Goal: Task Accomplishment & Management: Manage account settings

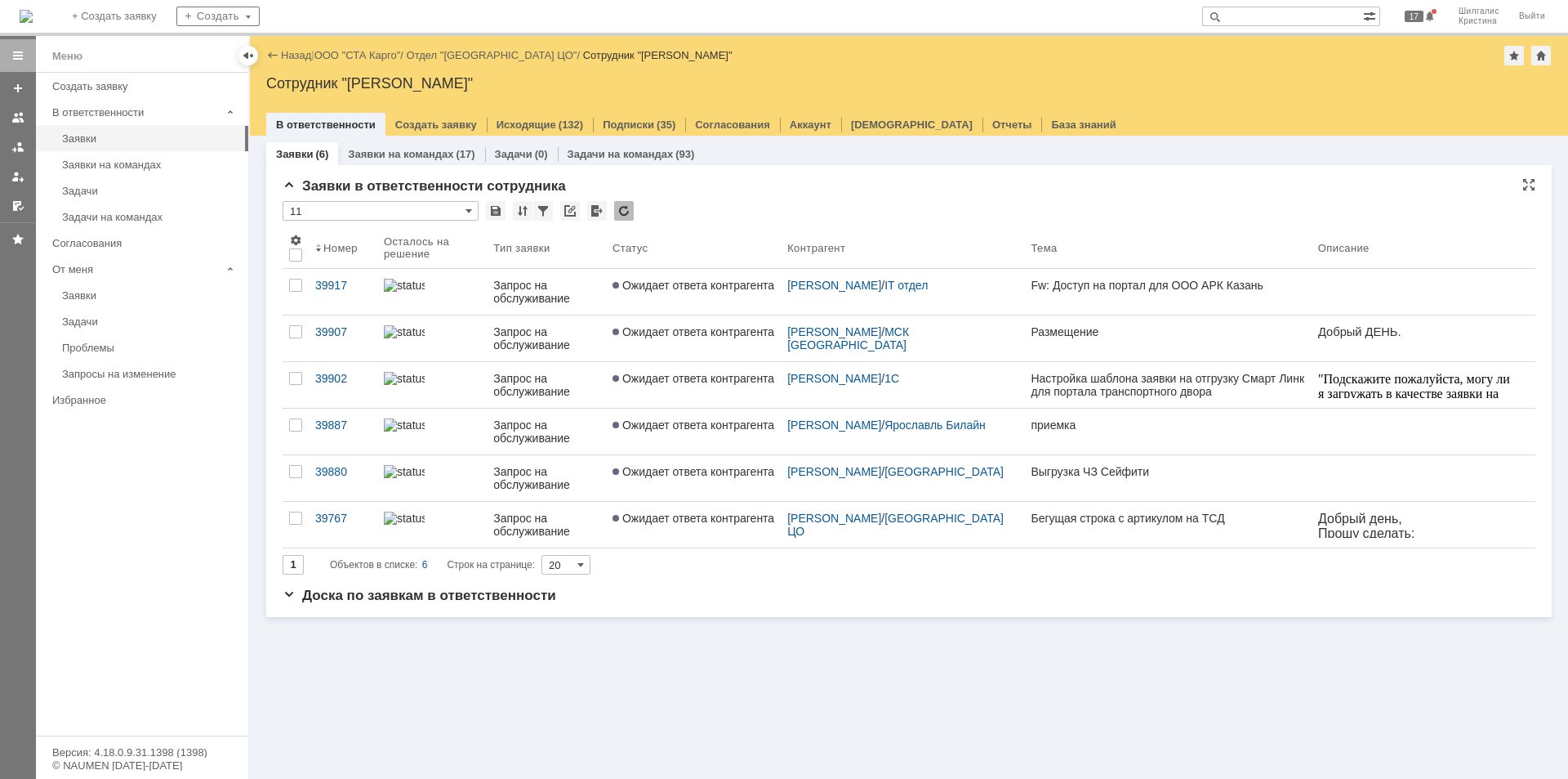
click at [849, 181] on div "Заявки в ответственности сотрудника" at bounding box center [909, 186] width 1252 height 16
click at [344, 49] on link "ООО "СТА Карго"" at bounding box center [358, 54] width 87 height 12
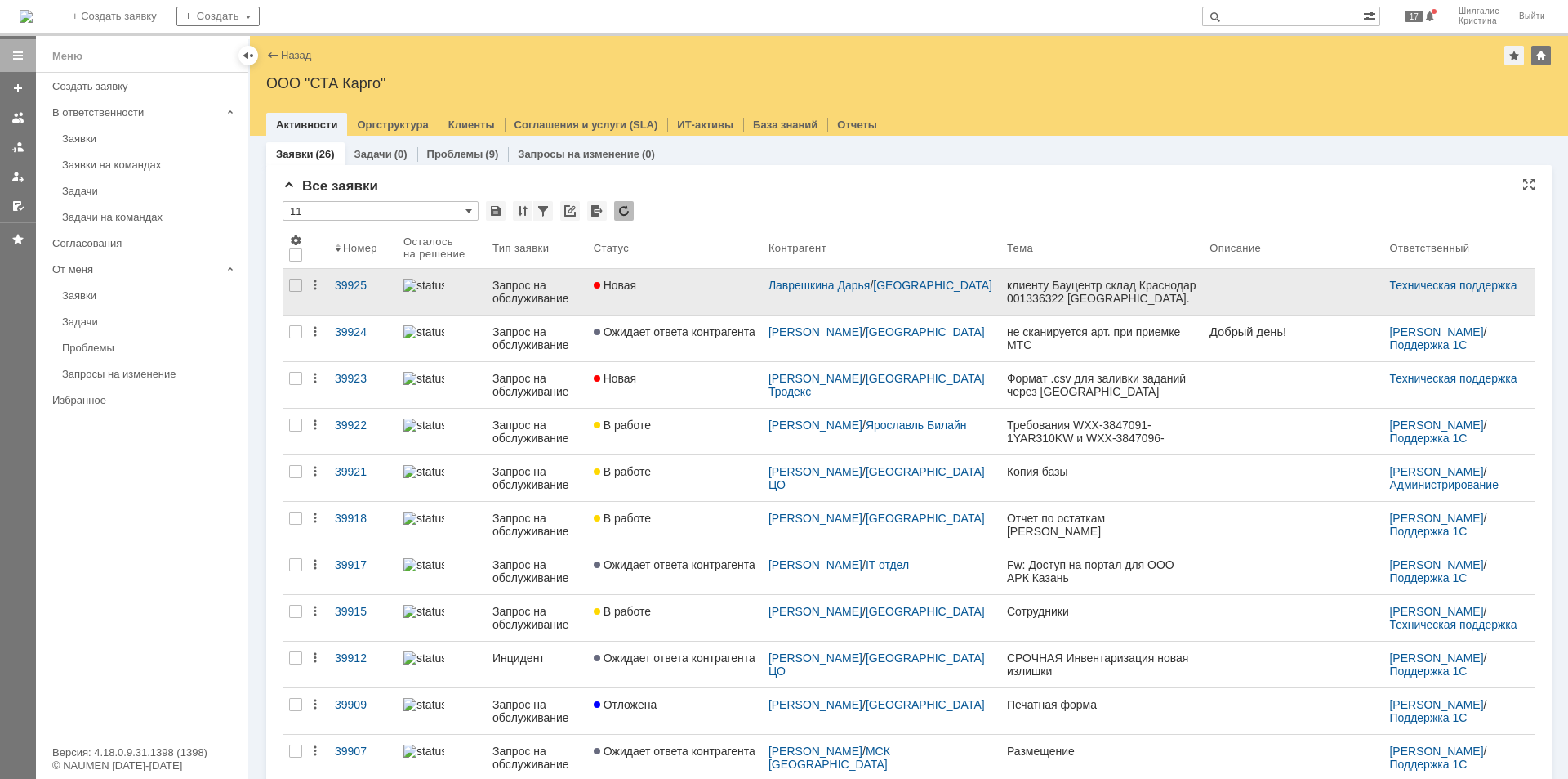
click at [743, 289] on div "Новая" at bounding box center [675, 285] width 161 height 13
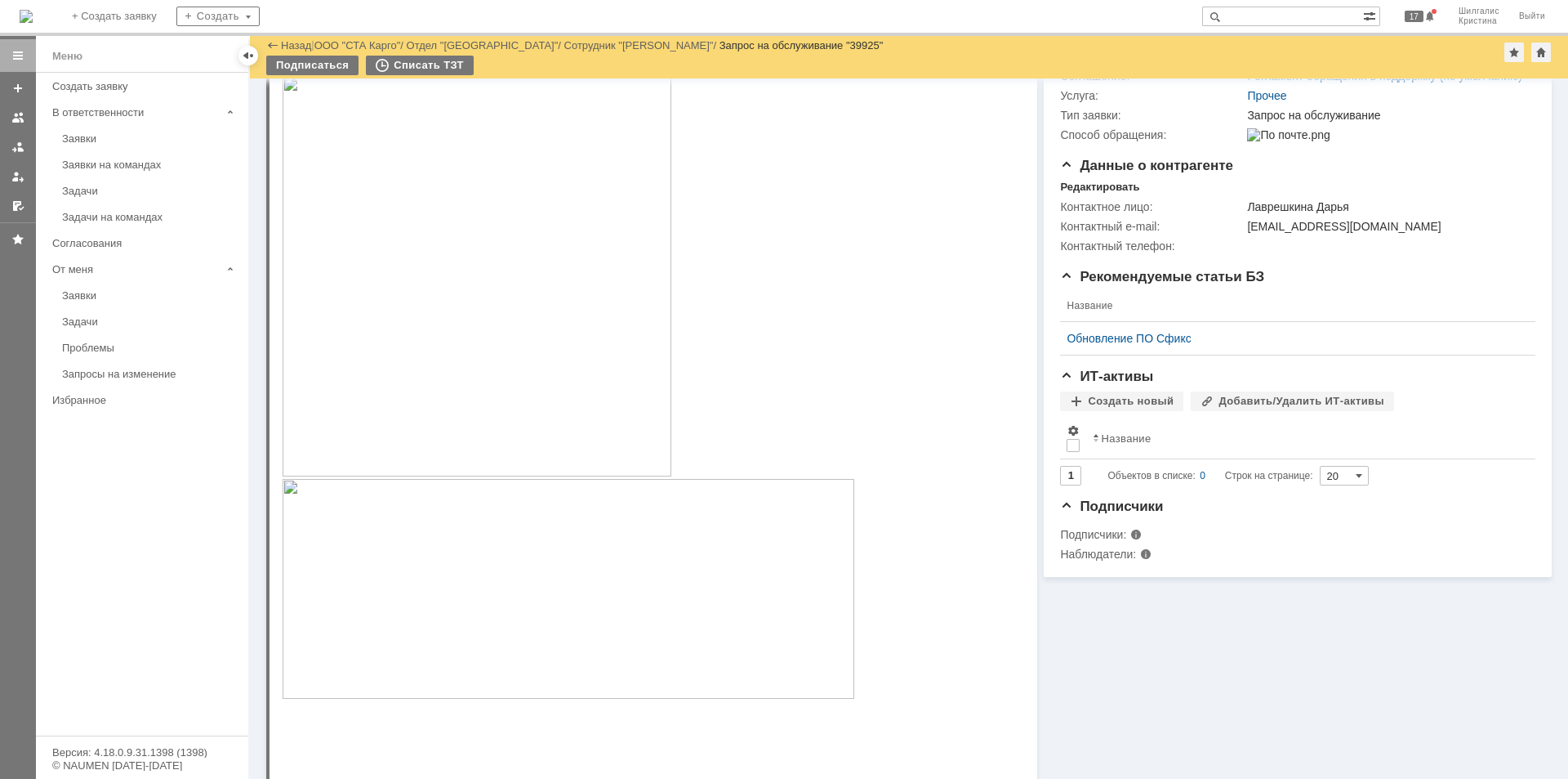
scroll to position [572, 0]
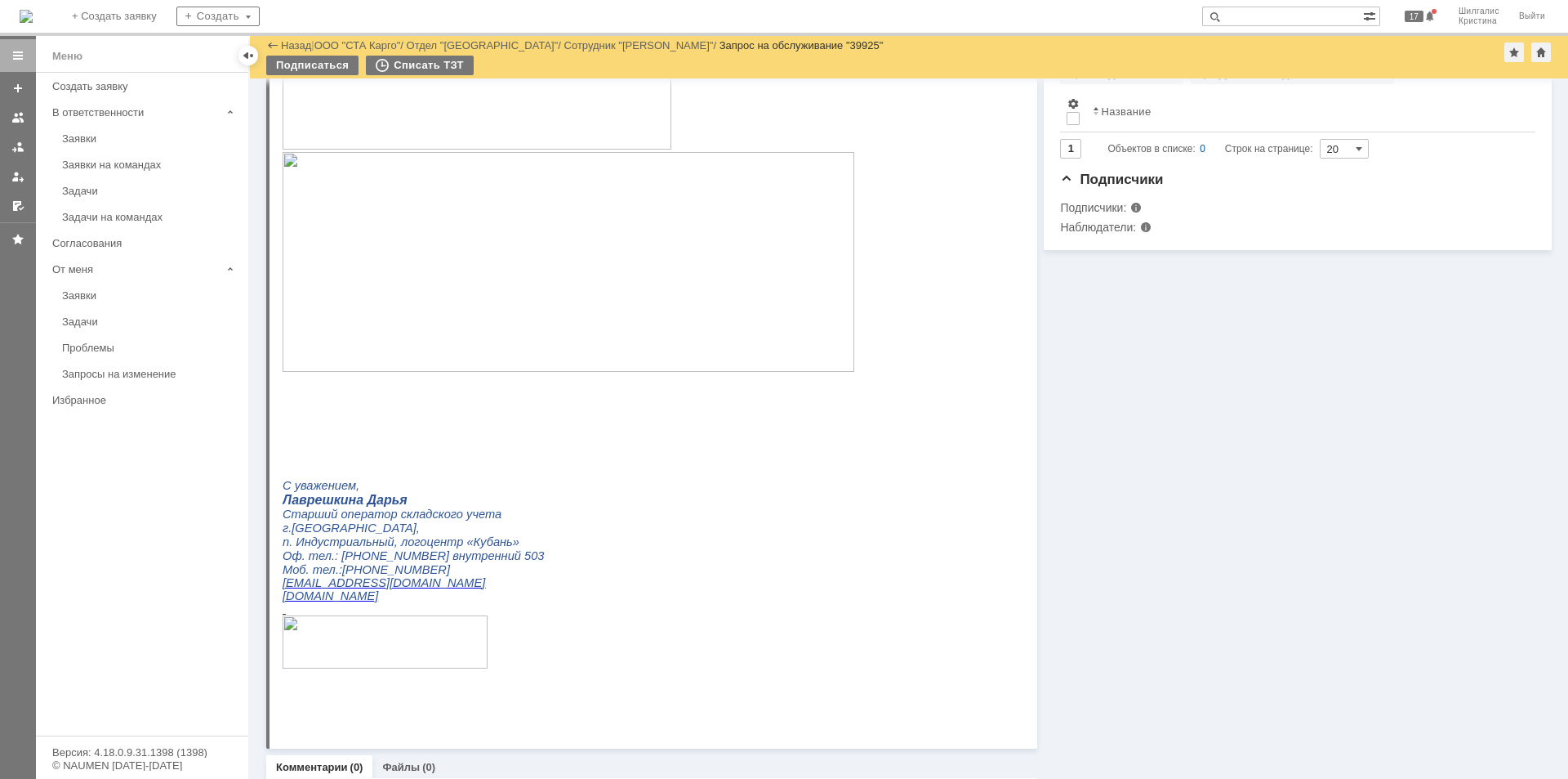
click at [447, 256] on img at bounding box center [569, 261] width 572 height 220
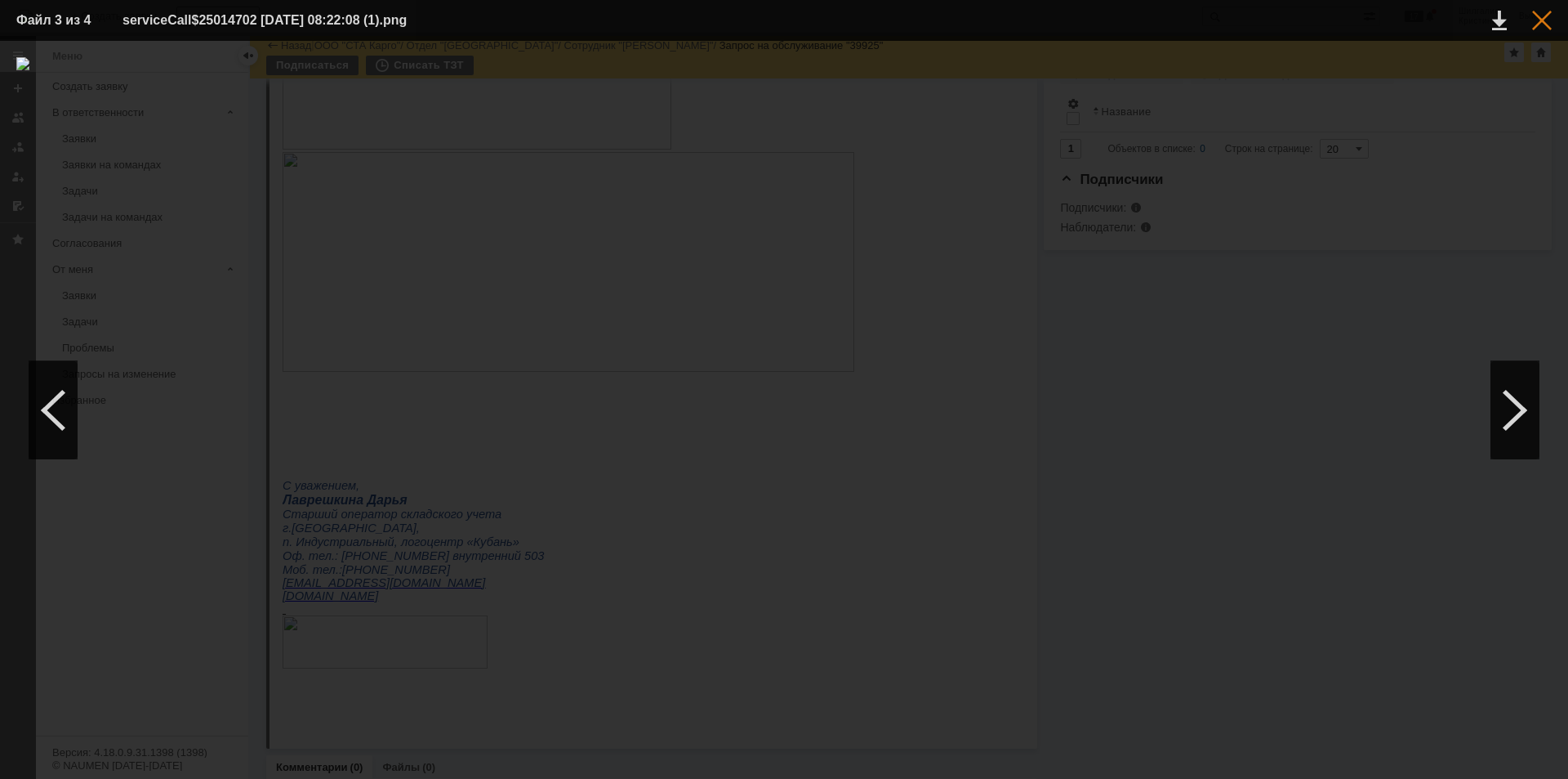
click at [1547, 16] on div at bounding box center [1542, 21] width 20 height 20
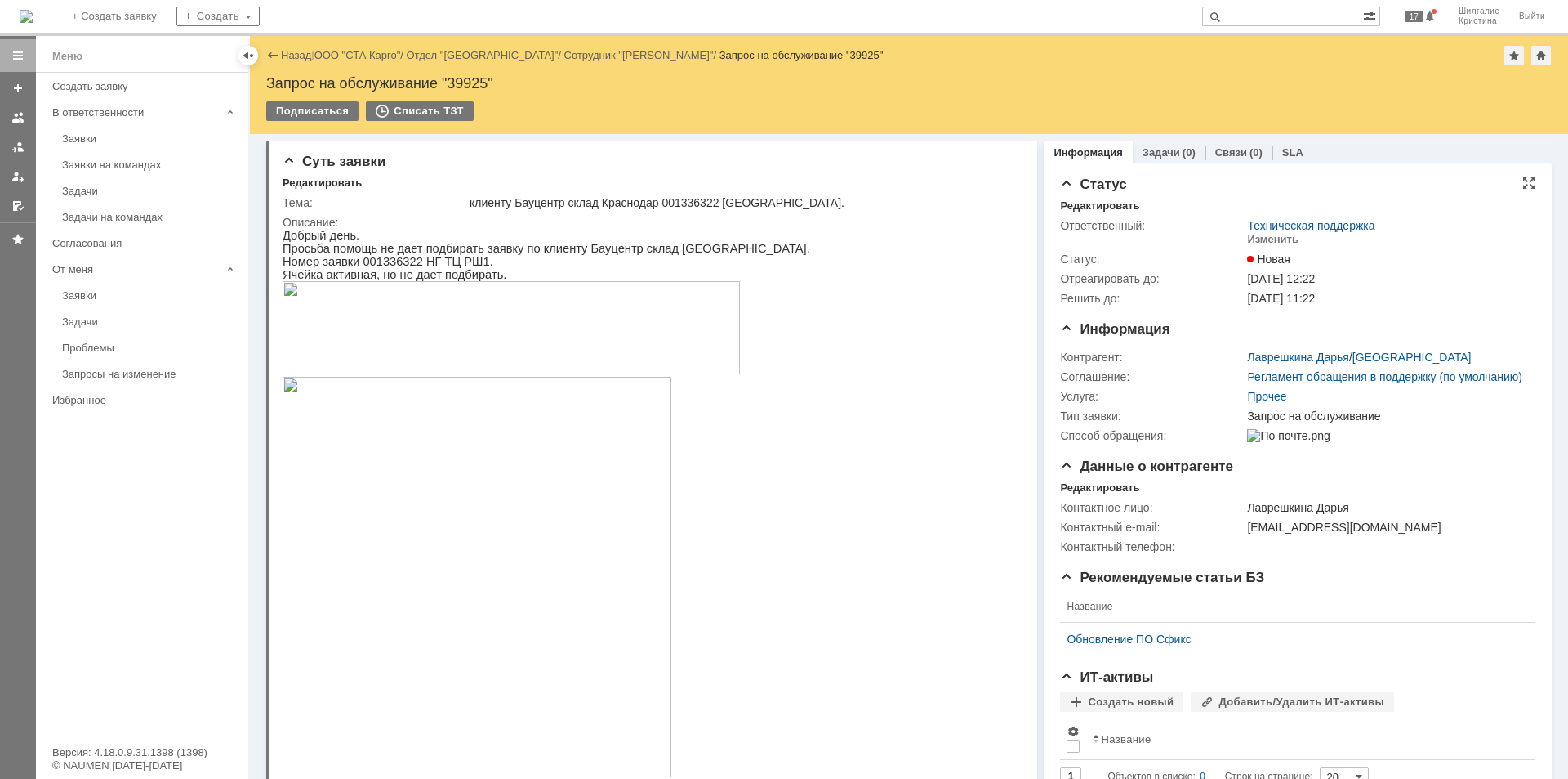
click at [1254, 231] on link "Техническая поддержка" at bounding box center [1311, 226] width 128 height 13
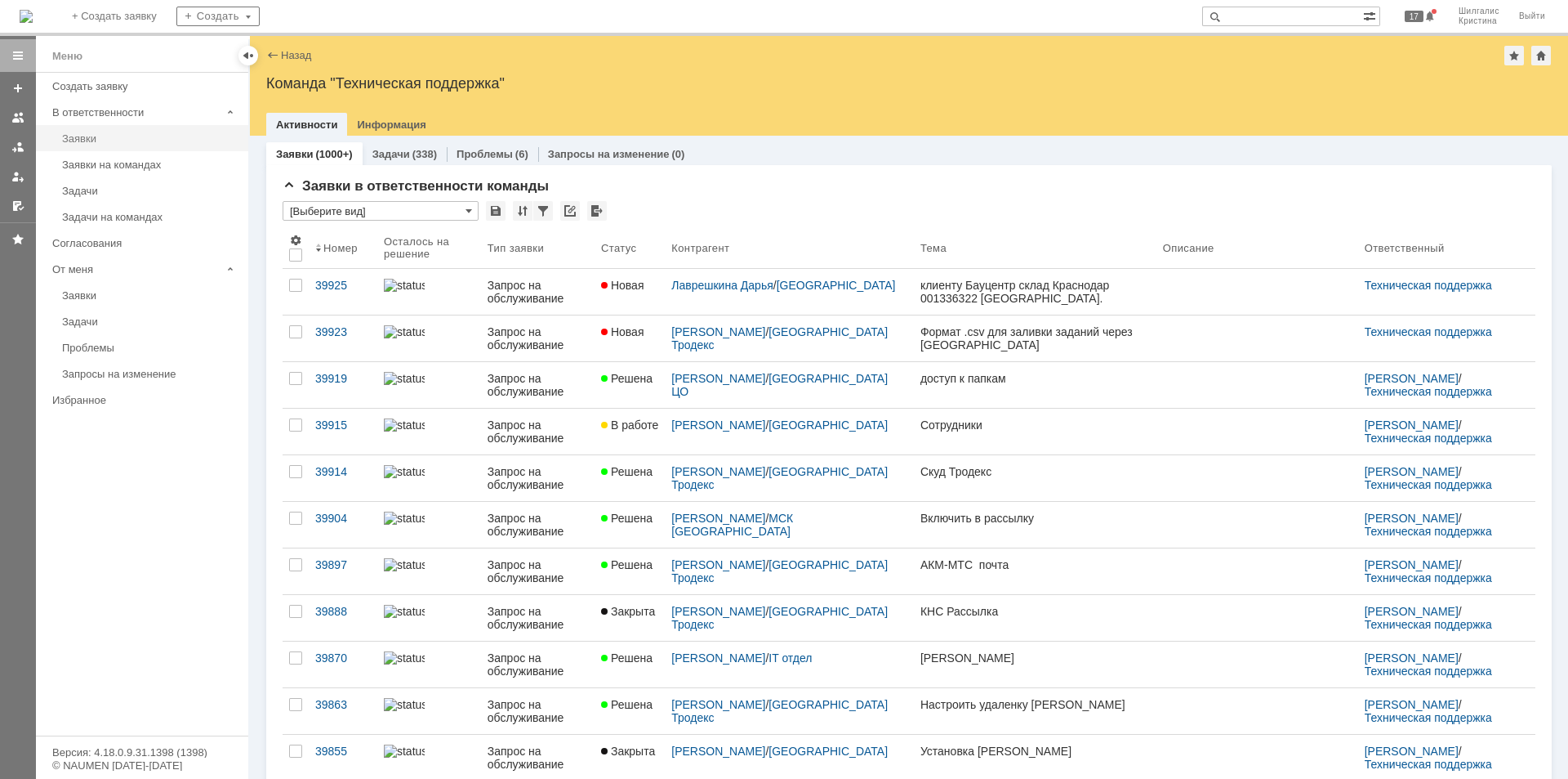
click at [96, 131] on link "Заявки" at bounding box center [150, 138] width 190 height 26
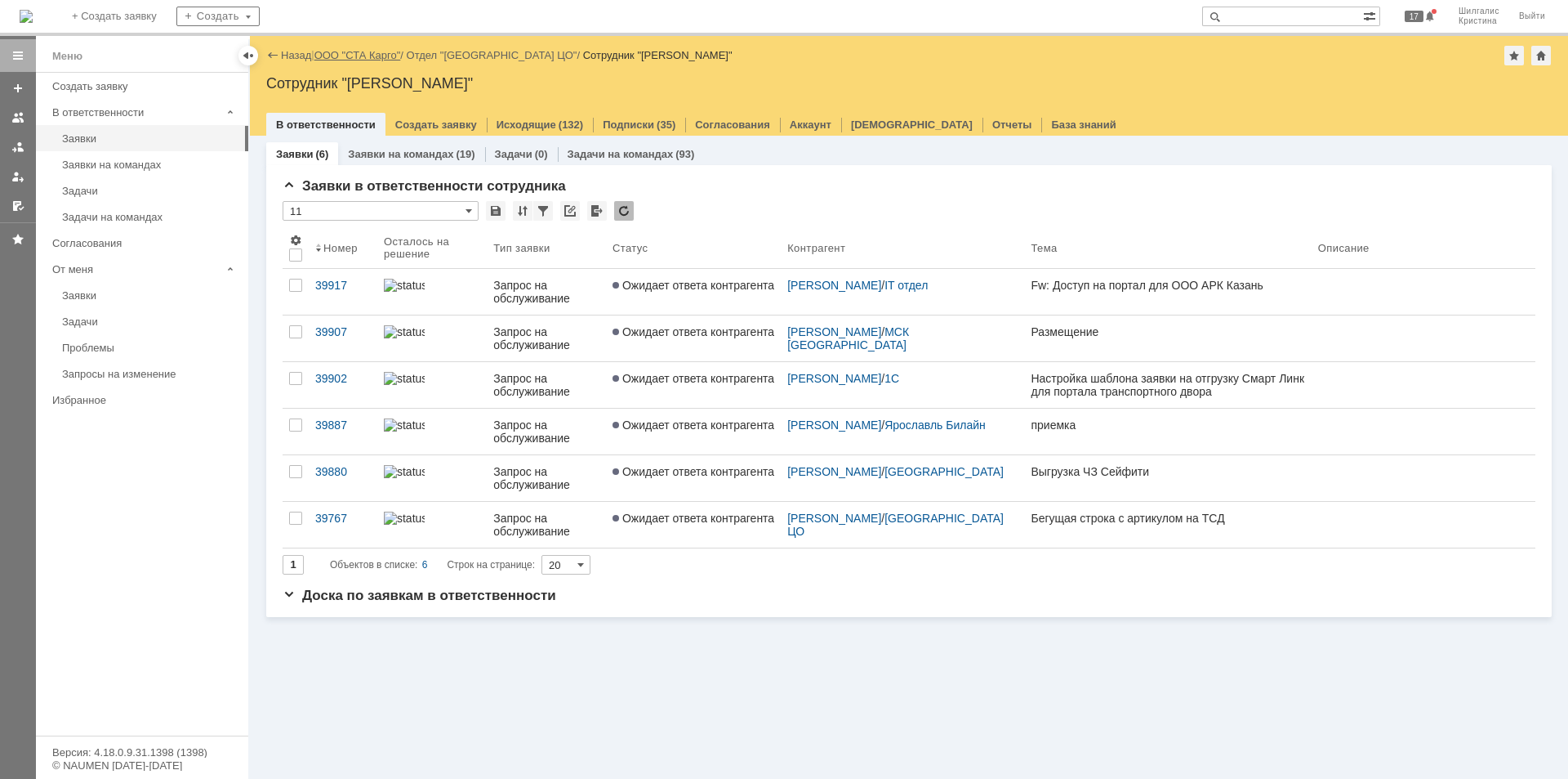
click at [355, 54] on link "ООО "СТА Карго"" at bounding box center [358, 54] width 87 height 12
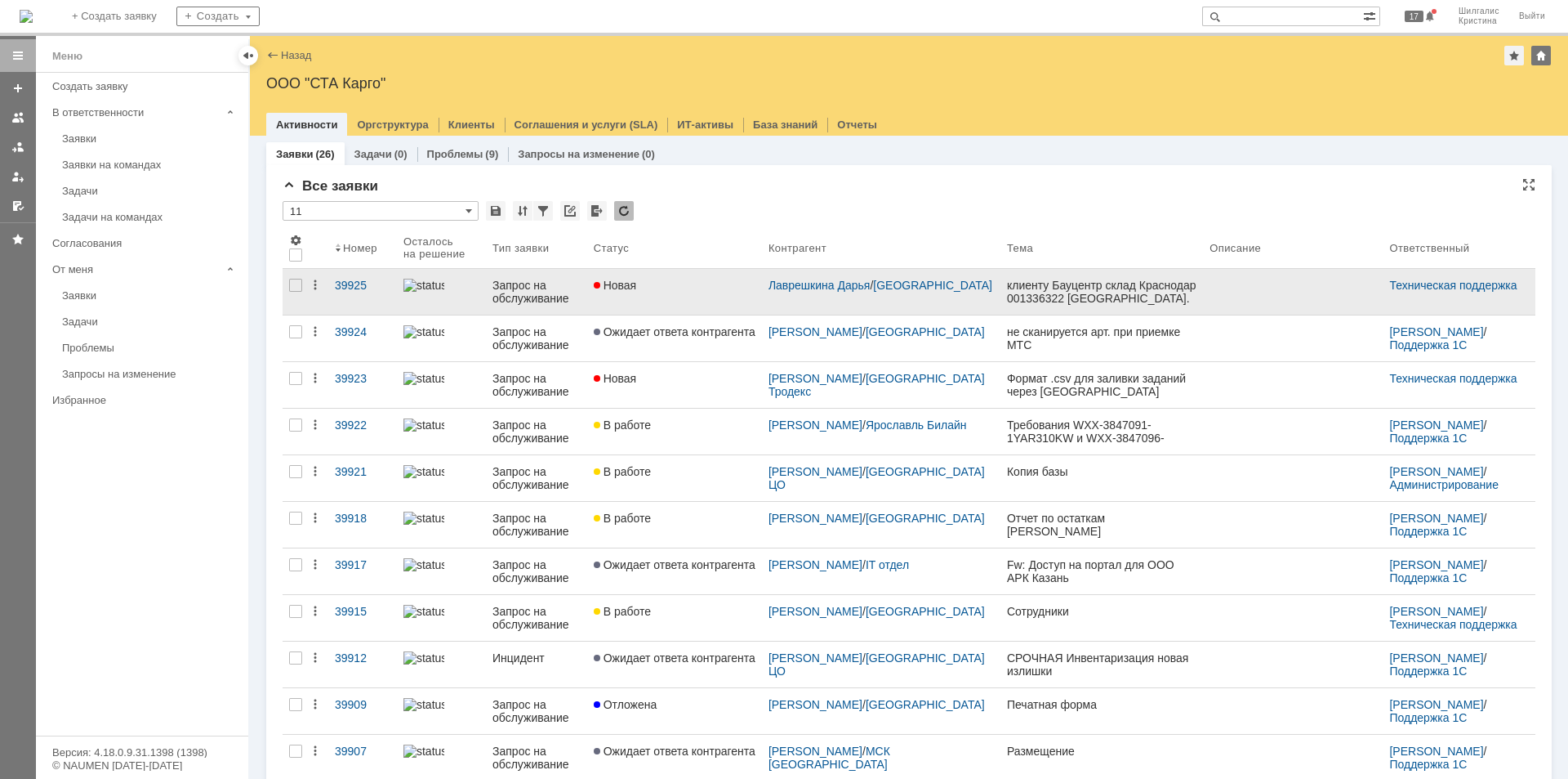
click at [1210, 289] on div at bounding box center [1293, 285] width 166 height 13
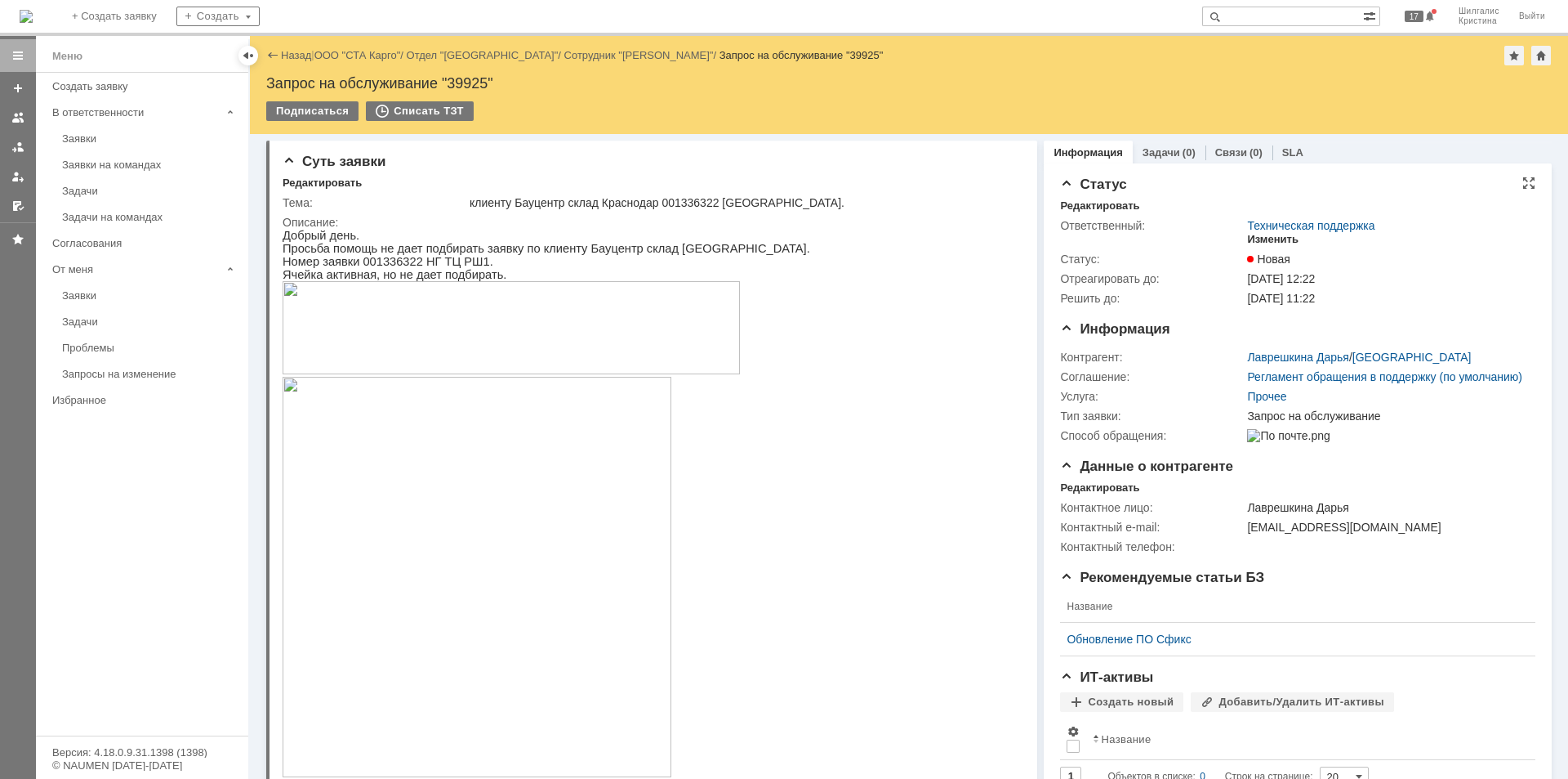
click at [1261, 242] on div "Изменить" at bounding box center [1273, 239] width 51 height 13
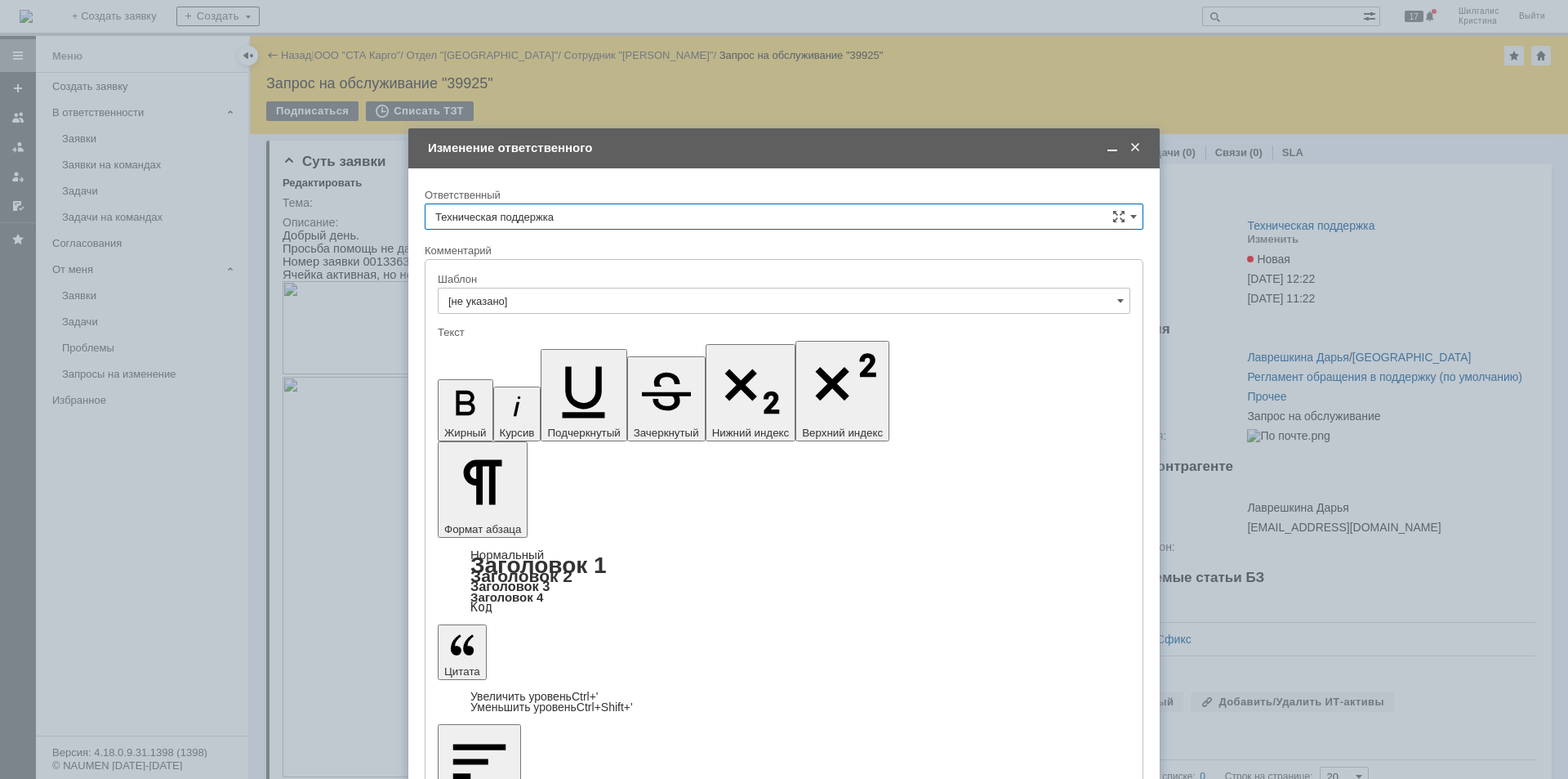
click at [636, 222] on input "Техническая поддержка" at bounding box center [784, 217] width 718 height 26
drag, startPoint x: 559, startPoint y: 302, endPoint x: 552, endPoint y: 317, distance: 16.6
click at [557, 302] on span "[PERSON_NAME]" at bounding box center [784, 301] width 697 height 13
type input "[PERSON_NAME]"
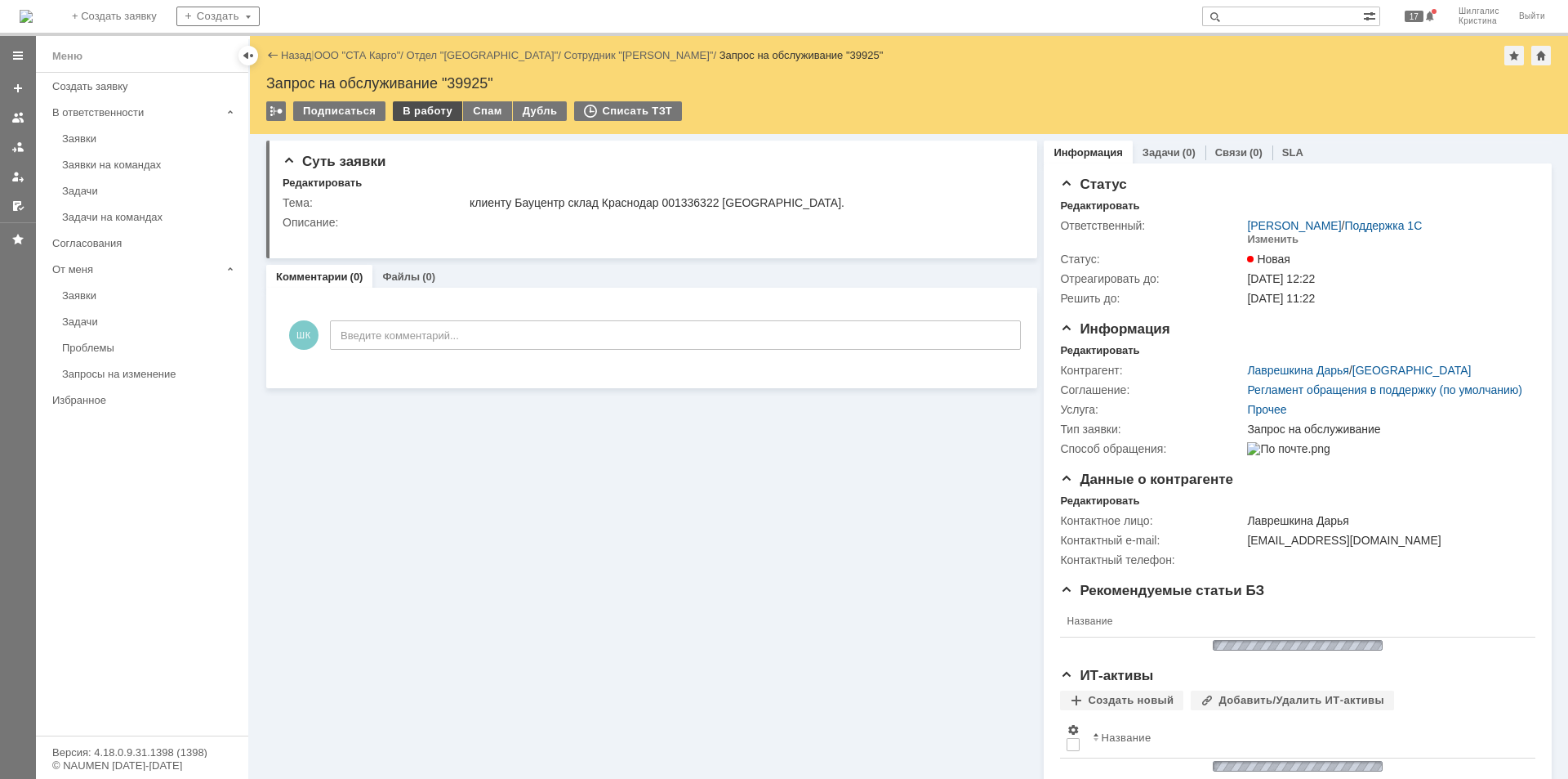
click at [428, 109] on div "В работу" at bounding box center [428, 111] width 69 height 20
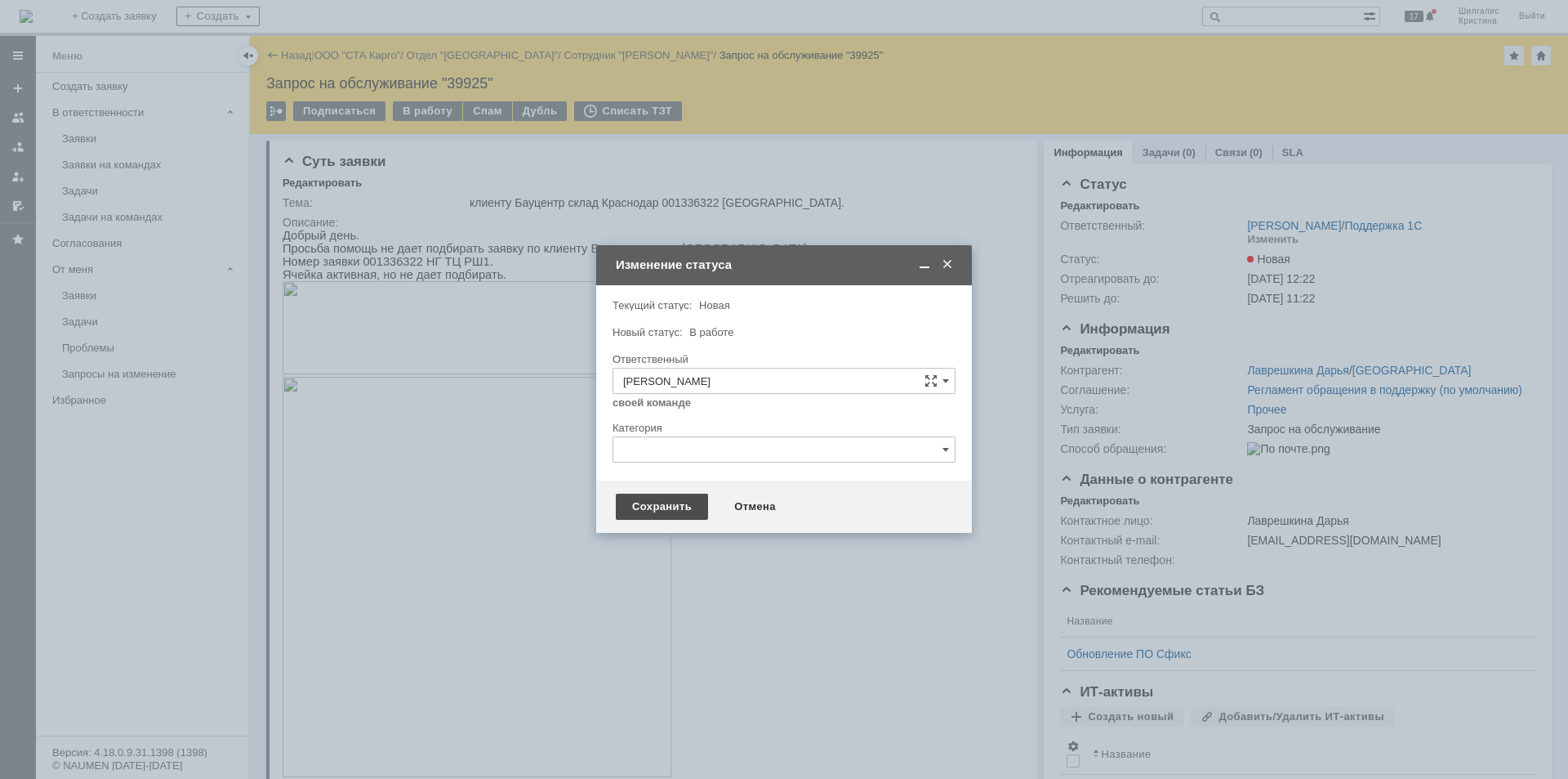
click at [664, 514] on div "Сохранить" at bounding box center [662, 507] width 92 height 26
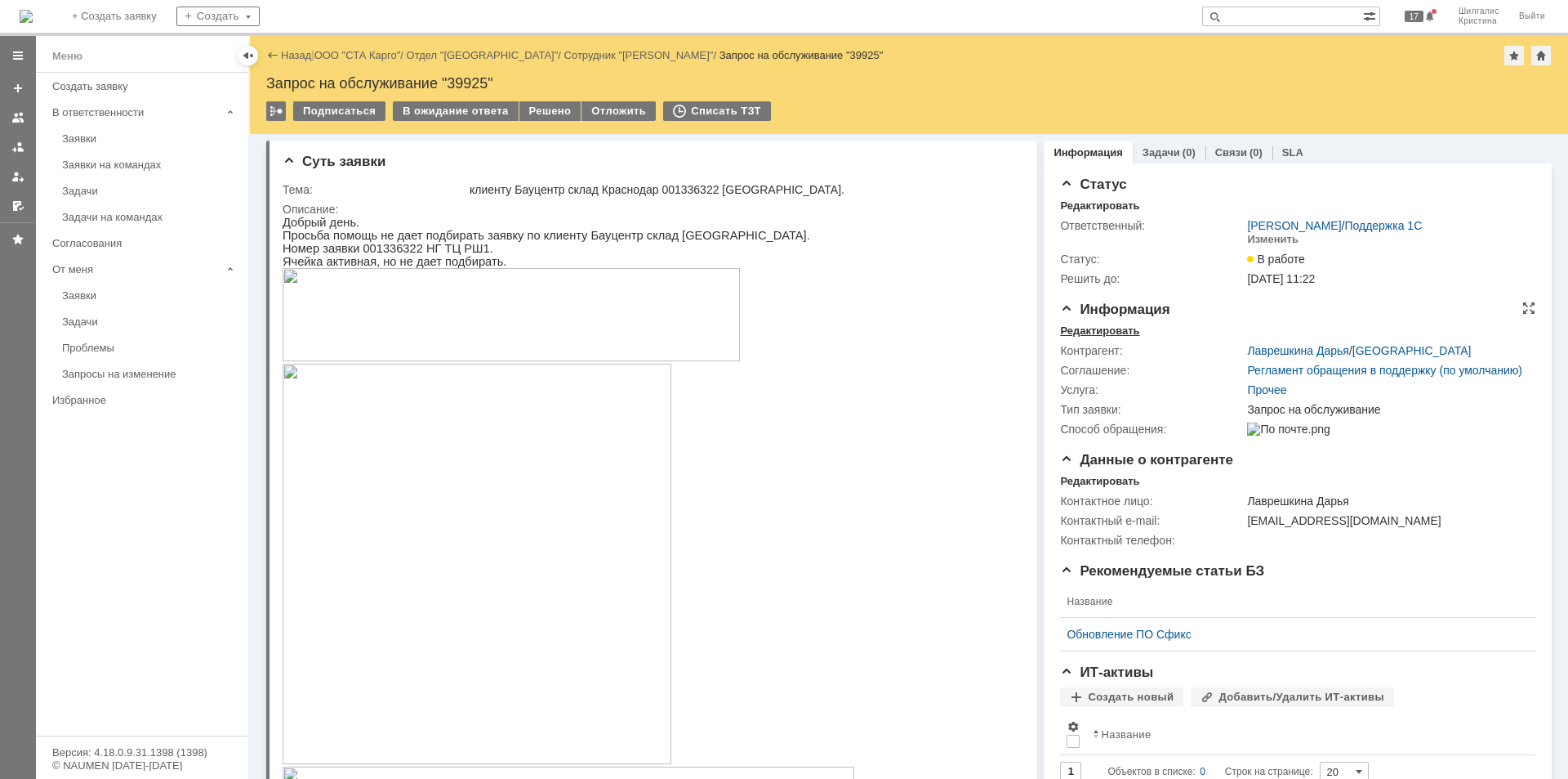
click at [1109, 326] on div "Редактировать" at bounding box center [1100, 331] width 79 height 13
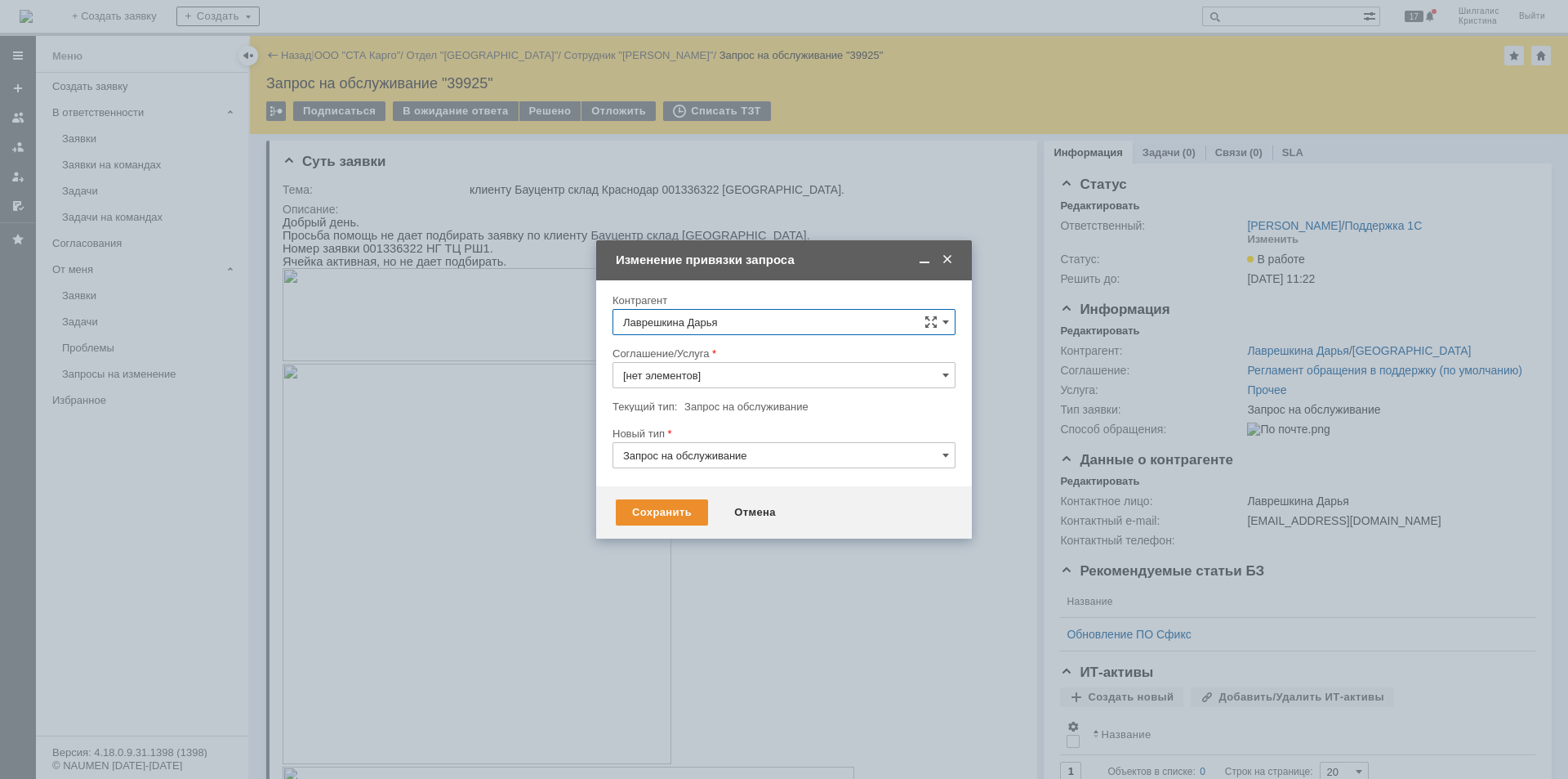
type input "Прочее"
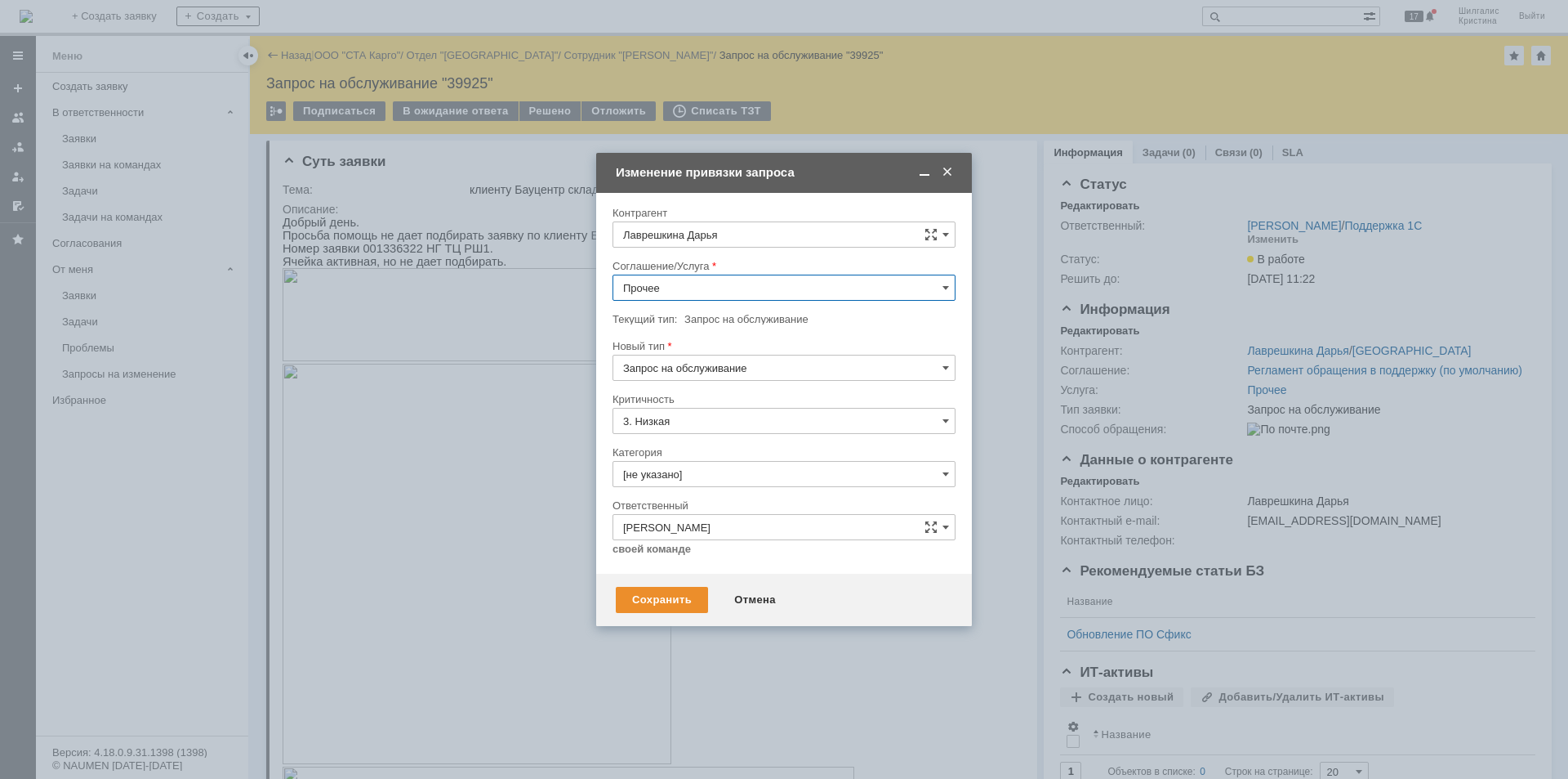
click at [677, 293] on input "Прочее" at bounding box center [784, 288] width 343 height 26
click at [700, 345] on span "WMS Сборка" at bounding box center [784, 349] width 322 height 13
type input "WMS Сборка"
click at [660, 593] on div "Сохранить" at bounding box center [662, 600] width 92 height 26
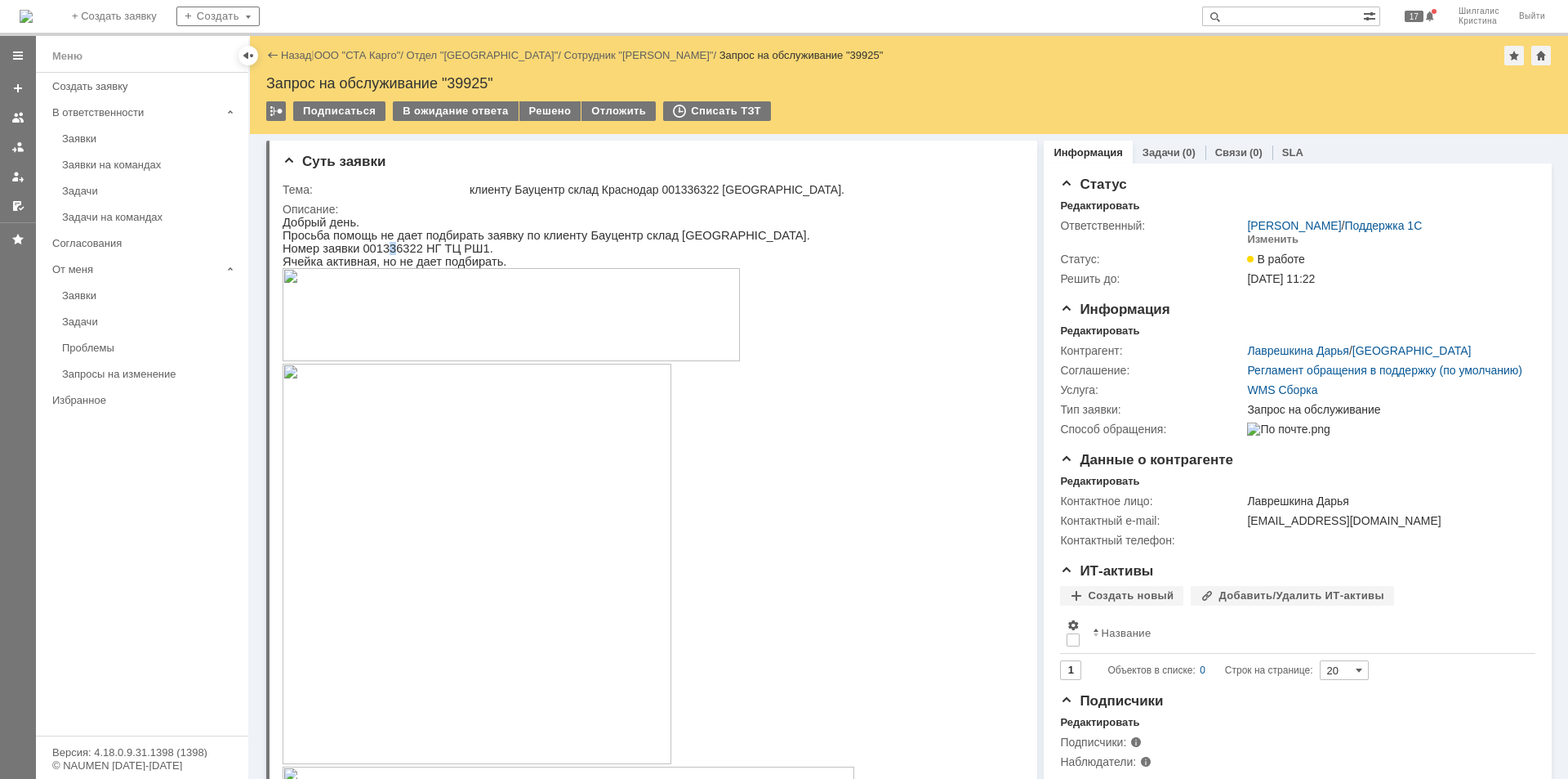
click at [384, 251] on p "Номер заявки 001336322 НГ ТЦ РШ1." at bounding box center [645, 248] width 726 height 13
click at [386, 246] on p "Номер заявки 001336322 НГ ТЦ РШ1." at bounding box center [645, 248] width 726 height 13
click at [386, 245] on p "Номер заявки 001336322 НГ ТЦ РШ1." at bounding box center [645, 248] width 726 height 13
drag, startPoint x: 410, startPoint y: 248, endPoint x: 357, endPoint y: 250, distance: 53.0
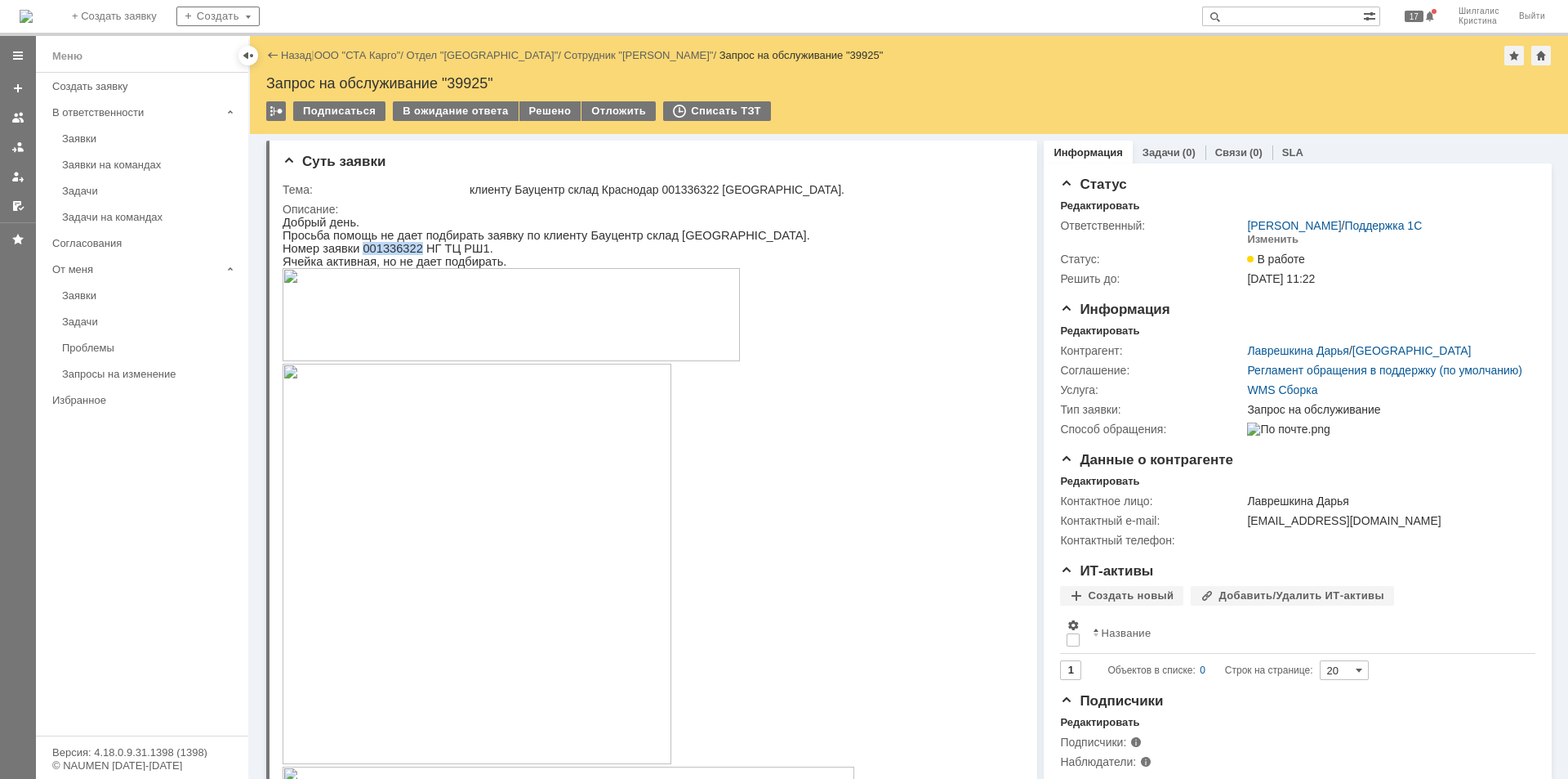
click at [357, 250] on p "Номер заявки 001336322 НГ ТЦ РШ1." at bounding box center [645, 248] width 726 height 13
copy p "001336322"
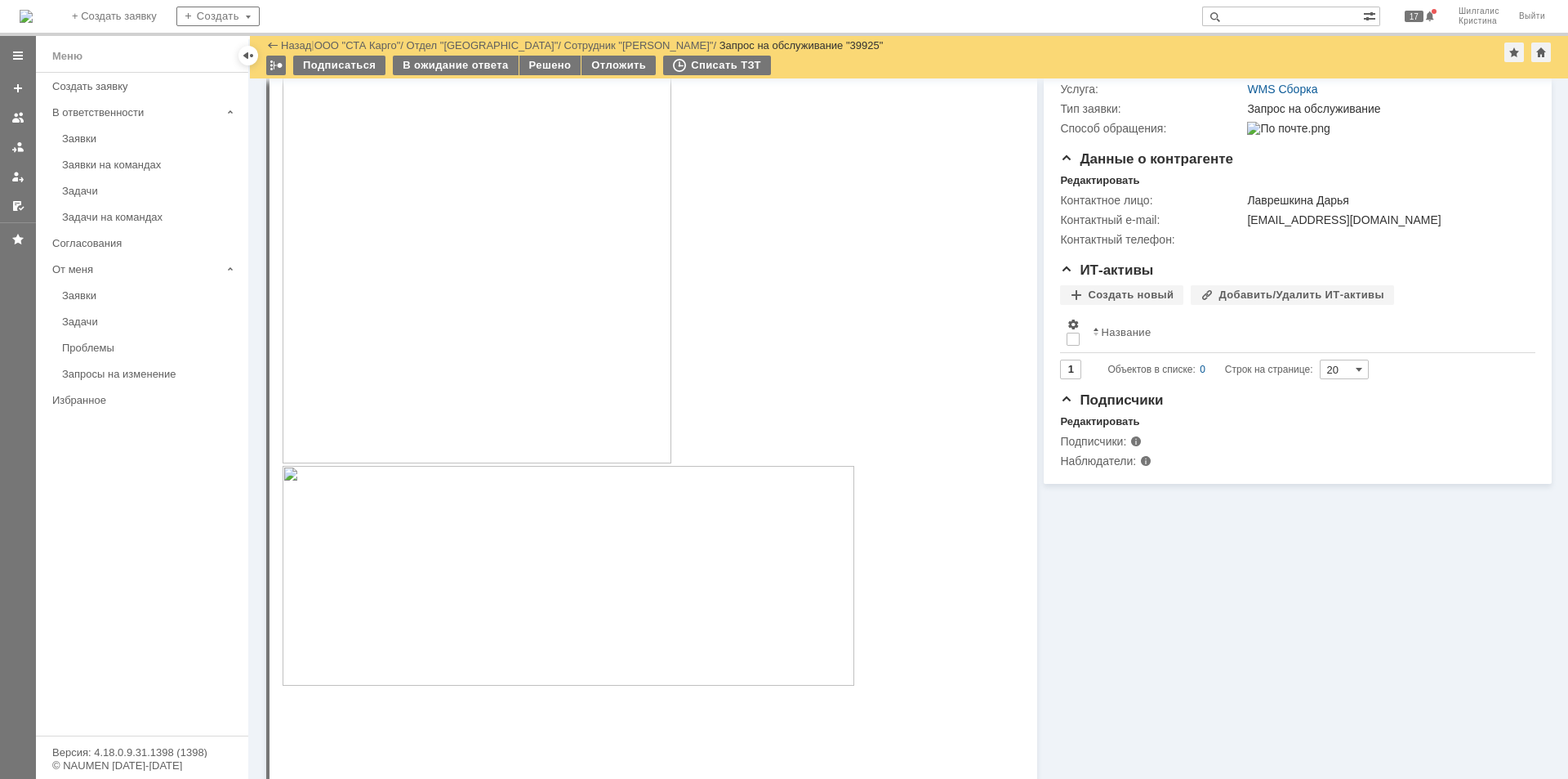
click at [406, 543] on img at bounding box center [569, 575] width 572 height 220
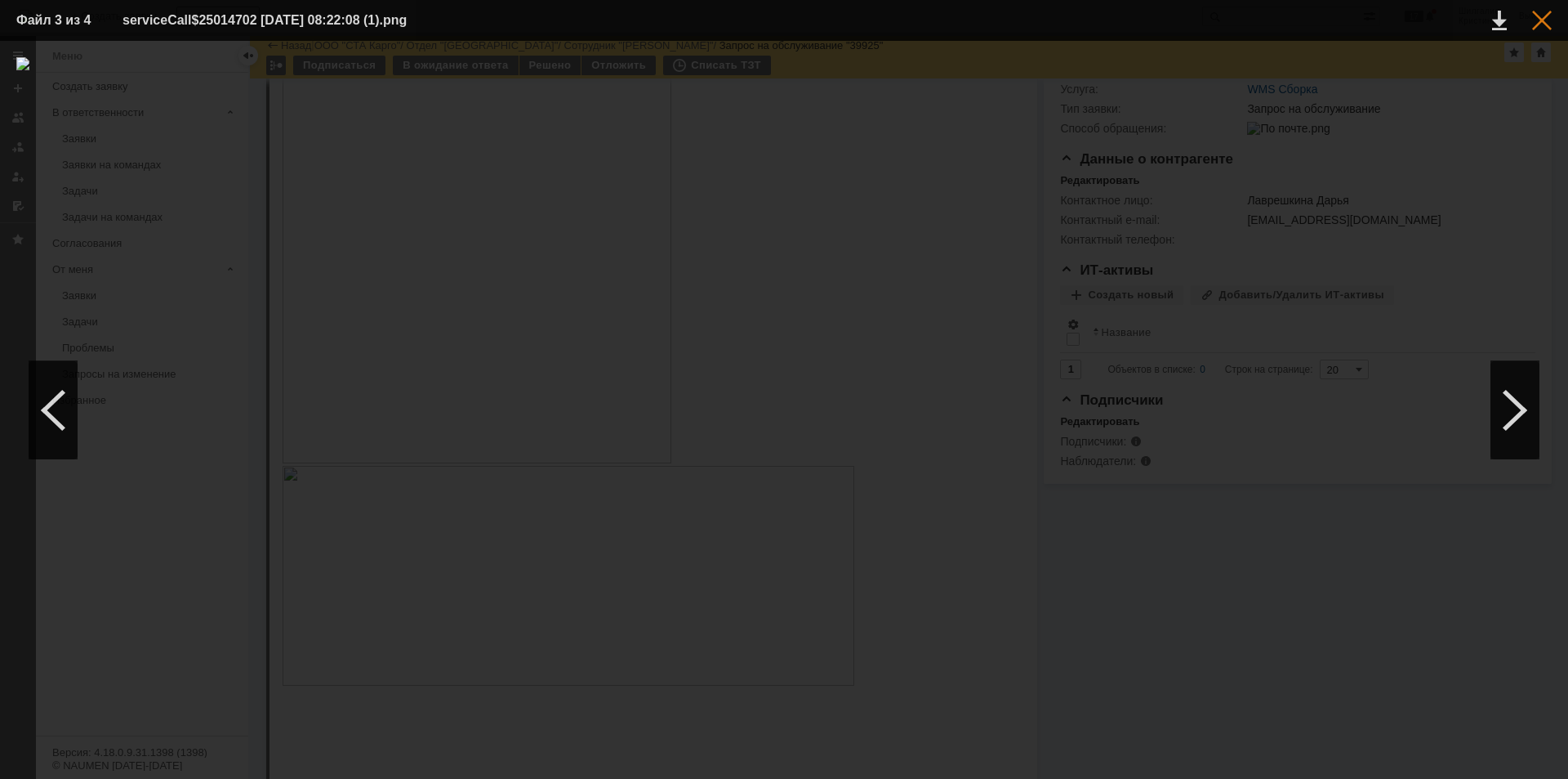
drag, startPoint x: 1539, startPoint y: 21, endPoint x: 1424, endPoint y: 58, distance: 120.8
click at [1538, 21] on div at bounding box center [1542, 21] width 20 height 20
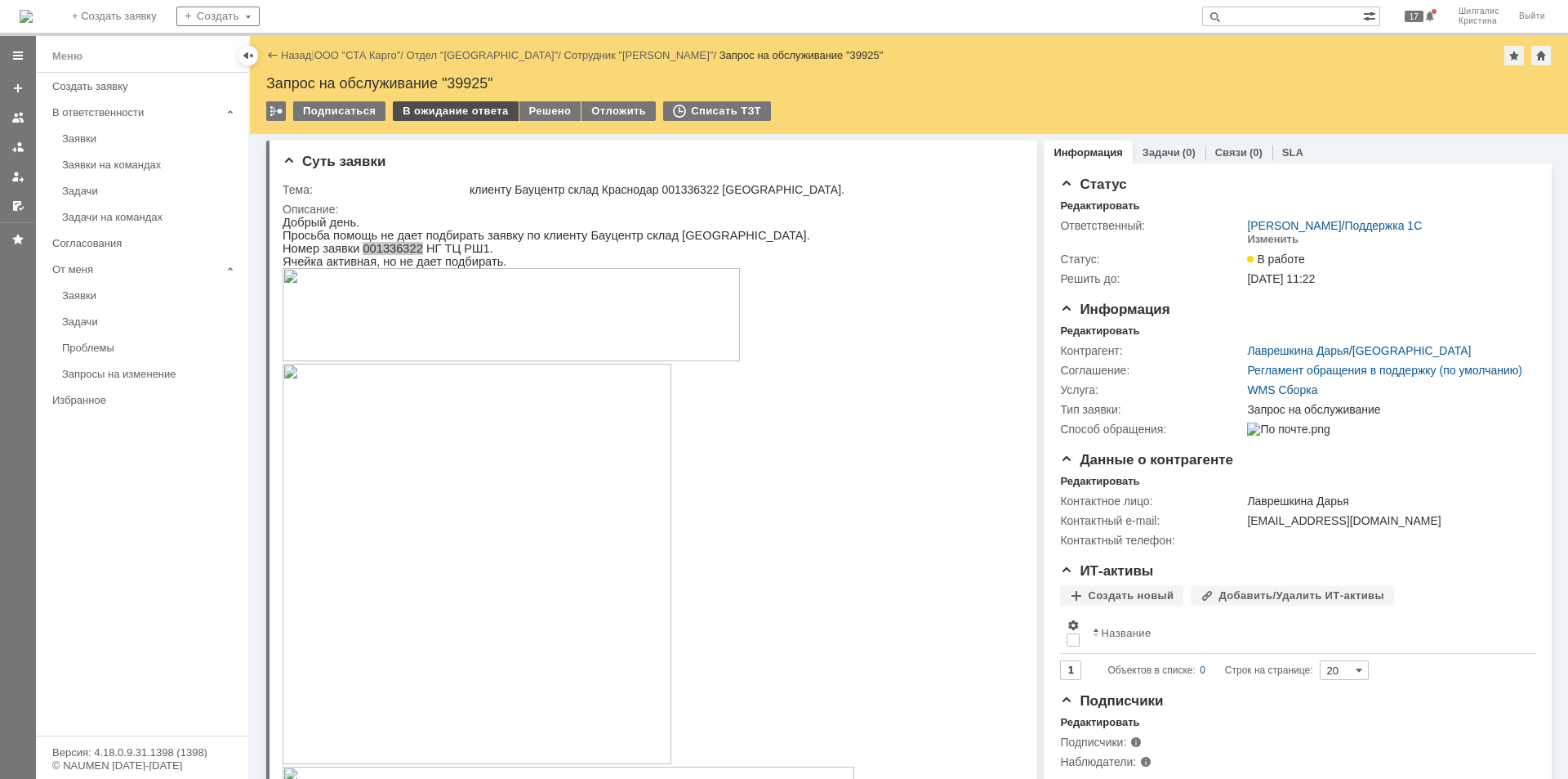
click at [447, 106] on div "В ожидание ответа" at bounding box center [456, 111] width 125 height 20
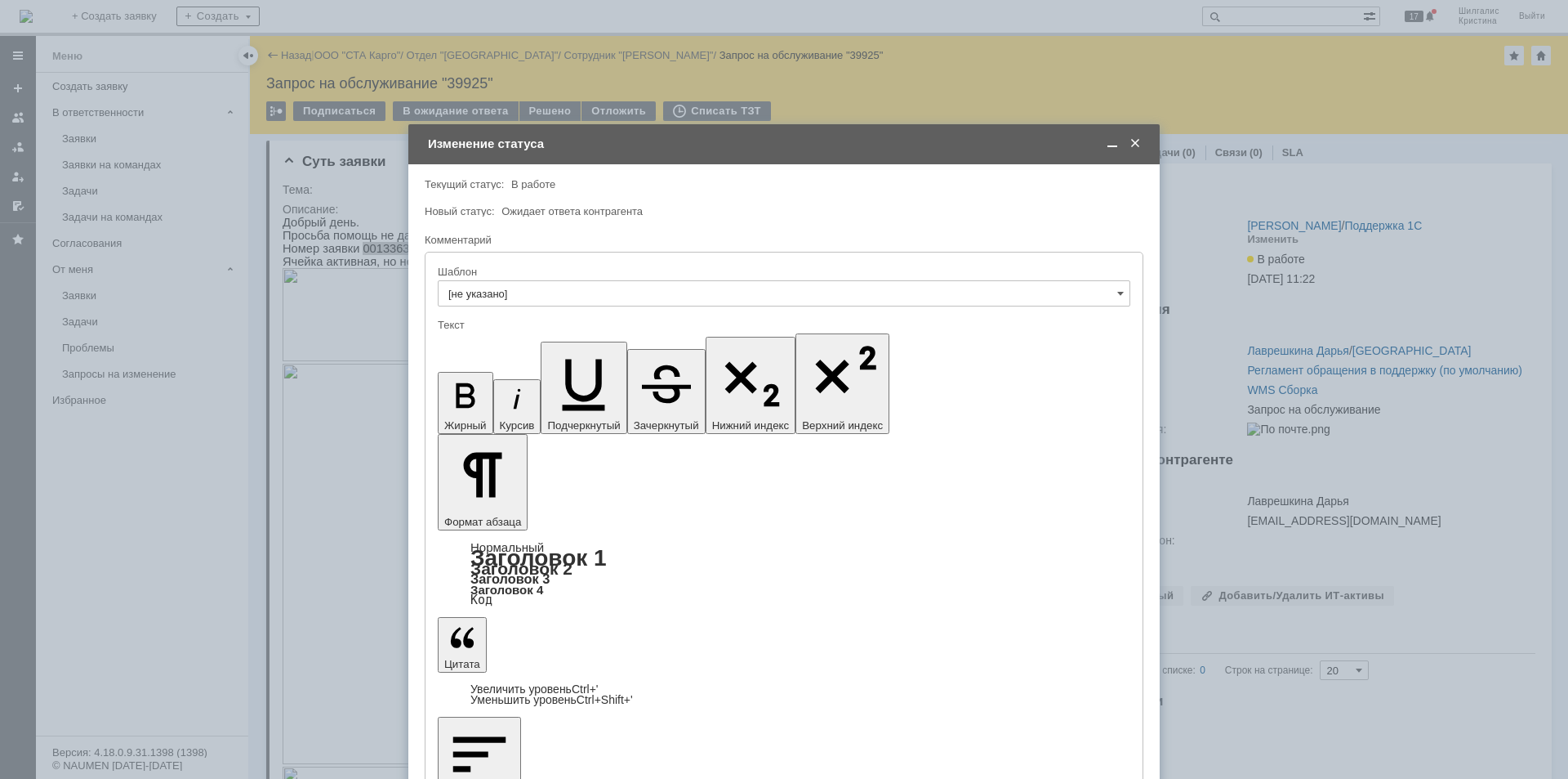
drag, startPoint x: 552, startPoint y: 4645, endPoint x: 981, endPoint y: 4648, distance: 429.0
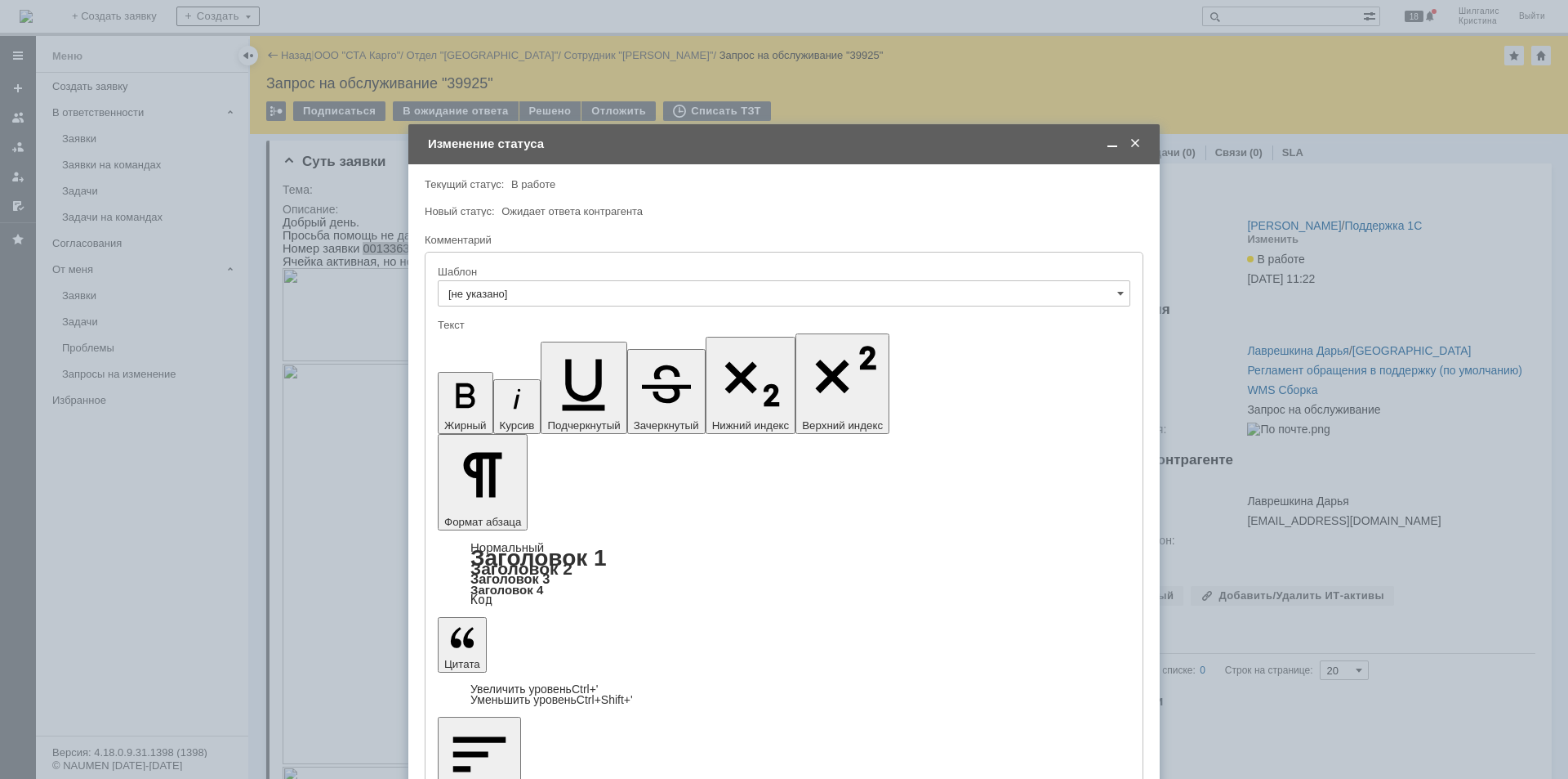
copy div "на остатках брак(не годен к подбору), в задании не указано, что требуется брак"
click at [1115, 142] on span at bounding box center [1112, 144] width 16 height 15
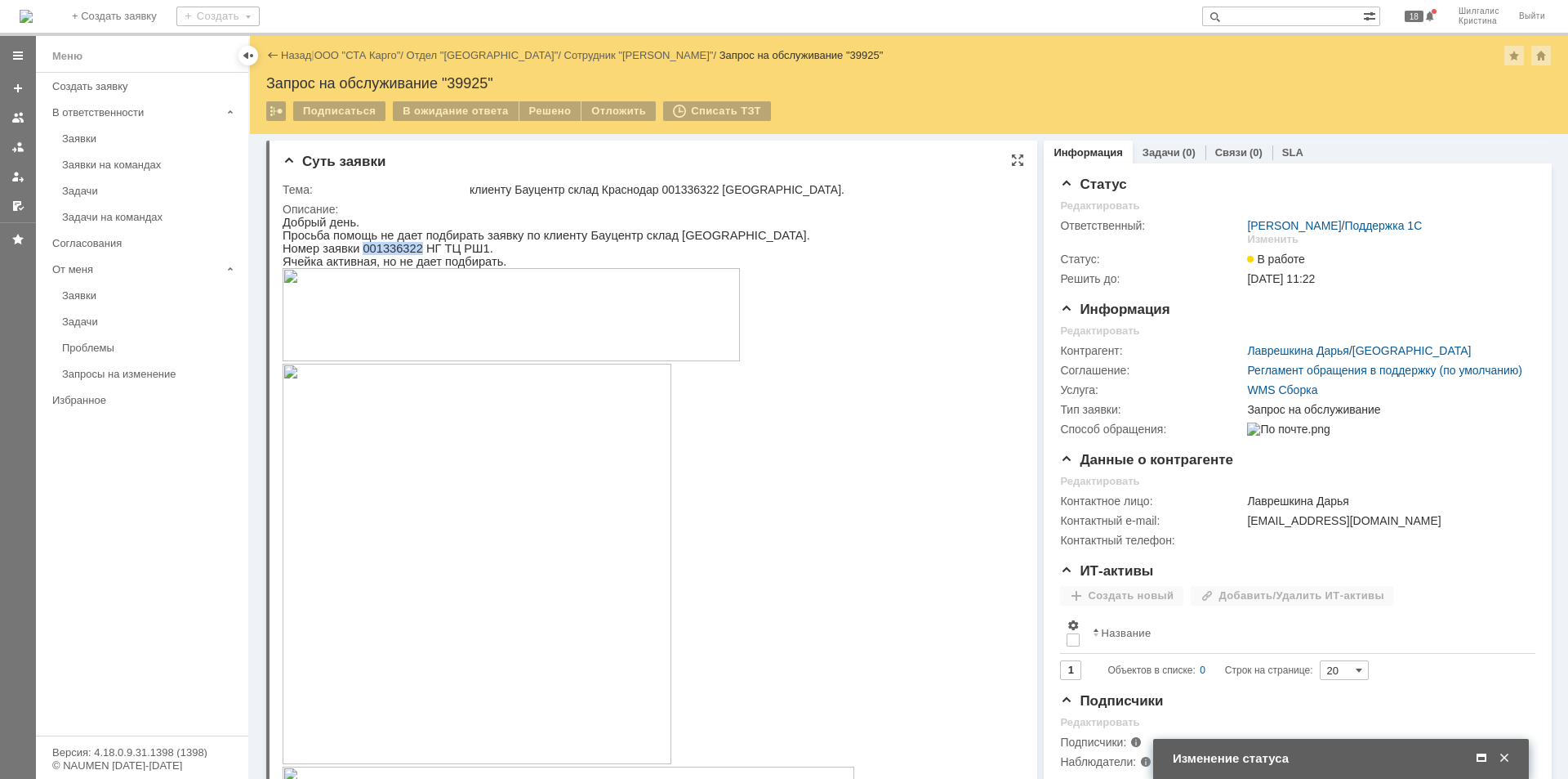
click at [699, 317] on img at bounding box center [511, 314] width 457 height 93
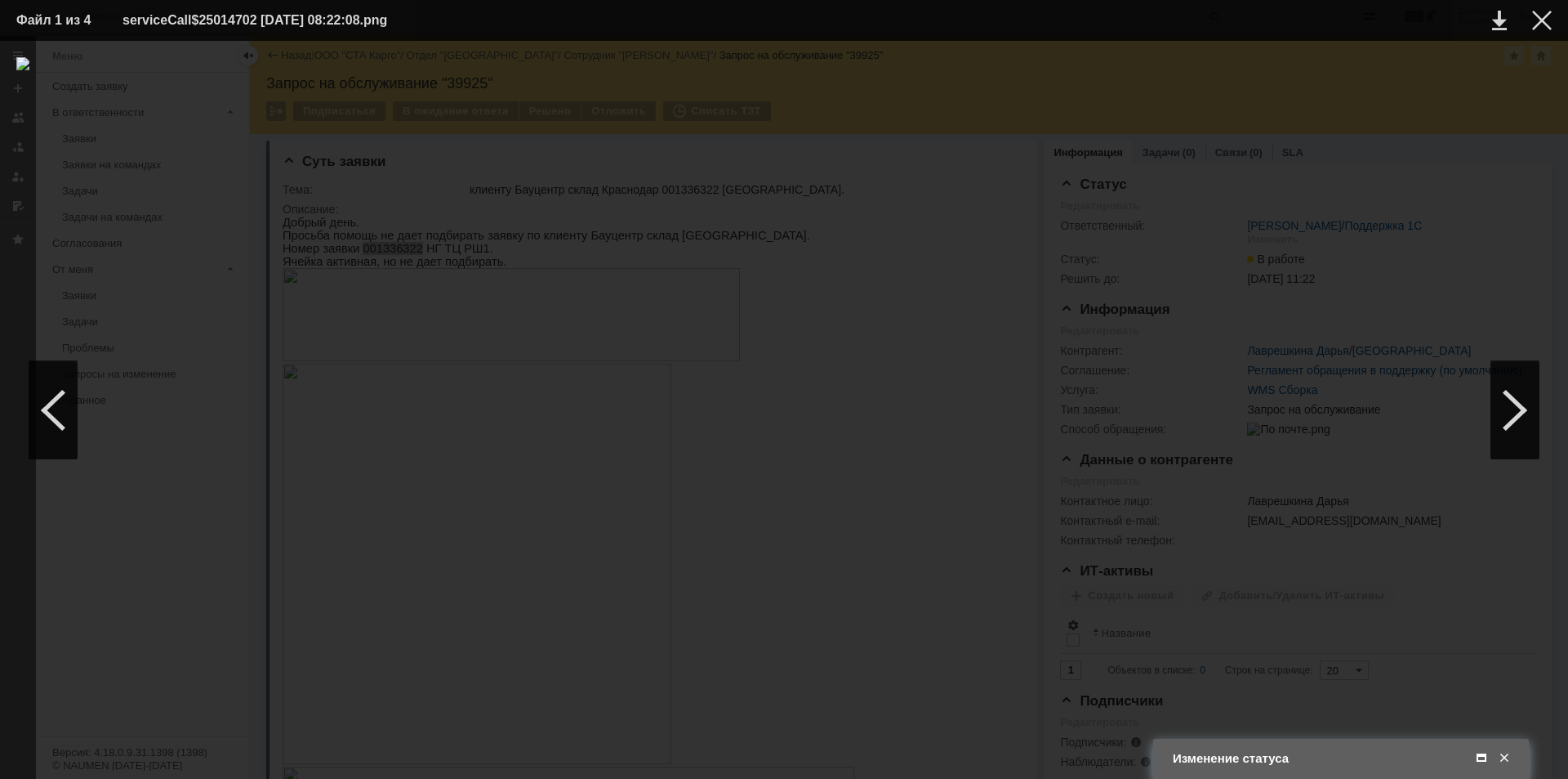
click at [1098, 206] on div at bounding box center [784, 409] width 1535 height 705
click at [1549, 21] on div at bounding box center [1542, 21] width 20 height 20
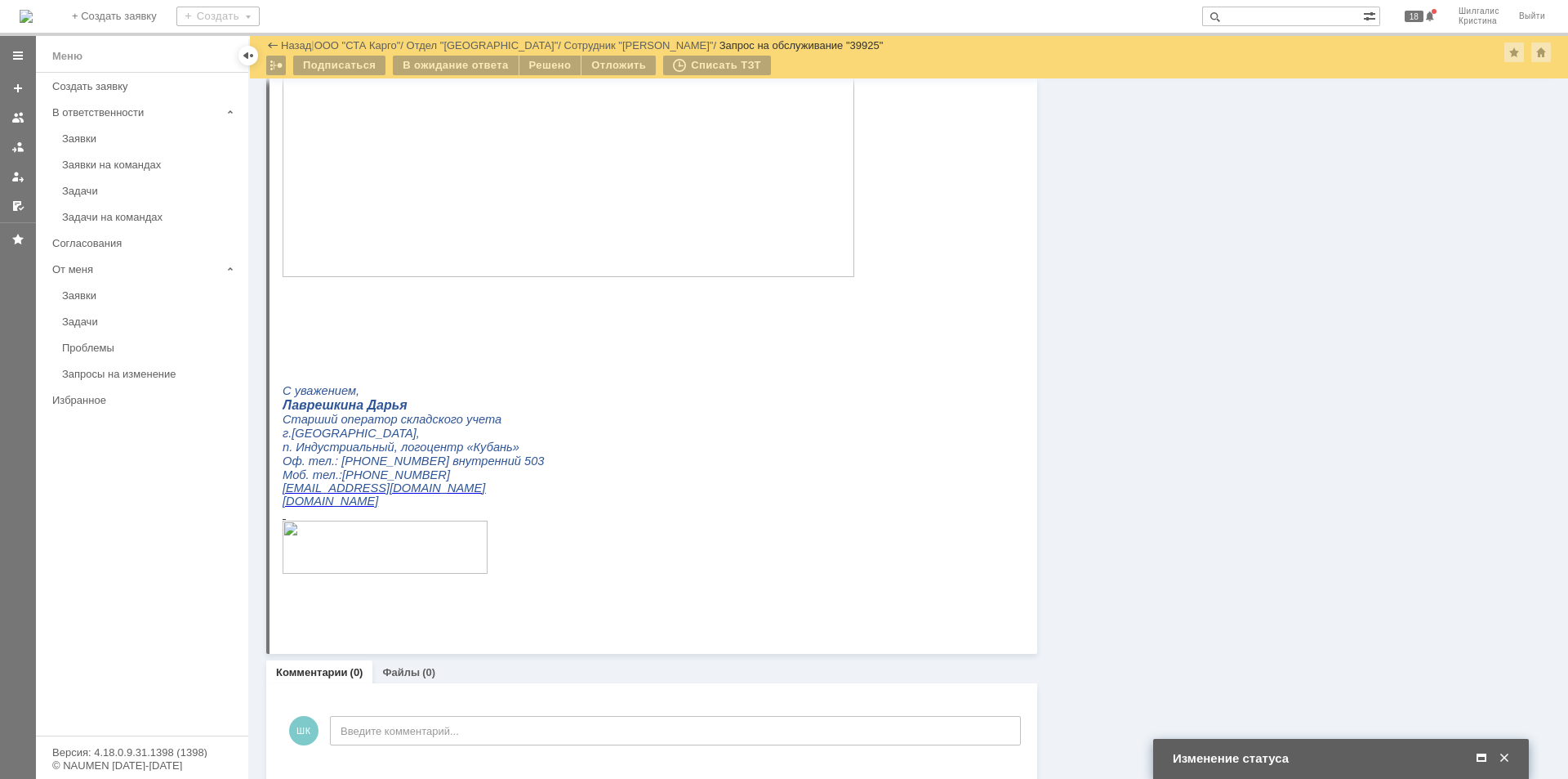
scroll to position [666, 0]
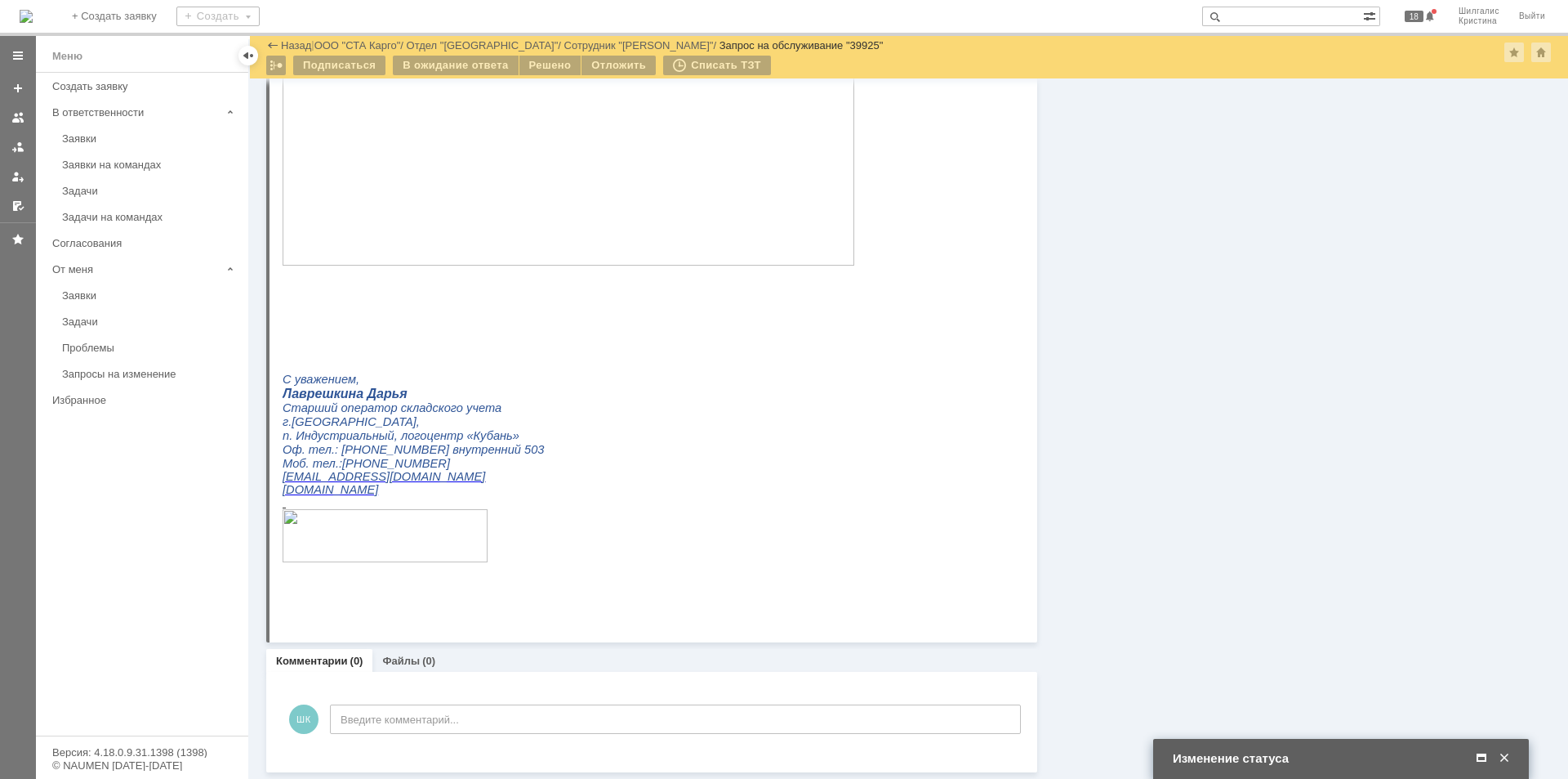
click at [1482, 754] on span at bounding box center [1481, 758] width 16 height 15
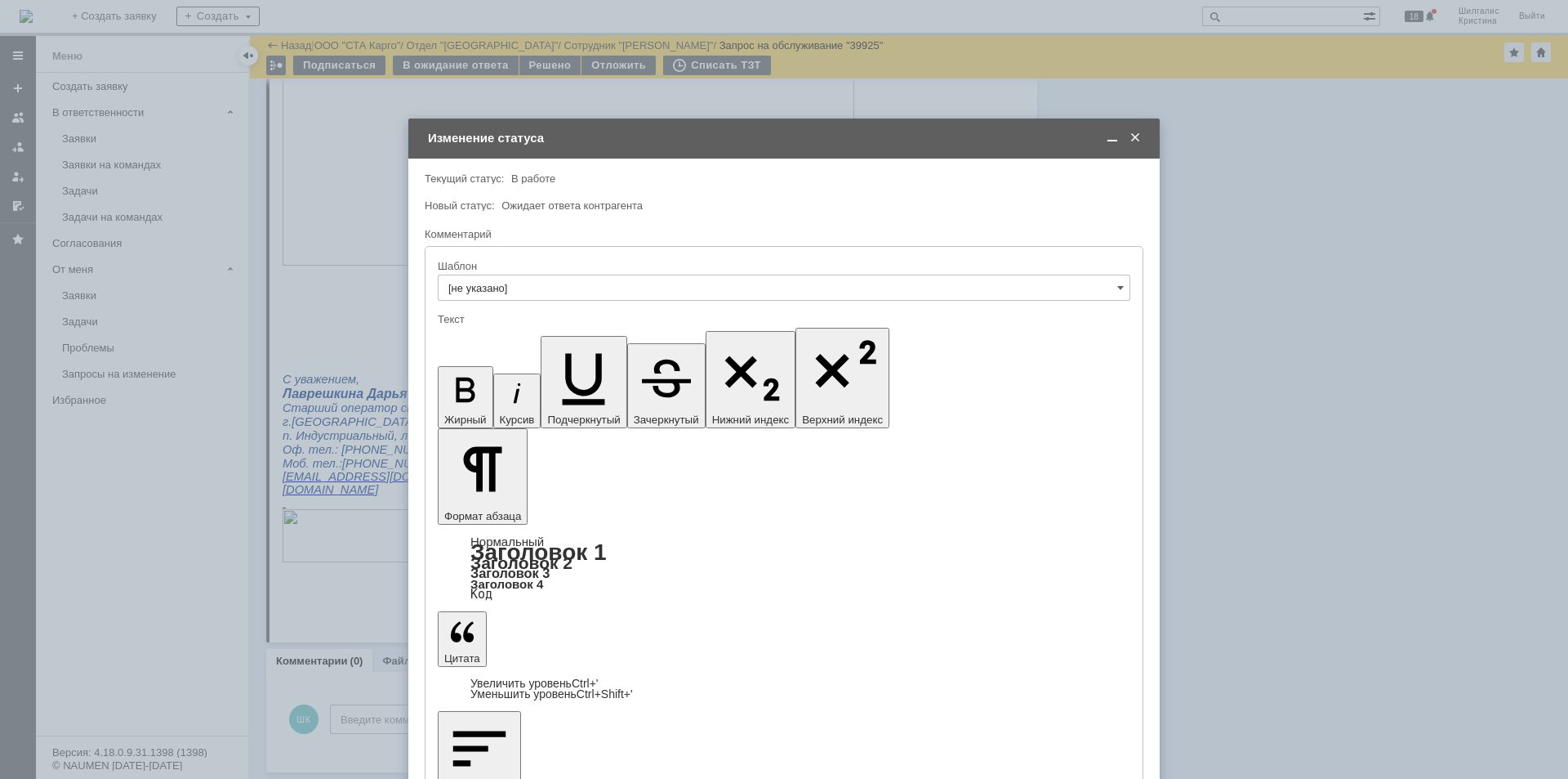
scroll to position [107, 6]
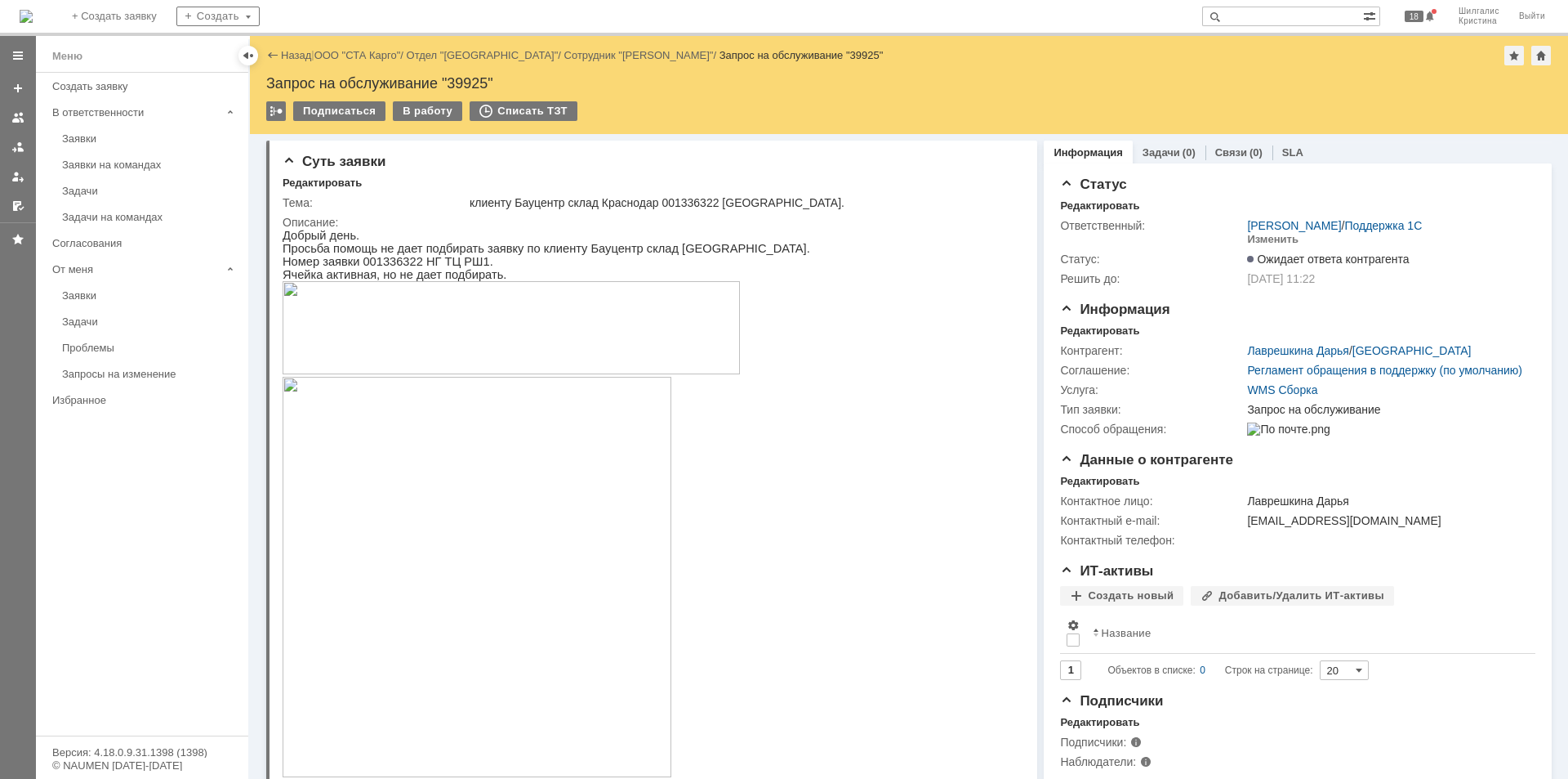
scroll to position [0, 0]
click at [378, 52] on link "ООО "СТА Карго"" at bounding box center [358, 54] width 87 height 12
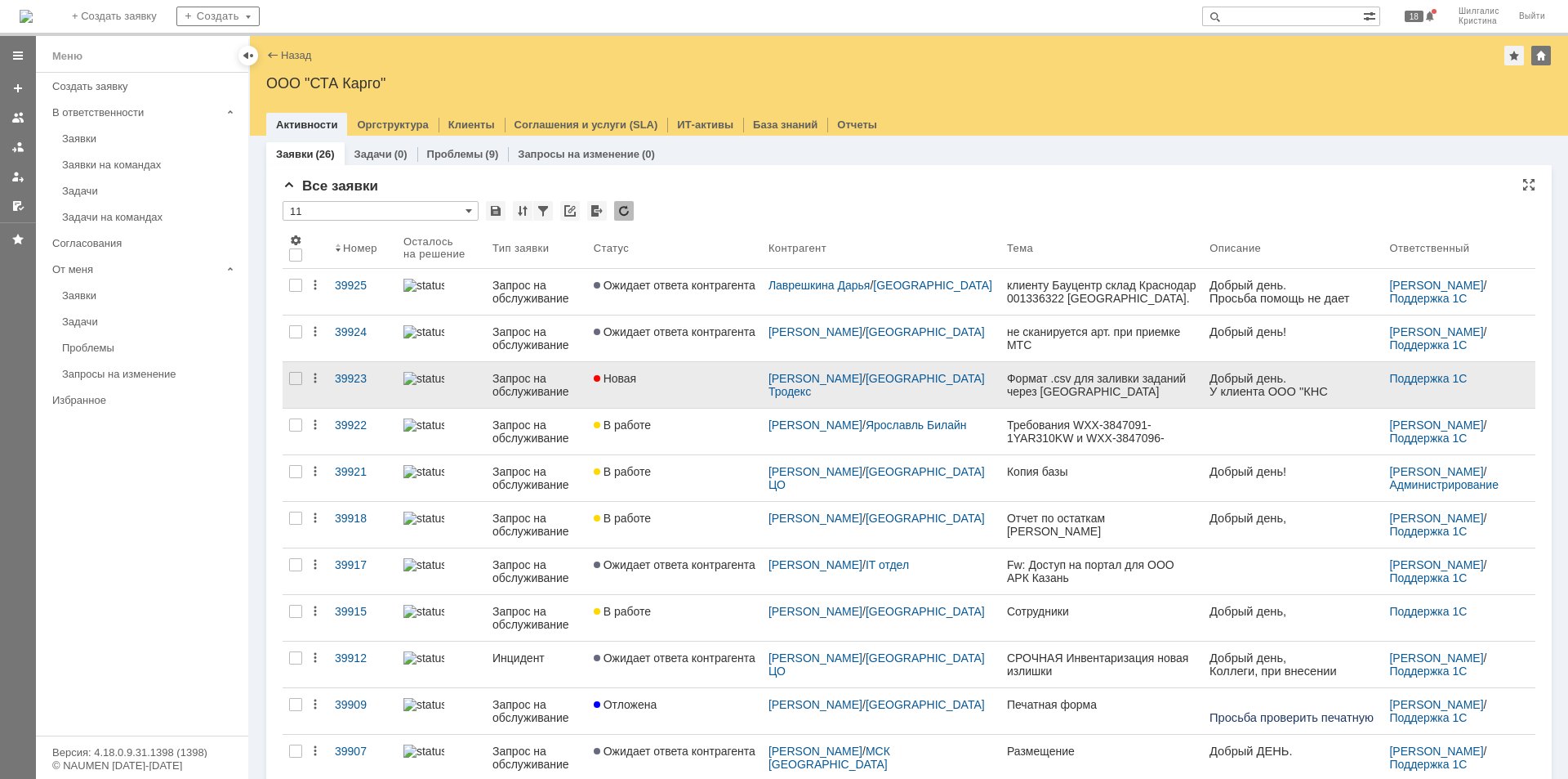
click at [681, 382] on div "Новая" at bounding box center [675, 378] width 161 height 13
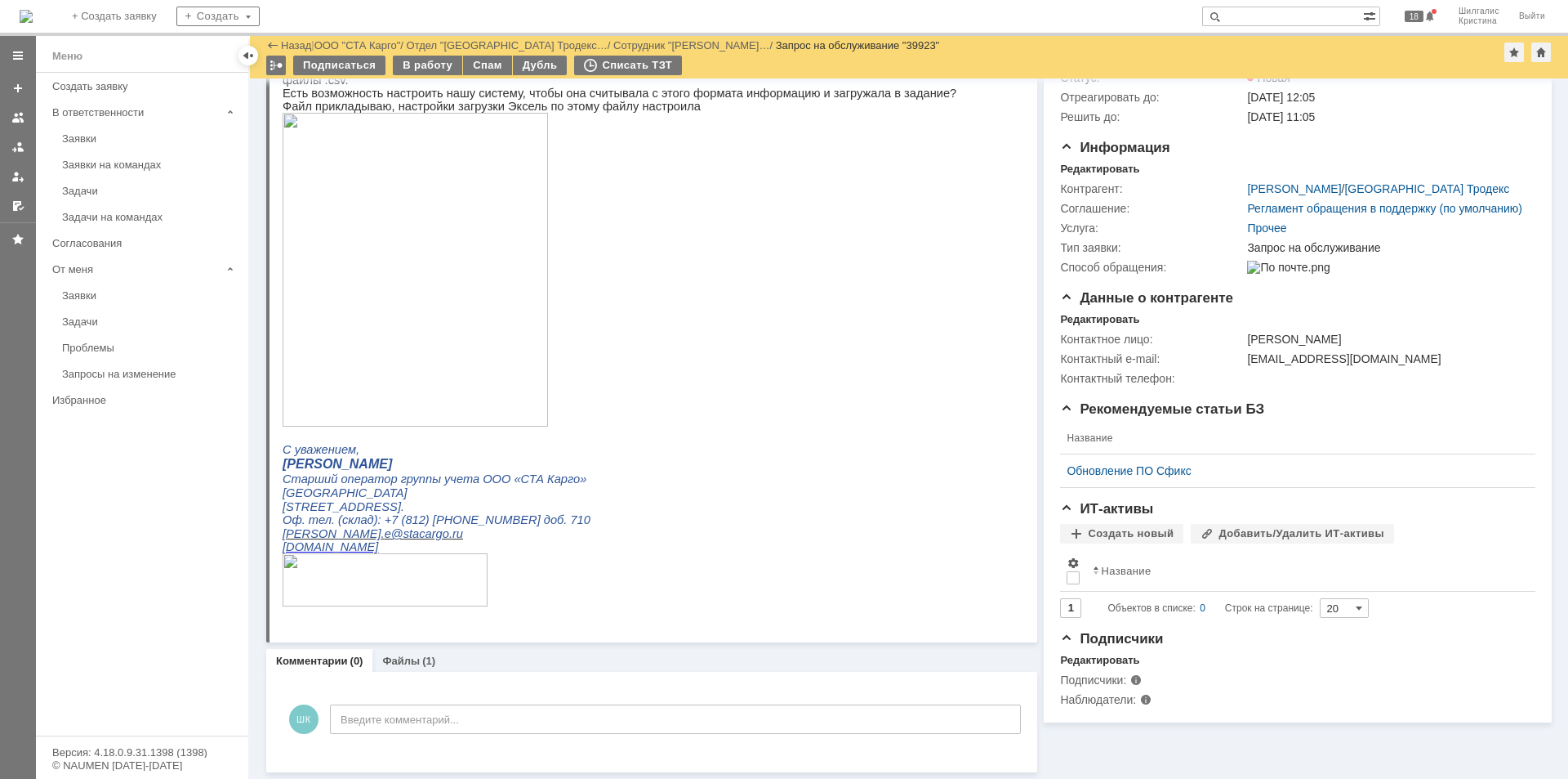
scroll to position [127, 0]
click at [399, 664] on link "Файлы" at bounding box center [401, 660] width 38 height 12
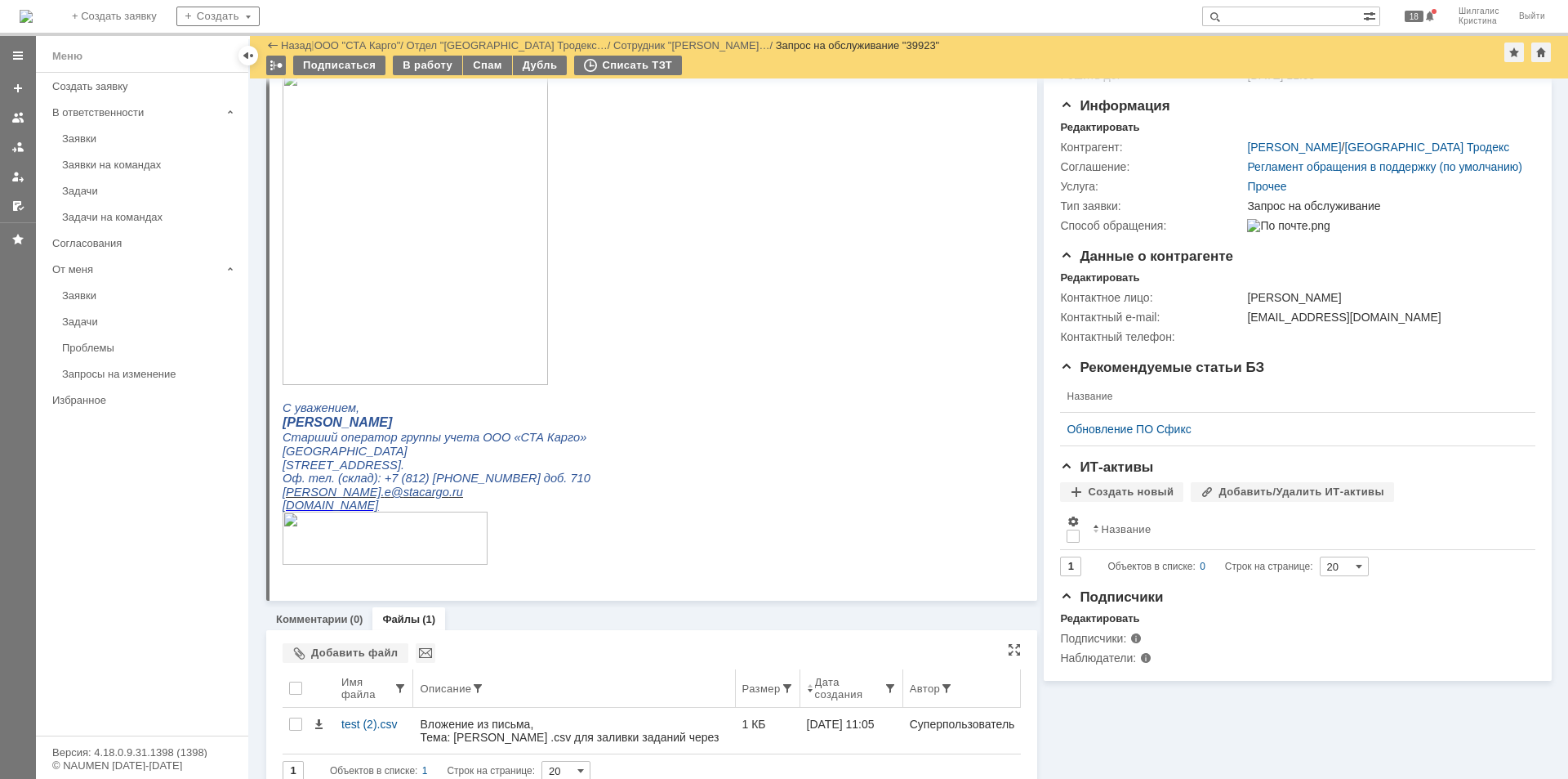
scroll to position [190, 0]
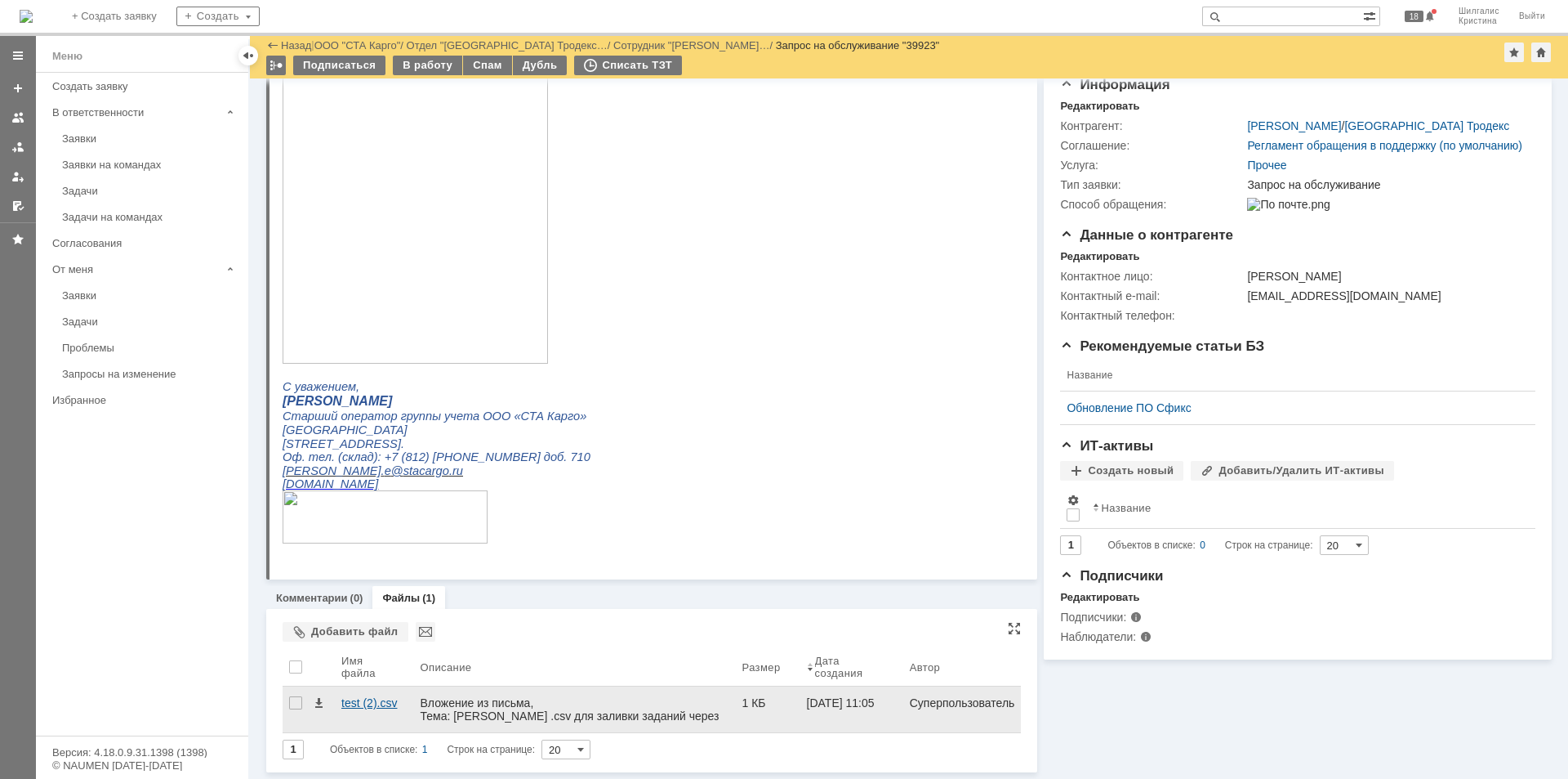
click at [367, 702] on div "test (2).csv" at bounding box center [373, 702] width 65 height 13
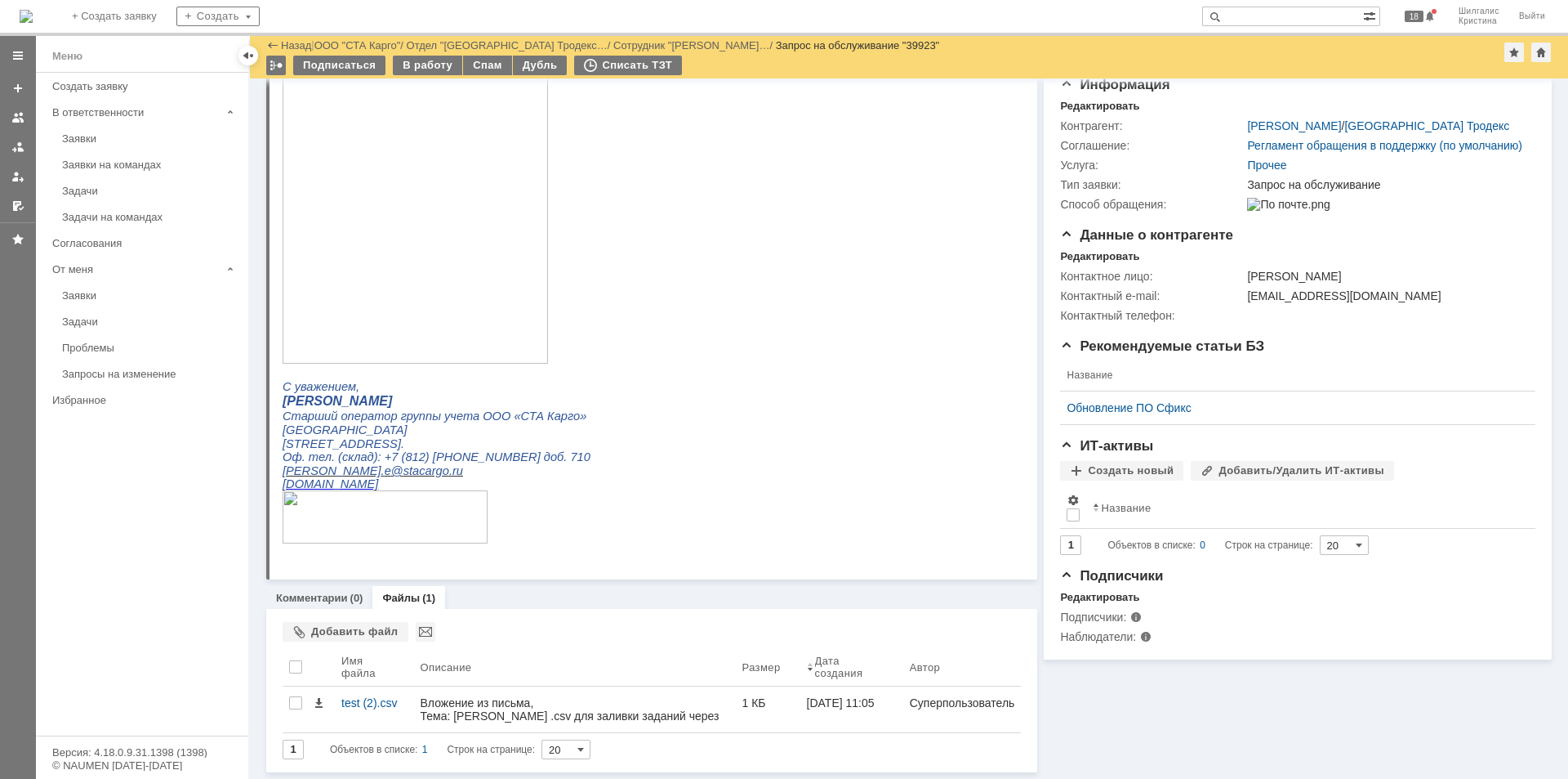
scroll to position [0, 0]
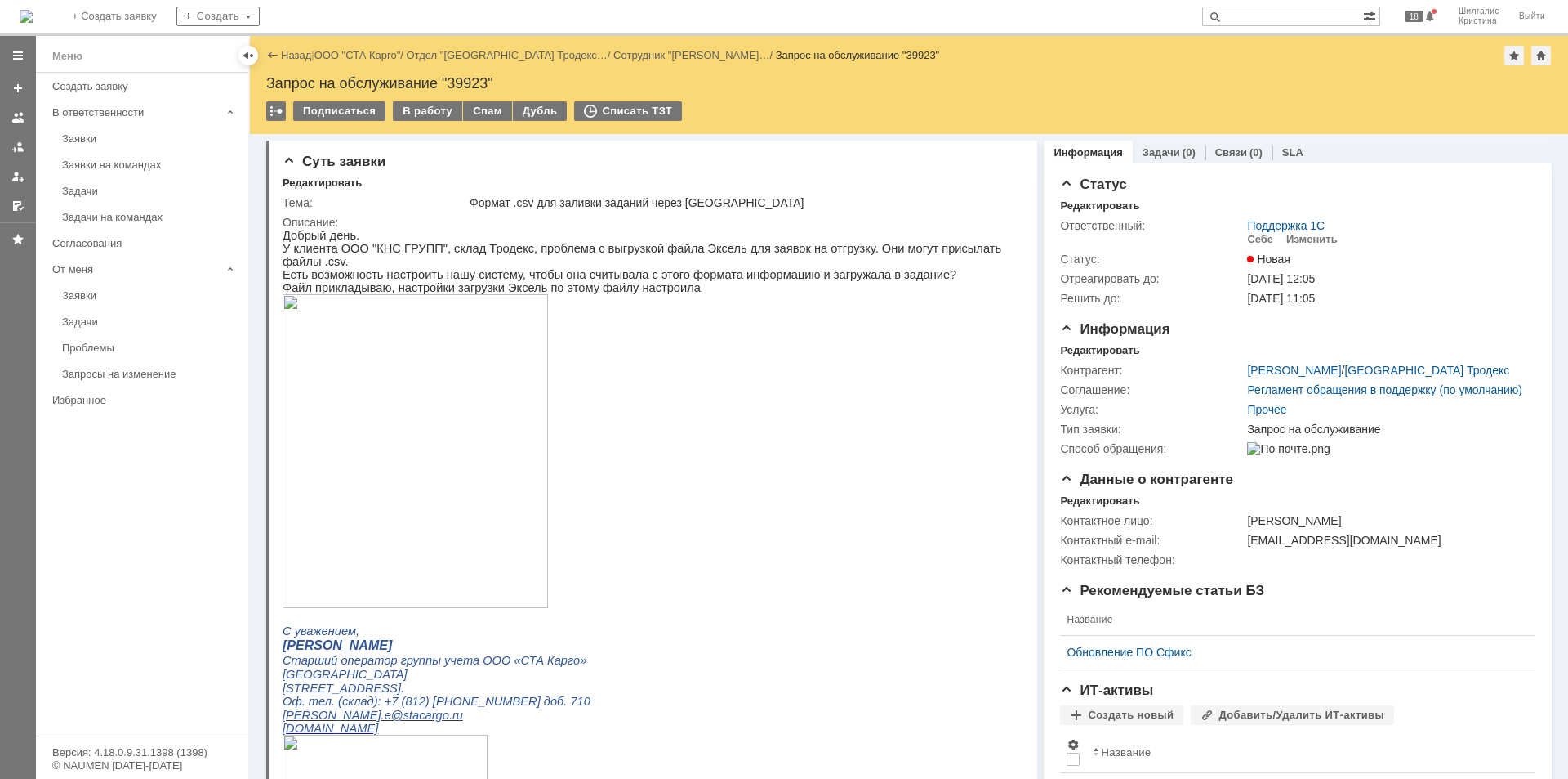
click at [371, 51] on link "ООО "СТА Карго"" at bounding box center [358, 54] width 87 height 12
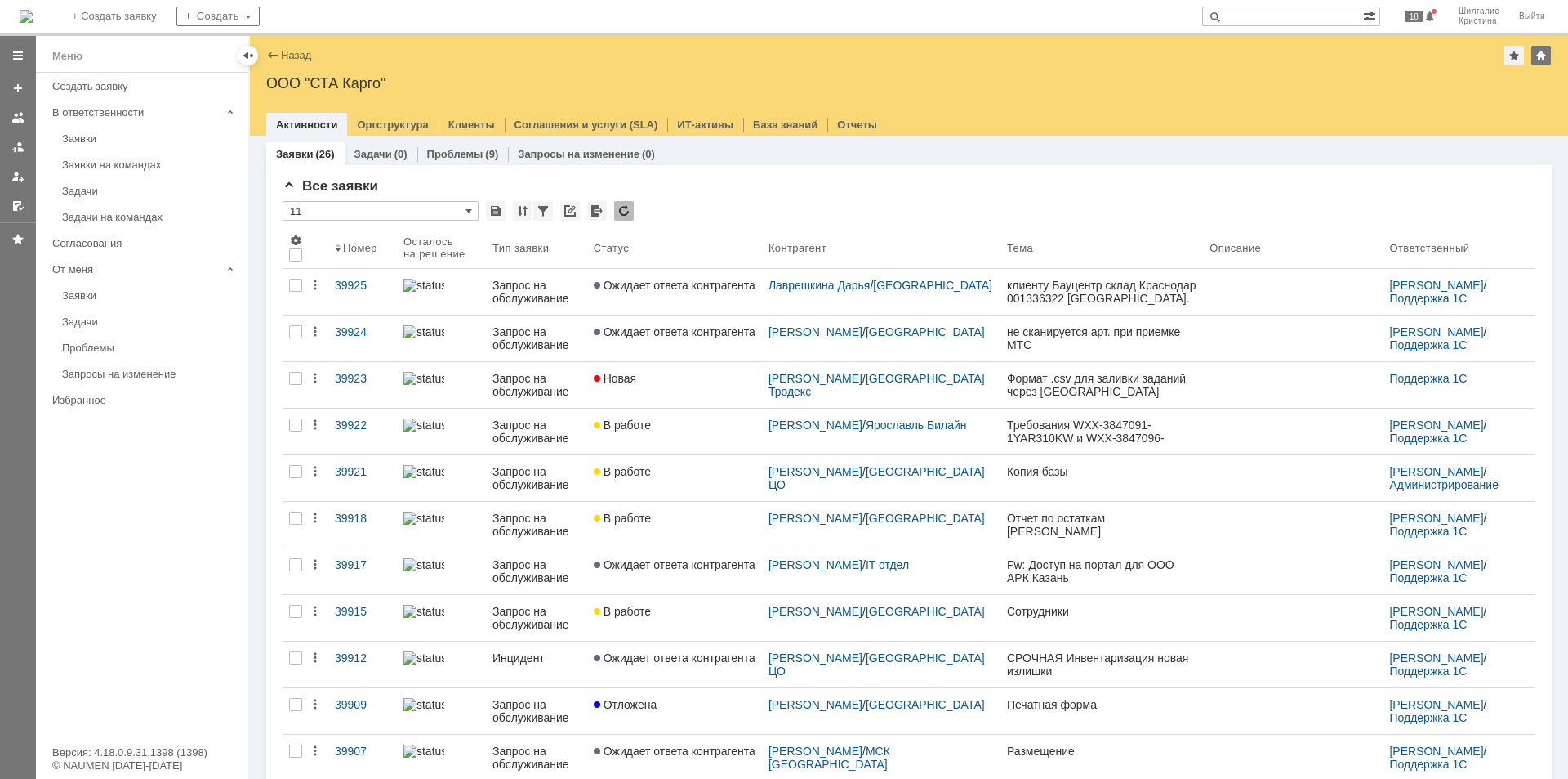
click at [87, 142] on div "Заявки" at bounding box center [150, 138] width 176 height 12
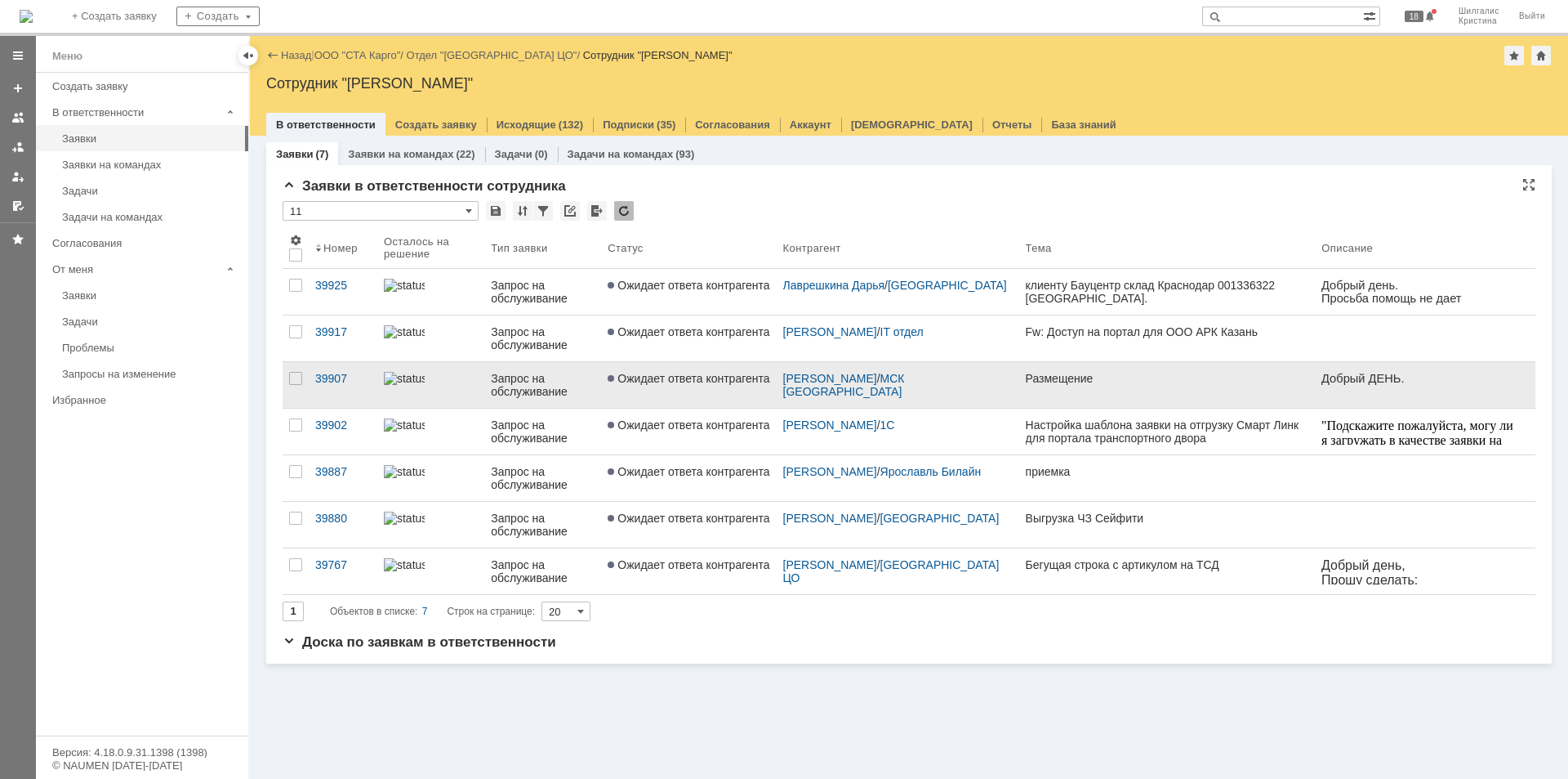
click at [719, 375] on span "Ожидает ответа контрагента" at bounding box center [688, 378] width 161 height 13
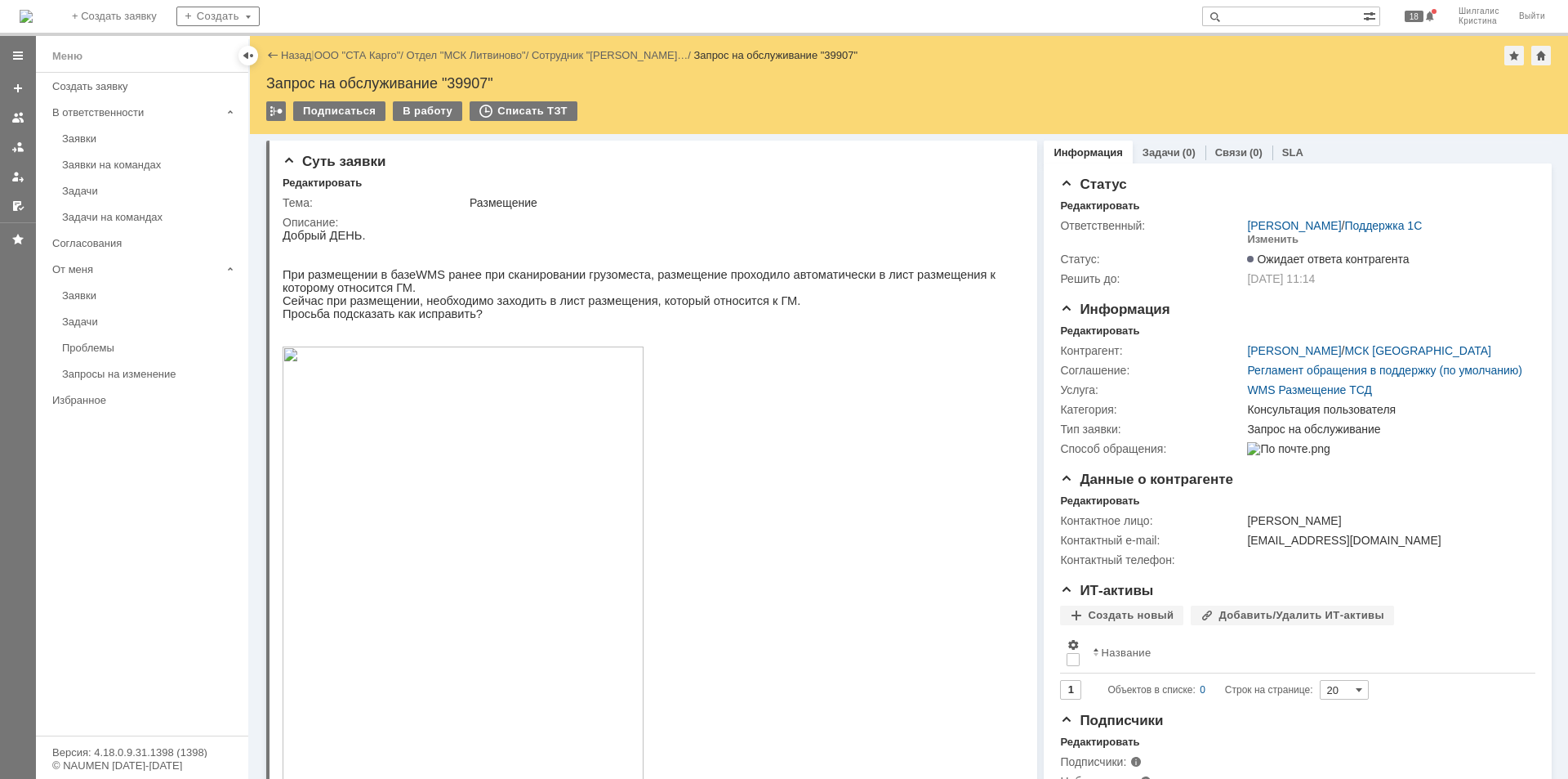
click at [363, 54] on link "ООО "СТА Карго"" at bounding box center [358, 54] width 87 height 12
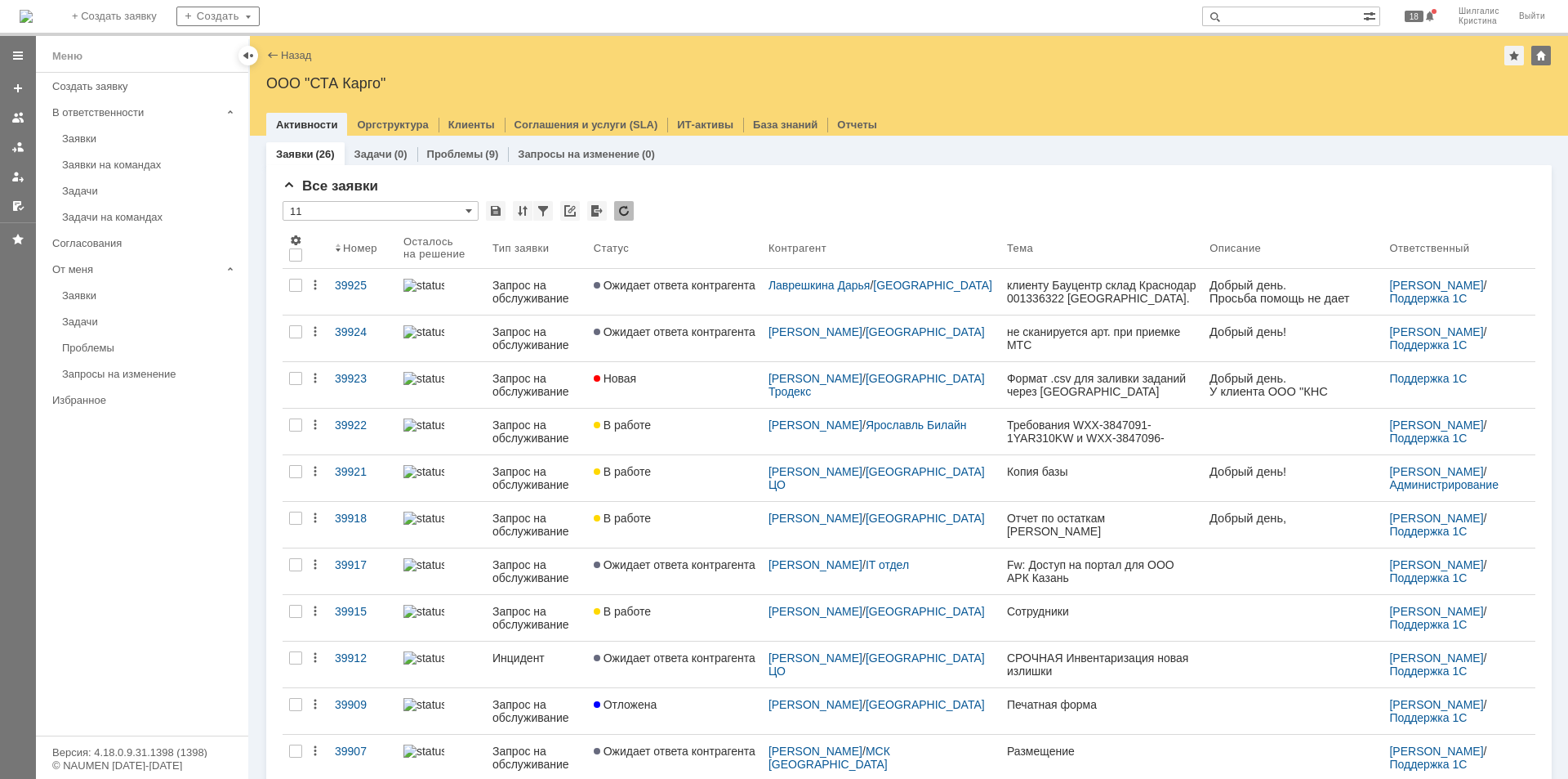
click at [690, 389] on link "Новая" at bounding box center [675, 385] width 175 height 46
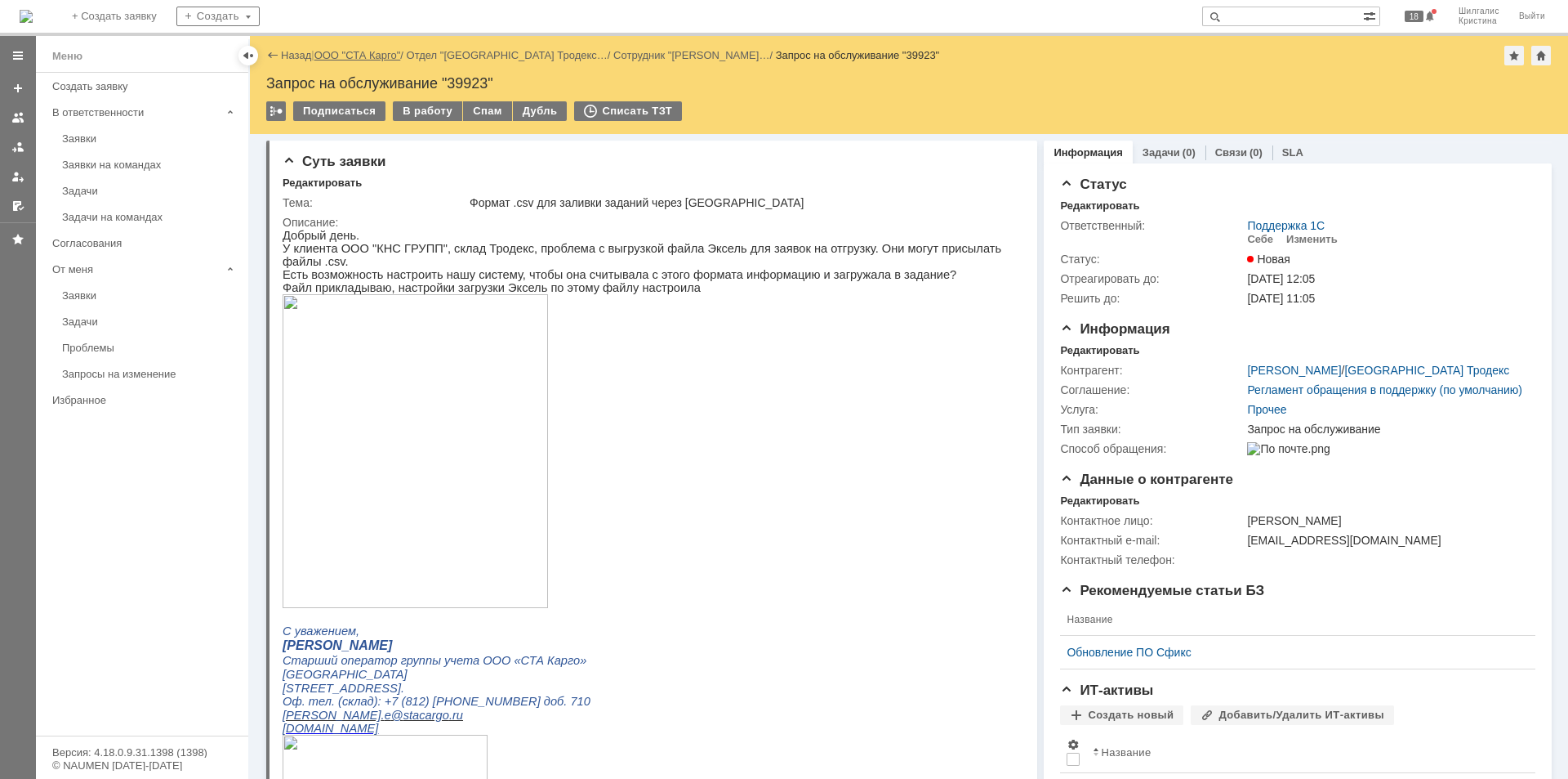
click at [385, 51] on link "ООО "СТА Карго"" at bounding box center [358, 54] width 87 height 12
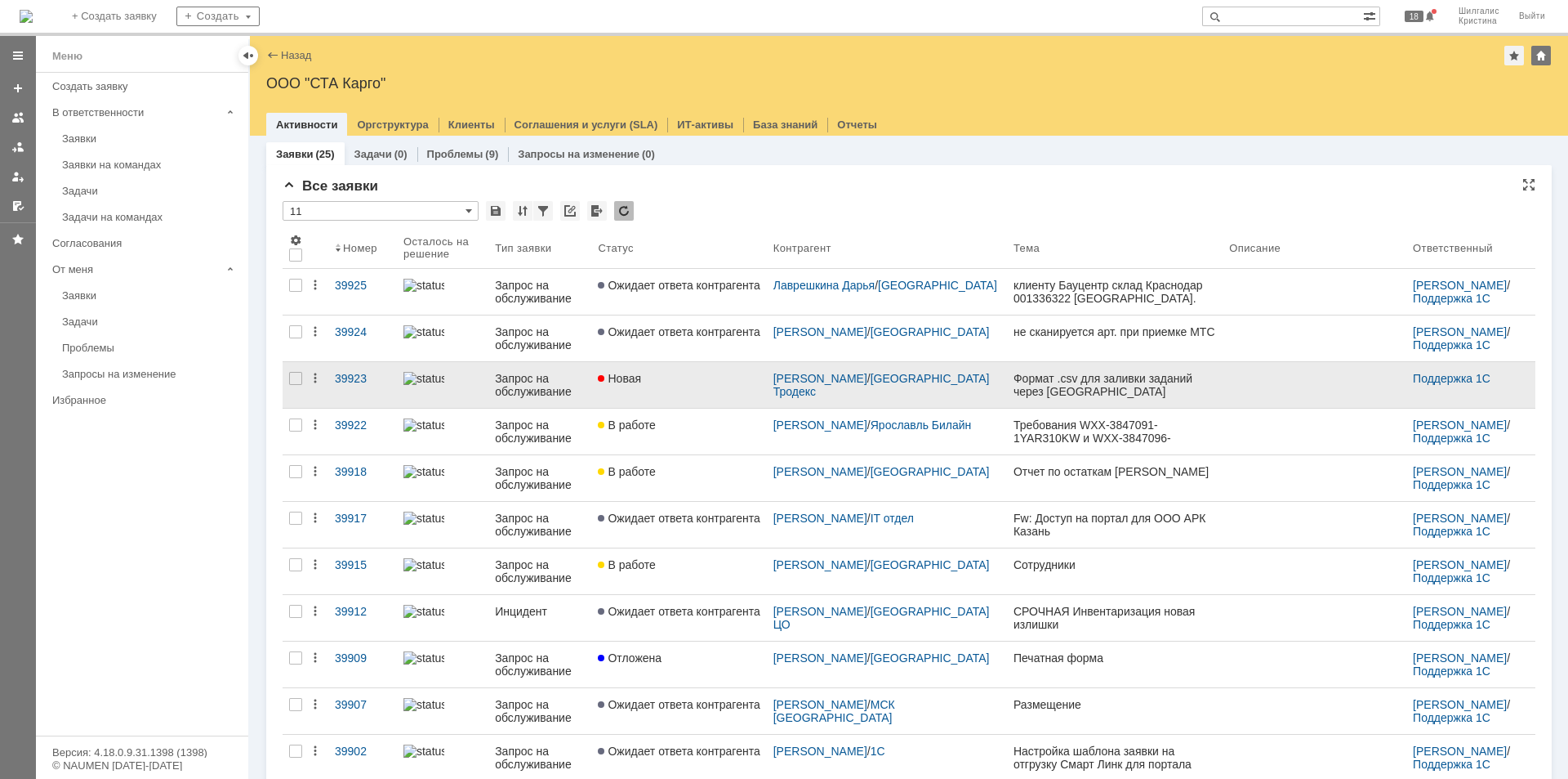
click at [641, 382] on span "Новая" at bounding box center [620, 378] width 44 height 13
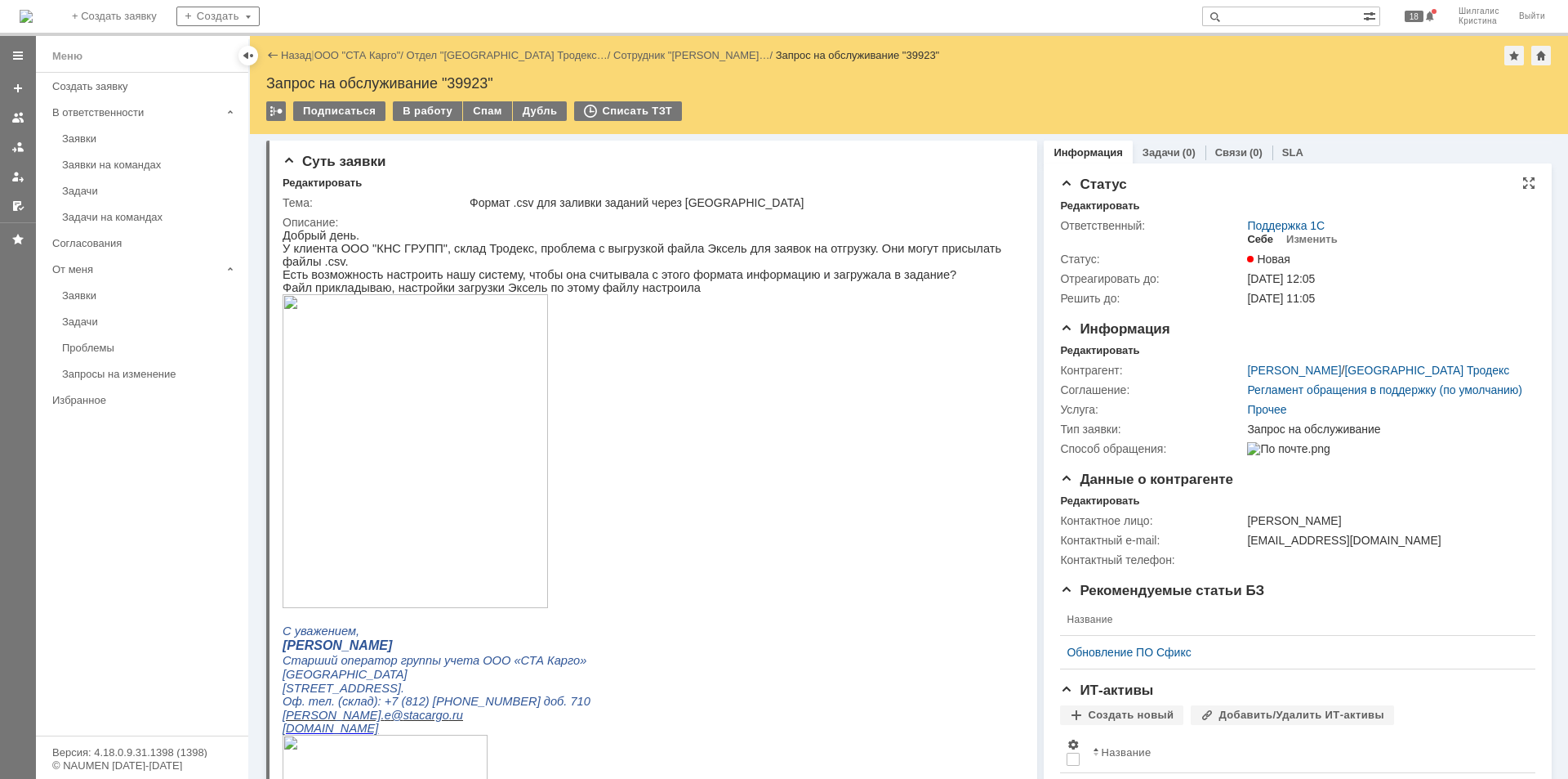
click at [1253, 238] on div "Себе" at bounding box center [1261, 239] width 26 height 13
click at [718, 409] on p at bounding box center [645, 453] width 726 height 317
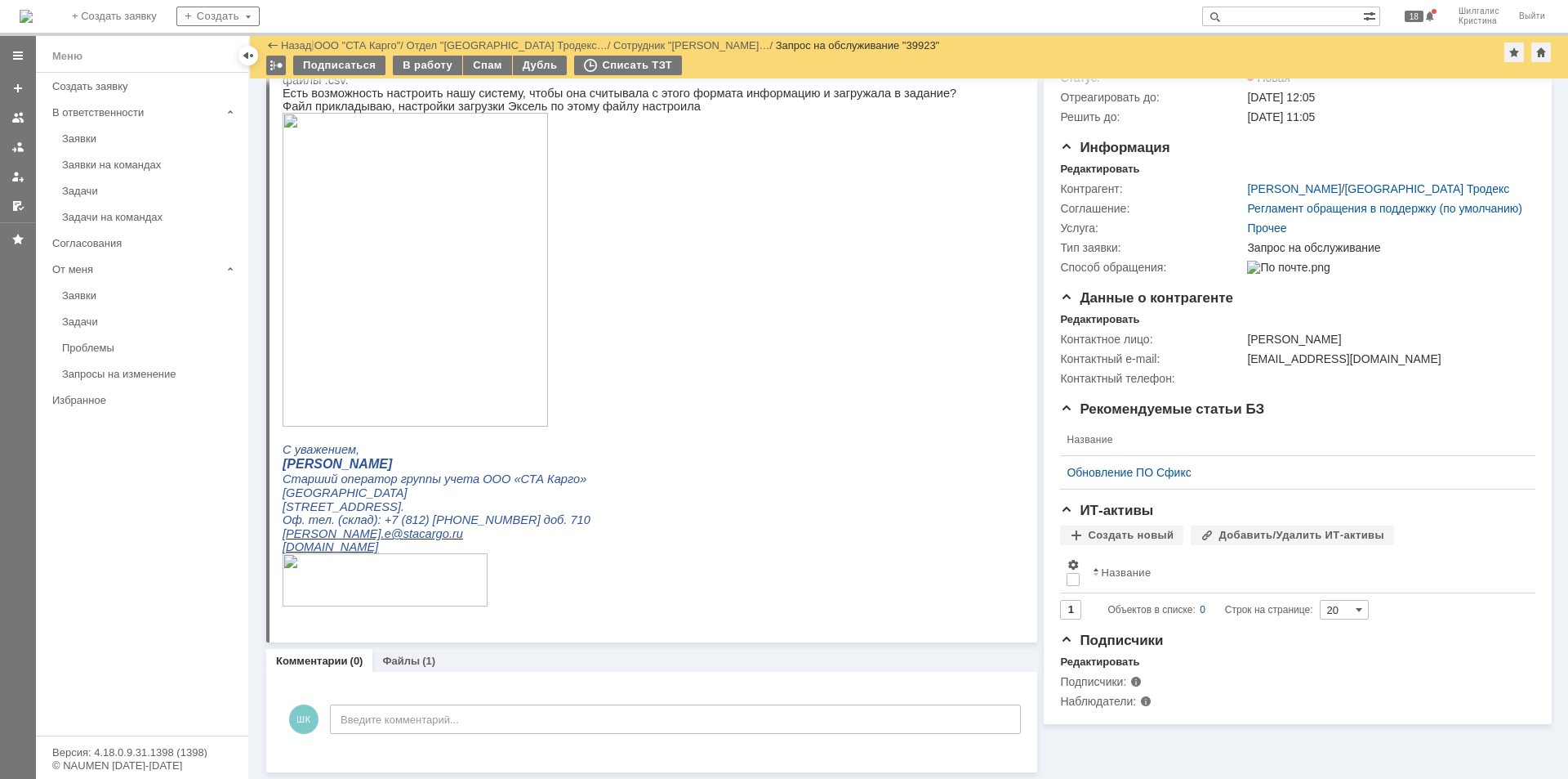
scroll to position [127, 0]
click at [404, 664] on link "Файлы" at bounding box center [401, 660] width 38 height 12
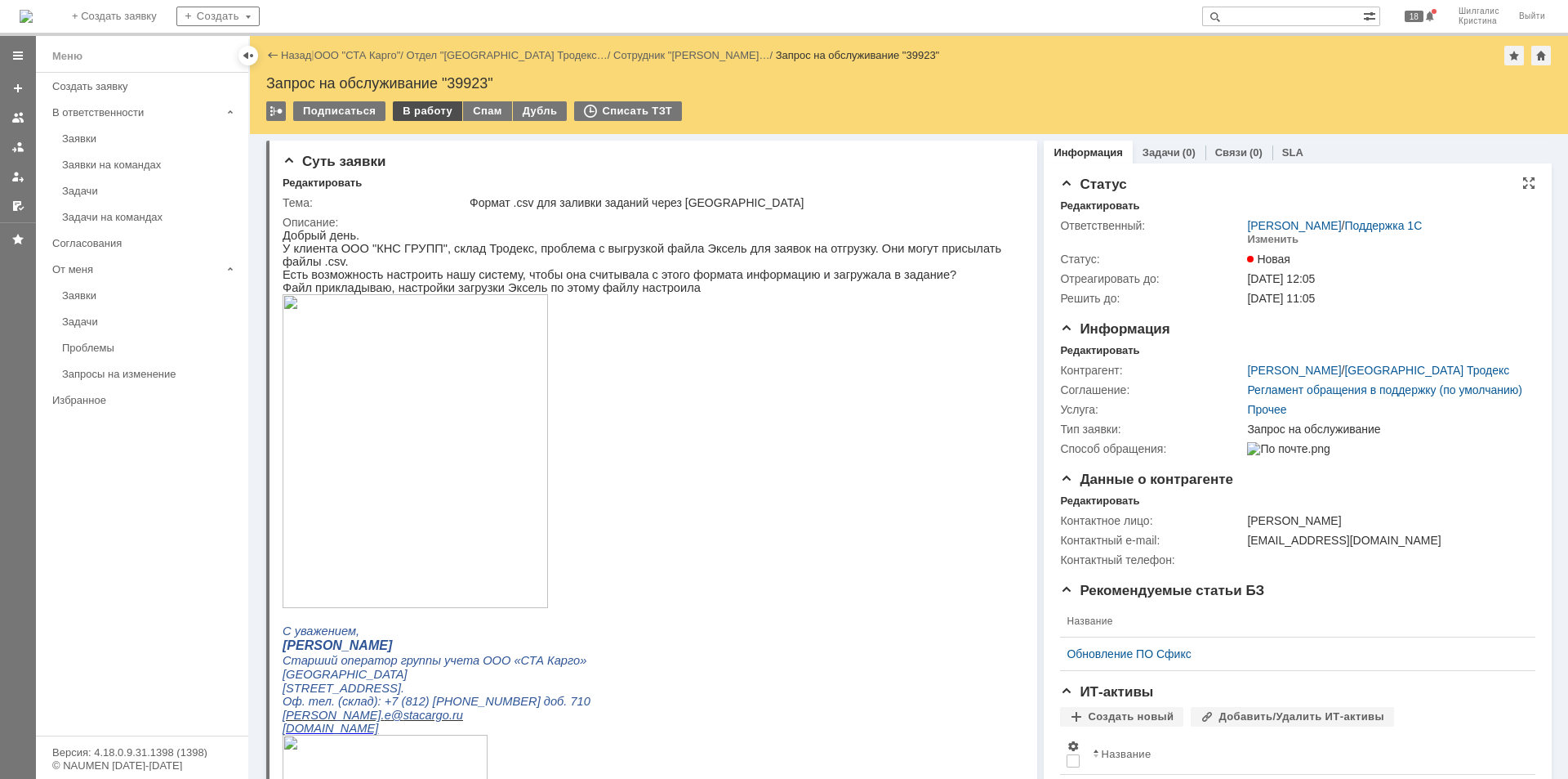
click at [413, 110] on div "В работу" at bounding box center [428, 111] width 69 height 20
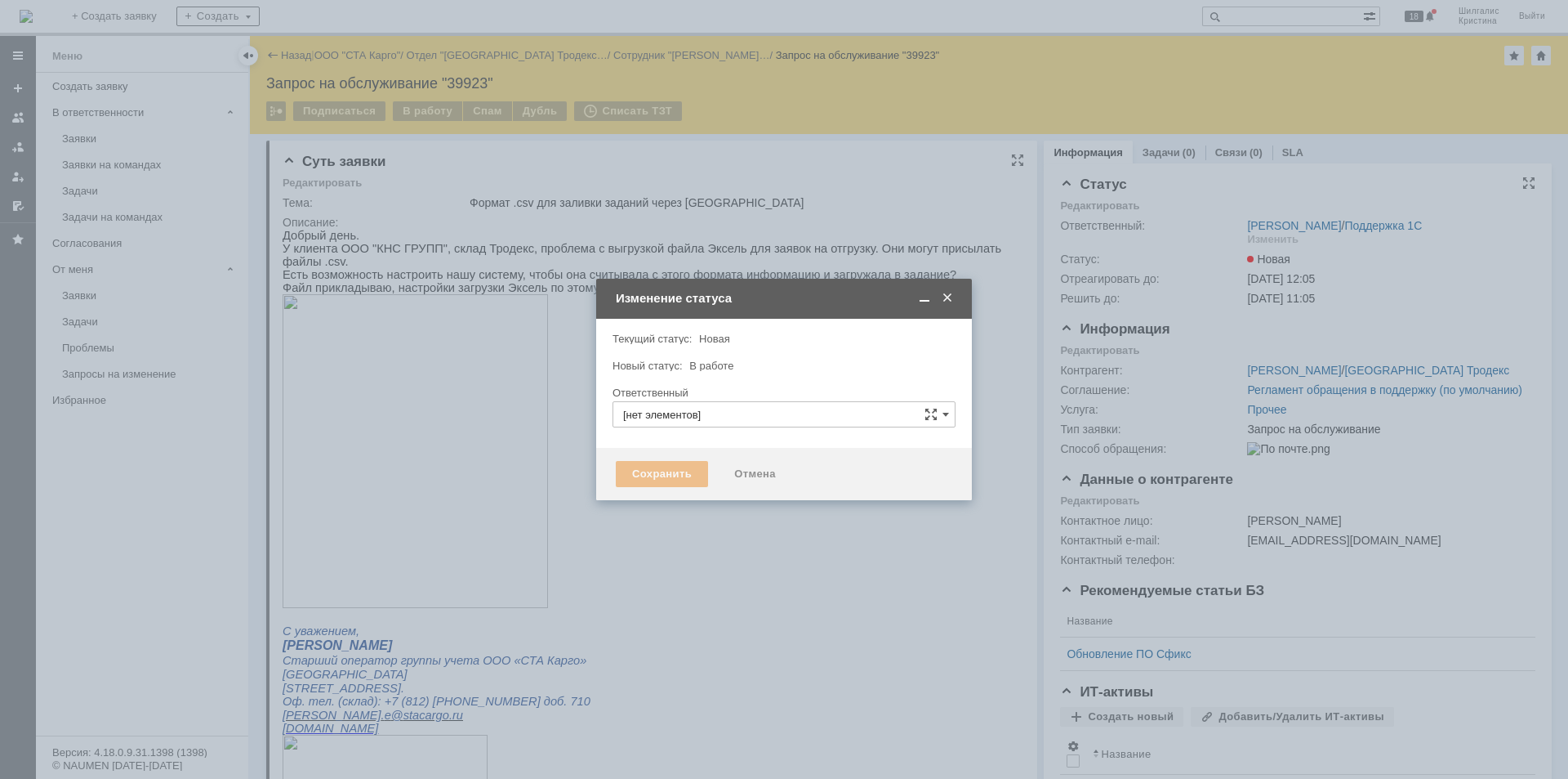
type input "[PERSON_NAME]"
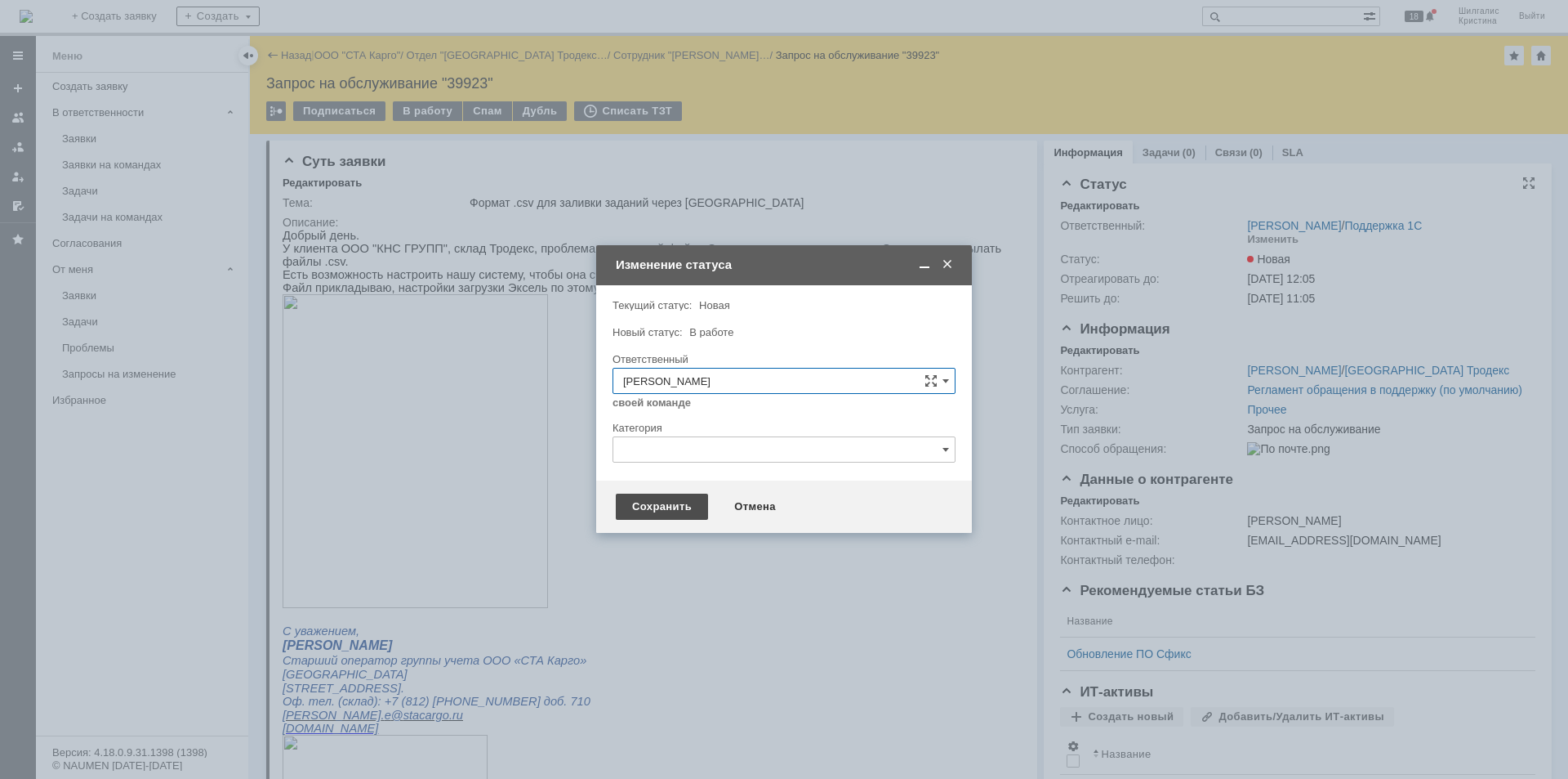
click at [641, 501] on div "Сохранить" at bounding box center [662, 507] width 92 height 26
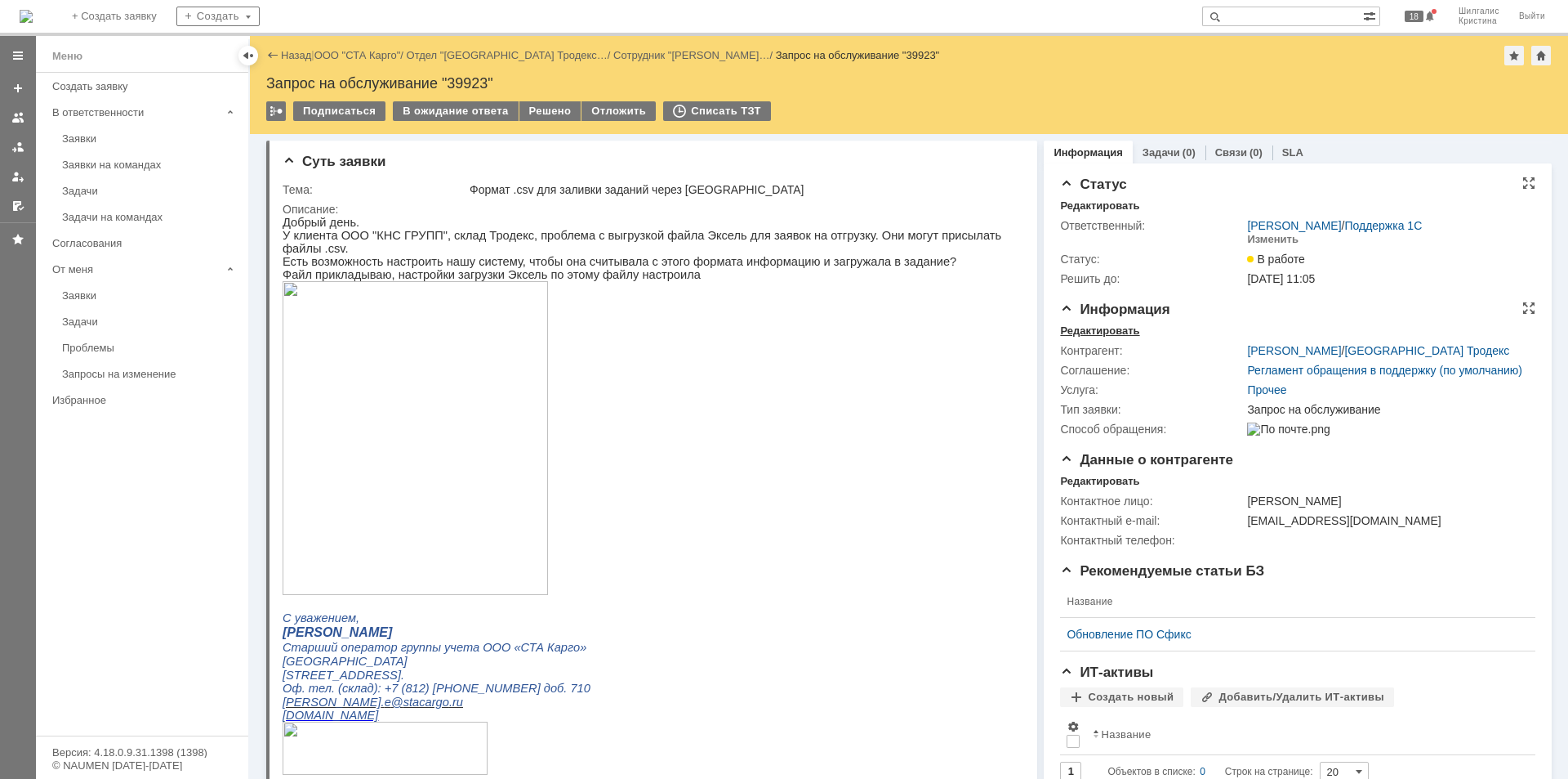
click at [1102, 328] on div "Редактировать" at bounding box center [1100, 331] width 79 height 13
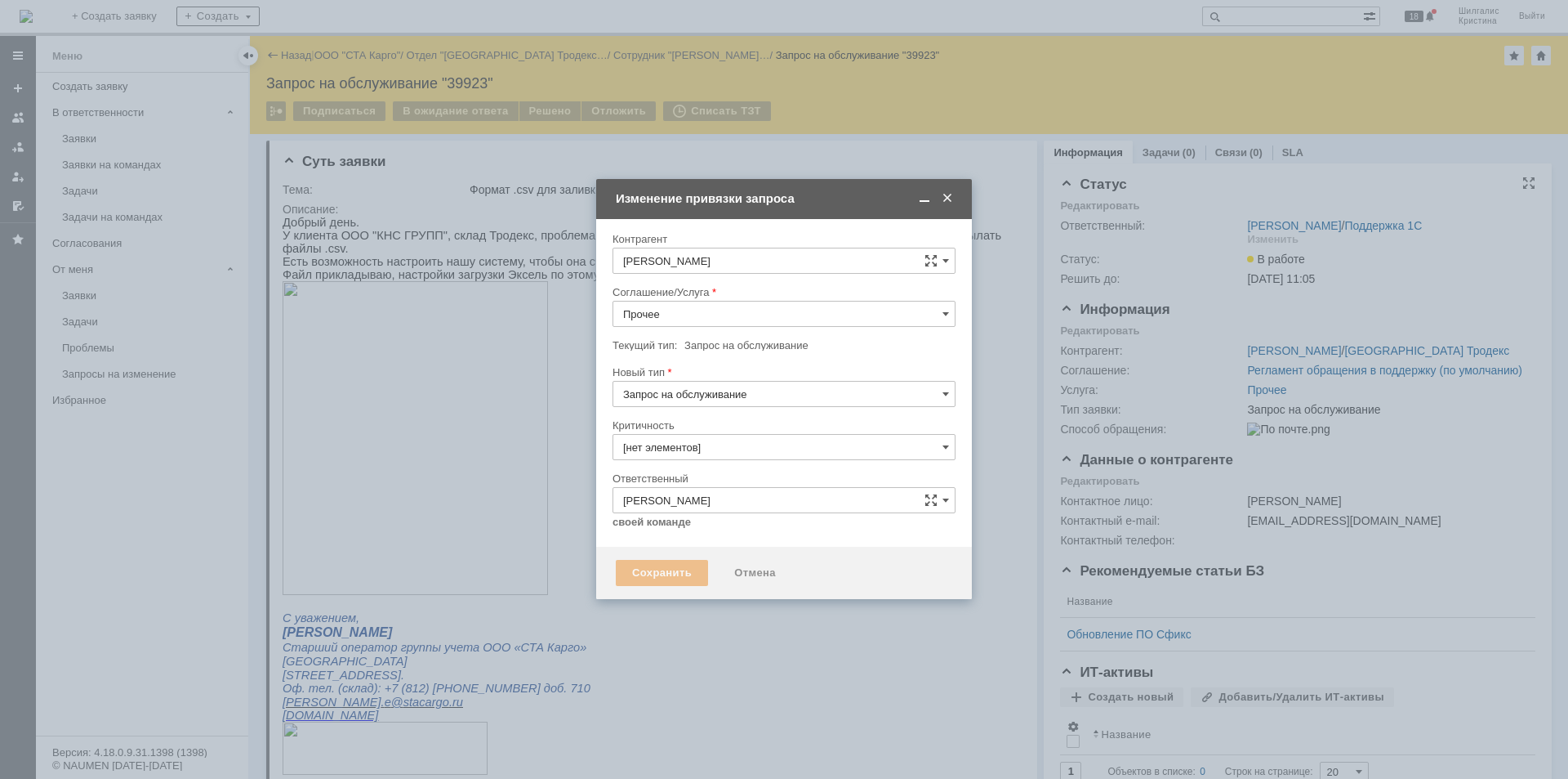
type input "3. Низкая"
type input "[не указано]"
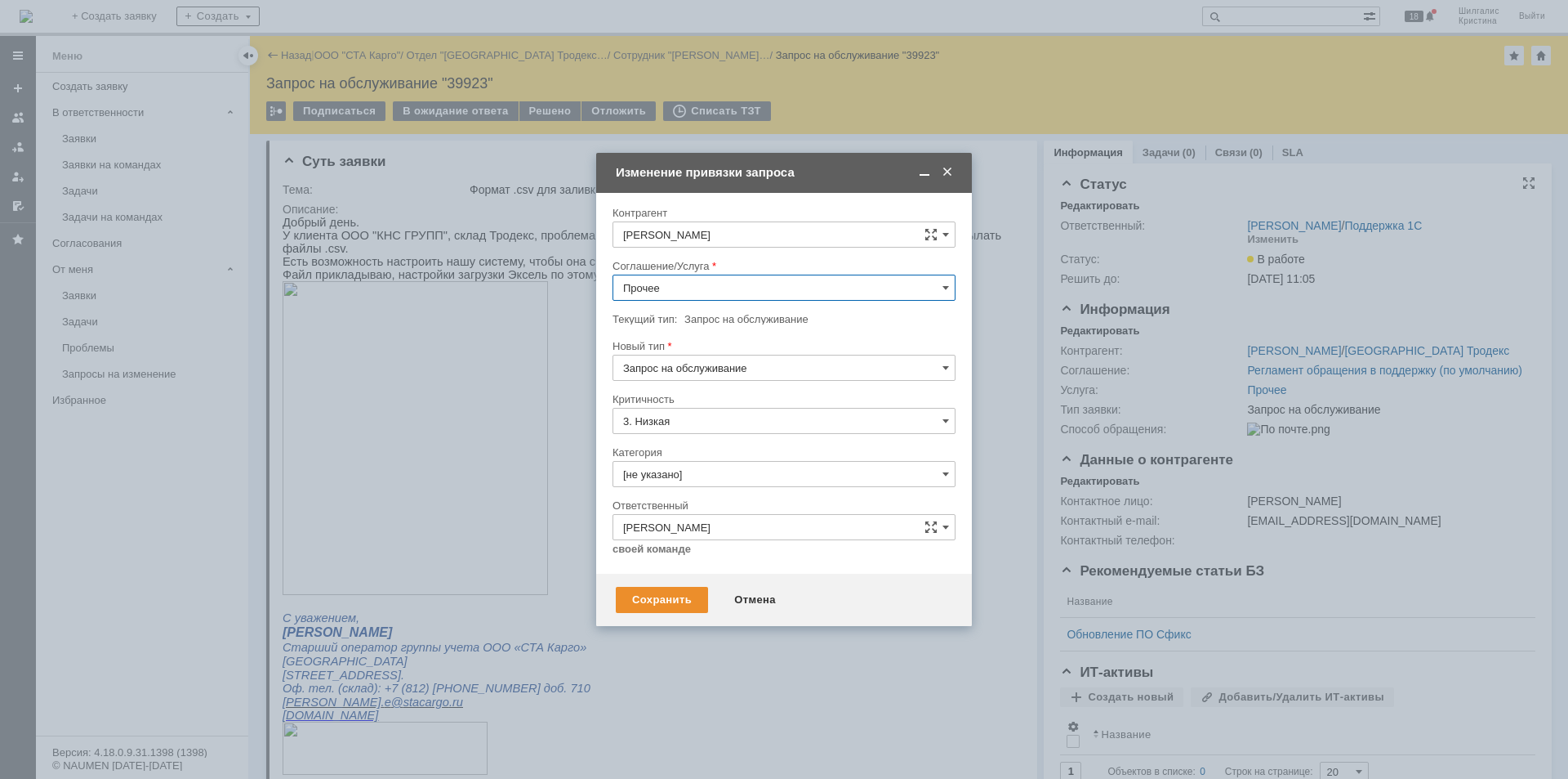
click at [679, 292] on input "Прочее" at bounding box center [784, 288] width 343 height 26
click at [686, 435] on span "WMS Прочее" at bounding box center [784, 431] width 322 height 13
type input "WMS Прочее"
click at [727, 467] on input "[не указано]" at bounding box center [784, 474] width 343 height 26
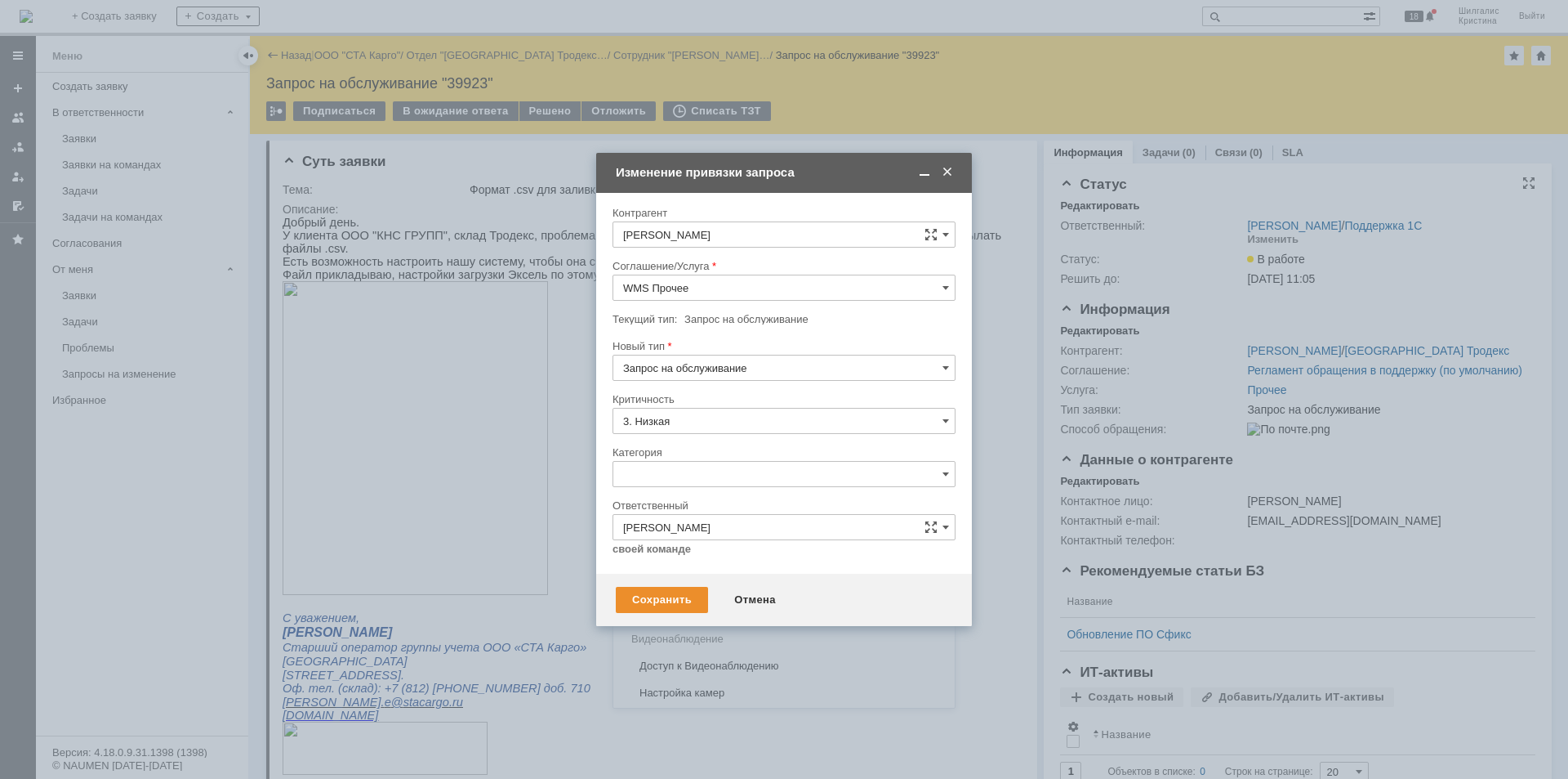
click at [655, 562] on span "Изменение" at bounding box center [784, 558] width 322 height 13
type input "Изменение"
click at [652, 599] on div "Сохранить" at bounding box center [662, 600] width 92 height 26
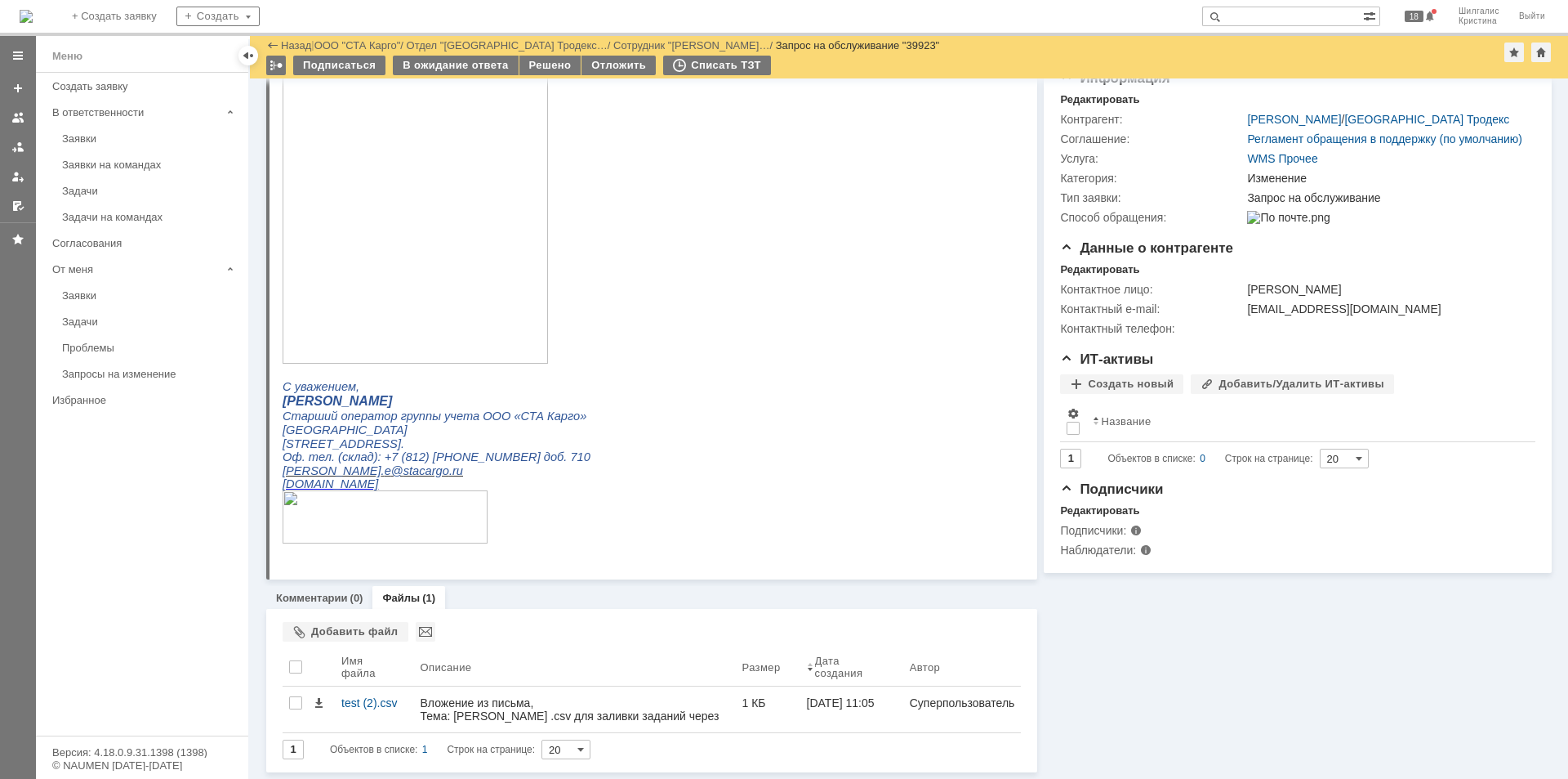
scroll to position [176, 0]
click at [339, 603] on link "Комментарии" at bounding box center [311, 598] width 72 height 12
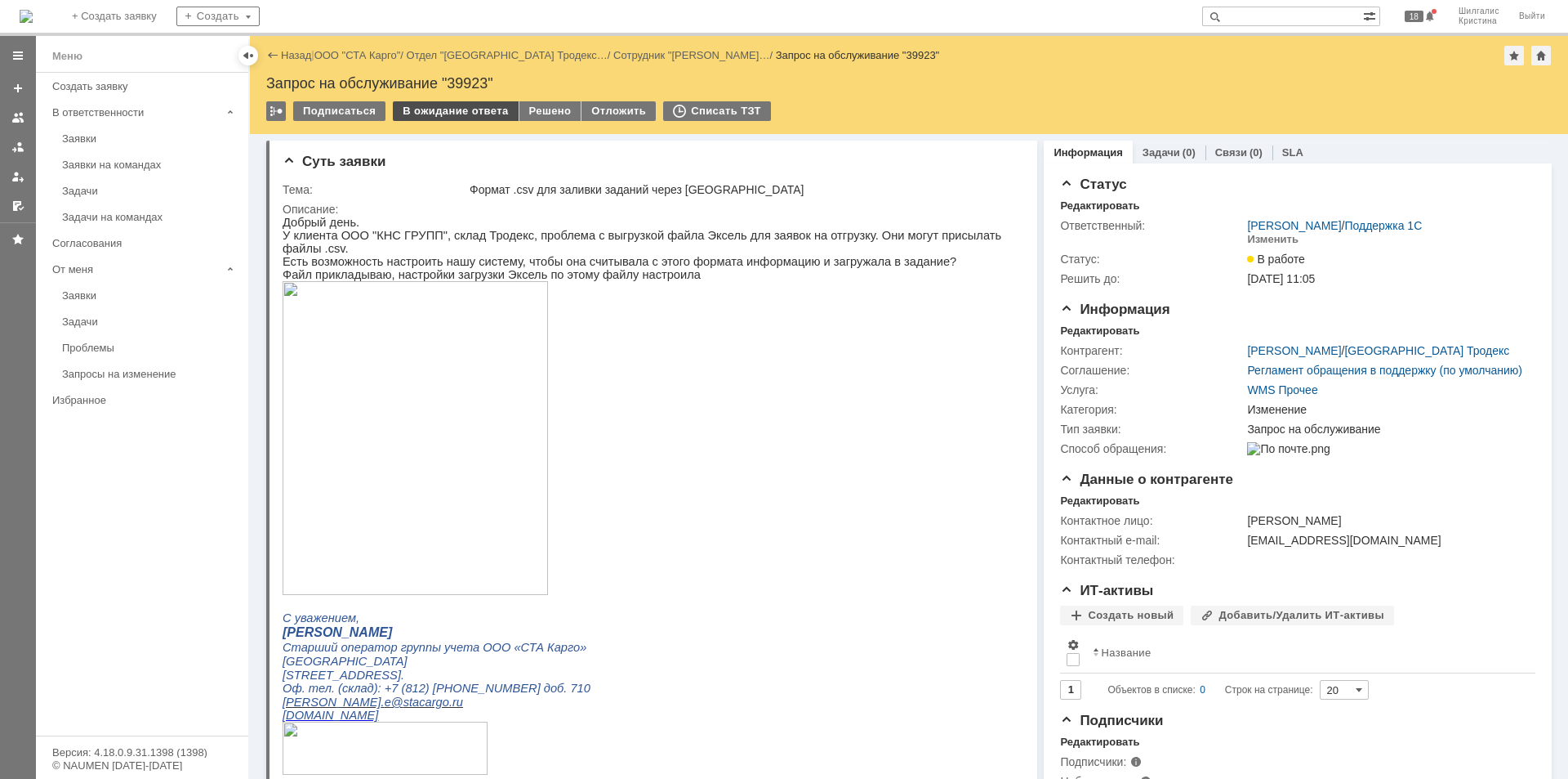
click at [469, 115] on div "В ожидание ответа" at bounding box center [456, 111] width 125 height 20
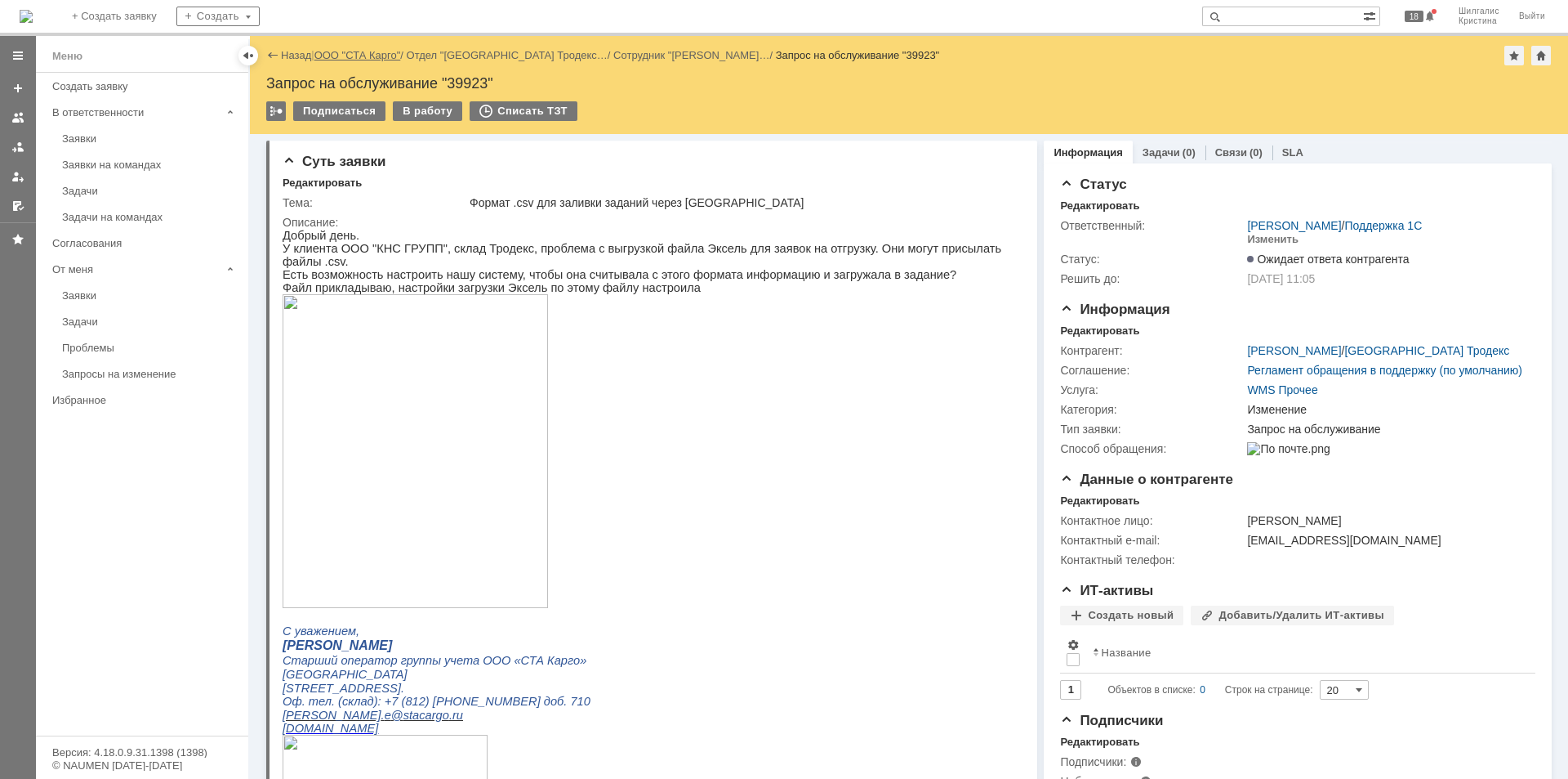
click at [370, 53] on link "ООО "СТА Карго"" at bounding box center [358, 54] width 87 height 12
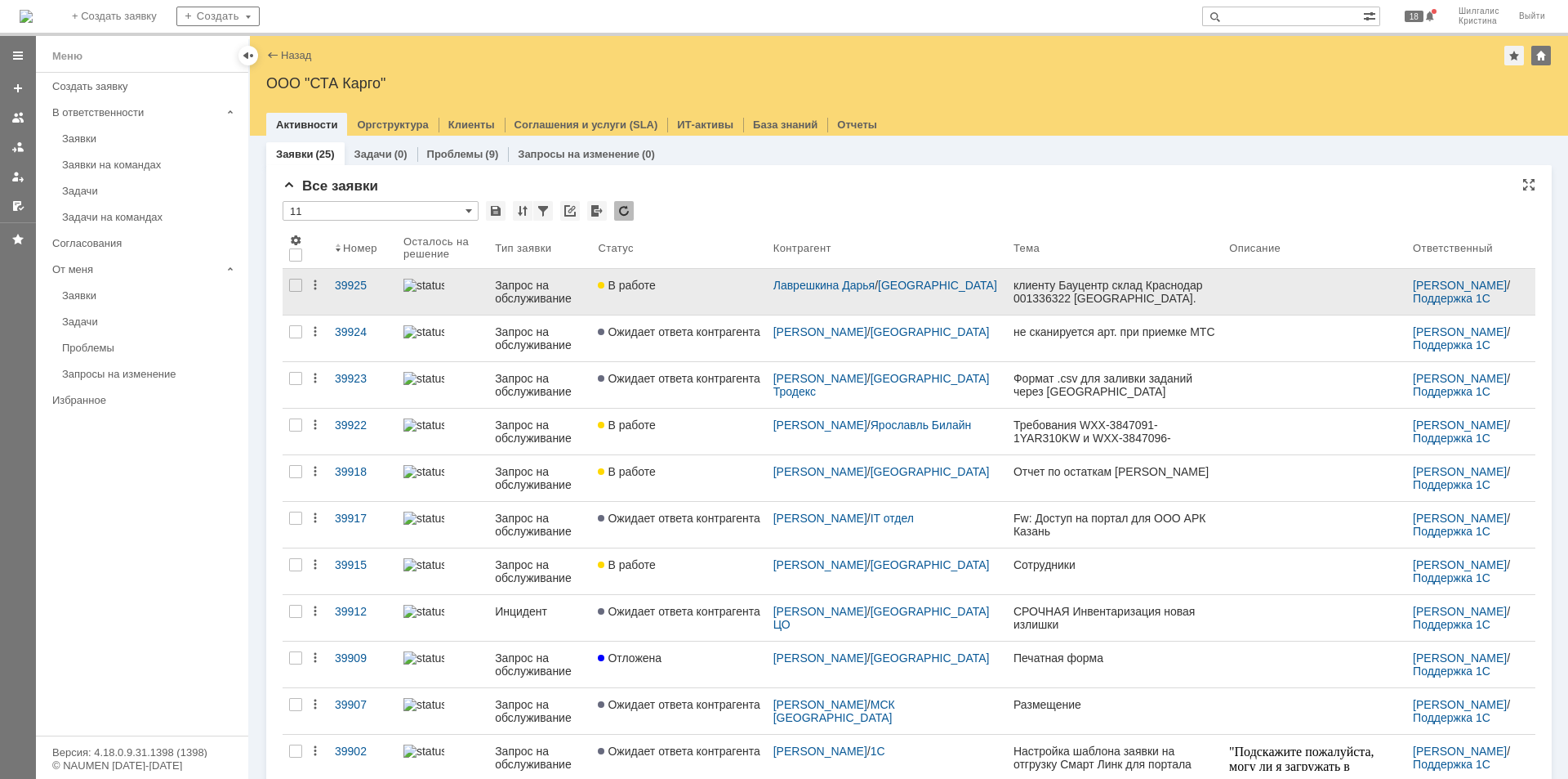
click at [716, 295] on link "В работе" at bounding box center [679, 292] width 175 height 46
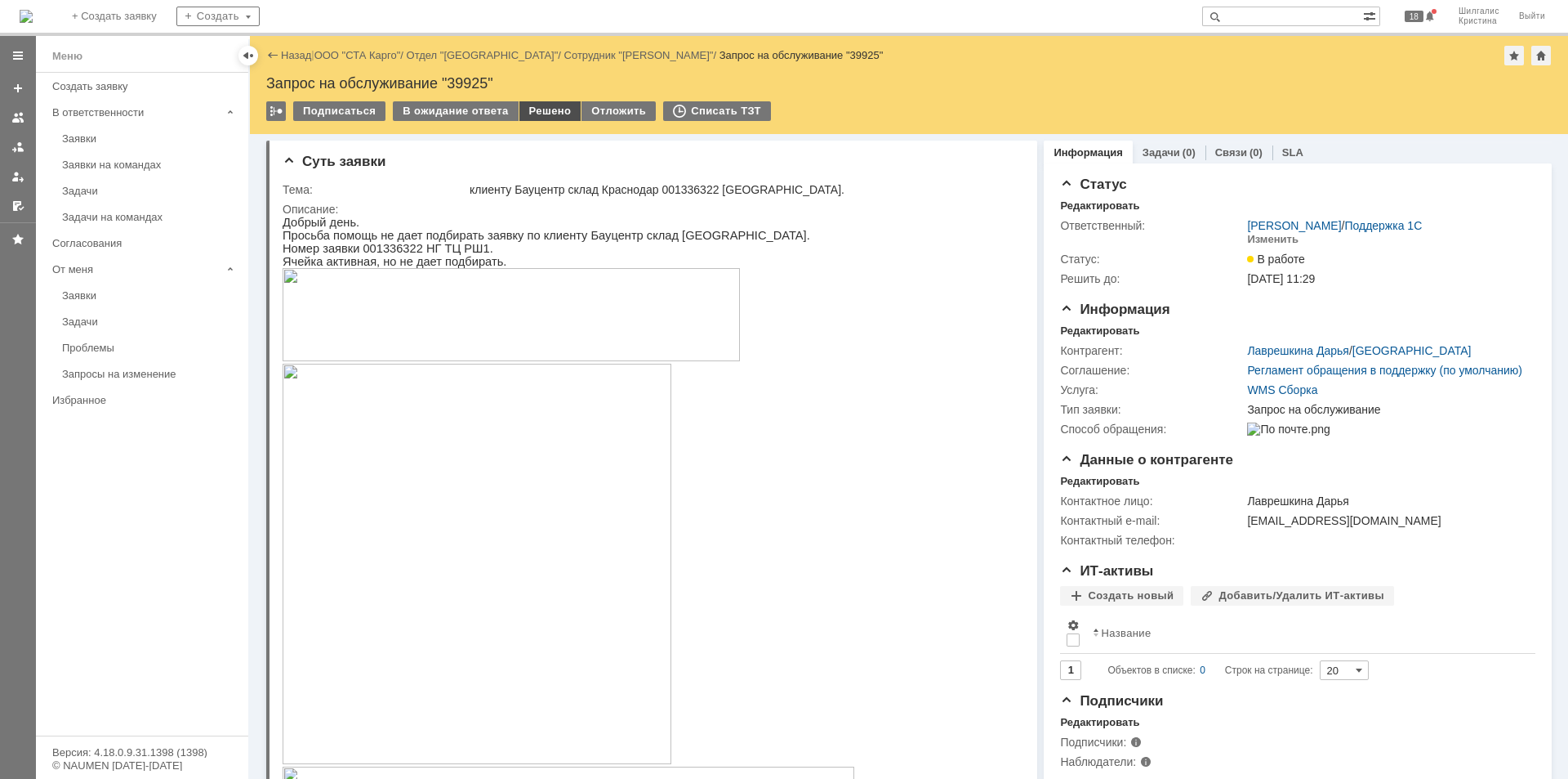
click at [541, 113] on div "Решено" at bounding box center [550, 111] width 62 height 20
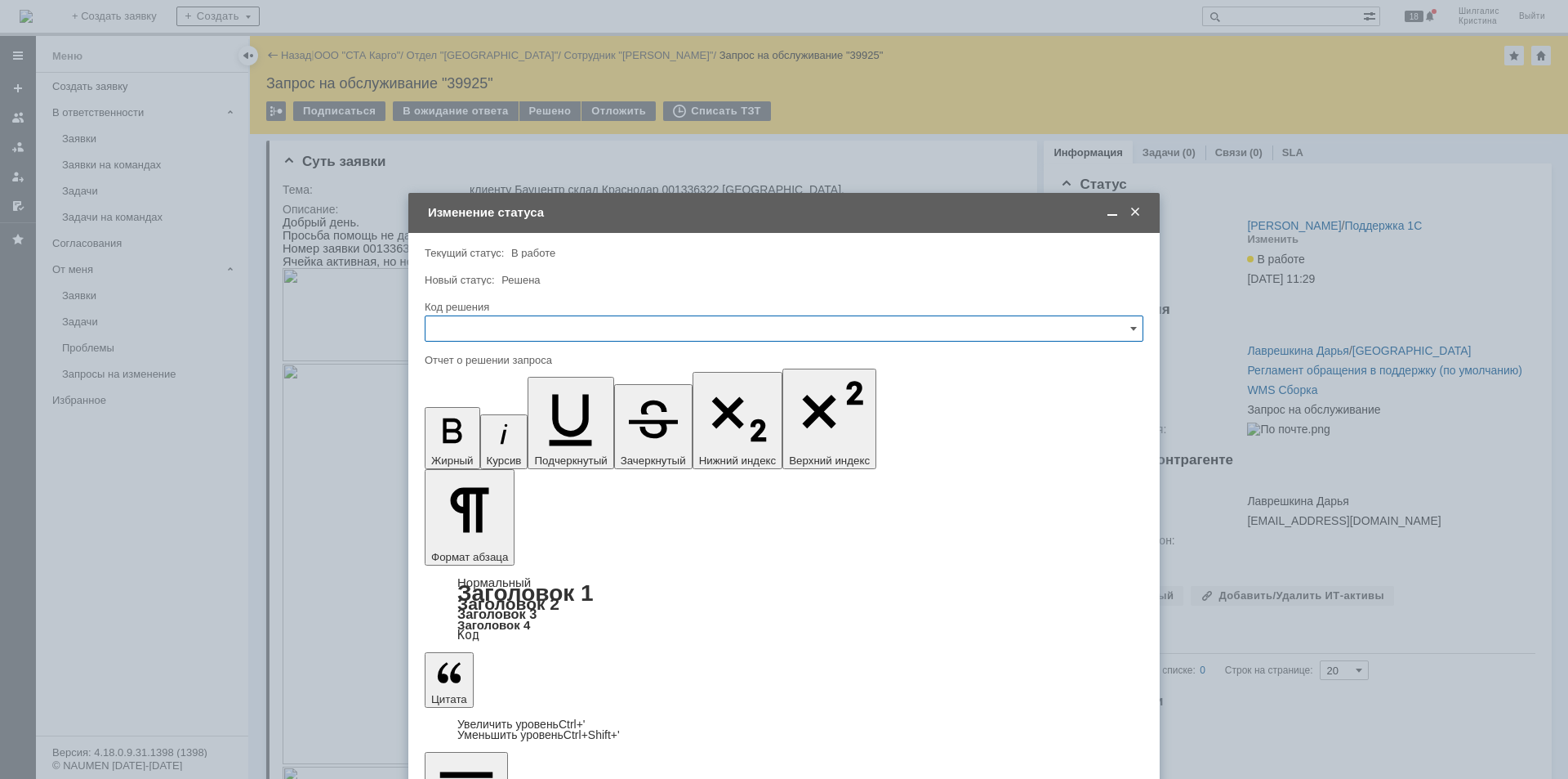
click at [613, 335] on input "text" at bounding box center [784, 329] width 718 height 26
click at [517, 544] on span "Решено" at bounding box center [784, 547] width 697 height 13
type input "Решено"
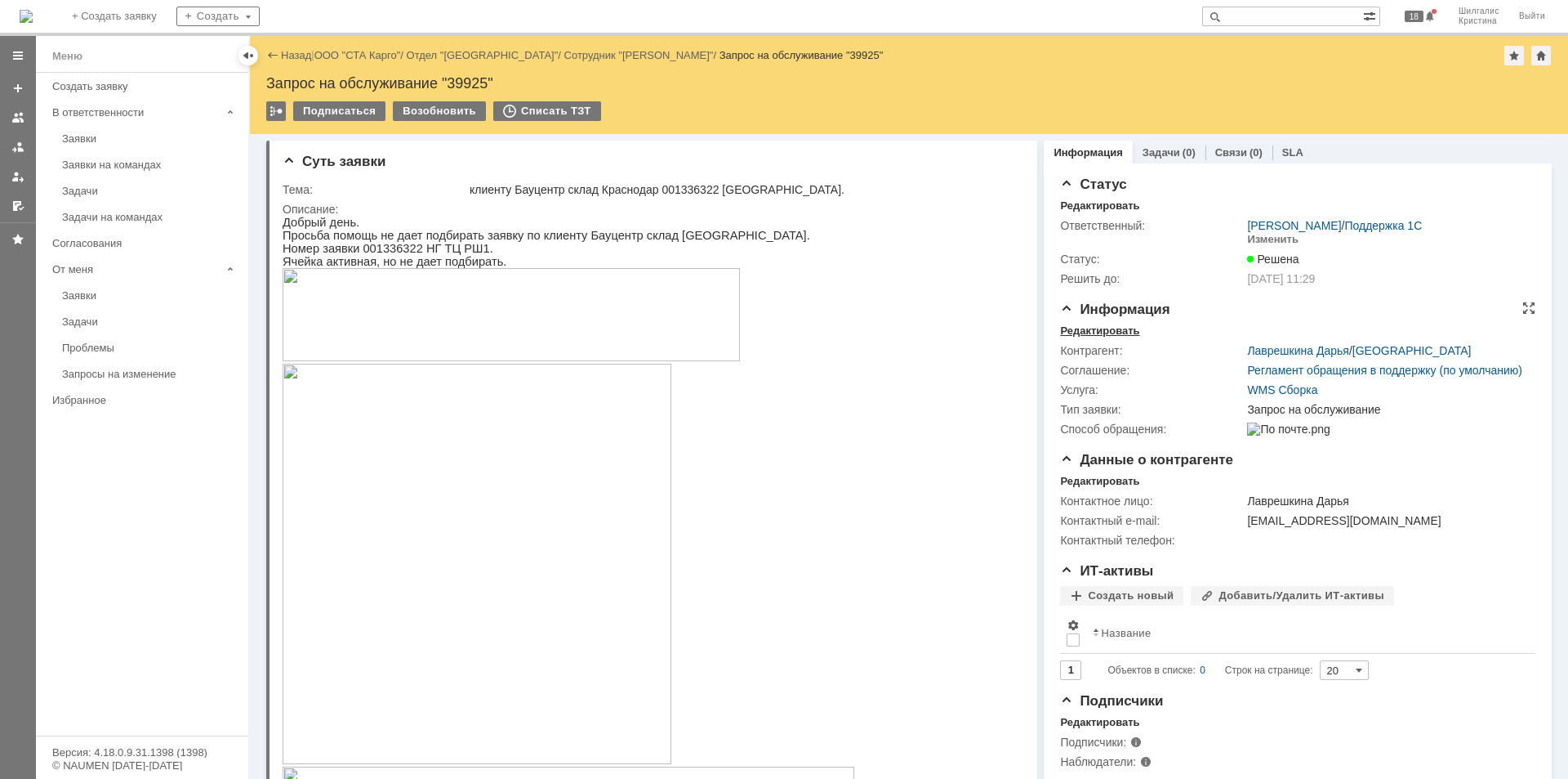
click at [1110, 331] on div "Редактировать" at bounding box center [1100, 331] width 79 height 13
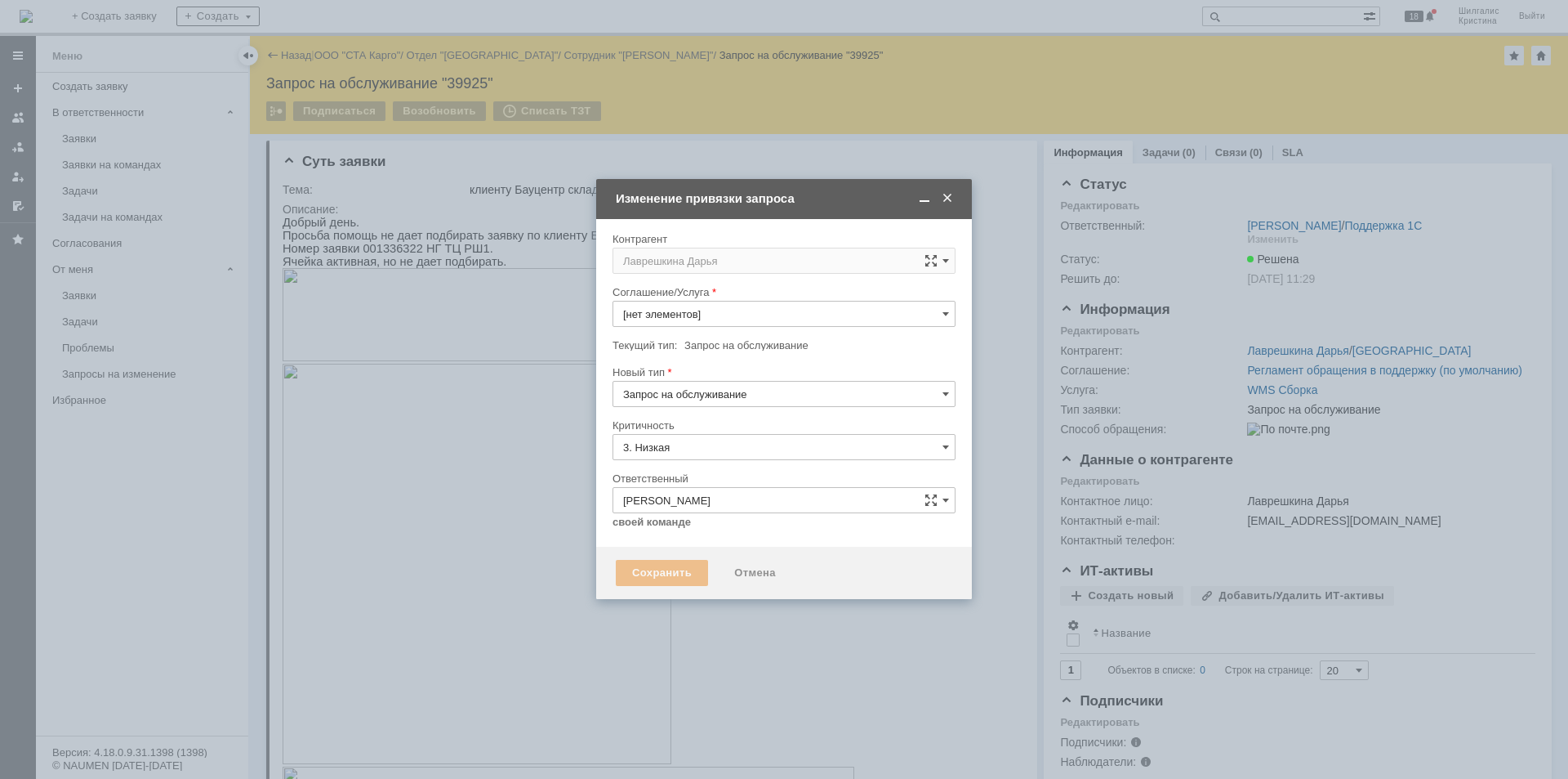
type input "WMS Сборка"
type input "[не указано]"
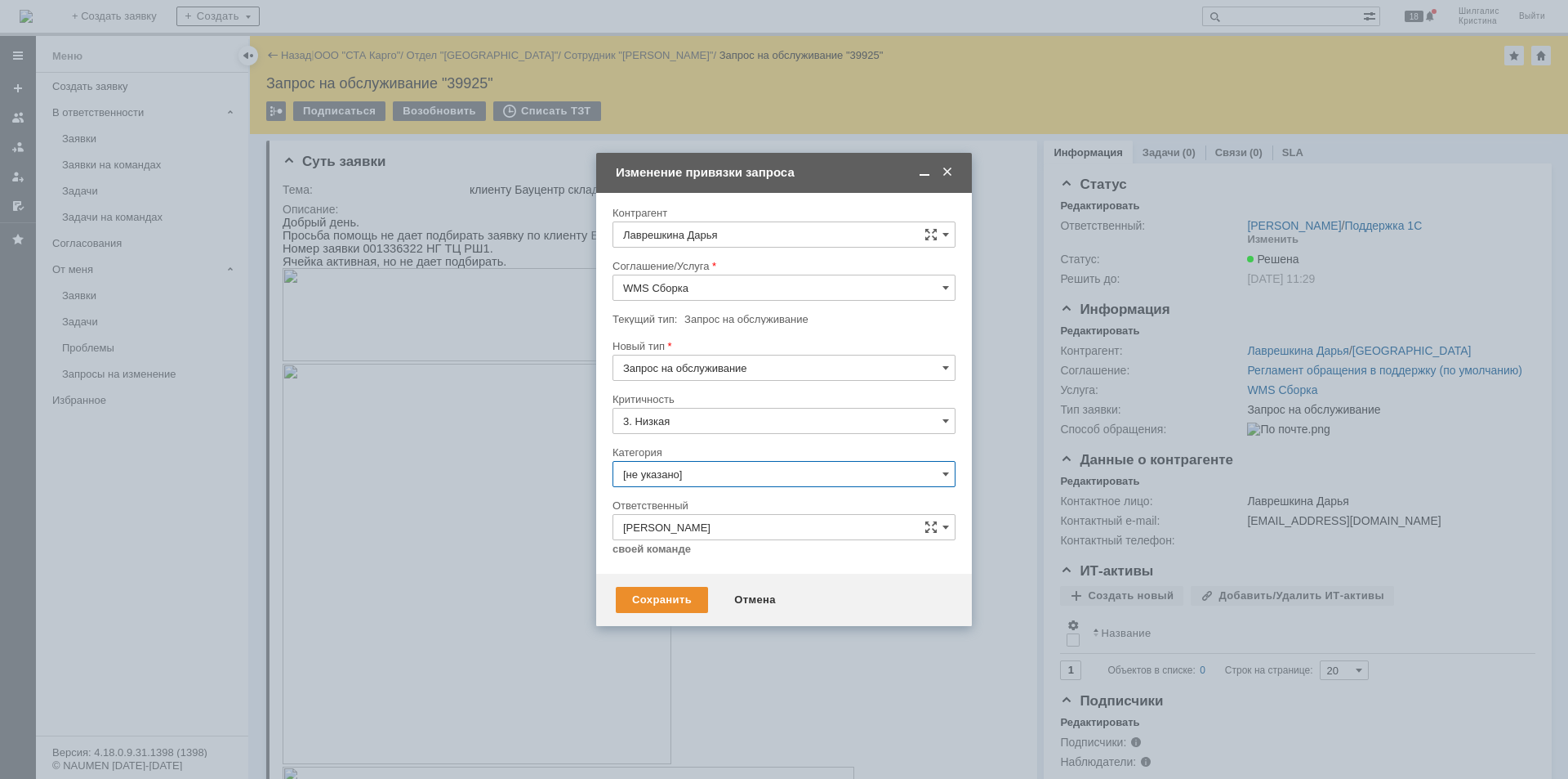
click at [674, 462] on input "[не указано]" at bounding box center [784, 474] width 343 height 26
drag, startPoint x: 696, startPoint y: 588, endPoint x: 700, endPoint y: 598, distance: 10.8
click at [699, 587] on span "Консультация пользователя" at bounding box center [784, 585] width 322 height 13
type input "Консультация пользователя"
click at [675, 596] on div "Сохранить" at bounding box center [662, 600] width 92 height 26
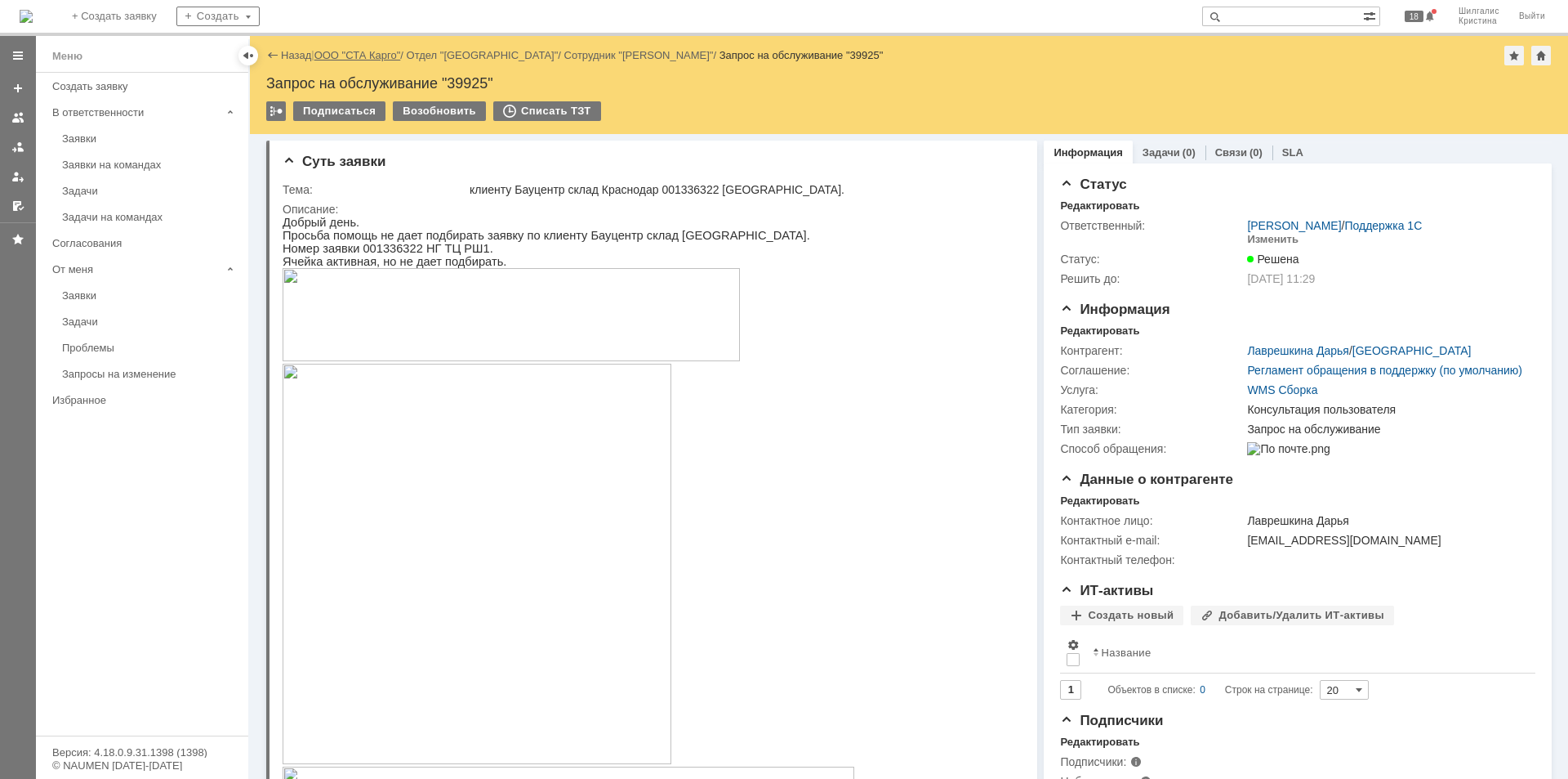
click at [379, 53] on link "ООО "СТА Карго"" at bounding box center [358, 54] width 87 height 12
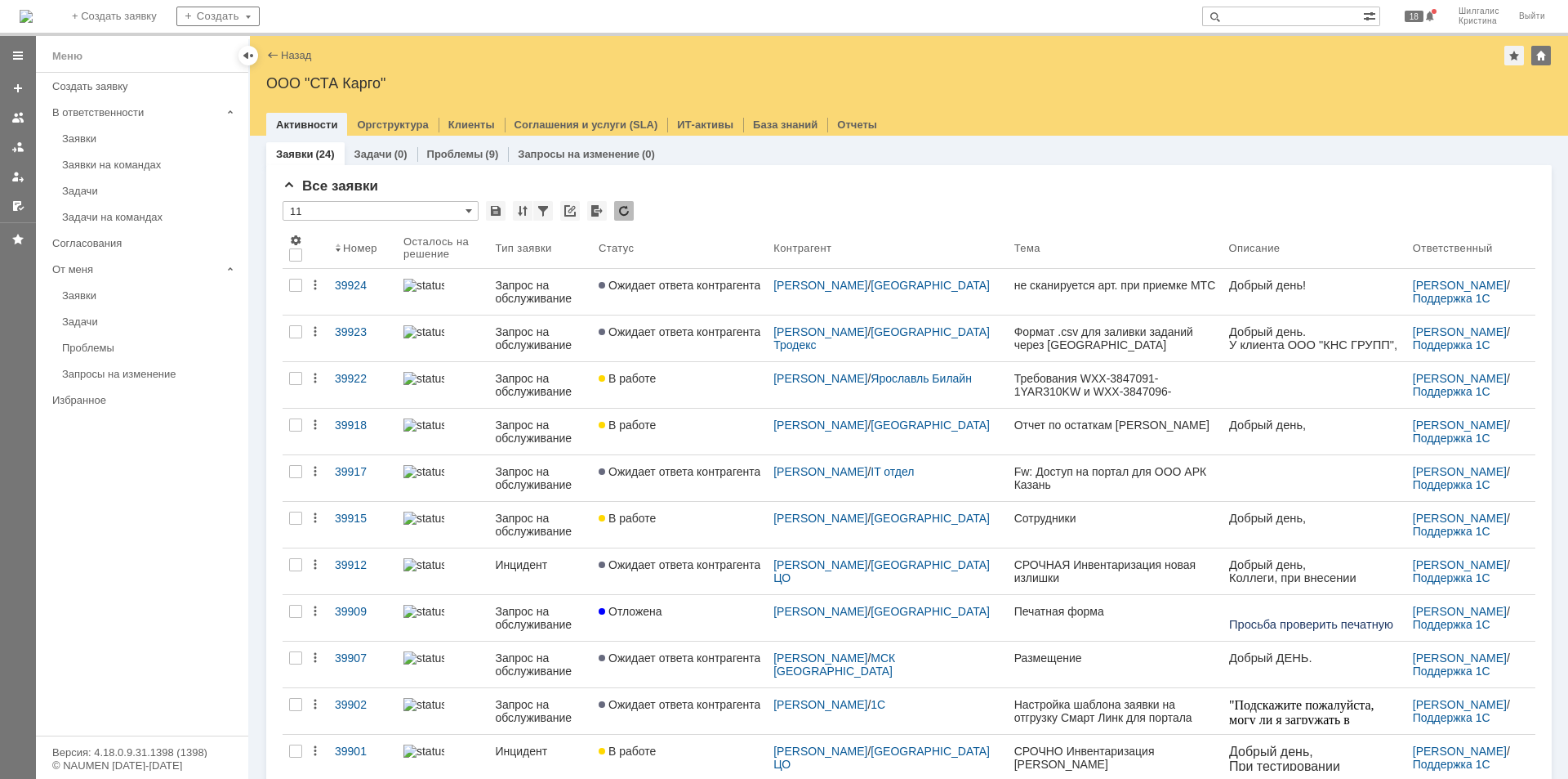
click at [715, 375] on div "В работе" at bounding box center [680, 378] width 161 height 13
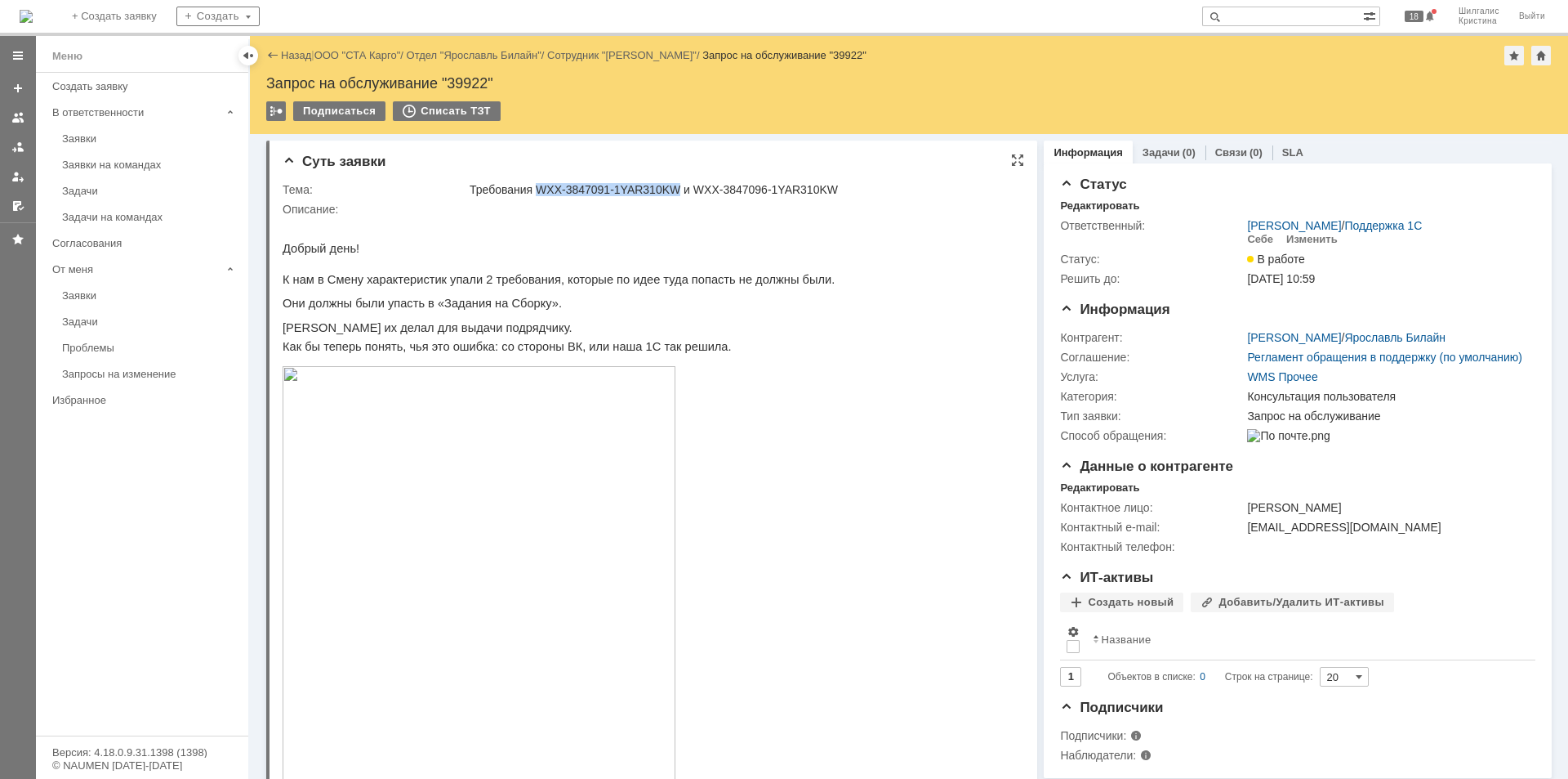
drag, startPoint x: 676, startPoint y: 185, endPoint x: 540, endPoint y: 187, distance: 136.0
click at [540, 187] on div "Требования WXX-3847091-1YAR310KW и WXX-3847096-1YAR310KW" at bounding box center [742, 190] width 544 height 13
copy div "WXX-3847091-1YAR310KW"
click at [370, 48] on div "Назад | ООО "СТА Карго" / Отдел "Ярославль Билайн" / Сотрудник "Королёв Андрей"…" at bounding box center [909, 56] width 1285 height 20
click at [368, 52] on link "ООО "СТА Карго"" at bounding box center [358, 54] width 87 height 12
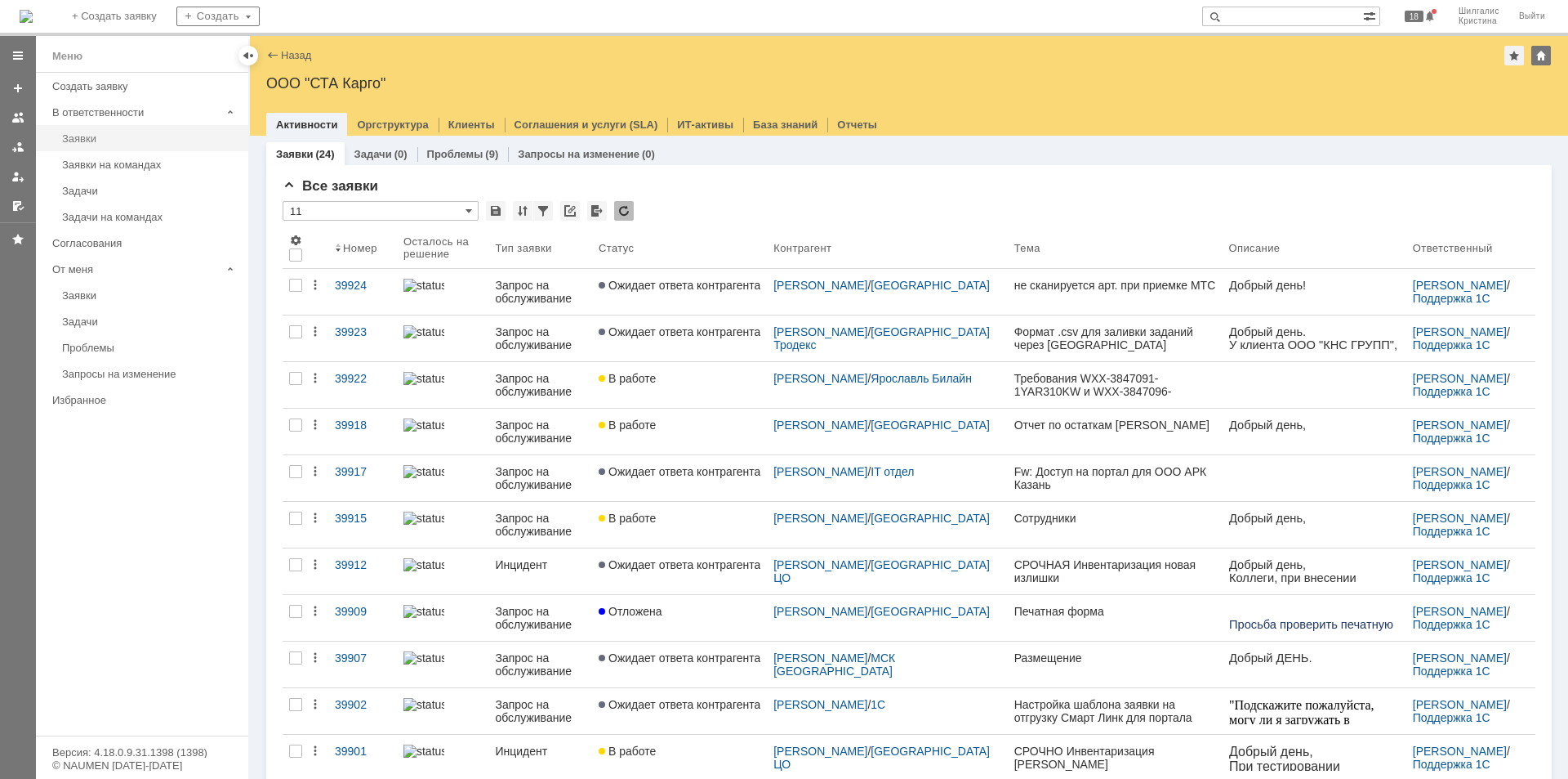
click at [104, 143] on div "Заявки" at bounding box center [150, 138] width 176 height 12
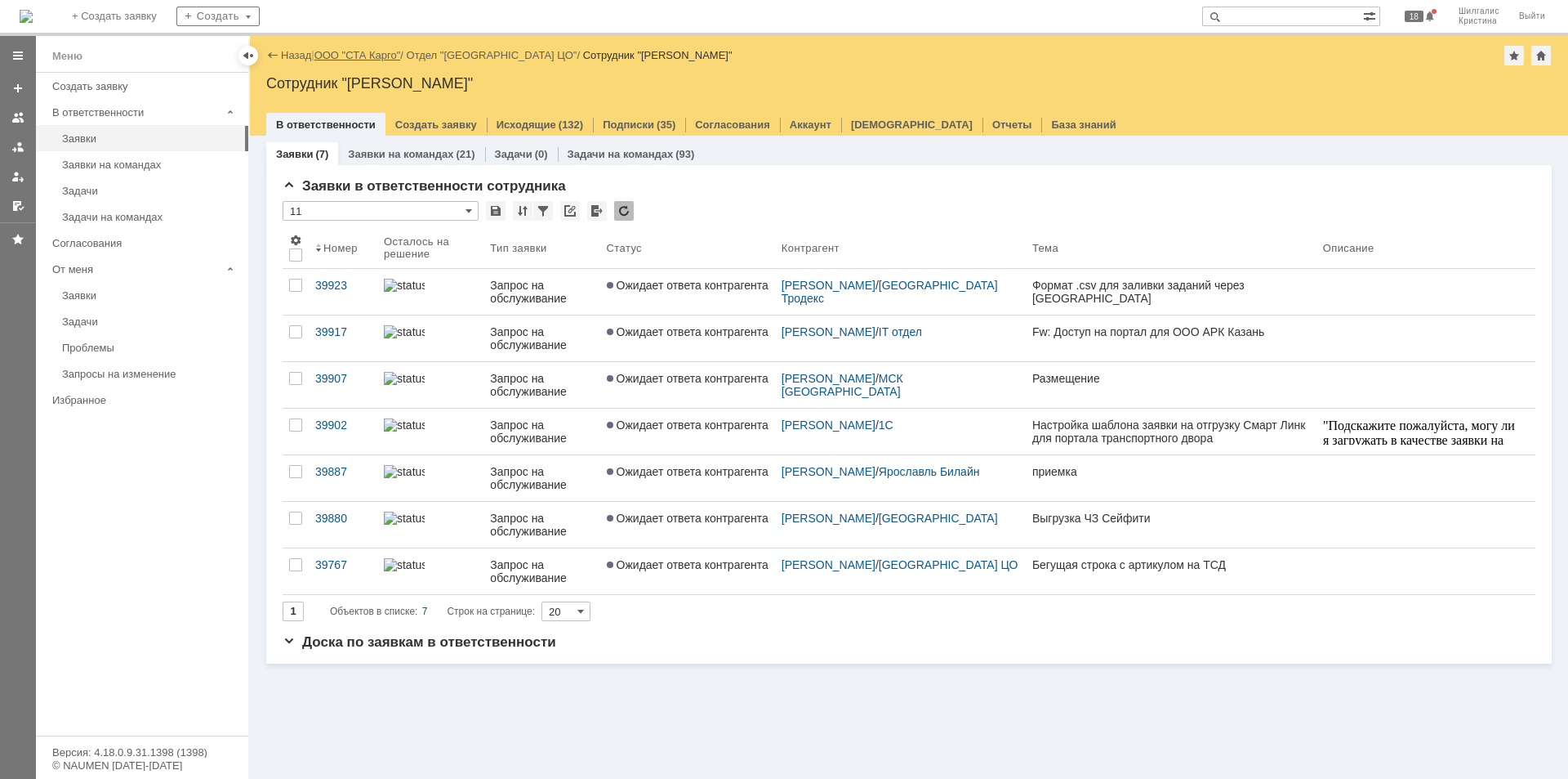
click at [355, 54] on link "ООО "СТА Карго"" at bounding box center [358, 54] width 87 height 12
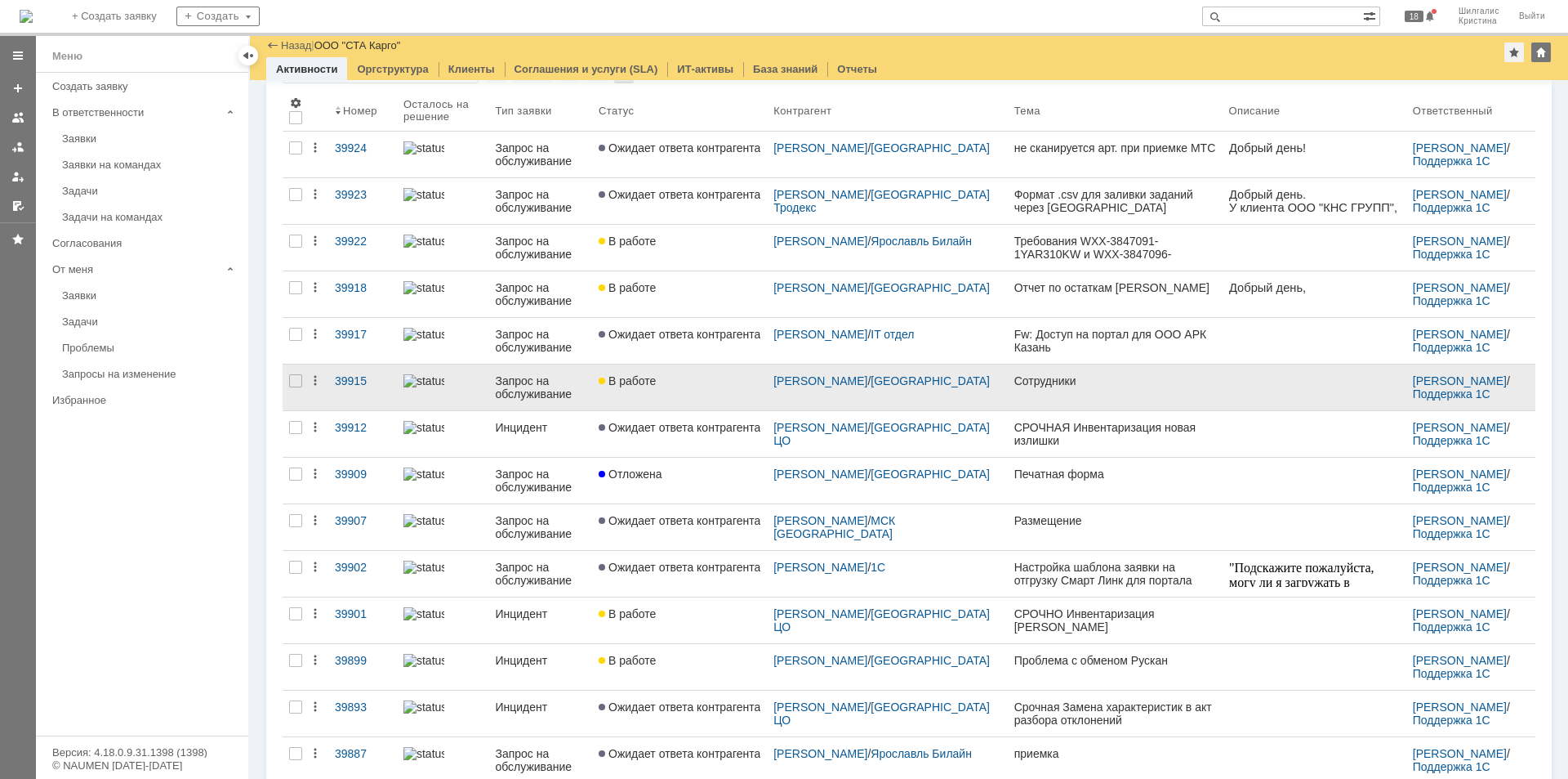
click at [730, 370] on link "В работе" at bounding box center [680, 387] width 175 height 46
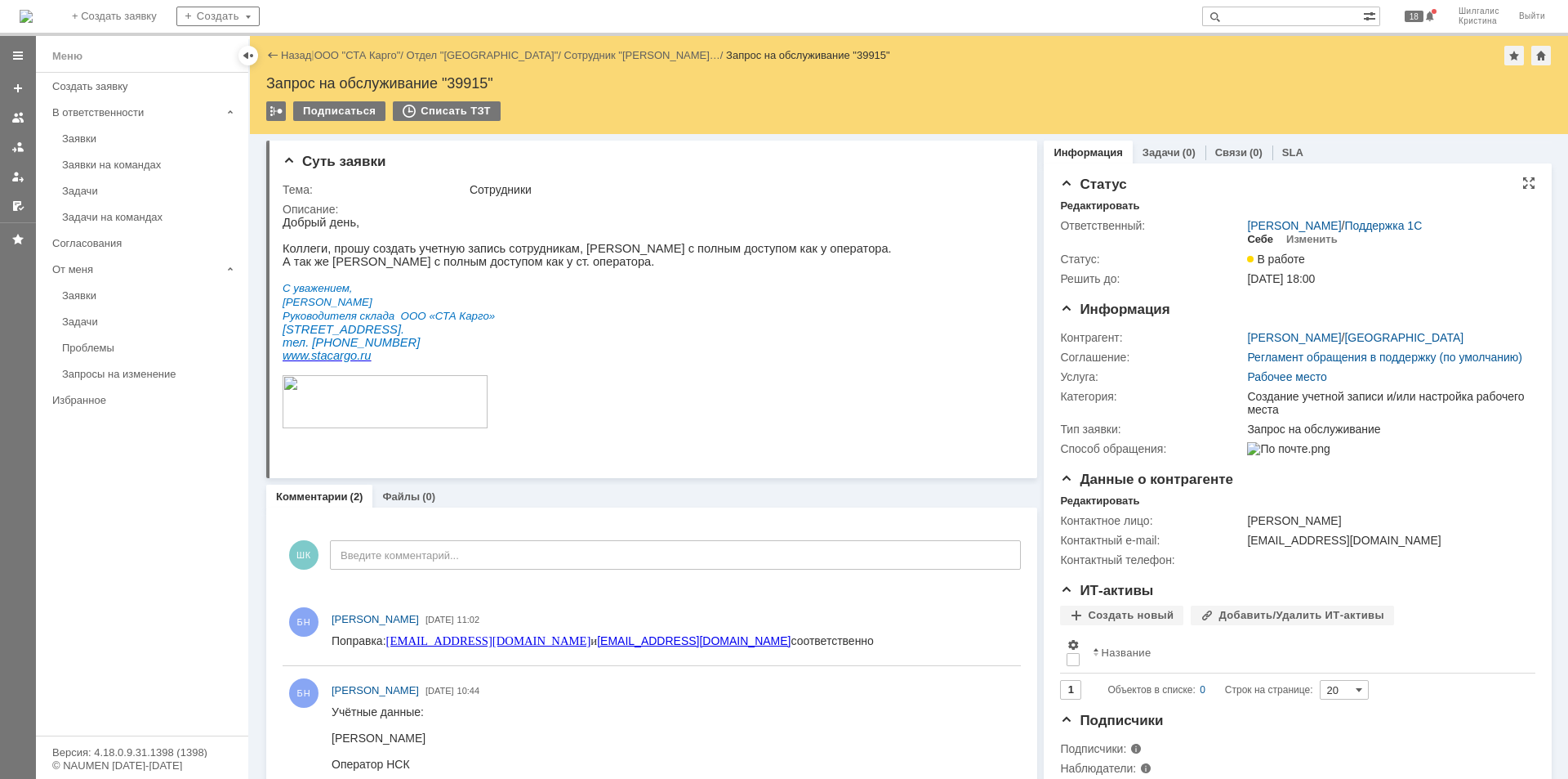
click at [1252, 239] on div "Себе" at bounding box center [1261, 239] width 26 height 13
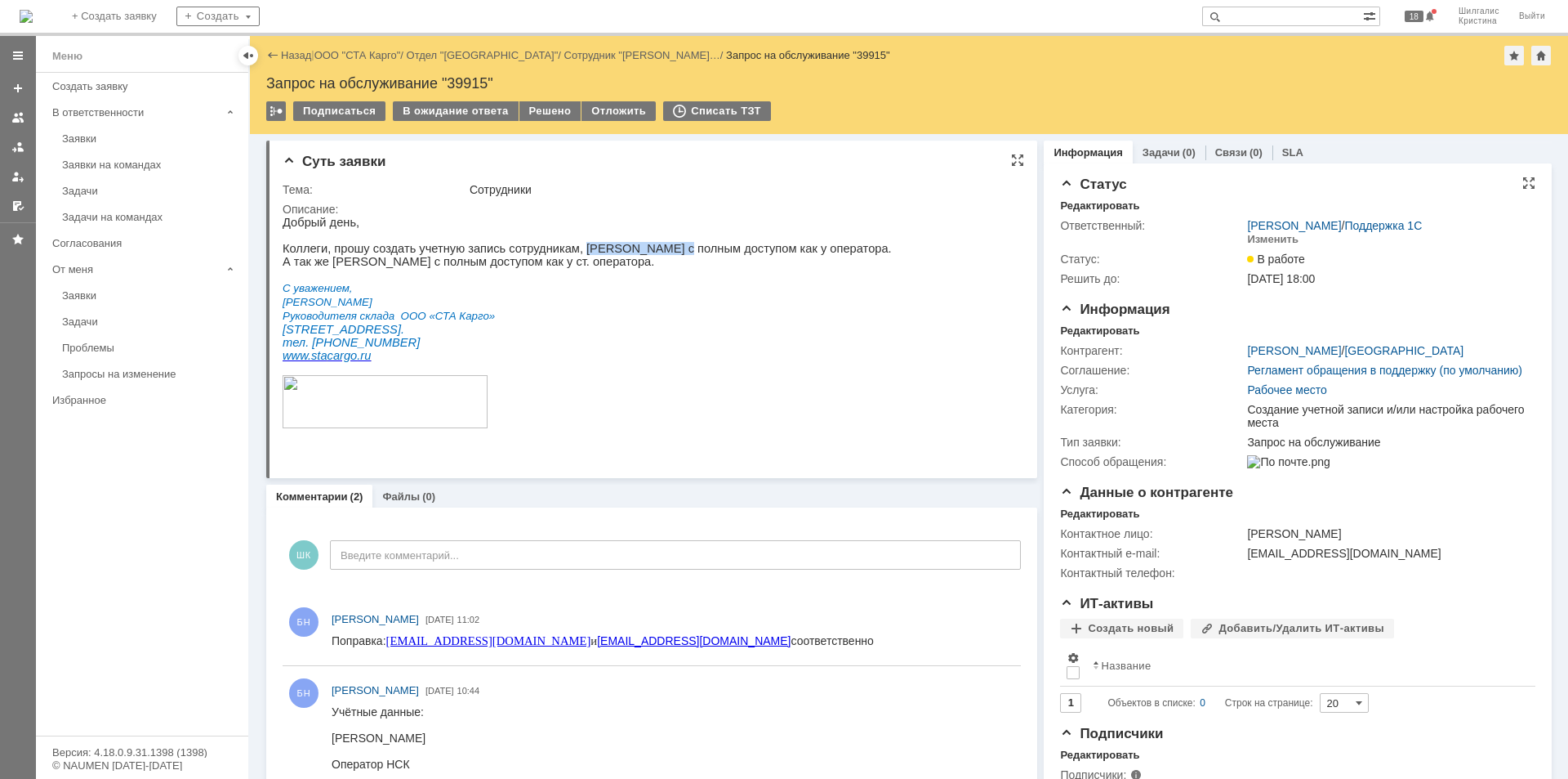
drag, startPoint x: 647, startPoint y: 251, endPoint x: 562, endPoint y: 247, distance: 85.1
click at [562, 247] on p "Коллеги, прошу создать учетную запись сотрудникам, [PERSON_NAME] с полным досту…" at bounding box center [587, 248] width 609 height 13
copy p "Гольневой Софьи"
click at [735, 349] on p "Г. Новосибирск, ул. Мира, д58, к11. тел. 8-913-7634206" at bounding box center [587, 336] width 609 height 26
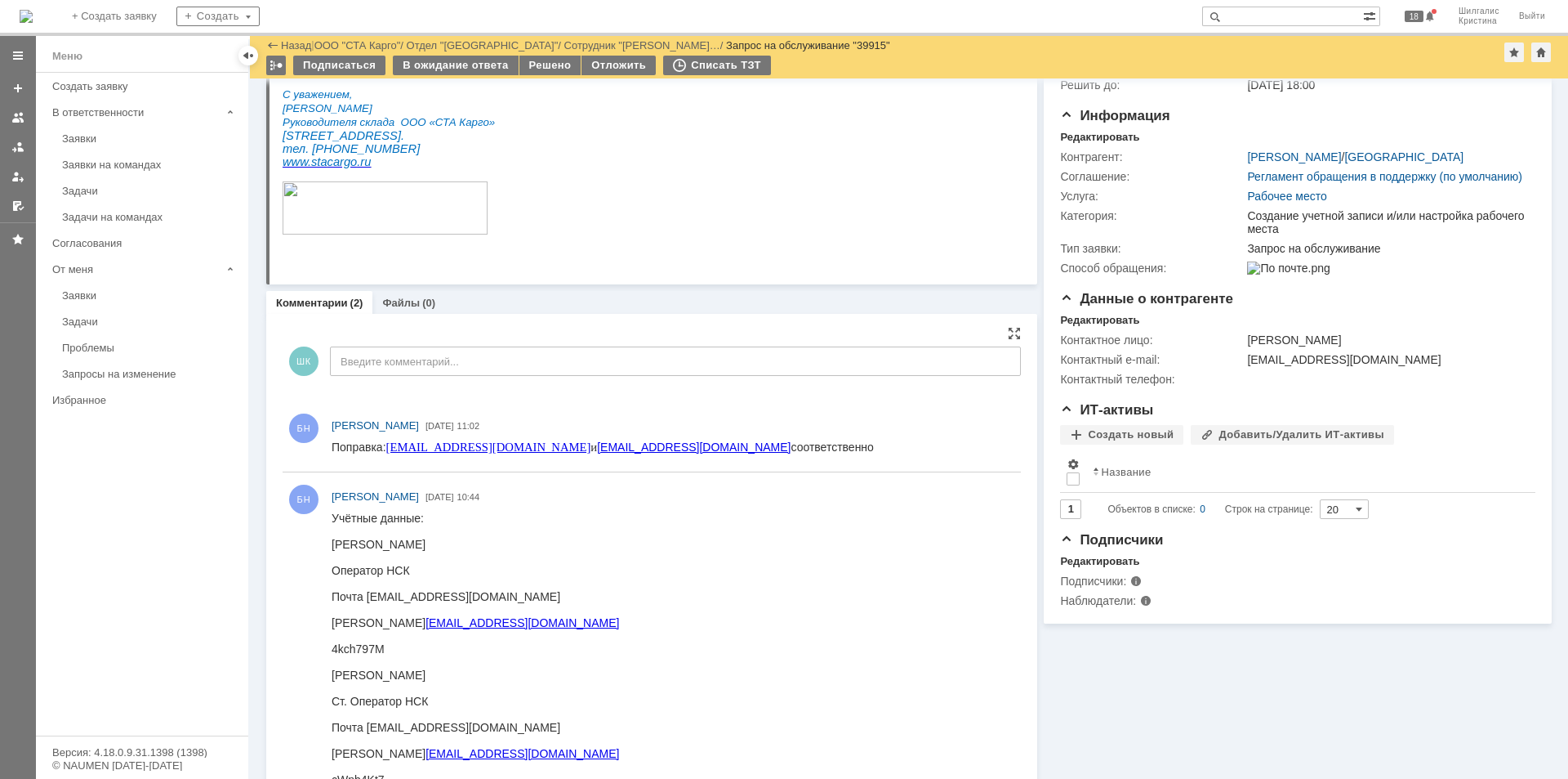
scroll to position [182, 0]
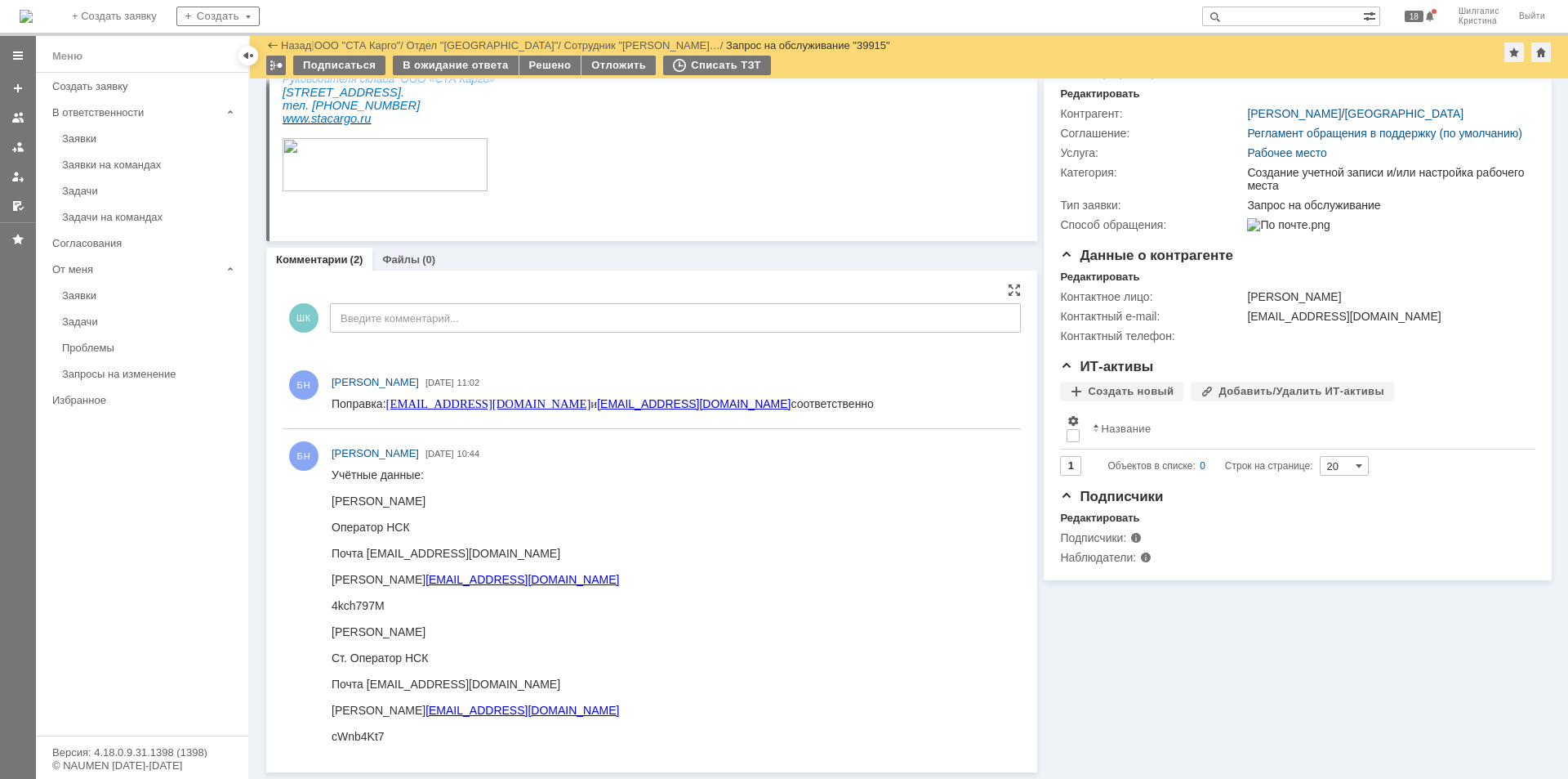
drag, startPoint x: 427, startPoint y: 631, endPoint x: 334, endPoint y: 621, distance: 93.5
click at [333, 624] on body "Учётные данные: Гольнева Софья Оператор НСК Почта golneva.s@stacargo.ru Логин g…" at bounding box center [475, 605] width 288 height 275
copy body "Корнюш Наталья"
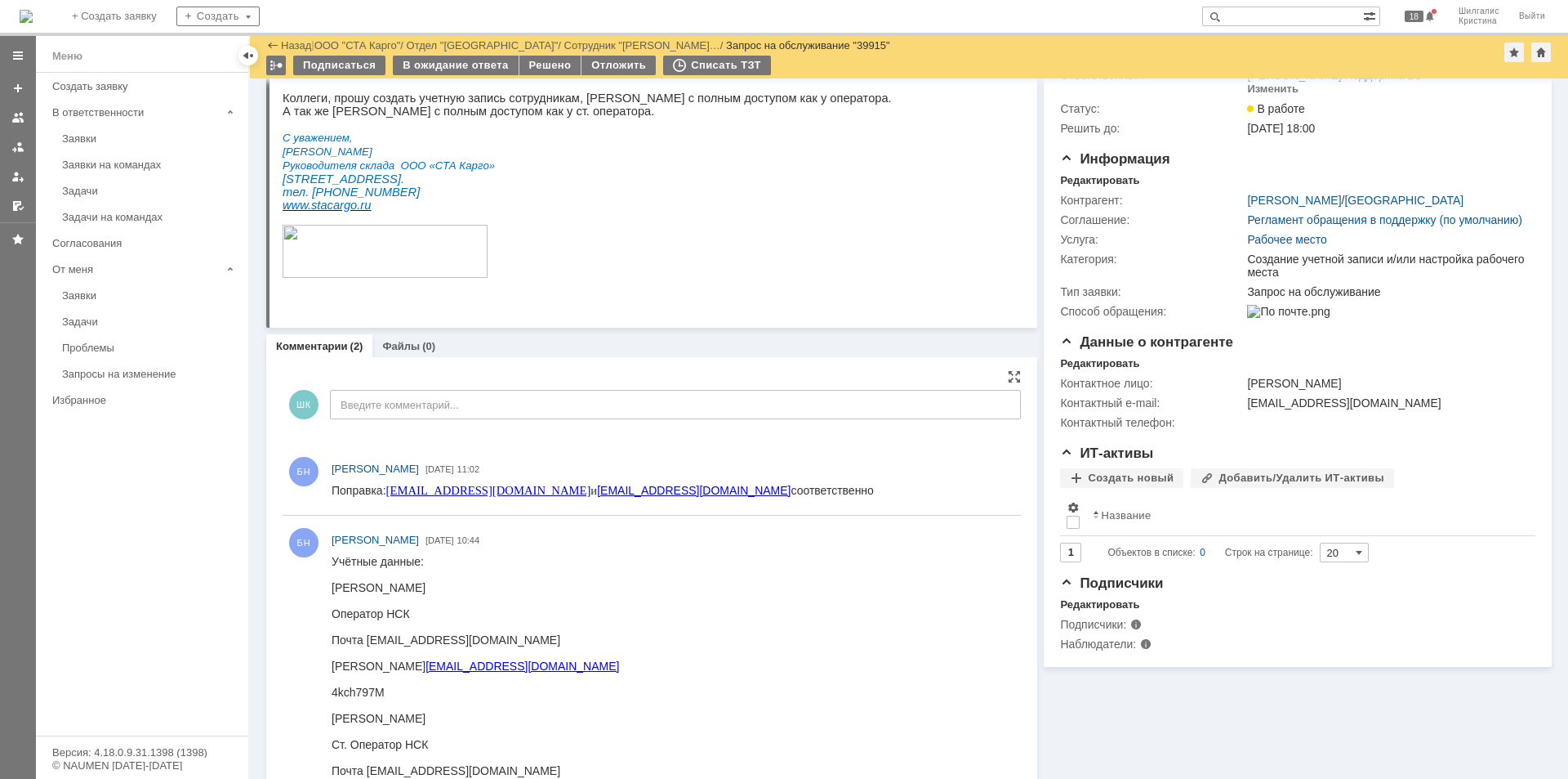
scroll to position [0, 0]
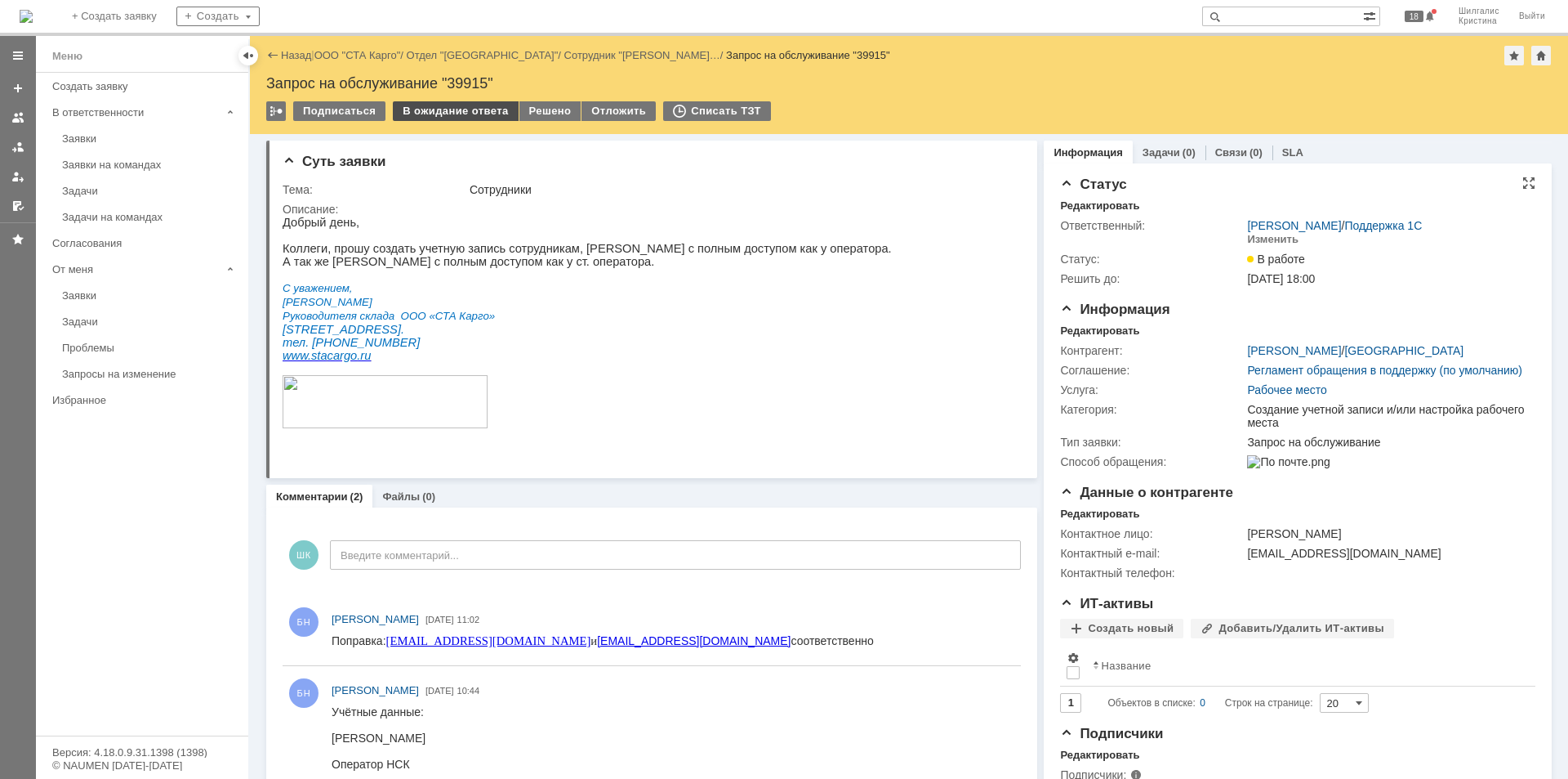
click at [445, 109] on div "В ожидание ответа" at bounding box center [456, 111] width 125 height 20
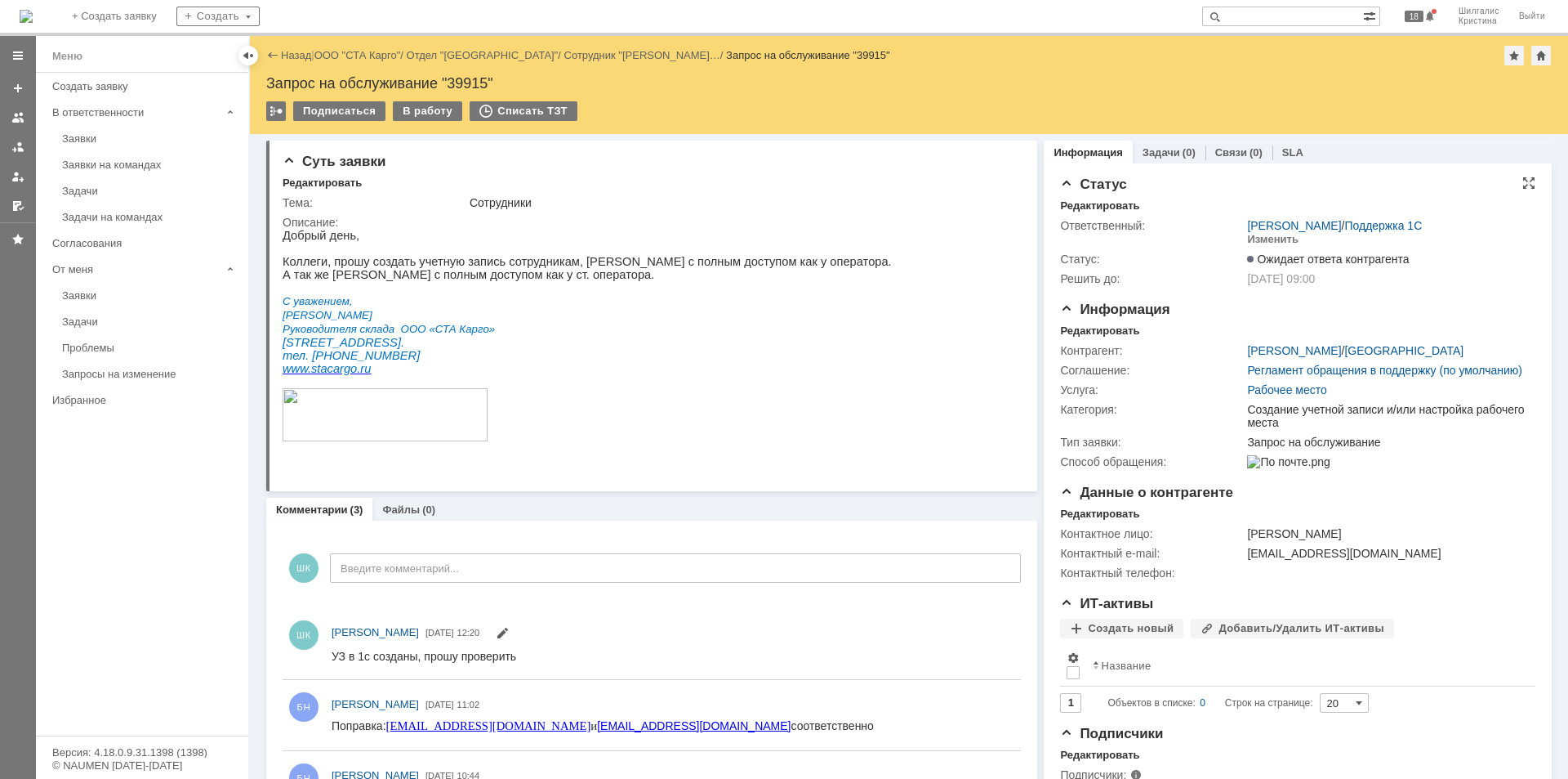
click at [372, 52] on link "ООО "СТА Карго"" at bounding box center [358, 54] width 87 height 12
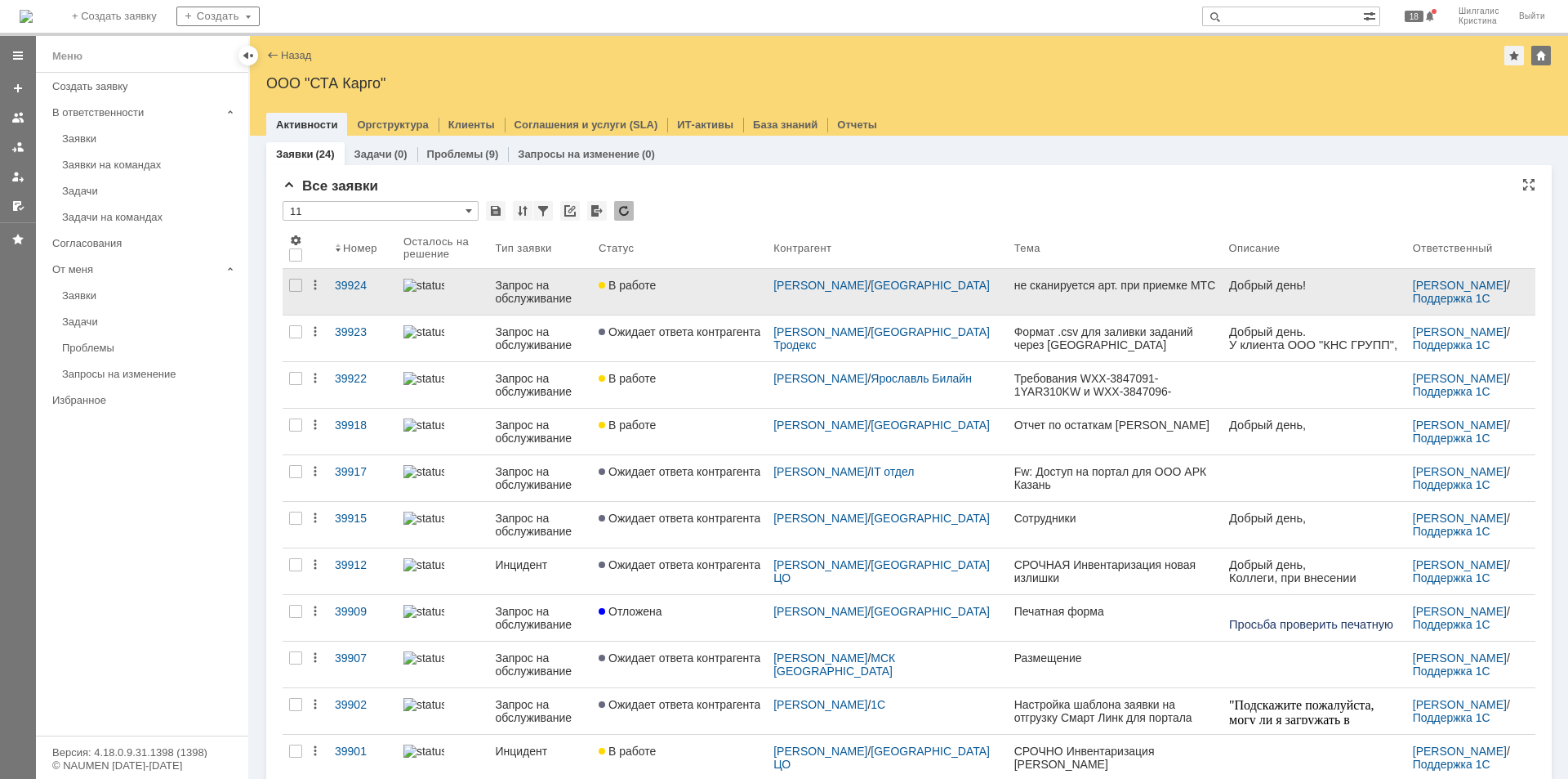
click at [717, 284] on div "В работе" at bounding box center [680, 285] width 161 height 13
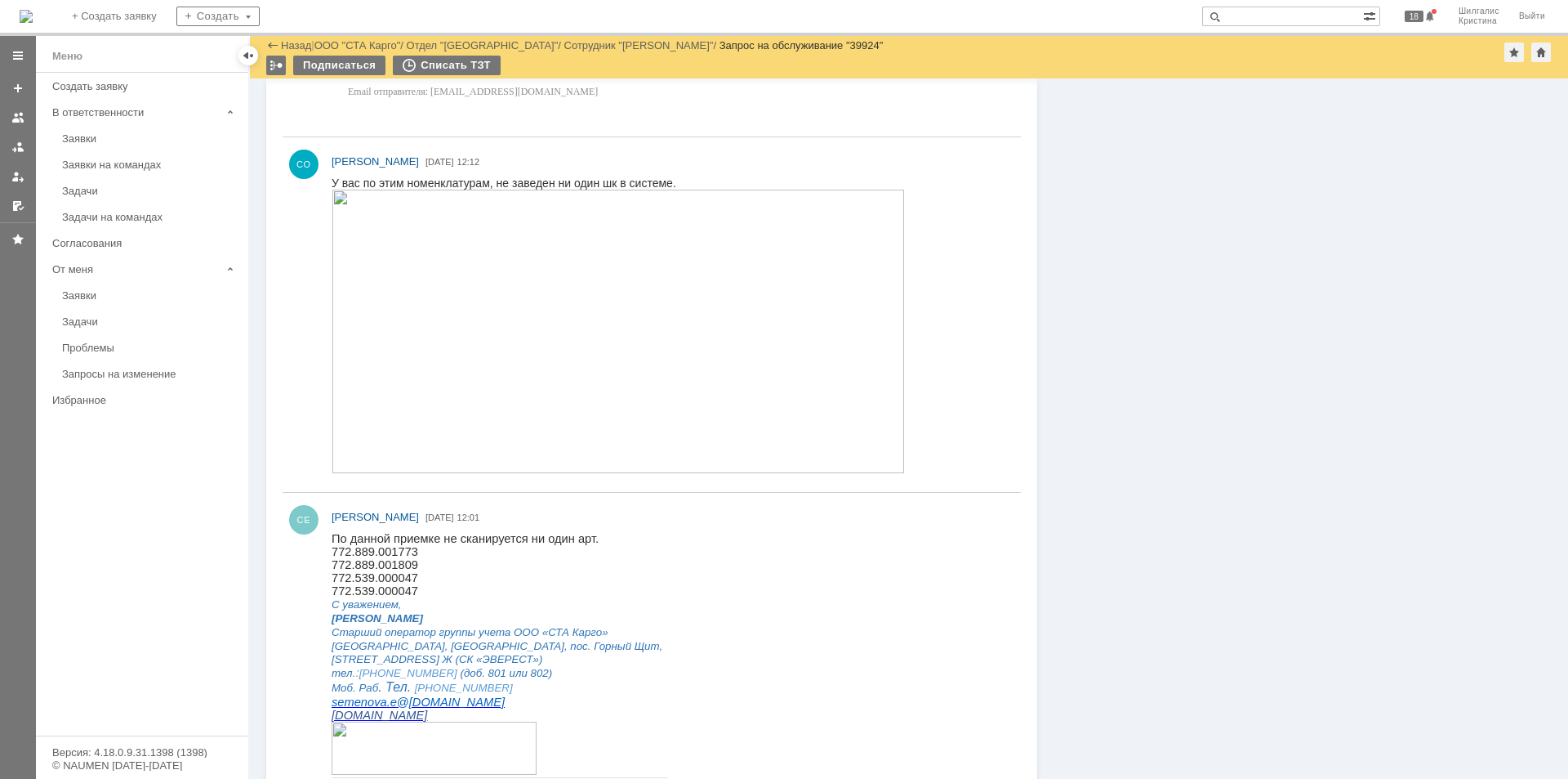
scroll to position [790, 0]
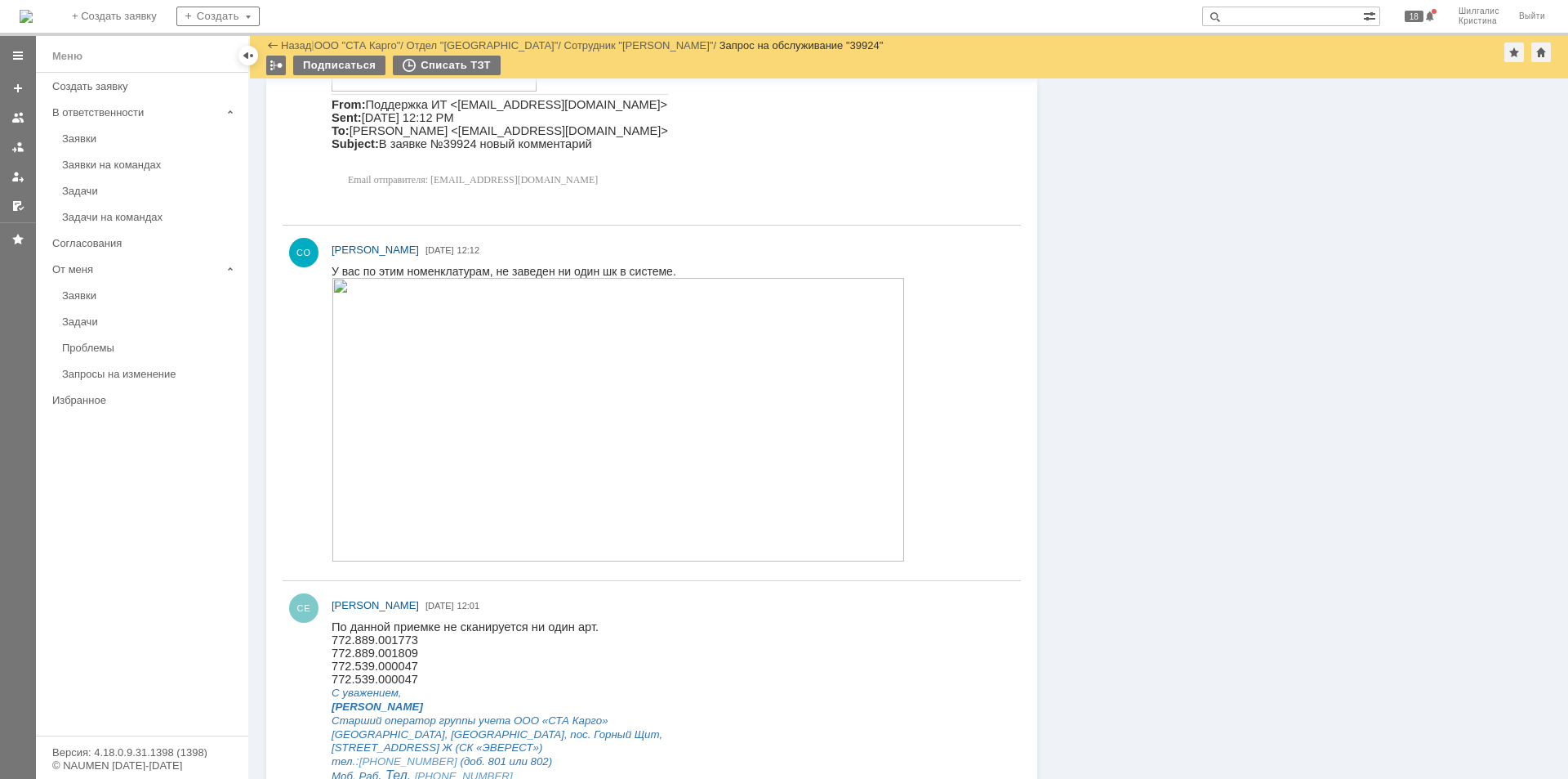
click at [417, 310] on img at bounding box center [618, 420] width 573 height 284
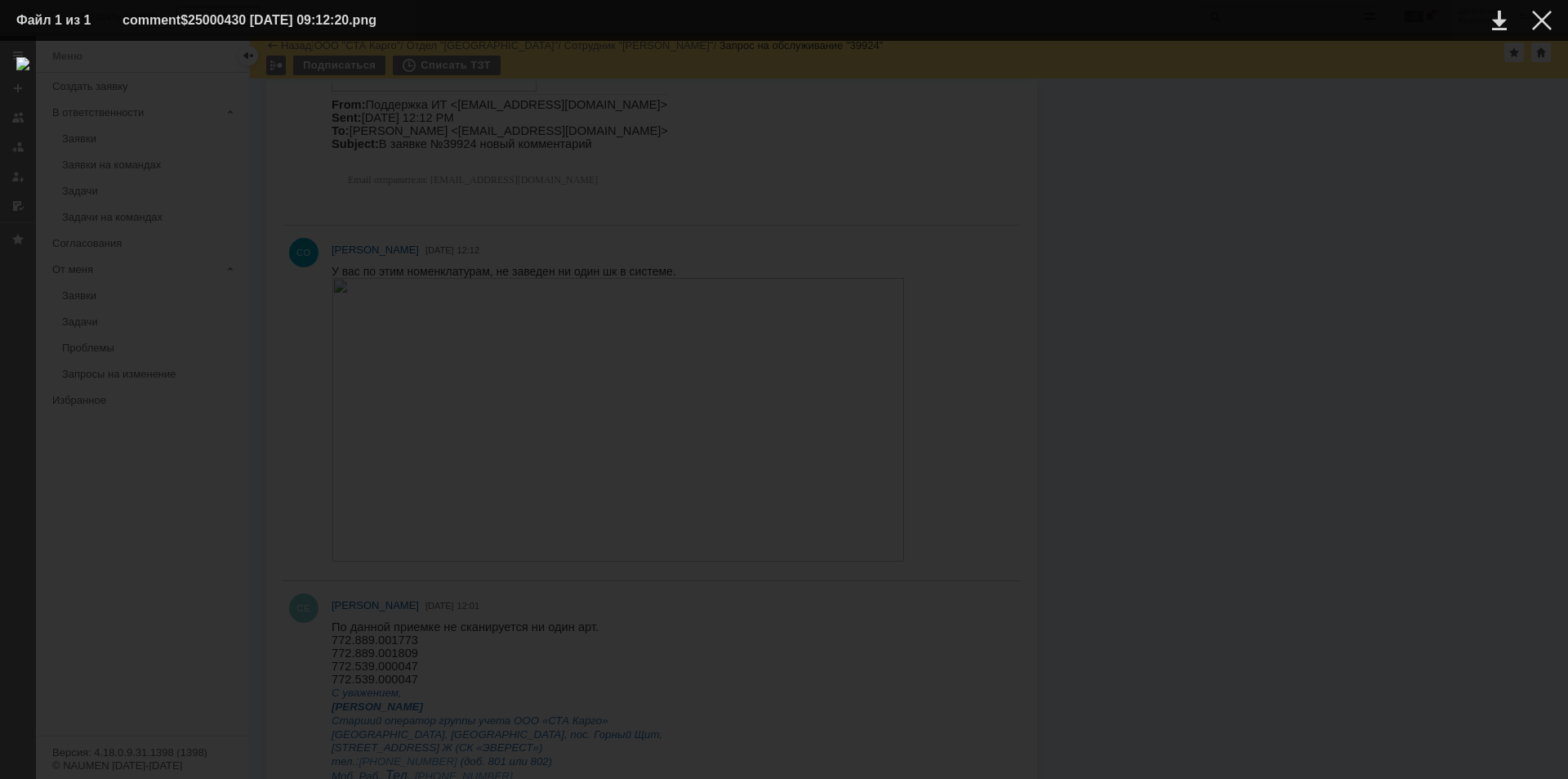
drag, startPoint x: 1547, startPoint y: 20, endPoint x: 1475, endPoint y: 61, distance: 82.9
click at [1547, 21] on div at bounding box center [1542, 21] width 20 height 20
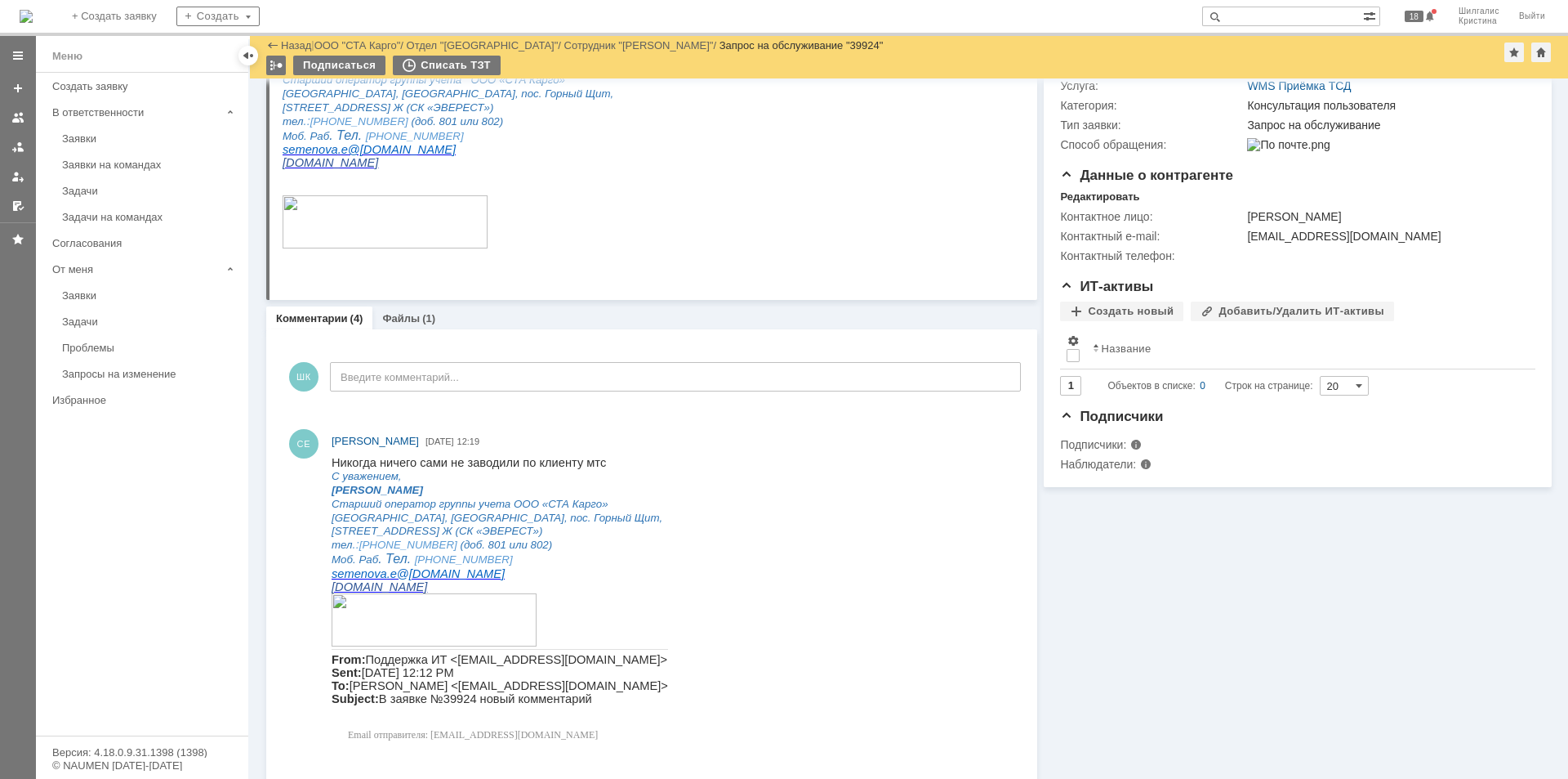
scroll to position [53, 0]
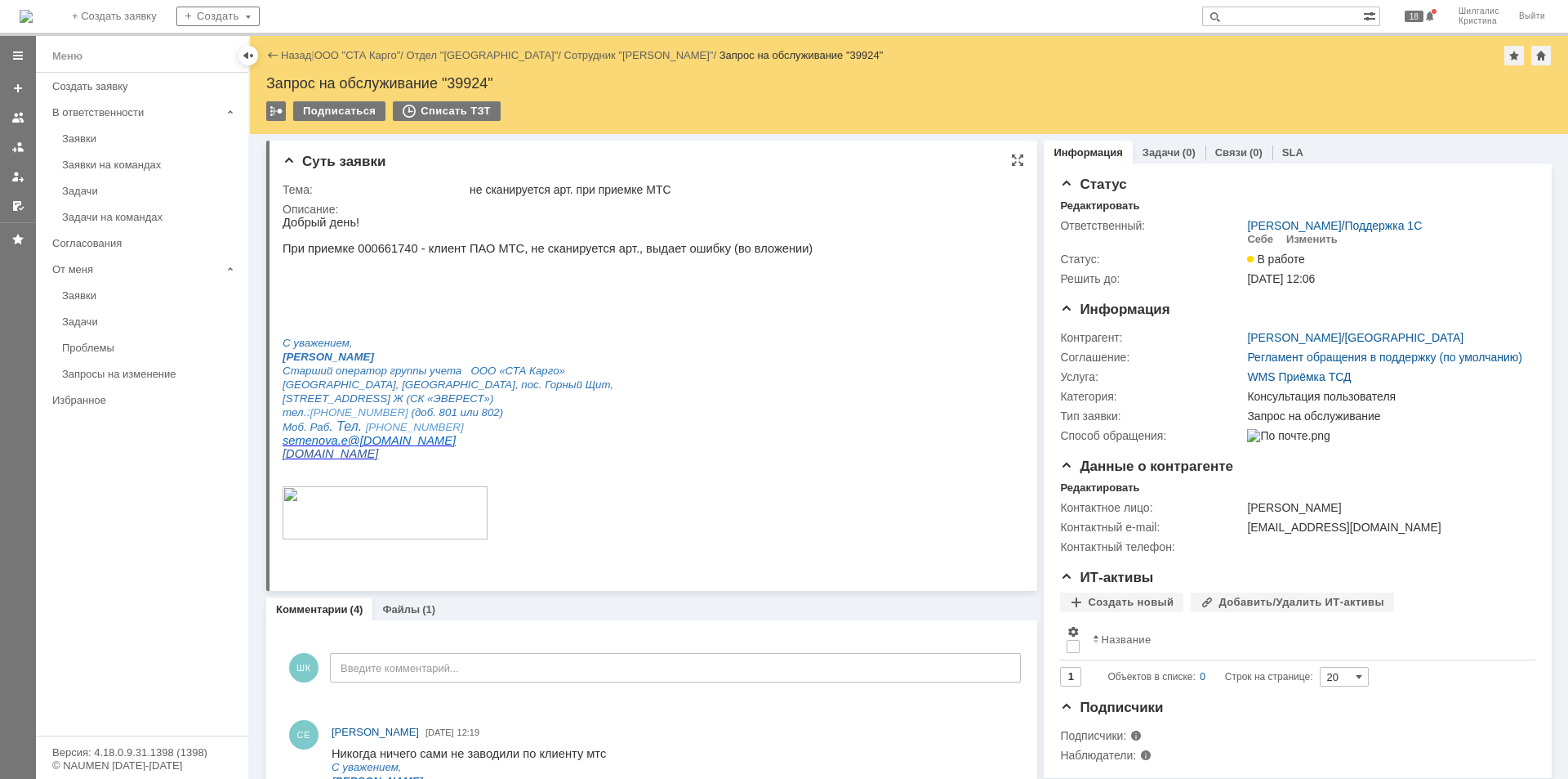
click at [373, 251] on p "При приемке 000661740 - клиент ПАО МТС, не сканируется арт., выдает ошибку (во …" at bounding box center [547, 248] width 530 height 13
copy p "000661740"
click at [353, 54] on link "ООО "СТА Карго"" at bounding box center [358, 54] width 87 height 12
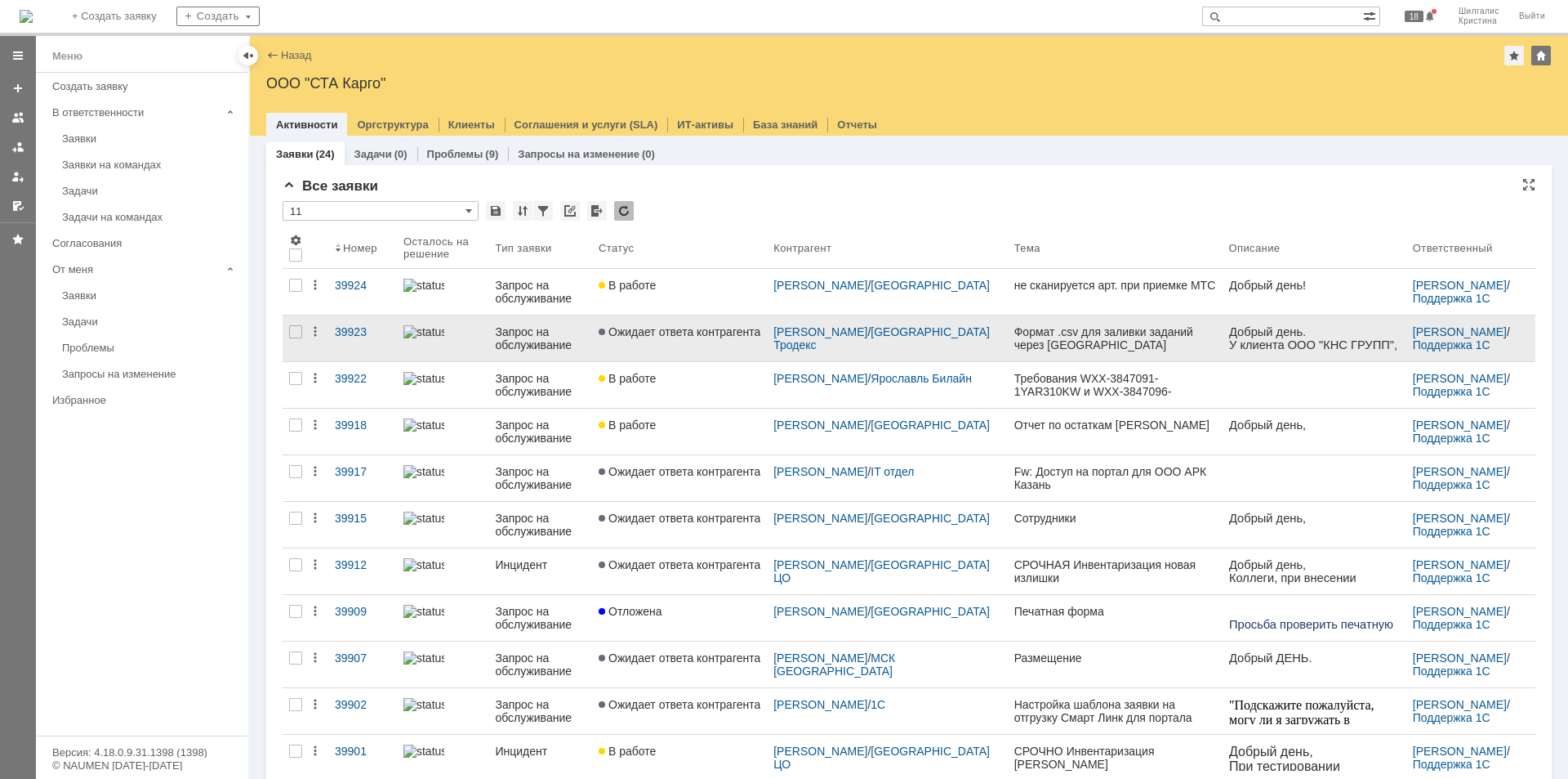
click at [677, 340] on link "Ожидает ответа контрагента" at bounding box center [680, 339] width 175 height 46
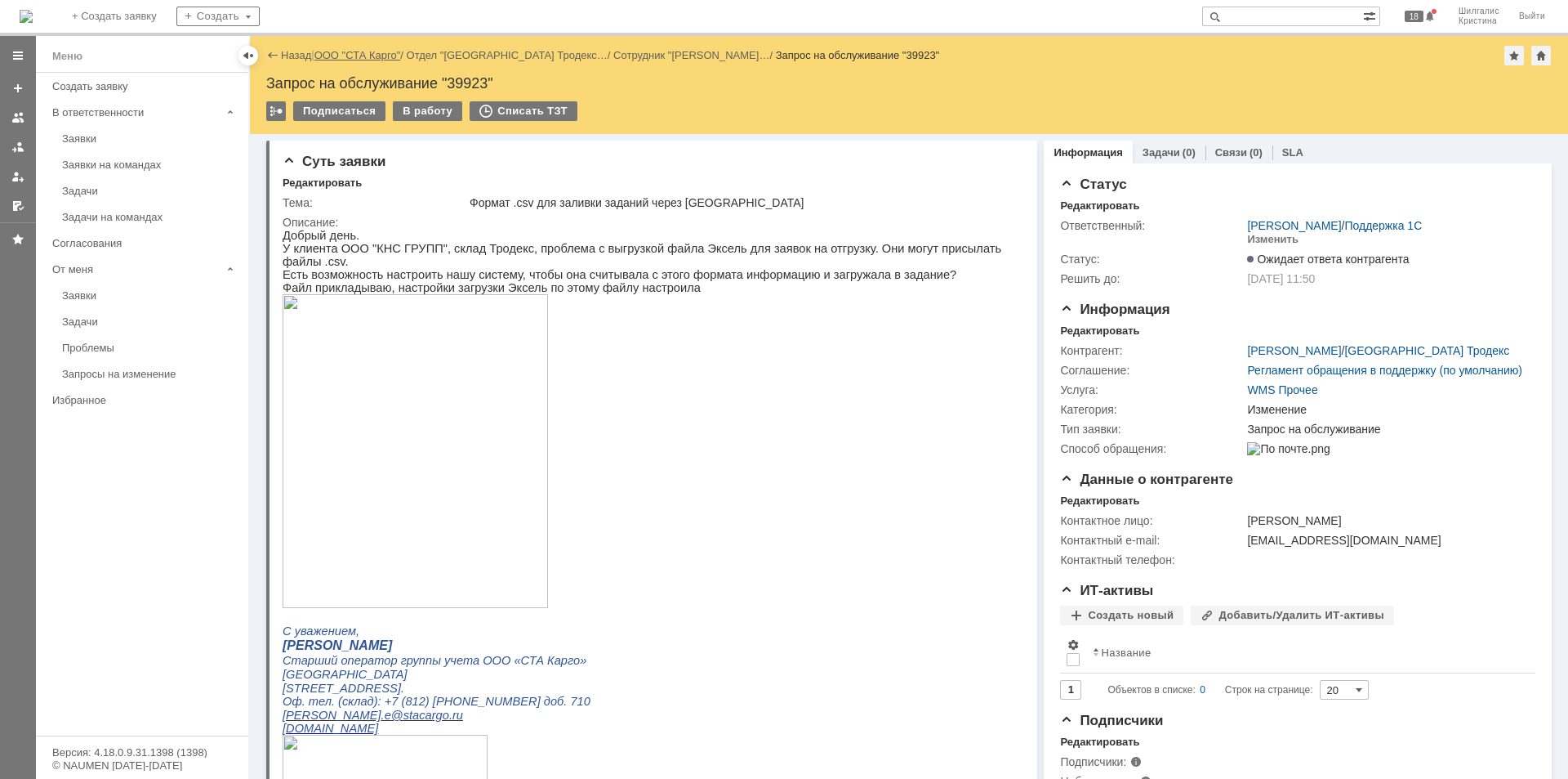
click at [373, 50] on link "ООО "СТА Карго"" at bounding box center [358, 54] width 87 height 12
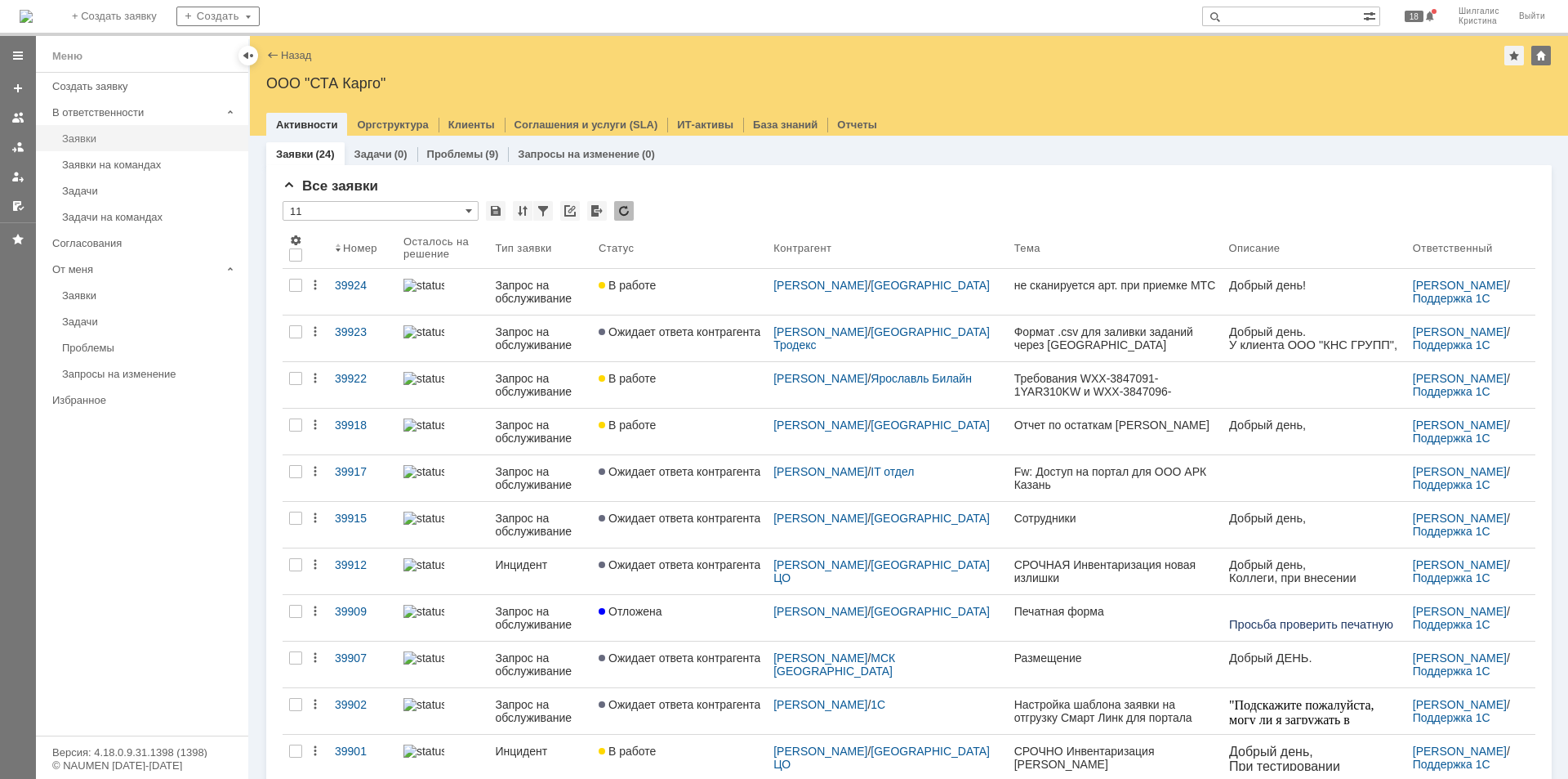
click at [96, 139] on div "Заявки" at bounding box center [150, 138] width 176 height 12
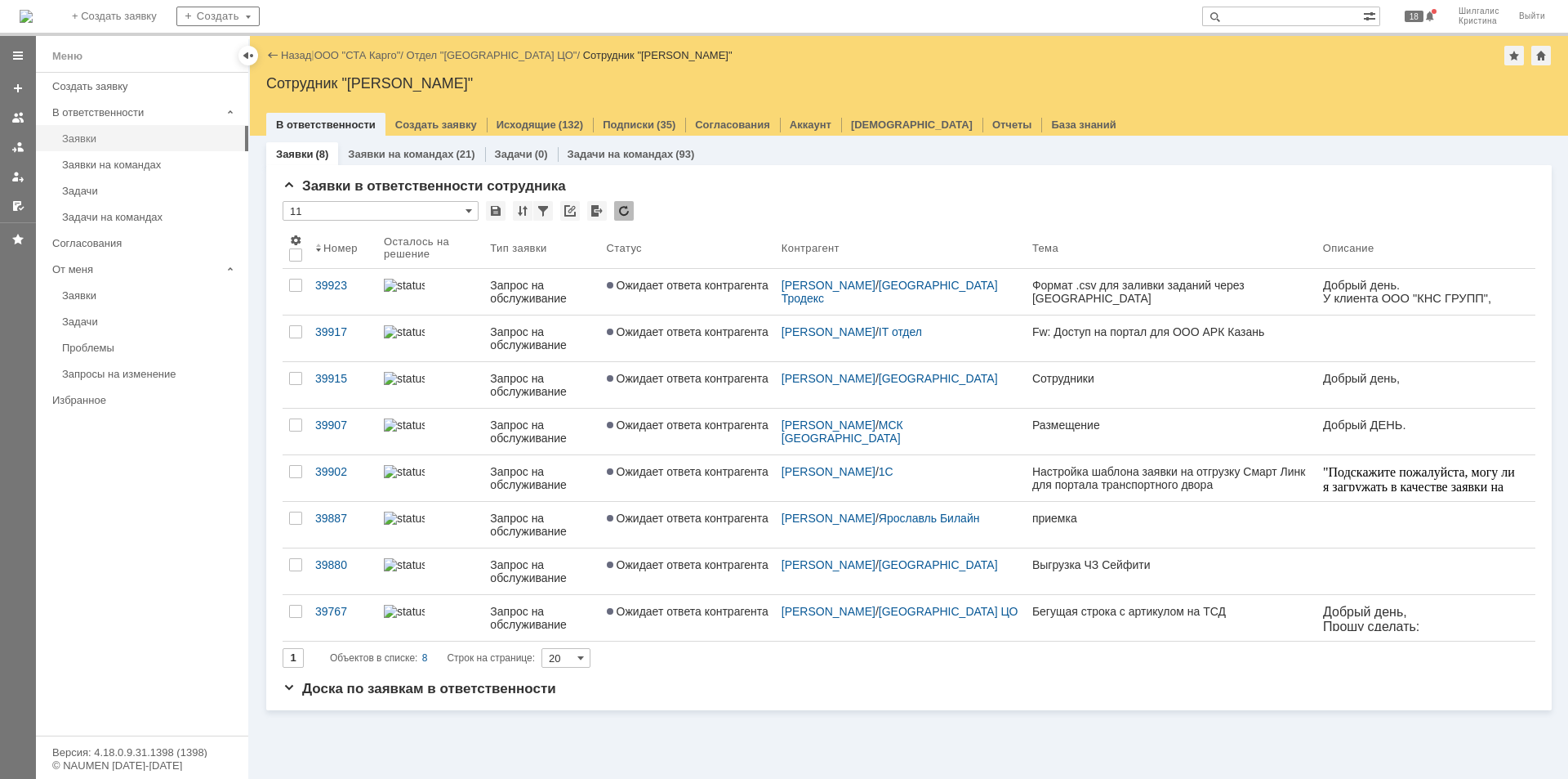
click at [110, 134] on div "Заявки" at bounding box center [150, 138] width 176 height 12
click at [372, 53] on link "ООО "СТА Карго"" at bounding box center [358, 54] width 87 height 12
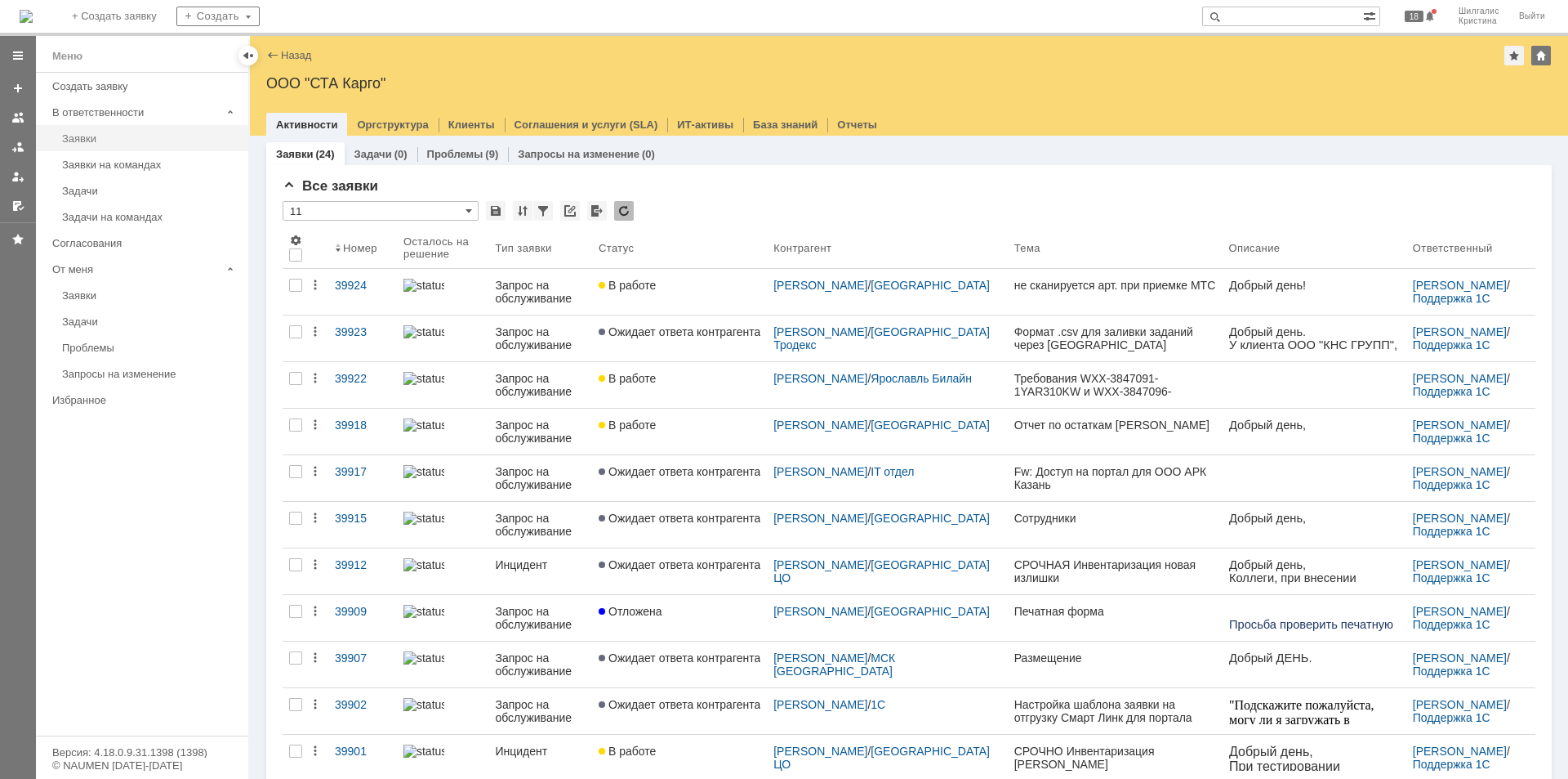
click at [91, 142] on div "Заявки" at bounding box center [150, 138] width 176 height 12
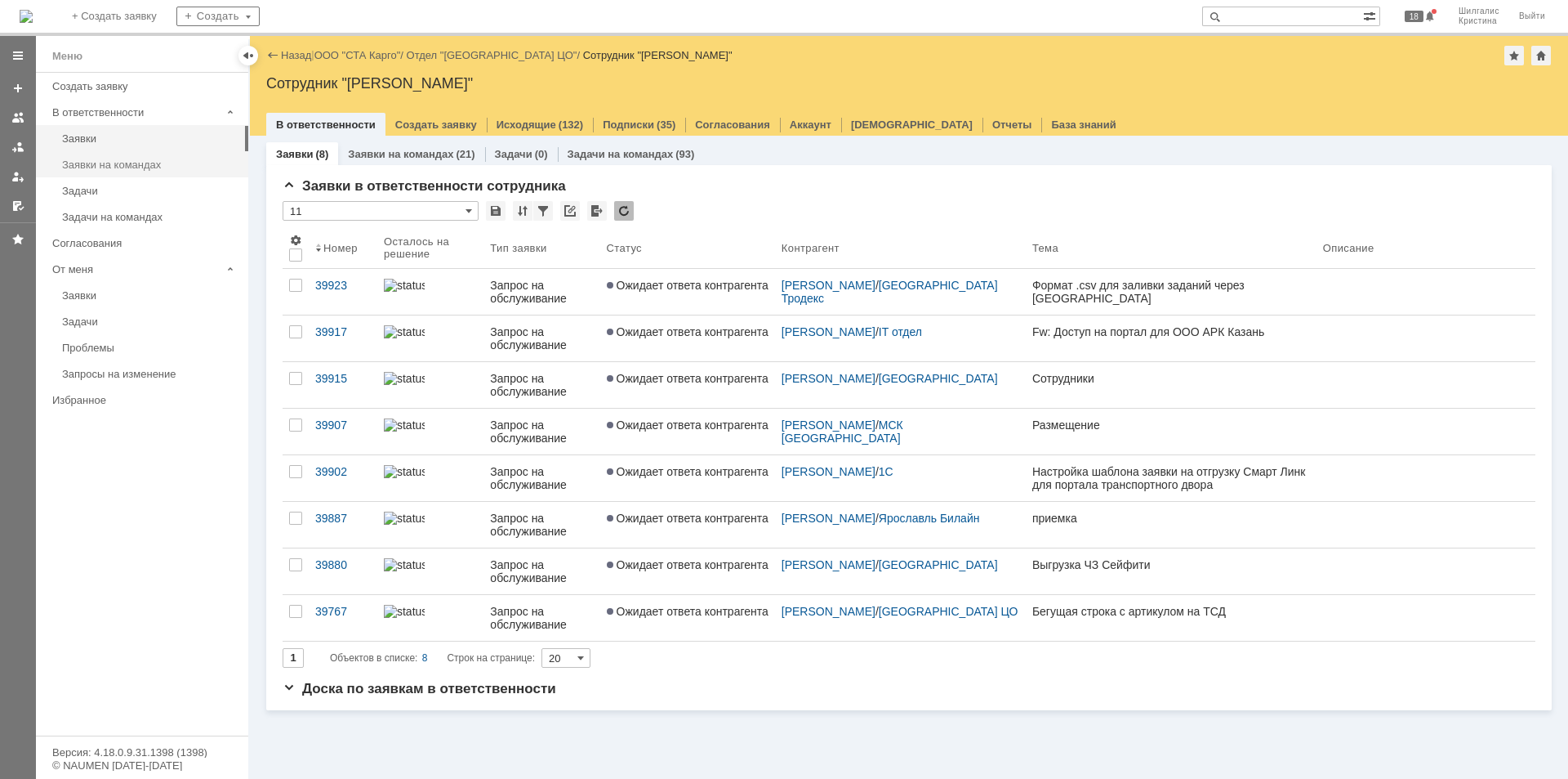
click at [135, 167] on div "Заявки на командах" at bounding box center [150, 164] width 176 height 12
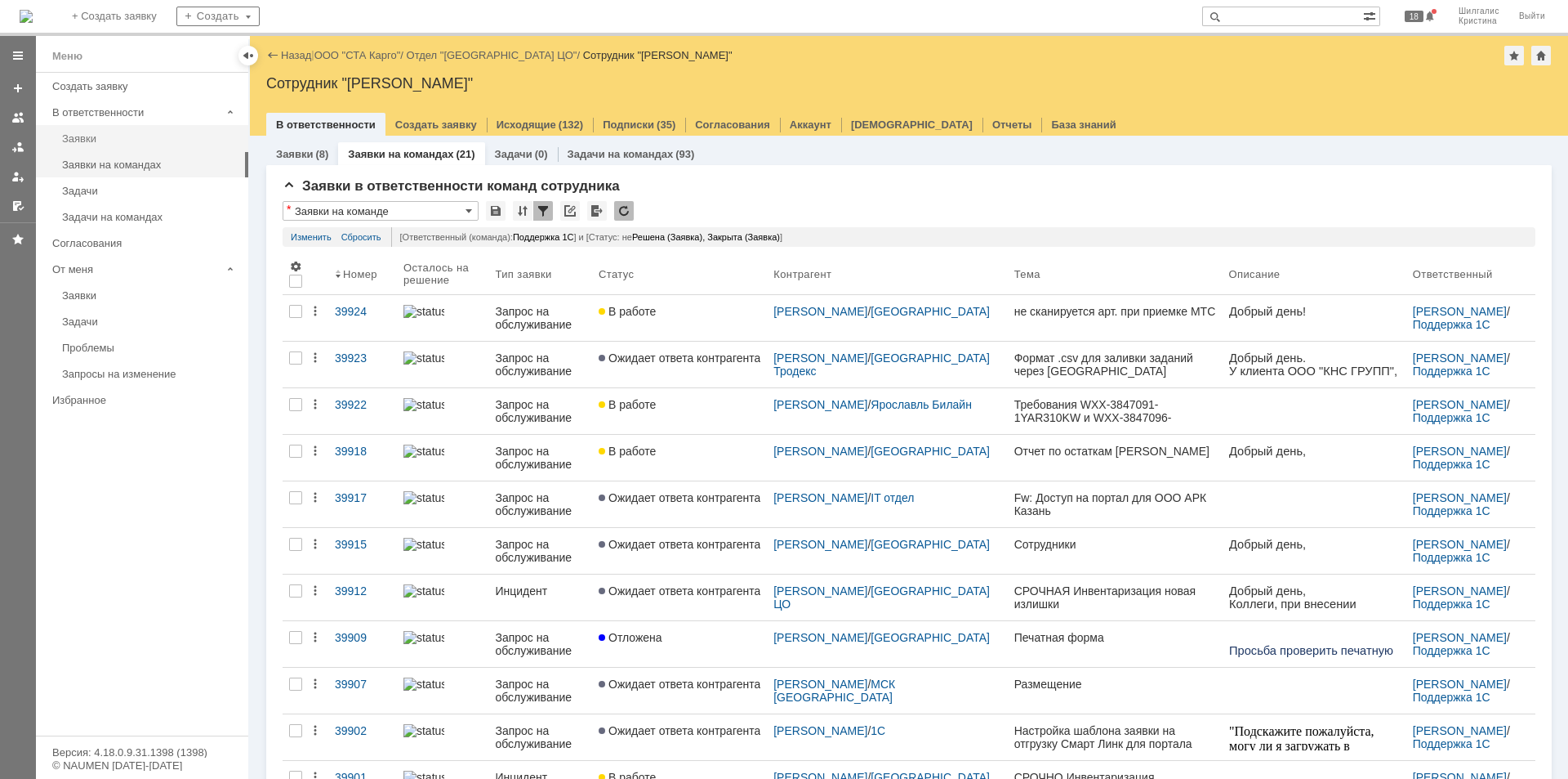
click at [107, 136] on div "Заявки" at bounding box center [150, 138] width 176 height 12
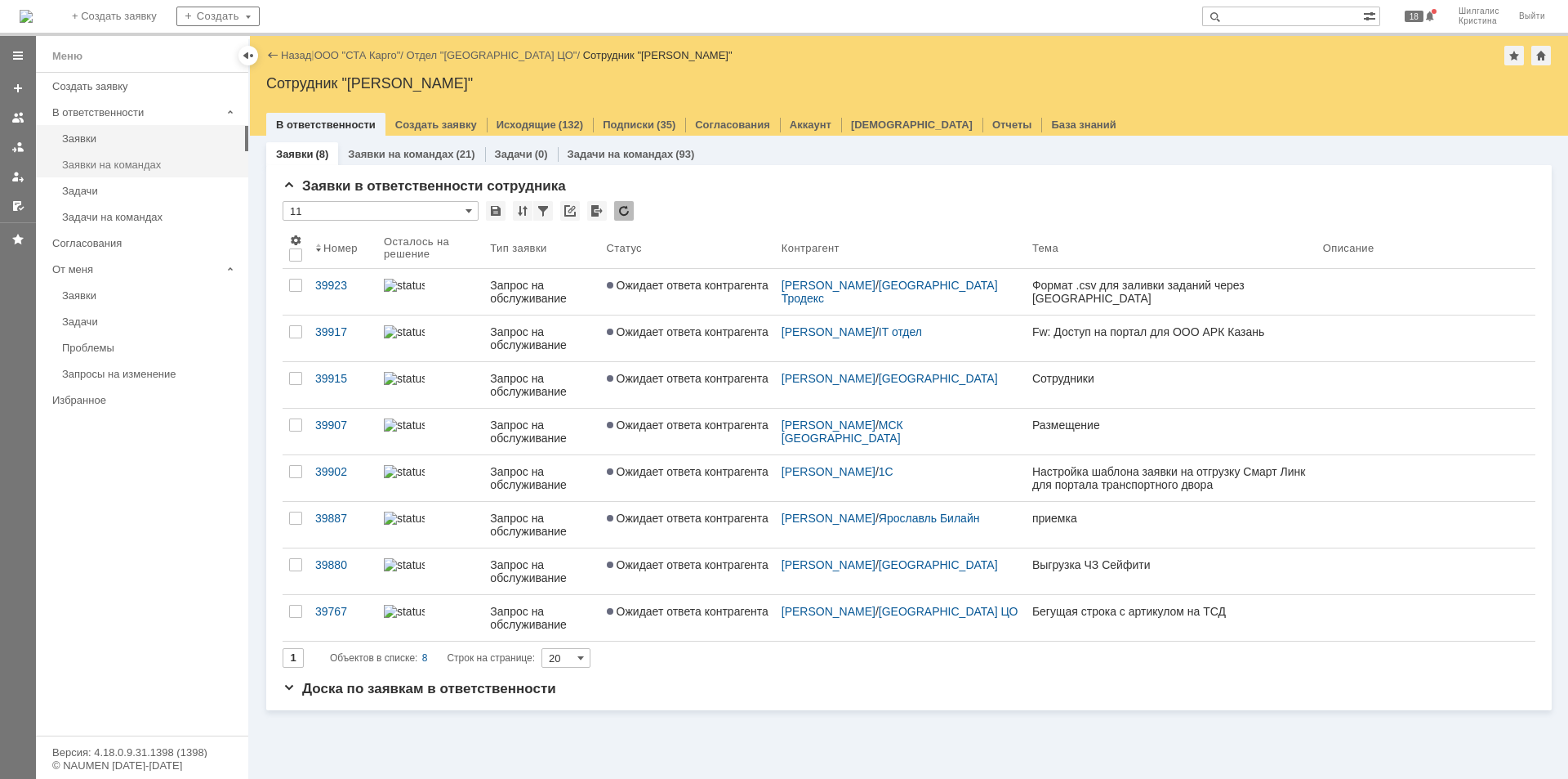
click at [104, 162] on div "Заявки на командах" at bounding box center [150, 164] width 176 height 12
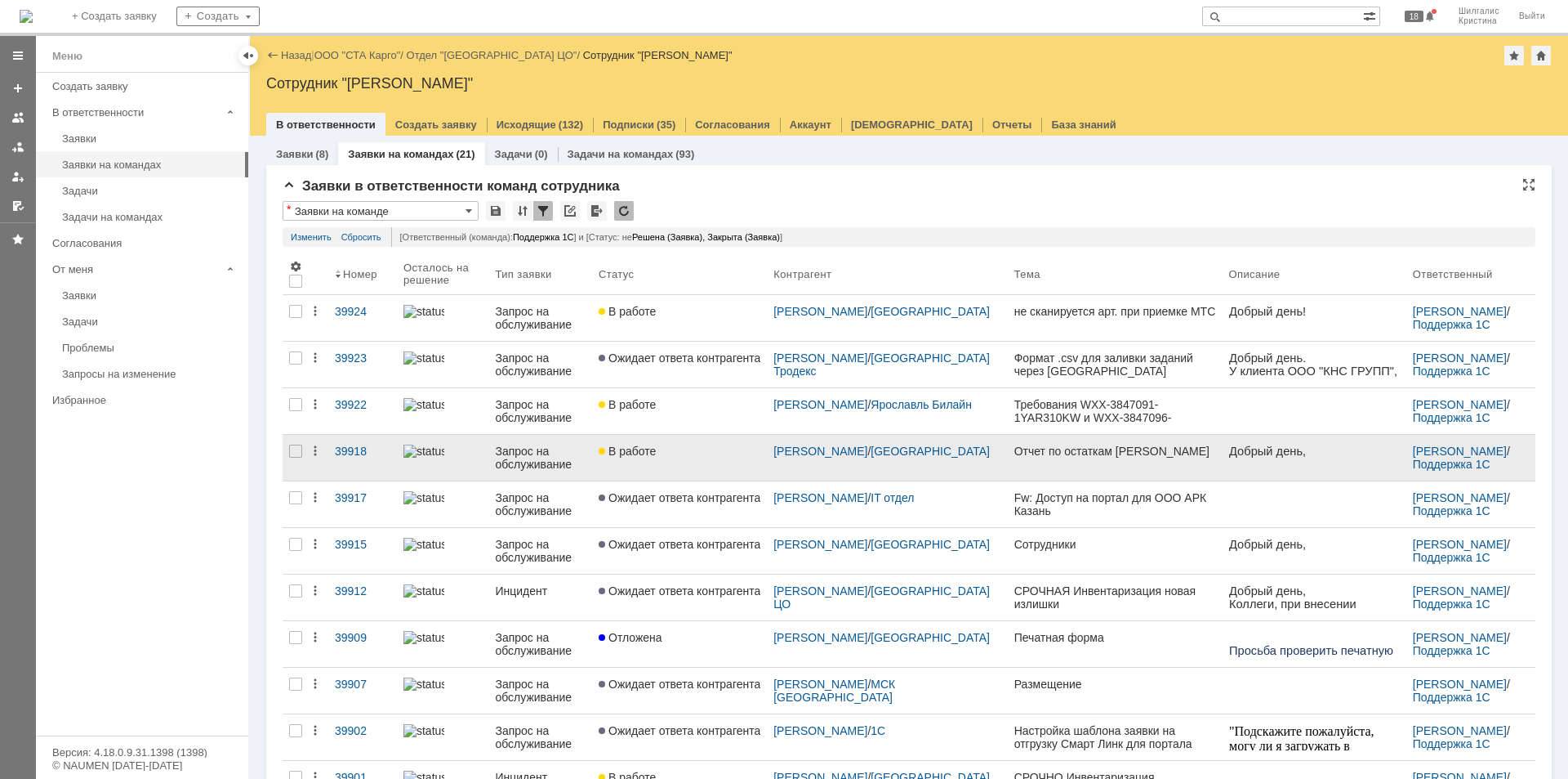
click at [714, 448] on div "В работе" at bounding box center [680, 451] width 161 height 13
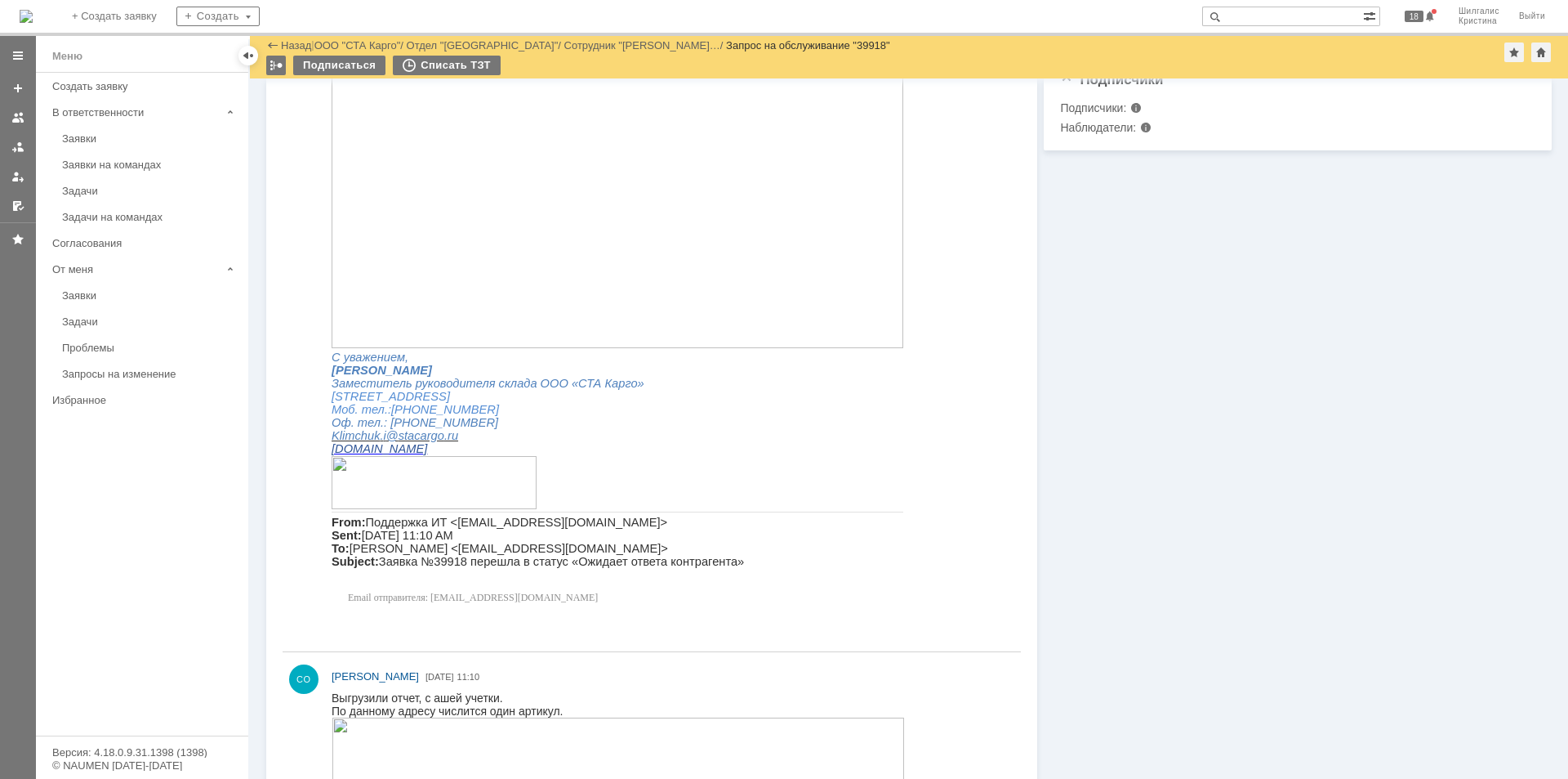
scroll to position [163, 0]
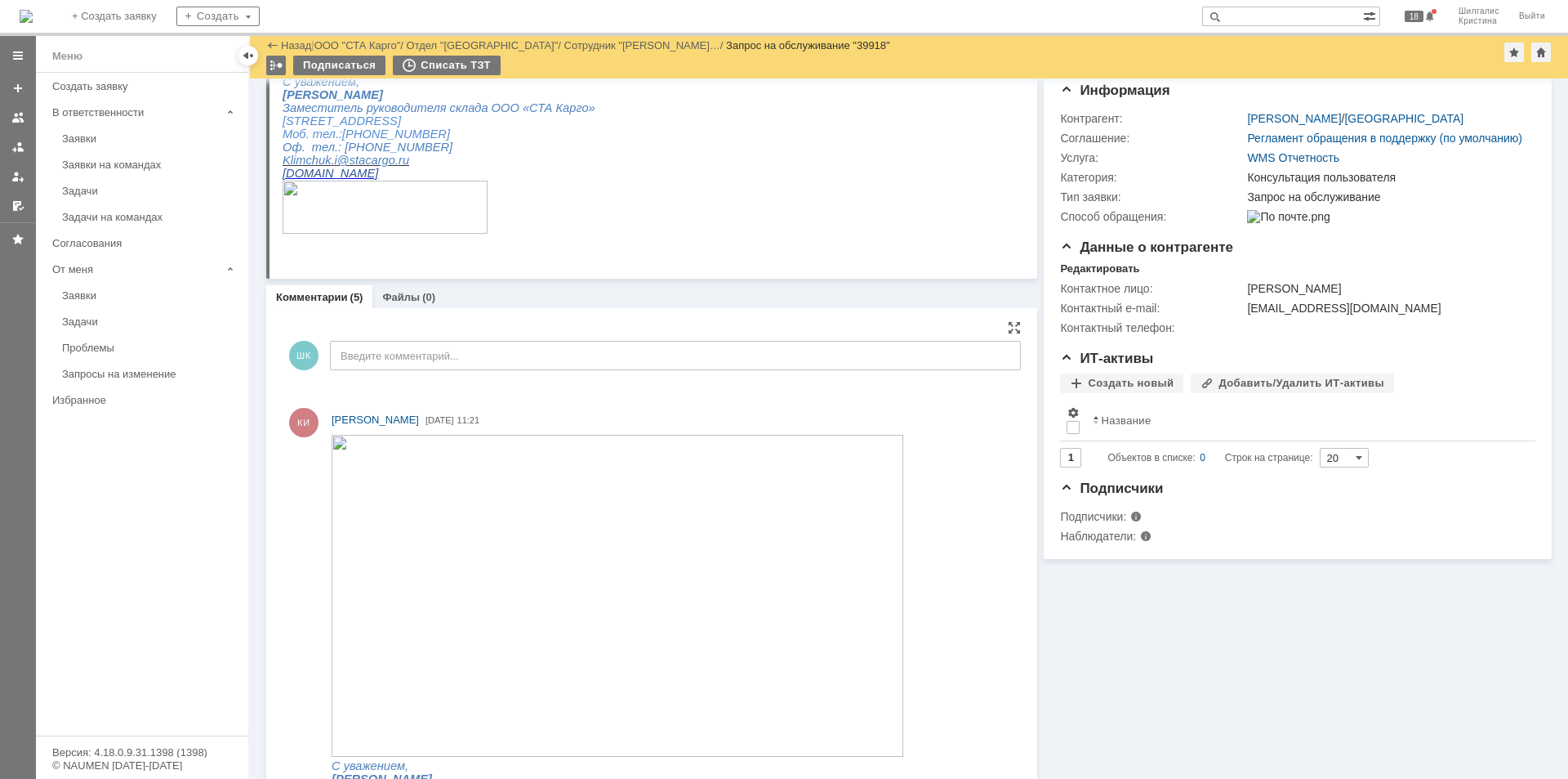
click at [456, 479] on img at bounding box center [617, 595] width 572 height 322
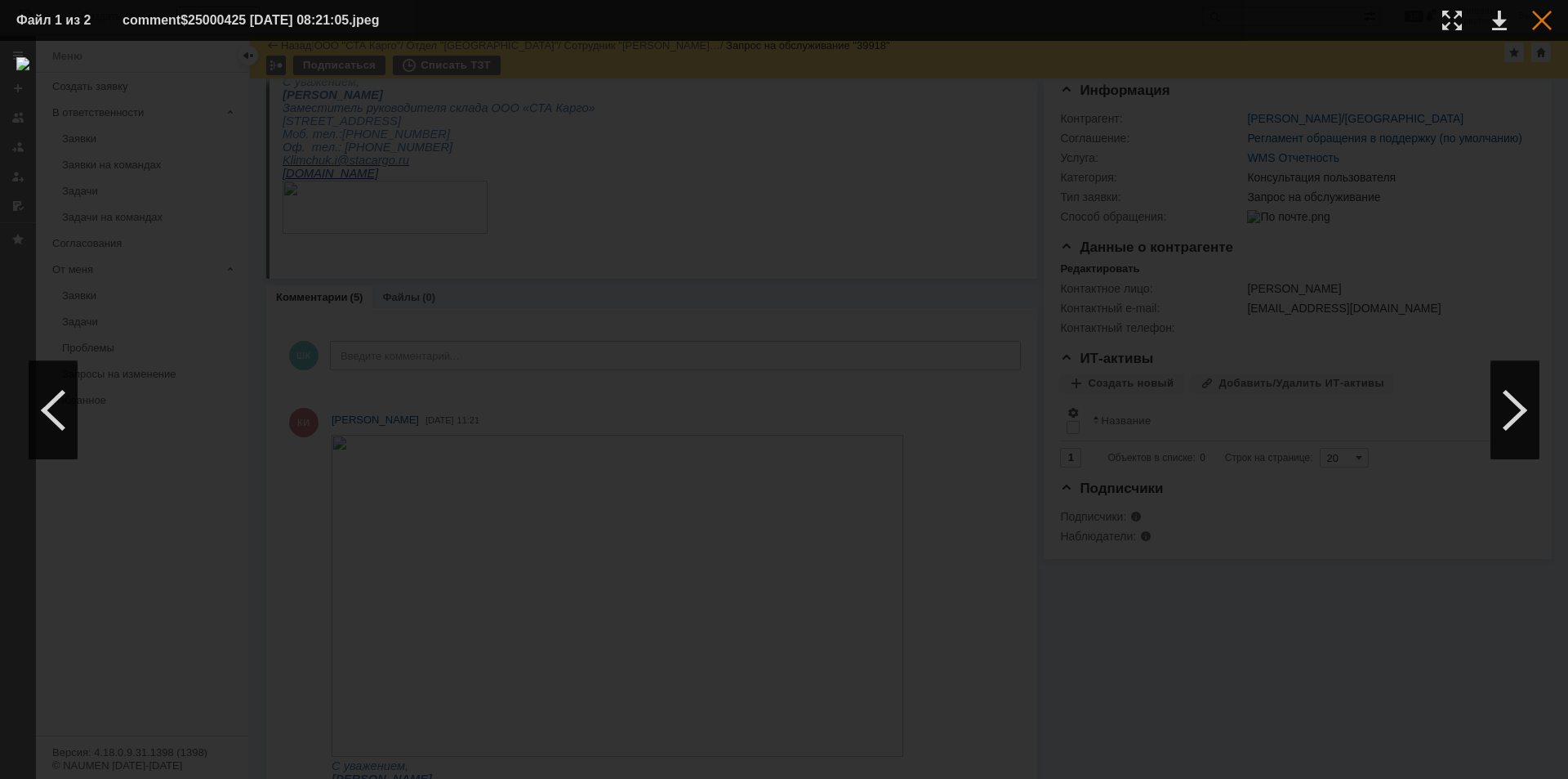
click at [1535, 16] on div at bounding box center [1542, 21] width 20 height 20
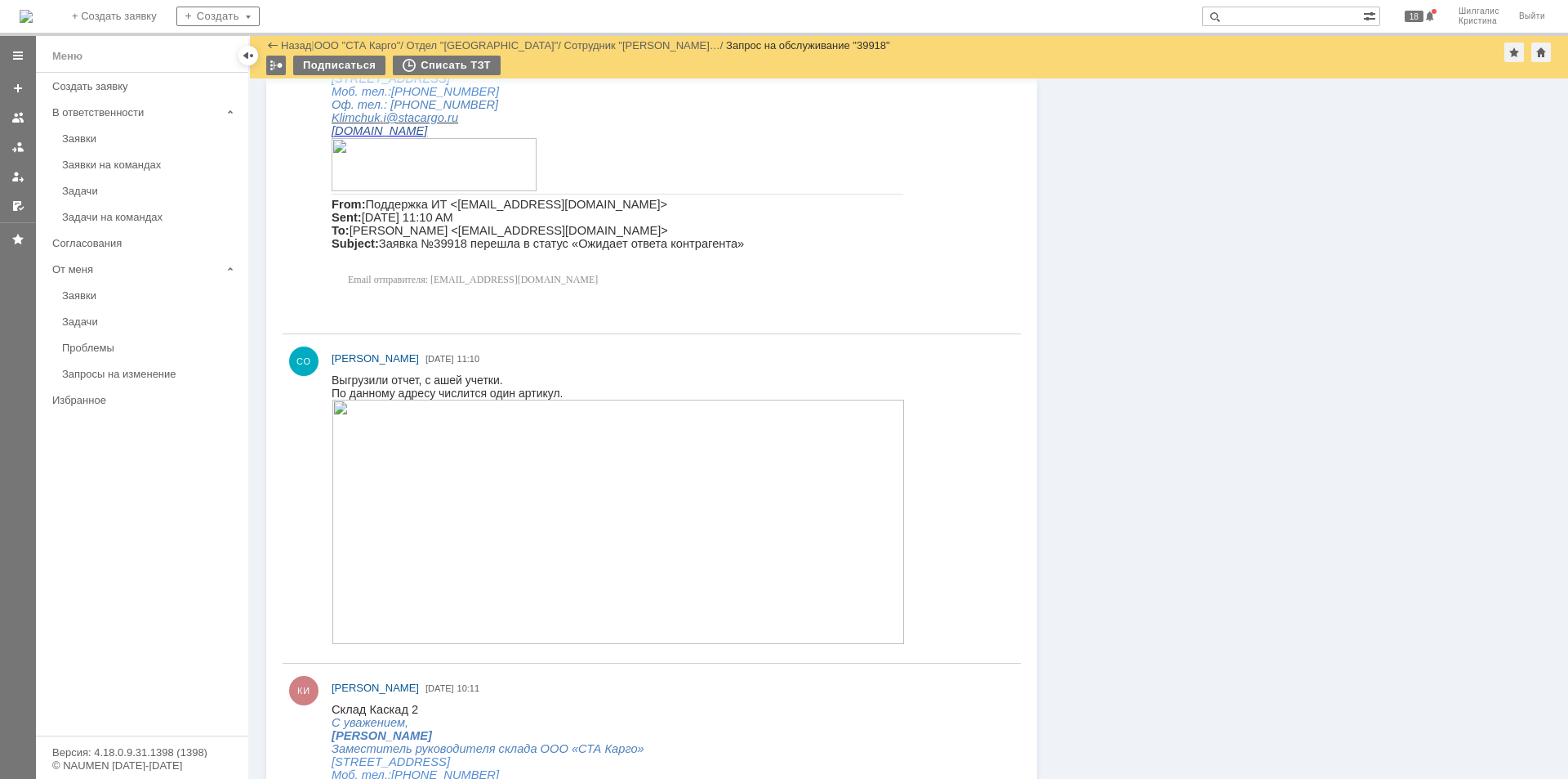
scroll to position [899, 0]
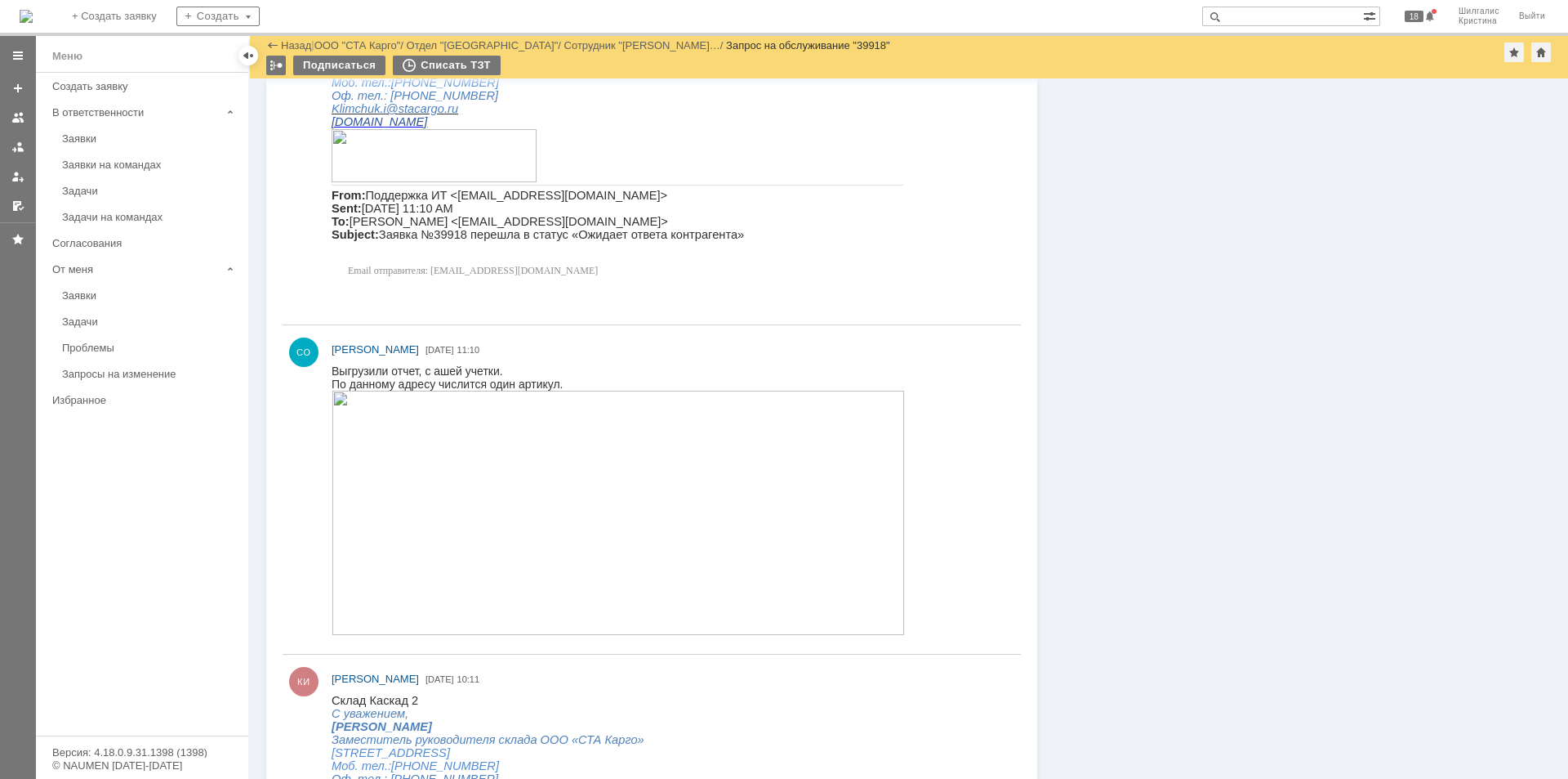
click at [445, 458] on img at bounding box center [618, 513] width 573 height 244
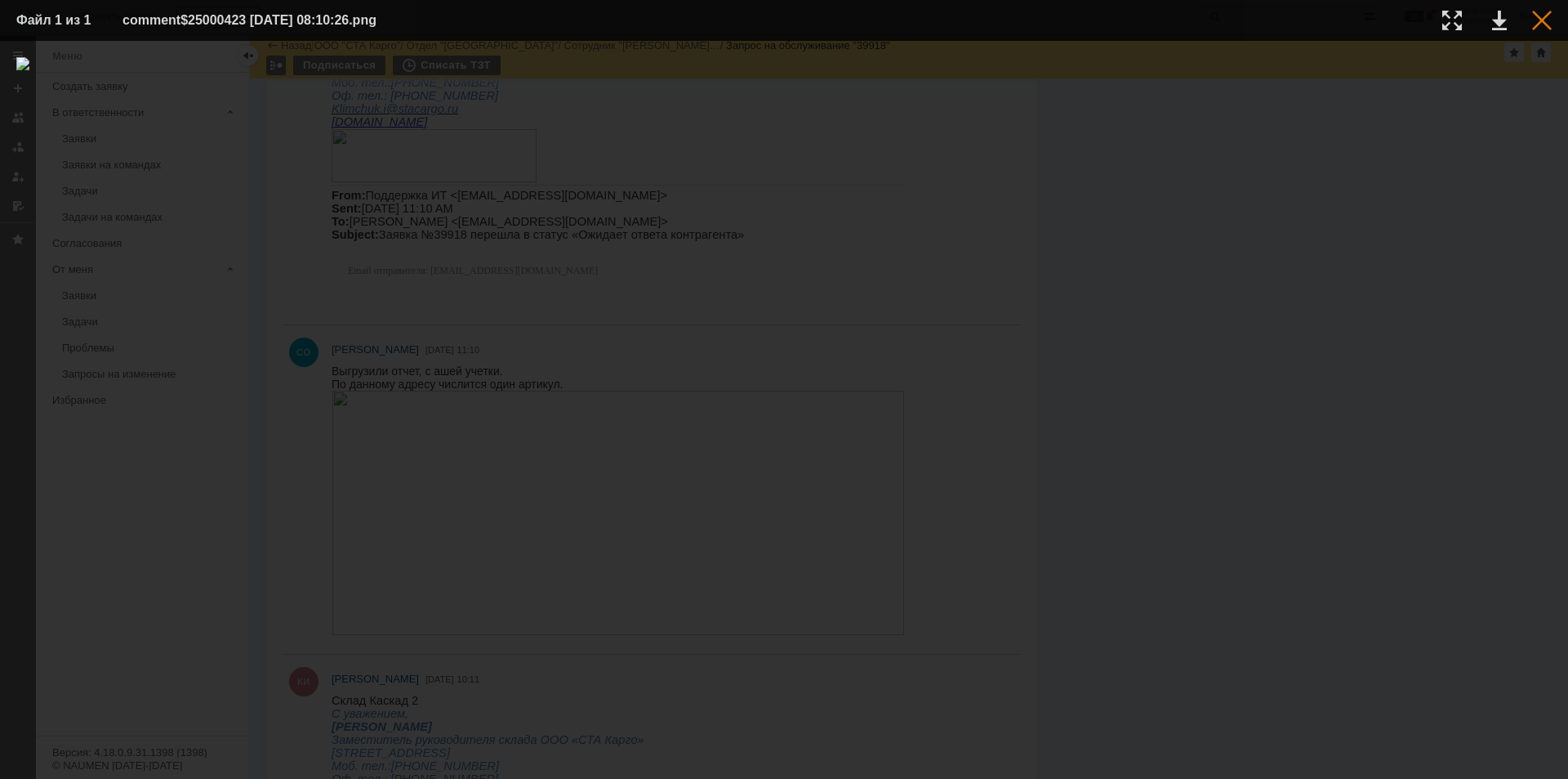
click at [1541, 16] on div at bounding box center [1542, 21] width 20 height 20
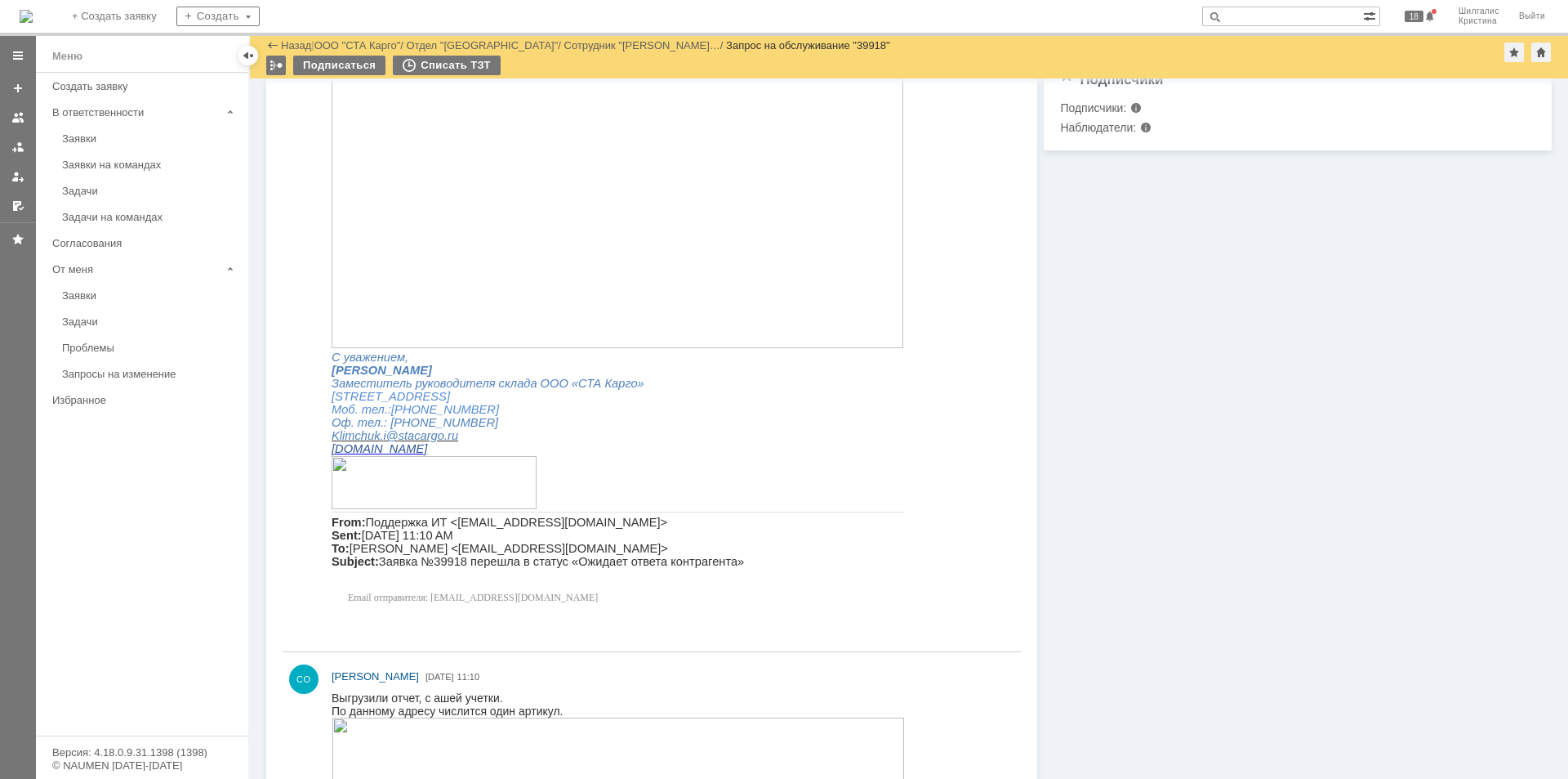
scroll to position [326, 0]
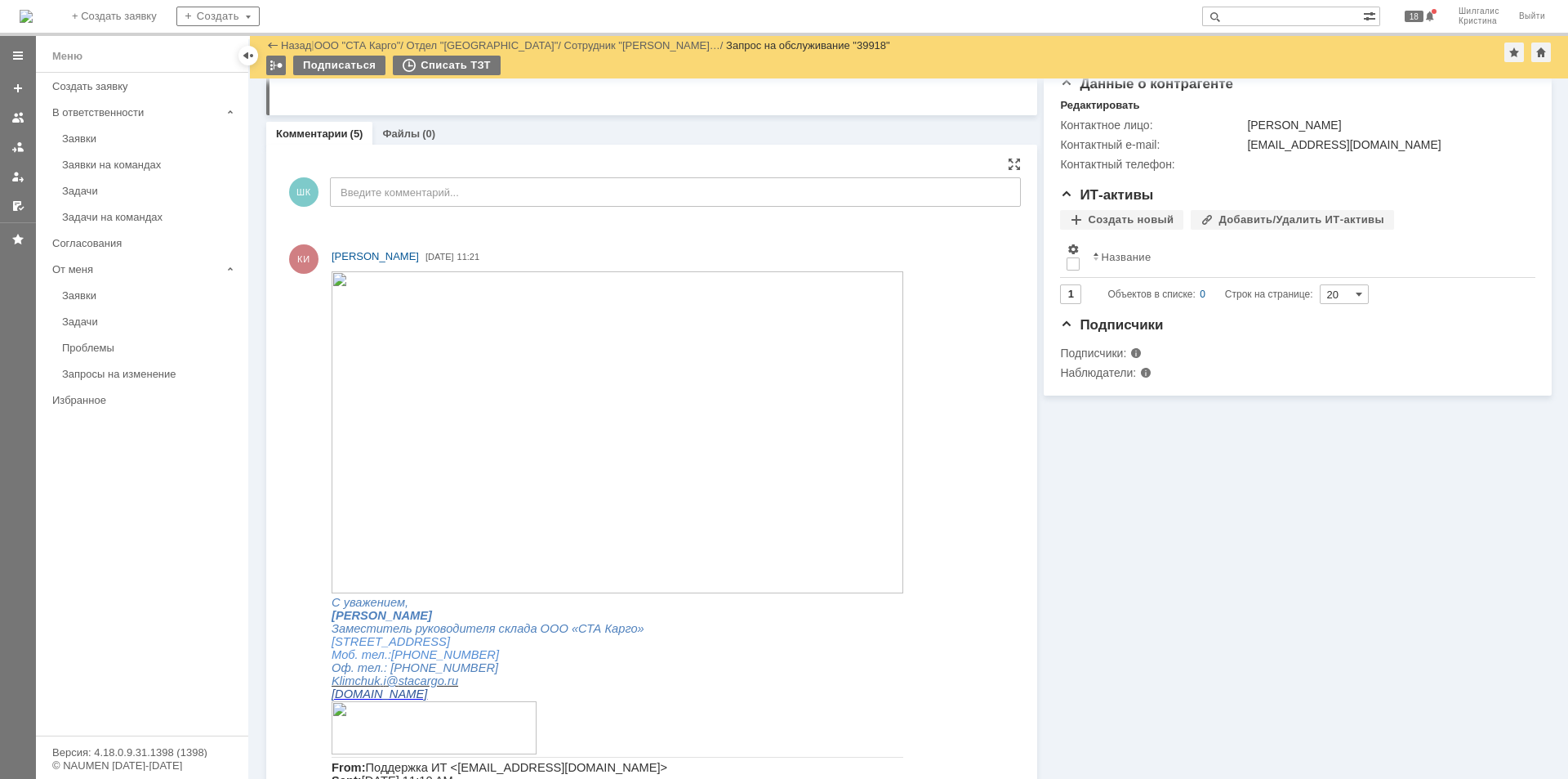
click at [553, 447] on img at bounding box center [617, 432] width 572 height 322
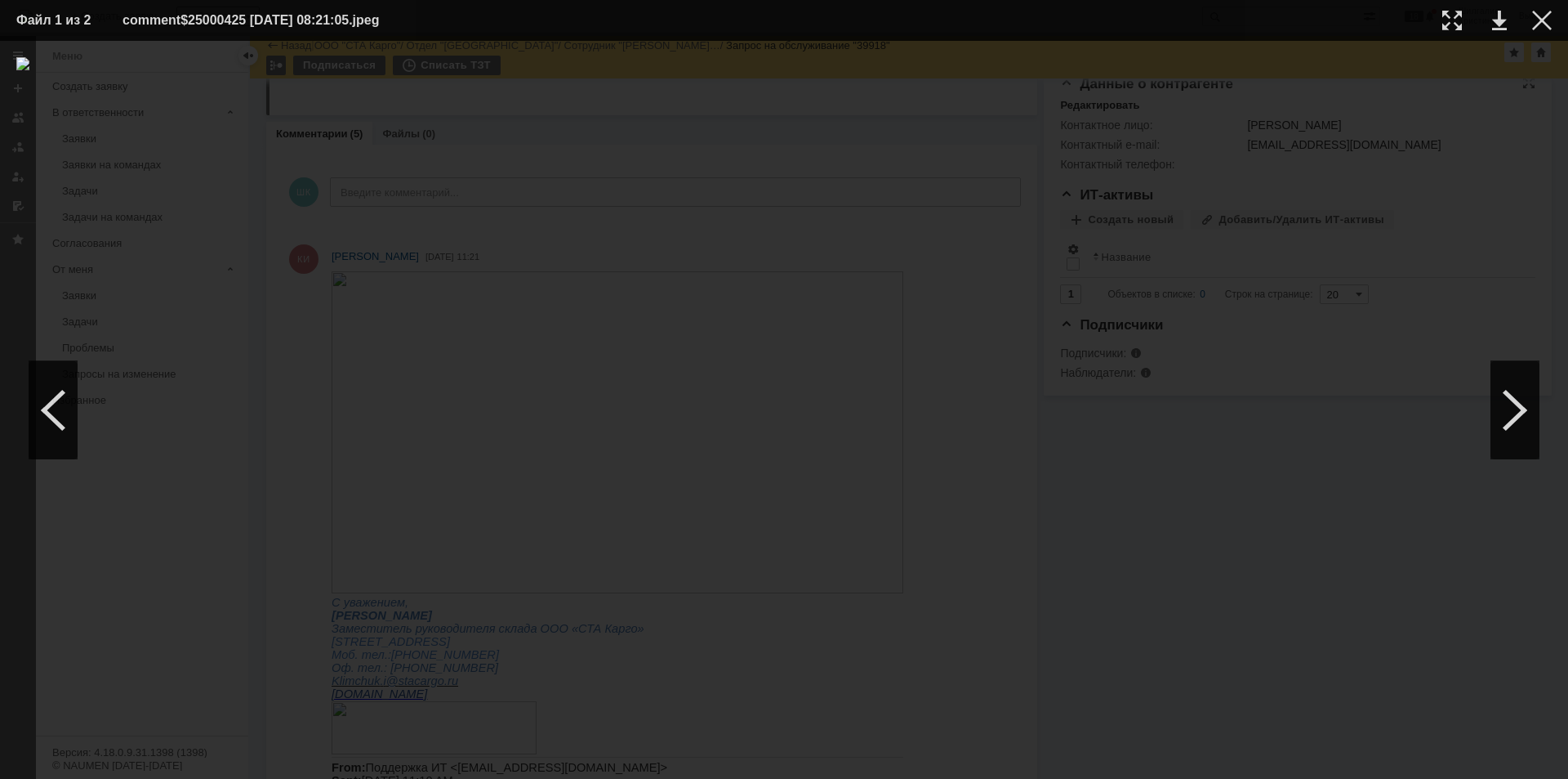
drag, startPoint x: 1533, startPoint y: 15, endPoint x: 1382, endPoint y: 148, distance: 201.2
click at [1533, 16] on div at bounding box center [1542, 21] width 20 height 20
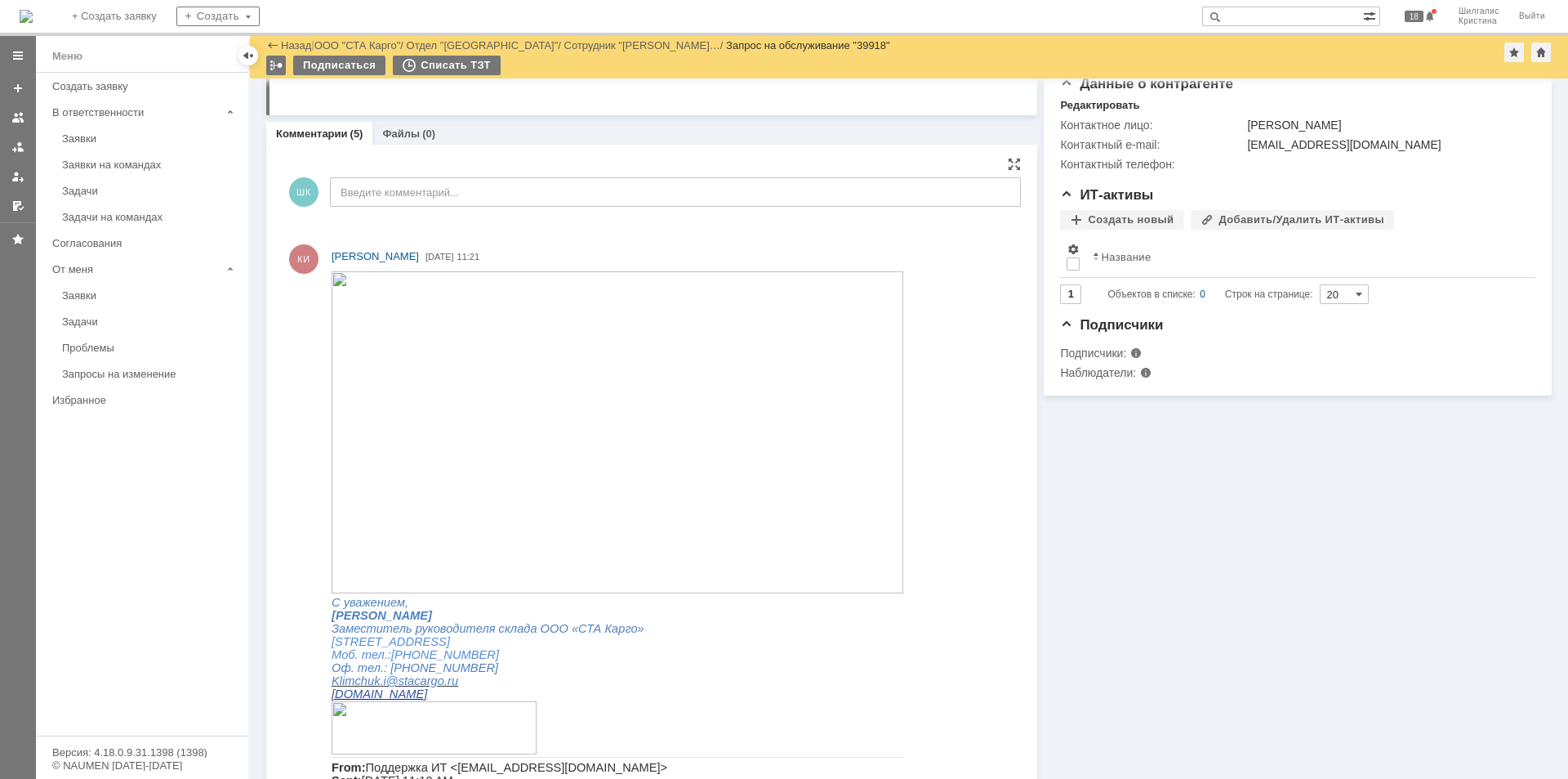
click at [592, 414] on img at bounding box center [617, 432] width 572 height 322
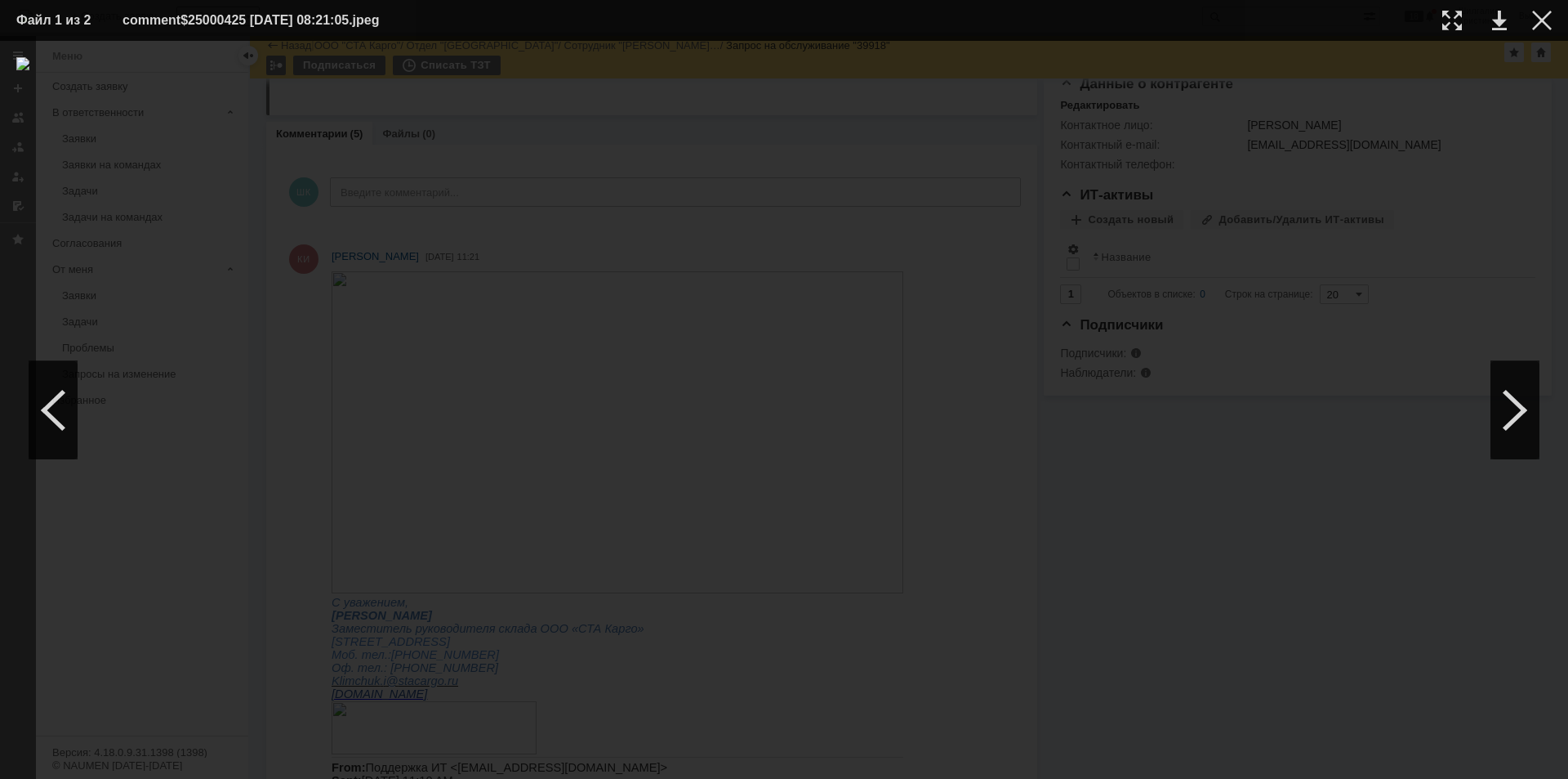
click at [1555, 17] on table "Файл 1 из 2 comment$25000425 13.10.2025 08:21:05.jpeg" at bounding box center [784, 21] width 1568 height 41
click at [1544, 17] on div at bounding box center [1542, 21] width 20 height 20
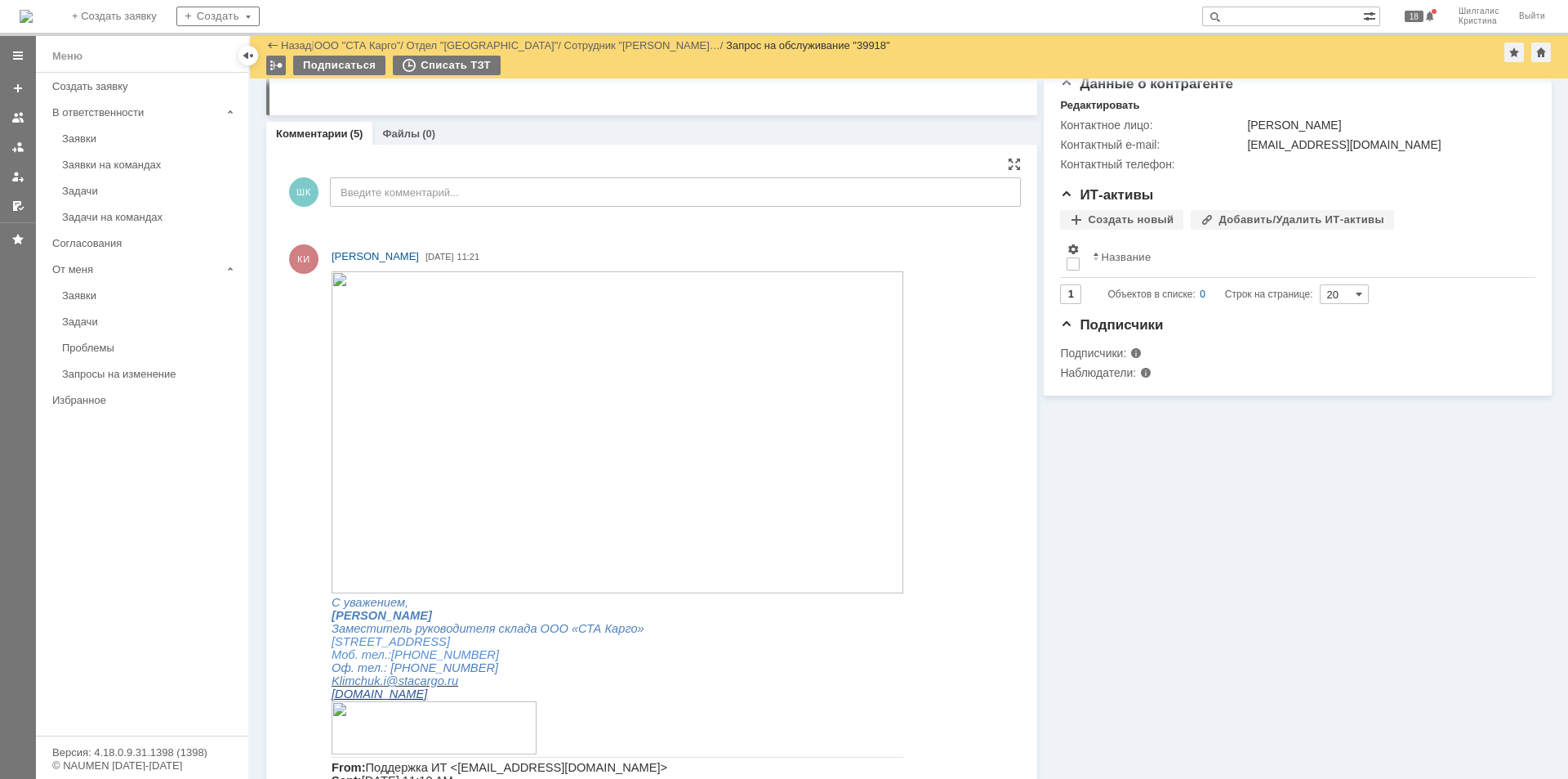
click at [515, 396] on img at bounding box center [617, 432] width 572 height 322
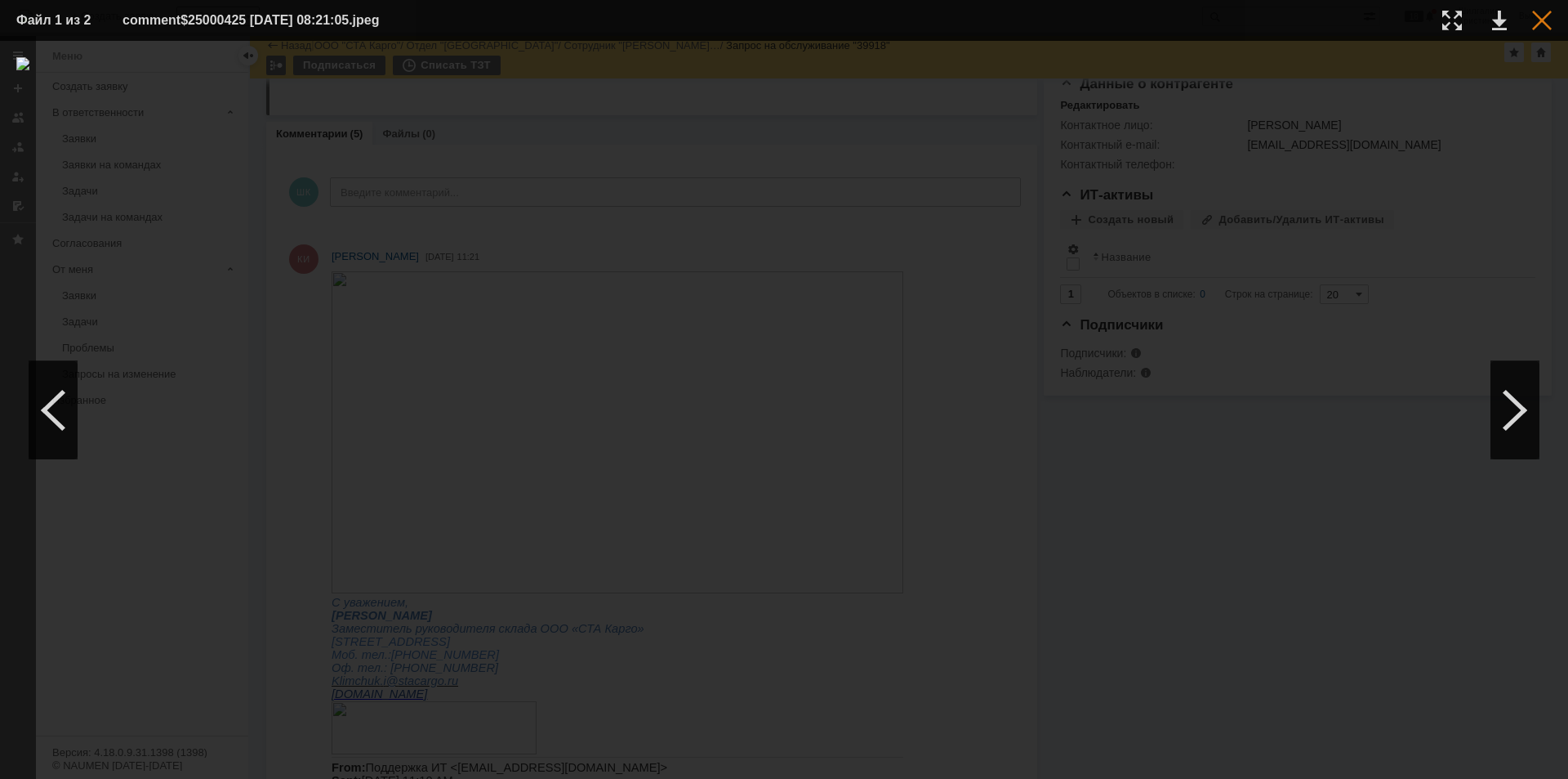
click at [1542, 30] on div at bounding box center [1542, 21] width 20 height 20
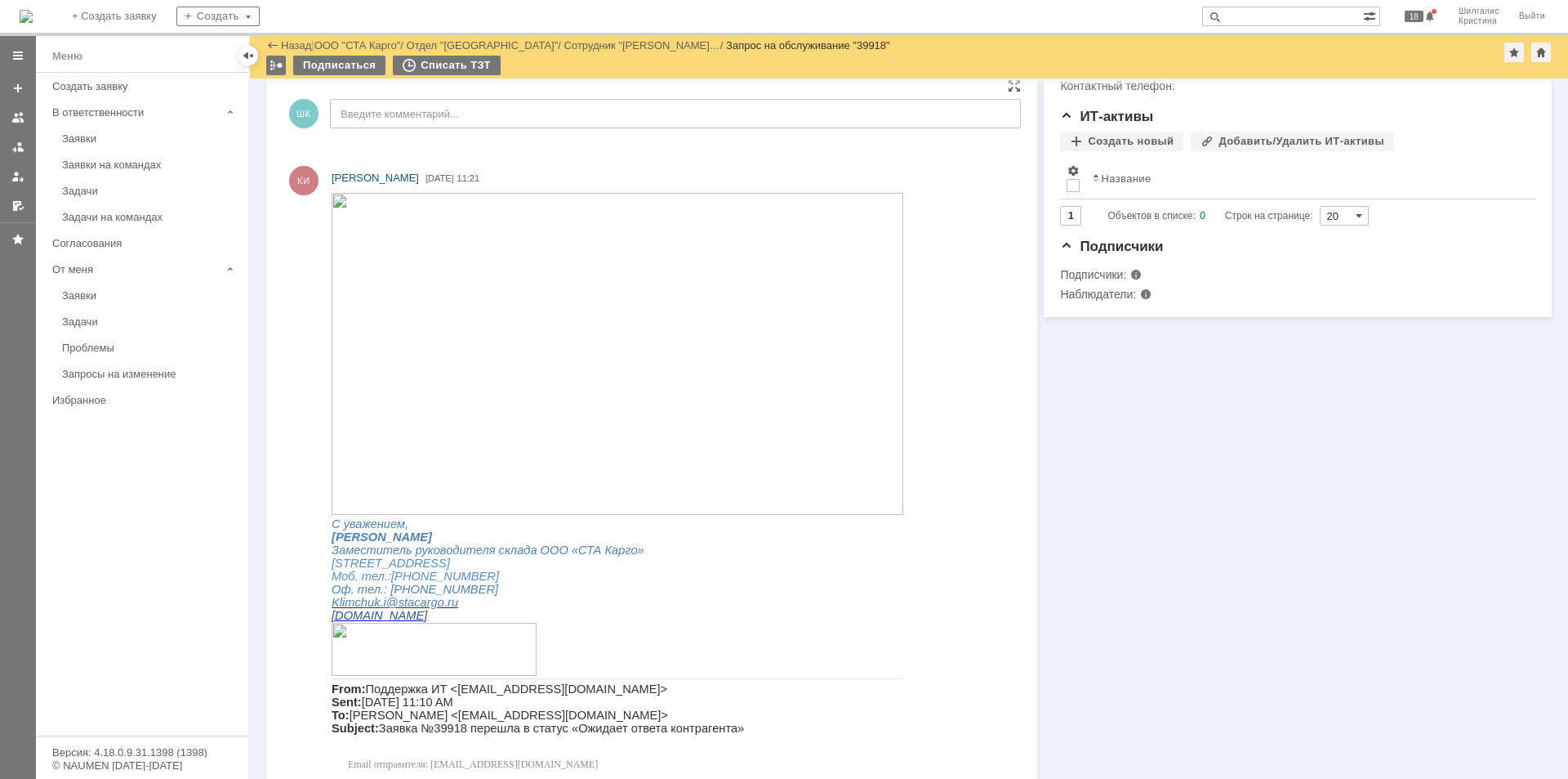
scroll to position [409, 0]
click at [571, 356] on img at bounding box center [617, 350] width 572 height 322
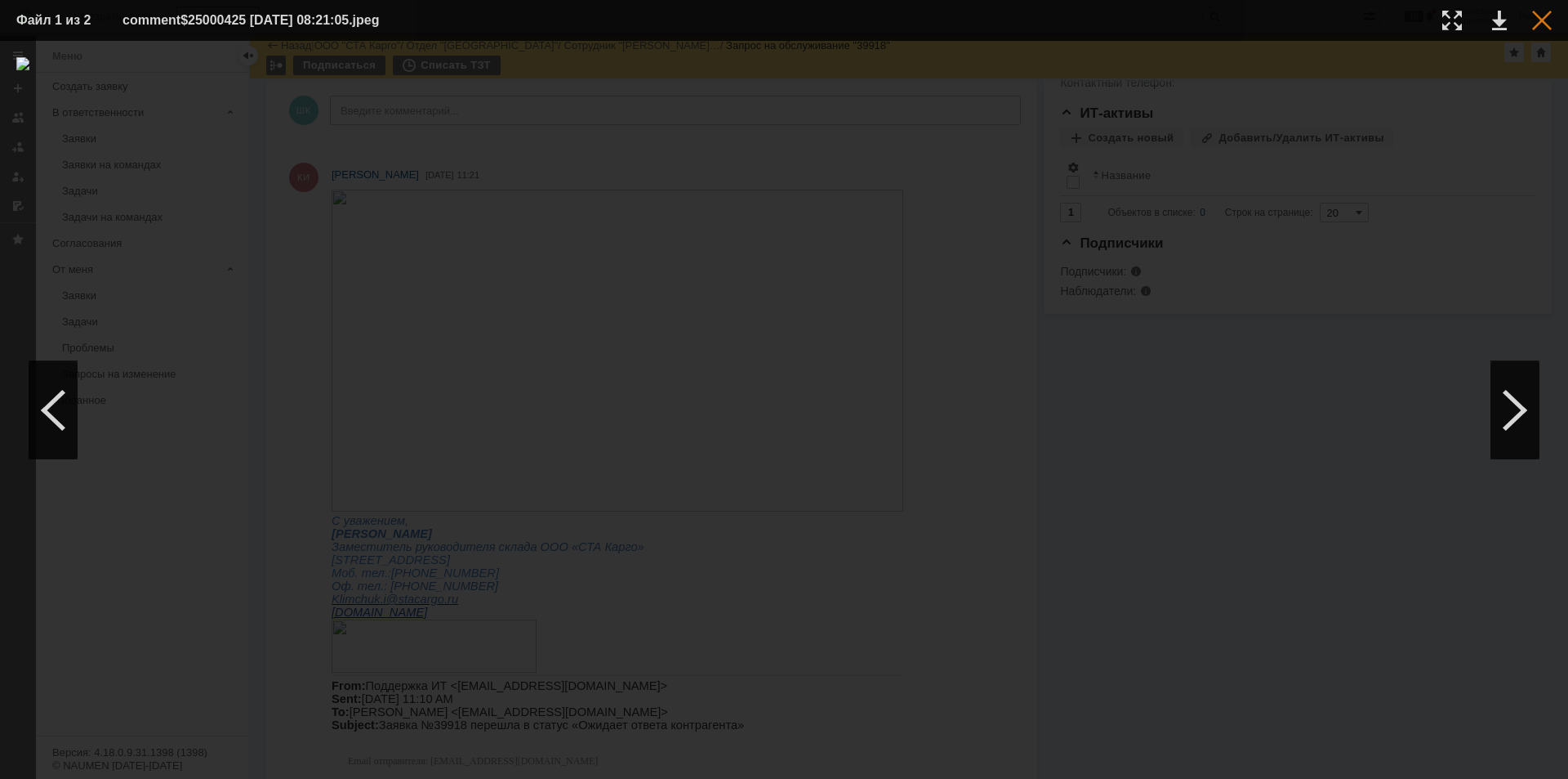
click at [1542, 26] on div at bounding box center [1542, 21] width 20 height 20
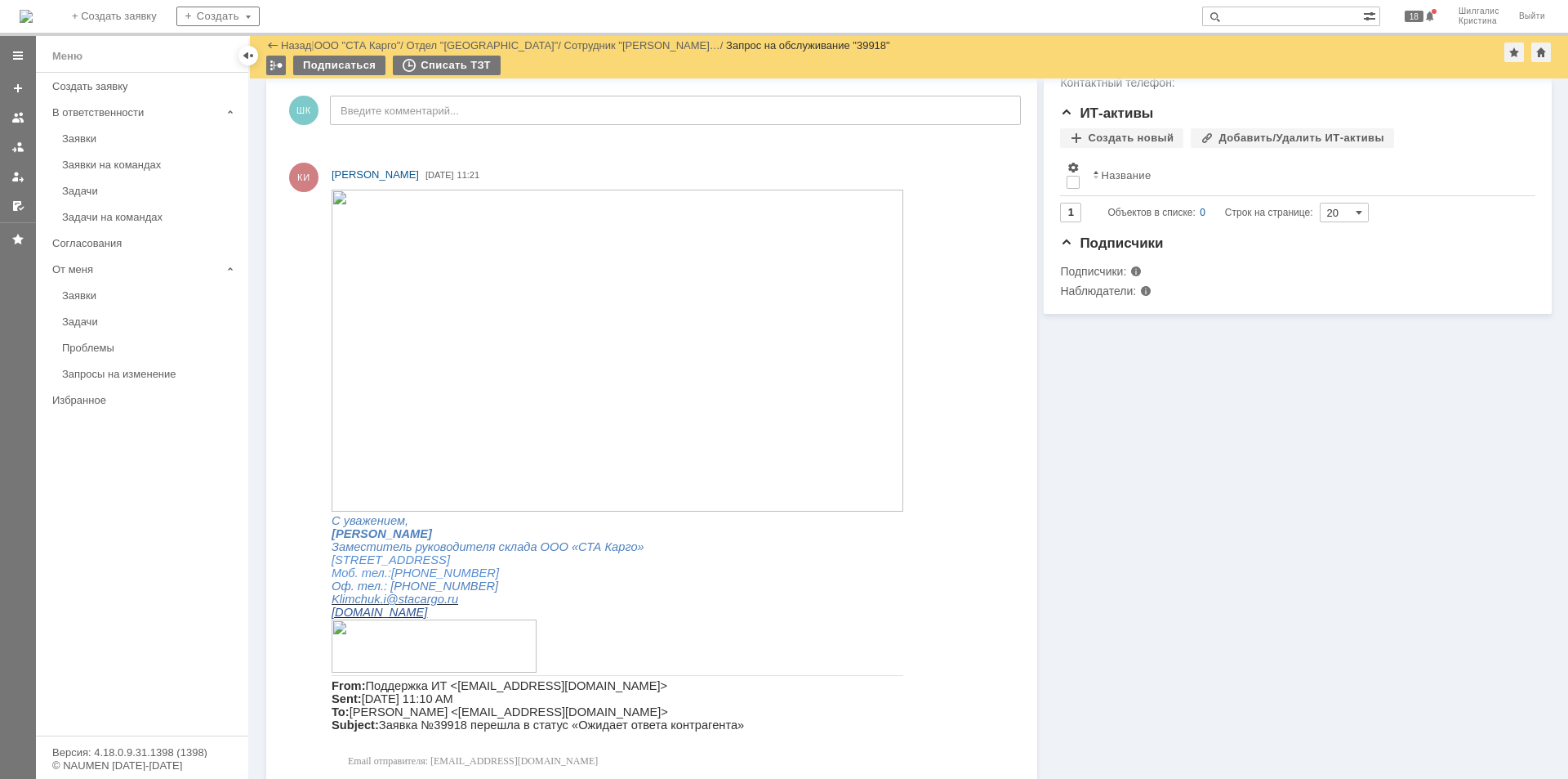
drag, startPoint x: 1064, startPoint y: 594, endPoint x: 1048, endPoint y: 592, distance: 16.1
click at [597, 346] on img at bounding box center [617, 350] width 572 height 322
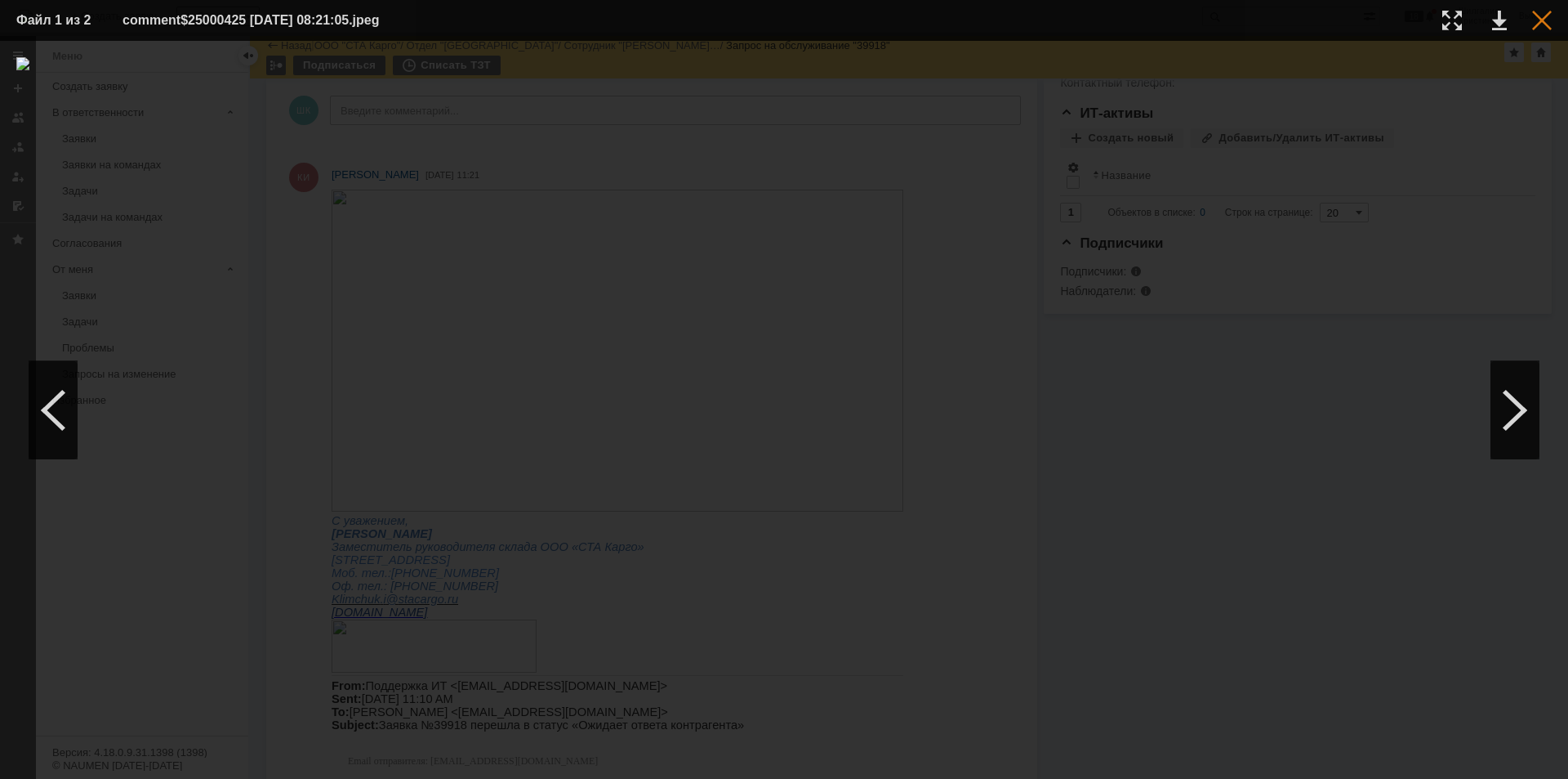
click at [1541, 26] on div at bounding box center [1542, 21] width 20 height 20
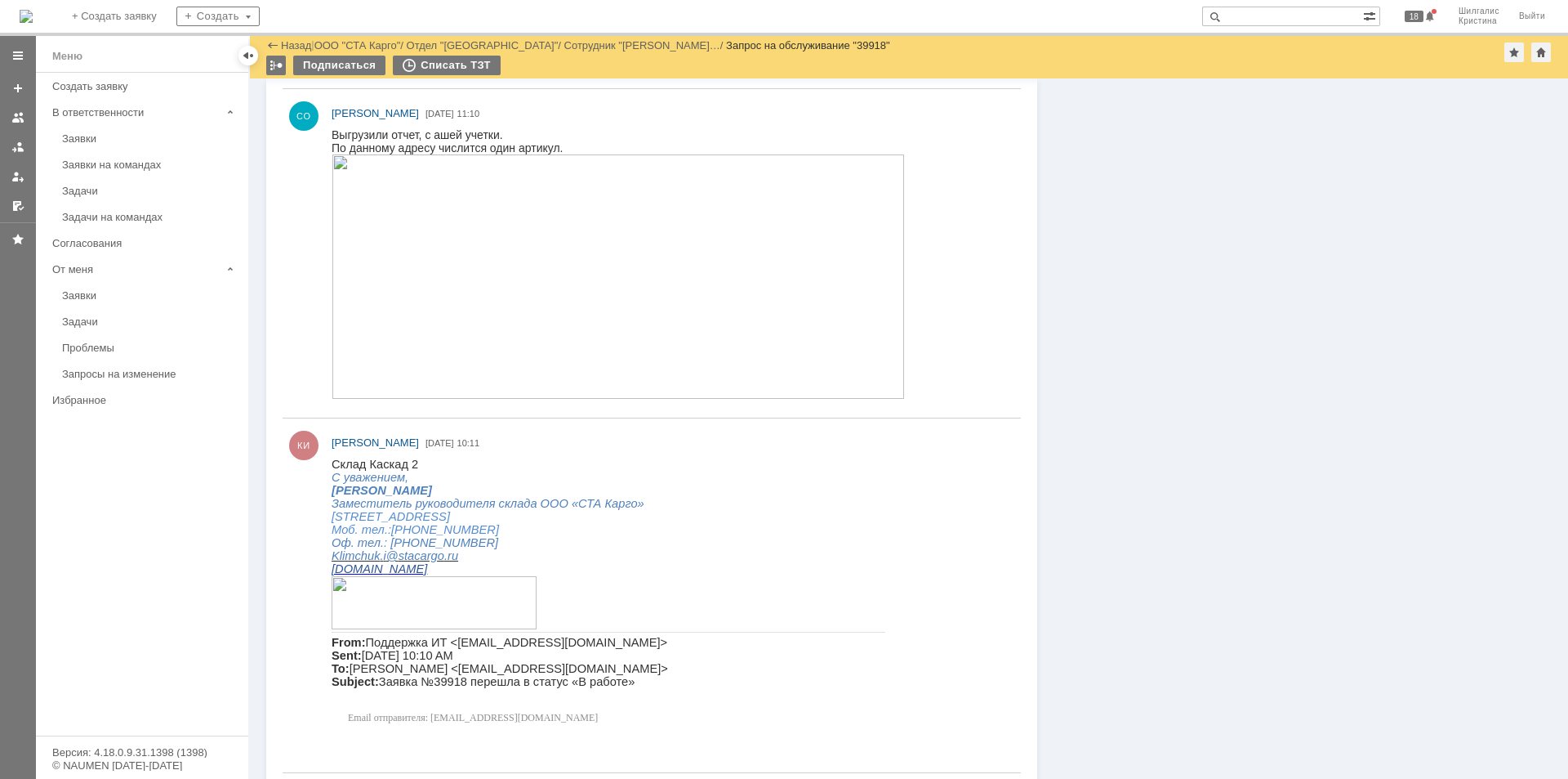
scroll to position [1144, 0]
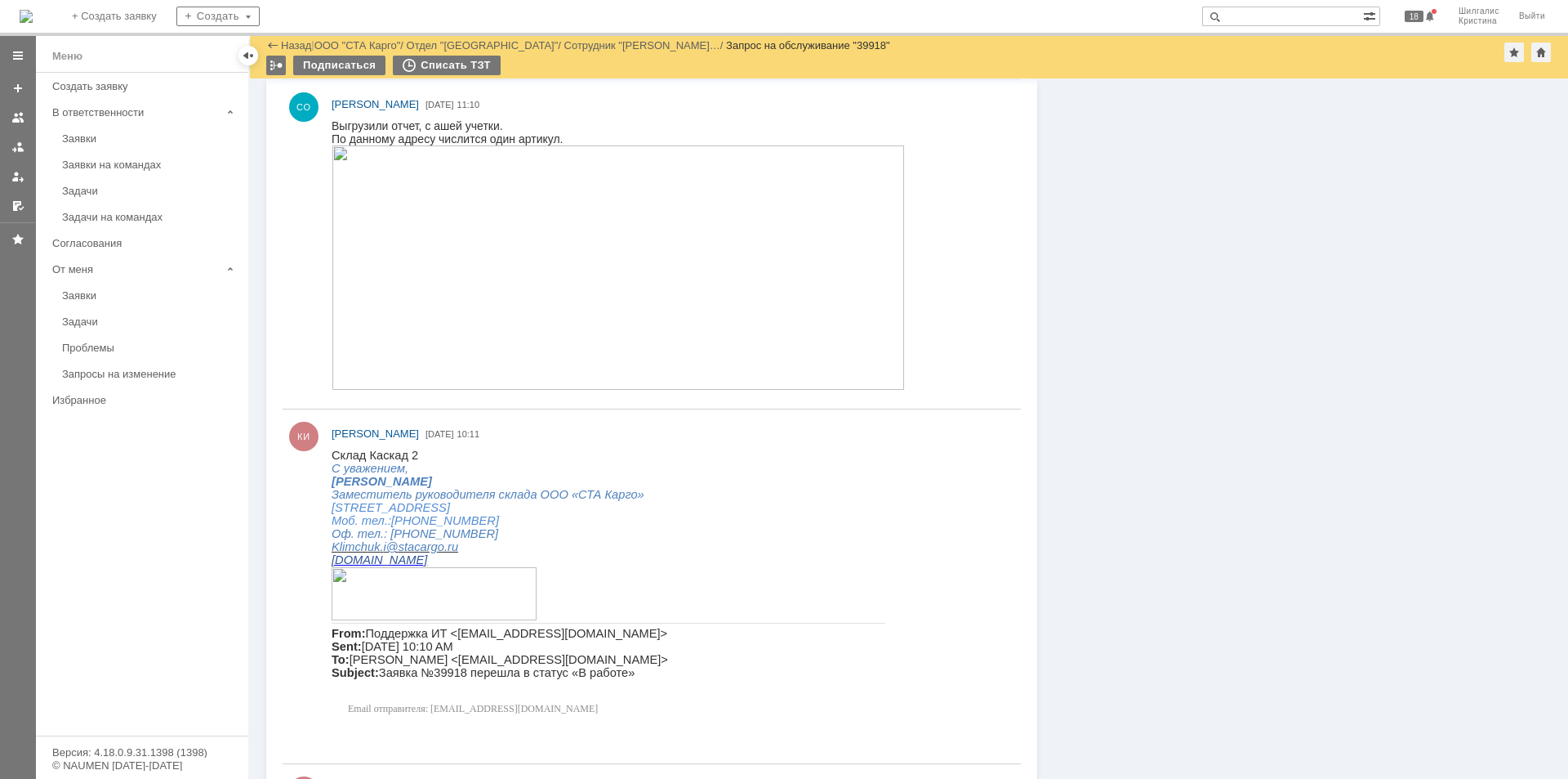
click at [470, 188] on img at bounding box center [618, 267] width 573 height 244
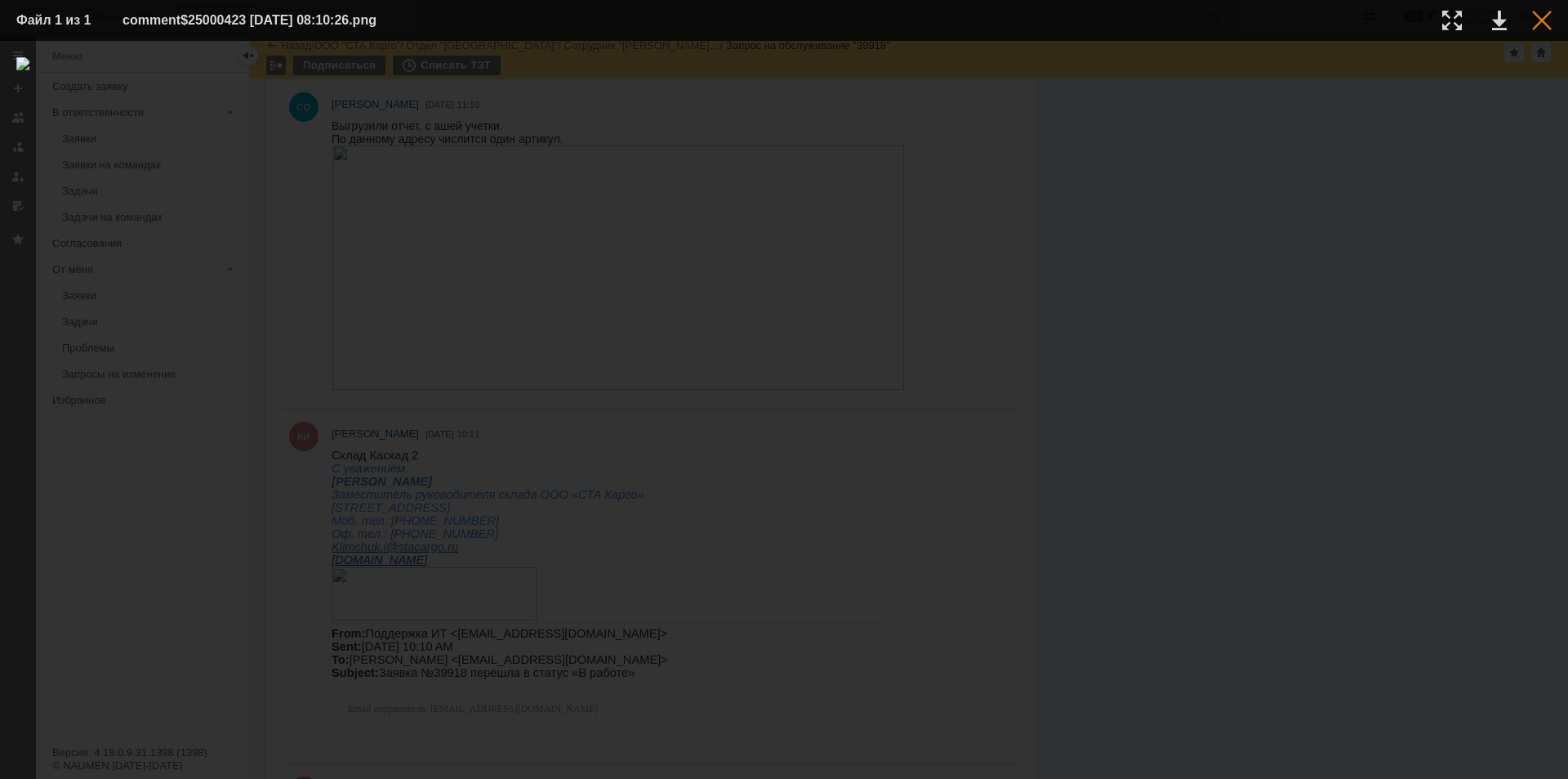
click at [1542, 26] on div at bounding box center [1542, 21] width 20 height 20
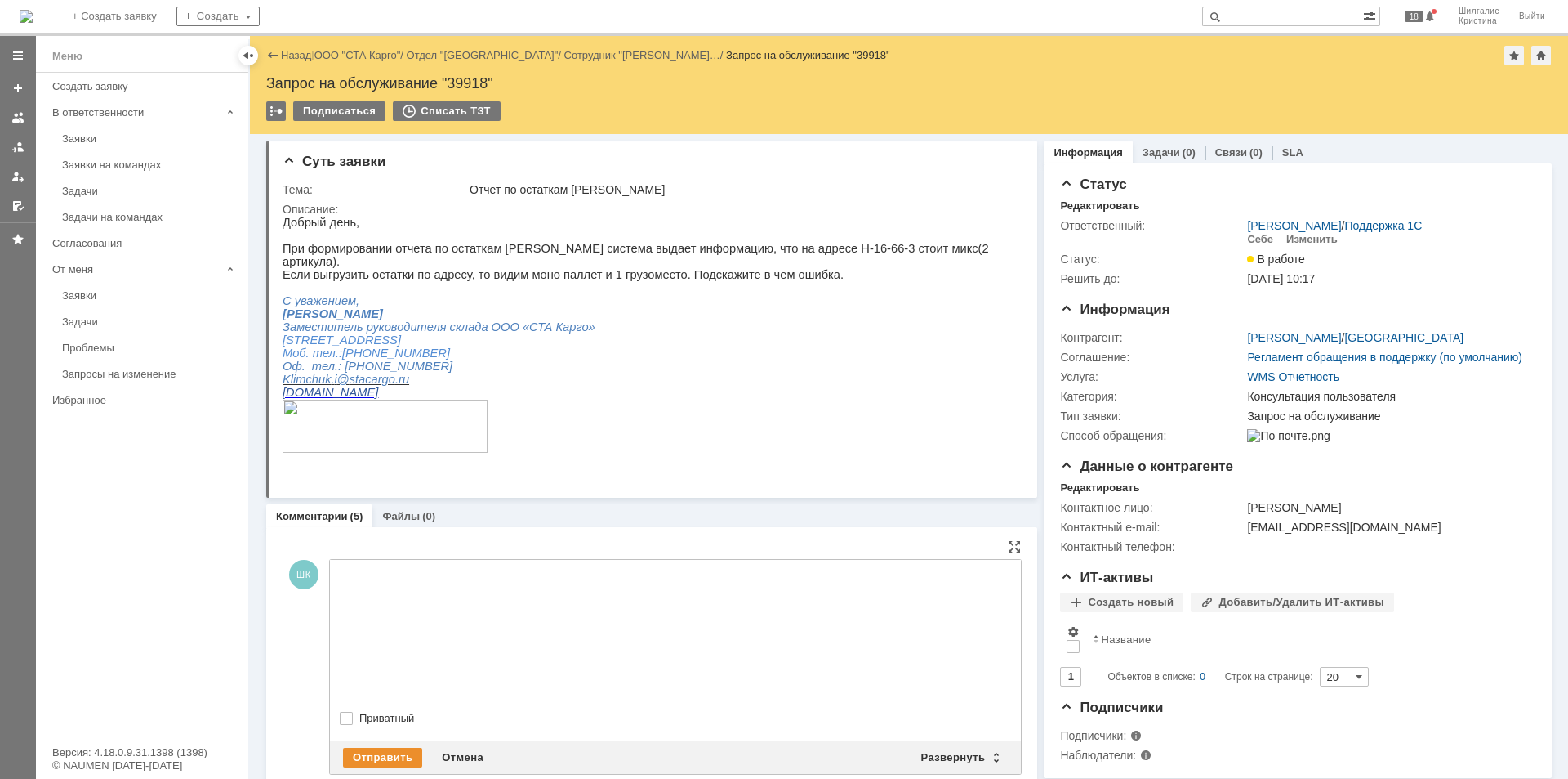
scroll to position [0, 0]
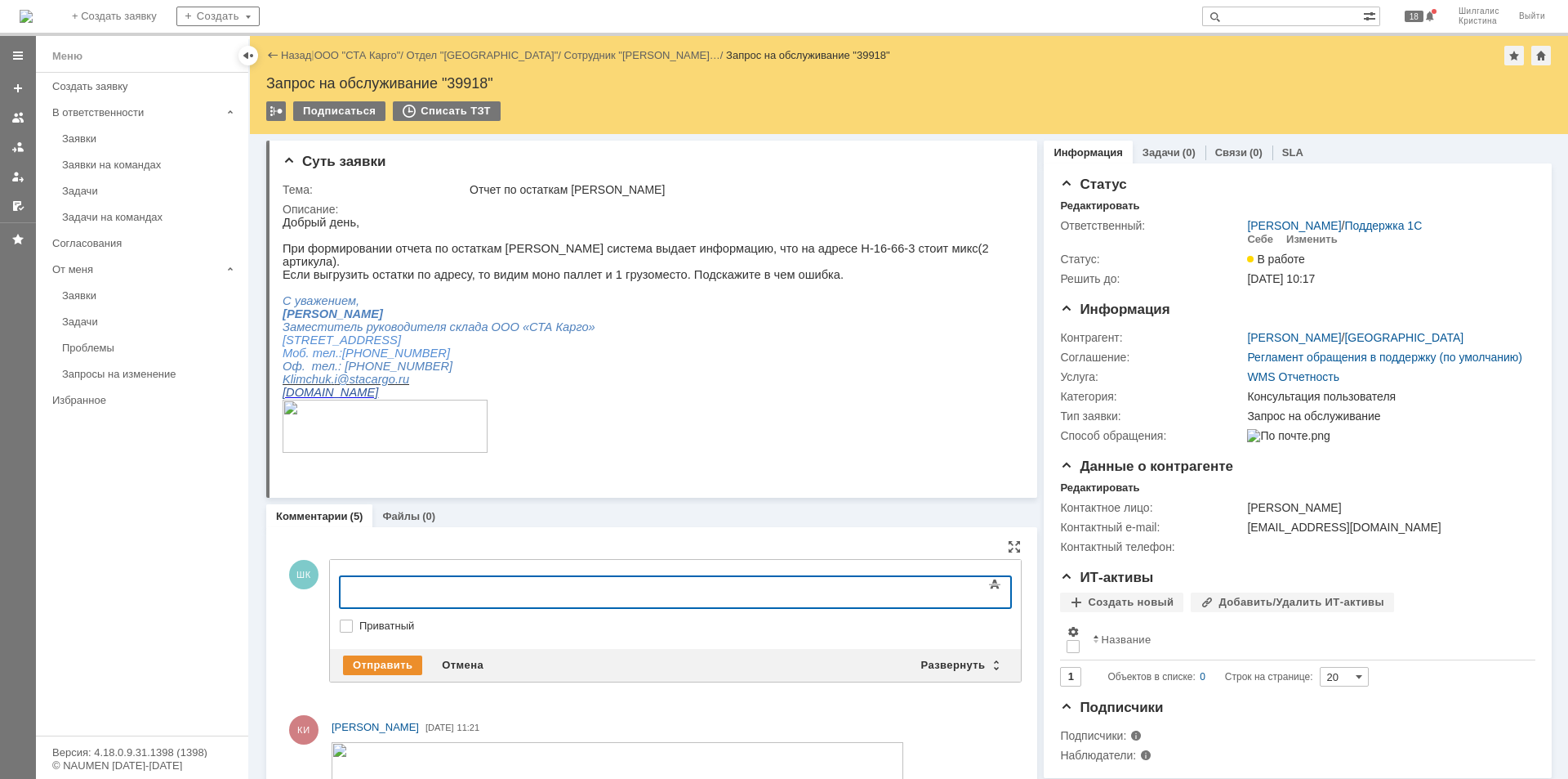
click at [361, 620] on label "Приватный" at bounding box center [683, 626] width 648 height 13
checkbox input "true"
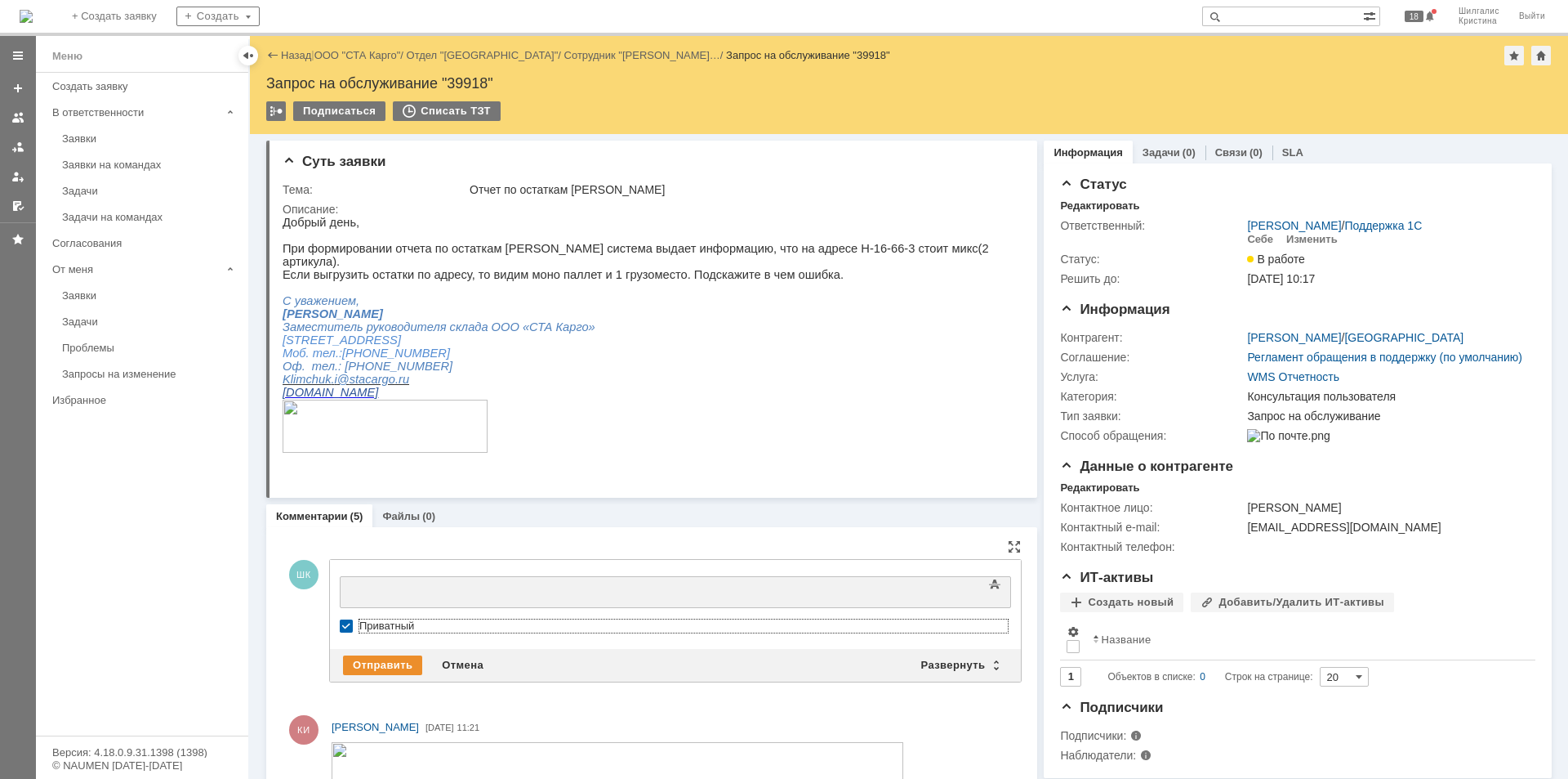
click at [399, 594] on div at bounding box center [472, 590] width 232 height 13
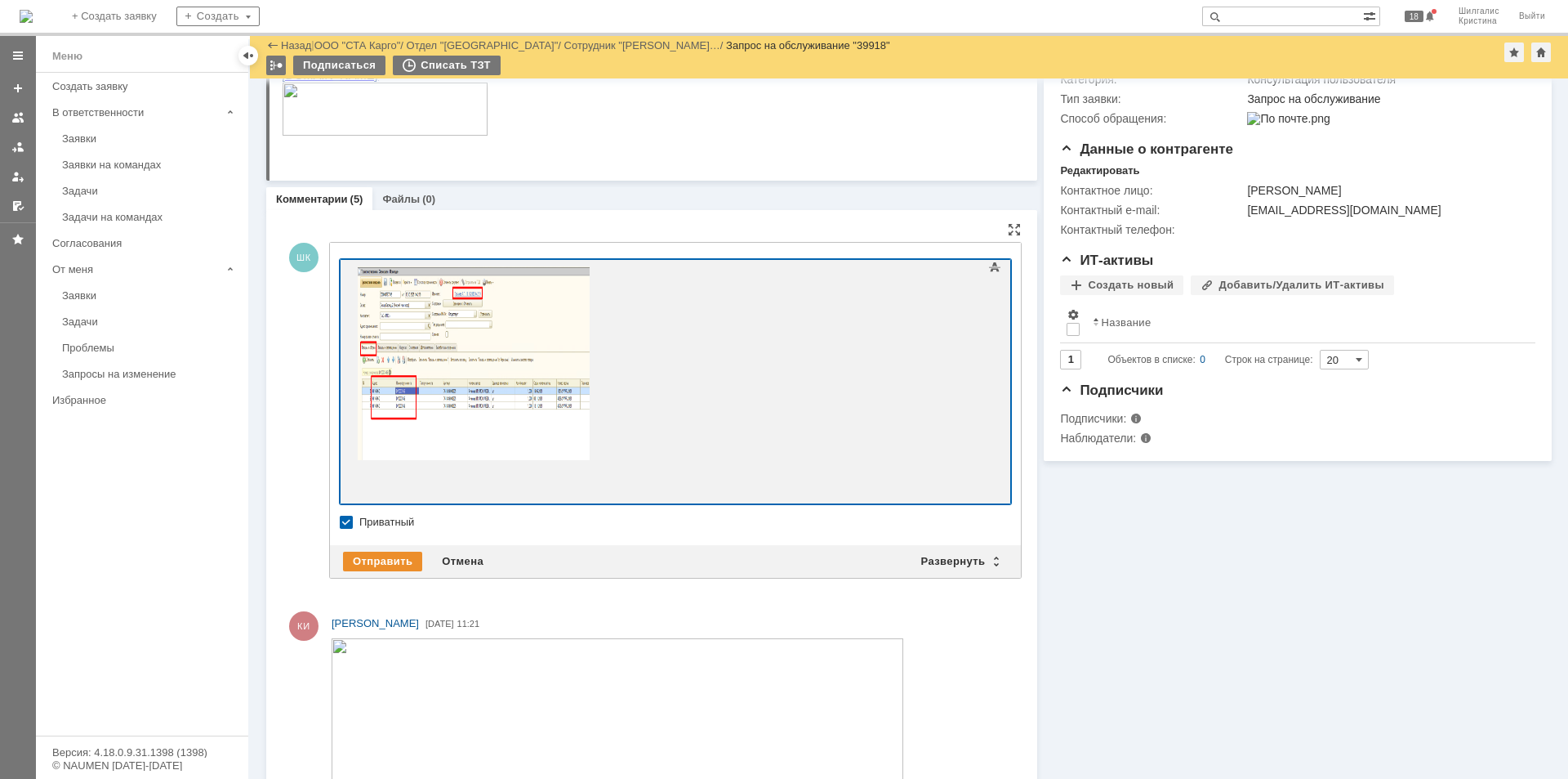
scroll to position [425, 0]
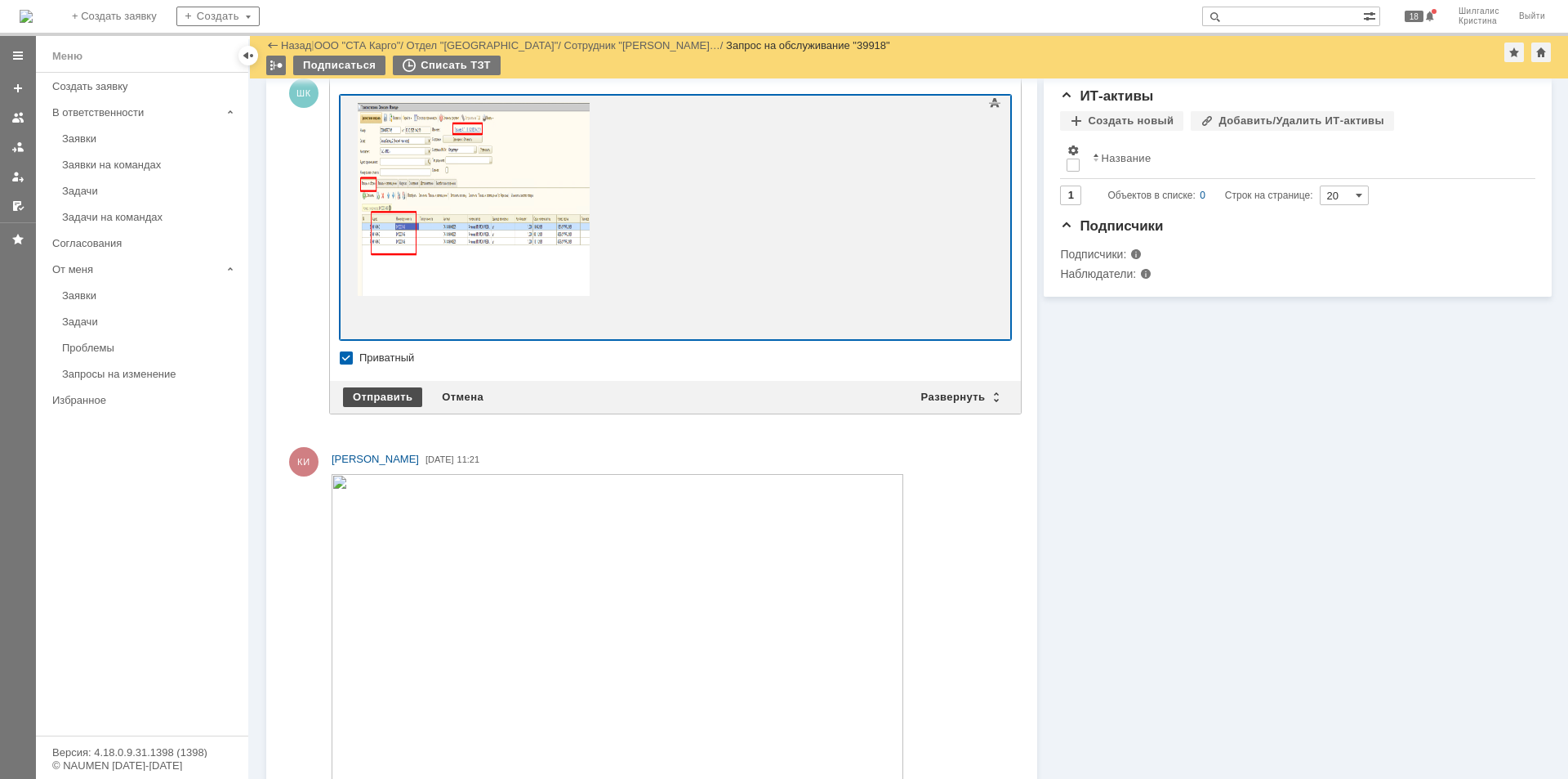
click at [394, 387] on div "Отправить" at bounding box center [382, 397] width 79 height 20
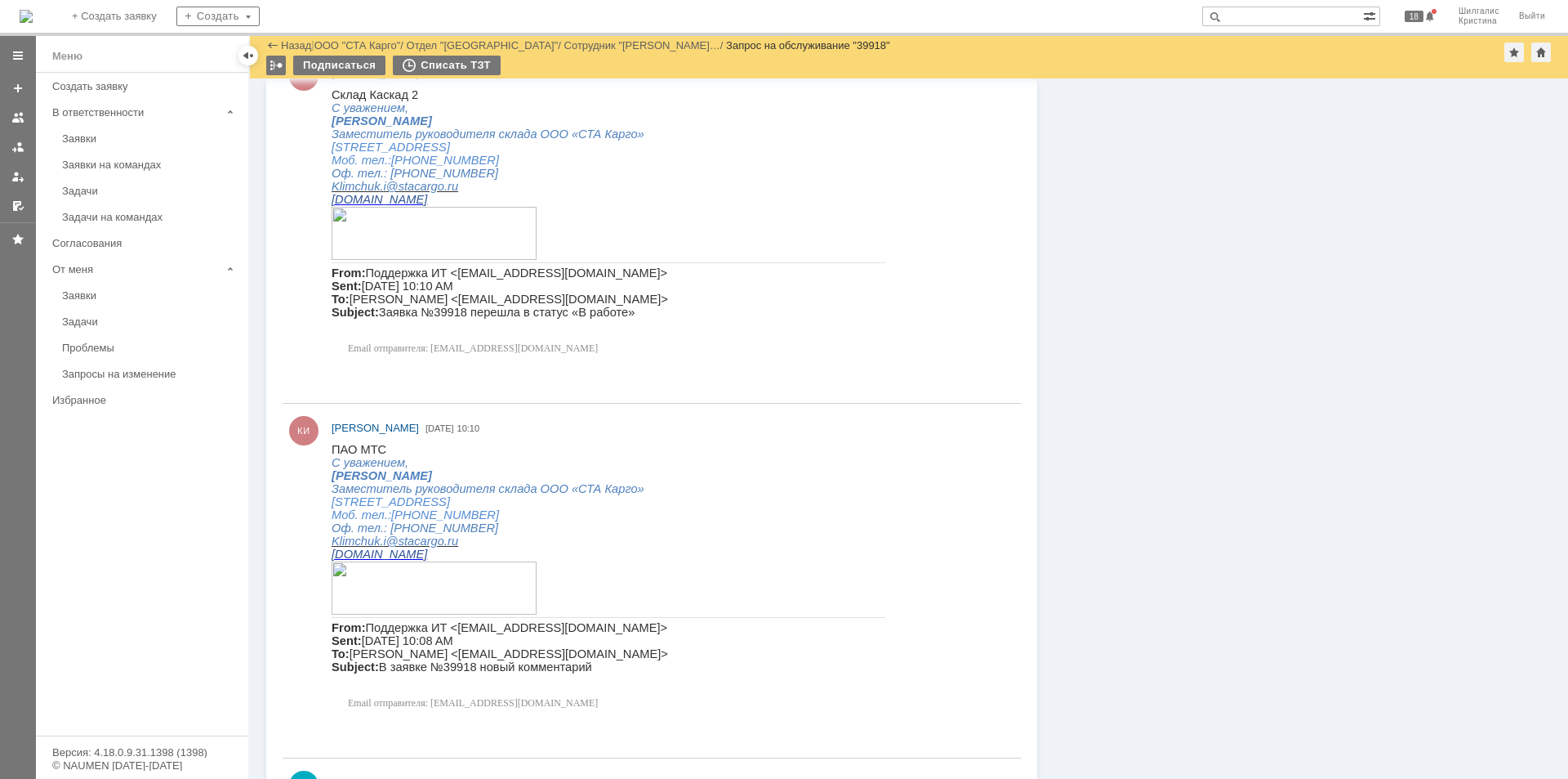
scroll to position [1841, 0]
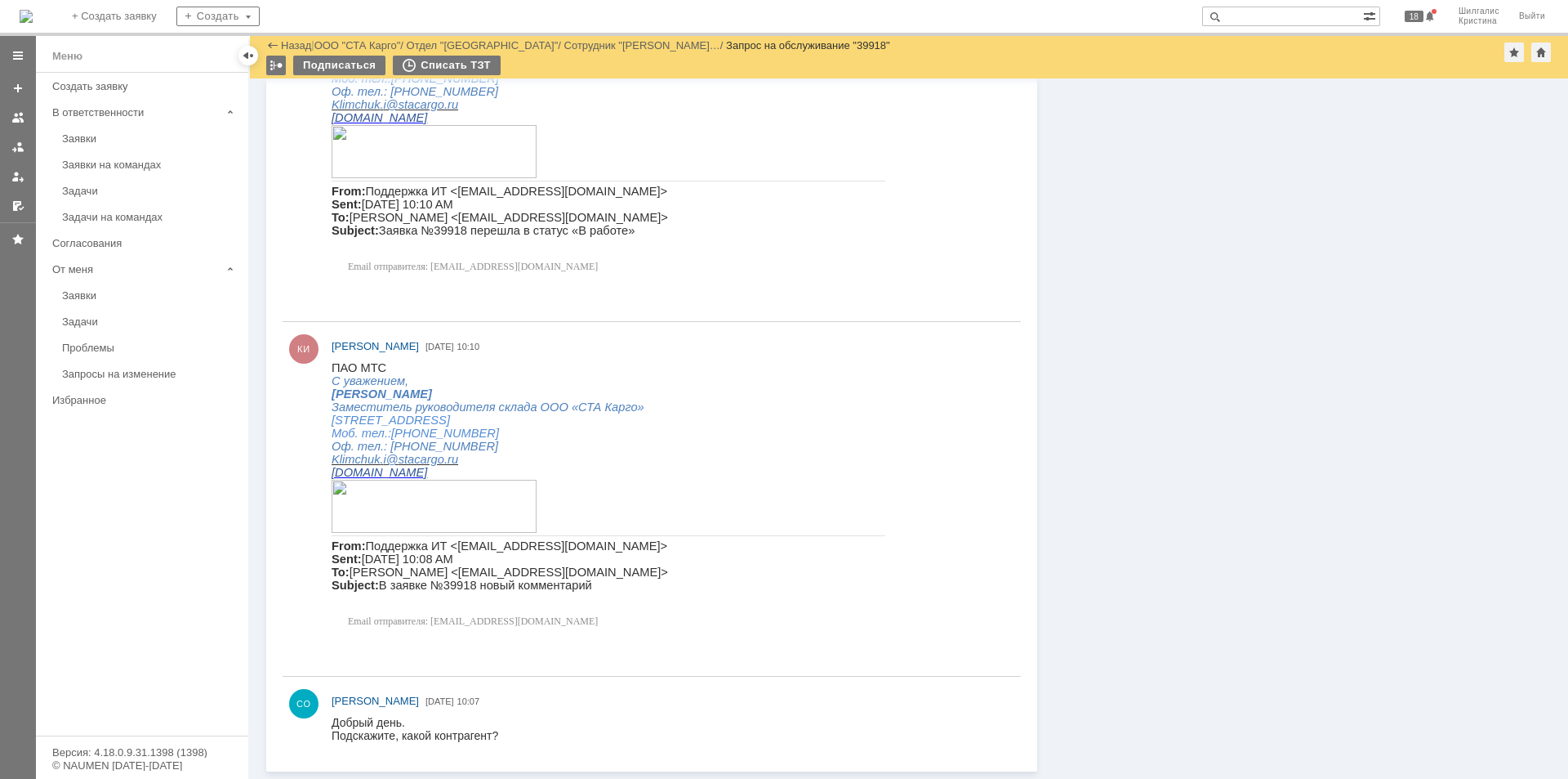
drag, startPoint x: 1140, startPoint y: 334, endPoint x: 1084, endPoint y: 509, distance: 183.7
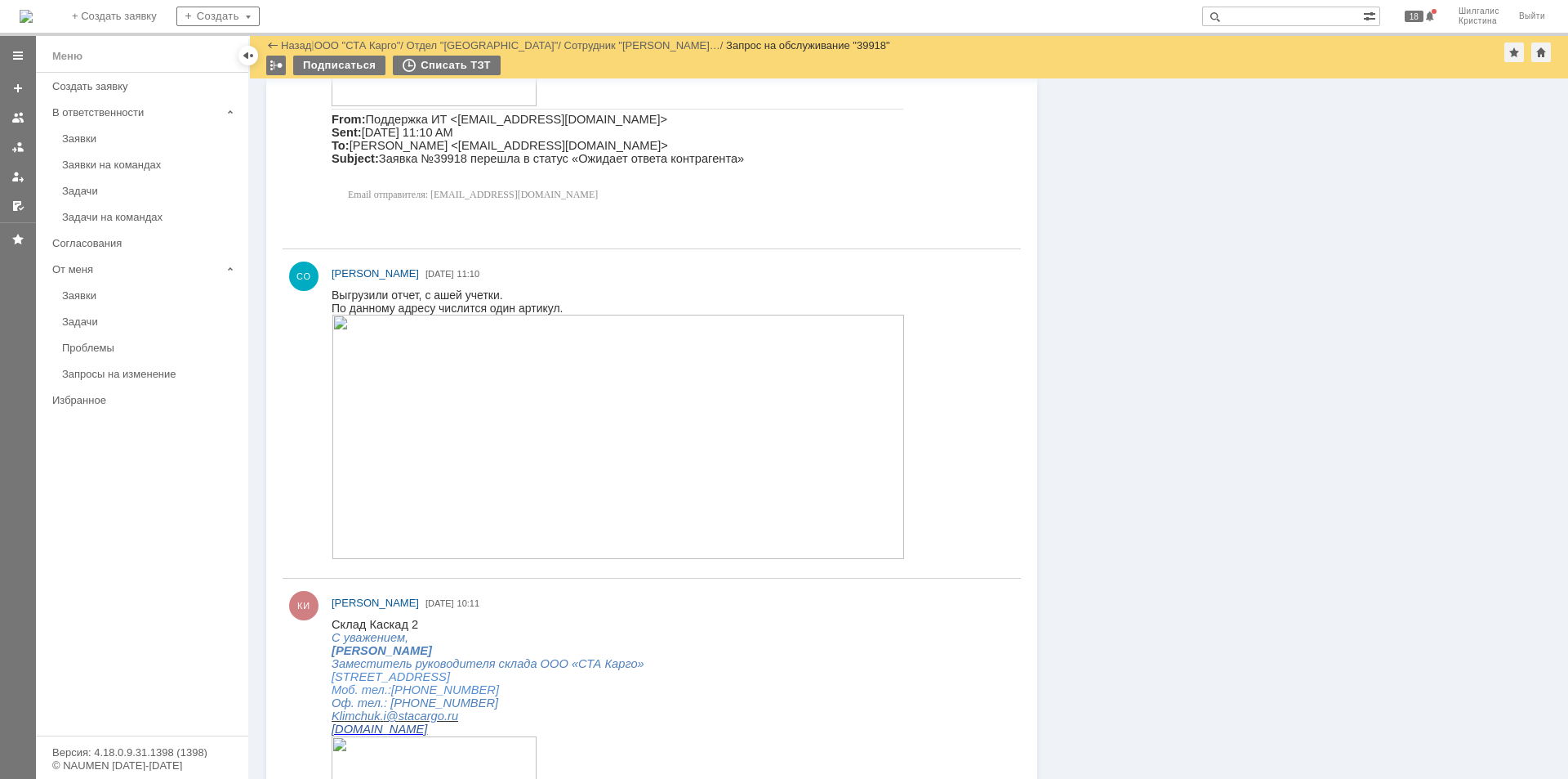
scroll to position [1105, 0]
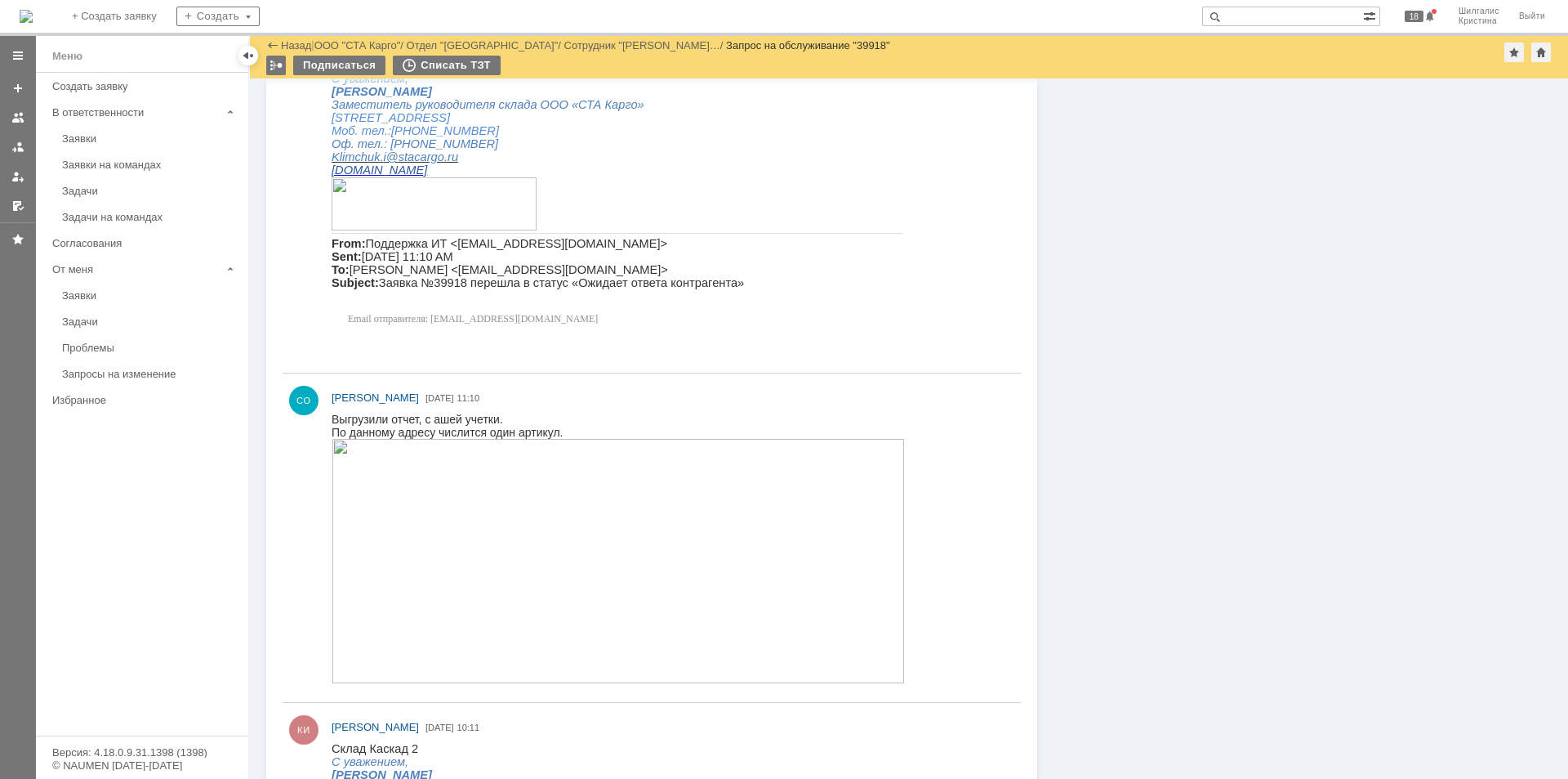
click at [419, 509] on img at bounding box center [618, 560] width 573 height 244
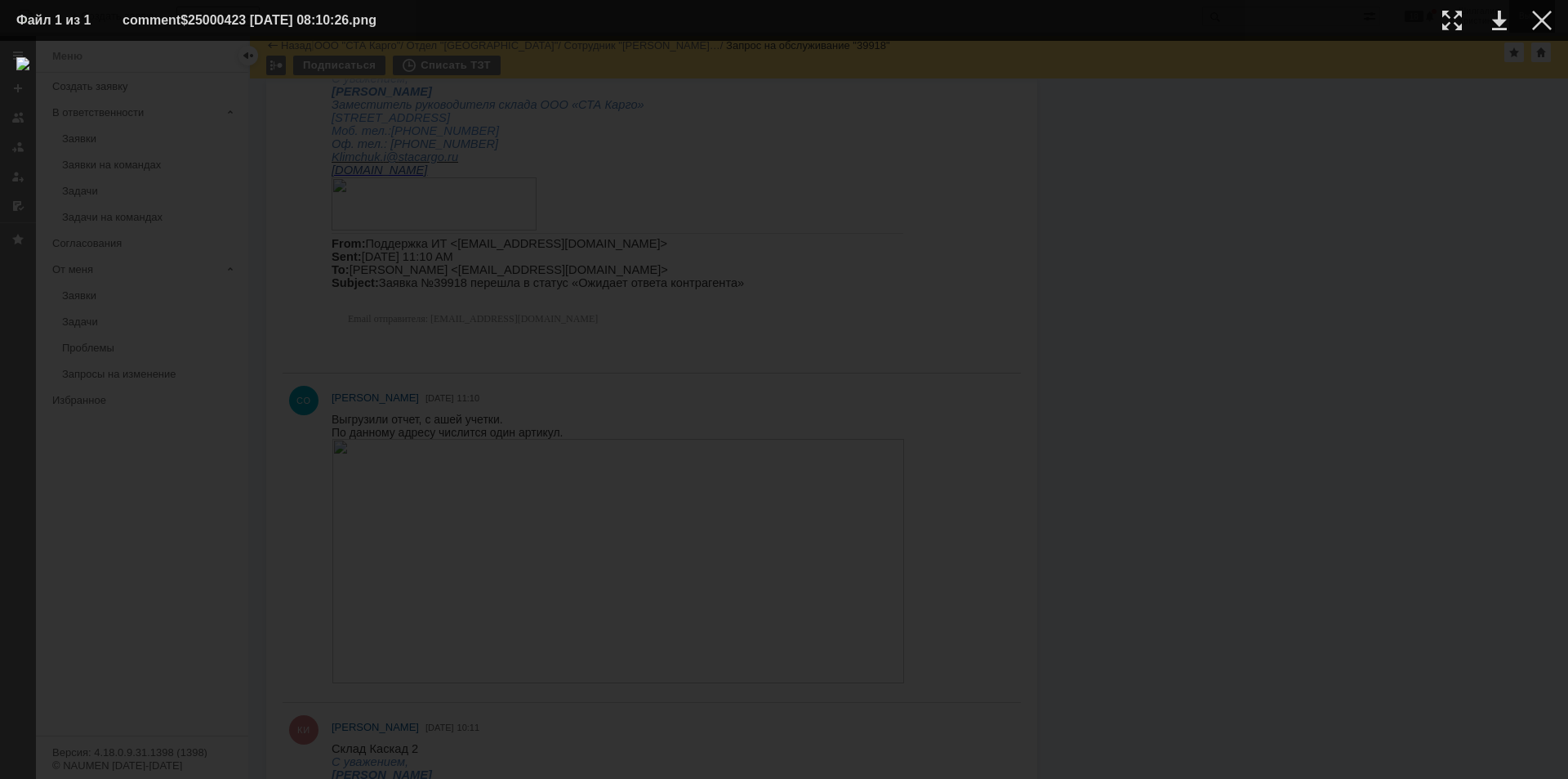
drag, startPoint x: 1550, startPoint y: 12, endPoint x: 1533, endPoint y: 21, distance: 19.2
click at [1550, 12] on div at bounding box center [1542, 21] width 20 height 20
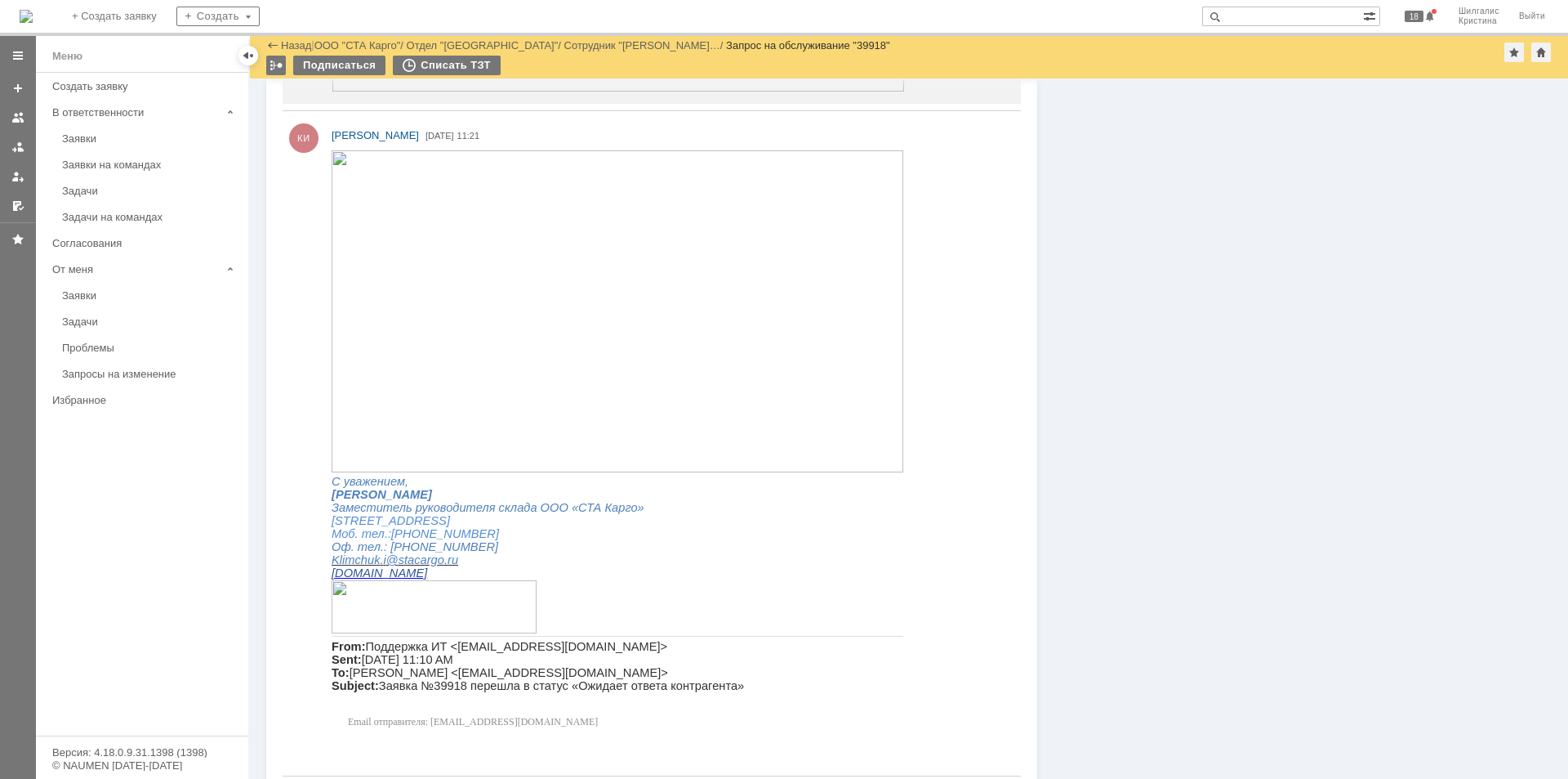
scroll to position [697, 0]
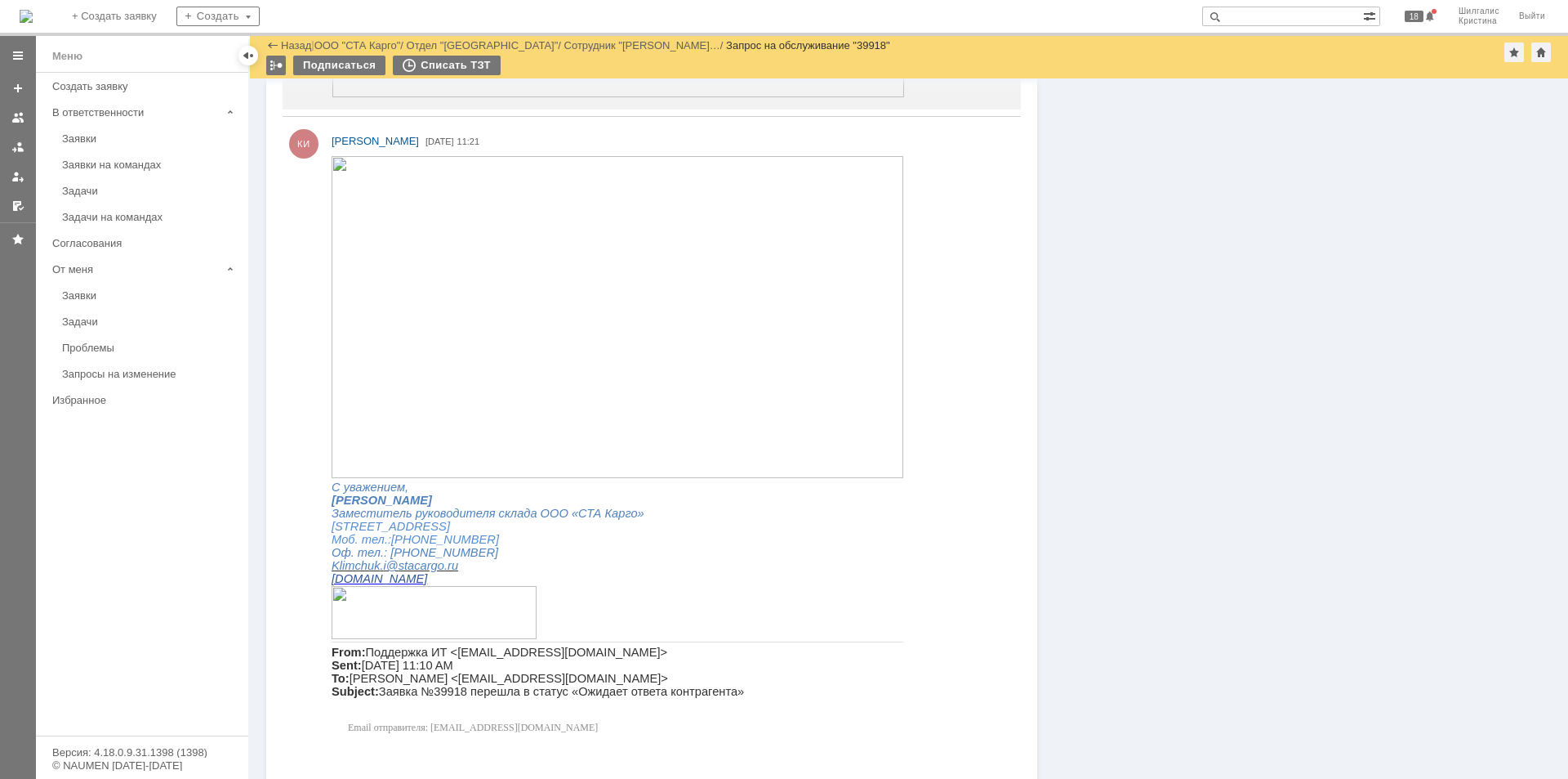
click at [592, 297] on img at bounding box center [617, 316] width 572 height 322
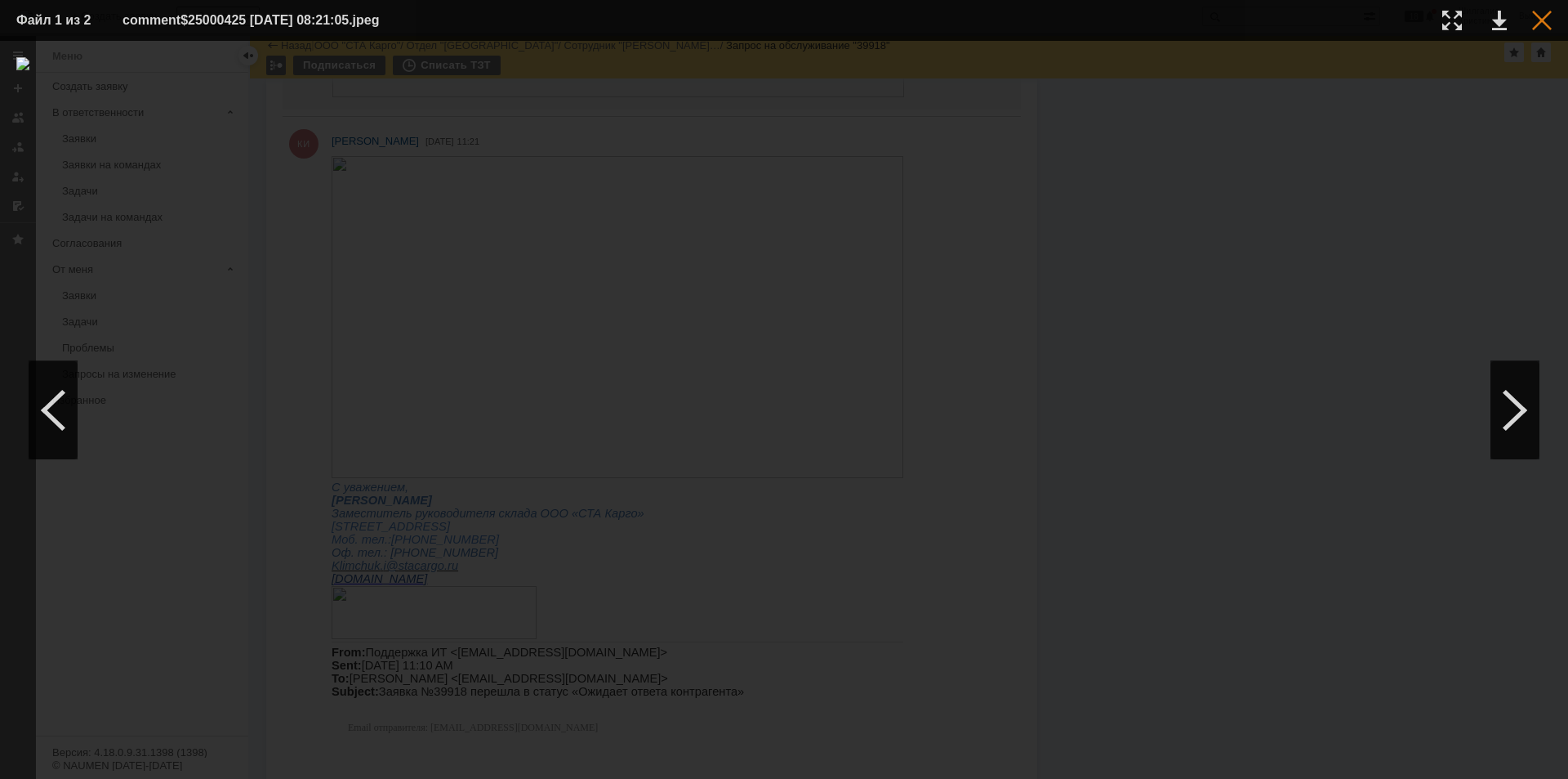
click at [1542, 19] on div at bounding box center [1542, 21] width 20 height 20
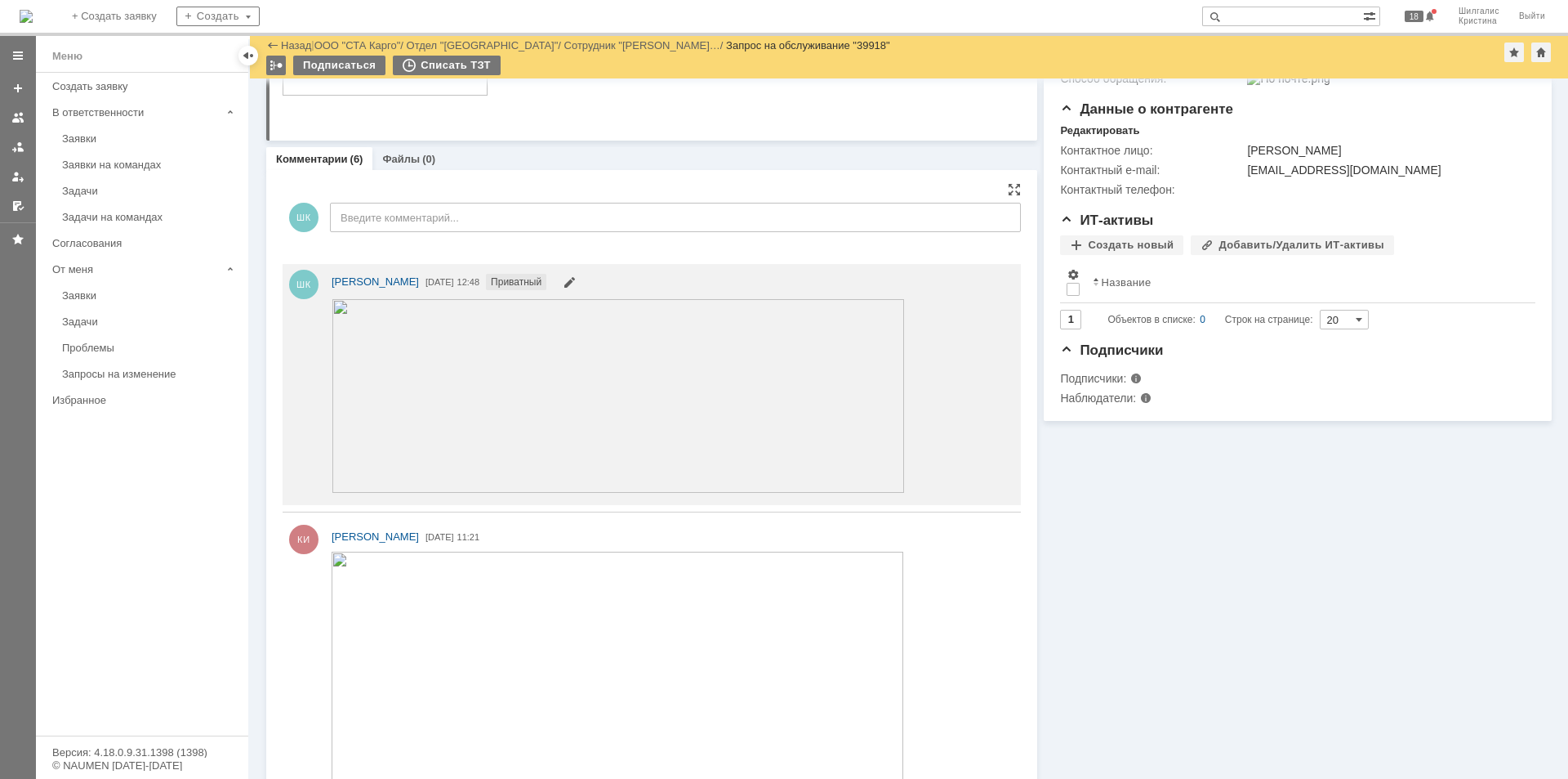
scroll to position [289, 0]
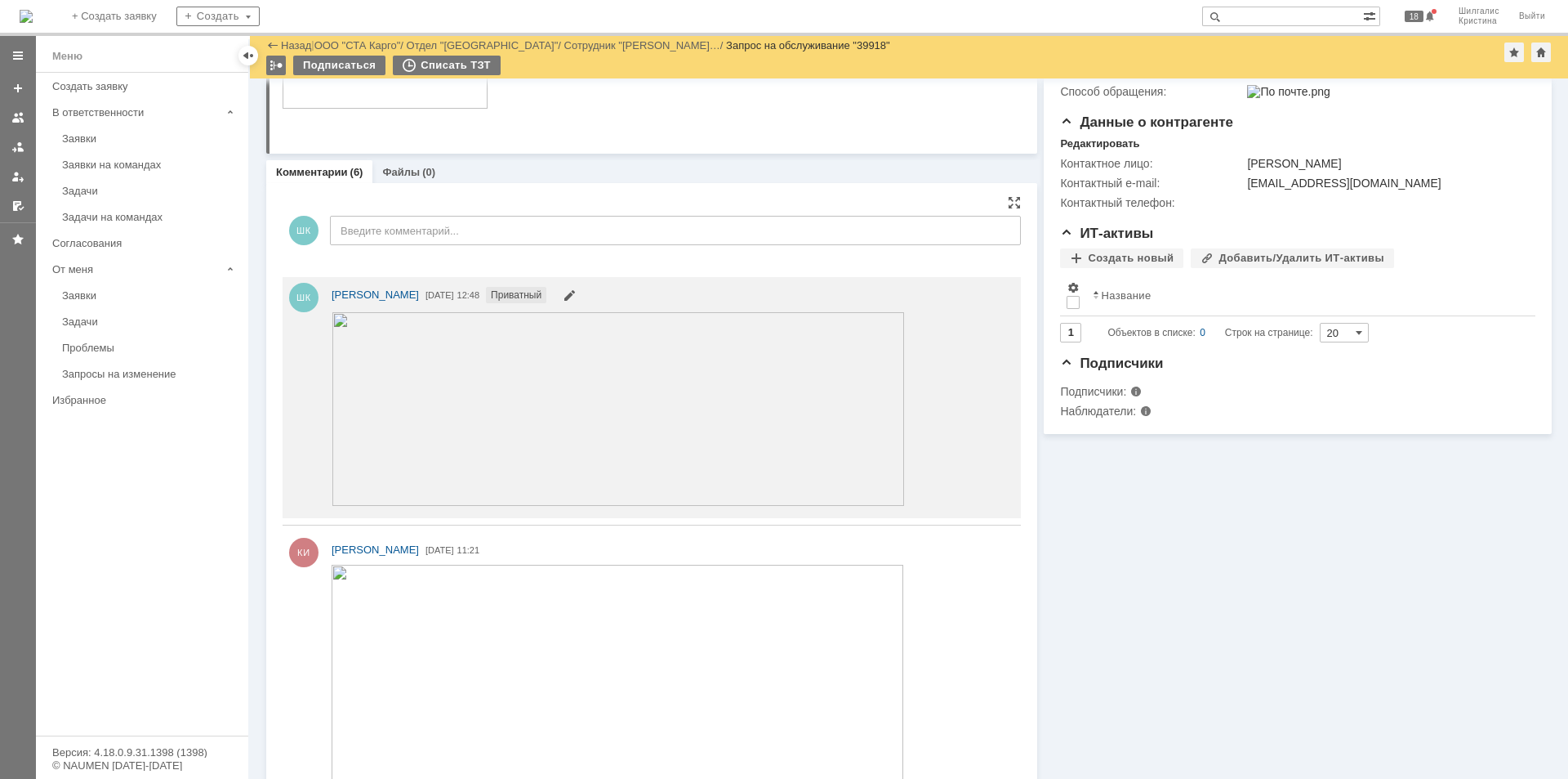
click at [460, 365] on img at bounding box center [618, 408] width 573 height 194
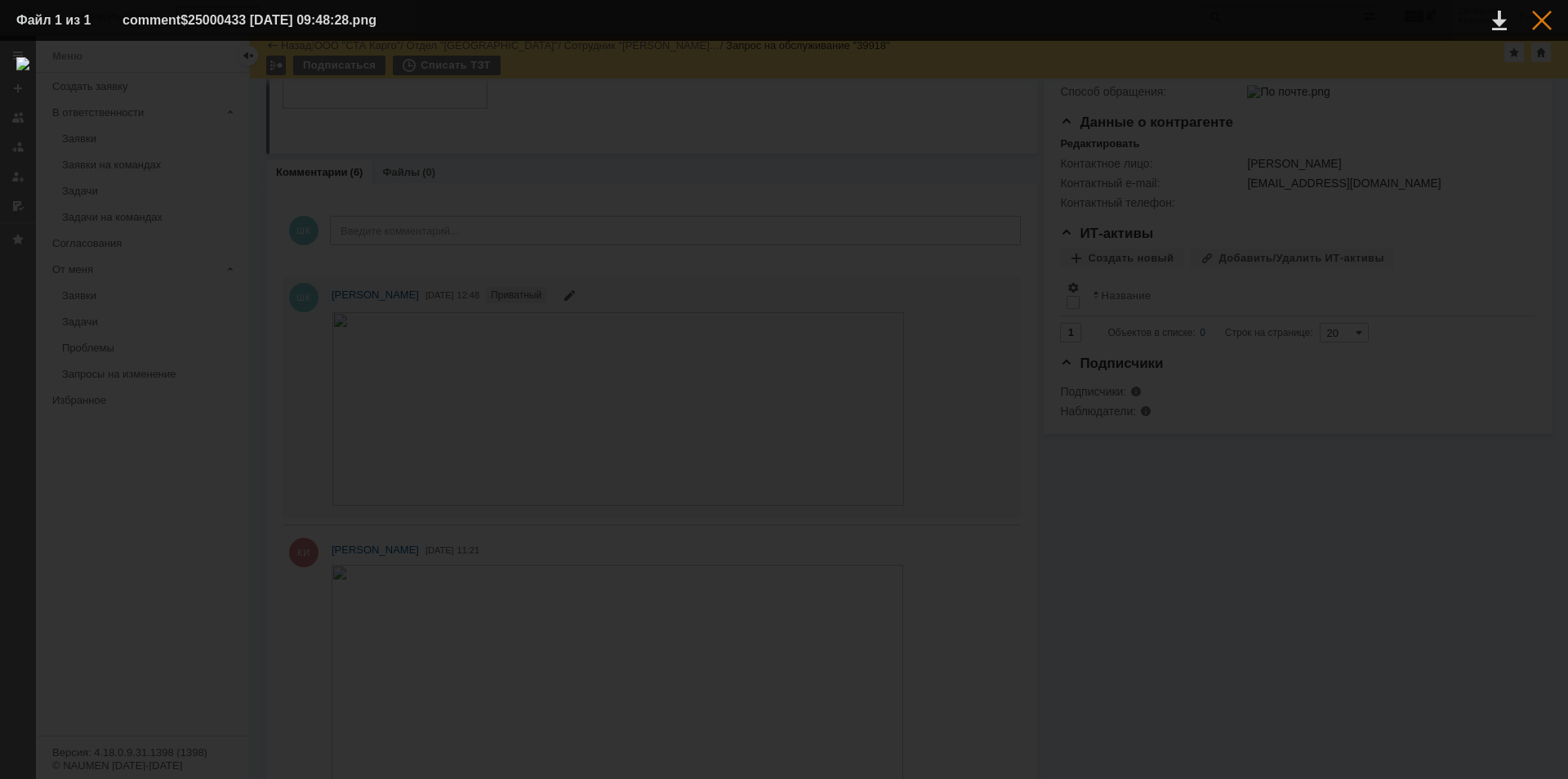
click at [1540, 26] on div at bounding box center [1542, 21] width 20 height 20
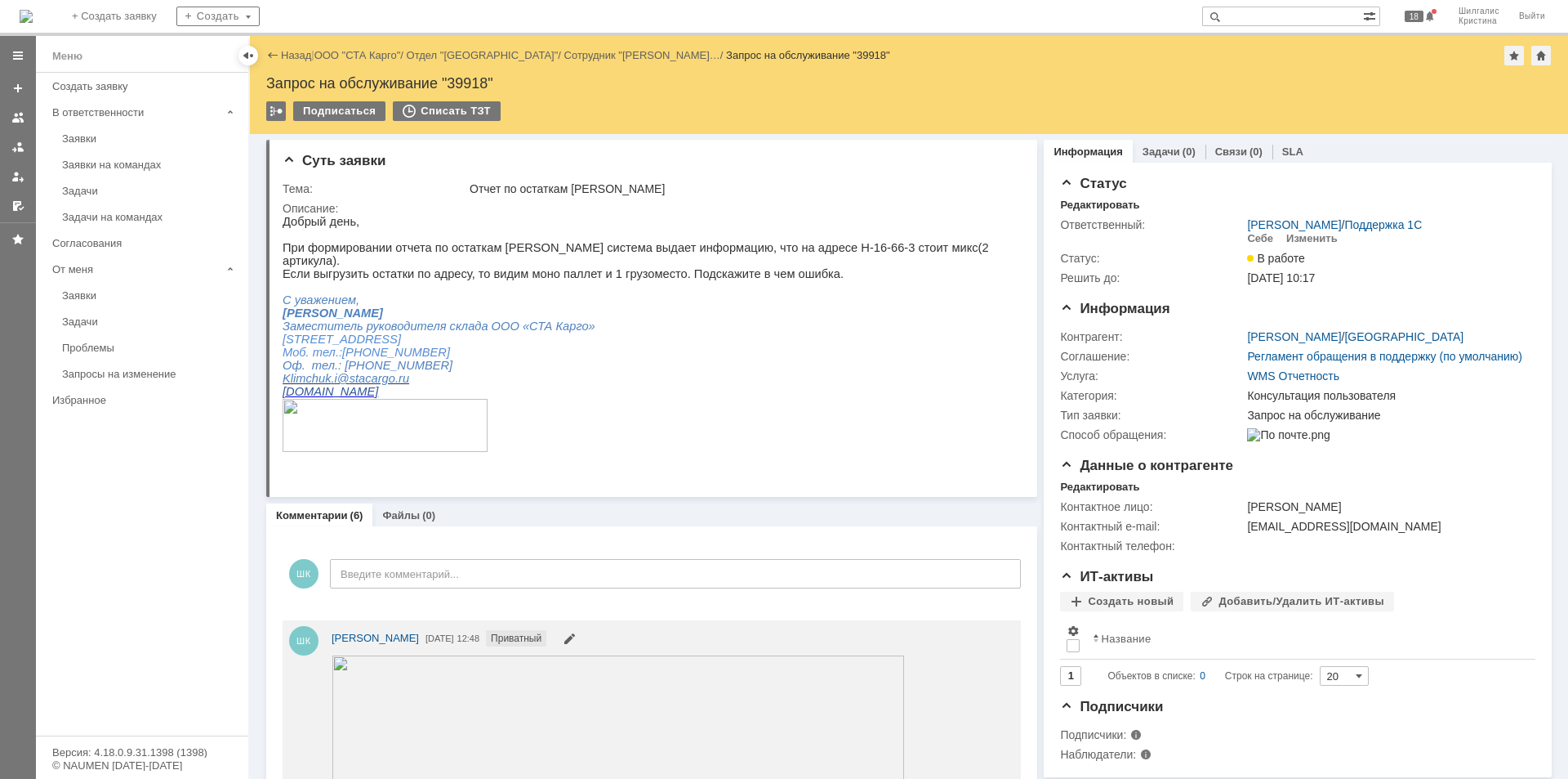
scroll to position [0, 0]
click at [370, 46] on div "Назад | ООО "СТА Карго" / Отдел "Нижний Новгород" / Сотрудник "Климчук Игорь Ан…" at bounding box center [909, 85] width 1318 height 98
click at [371, 54] on link "ООО "СТА Карго"" at bounding box center [358, 54] width 87 height 12
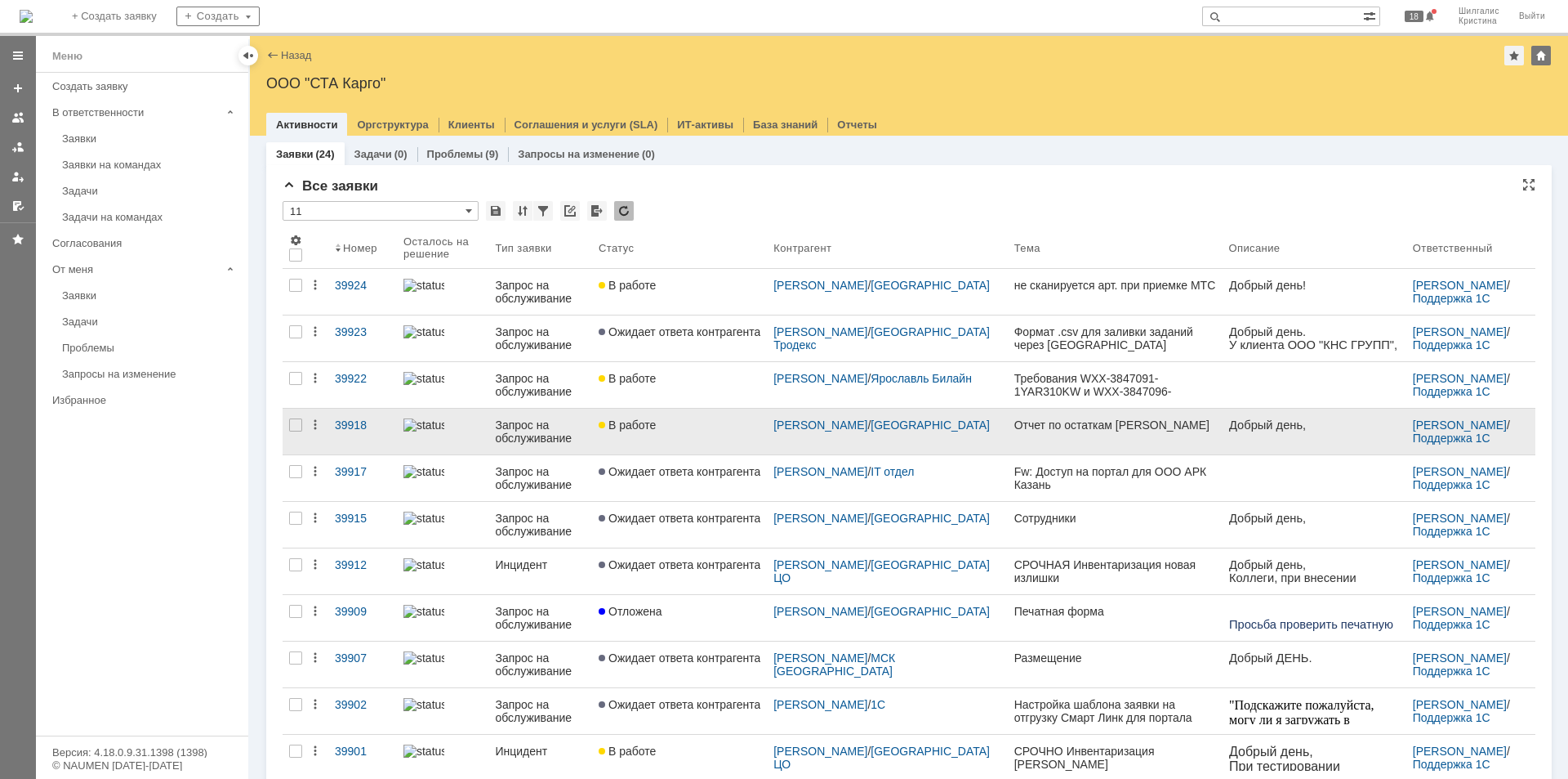
click at [703, 435] on link "В работе" at bounding box center [680, 432] width 175 height 46
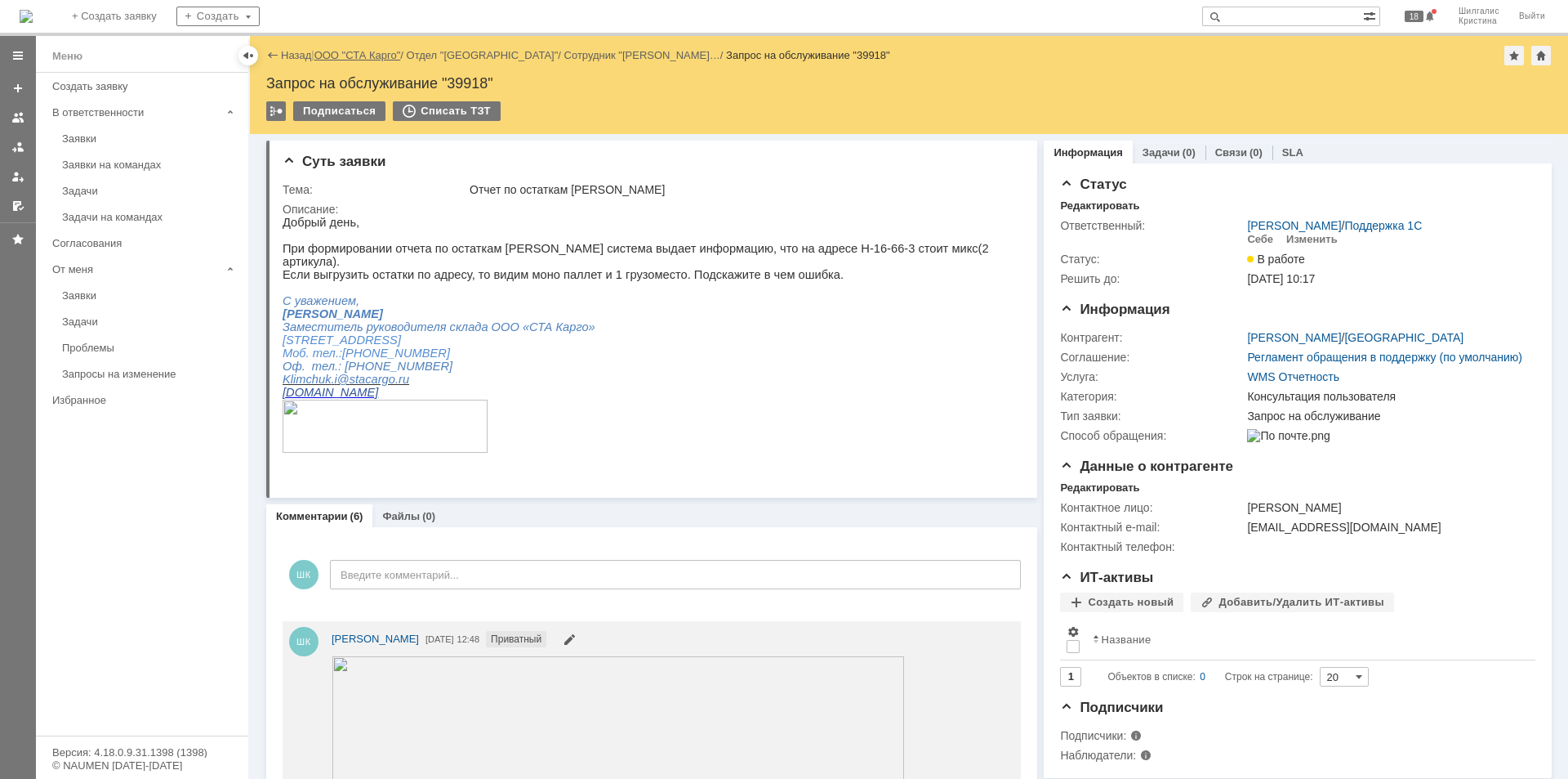
click at [363, 56] on link "ООО "СТА Карго"" at bounding box center [358, 54] width 87 height 12
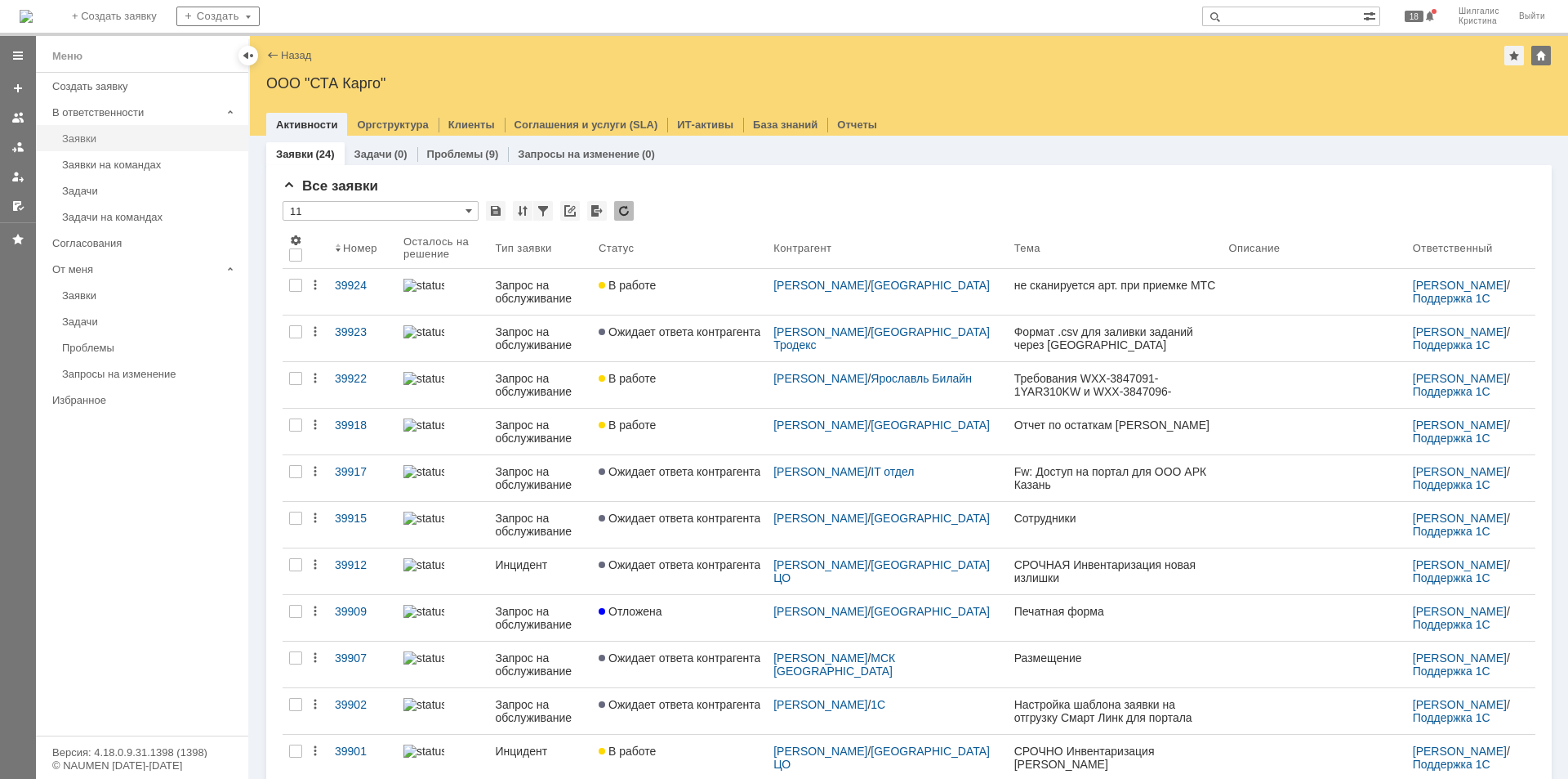
click at [88, 140] on div "Заявки" at bounding box center [150, 138] width 176 height 12
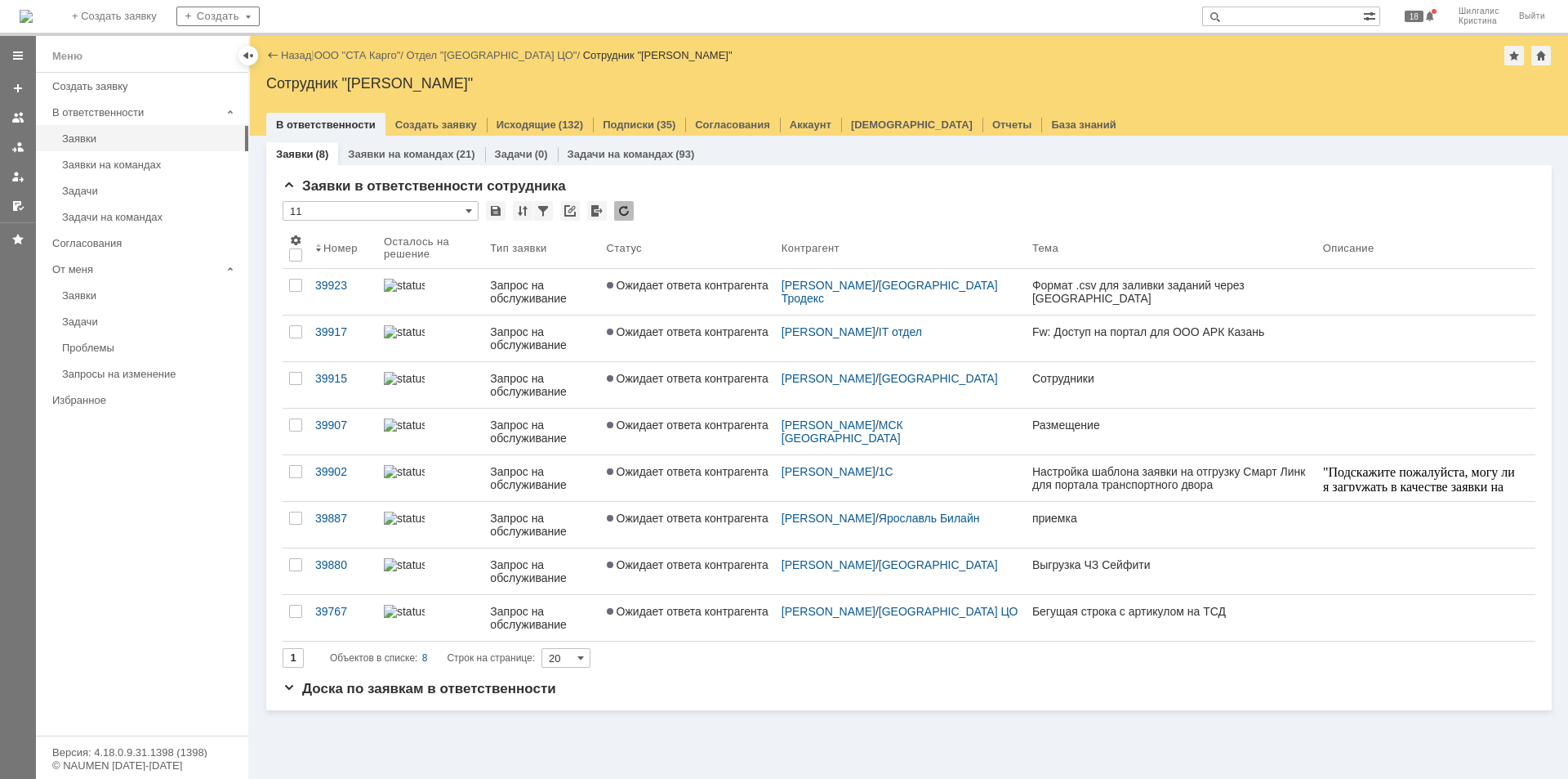
click at [361, 52] on link "ООО "СТА Карго"" at bounding box center [358, 54] width 87 height 12
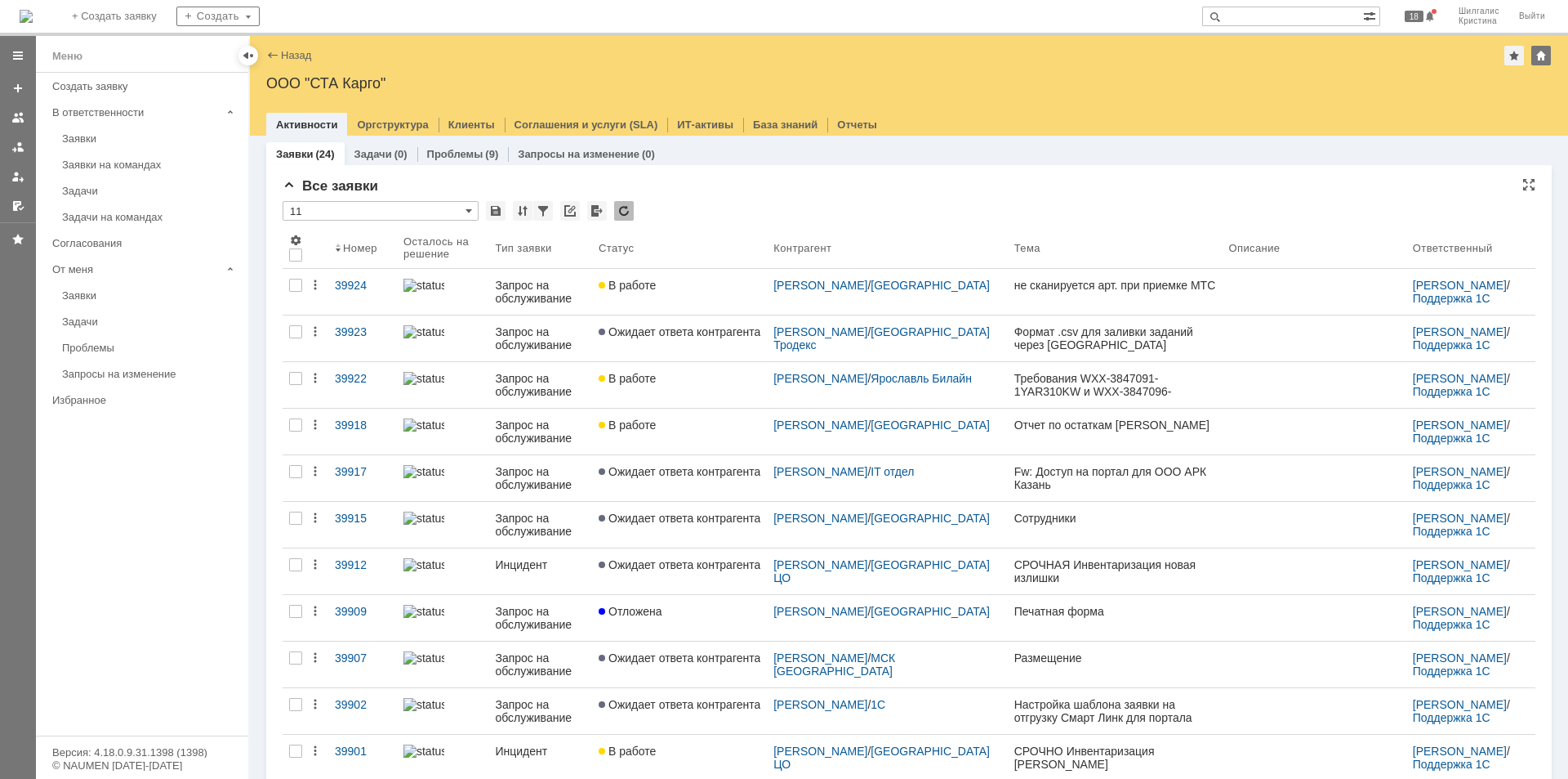
click at [777, 199] on div "Все заявки * 11 Результаты поиска: 1 2 Следующая > Объектов в списке: посчитать…" at bounding box center [909, 709] width 1252 height 1062
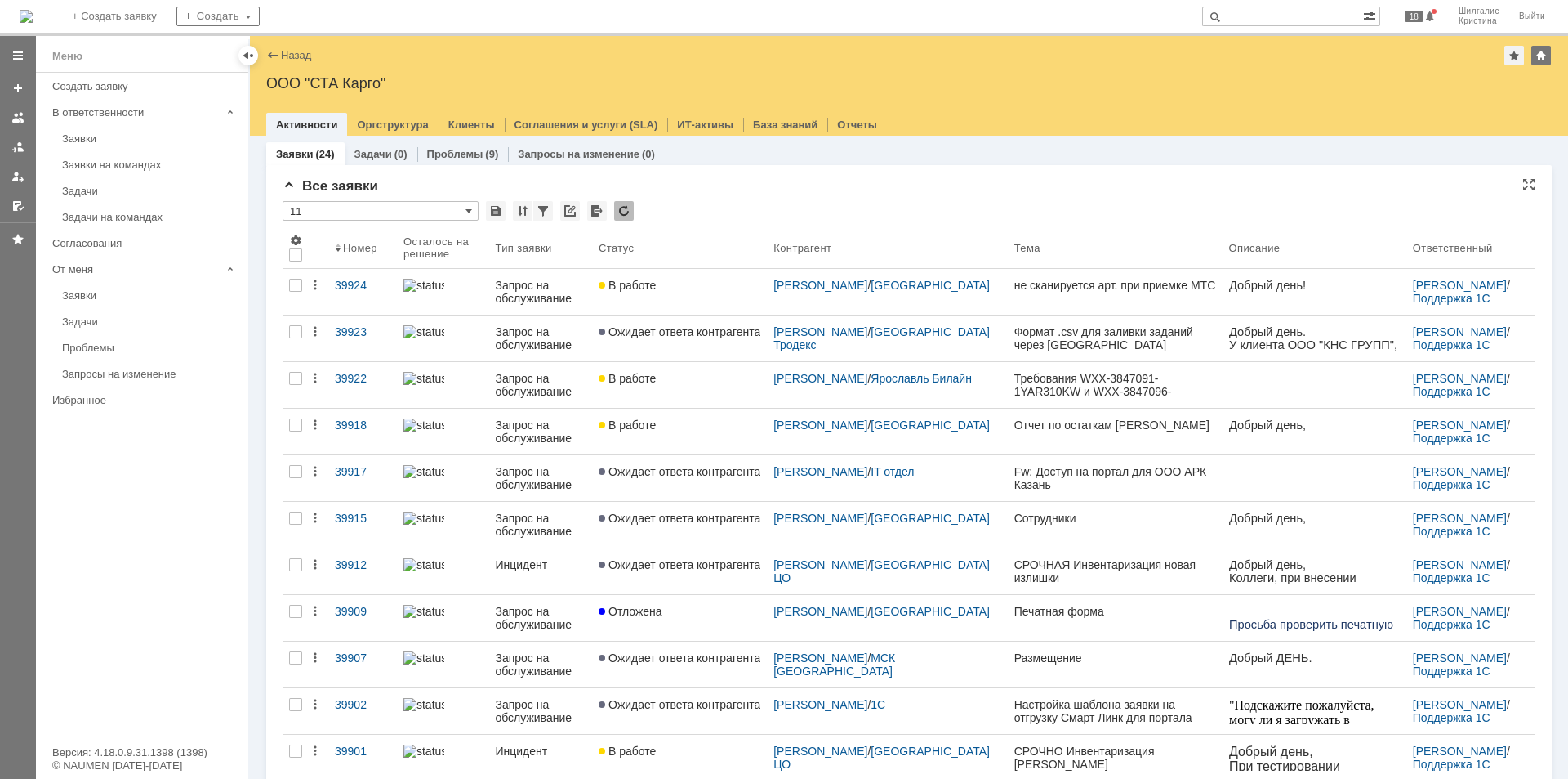
click at [873, 188] on div "Все заявки" at bounding box center [909, 186] width 1252 height 16
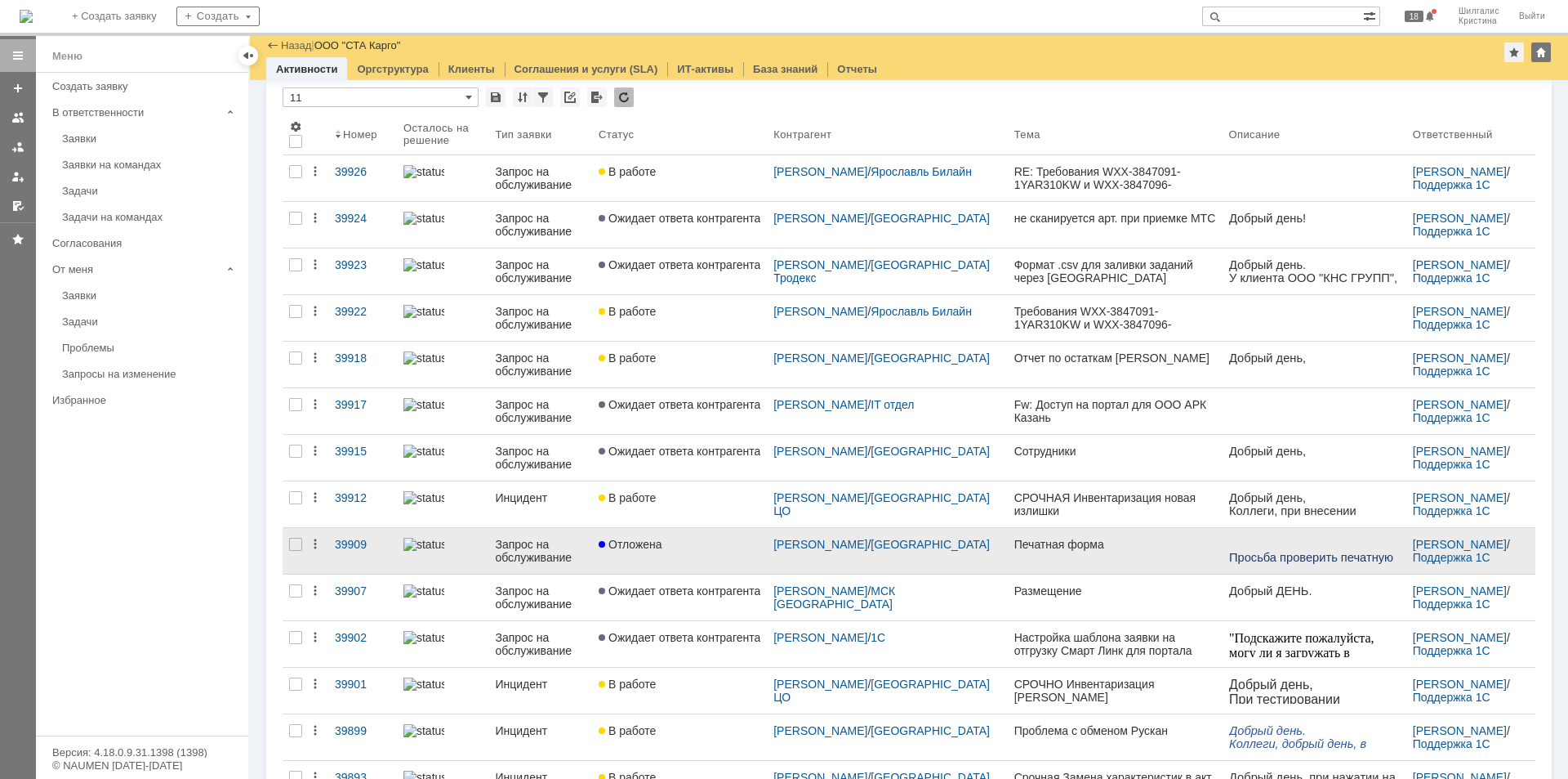
scroll to position [82, 0]
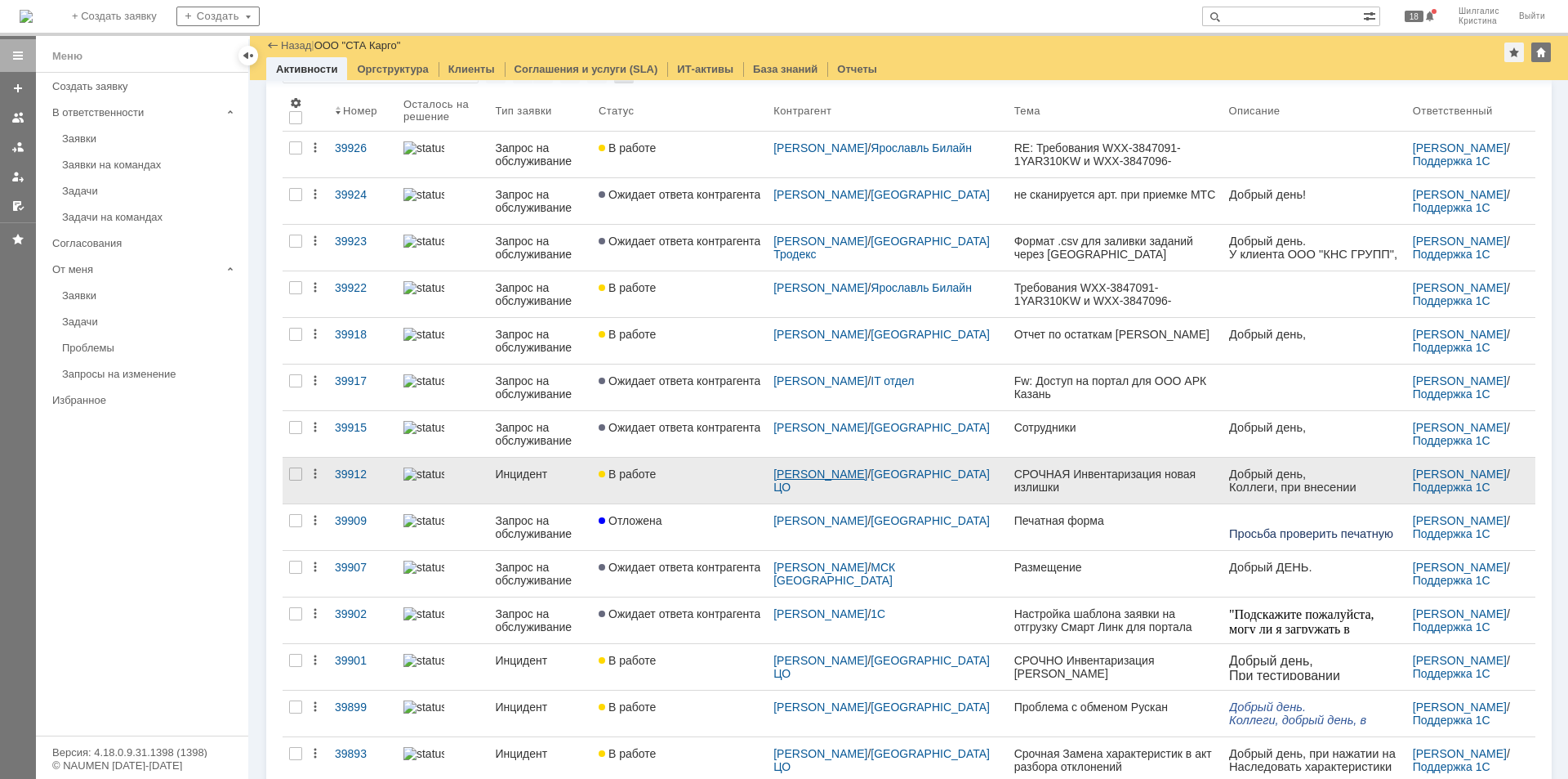
click at [830, 472] on link "[PERSON_NAME]" at bounding box center [821, 474] width 94 height 13
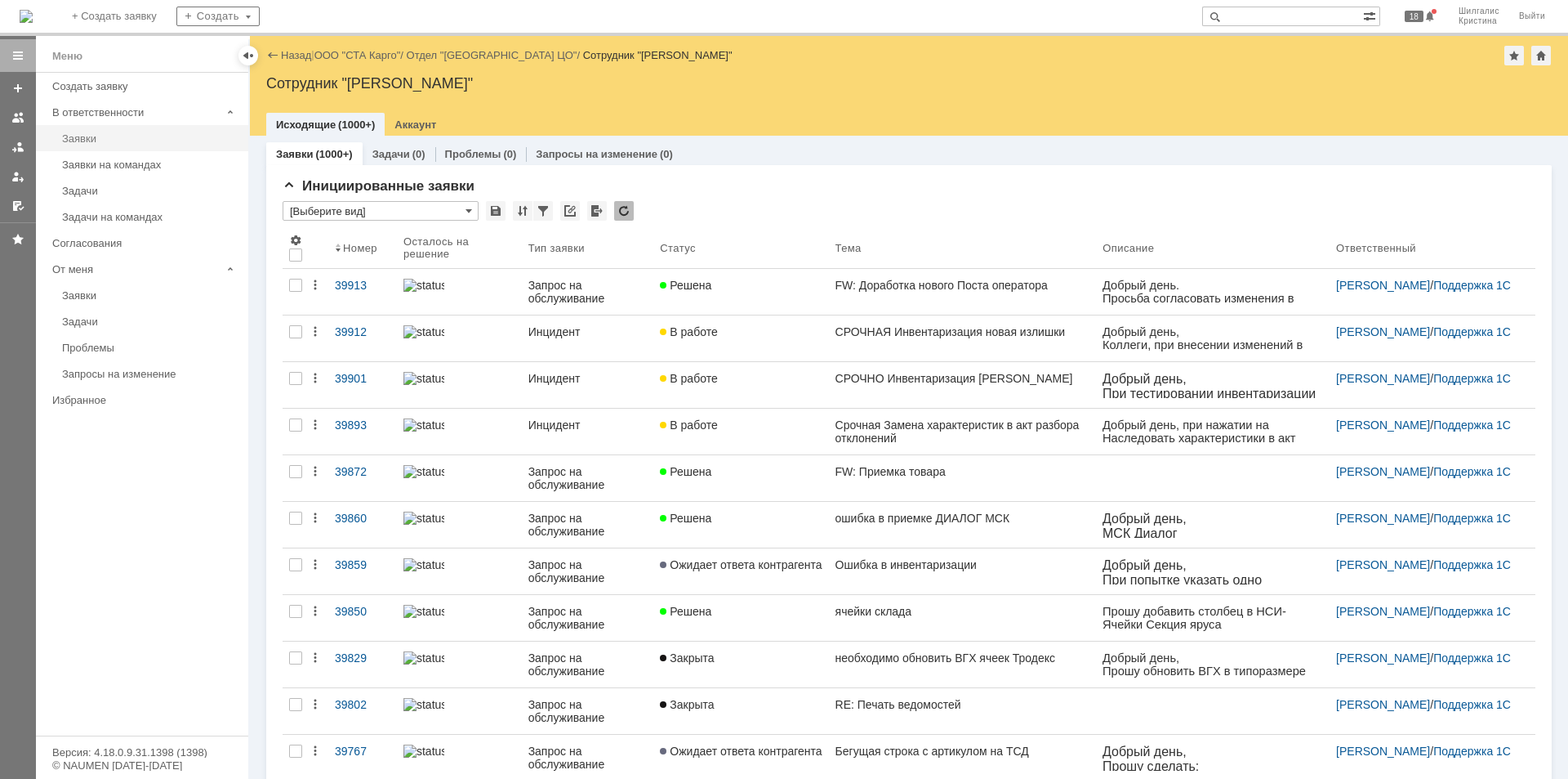
click at [128, 142] on div "Заявки" at bounding box center [150, 138] width 176 height 12
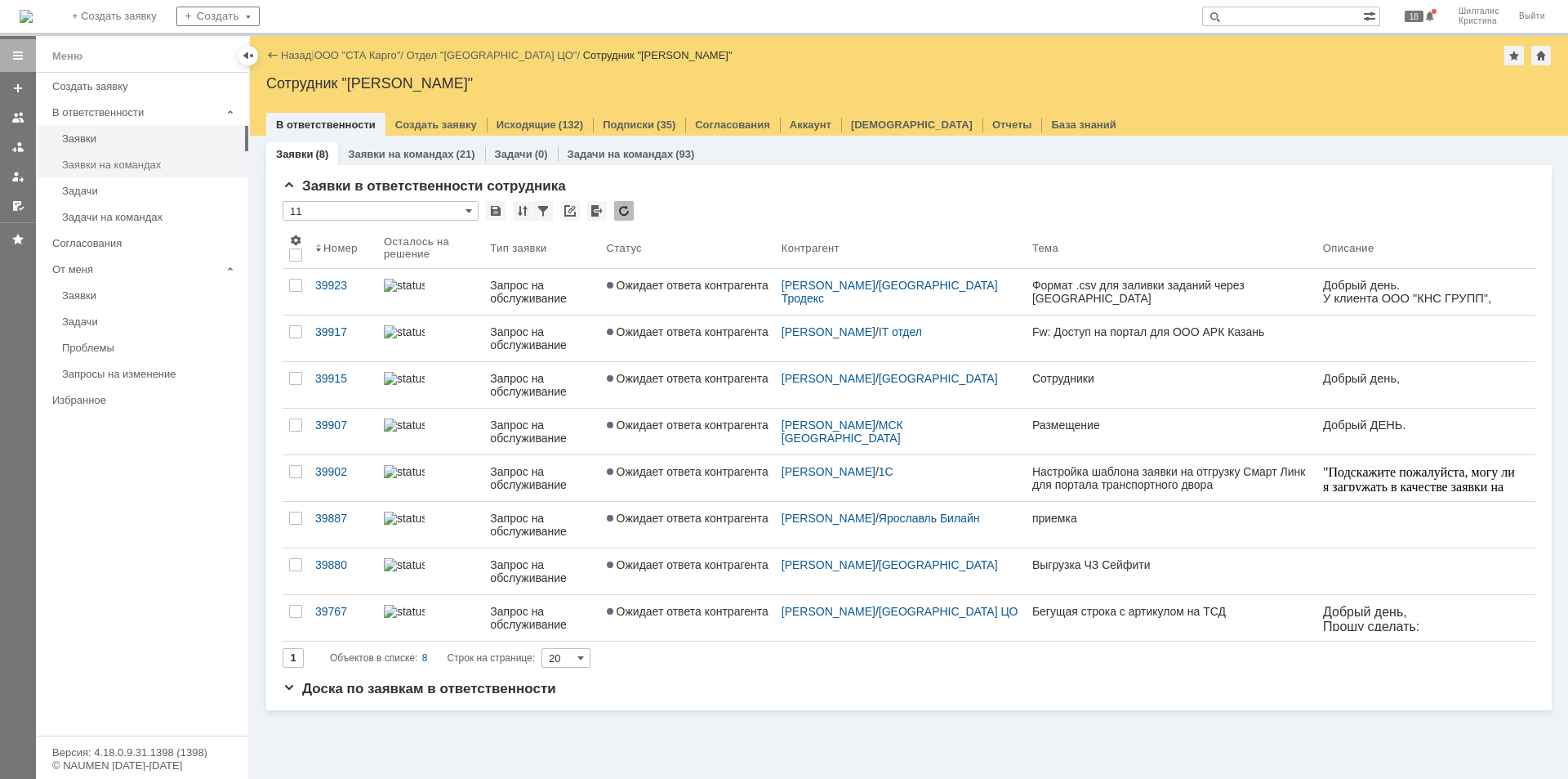
click at [132, 158] on div "Заявки на командах" at bounding box center [150, 164] width 176 height 12
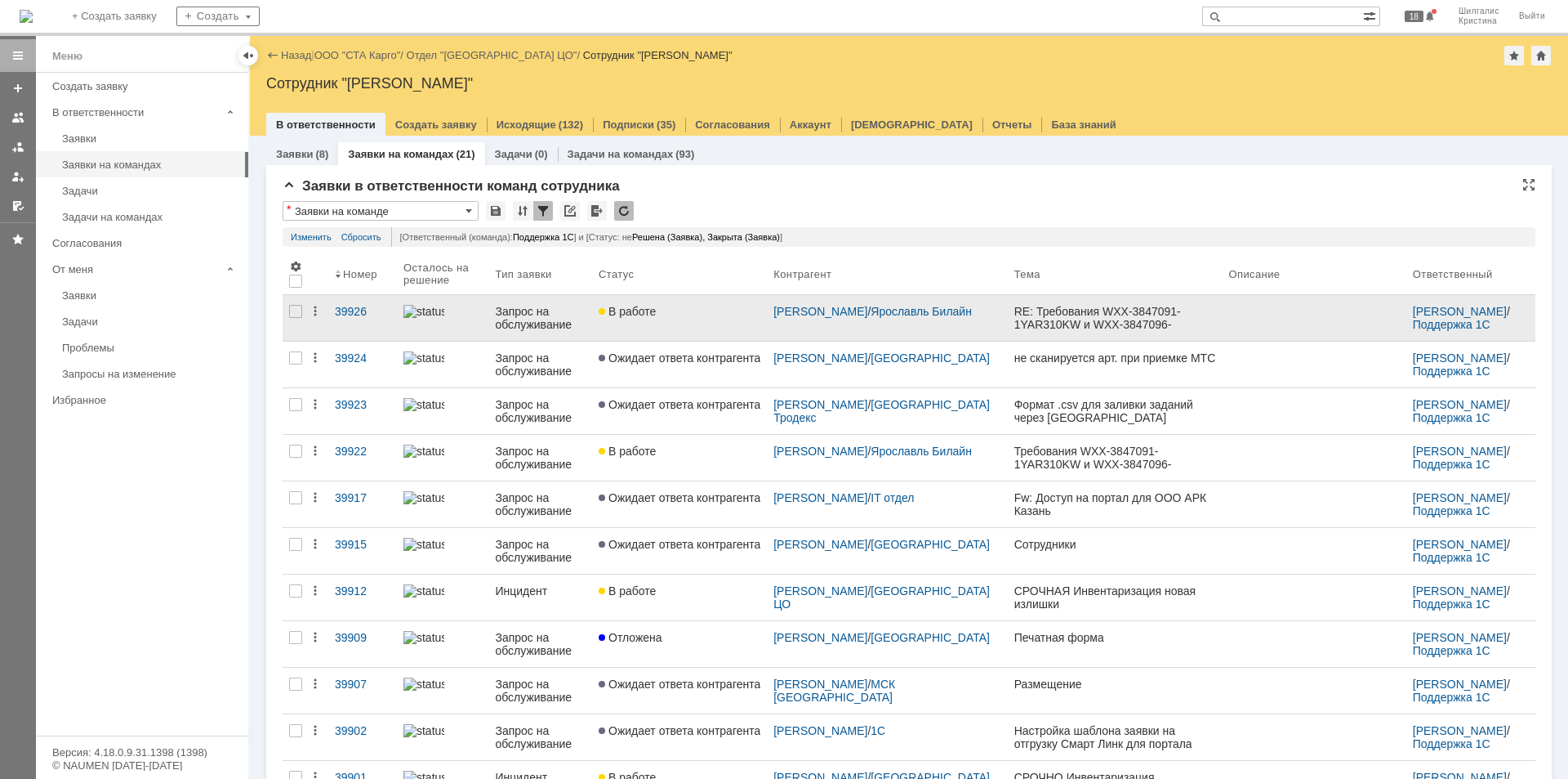
click at [676, 316] on div "В работе" at bounding box center [680, 312] width 161 height 13
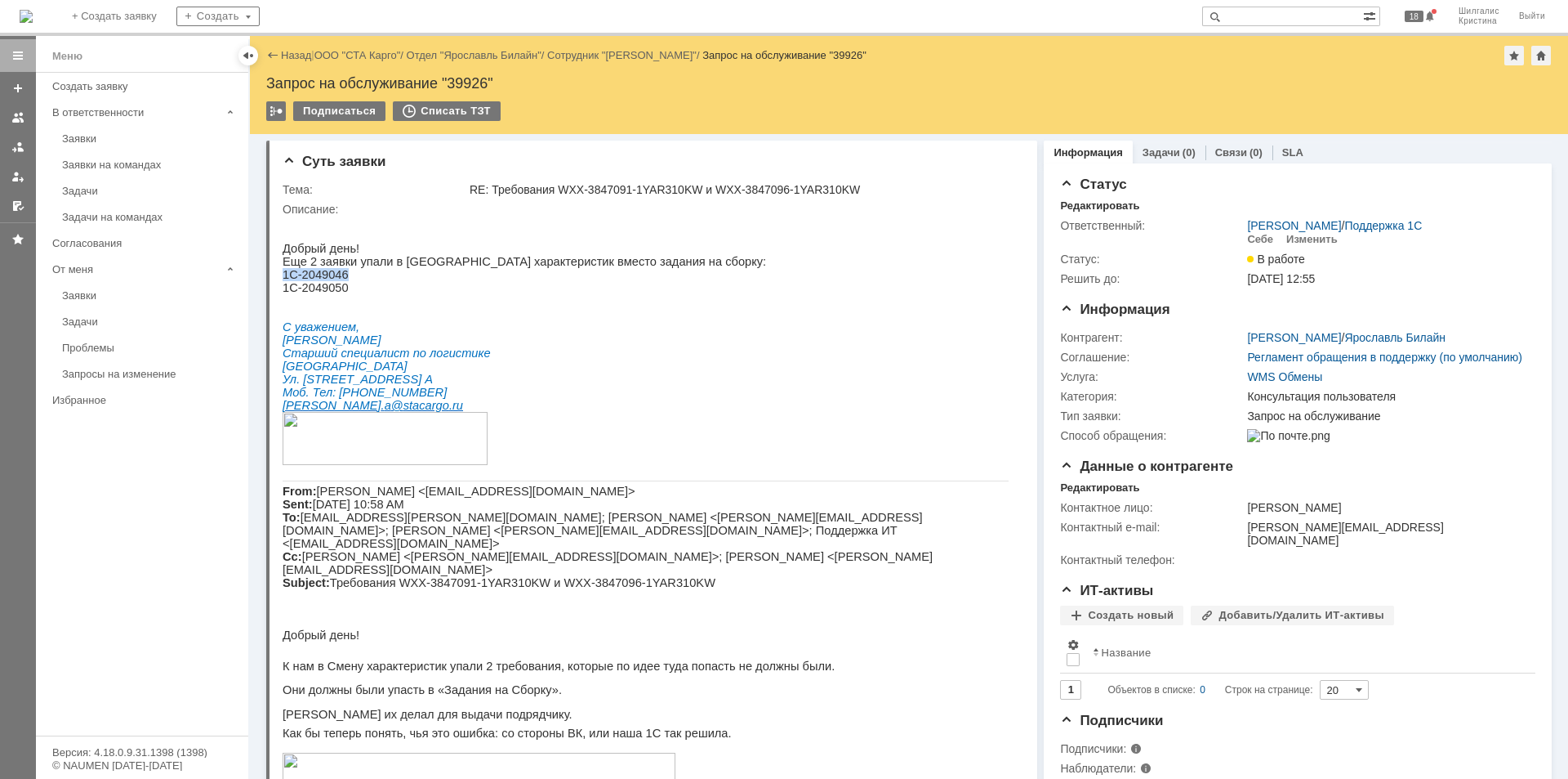
drag, startPoint x: 348, startPoint y: 283, endPoint x: 284, endPoint y: 284, distance: 64.0
click at [284, 281] on p "1C-2049046" at bounding box center [645, 275] width 726 height 13
copy span "1C-2049046"
click at [343, 275] on p "1C-2049046" at bounding box center [645, 275] width 726 height 13
click at [353, 294] on p "1C-2049050" at bounding box center [645, 288] width 726 height 13
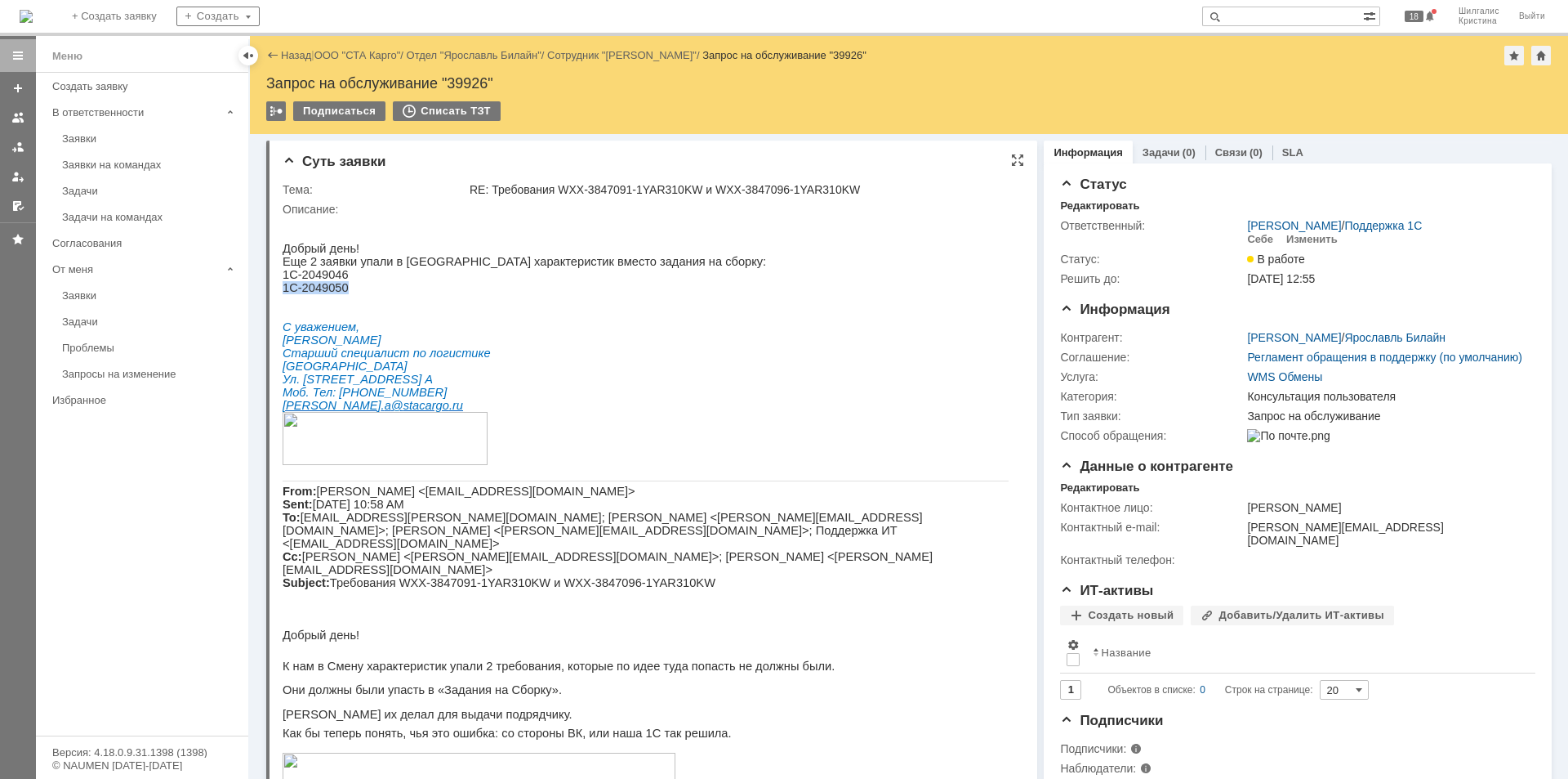
drag, startPoint x: 349, startPoint y: 296, endPoint x: 284, endPoint y: 301, distance: 65.2
click at [284, 294] on p "1C-2049050" at bounding box center [645, 288] width 726 height 13
copy span "1C-2049050"
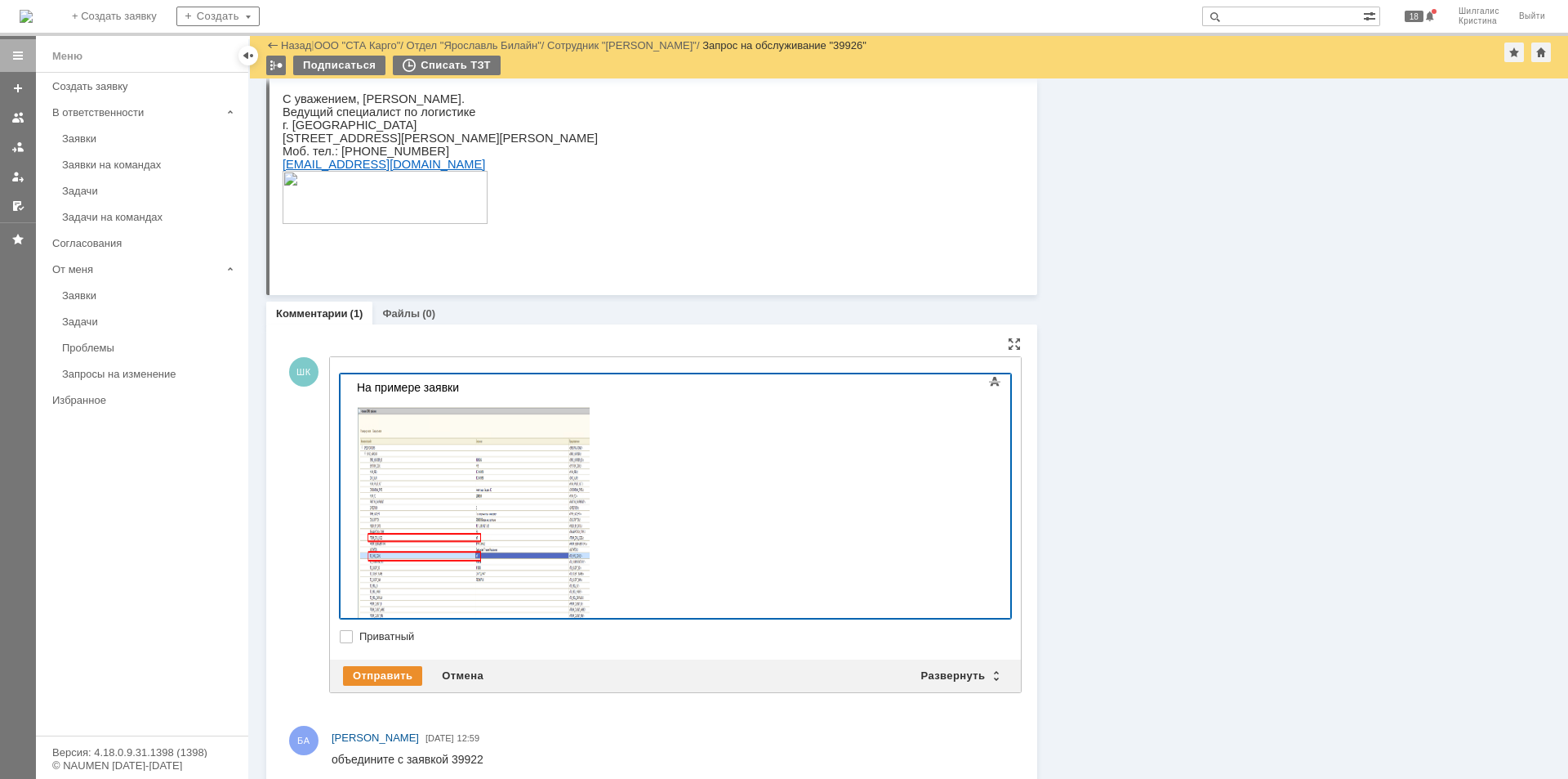
scroll to position [1216, 0]
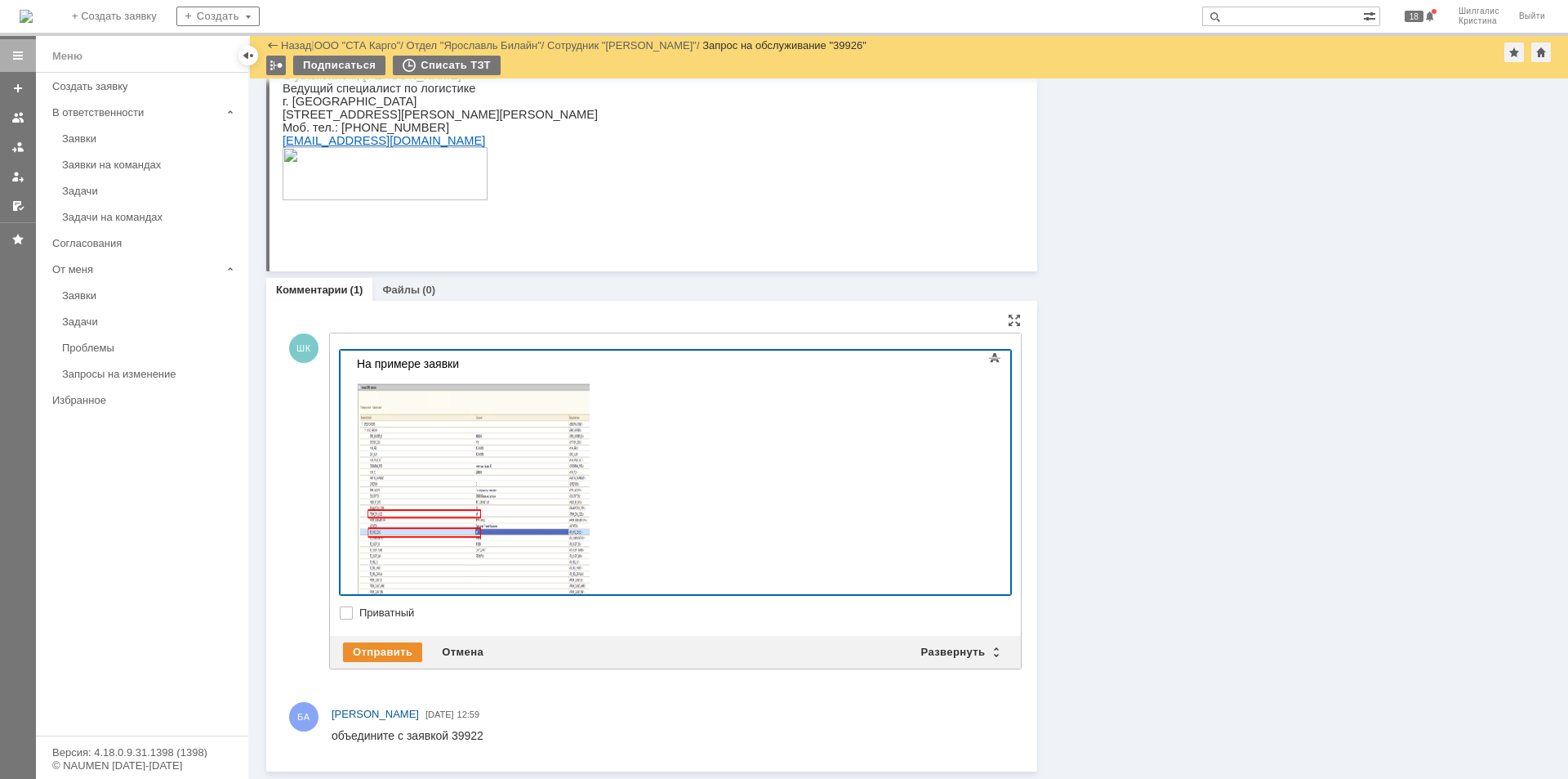
click at [494, 367] on div "На примере заявки" at bounding box center [472, 499] width 232 height 284
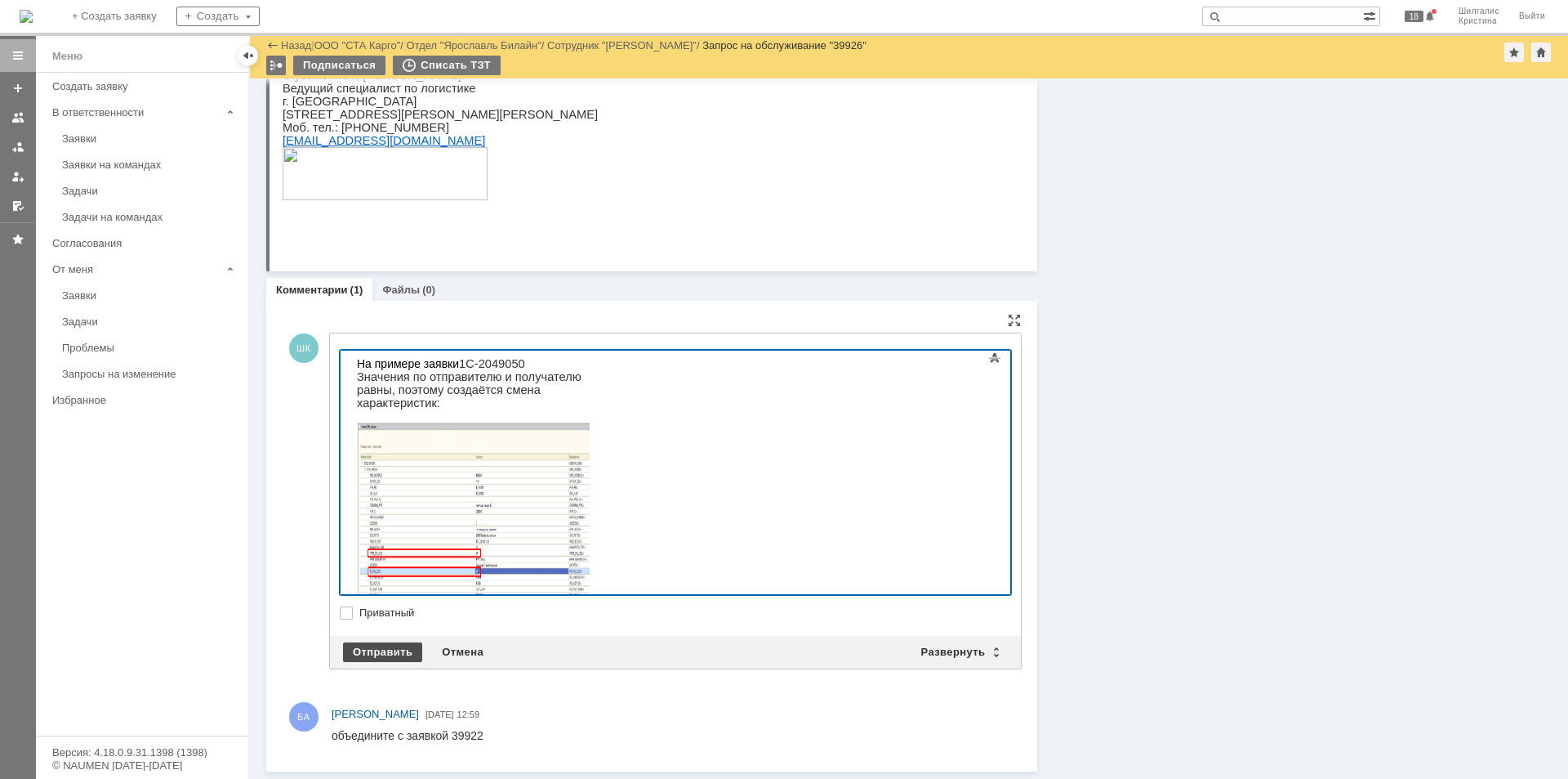
click at [369, 646] on div "Отправить" at bounding box center [382, 652] width 79 height 20
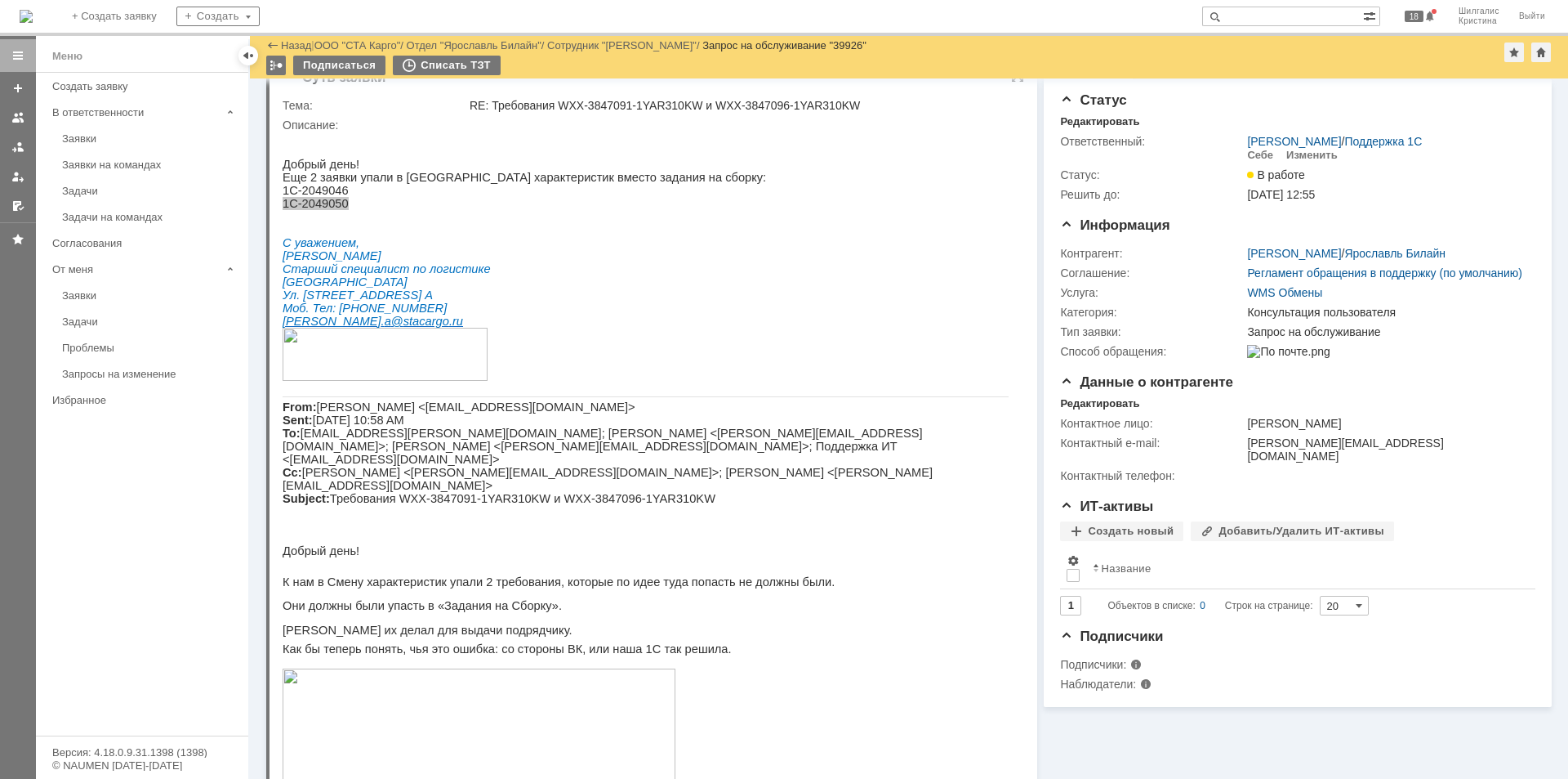
scroll to position [0, 0]
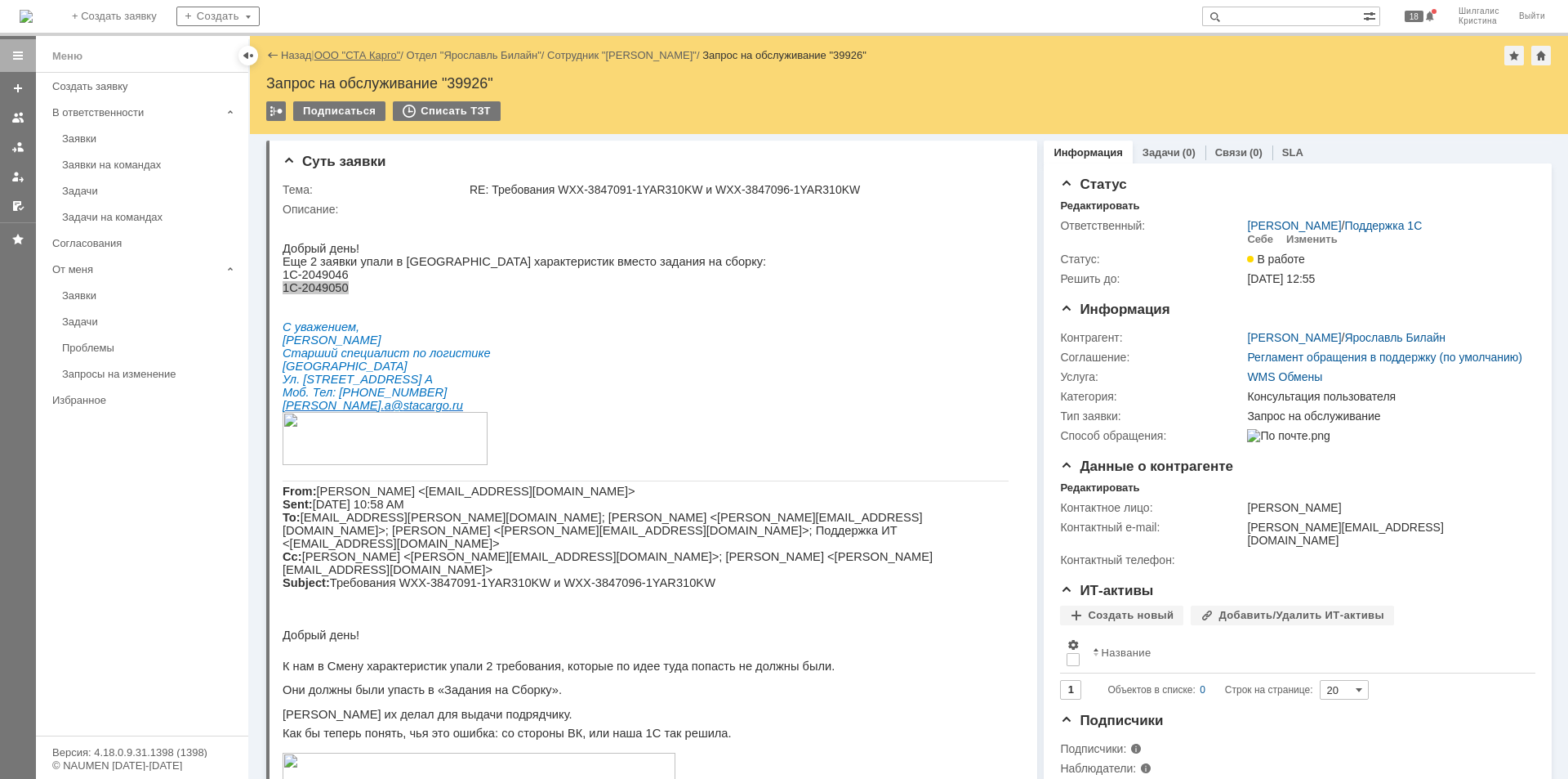
click at [353, 55] on link "ООО "СТА Карго"" at bounding box center [358, 54] width 87 height 12
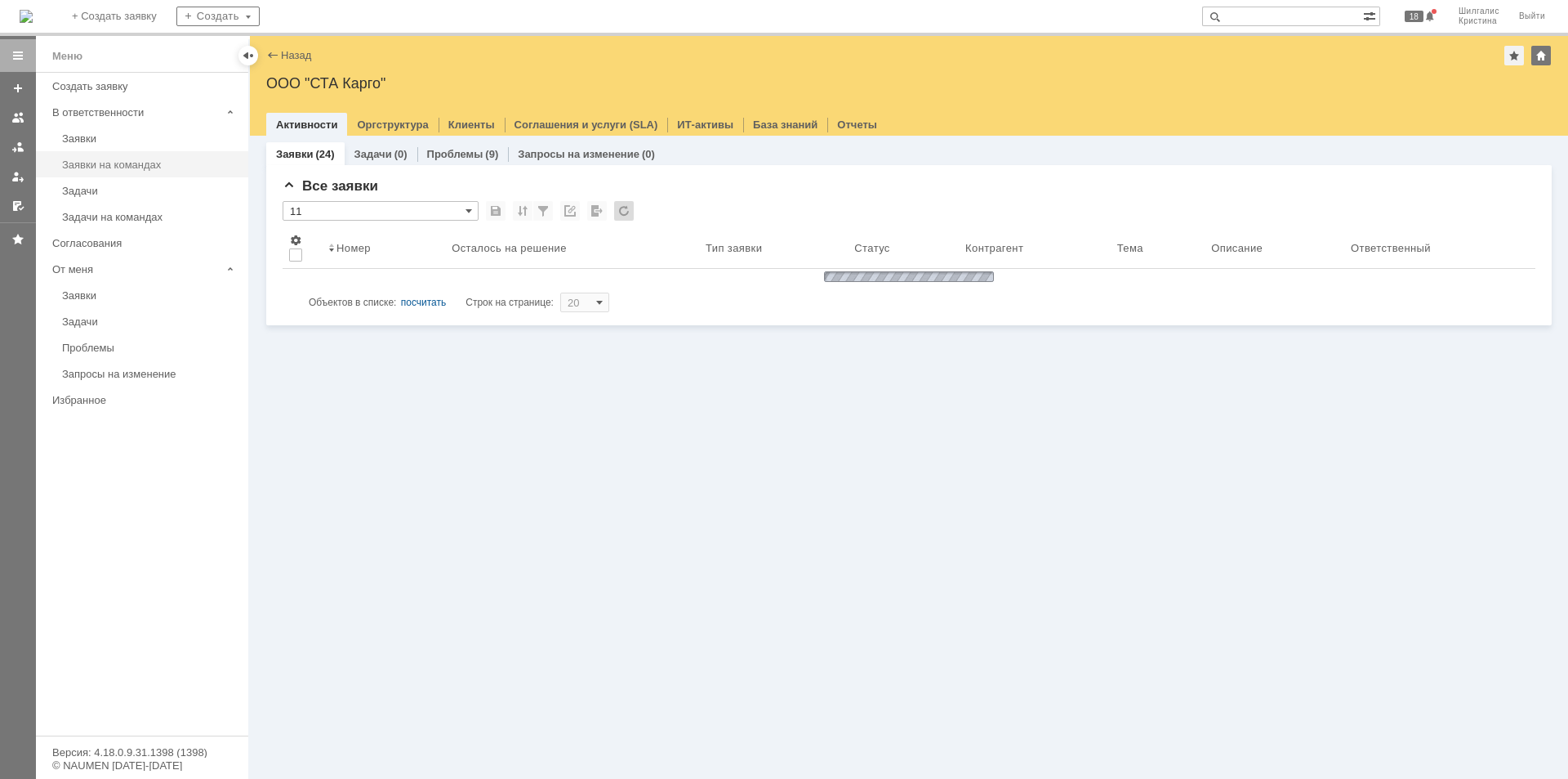
click at [124, 164] on div "Заявки на командах" at bounding box center [150, 164] width 176 height 12
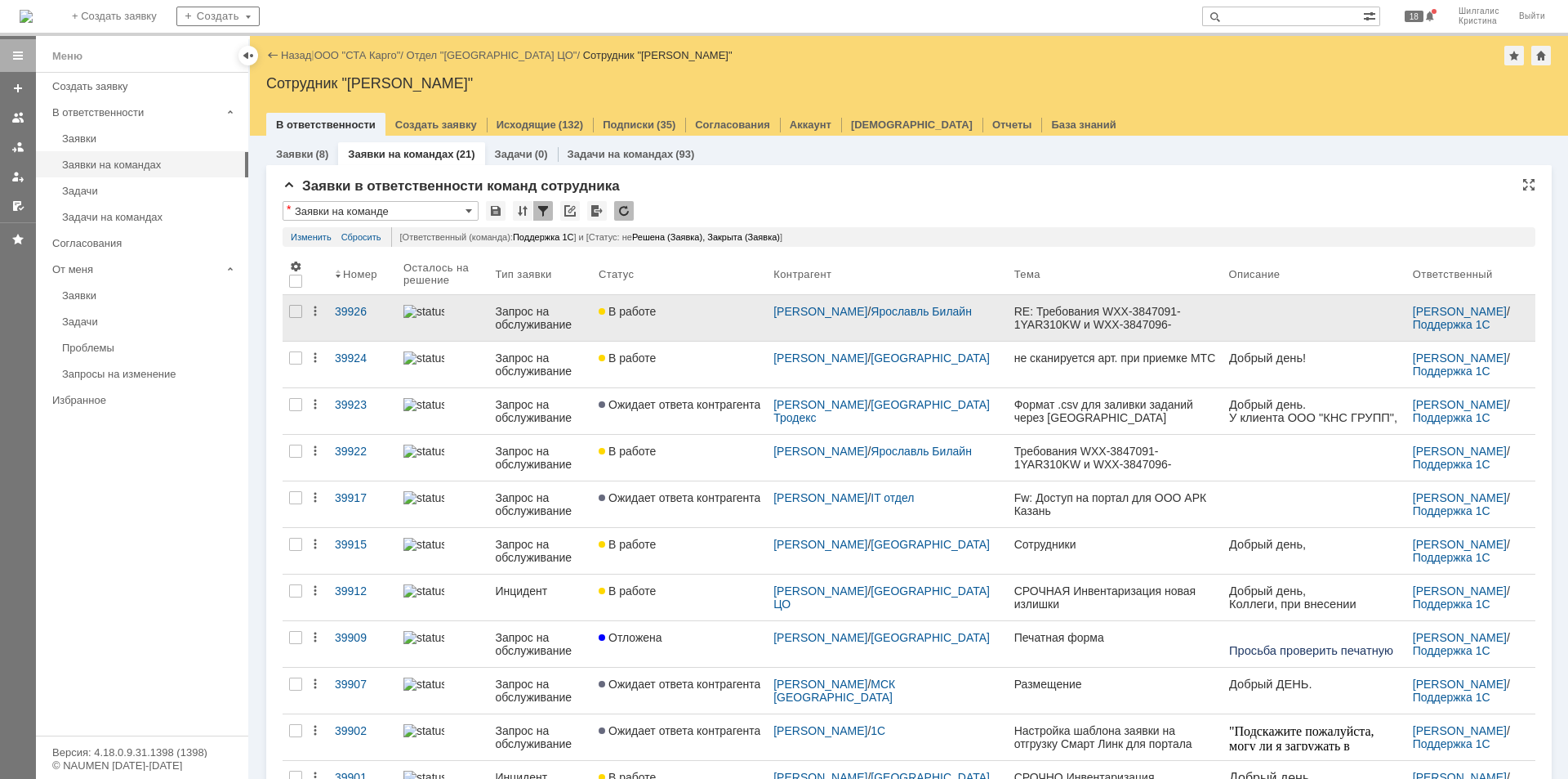
click at [714, 313] on div "В работе" at bounding box center [680, 312] width 161 height 13
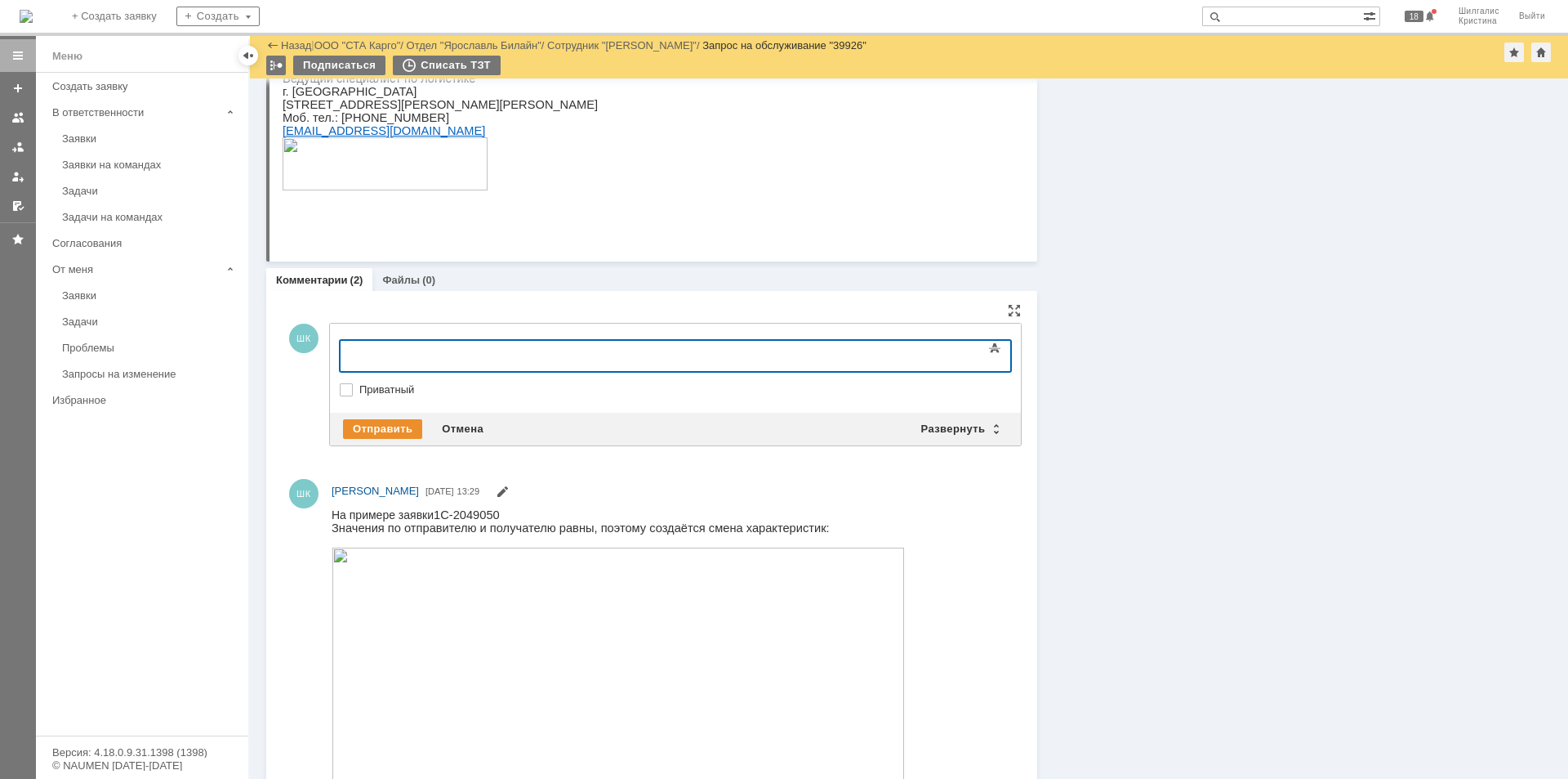
click at [443, 360] on body at bounding box center [472, 354] width 245 height 28
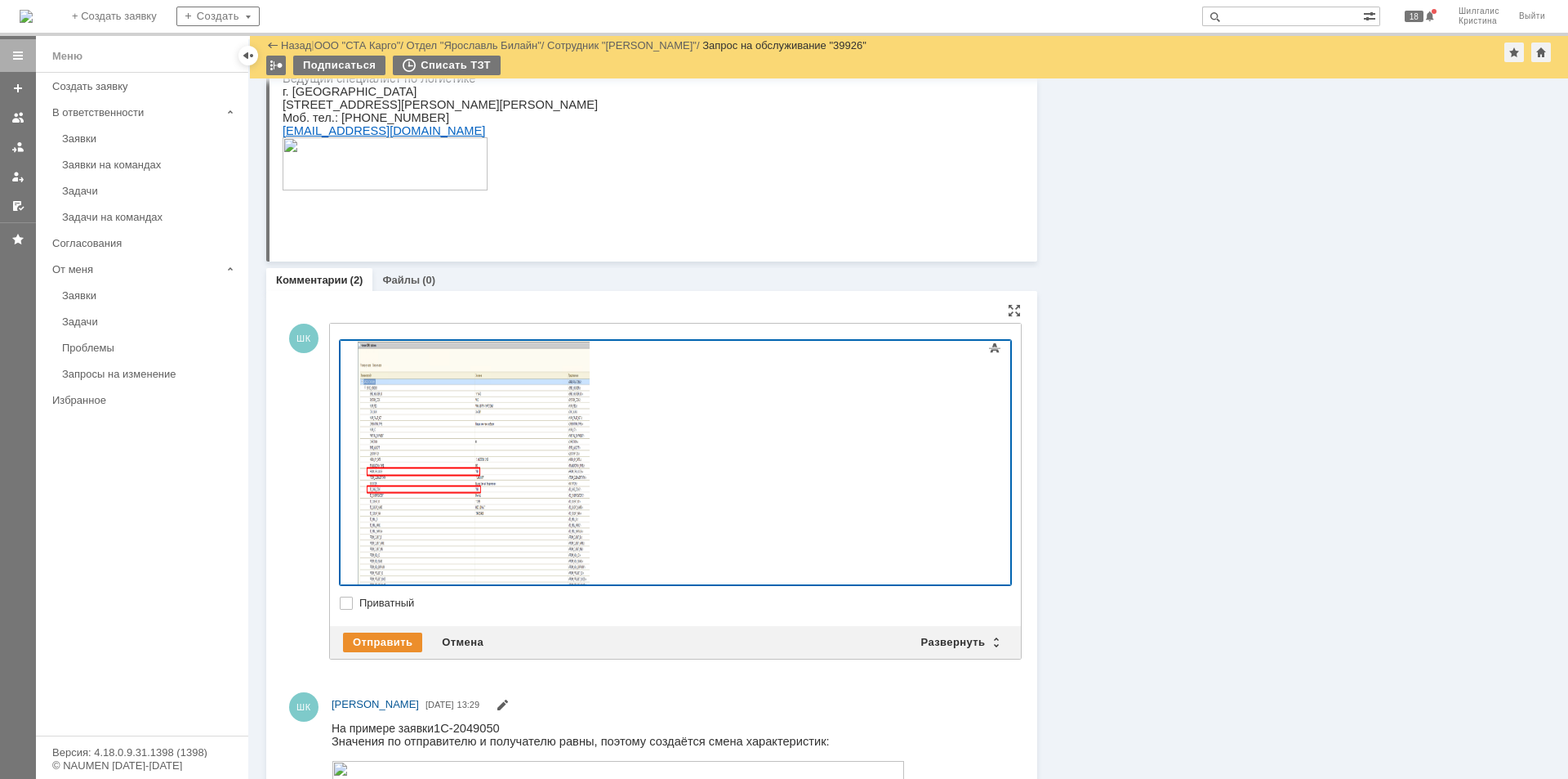
scroll to position [14, 0]
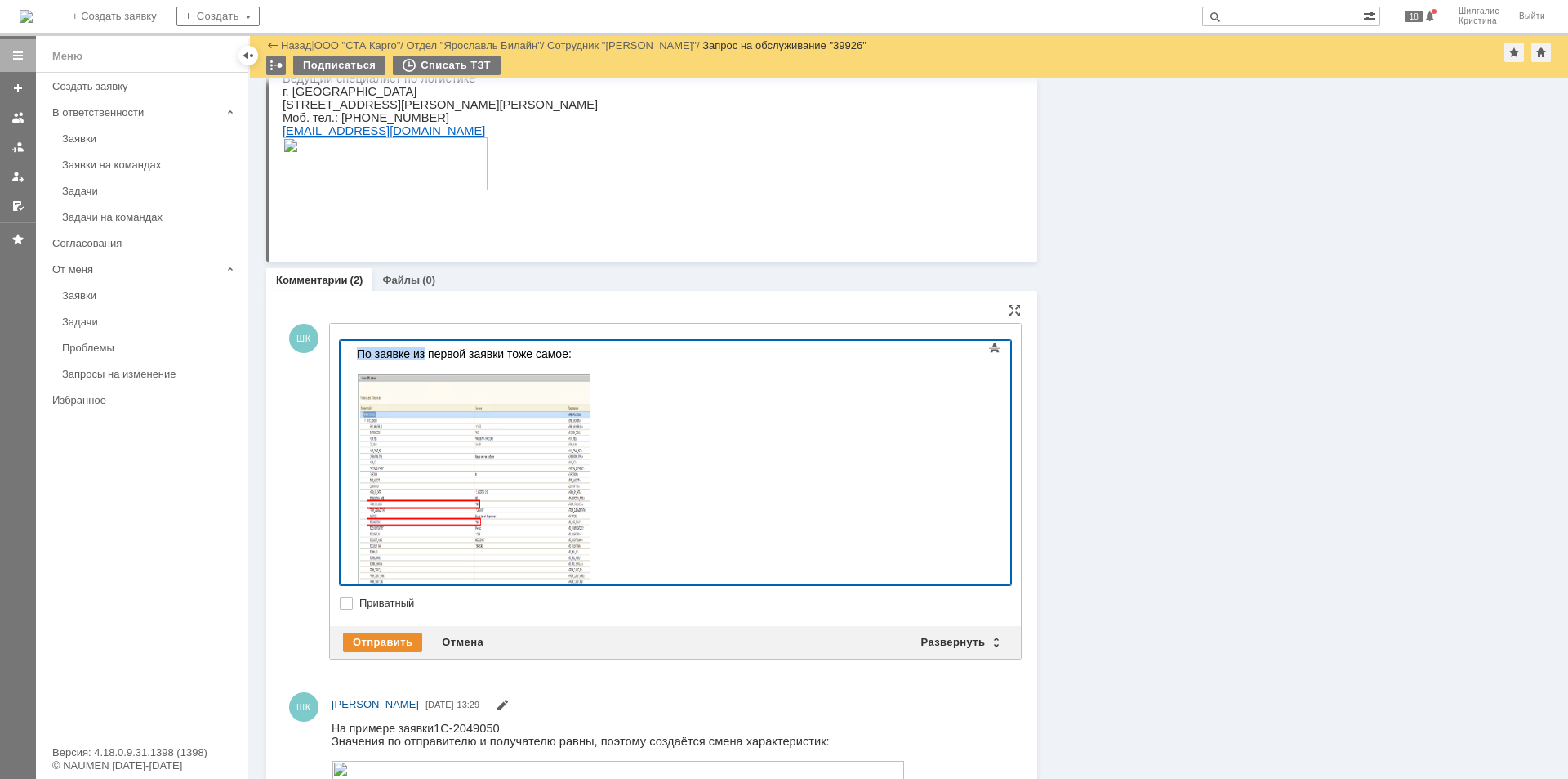
drag, startPoint x: 424, startPoint y: 353, endPoint x: 296, endPoint y: 333, distance: 129.6
click at [350, 340] on html "По заявке из первой заявки тоже самое:" at bounding box center [472, 487] width 245 height 294
click at [441, 354] on div "В первой заявки тоже самое:" at bounding box center [472, 487] width 232 height 281
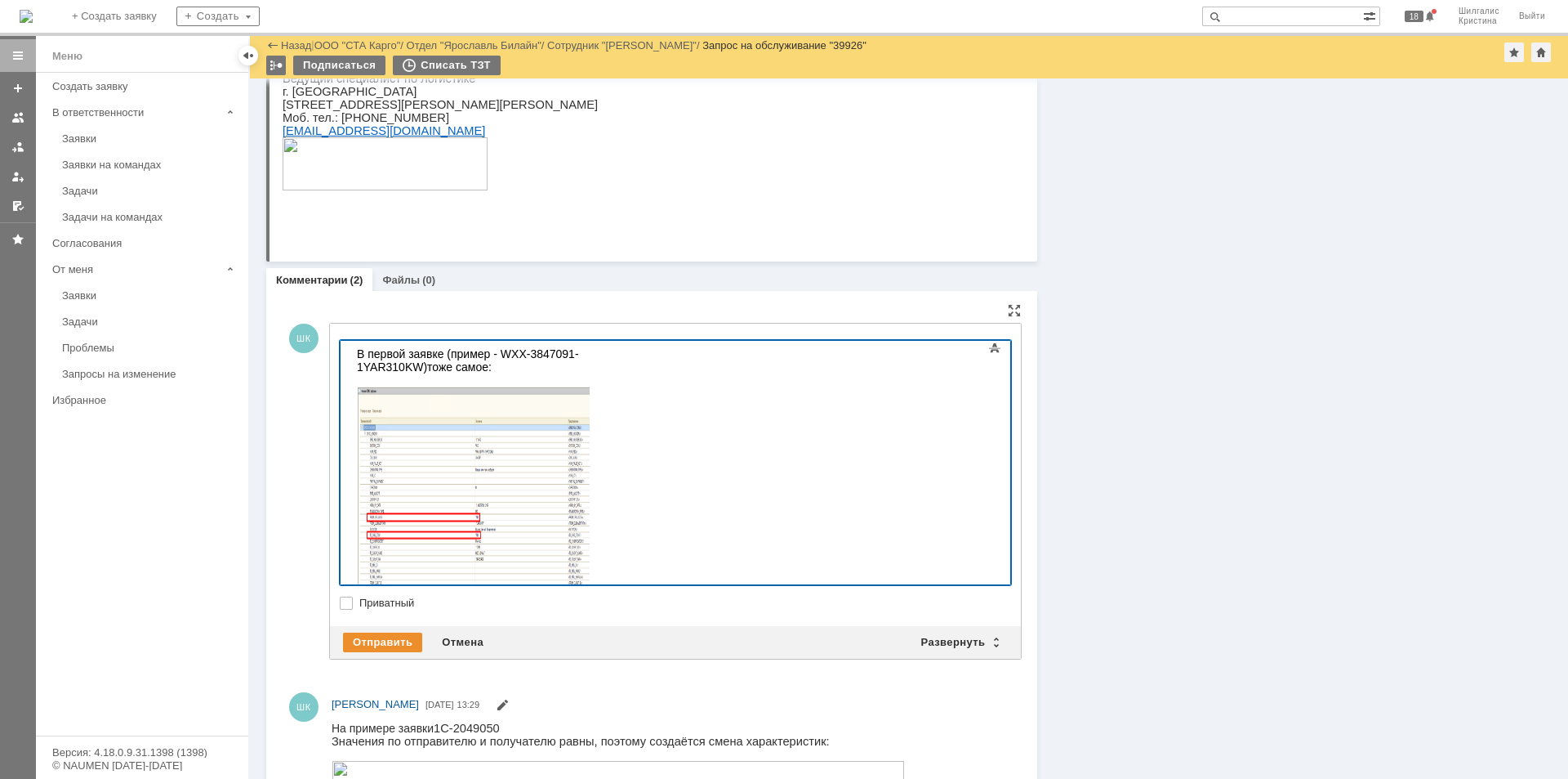
click at [589, 352] on div "В первой заявке (пример - WXX-3847091-1YAR310KW) тоже самое:" at bounding box center [472, 494] width 232 height 294
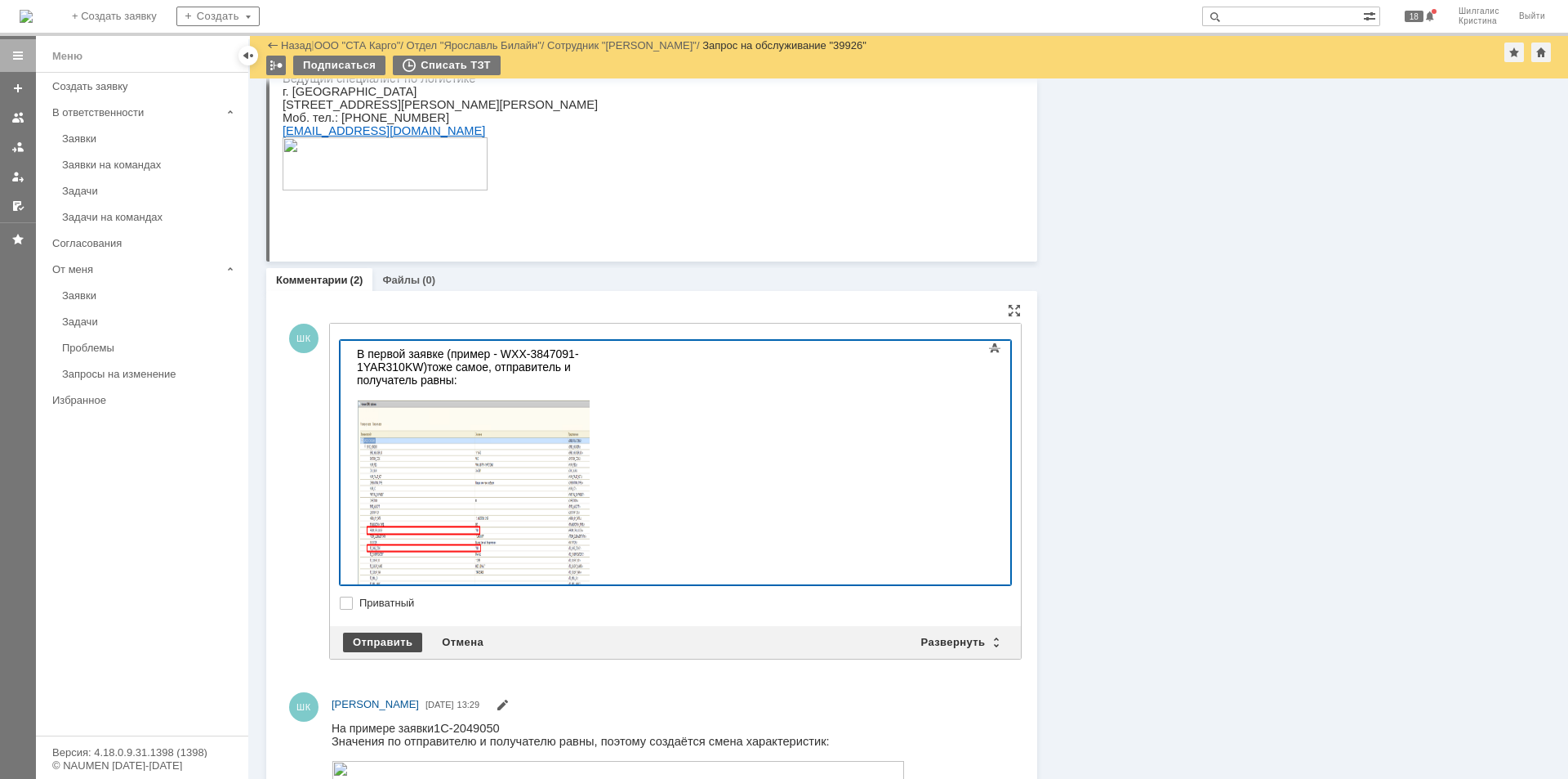
click at [373, 648] on div "Отправить" at bounding box center [382, 642] width 79 height 20
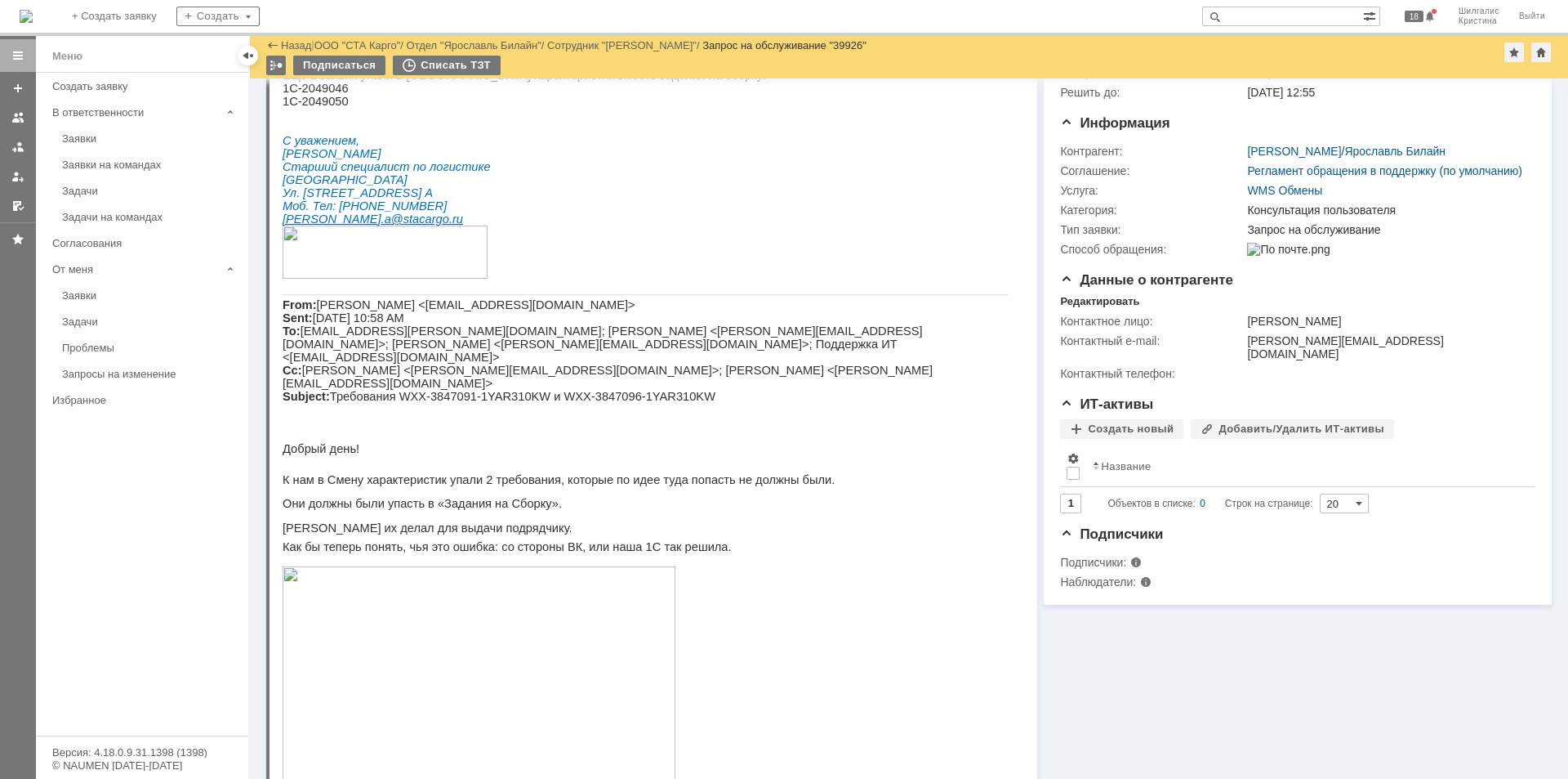
scroll to position [0, 0]
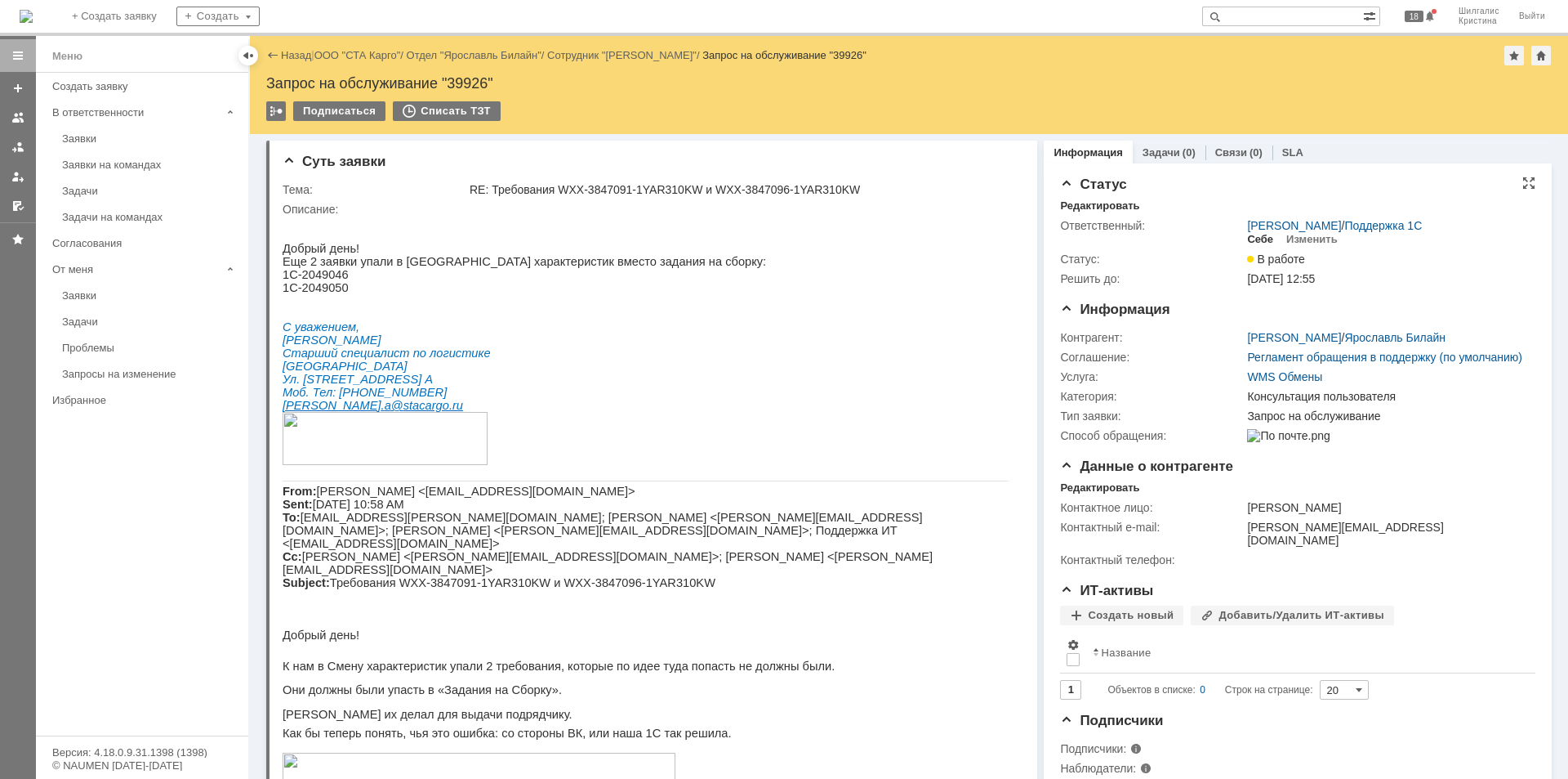
click at [1261, 241] on div "Себе" at bounding box center [1261, 239] width 26 height 13
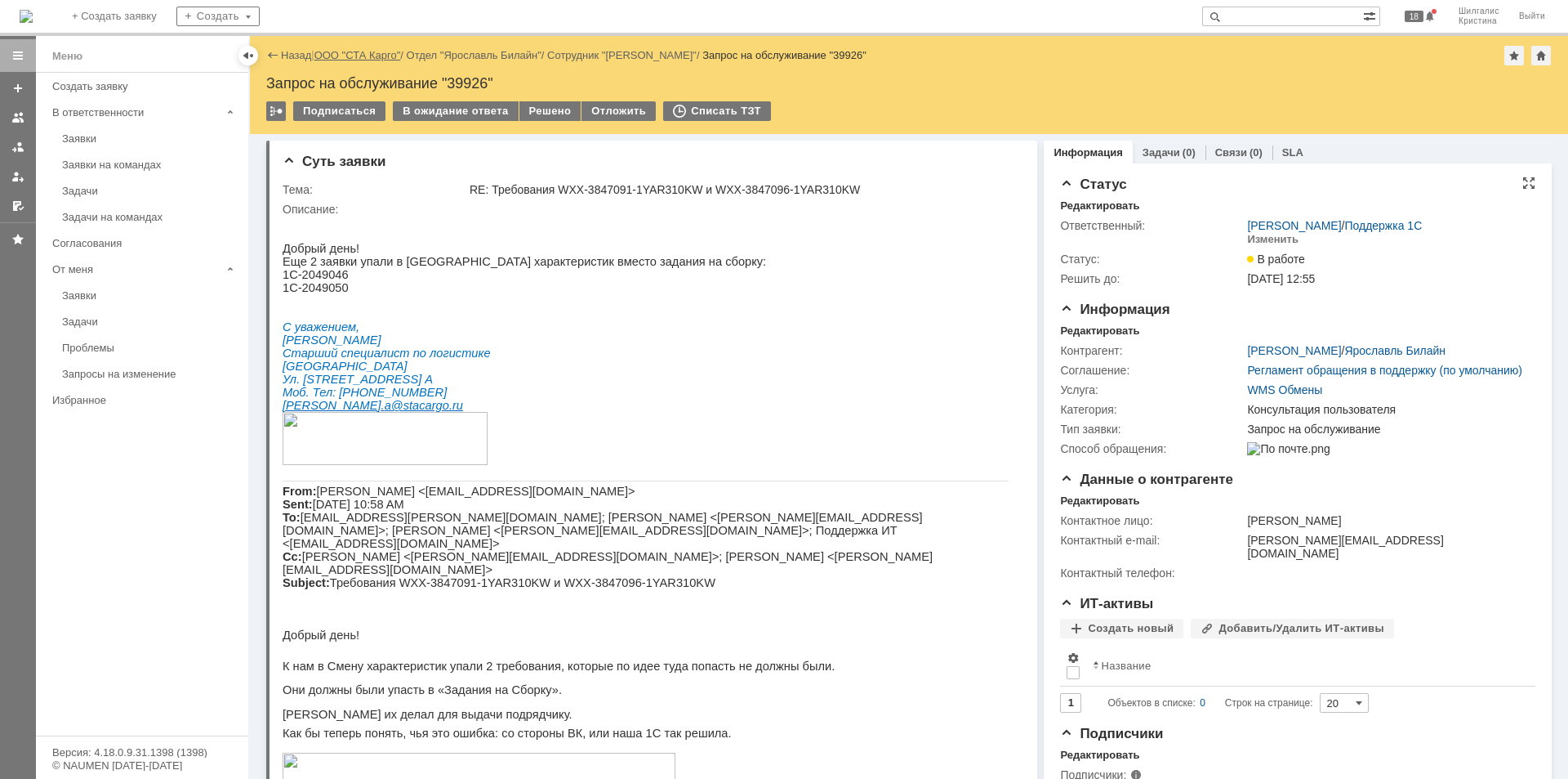
click at [352, 49] on link "ООО "СТА Карго"" at bounding box center [358, 54] width 87 height 12
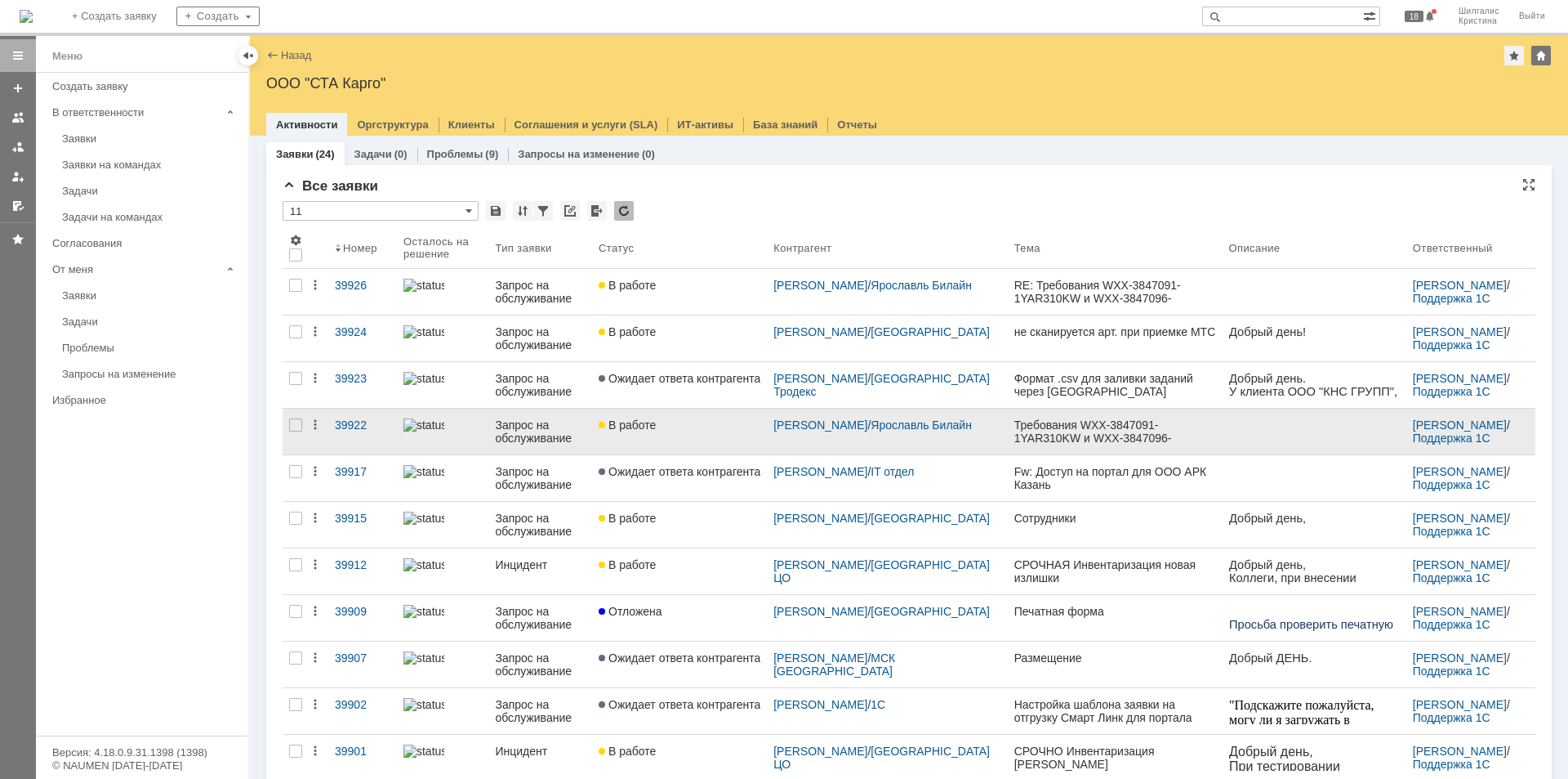
click at [728, 423] on div "В работе" at bounding box center [680, 425] width 161 height 13
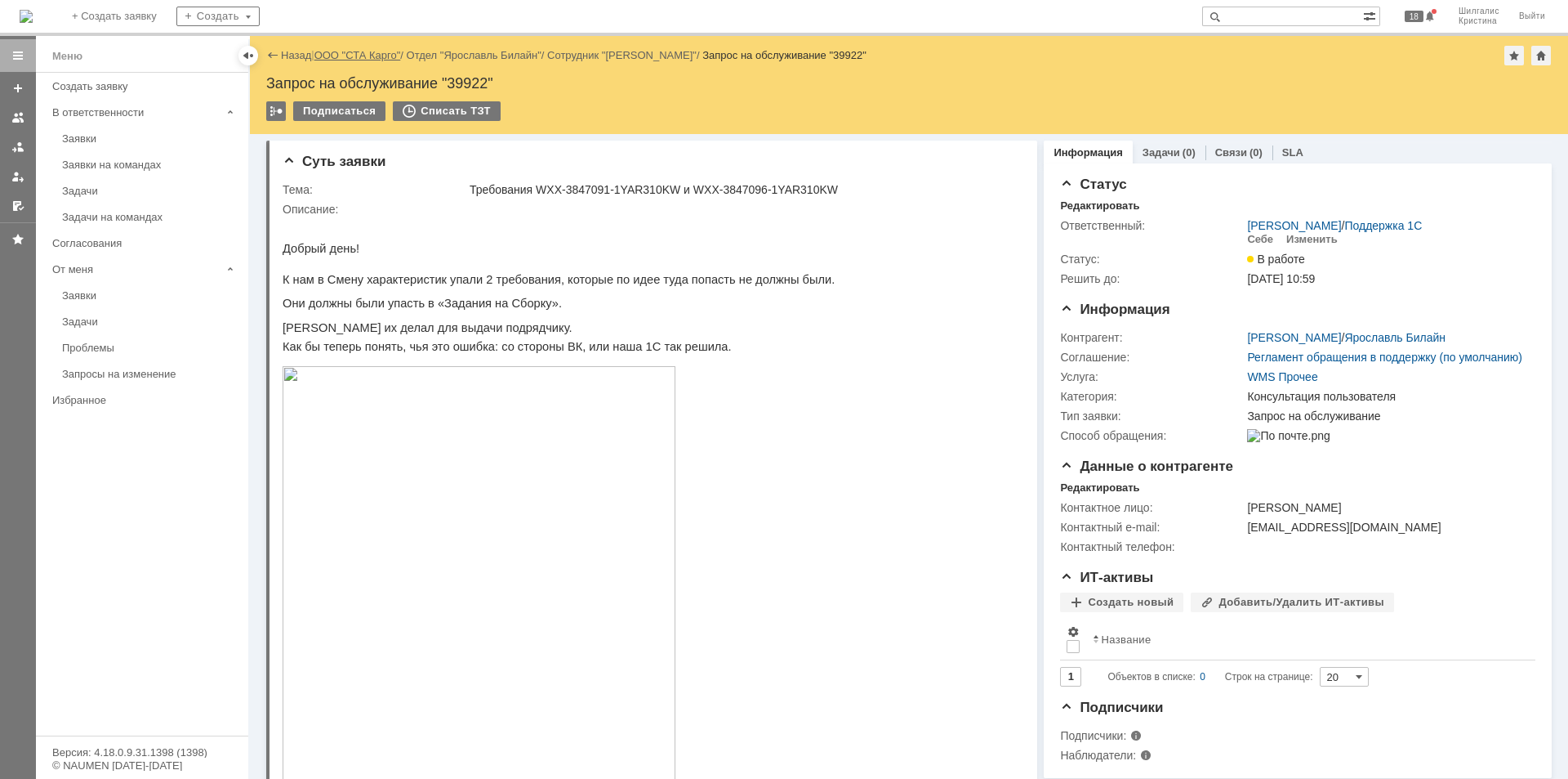
click at [349, 54] on link "ООО "СТА Карго"" at bounding box center [358, 54] width 87 height 12
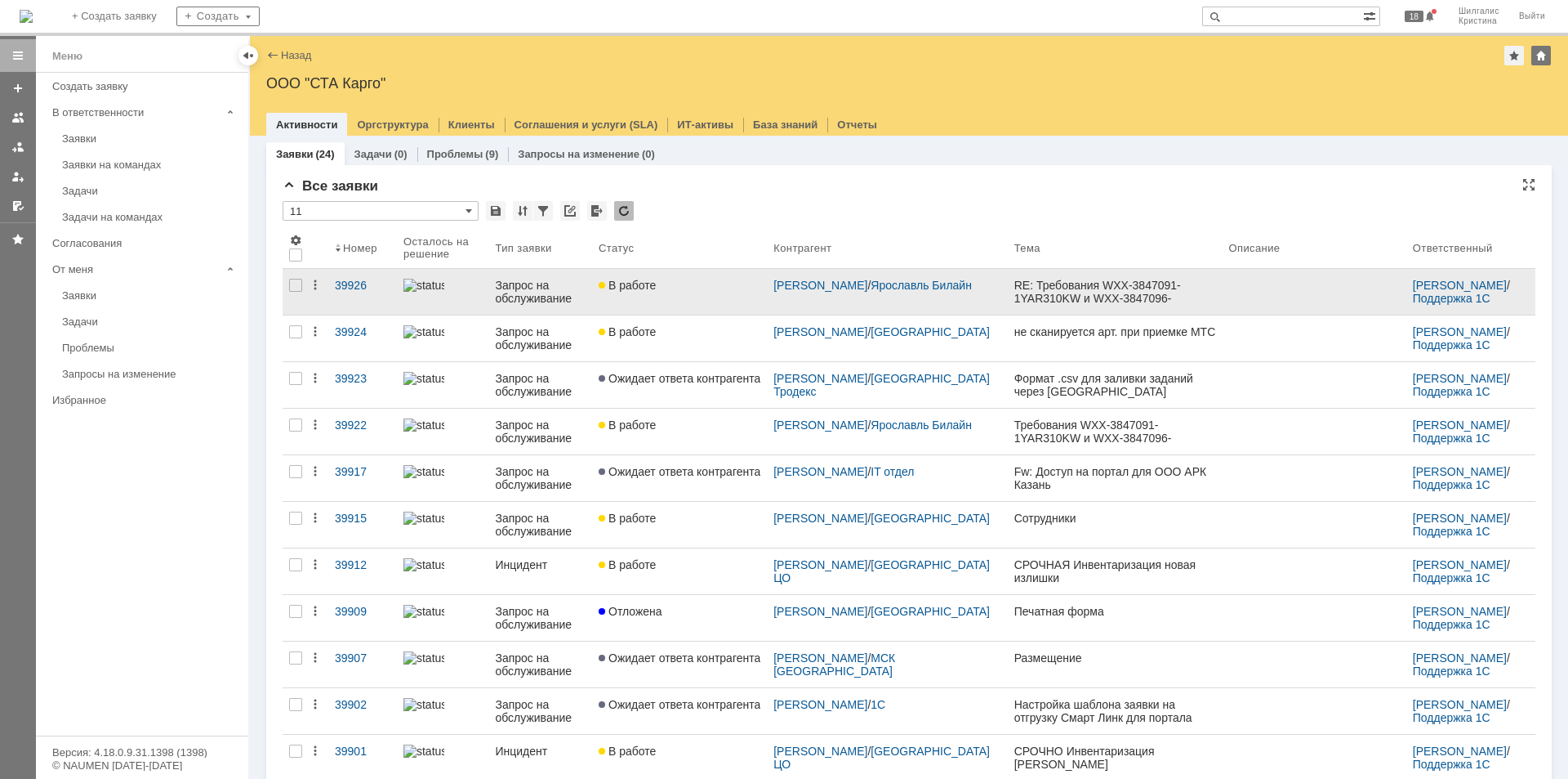
click at [714, 288] on div "В работе" at bounding box center [680, 285] width 161 height 13
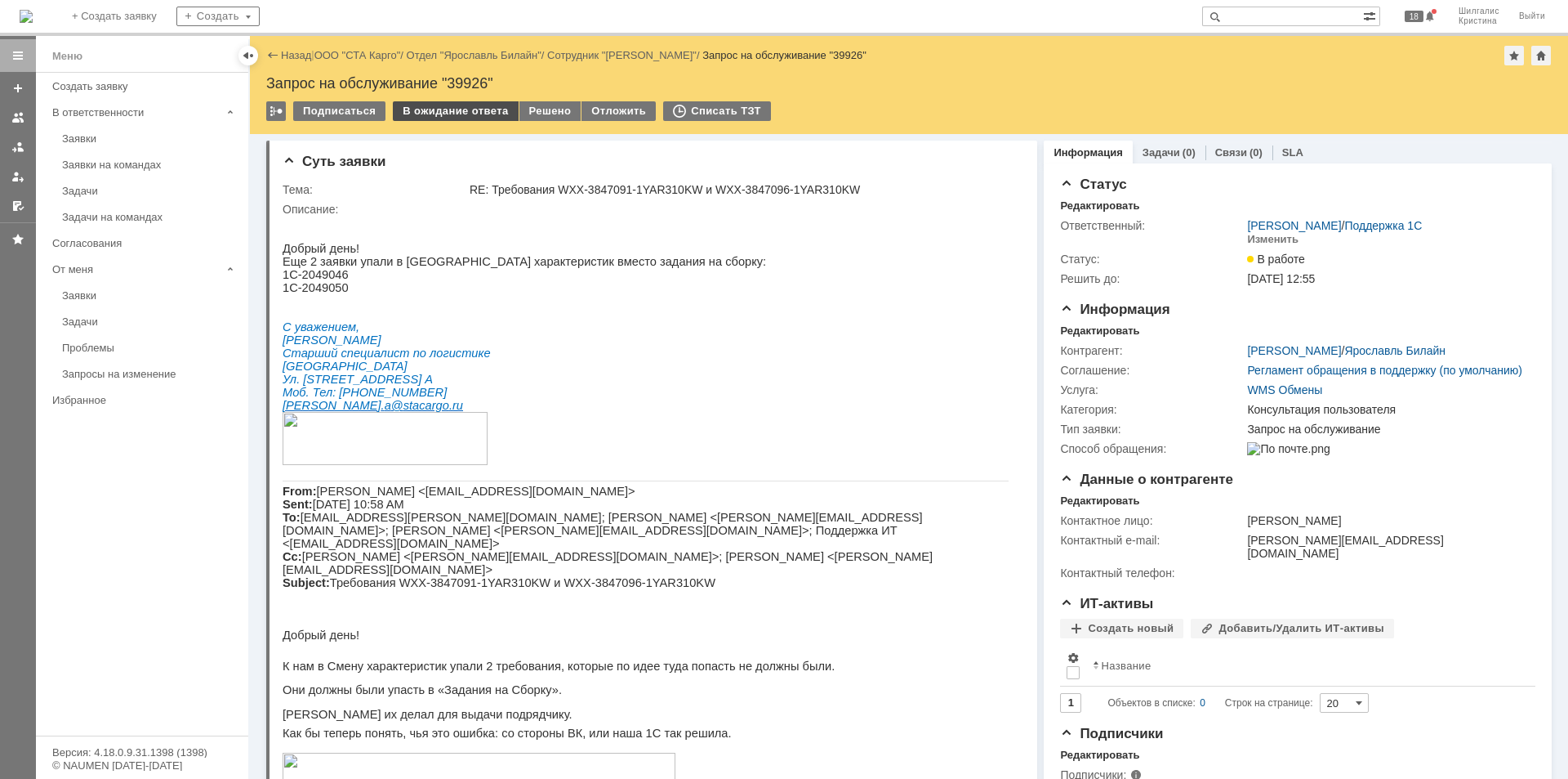
click at [452, 107] on div "В ожидание ответа" at bounding box center [456, 111] width 125 height 20
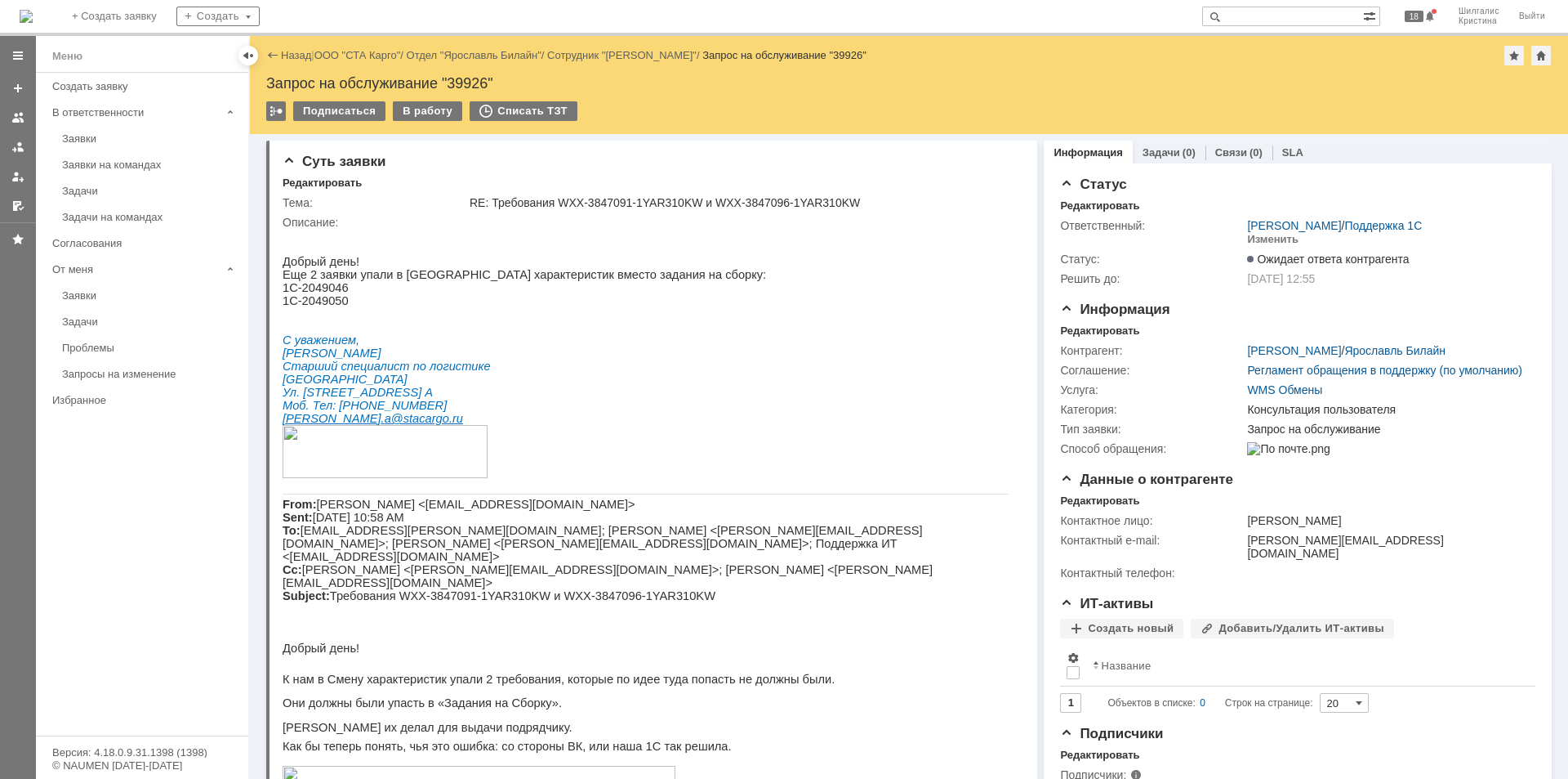
click at [466, 82] on div "Запрос на обслуживание "39926"" at bounding box center [909, 83] width 1285 height 16
copy div "39926"
click at [368, 56] on link "ООО "СТА Карго"" at bounding box center [358, 54] width 87 height 12
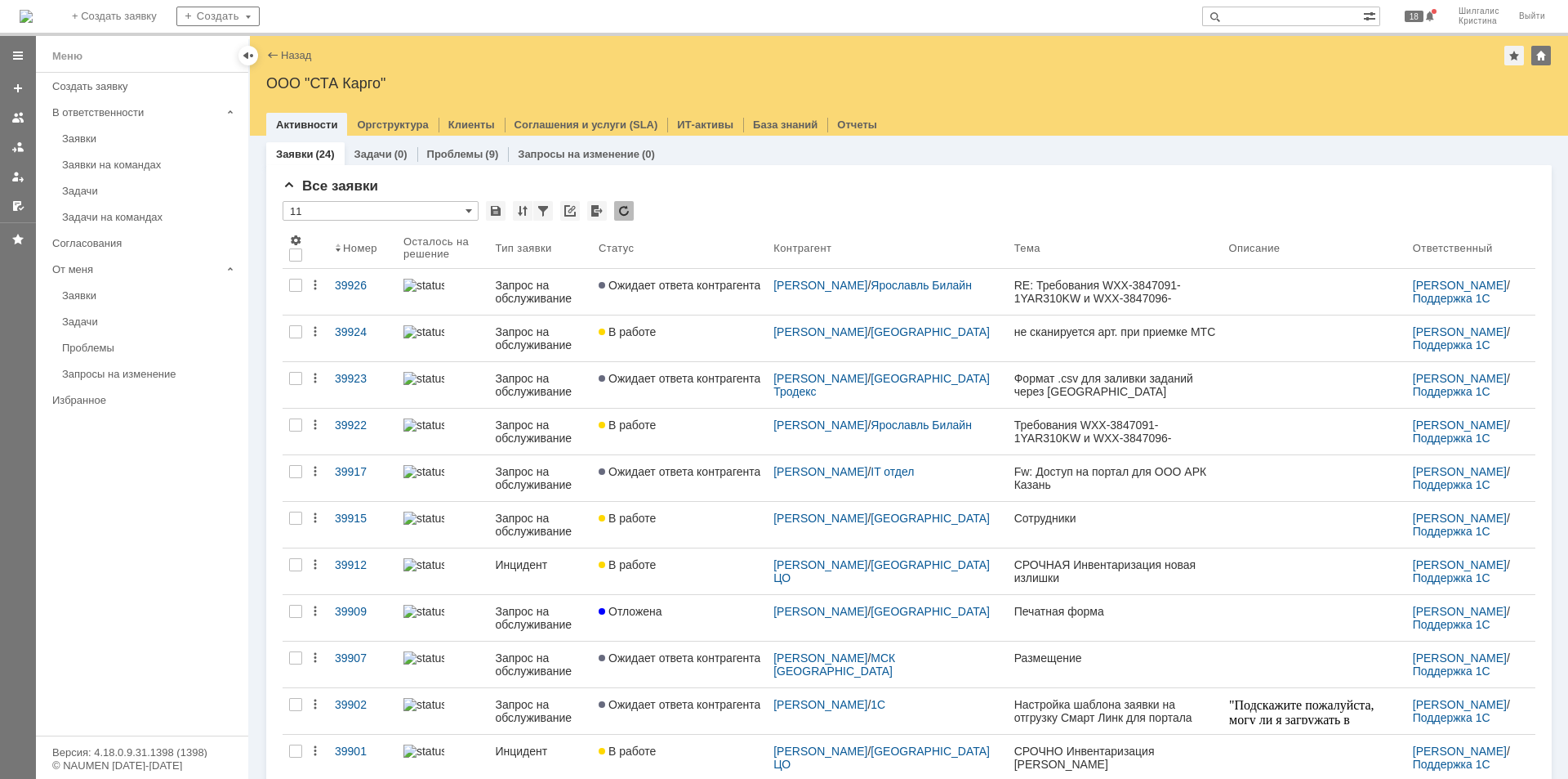
click at [691, 442] on link "В работе" at bounding box center [680, 432] width 175 height 46
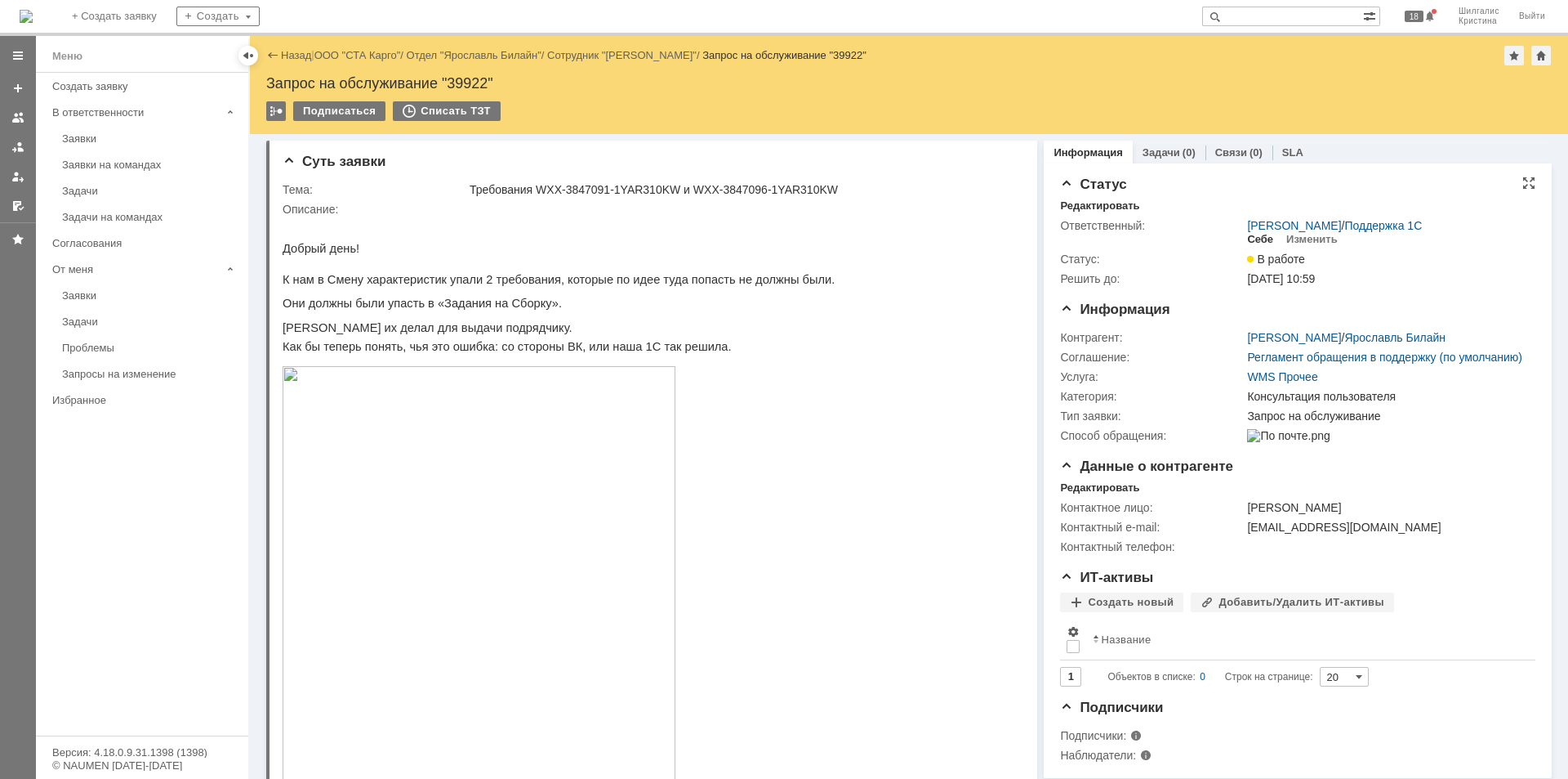
click at [1256, 236] on div "Себе" at bounding box center [1261, 239] width 26 height 13
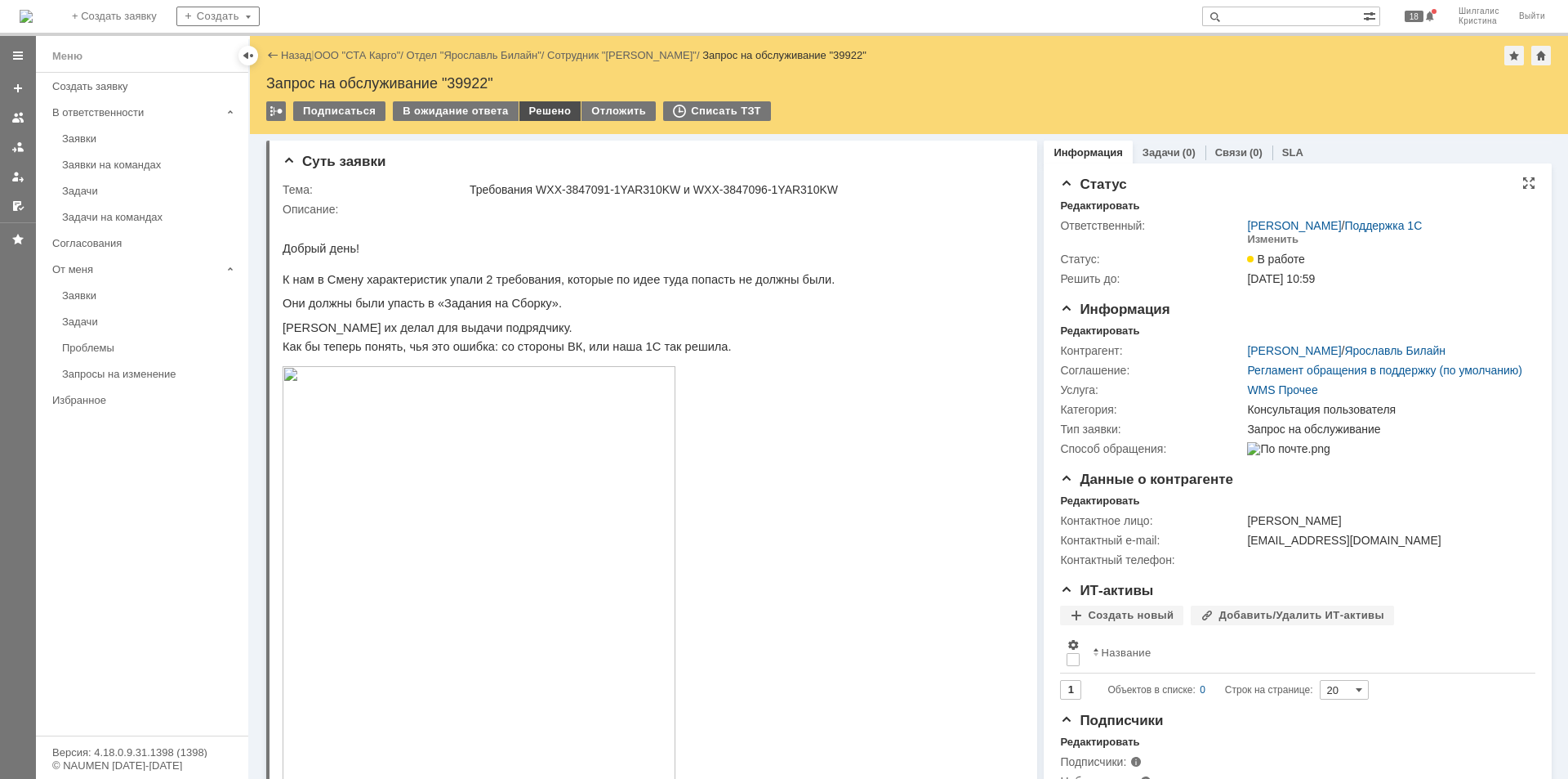
click at [529, 105] on div "Решено" at bounding box center [550, 111] width 62 height 20
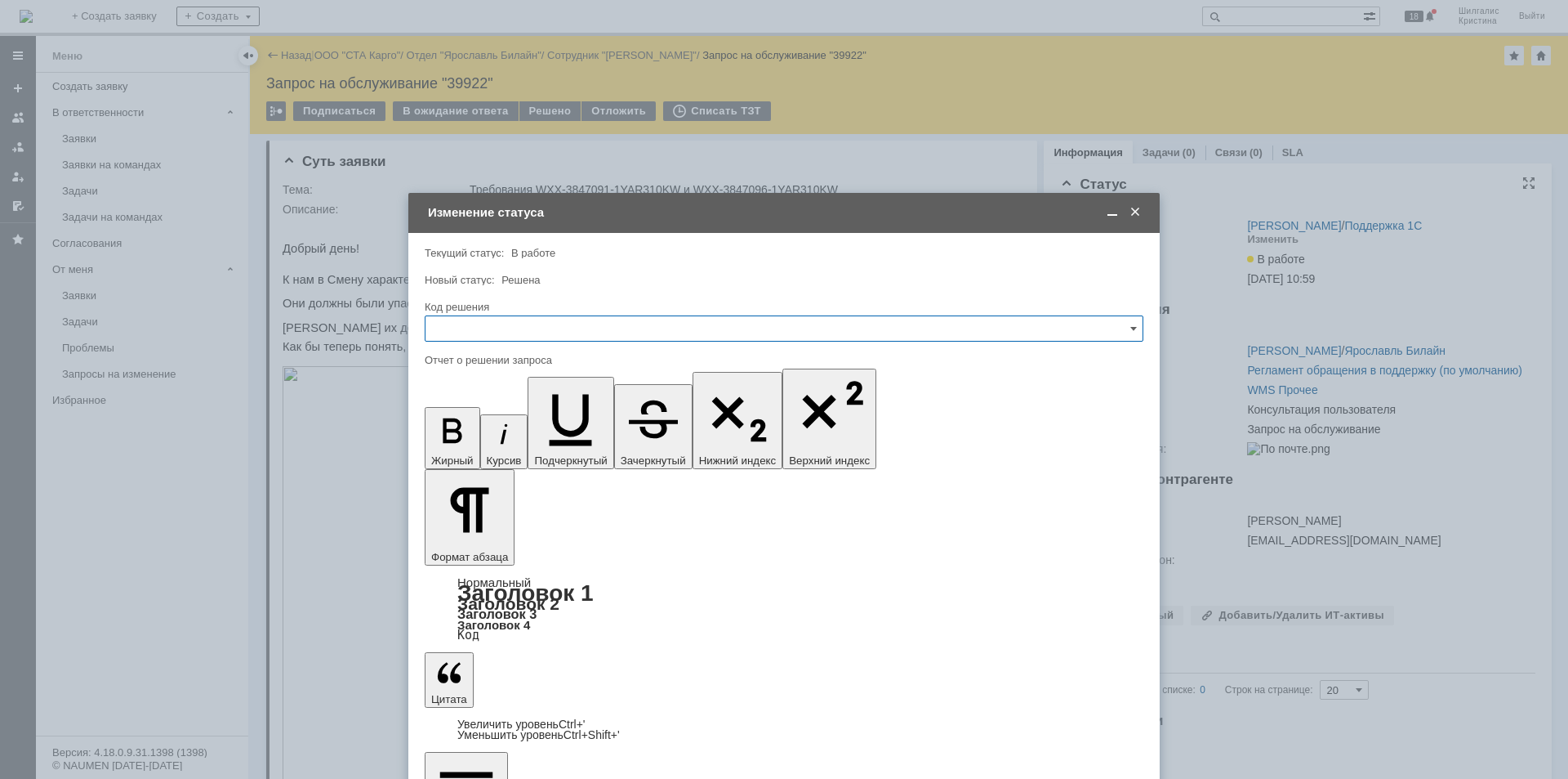
click at [509, 332] on input "text" at bounding box center [784, 329] width 718 height 26
drag, startPoint x: 479, startPoint y: 547, endPoint x: 58, endPoint y: 104, distance: 611.1
click at [479, 547] on span "Решено" at bounding box center [784, 547] width 697 height 13
type input "Решено"
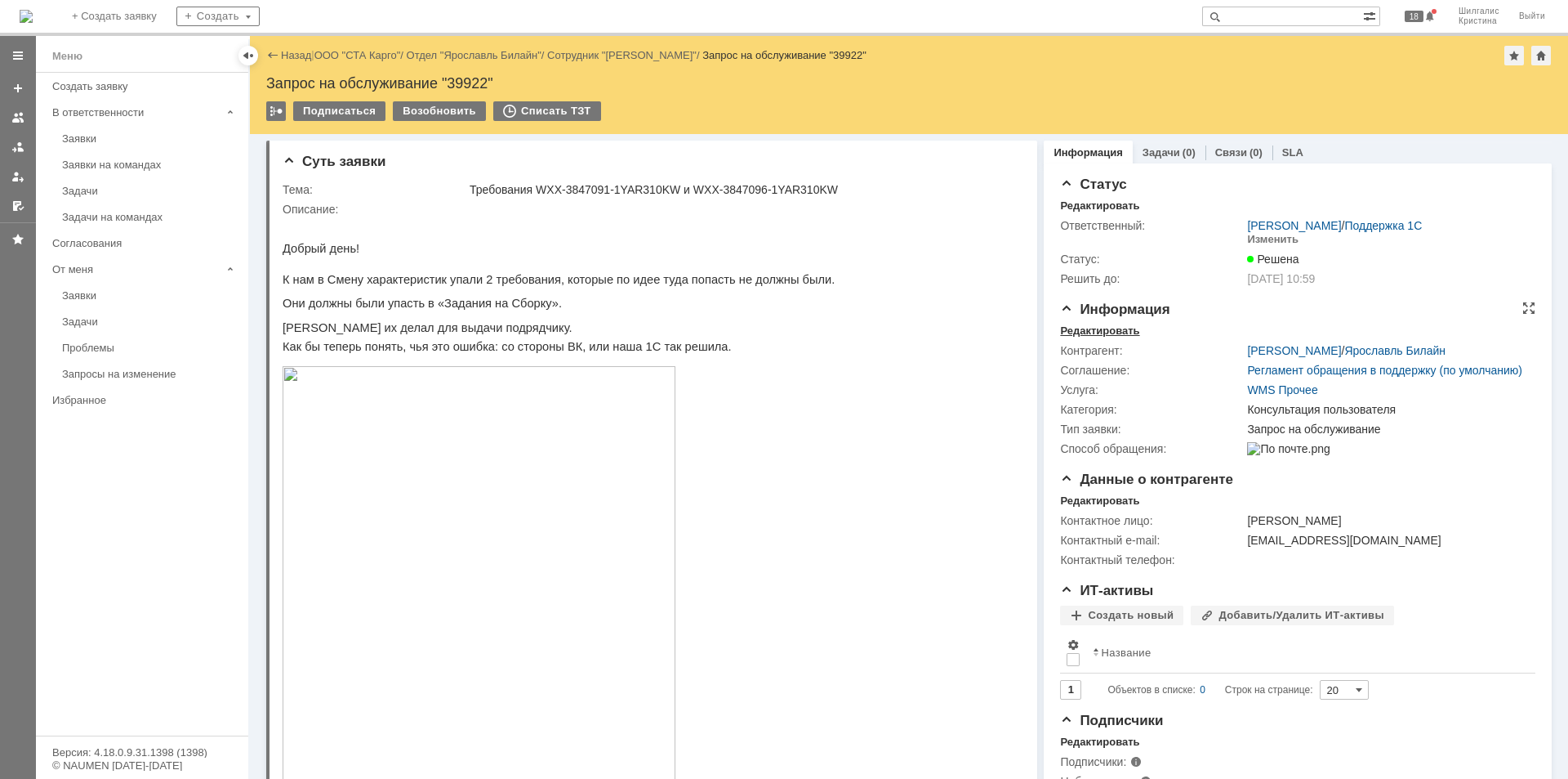
click at [1098, 329] on div "Редактировать" at bounding box center [1100, 331] width 79 height 13
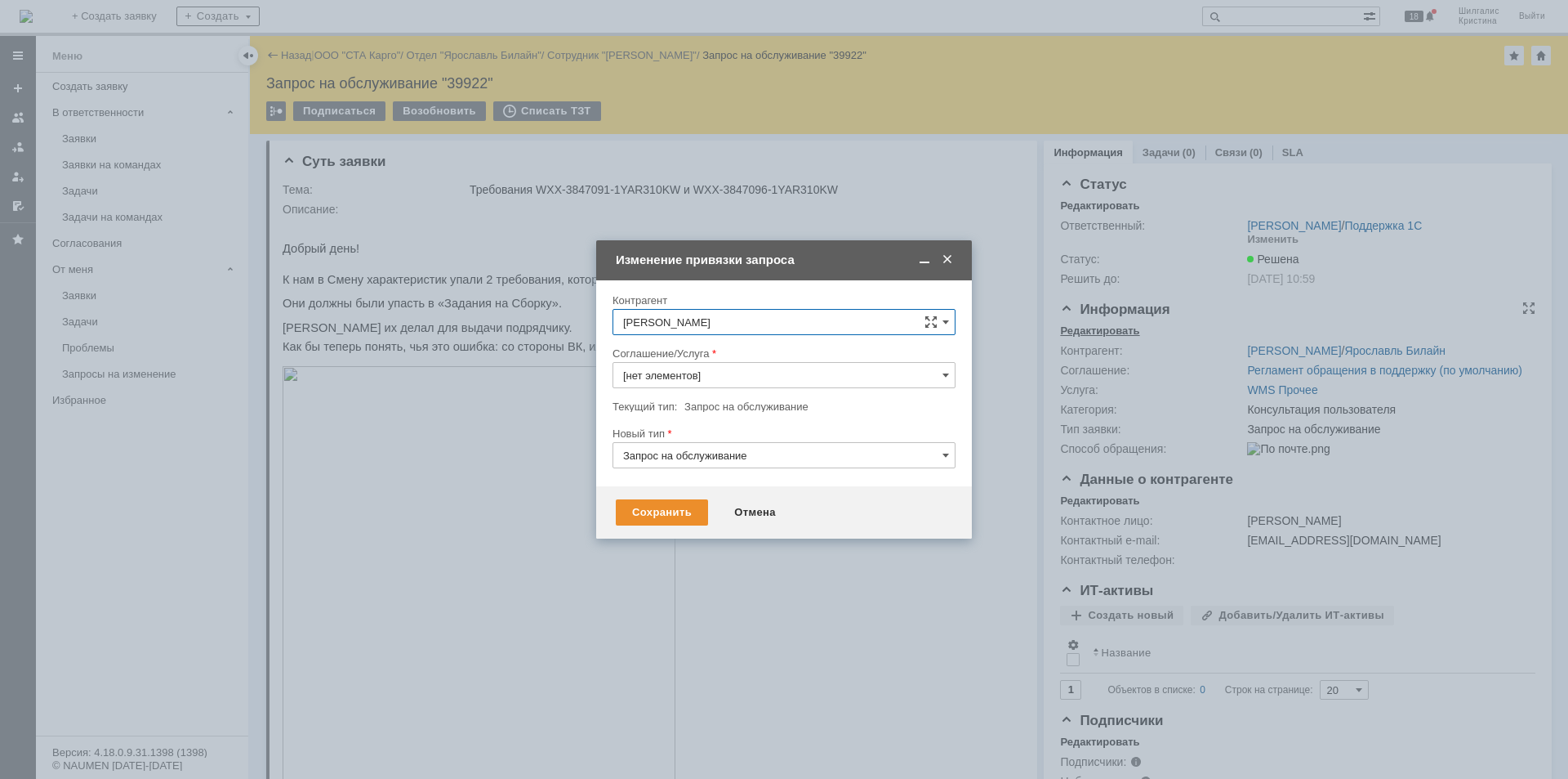
type input "WMS Прочее"
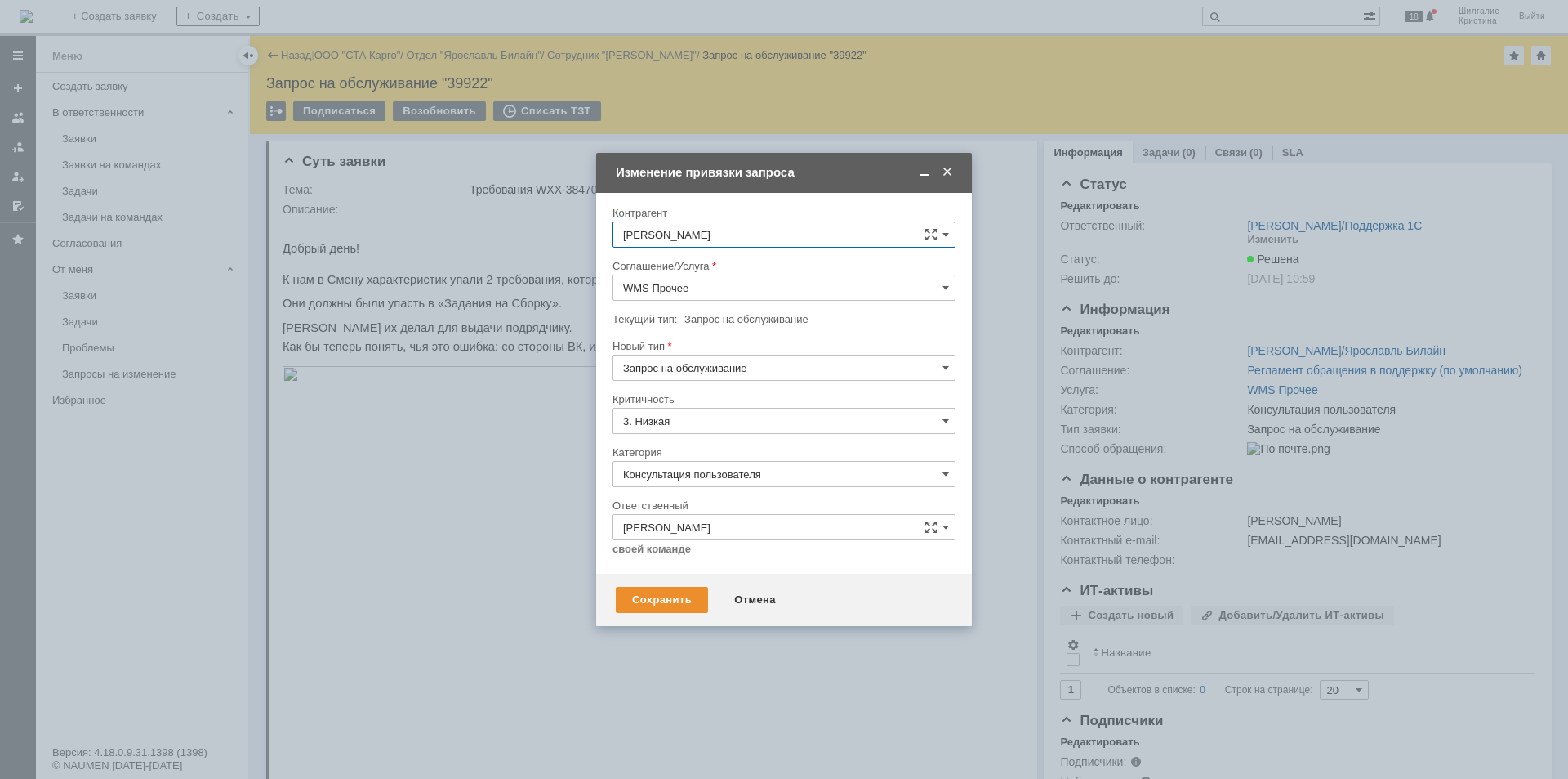
click at [681, 286] on input "WMS Прочее" at bounding box center [784, 288] width 343 height 26
click at [697, 382] on span "WMS Обмены" at bounding box center [784, 379] width 322 height 13
type input "WMS Обмены"
click at [654, 599] on div "Сохранить" at bounding box center [662, 600] width 92 height 26
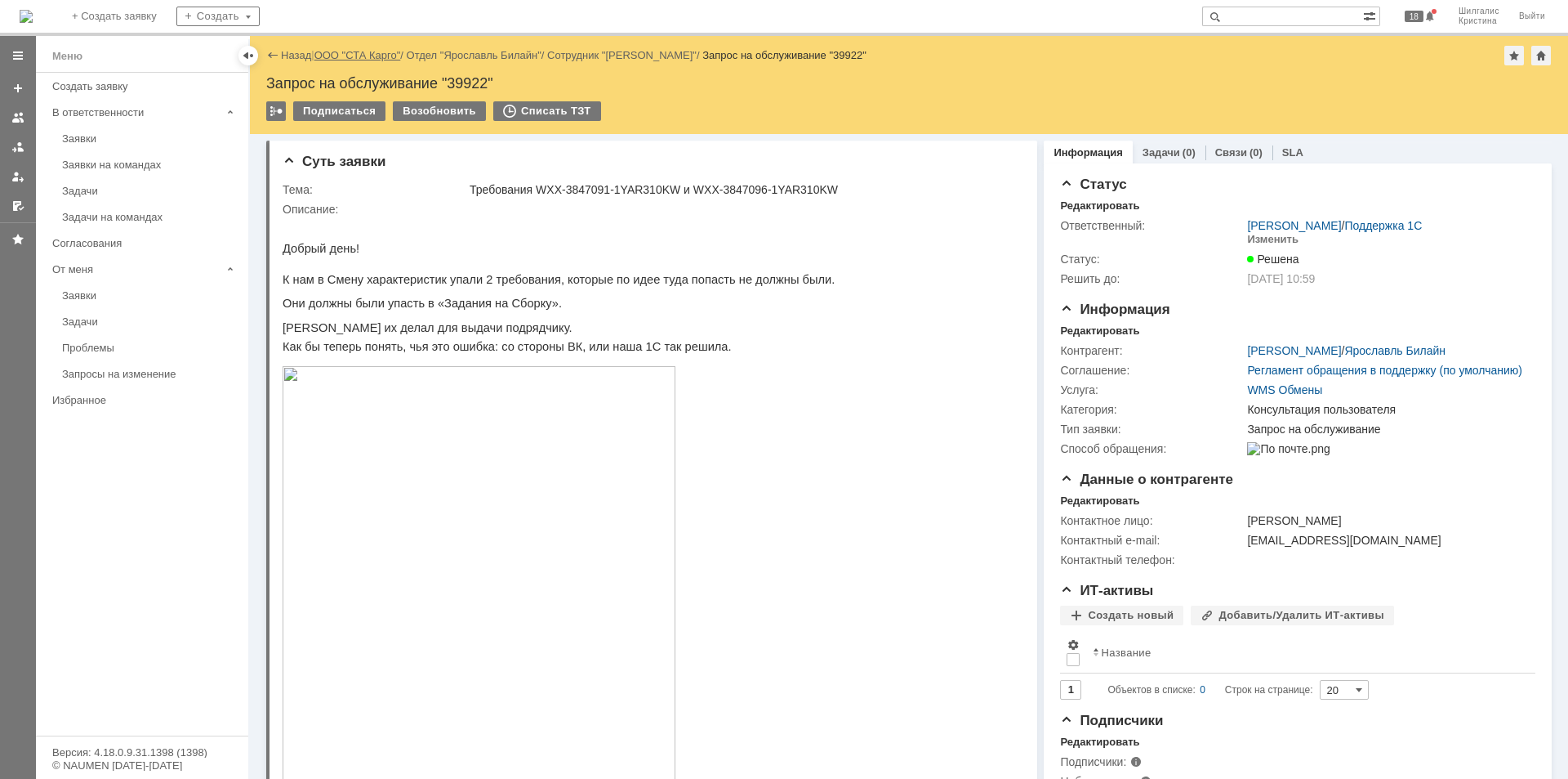
click at [370, 53] on link "ООО "СТА Карго"" at bounding box center [358, 54] width 87 height 12
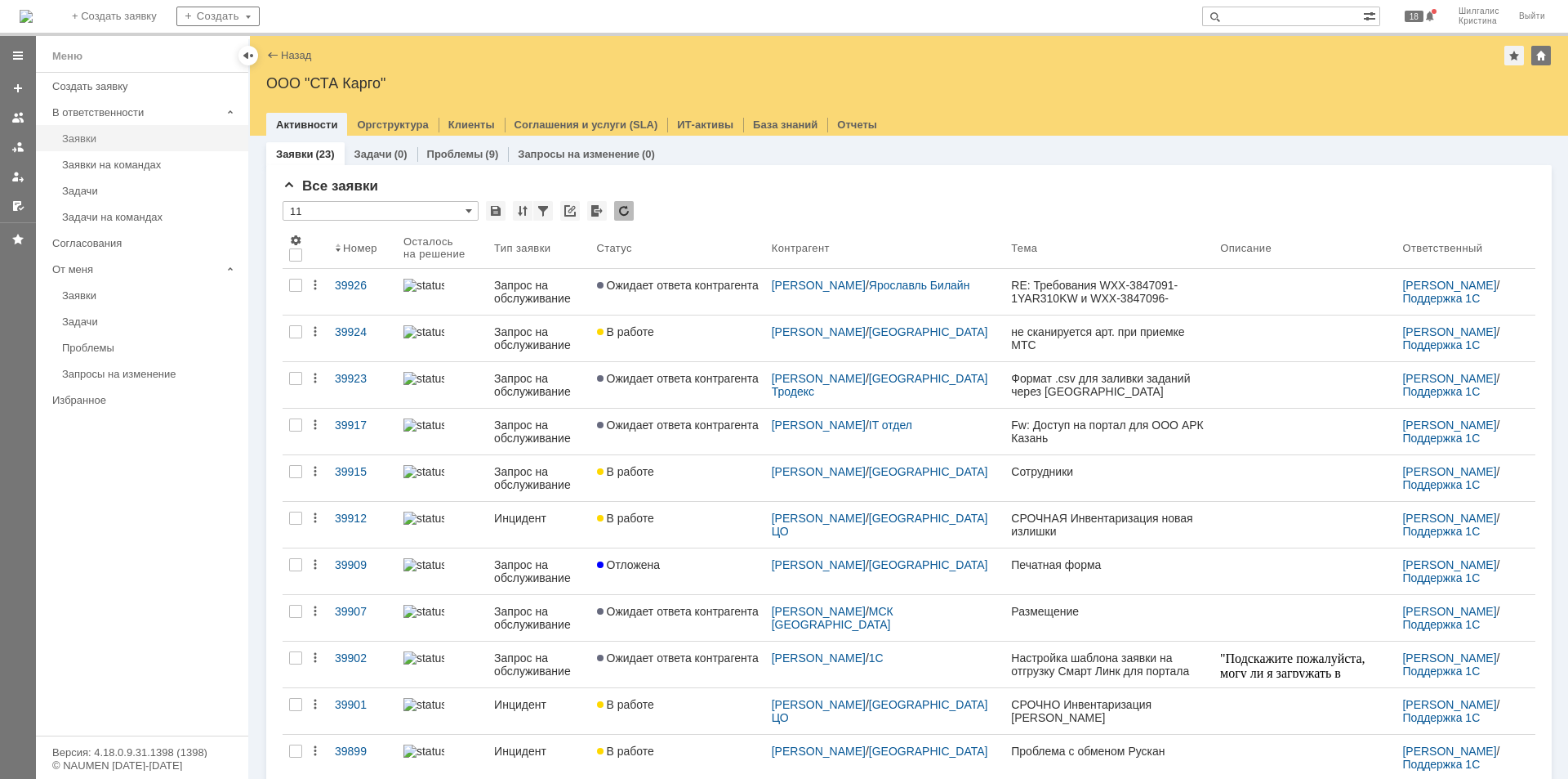
click at [97, 138] on div "Заявки" at bounding box center [150, 138] width 176 height 12
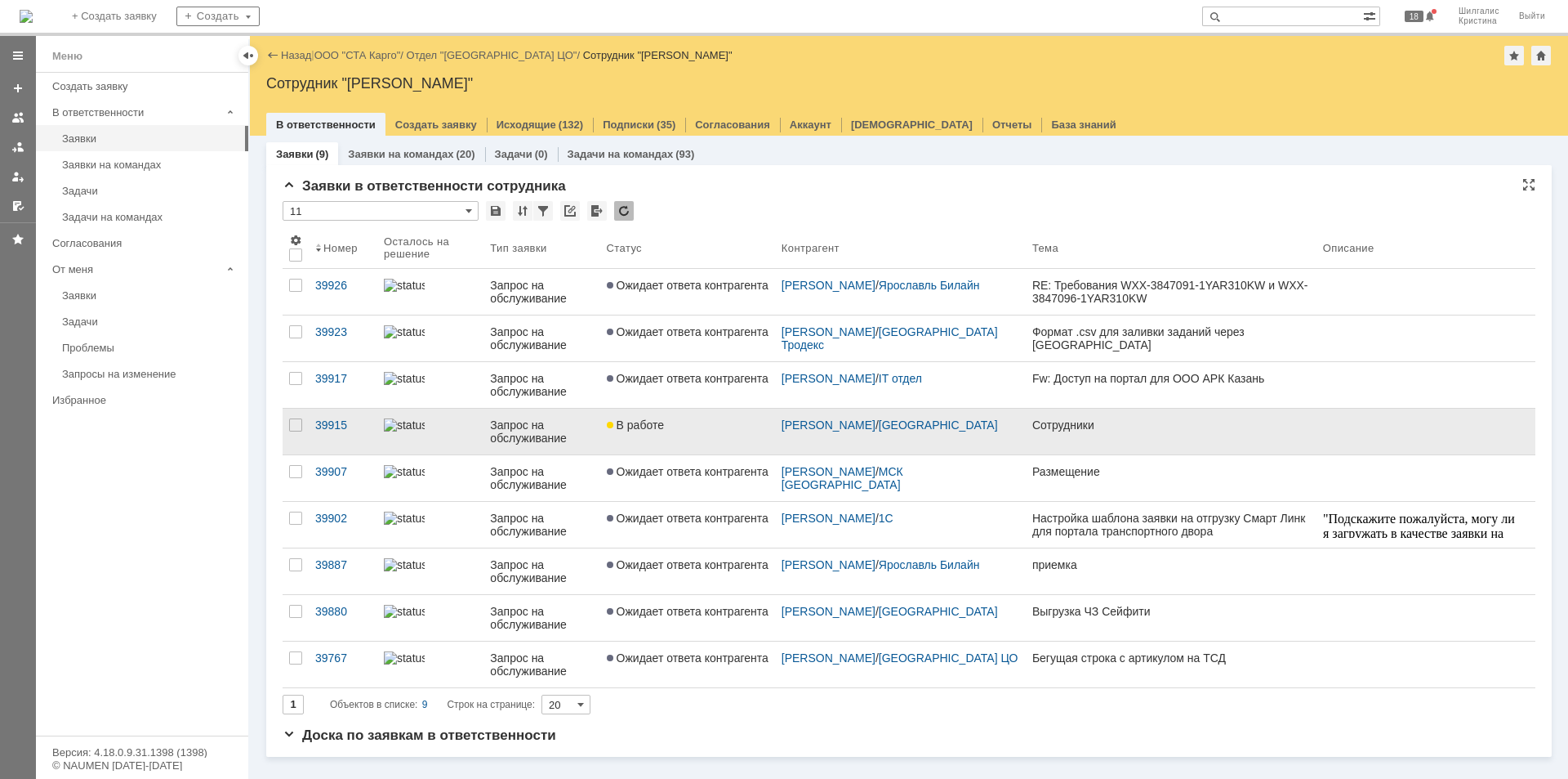
click at [695, 425] on div "В работе" at bounding box center [687, 425] width 161 height 13
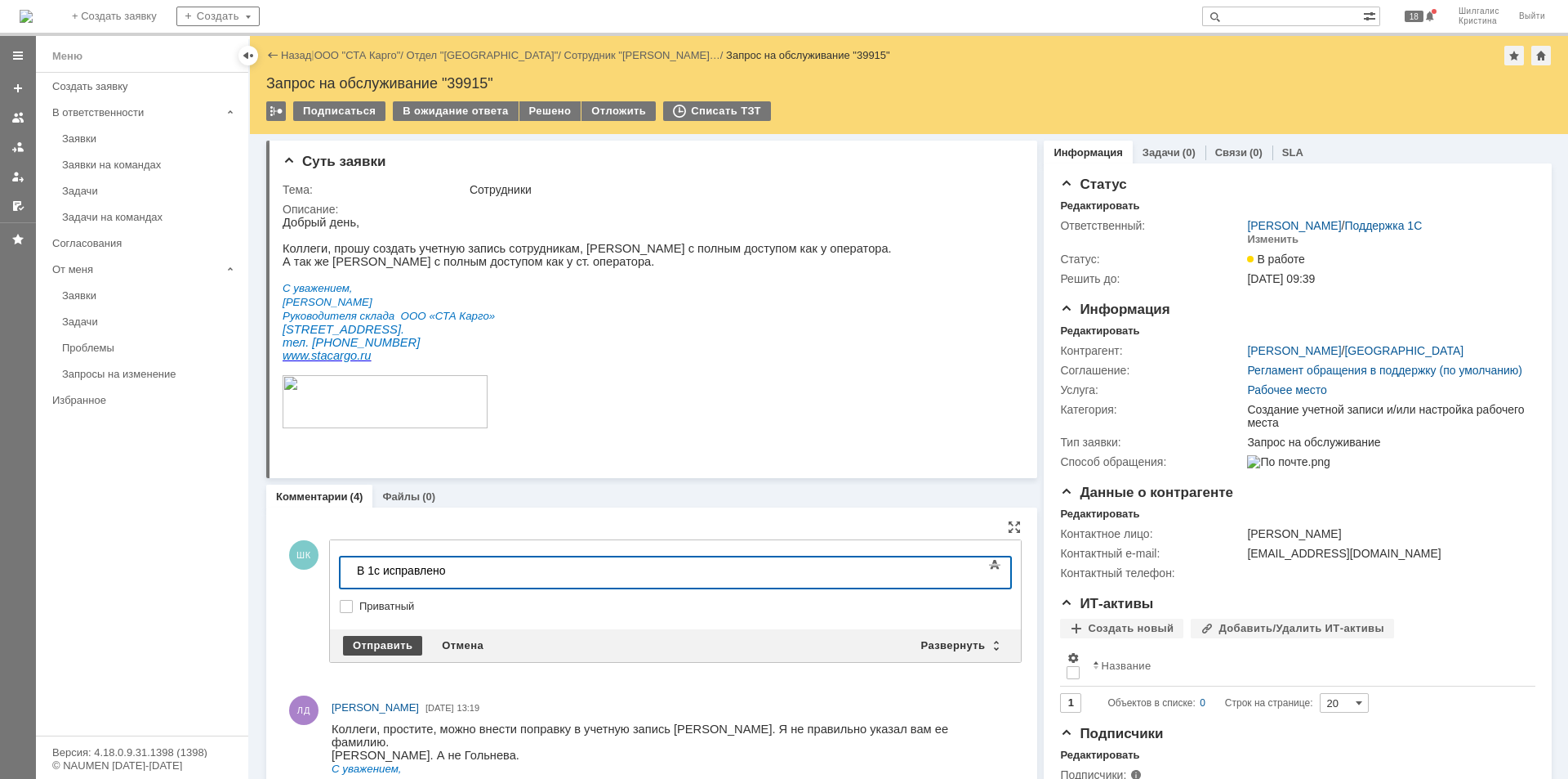
click at [390, 642] on div "Отправить" at bounding box center [382, 645] width 79 height 20
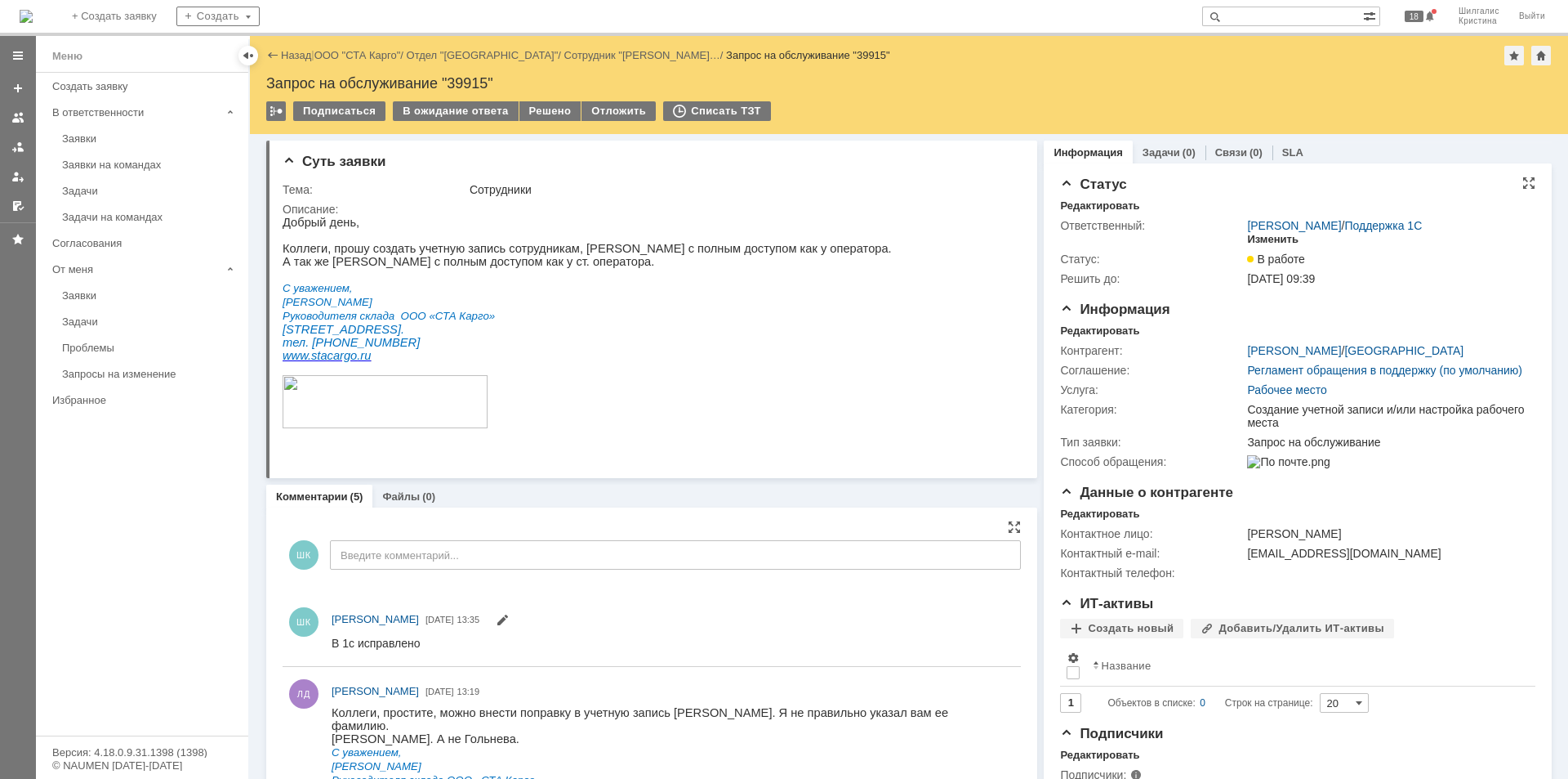
click at [1255, 238] on div "Изменить" at bounding box center [1273, 239] width 51 height 13
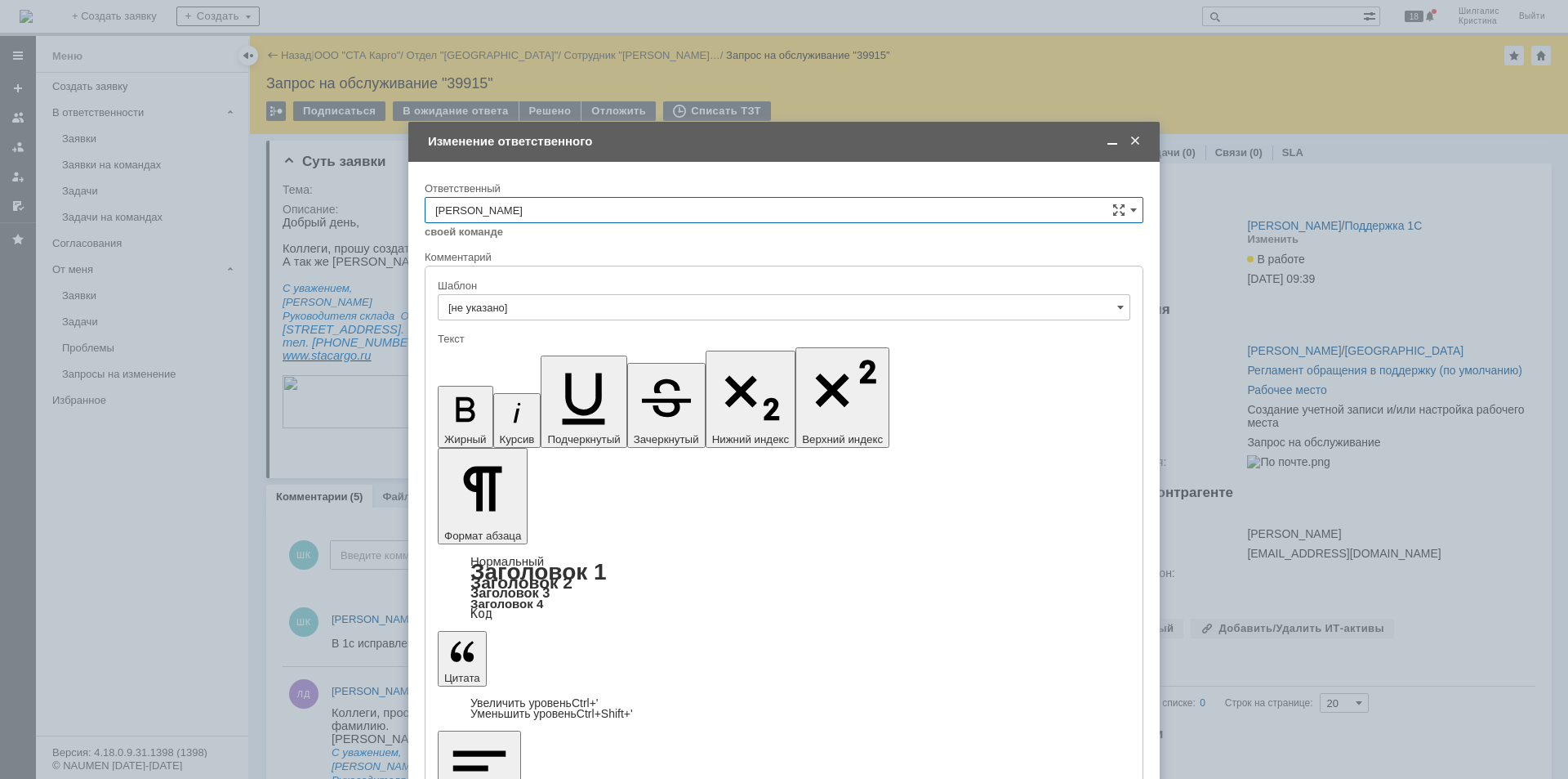
click at [587, 209] on input "[PERSON_NAME]" at bounding box center [784, 210] width 718 height 26
click at [533, 293] on span "[PERSON_NAME]" at bounding box center [784, 291] width 697 height 13
type input "[PERSON_NAME]"
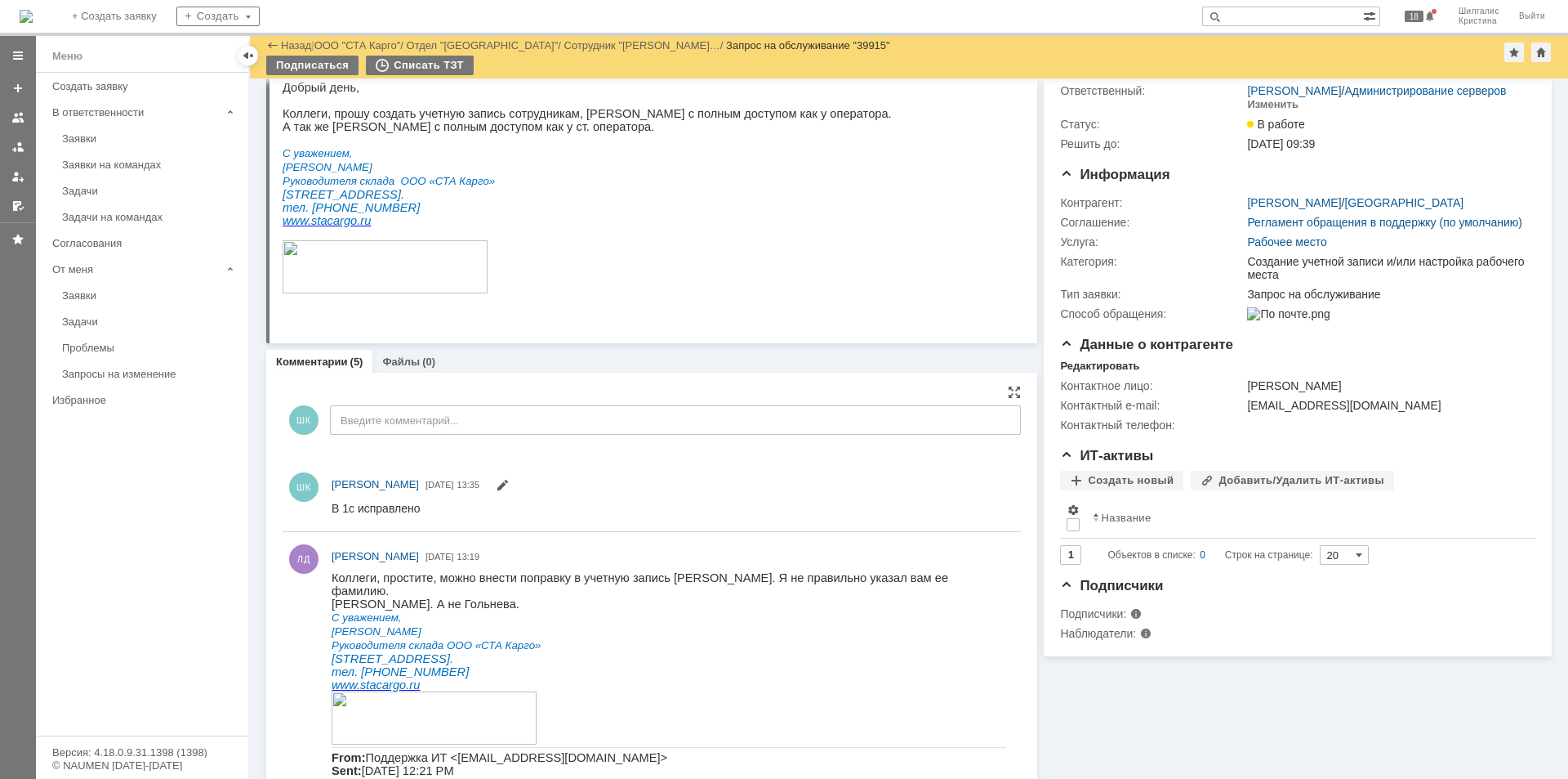
scroll to position [0, 0]
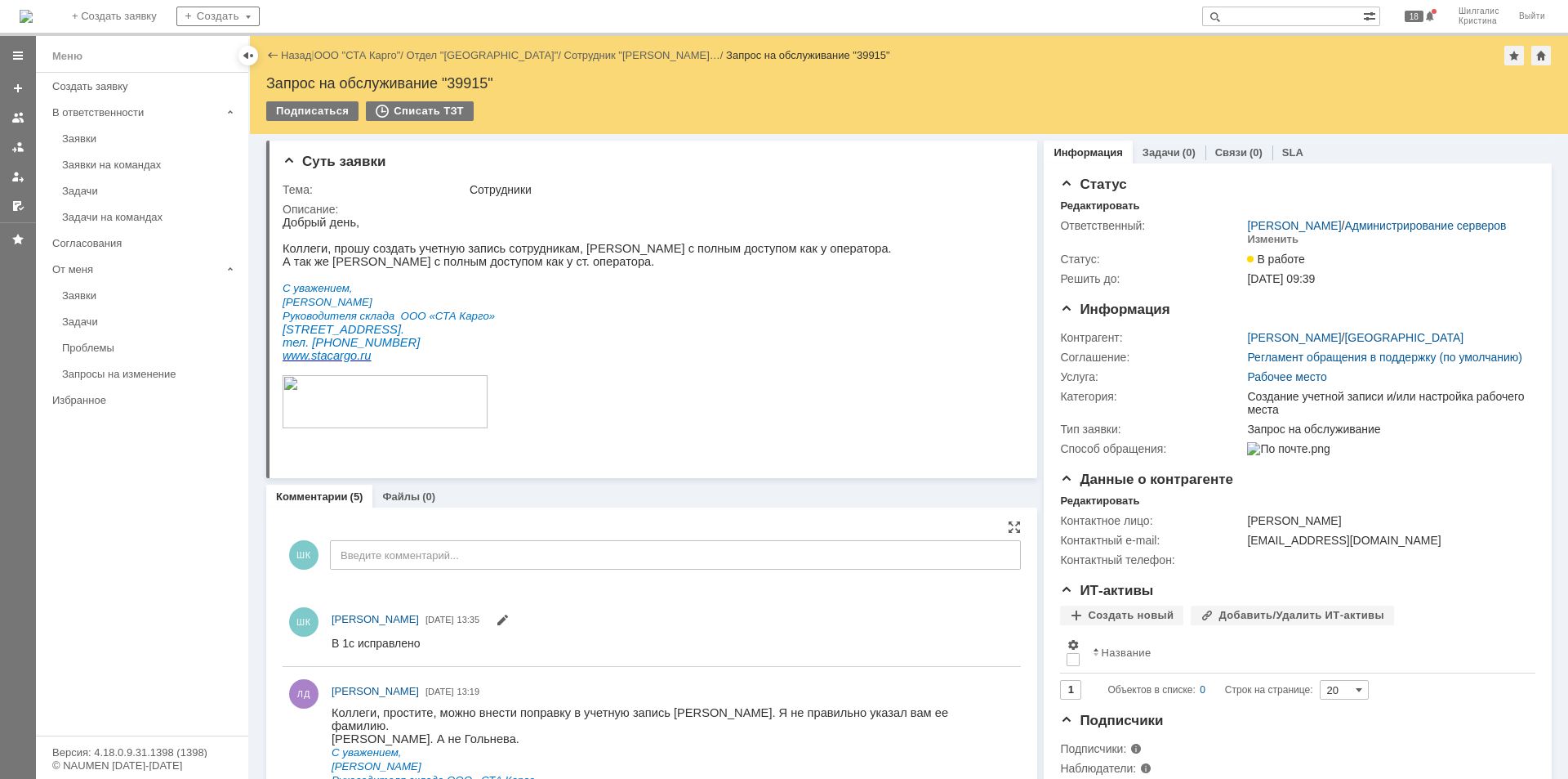
click at [470, 77] on div "Запрос на обслуживание "39915"" at bounding box center [909, 83] width 1285 height 16
click at [469, 78] on div "Запрос на обслуживание "39915"" at bounding box center [909, 83] width 1285 height 16
copy div "39915"
click at [378, 54] on link "ООО "СТА Карго"" at bounding box center [358, 54] width 87 height 12
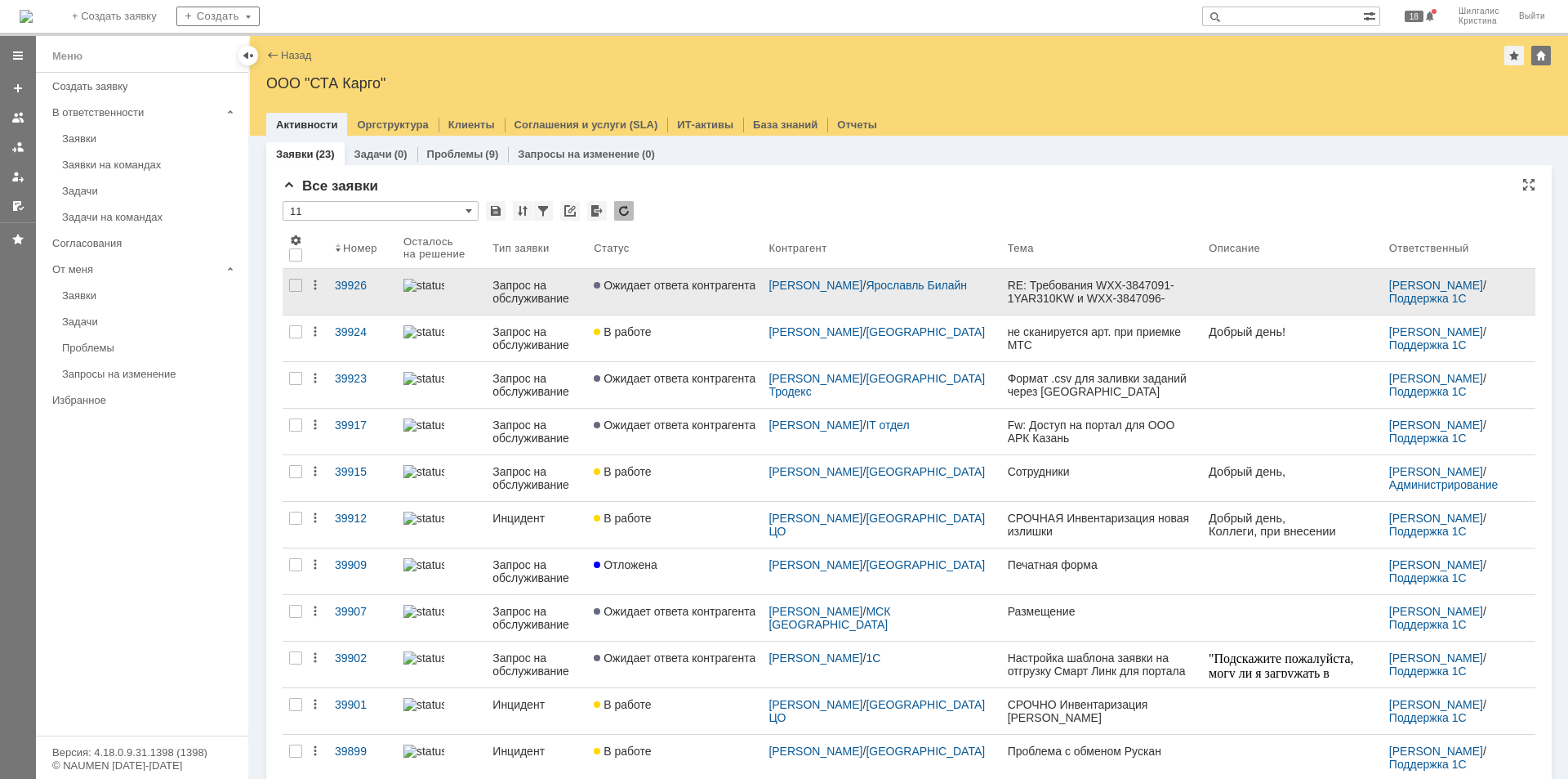
click at [721, 275] on link "Ожидает ответа контрагента" at bounding box center [675, 292] width 175 height 46
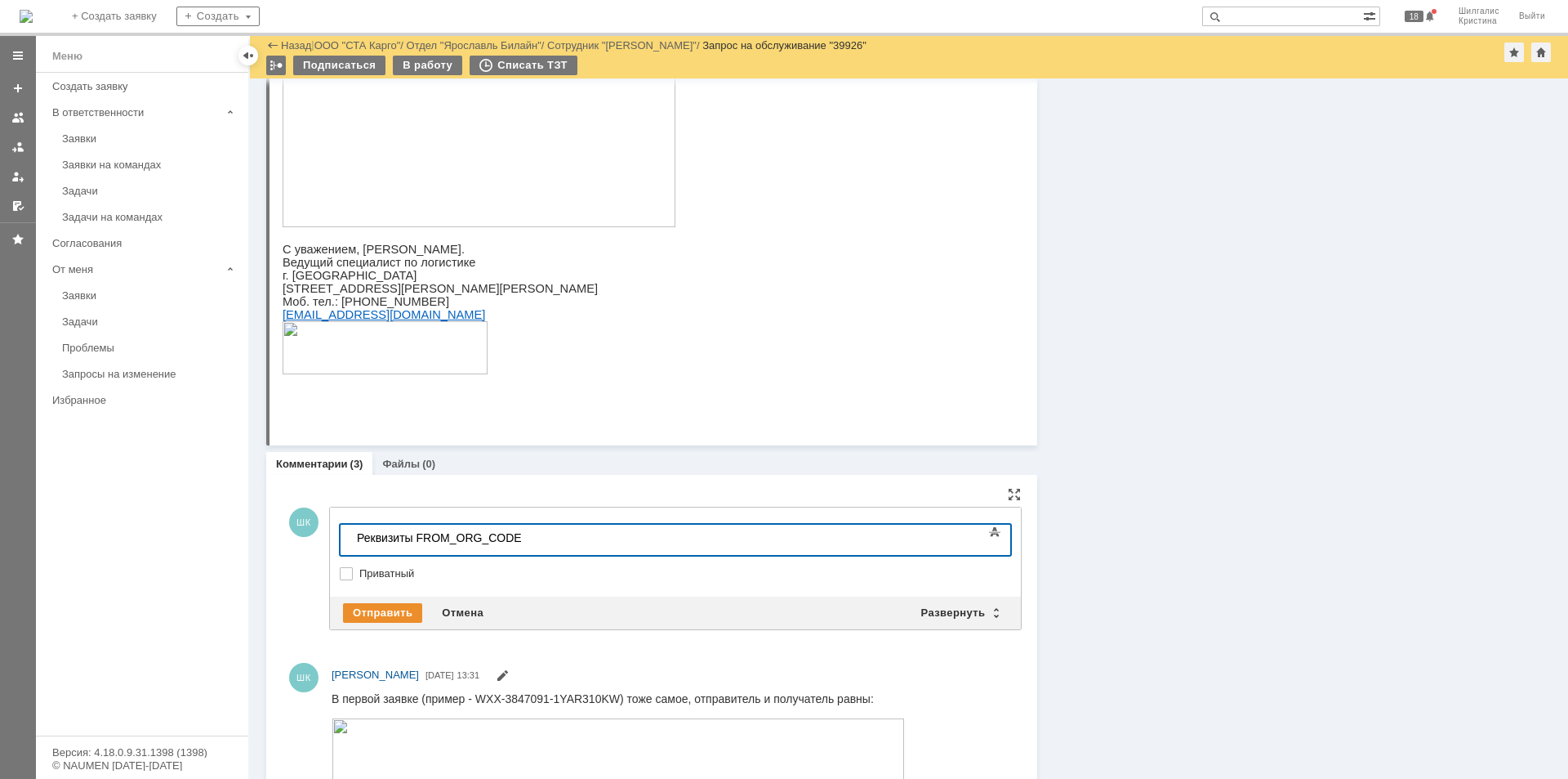
scroll to position [208, 7]
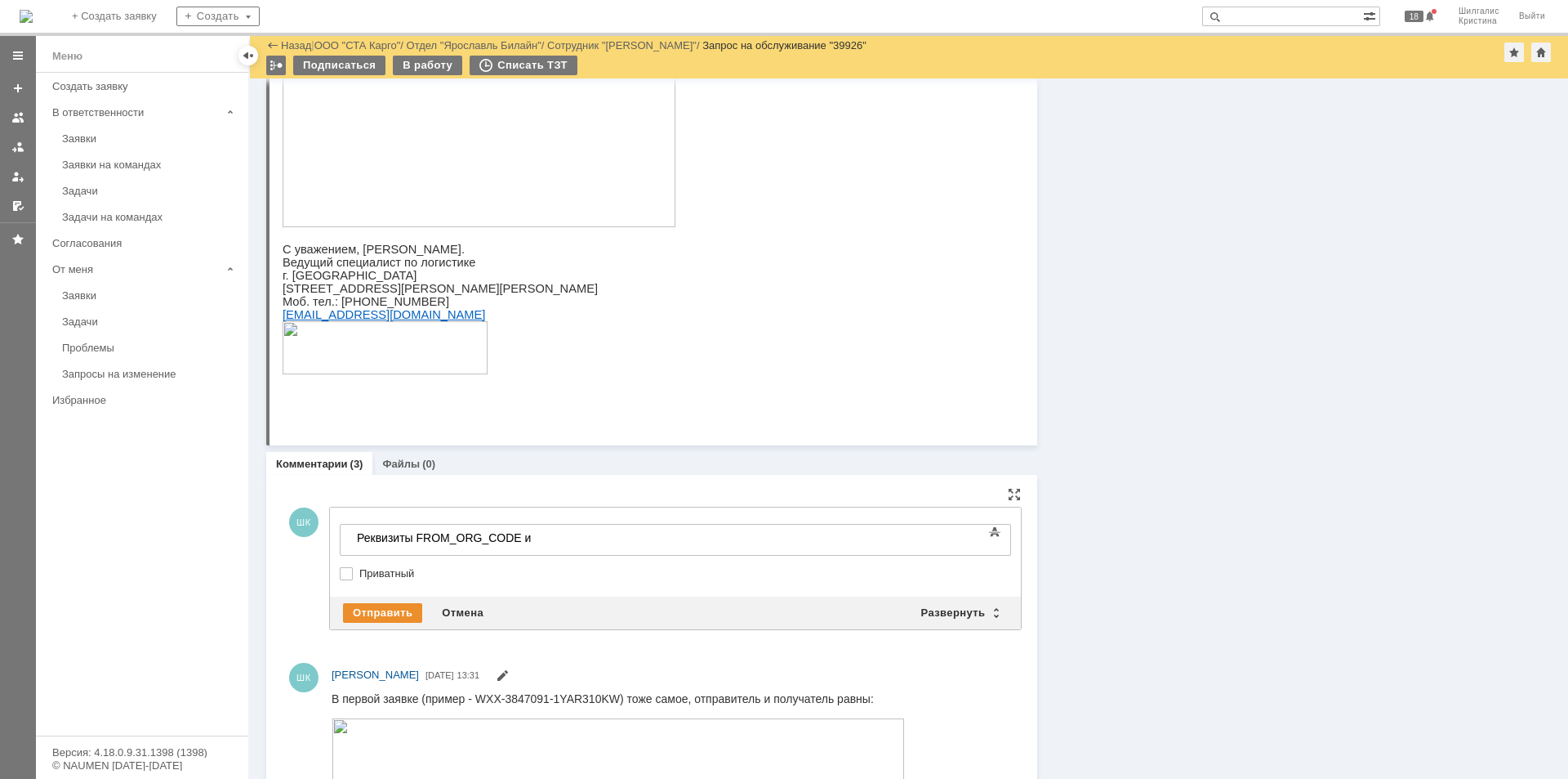
click at [559, 538] on div "Реквизиты FROM_ORG_CODE и" at bounding box center [472, 537] width 232 height 13
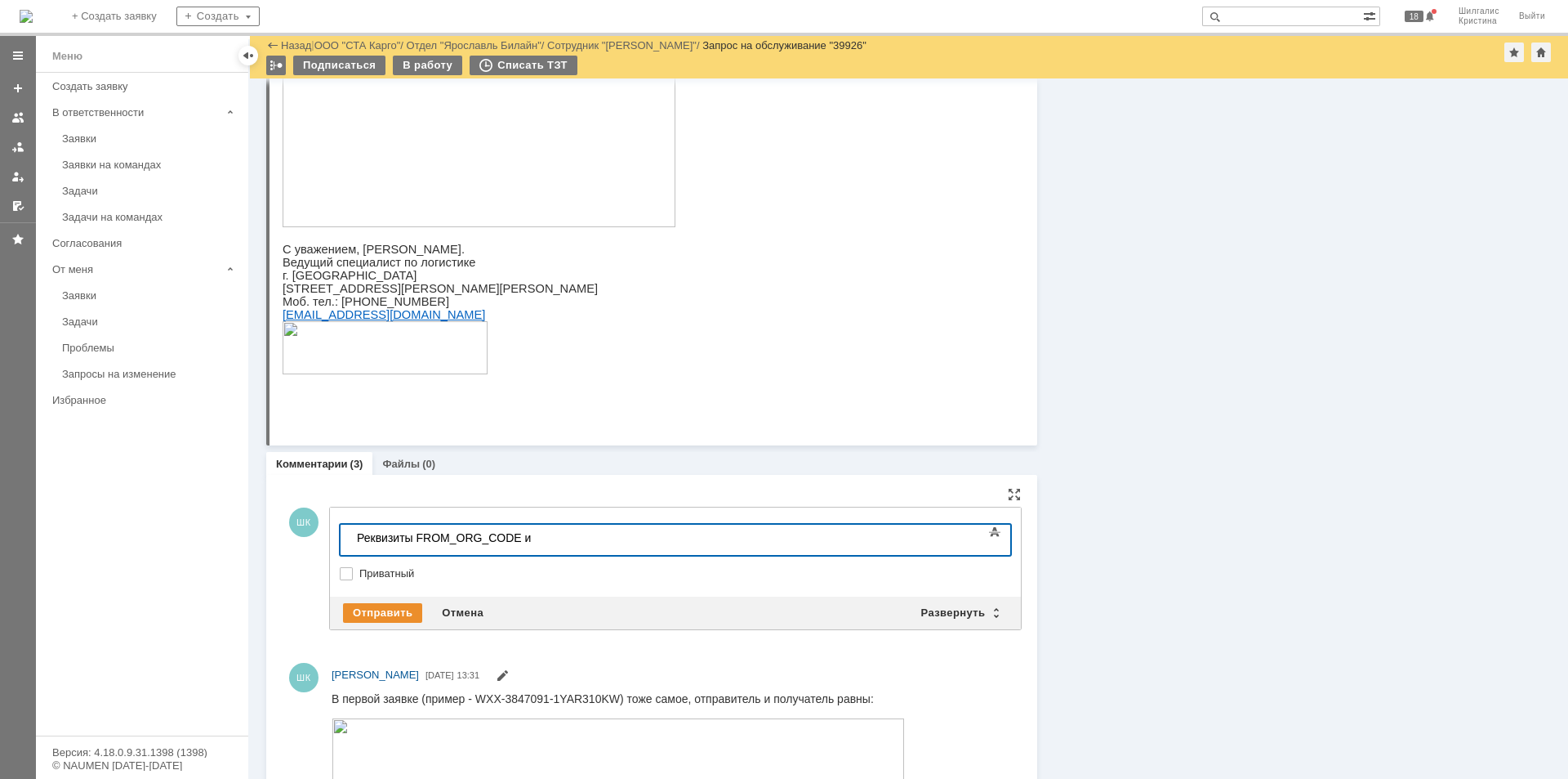
scroll to position [171, 7]
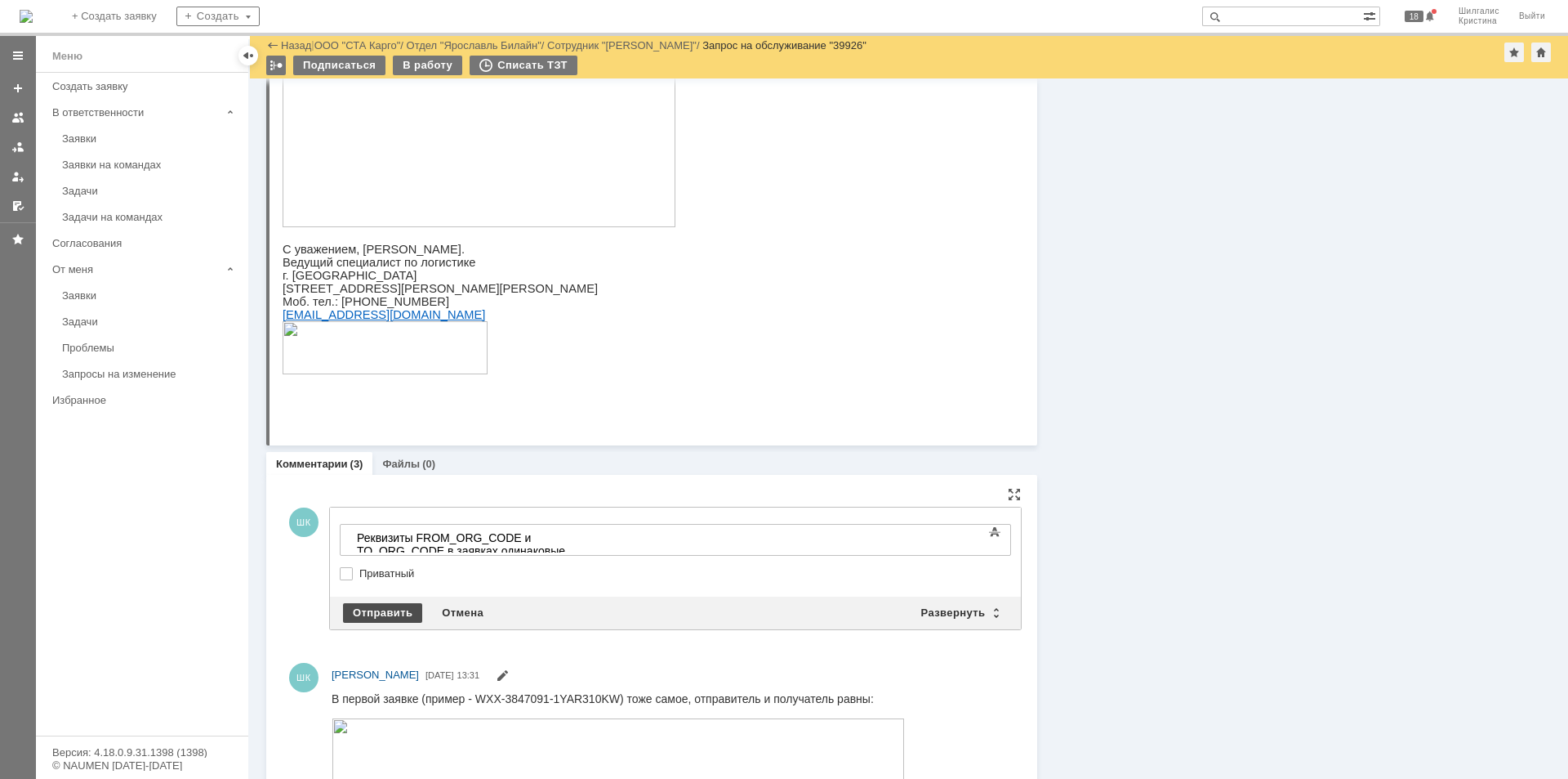
click at [396, 608] on div "Отправить" at bounding box center [382, 612] width 79 height 20
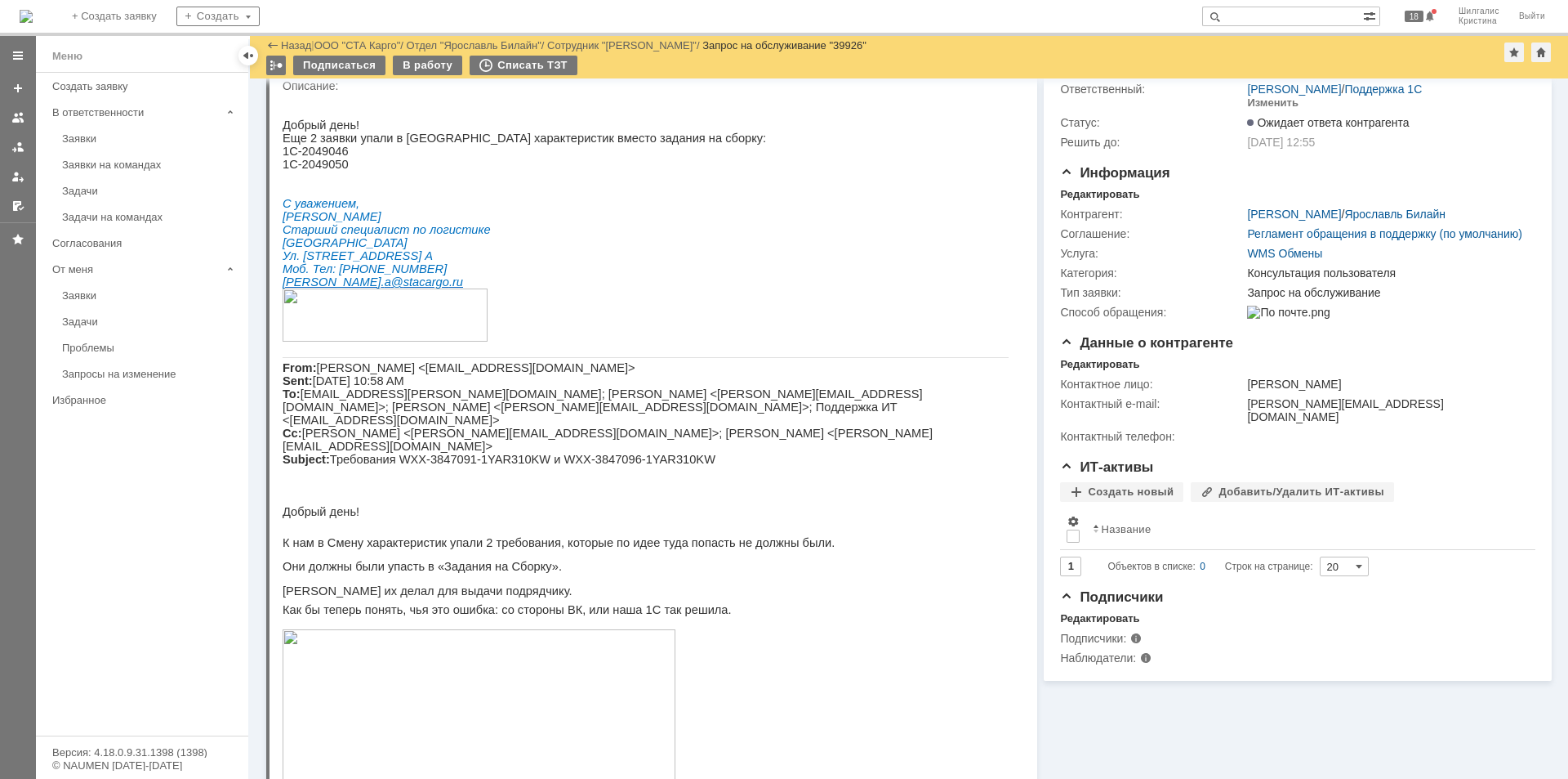
scroll to position [0, 0]
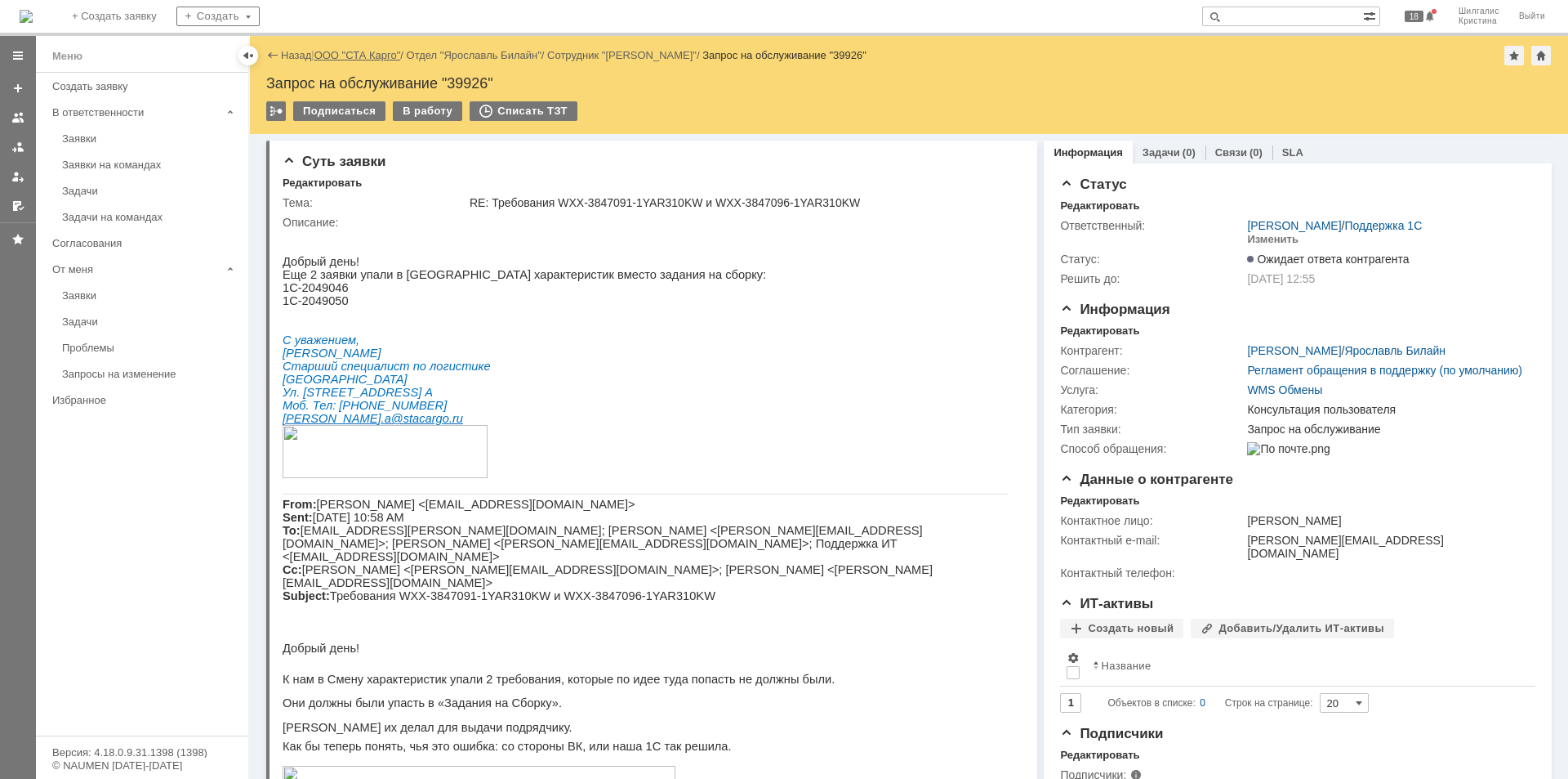
click at [377, 54] on link "ООО "СТА Карго"" at bounding box center [358, 54] width 87 height 12
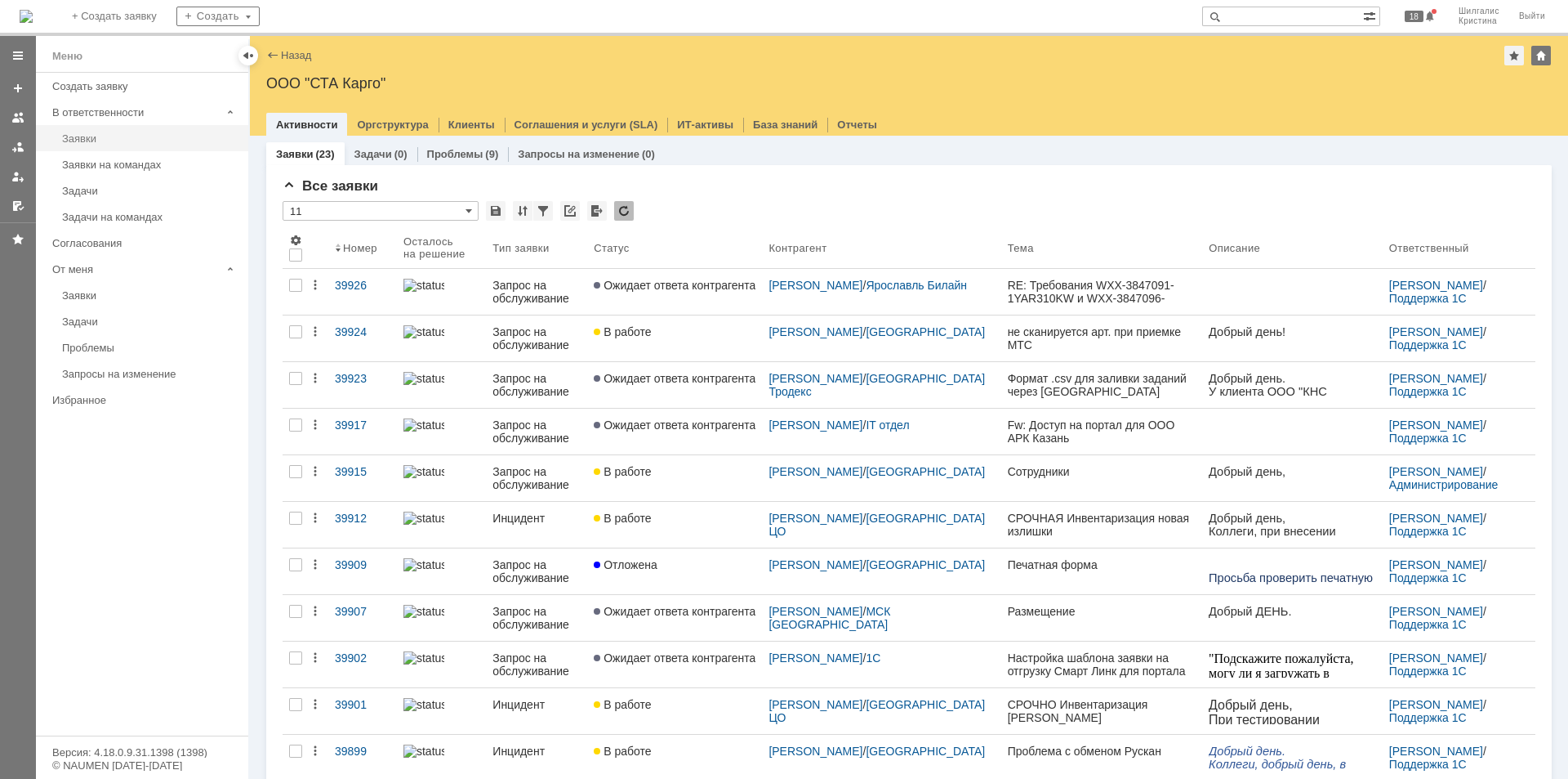
click at [96, 146] on link "Заявки" at bounding box center [150, 138] width 190 height 26
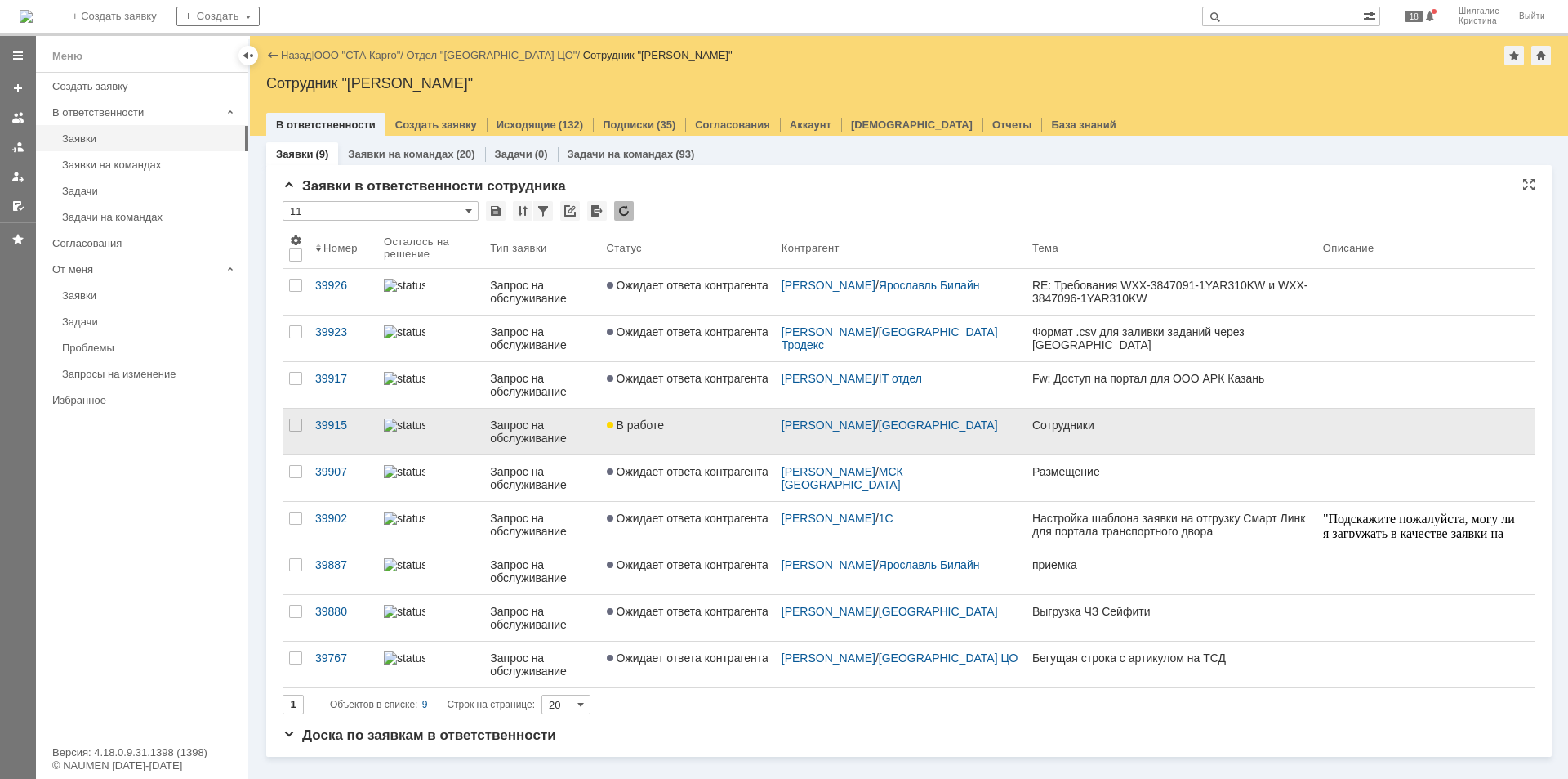
click at [714, 425] on div "В работе" at bounding box center [687, 425] width 161 height 13
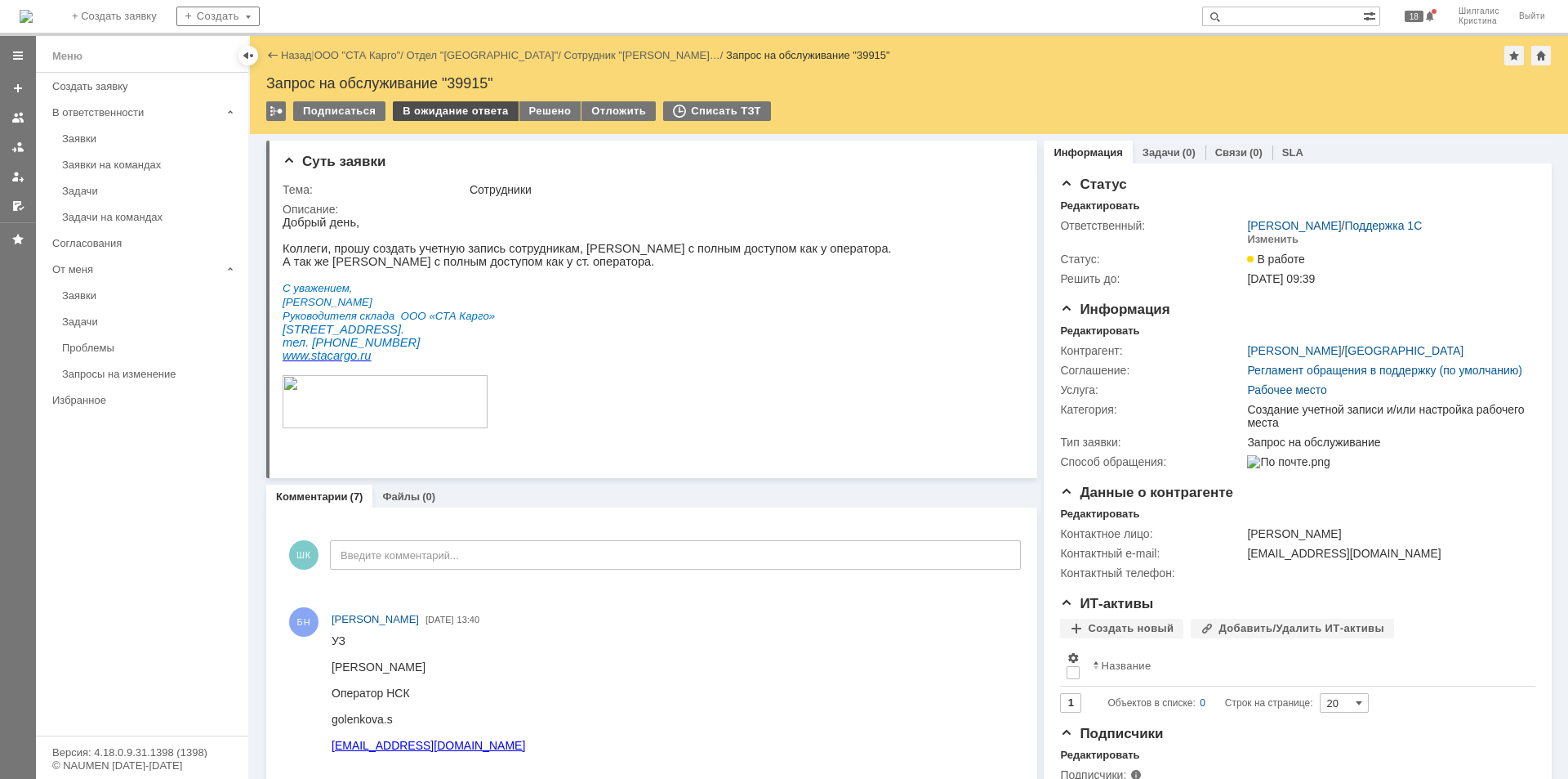
click at [424, 109] on div "В ожидание ответа" at bounding box center [456, 111] width 125 height 20
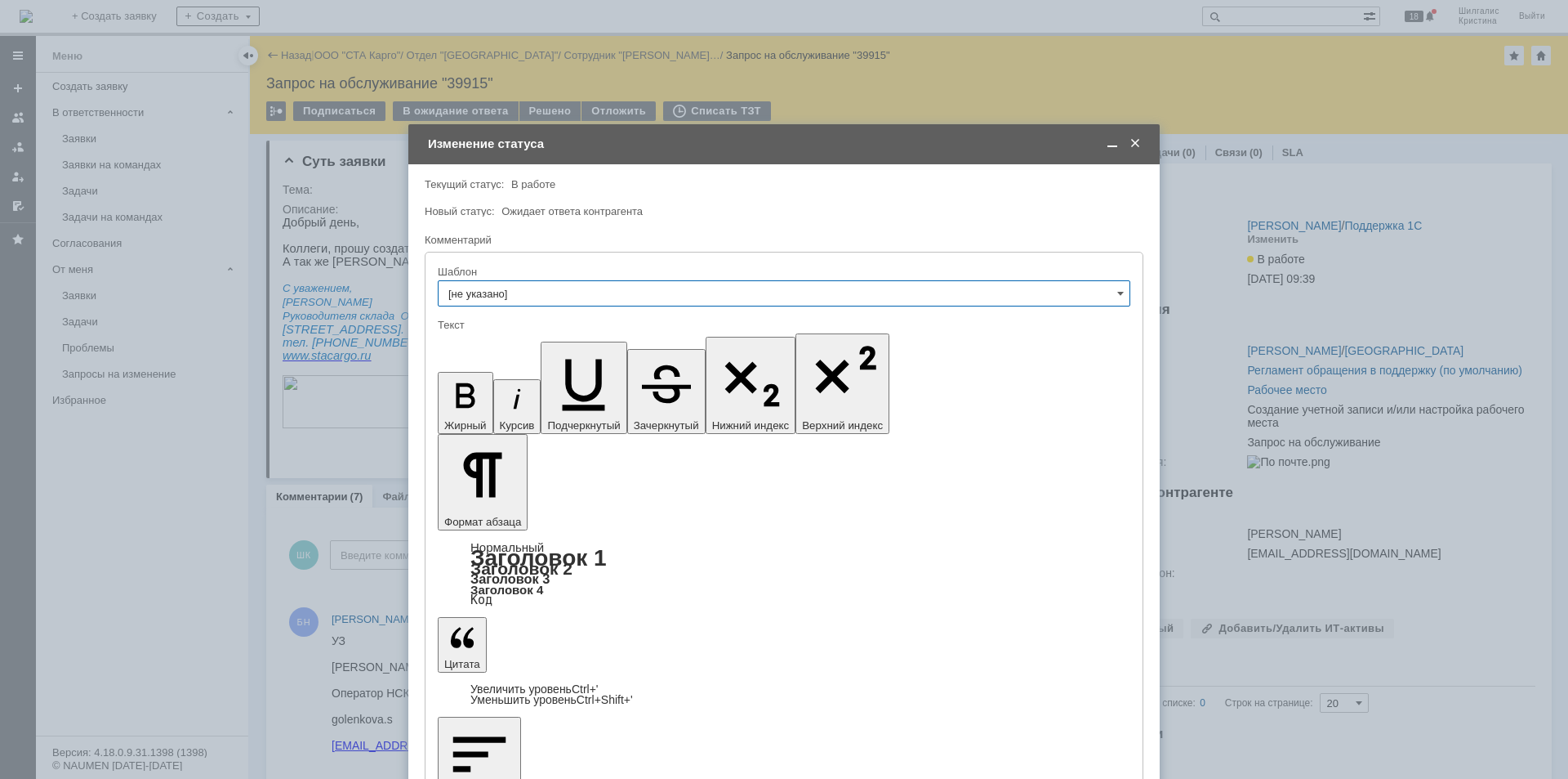
click at [558, 292] on input "[не указано]" at bounding box center [784, 293] width 693 height 26
drag, startPoint x: 570, startPoint y: 279, endPoint x: 579, endPoint y: 272, distance: 11.4
click at [570, 278] on div "Шаблон" at bounding box center [784, 272] width 693 height 16
type input "[не указано]"
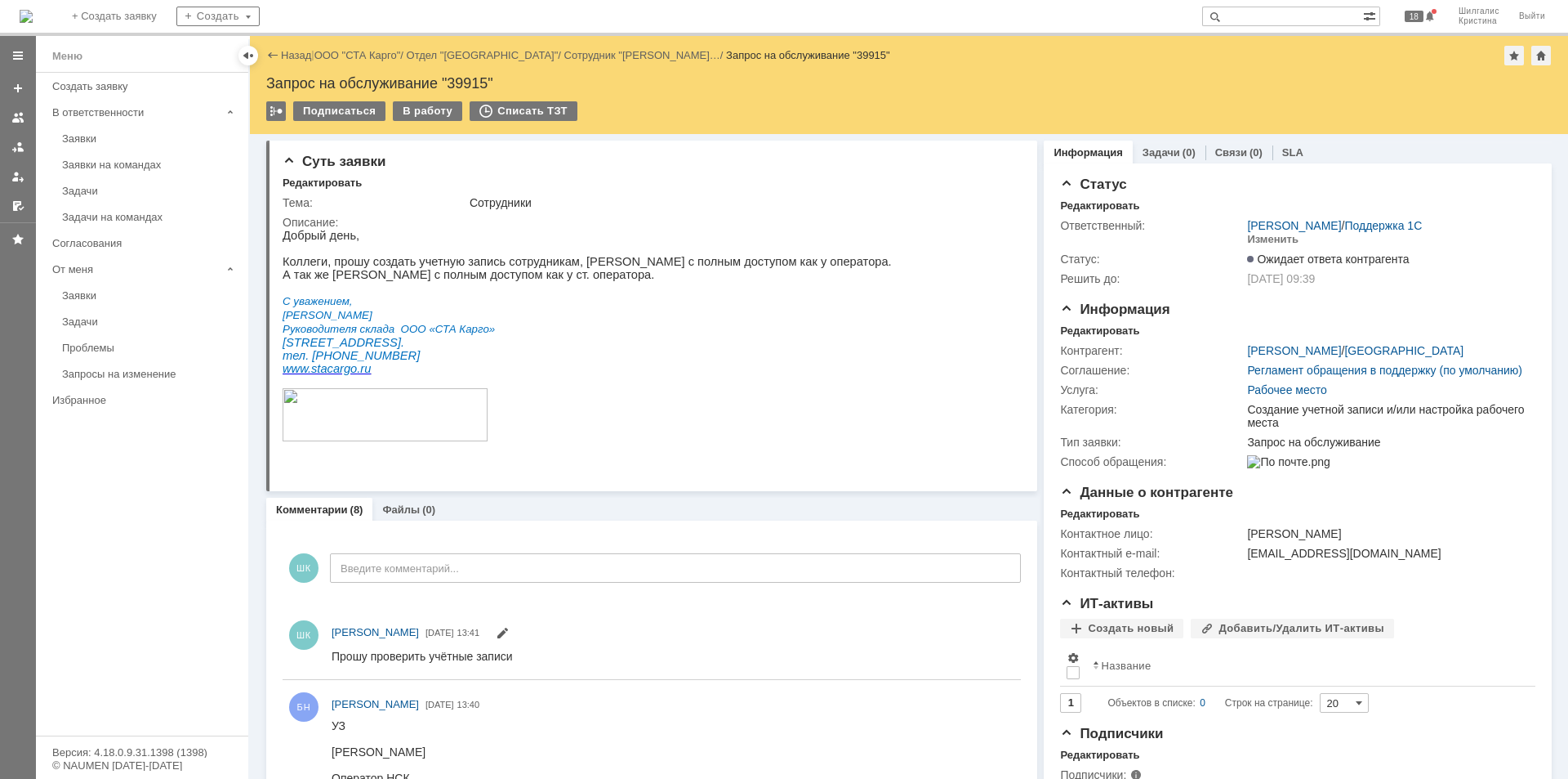
click at [110, 140] on div "Заявки" at bounding box center [150, 138] width 176 height 12
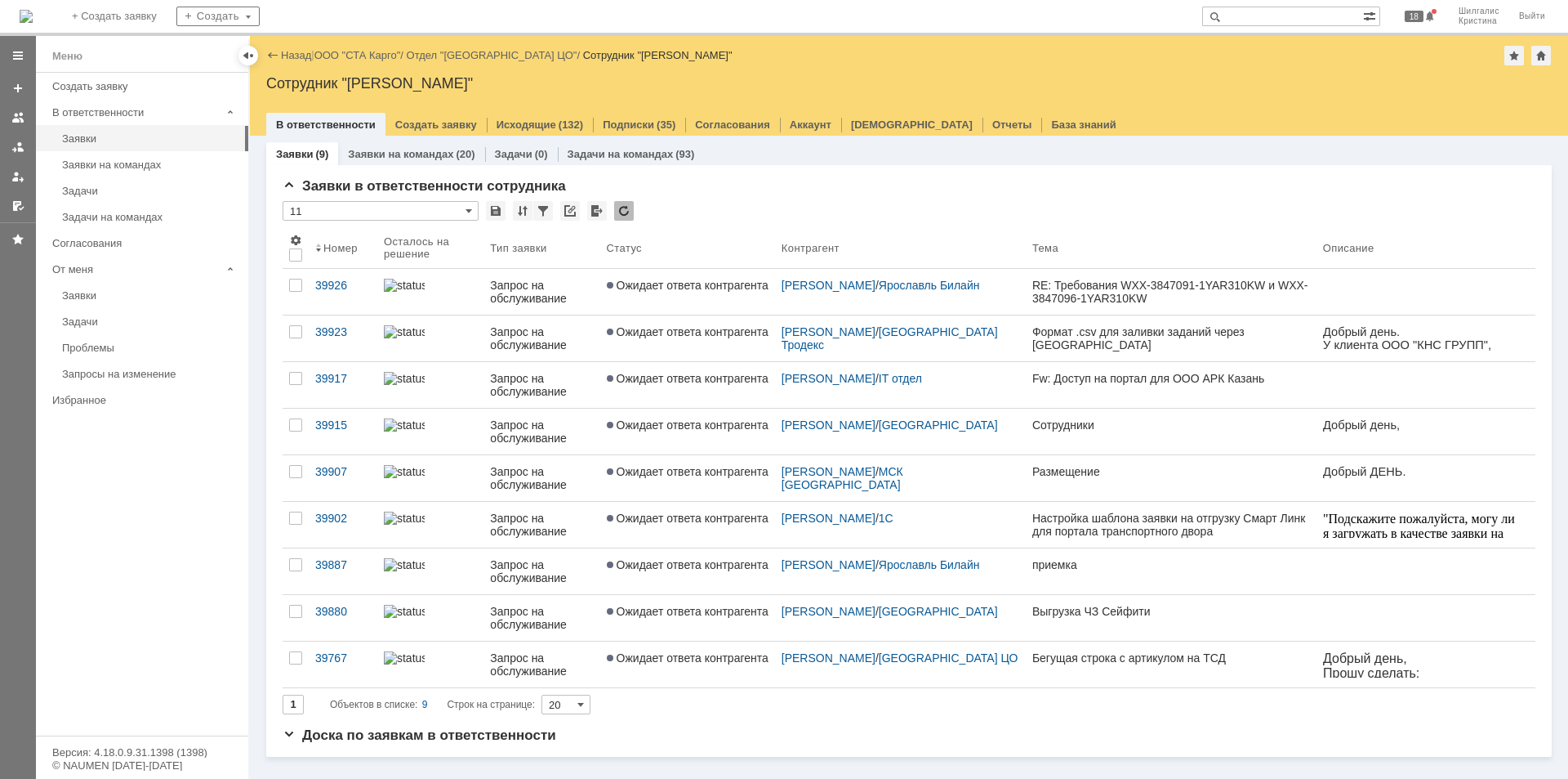
click at [700, 331] on span "Ожидает ответа контрагента" at bounding box center [687, 331] width 161 height 13
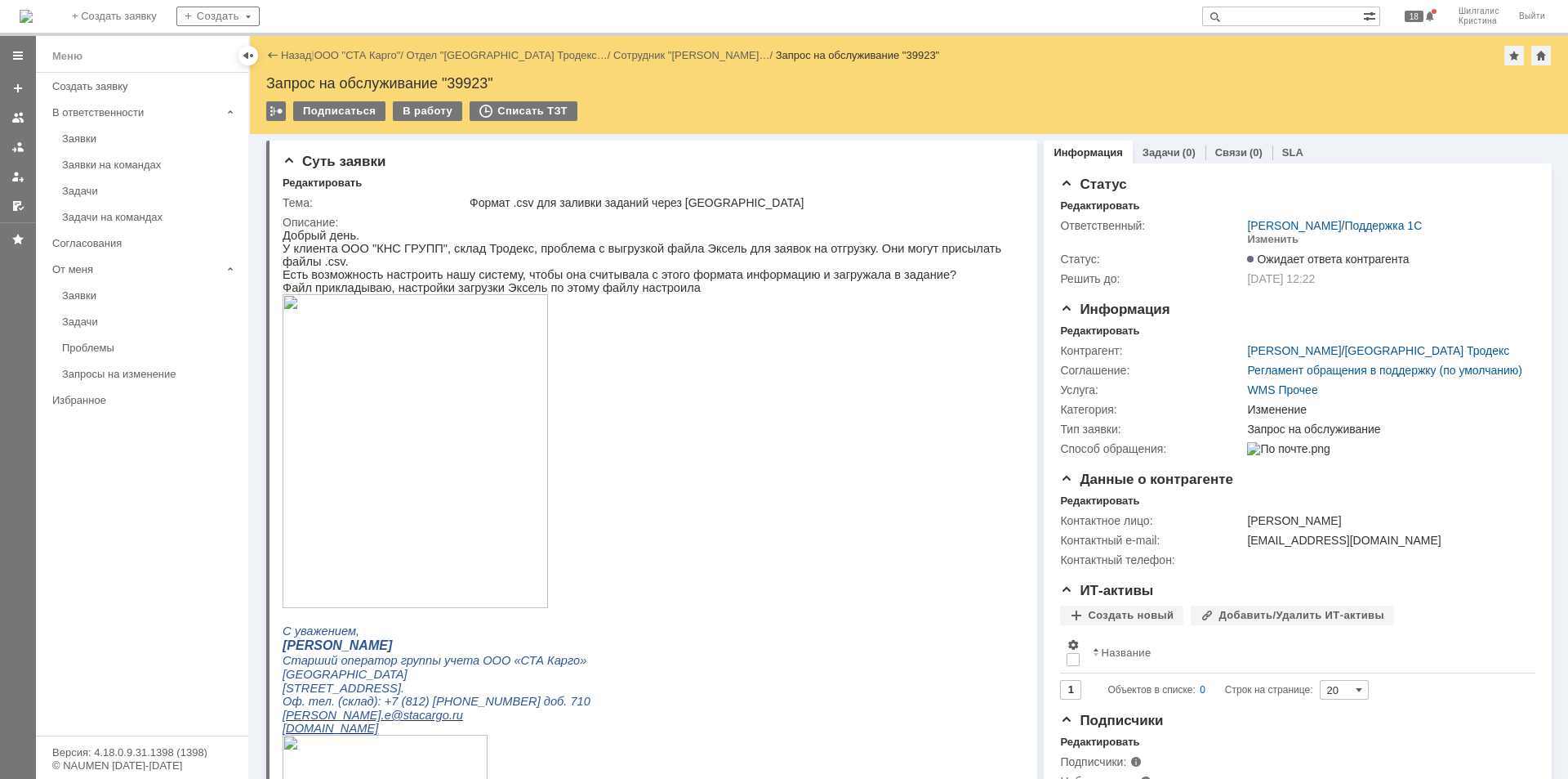
click at [466, 81] on div "Запрос на обслуживание "39923"" at bounding box center [909, 83] width 1285 height 16
copy div "39923"
click at [349, 56] on link "ООО "СТА Карго"" at bounding box center [358, 54] width 87 height 12
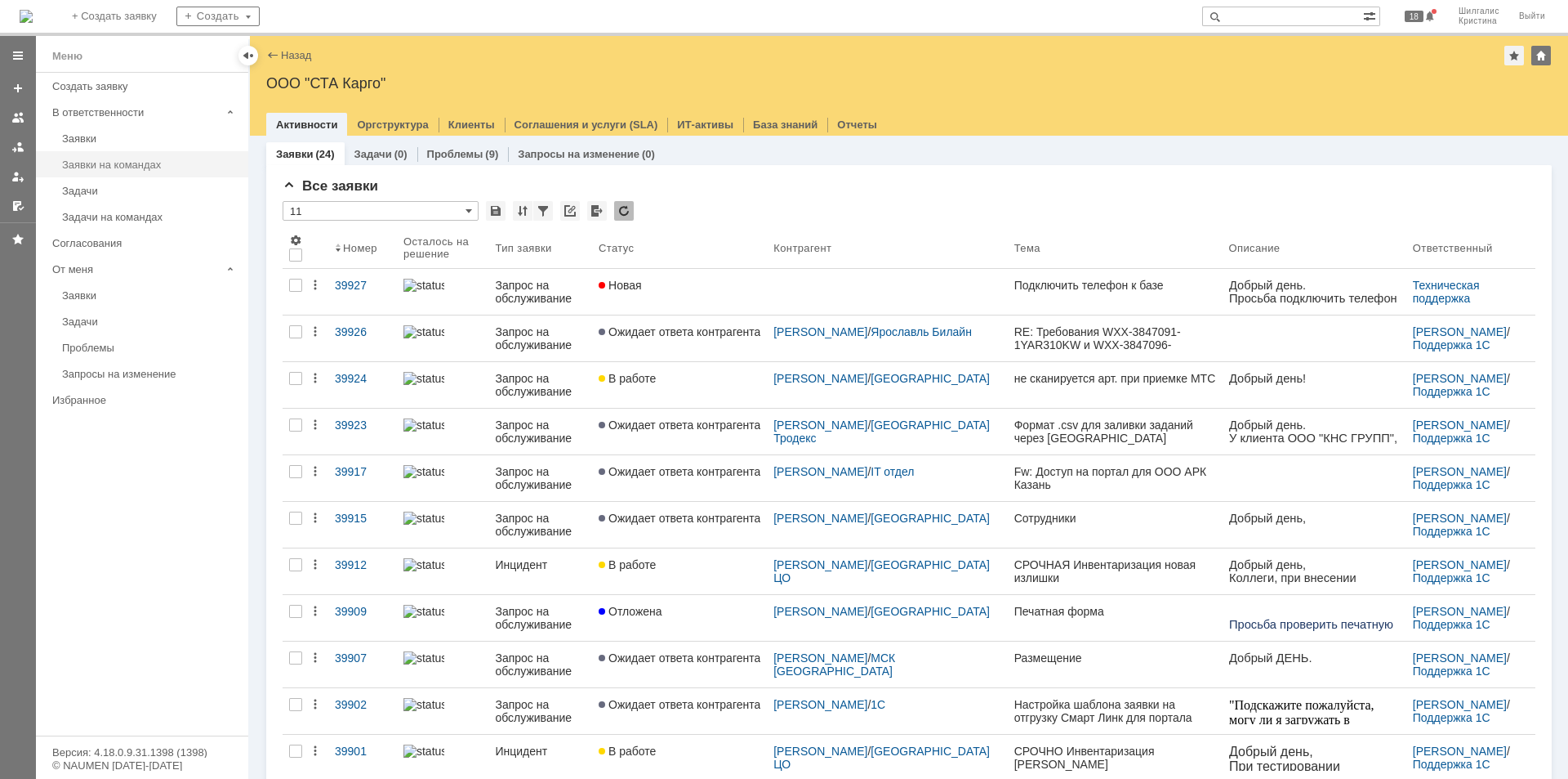
click at [104, 159] on div "Заявки на командах" at bounding box center [150, 164] width 176 height 12
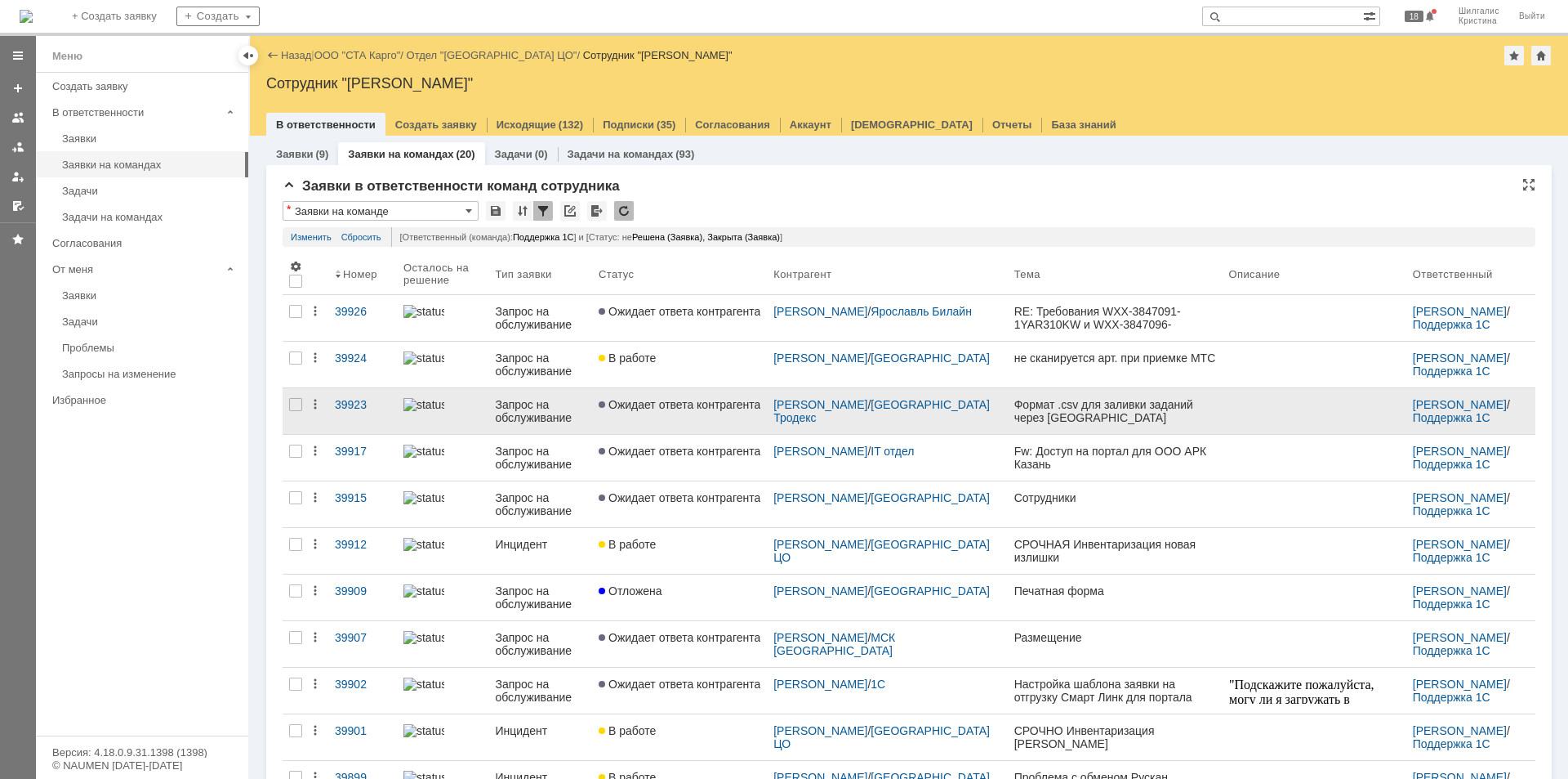
click at [639, 401] on span "Ожидает ответа контрагента" at bounding box center [680, 405] width 161 height 13
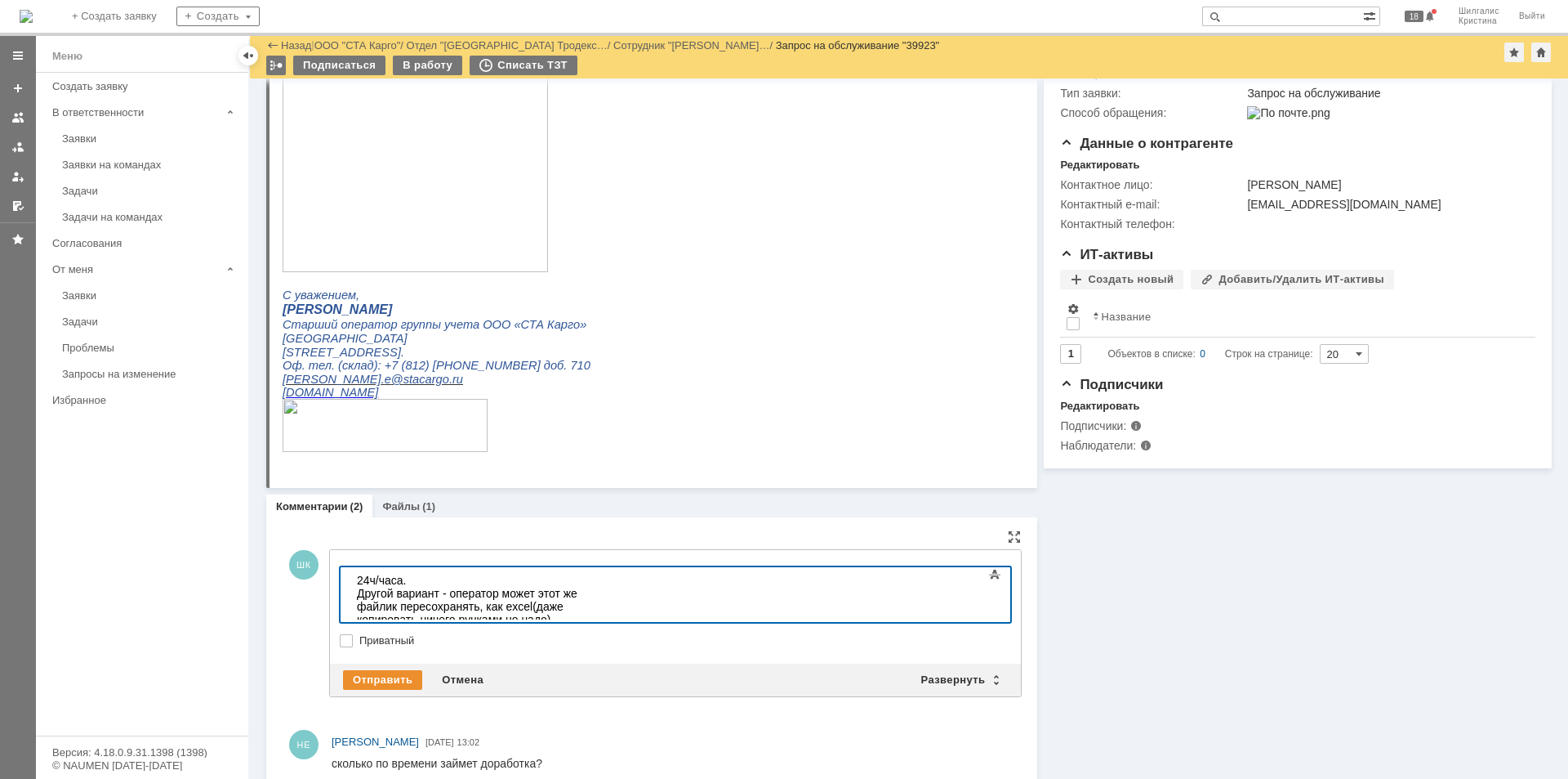
click at [589, 594] on div "24ч/часа. Другой вариант - оператор может этот же файлик пересохранять, как exc…" at bounding box center [472, 599] width 232 height 52
drag, startPoint x: 725, startPoint y: 593, endPoint x: 702, endPoint y: 596, distance: 23.2
click at [589, 596] on div "24ч/часа. Другой вариант - оператор может этот же файлик пересохранять, как exc…" at bounding box center [472, 599] width 232 height 52
drag, startPoint x: 381, startPoint y: 604, endPoint x: 426, endPoint y: 612, distance: 45.7
click at [384, 604] on div "24ч/часа. Другой вариант - оператор может этот же файлик пересохранять в виде e…" at bounding box center [472, 599] width 232 height 52
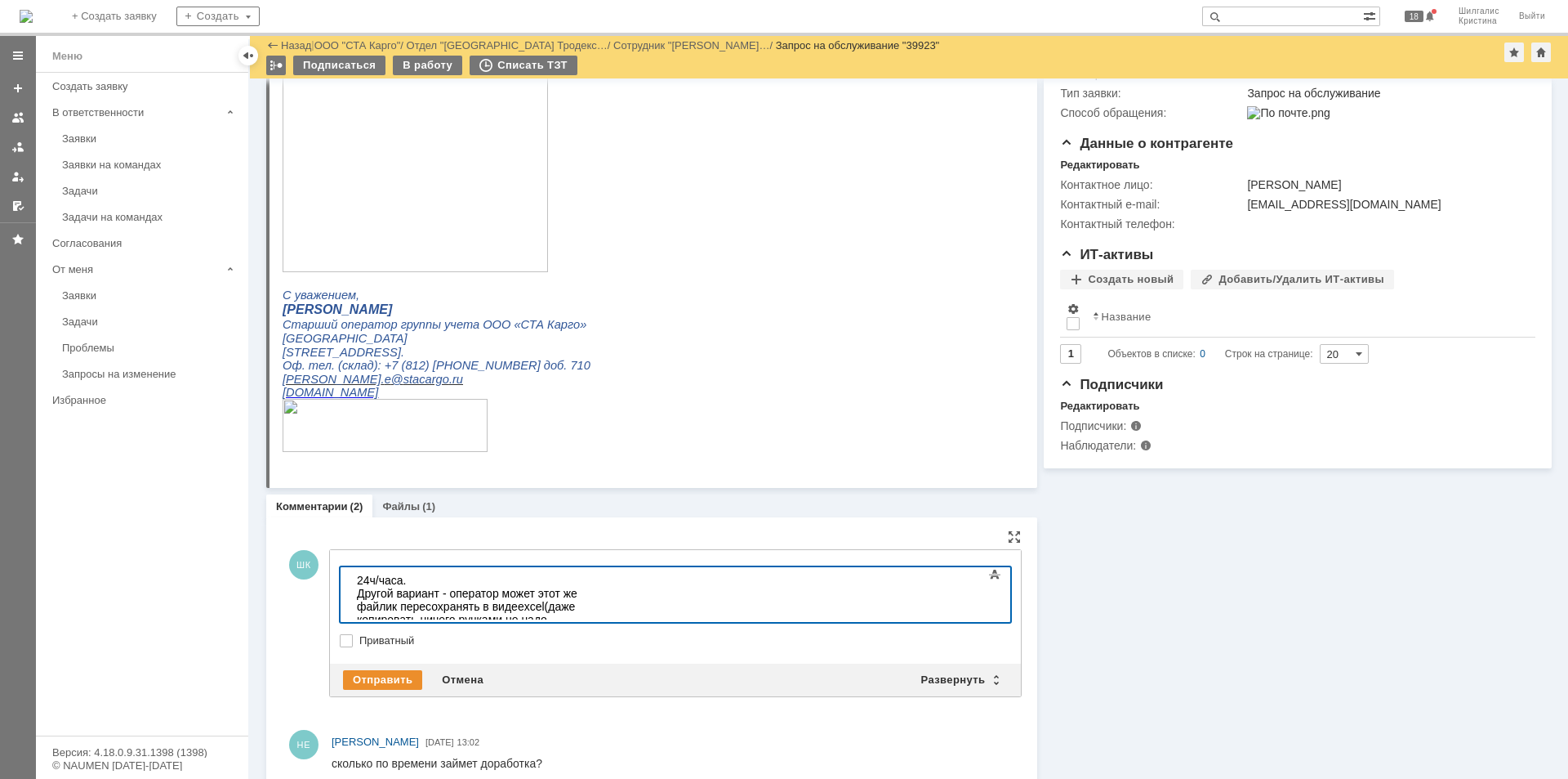
drag, startPoint x: 656, startPoint y: 606, endPoint x: 510, endPoint y: 603, distance: 146.0
click at [510, 603] on div "24ч/часа. Другой вариант - оператор может этот же файлик пересохранять в виде e…" at bounding box center [472, 612] width 232 height 78
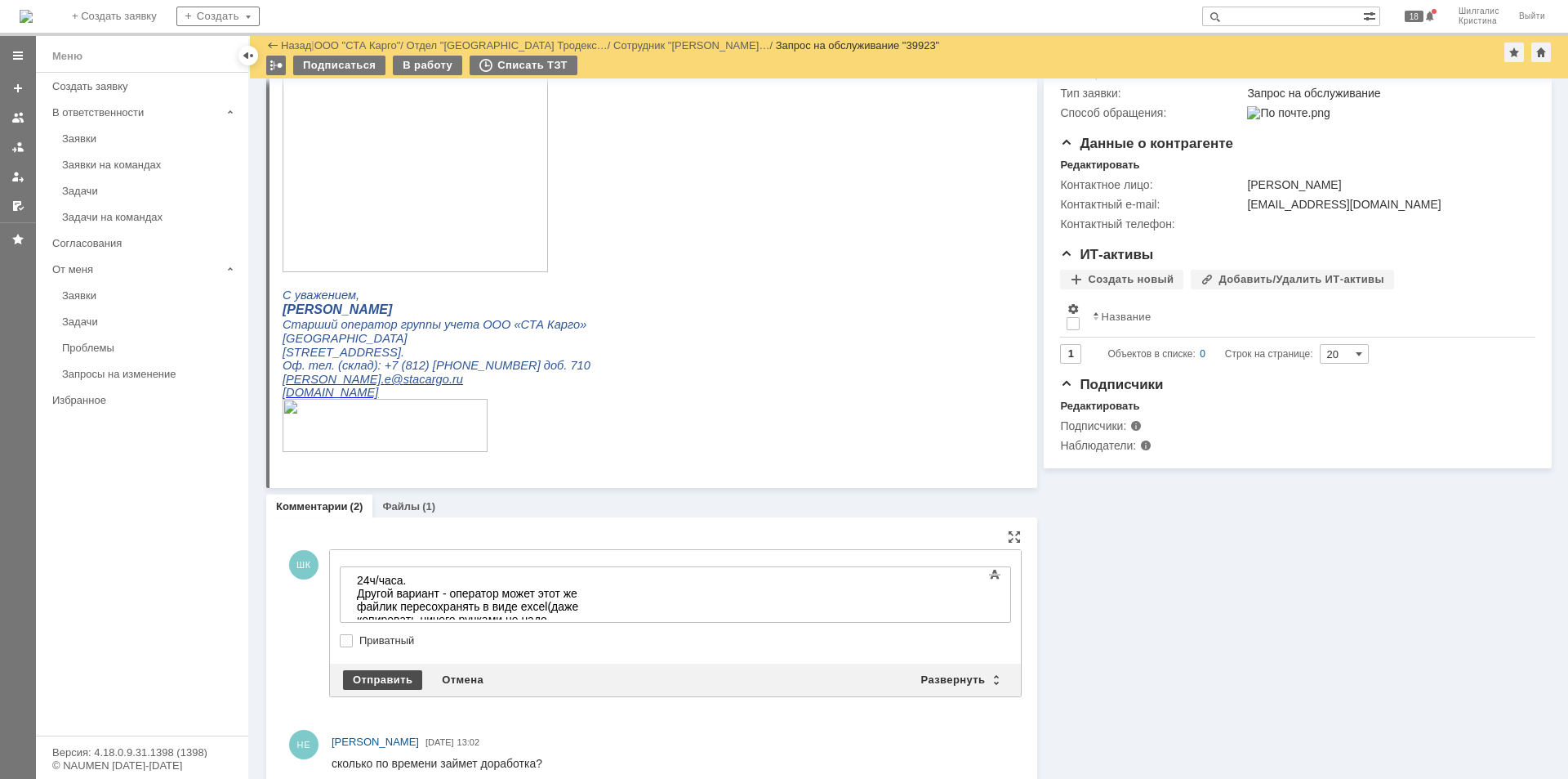
click at [398, 673] on div "Отправить" at bounding box center [382, 680] width 79 height 20
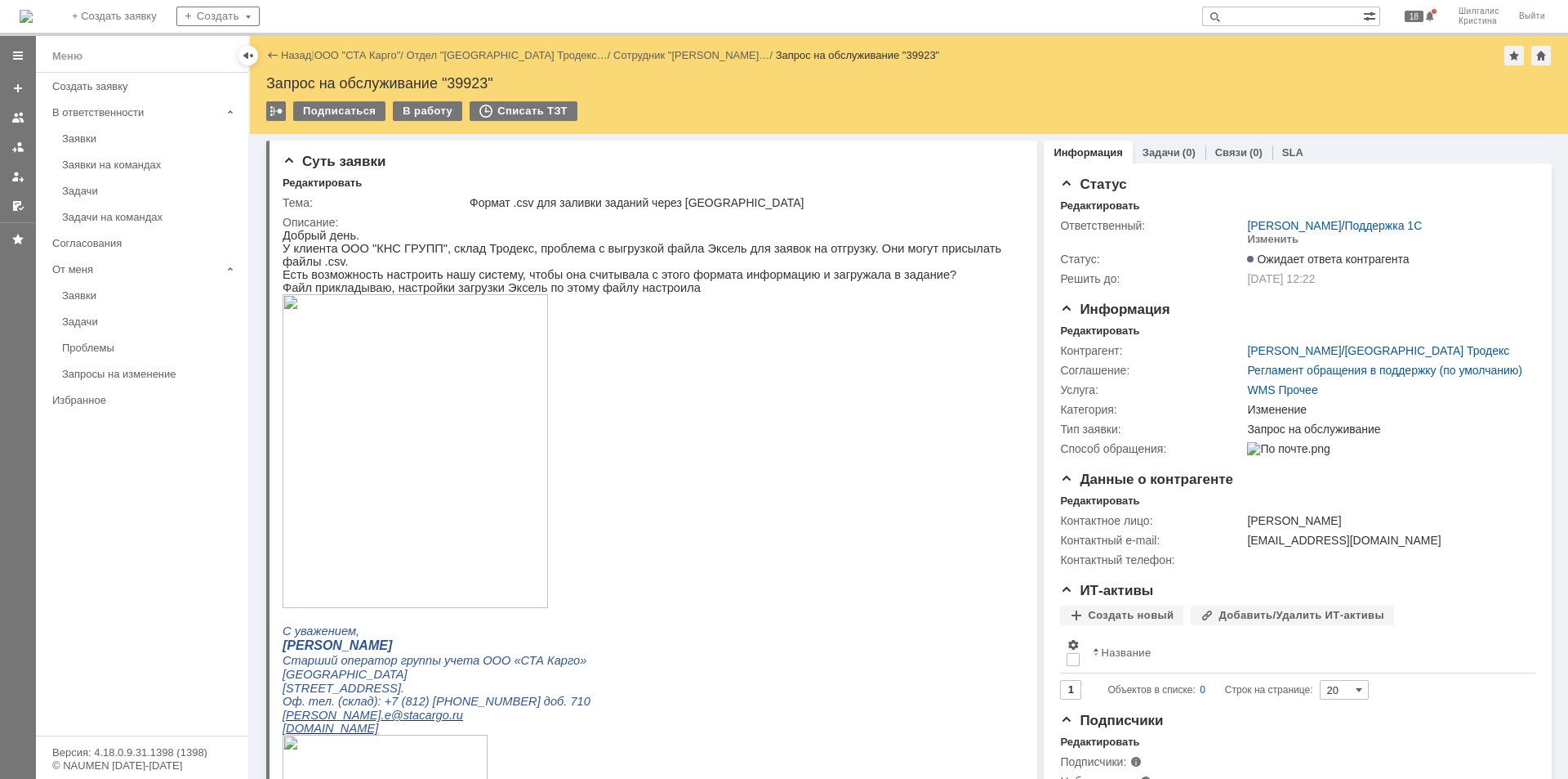
click at [462, 82] on div "Запрос на обслуживание "39923"" at bounding box center [909, 83] width 1285 height 16
click at [349, 56] on link "ООО "СТА Карго"" at bounding box center [358, 54] width 87 height 12
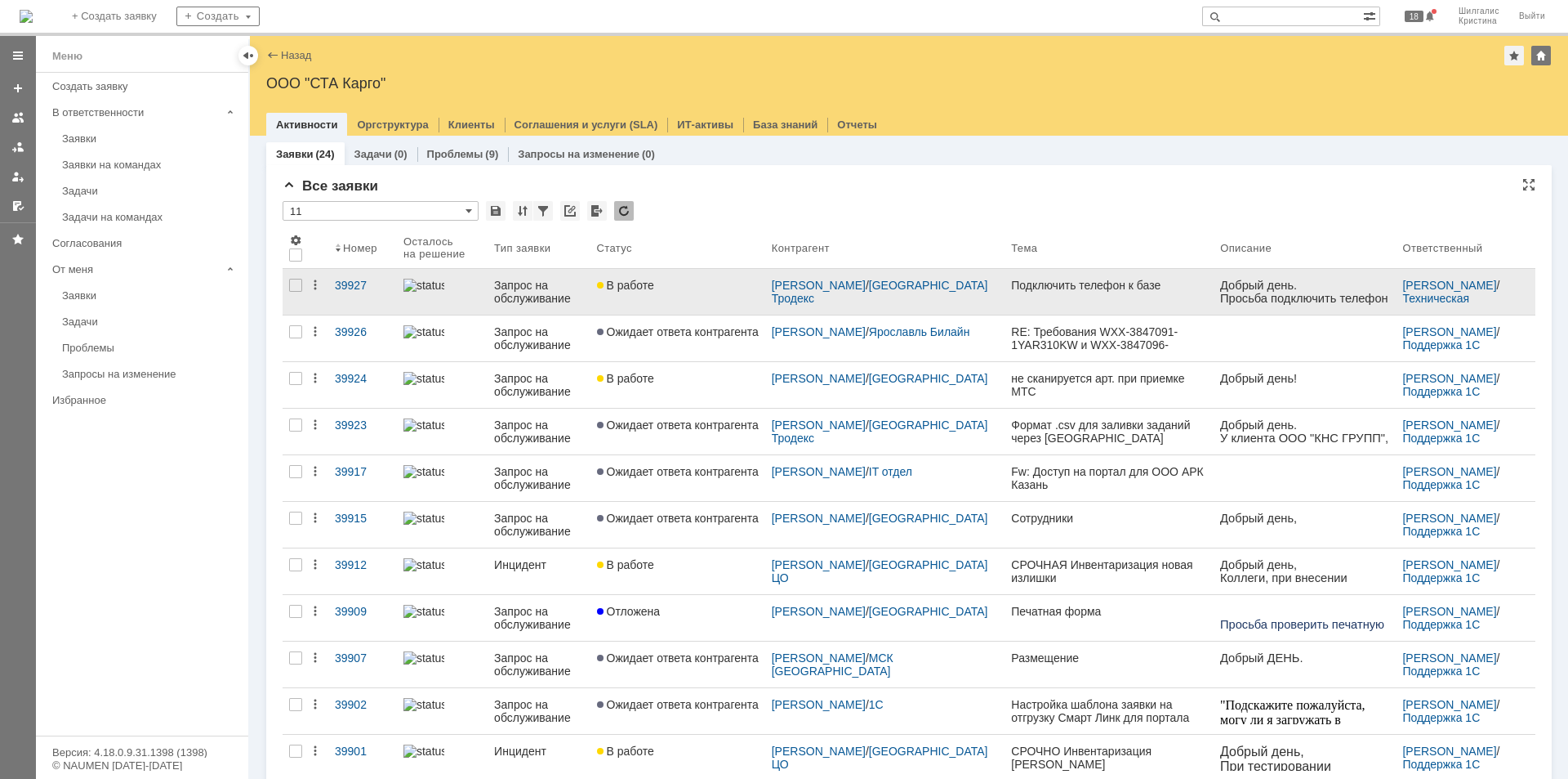
click at [705, 293] on link "В работе" at bounding box center [678, 292] width 175 height 46
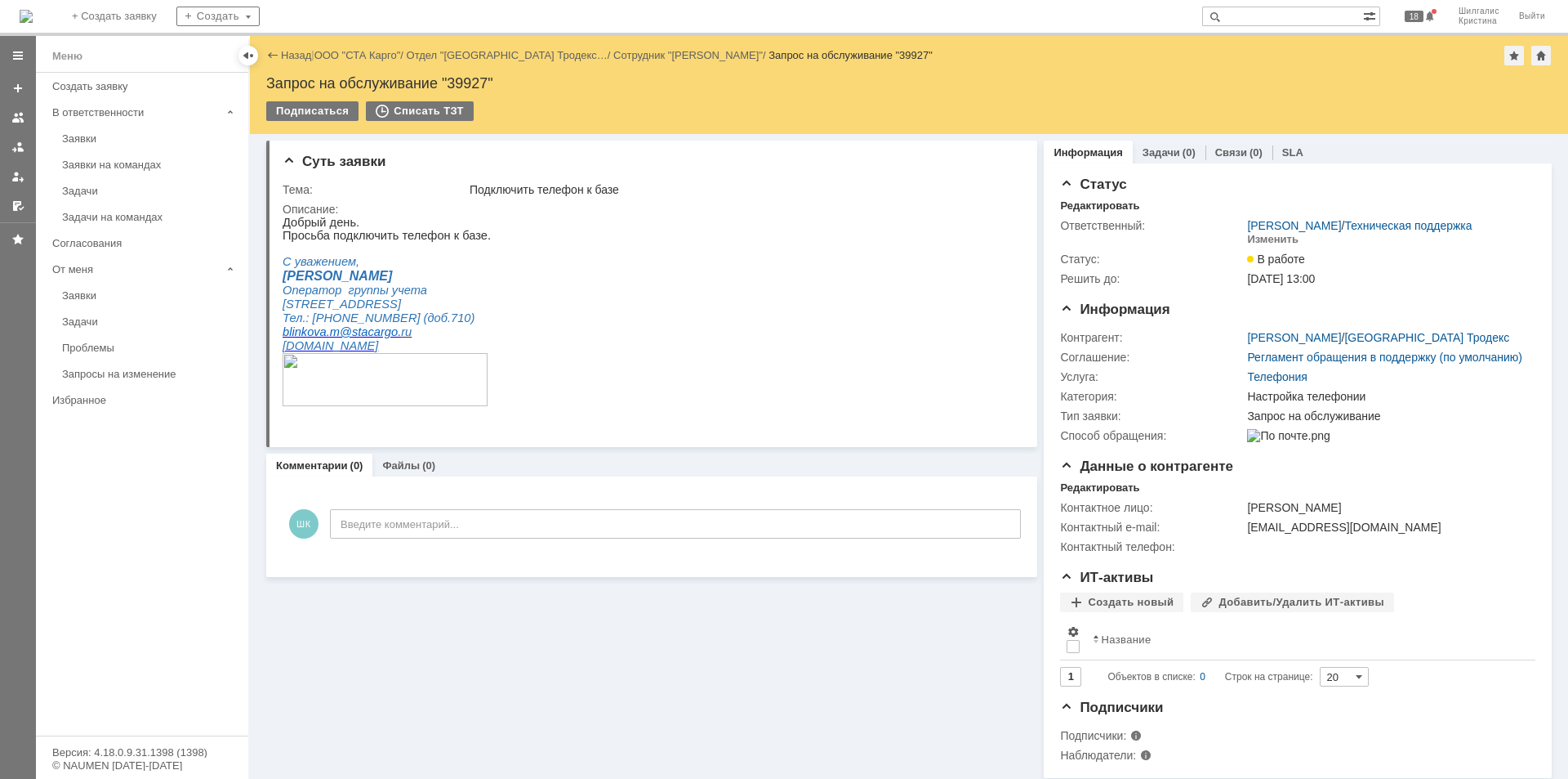
click at [101, 138] on div "Заявки" at bounding box center [150, 138] width 176 height 12
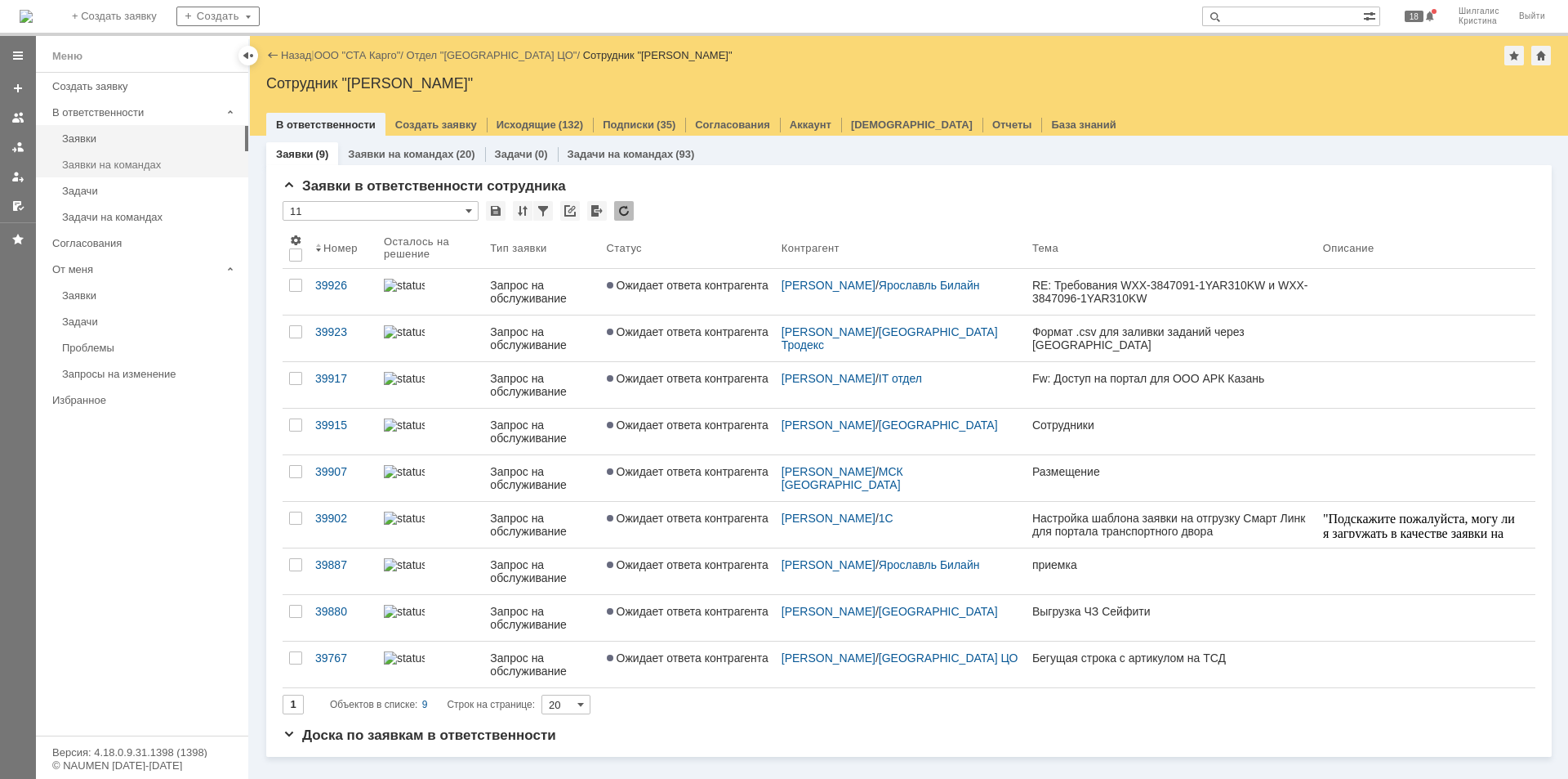
click at [135, 164] on div "Заявки на командах" at bounding box center [150, 164] width 176 height 12
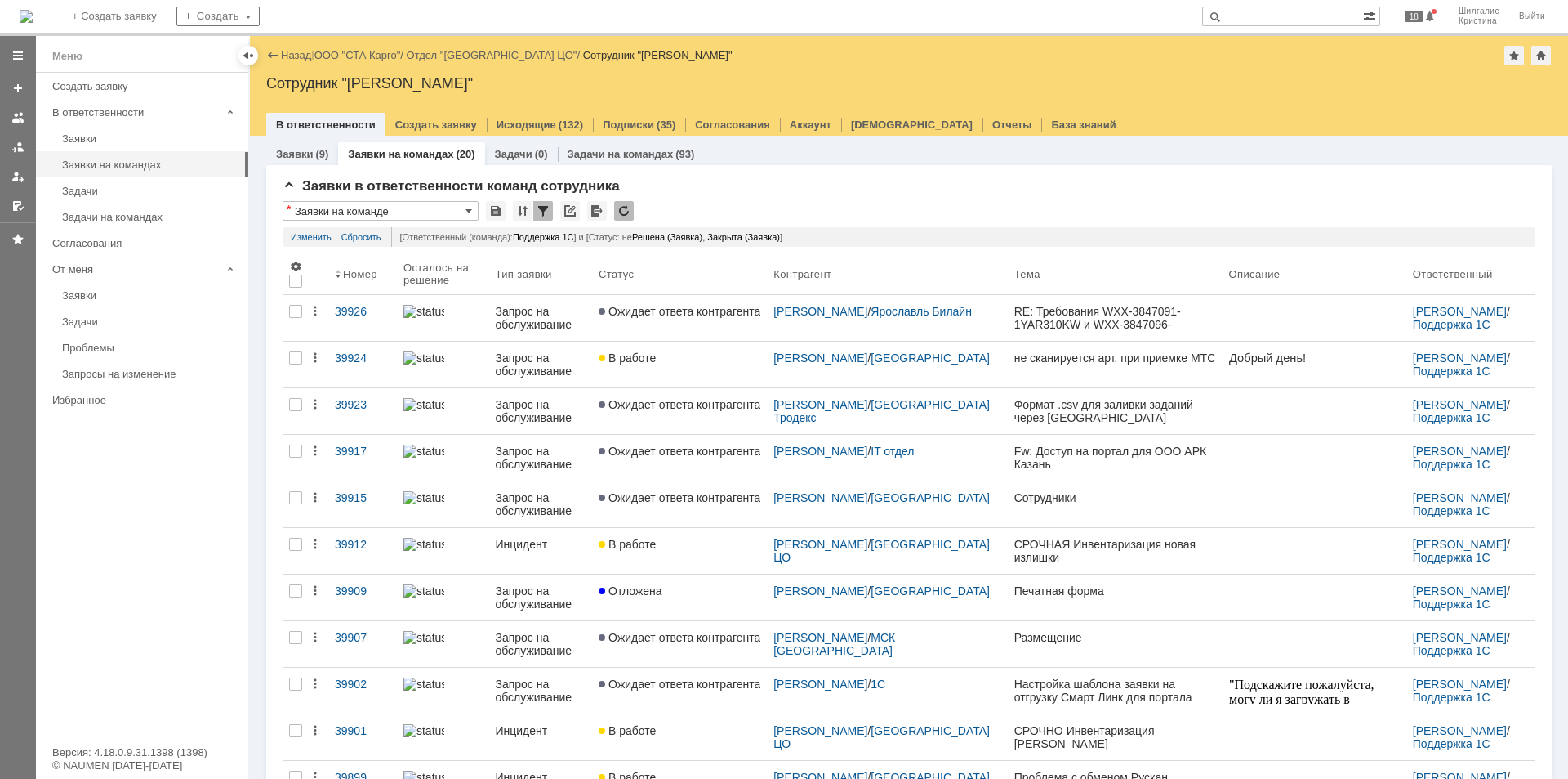
click at [353, 54] on link "ООО "СТА Карго"" at bounding box center [358, 54] width 87 height 12
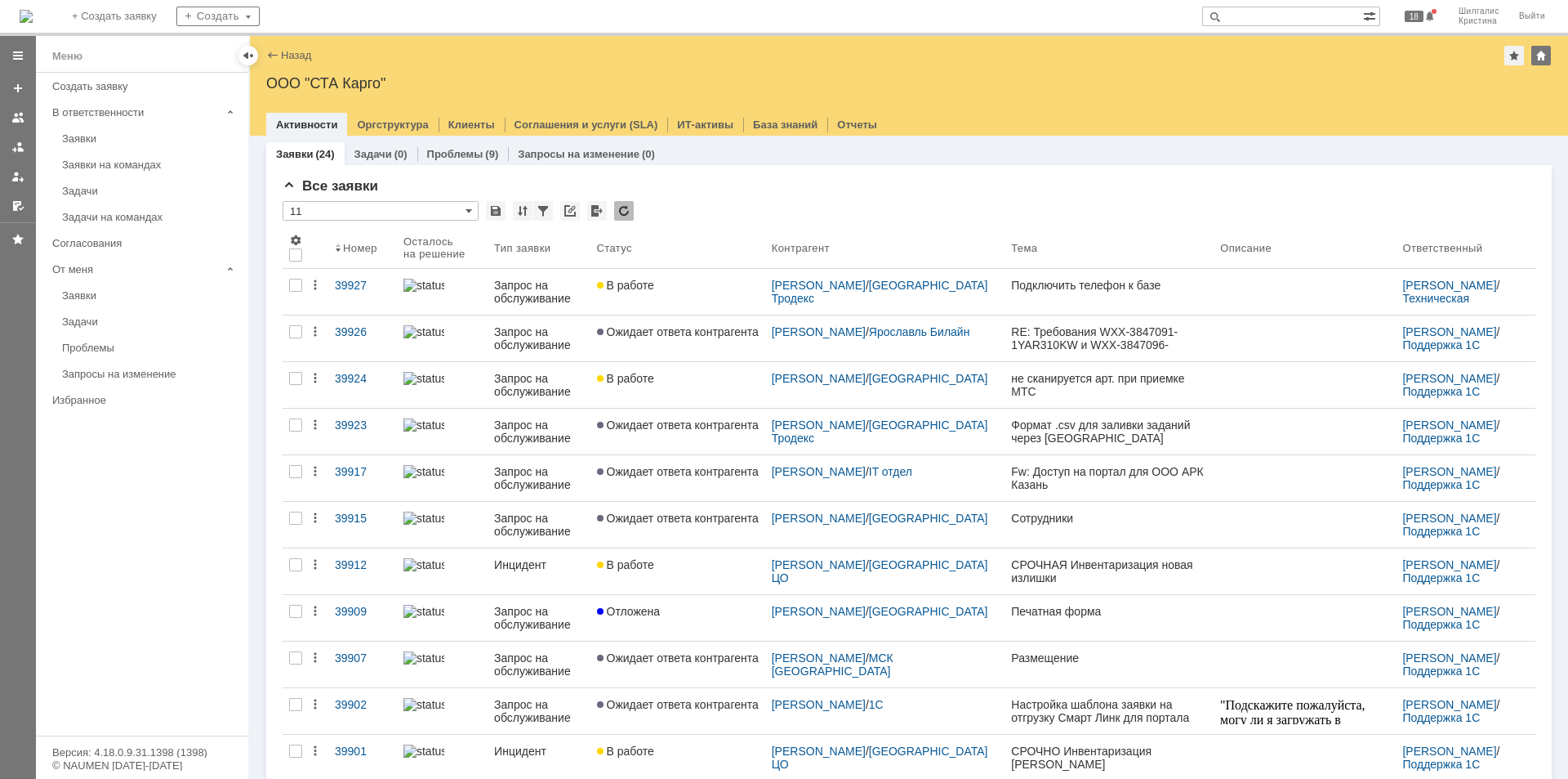
click at [717, 309] on link "В работе" at bounding box center [678, 292] width 175 height 46
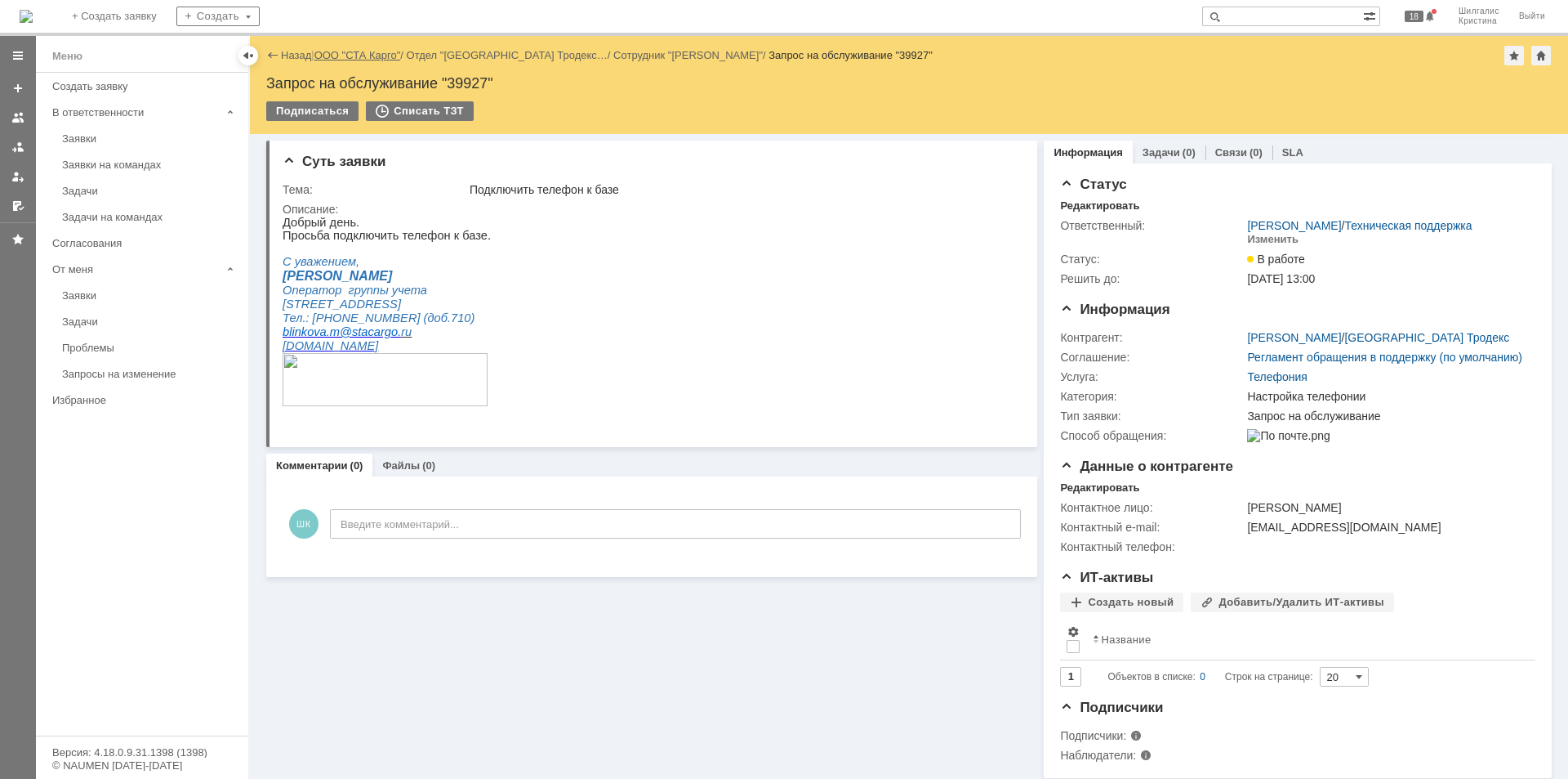
click at [363, 53] on link "ООО "СТА Карго"" at bounding box center [358, 54] width 87 height 12
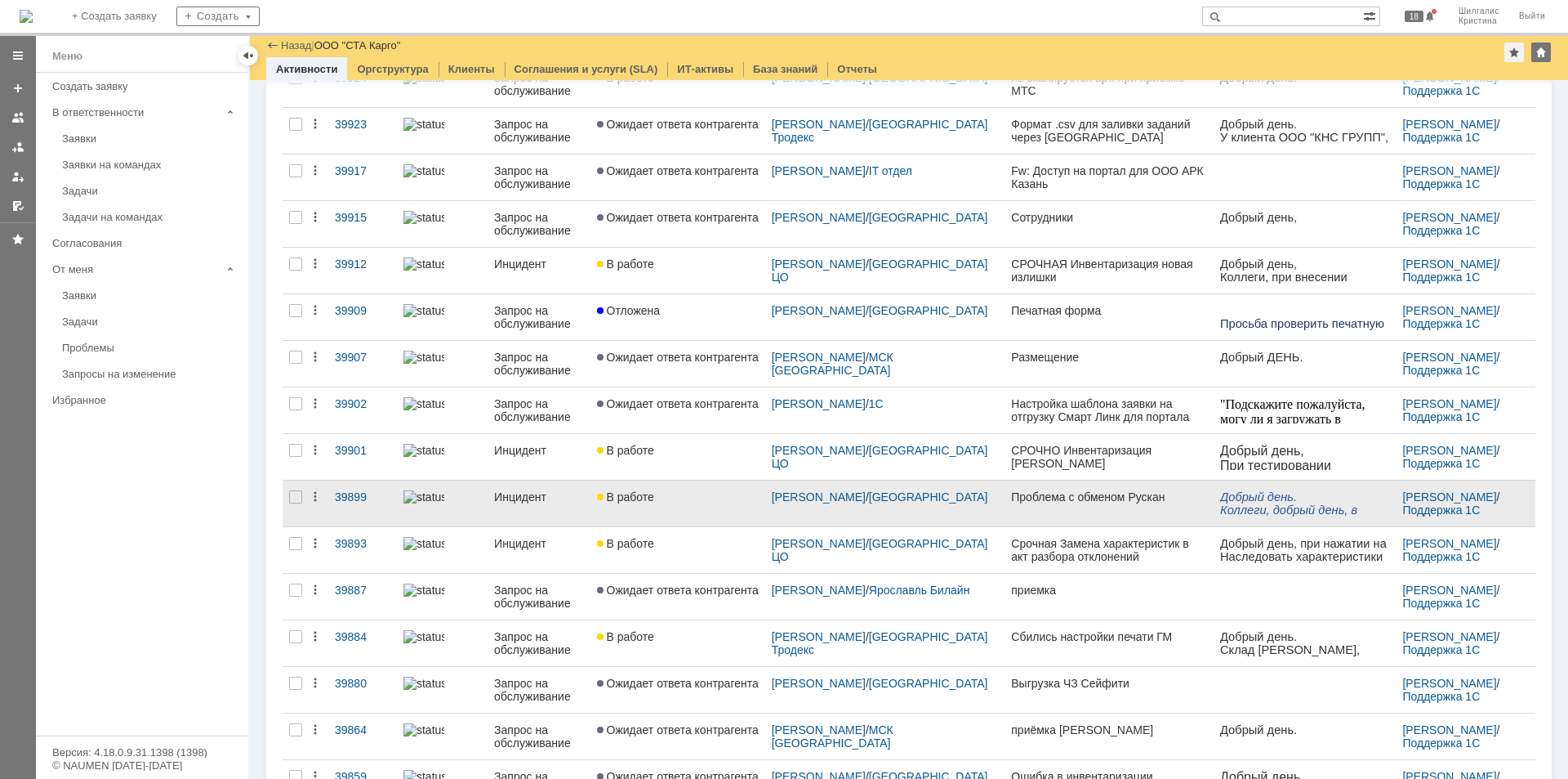
click at [674, 504] on link "В работе" at bounding box center [678, 504] width 175 height 46
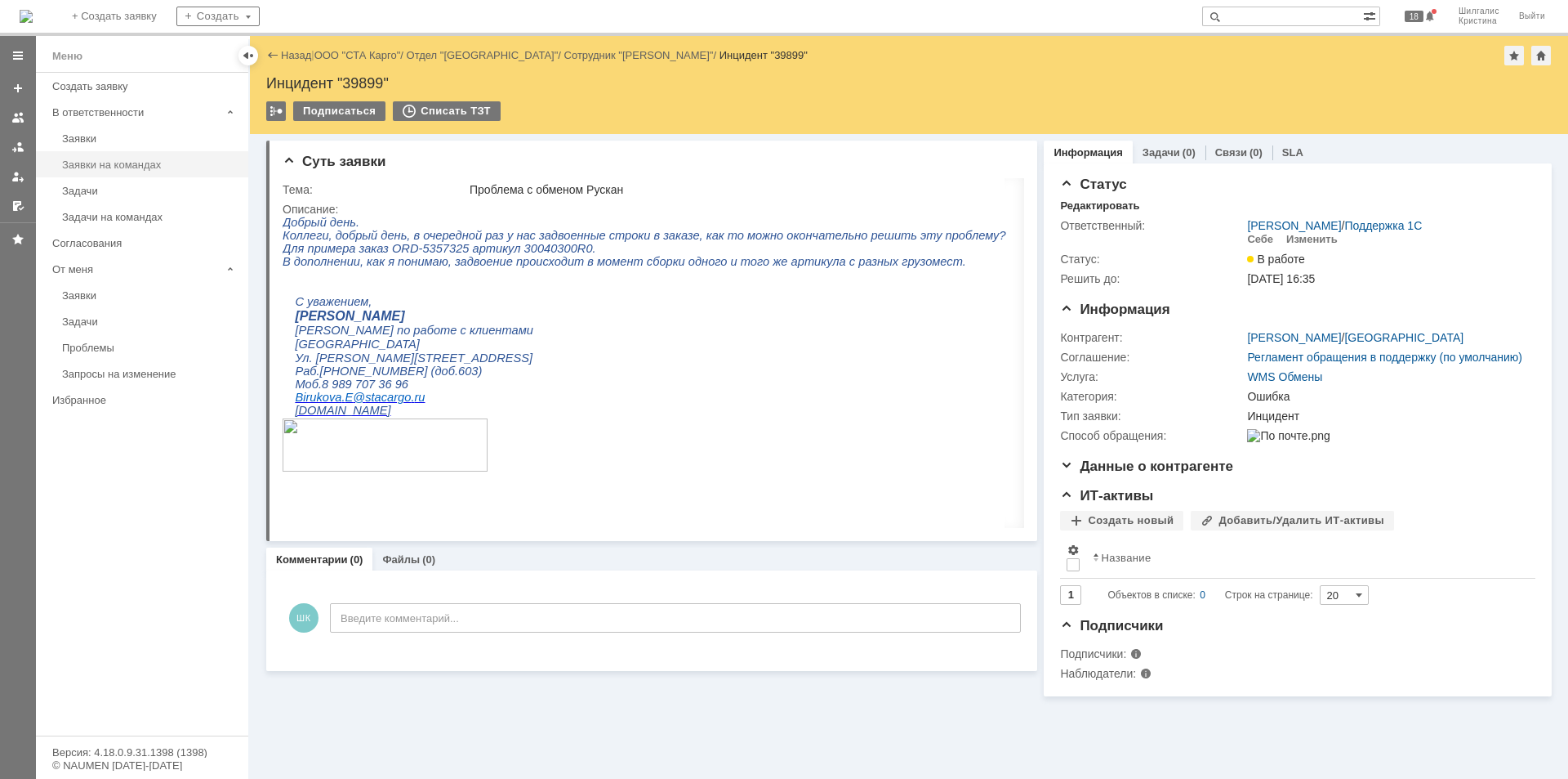
click at [129, 159] on div "Заявки на командах" at bounding box center [150, 164] width 176 height 12
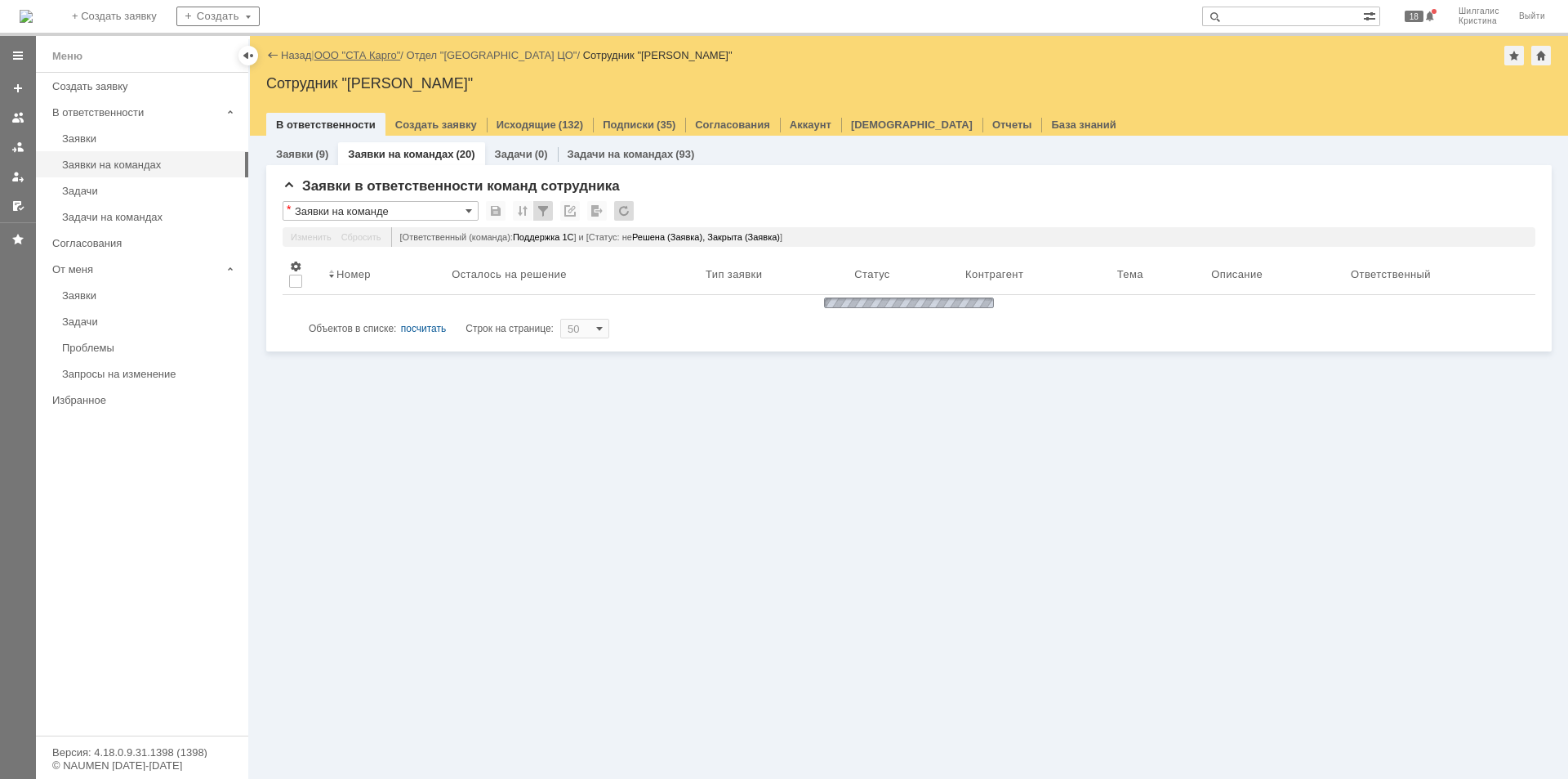
click at [379, 49] on link "ООО "СТА Карго"" at bounding box center [358, 54] width 87 height 12
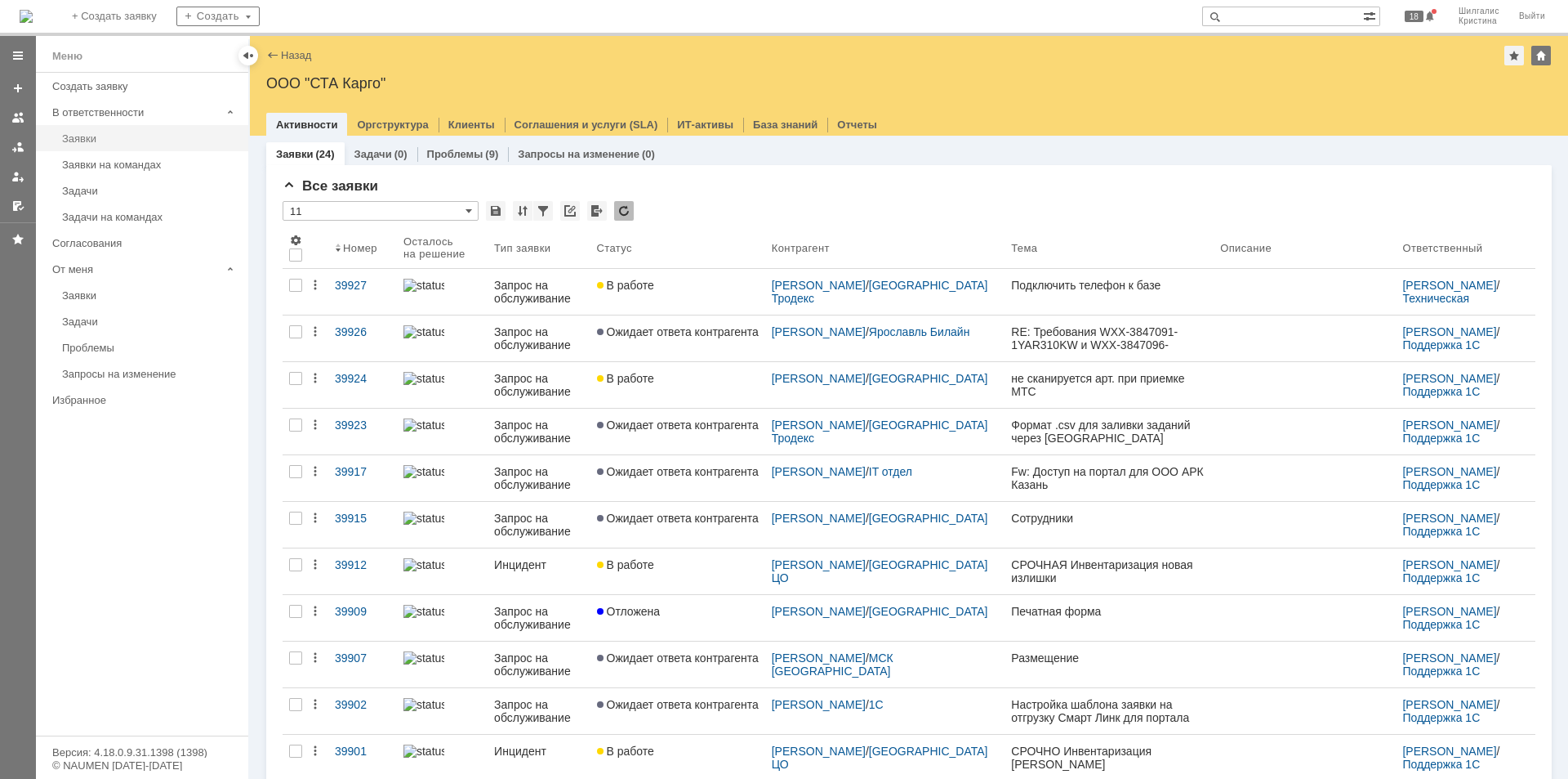
click at [116, 138] on div "Заявки" at bounding box center [150, 138] width 176 height 12
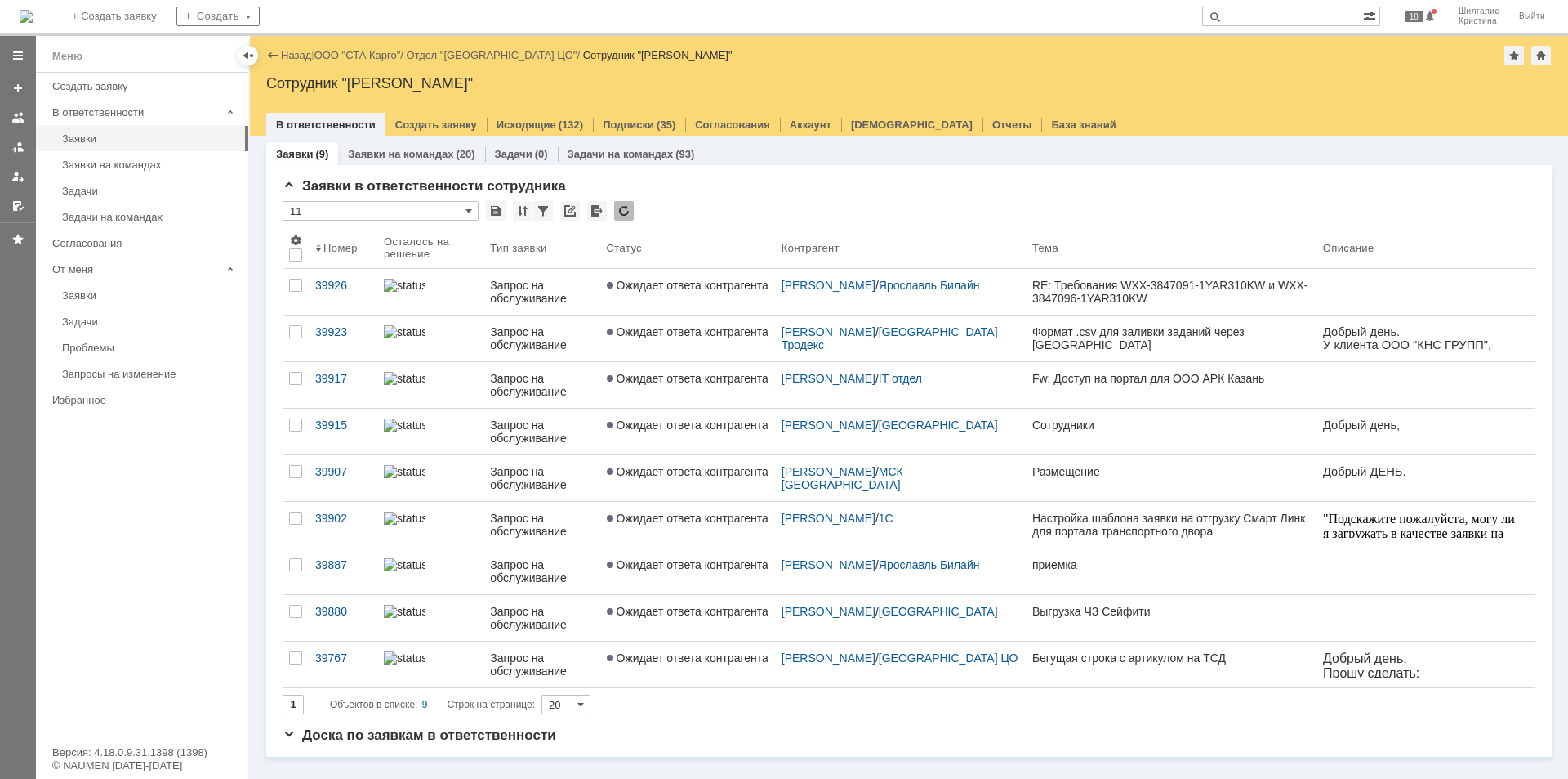
click at [723, 338] on link "Ожидает ответа контрагента" at bounding box center [688, 339] width 175 height 46
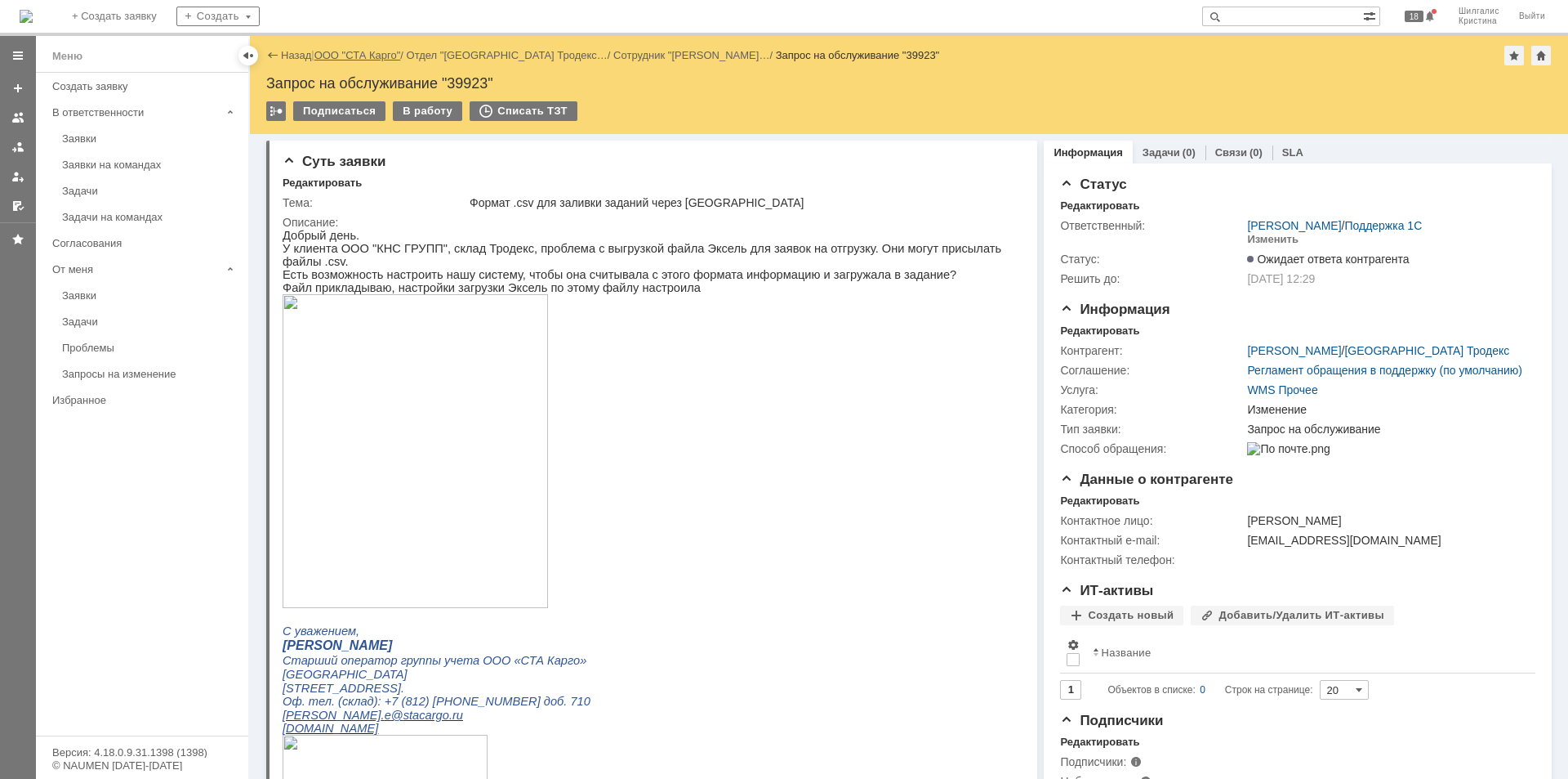
click at [359, 56] on link "ООО "СТА Карго"" at bounding box center [358, 54] width 87 height 12
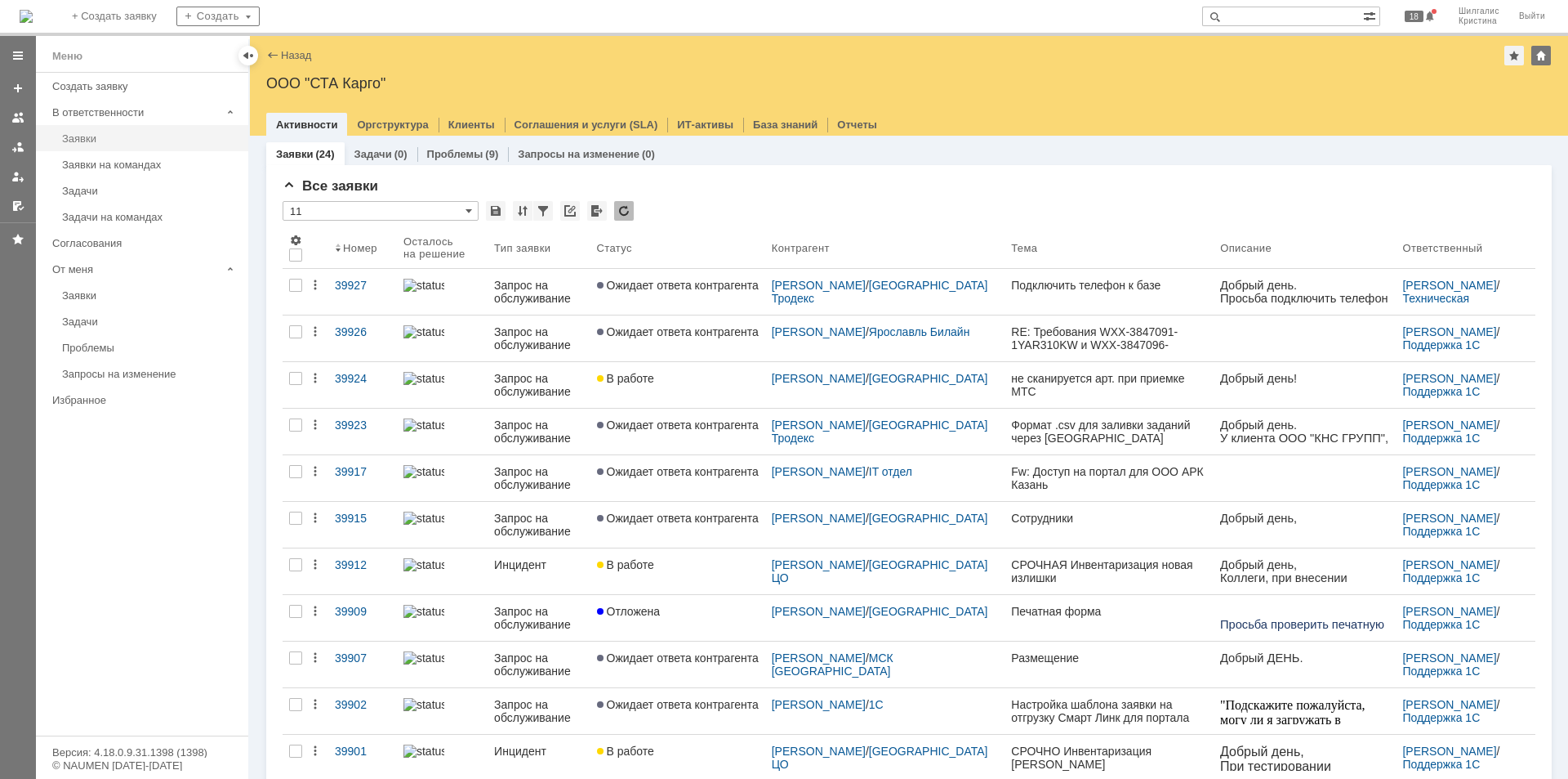
click at [123, 139] on div "Заявки" at bounding box center [150, 138] width 176 height 12
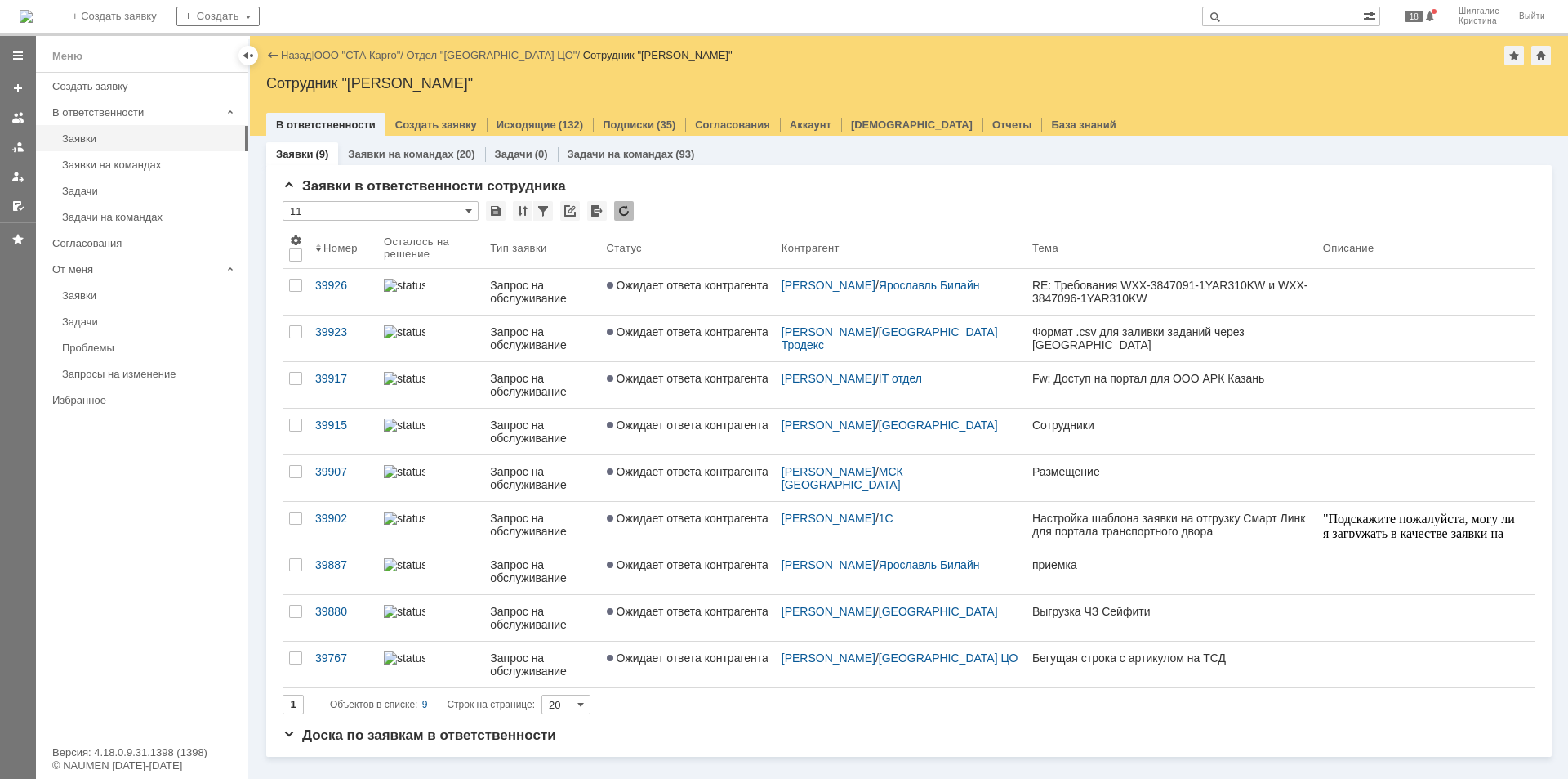
click at [684, 509] on link "Ожидает ответа контрагента" at bounding box center [688, 525] width 175 height 46
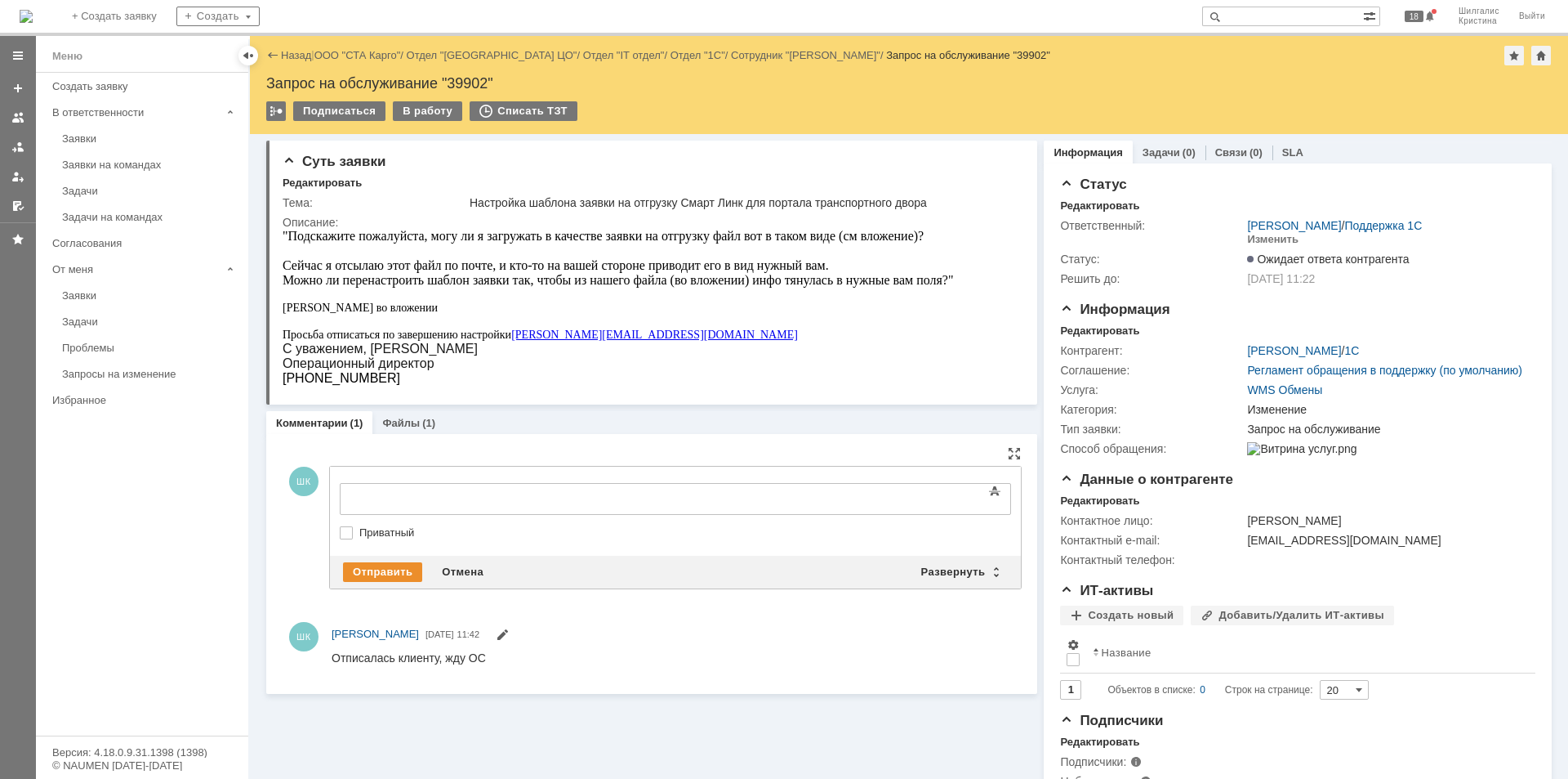
click at [364, 531] on label "Приватный" at bounding box center [683, 533] width 648 height 13
checkbox input "true"
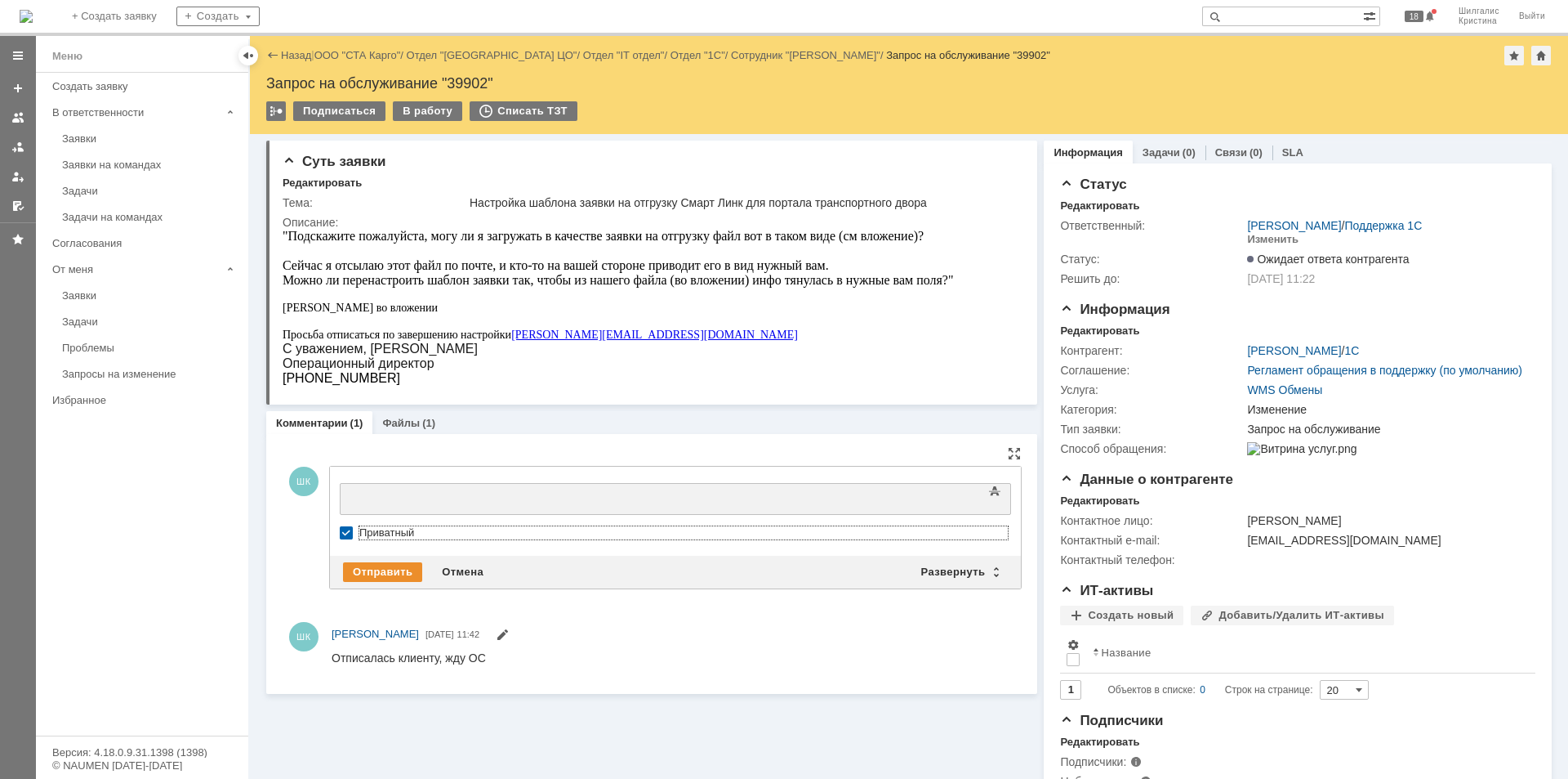
click at [390, 488] on body at bounding box center [472, 498] width 245 height 28
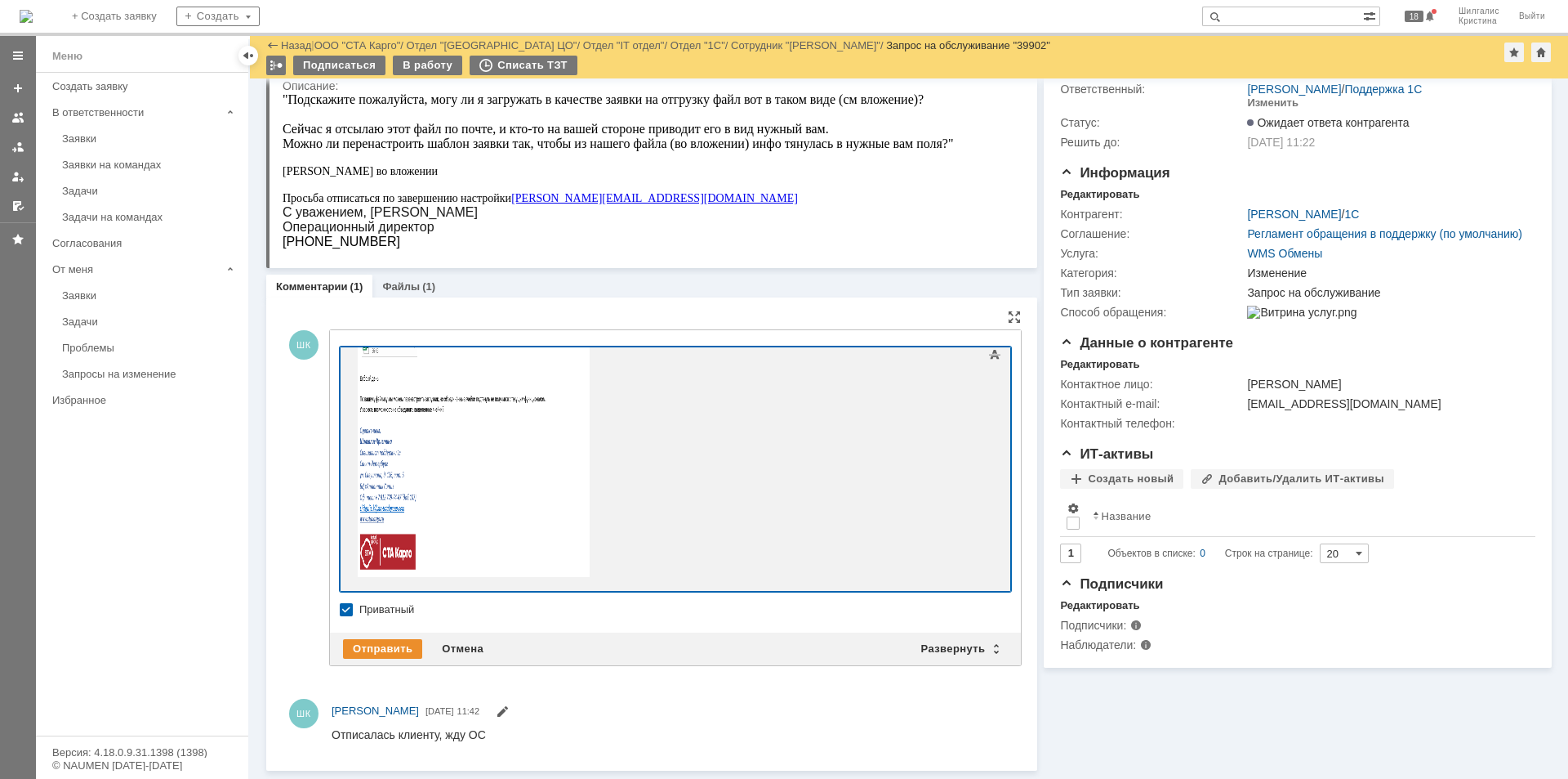
scroll to position [80, 0]
click at [365, 652] on div "Отправить" at bounding box center [382, 650] width 79 height 20
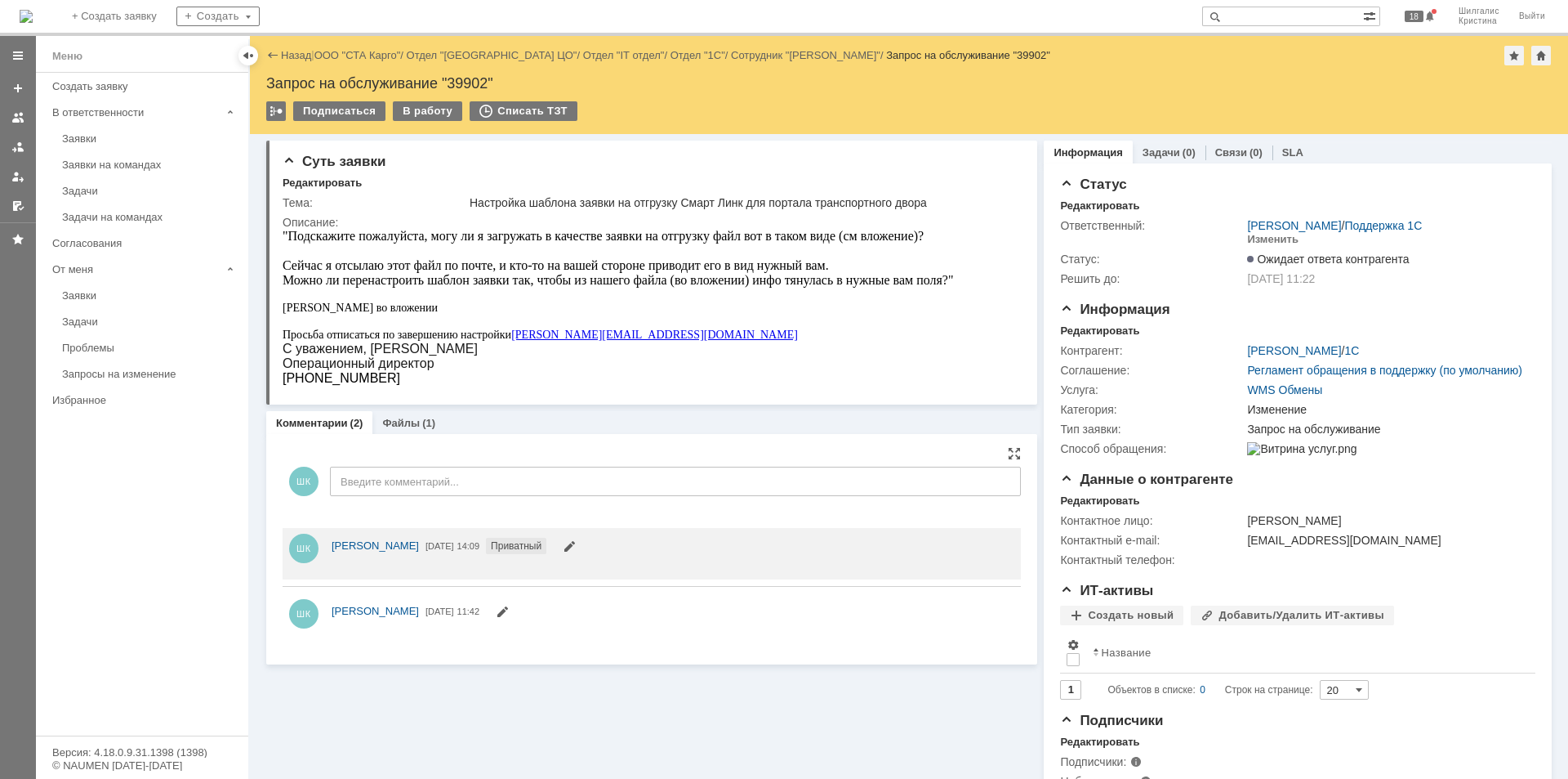
scroll to position [0, 0]
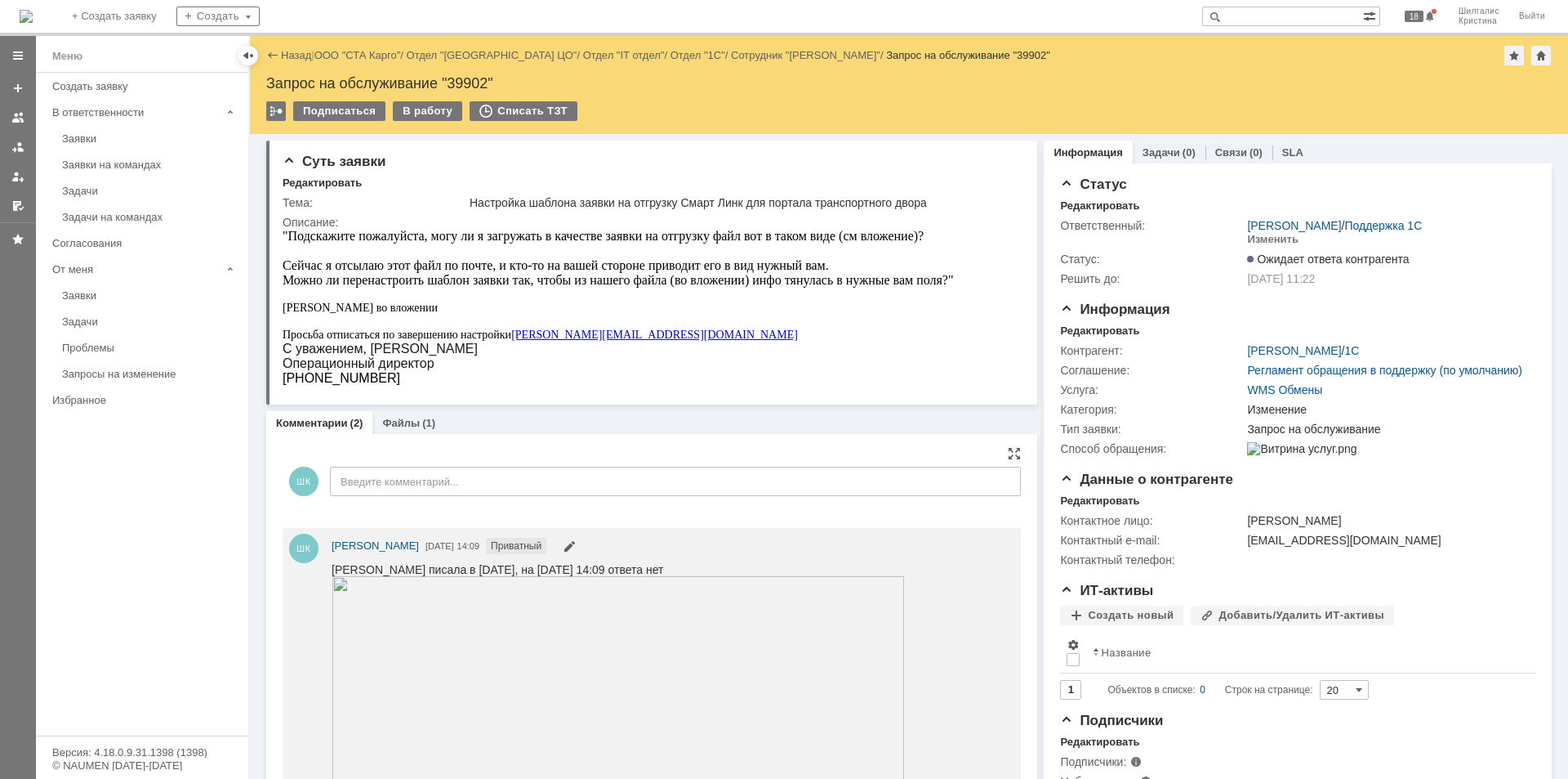
click at [353, 54] on link "ООО "СТА Карго"" at bounding box center [358, 54] width 87 height 12
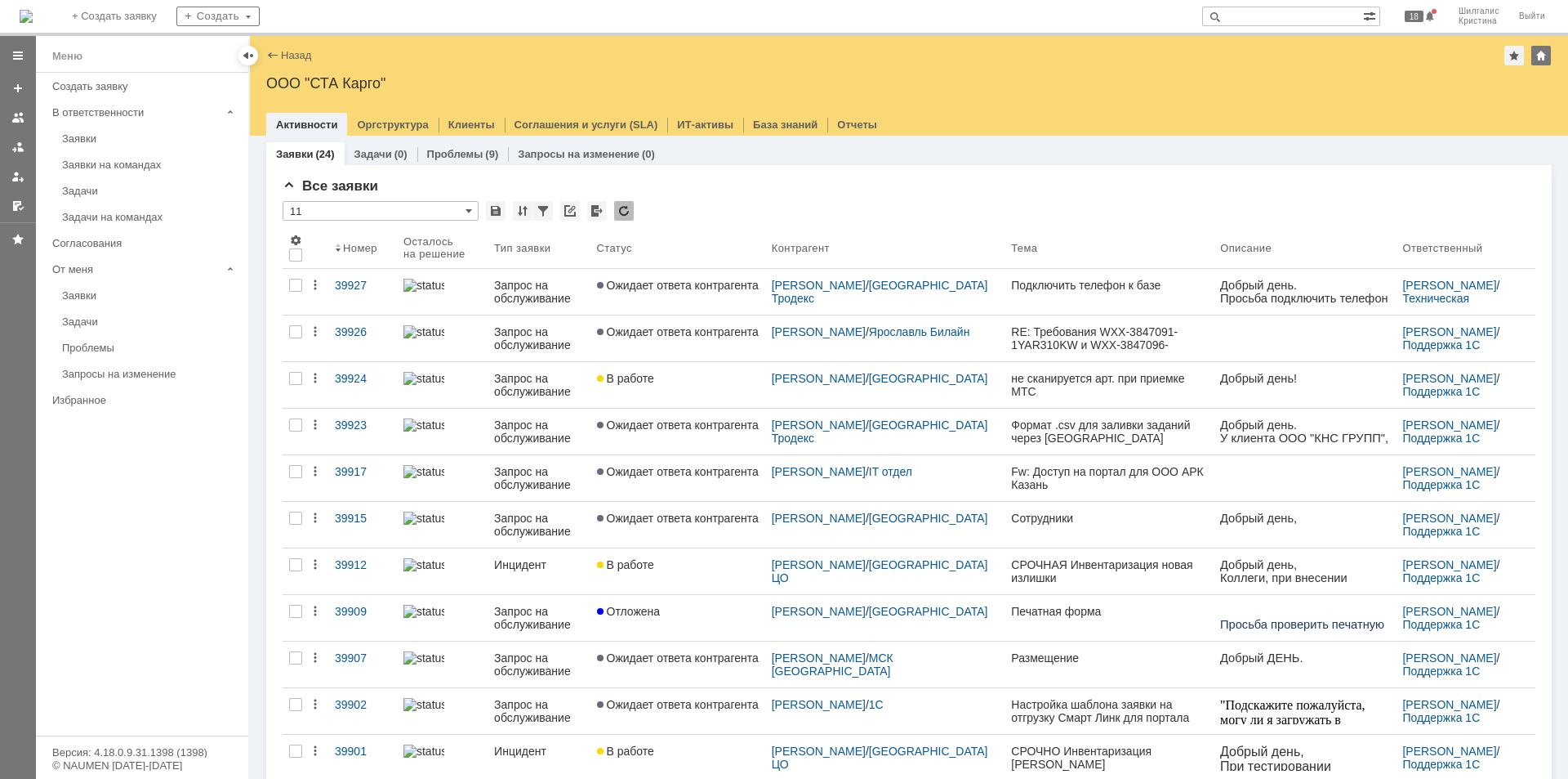
click at [90, 139] on div "Заявки" at bounding box center [150, 138] width 176 height 12
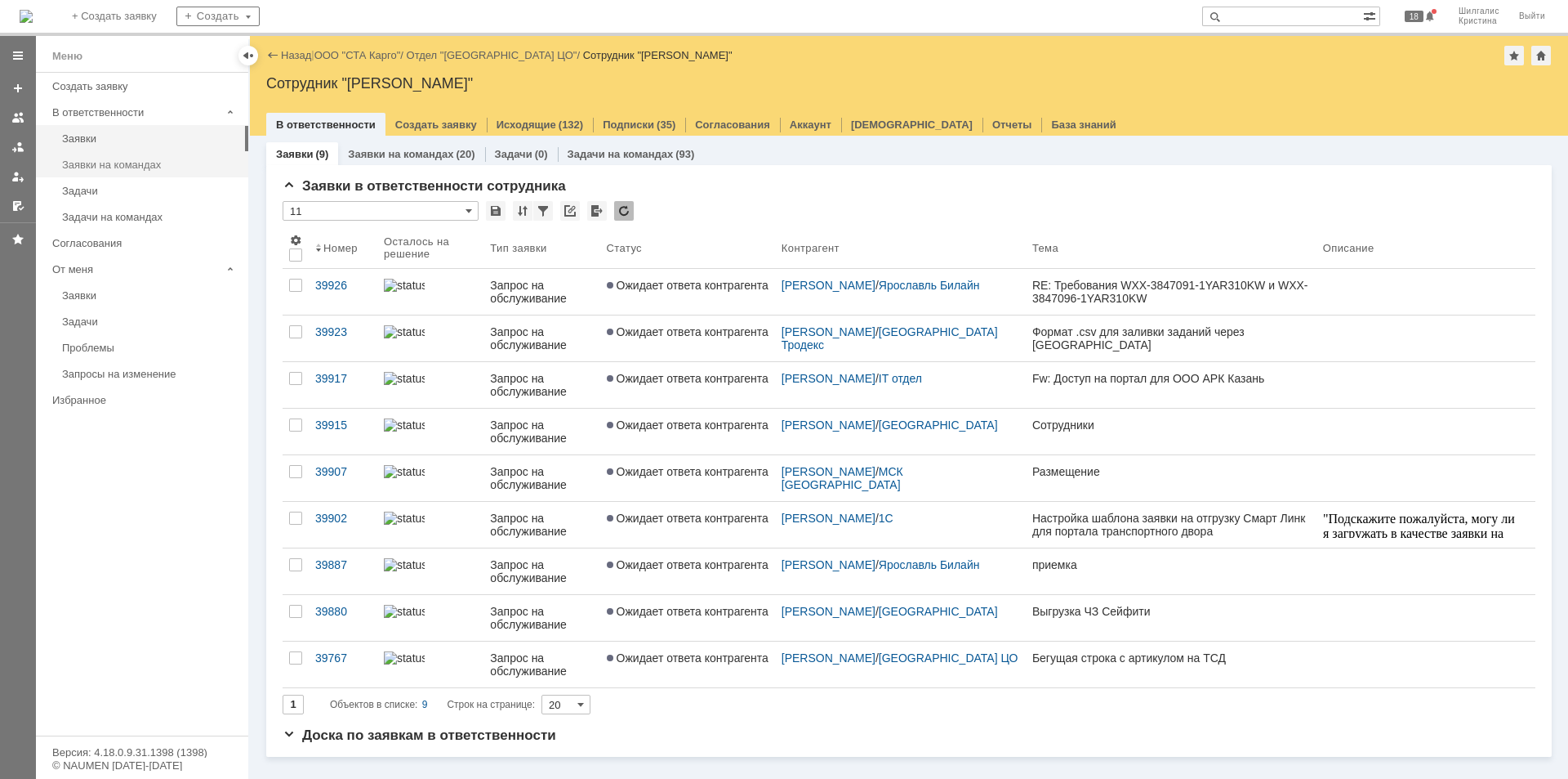
click at [143, 170] on div "Заявки на командах" at bounding box center [150, 164] width 176 height 12
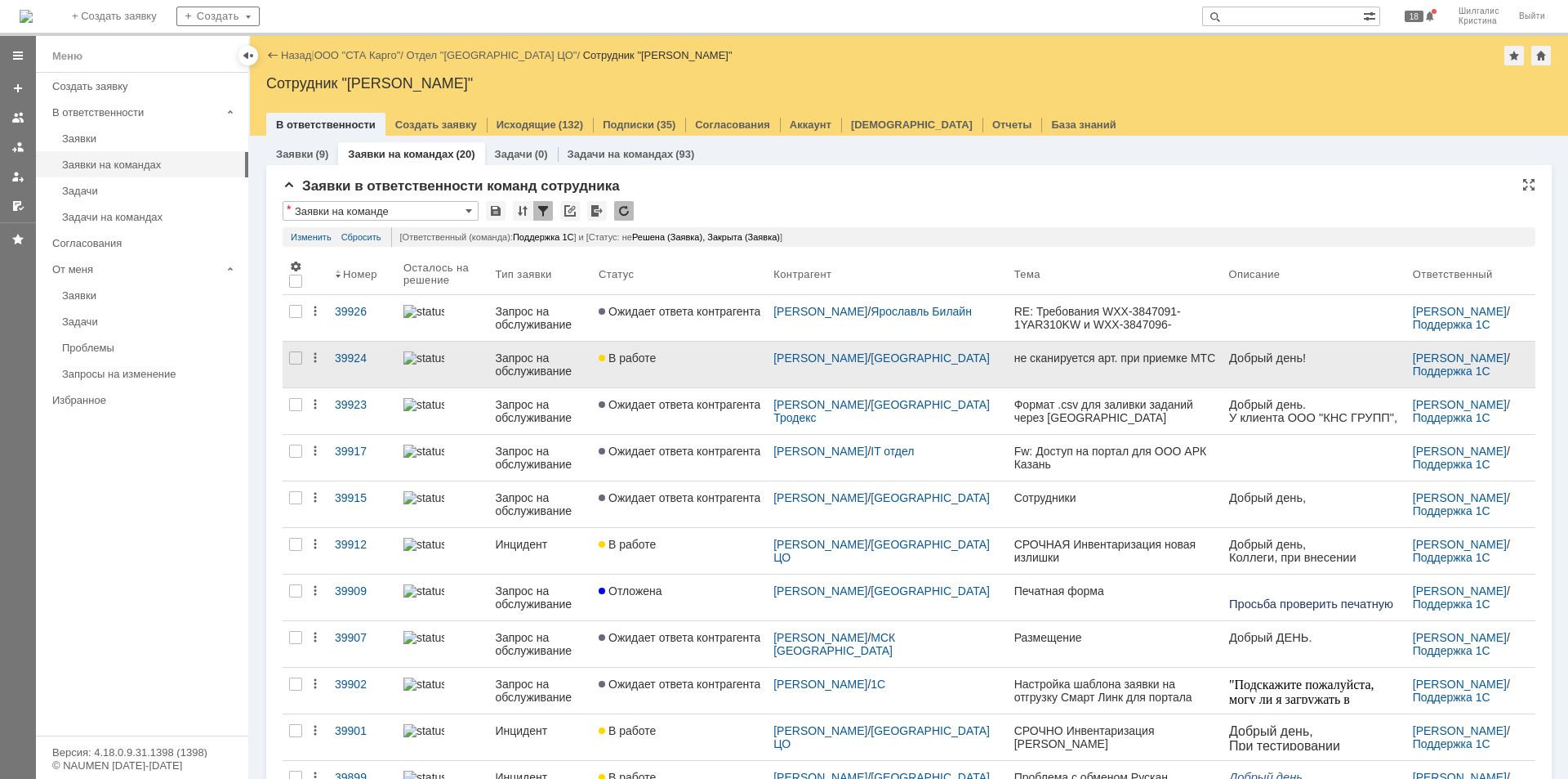
click at [676, 365] on link "В работе" at bounding box center [680, 364] width 175 height 46
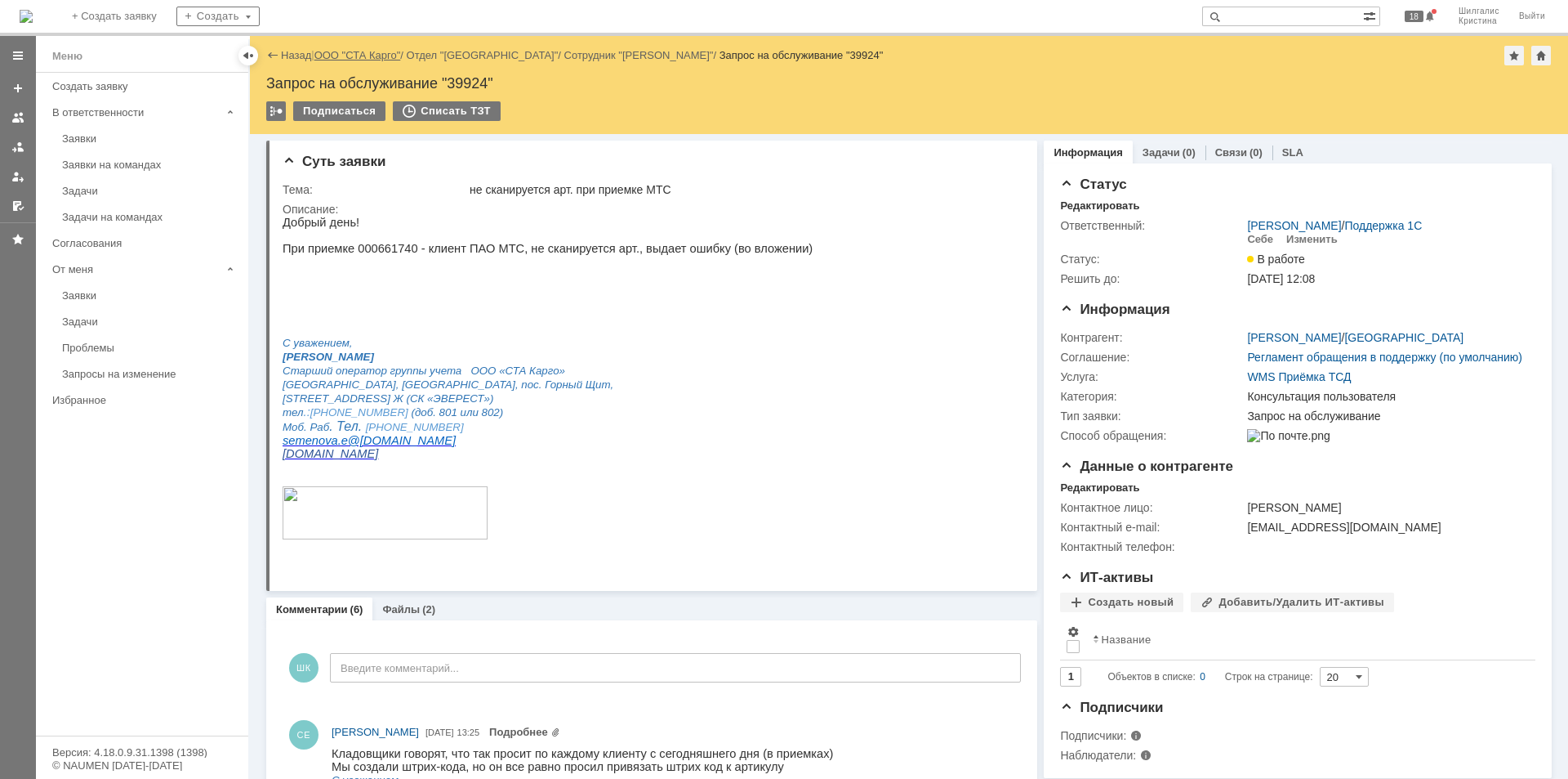
click at [359, 49] on link "ООО "СТА Карго"" at bounding box center [358, 54] width 87 height 12
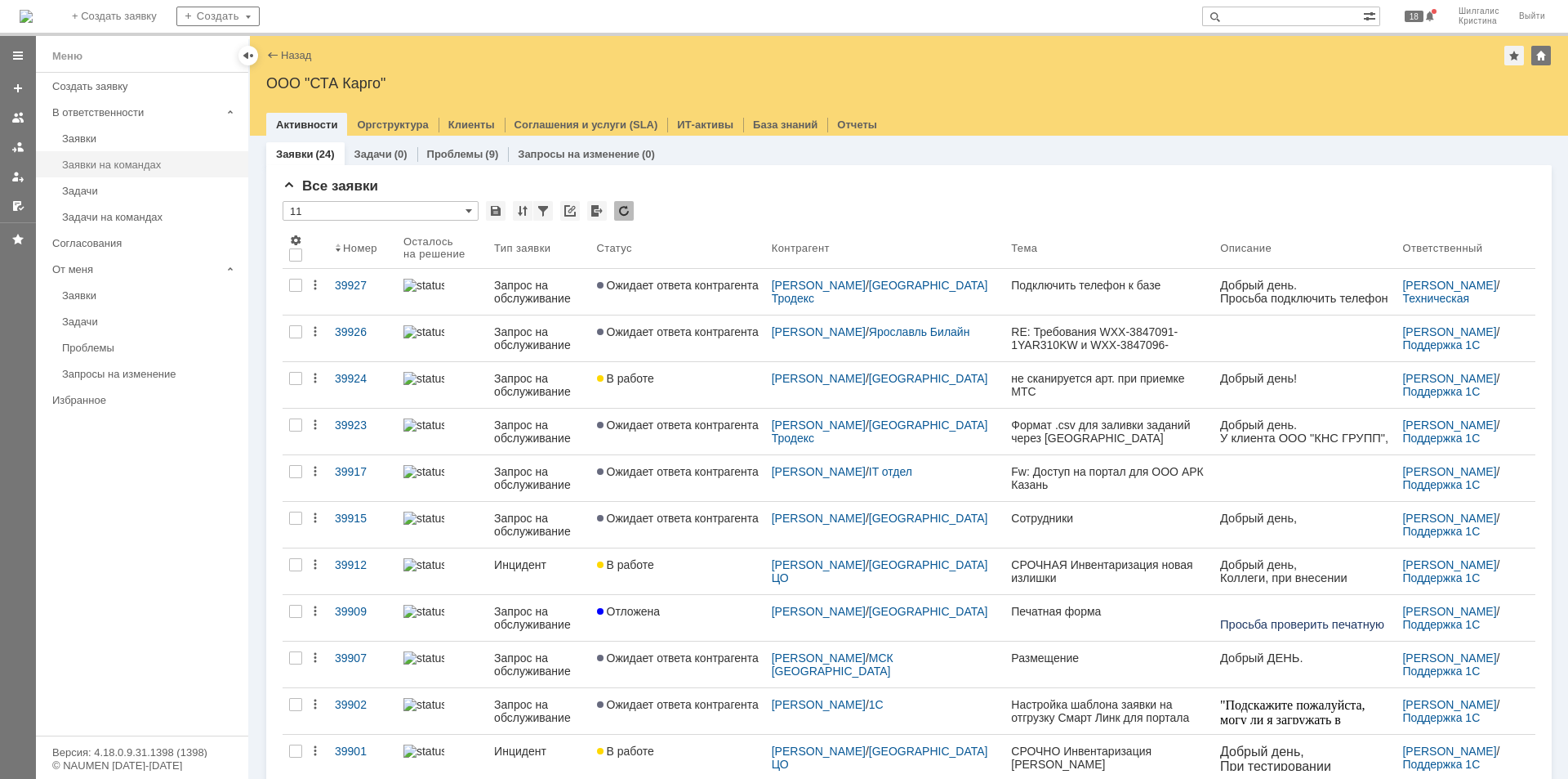
click at [120, 159] on div "Заявки на командах" at bounding box center [150, 164] width 176 height 12
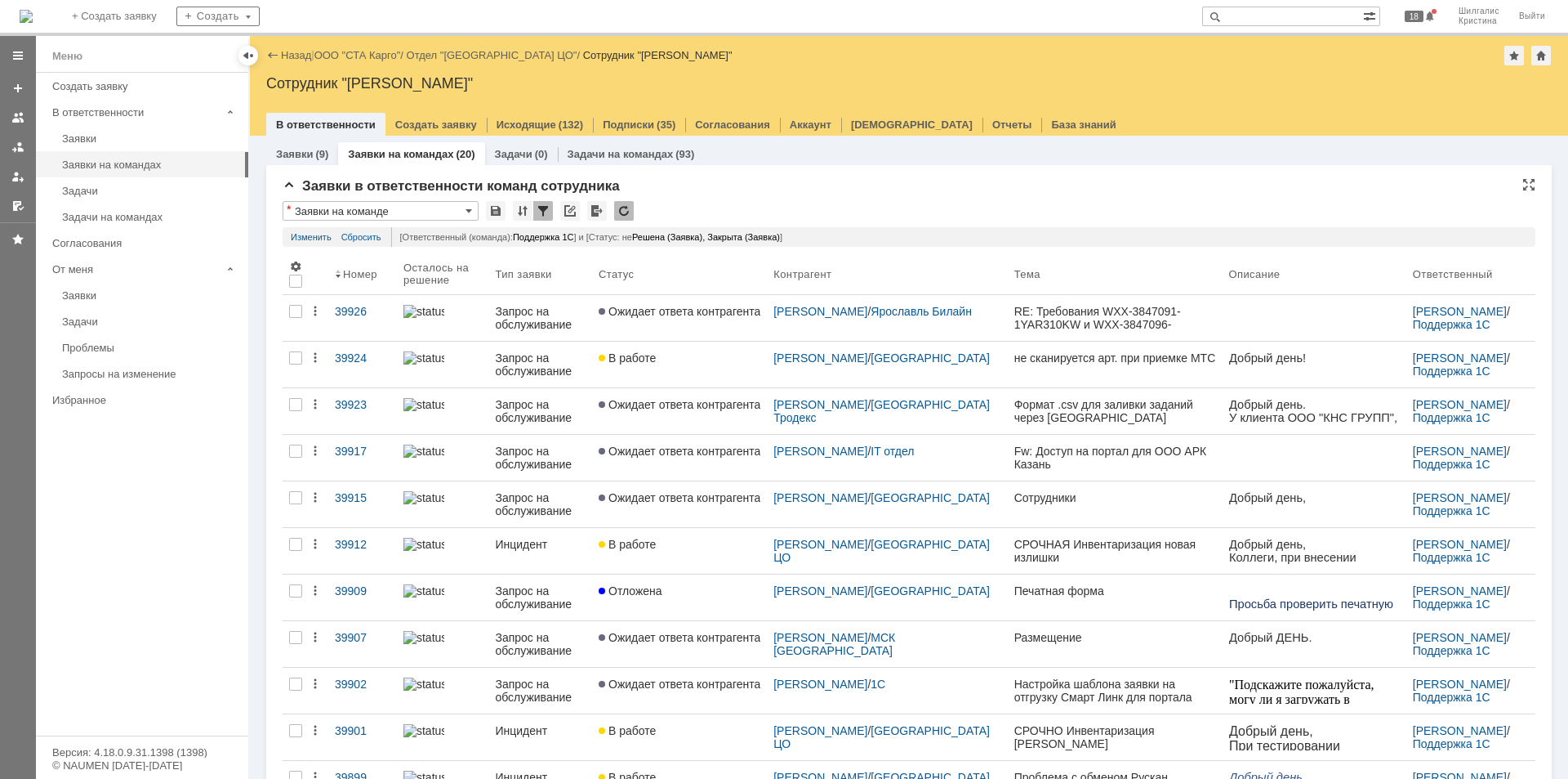
click at [731, 218] on div "* Заявки на команде" at bounding box center [909, 212] width 1252 height 21
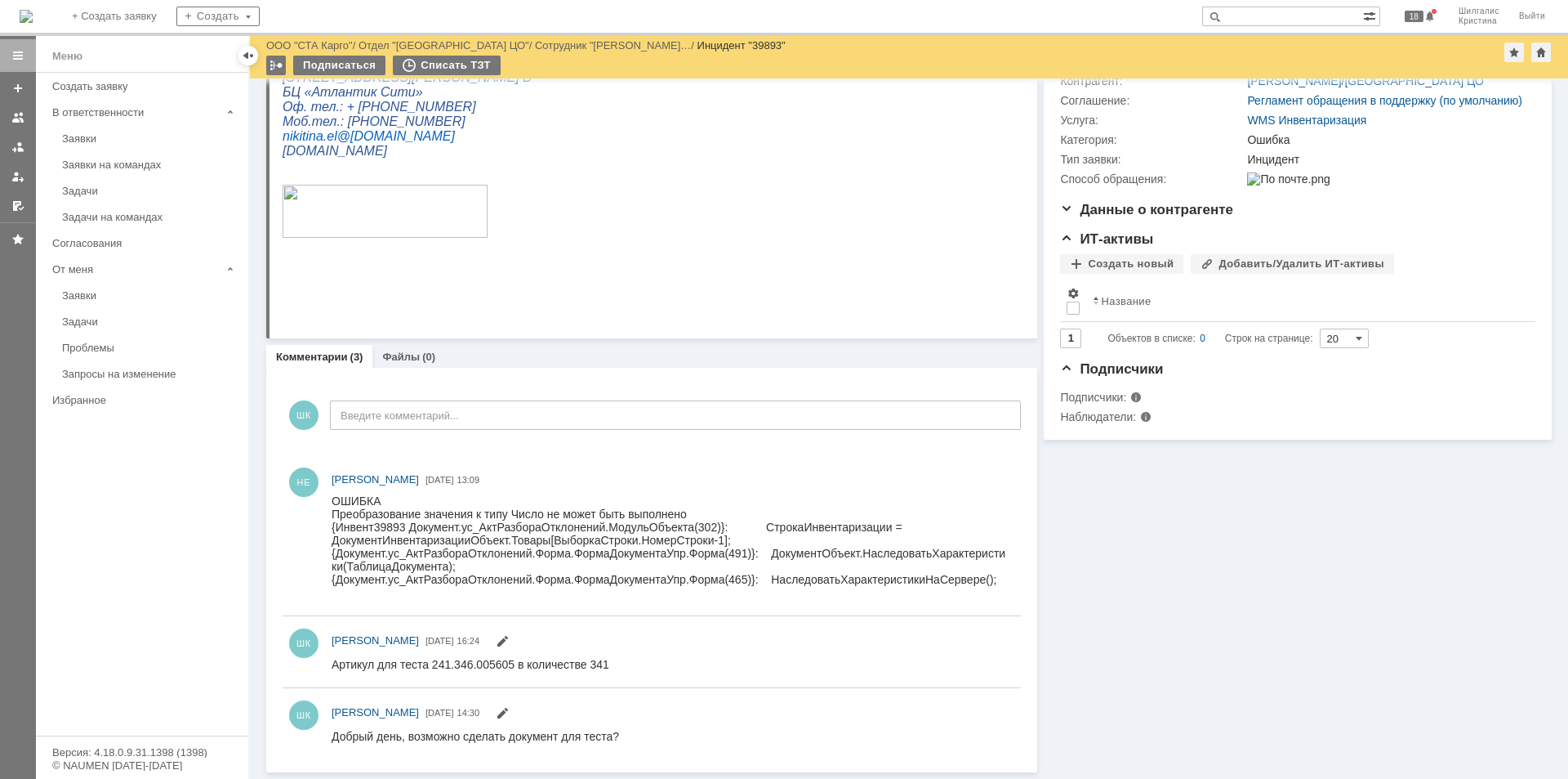
scroll to position [202, 0]
drag, startPoint x: 726, startPoint y: 542, endPoint x: 711, endPoint y: 539, distance: 15.3
click at [711, 539] on div "{Инвент39893 Документ.ус_АктРазбораОтклонений.МодульОбъекта(302)}: СтрокаИнвент…" at bounding box center [668, 533] width 675 height 26
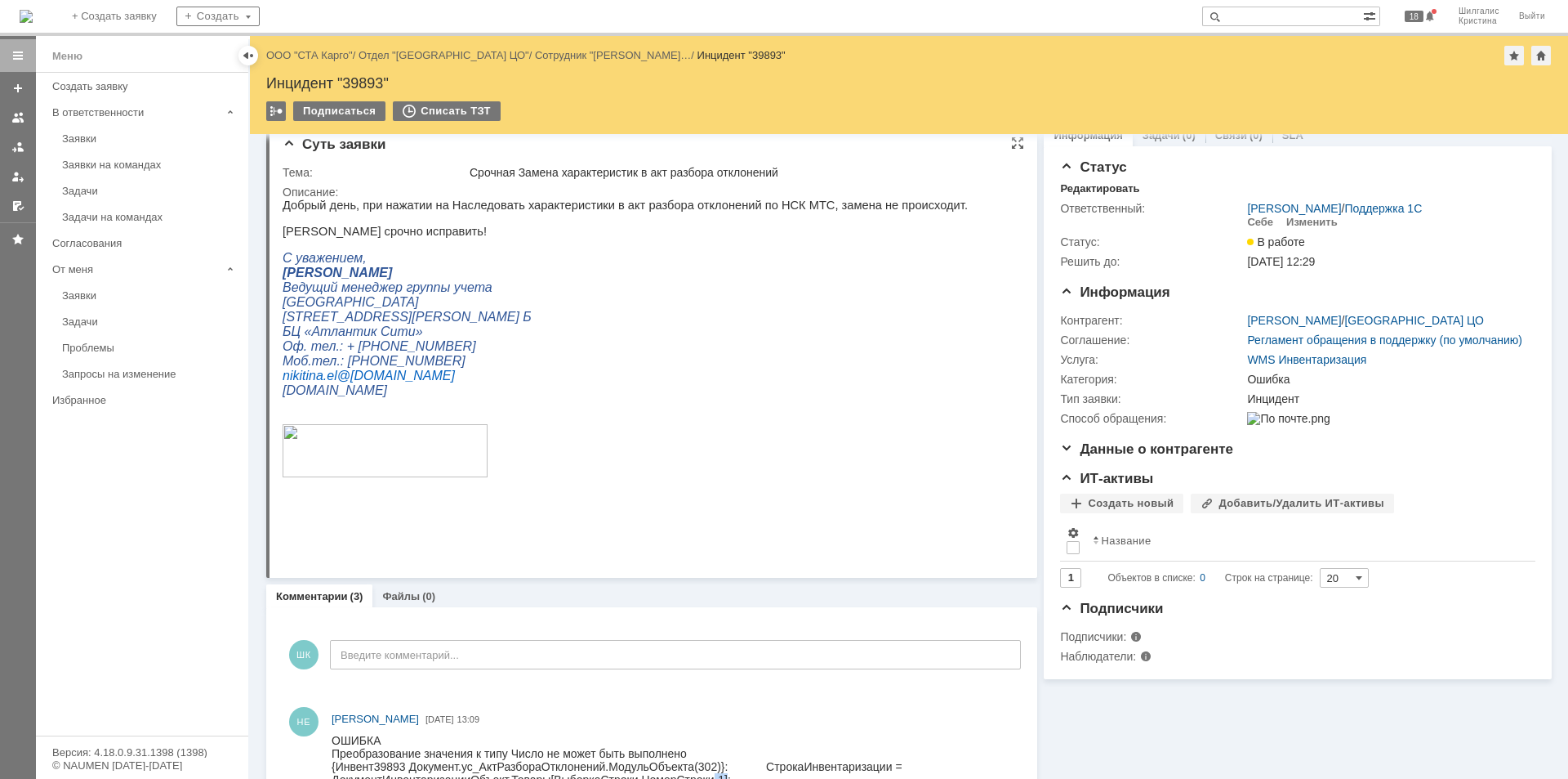
scroll to position [0, 0]
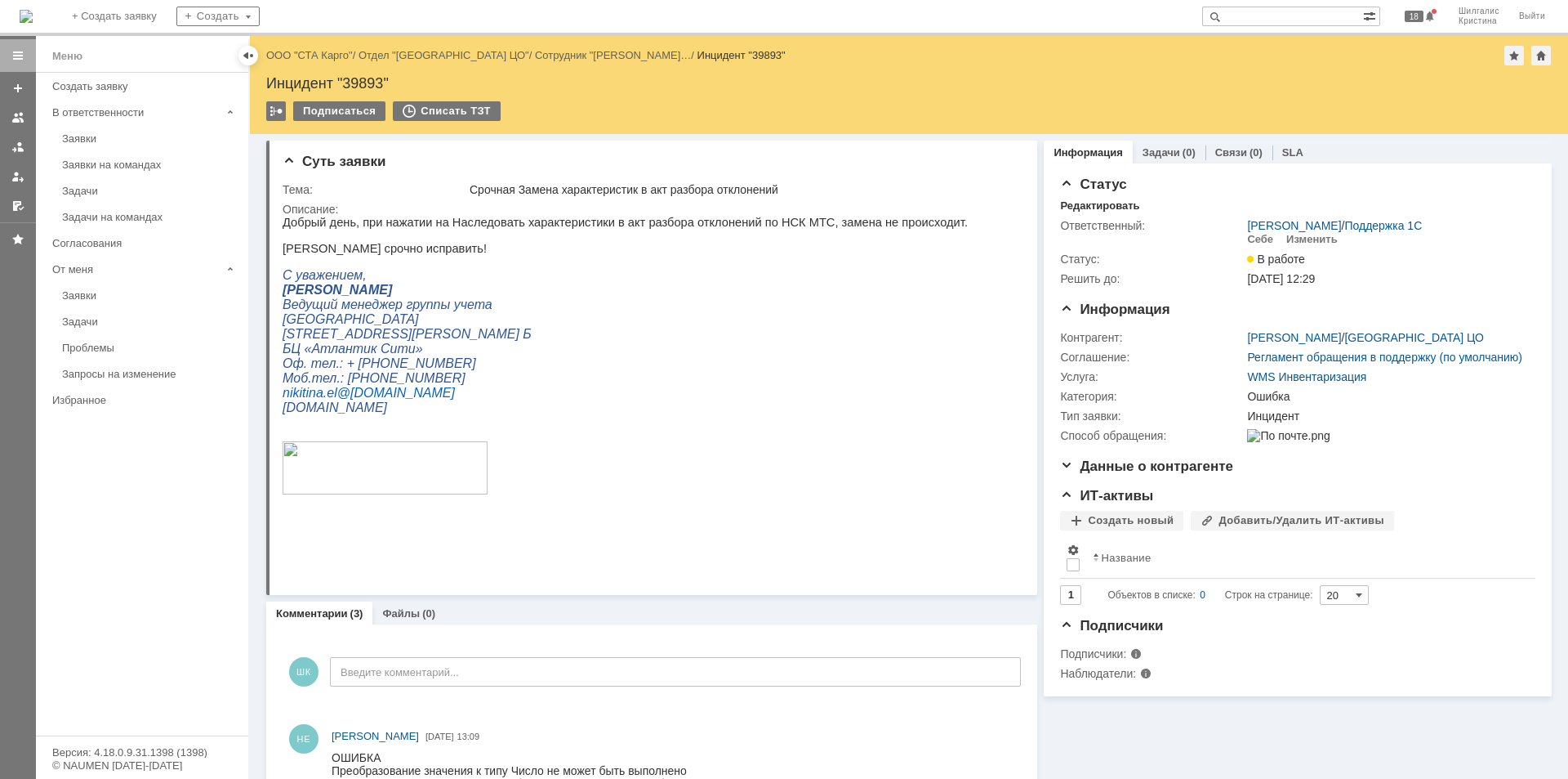
click at [328, 61] on div "Назад | ООО "СТА Карго" / Отдел "Санкт-Петербург ЦО" / Сотрудник "Никитина Елен…" at bounding box center [909, 56] width 1285 height 20
click at [328, 58] on link "ООО "СТА Карго"" at bounding box center [309, 54] width 87 height 12
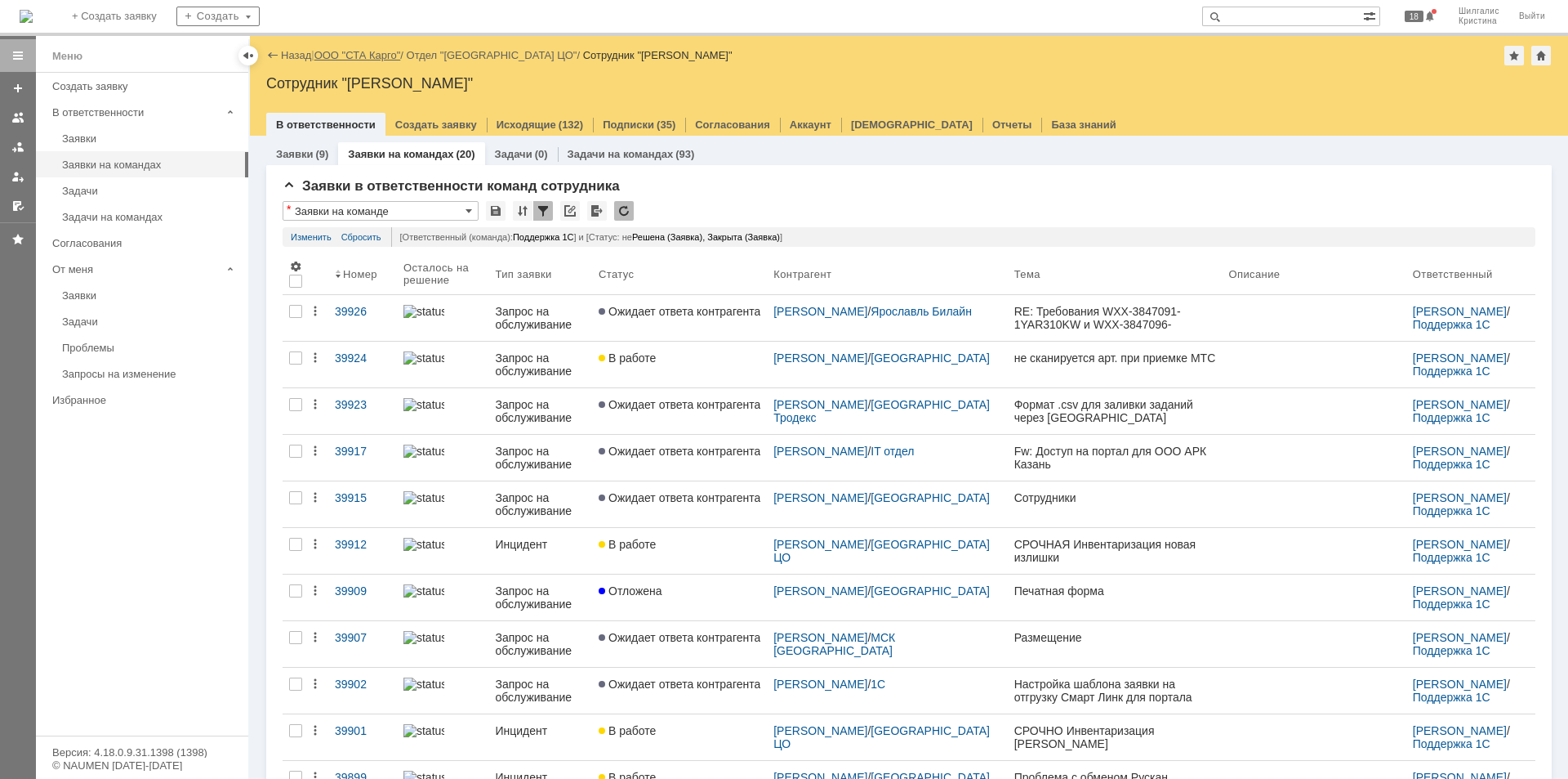
click at [356, 54] on link "ООО "СТА Карго"" at bounding box center [358, 54] width 87 height 12
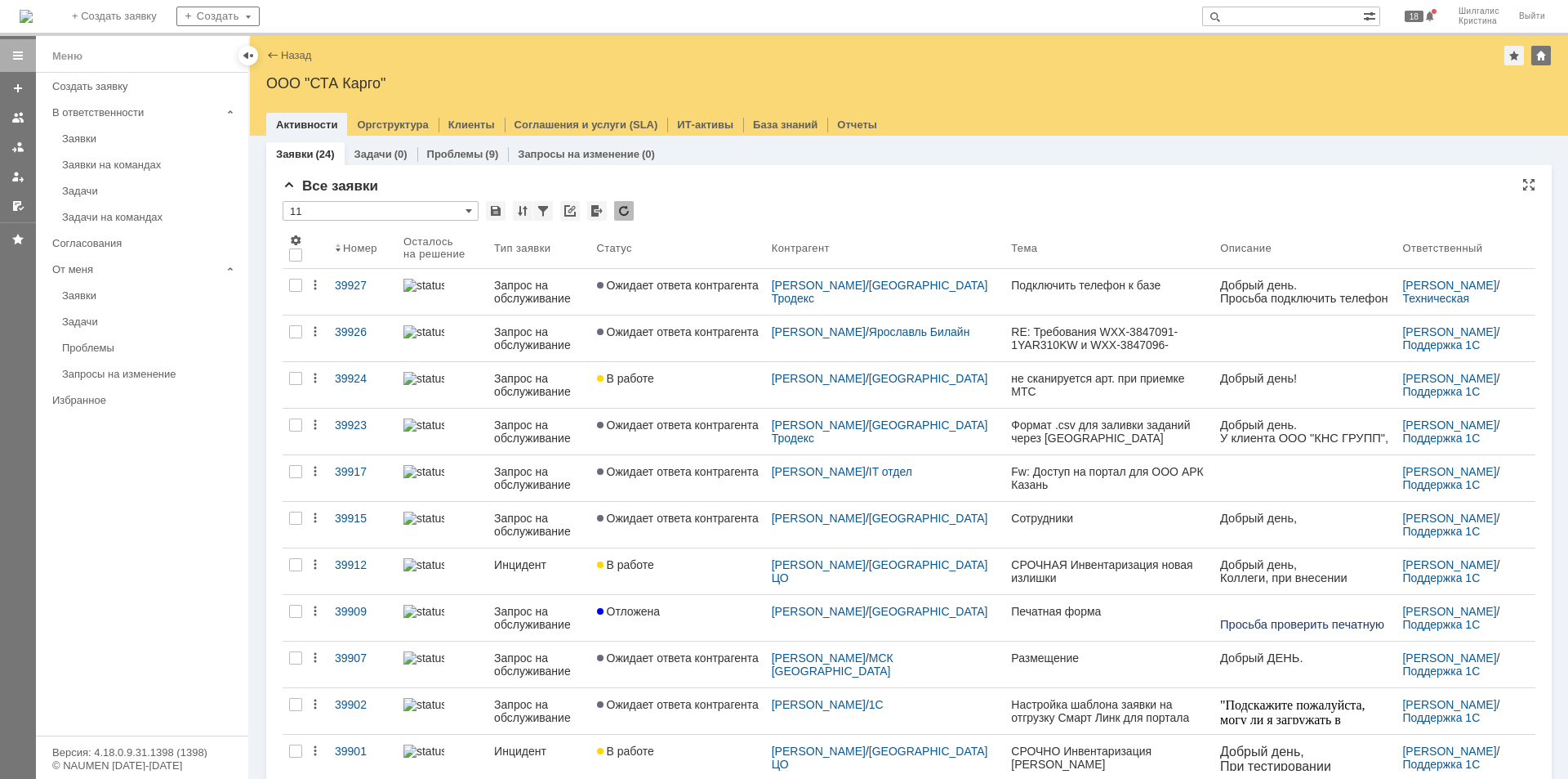
click at [748, 194] on div "Все заявки" at bounding box center [909, 186] width 1252 height 16
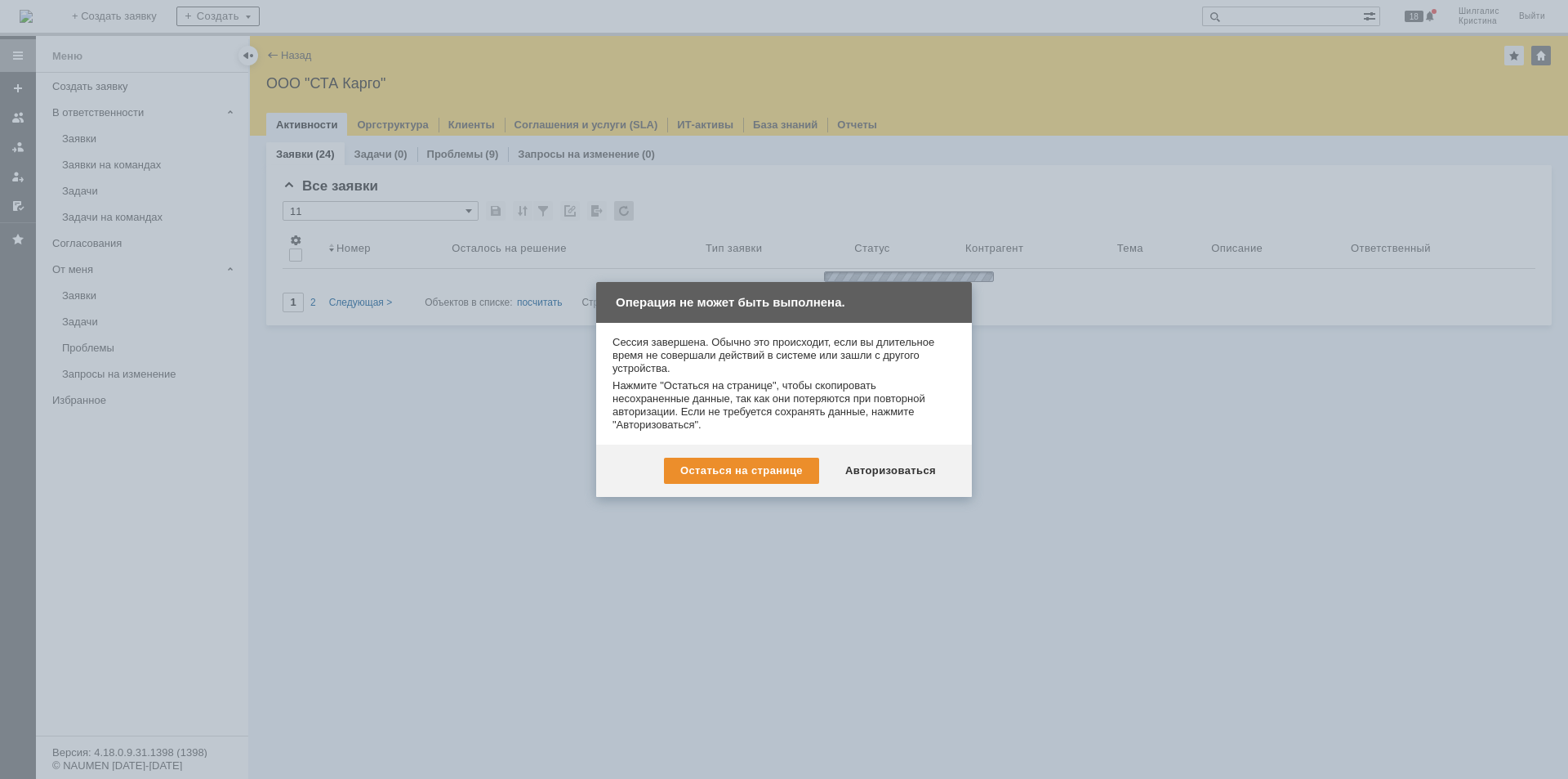
click at [893, 456] on div "Остаться на странице Авторизоваться" at bounding box center [784, 470] width 376 height 52
click at [892, 474] on div "Авторизоваться" at bounding box center [891, 471] width 124 height 26
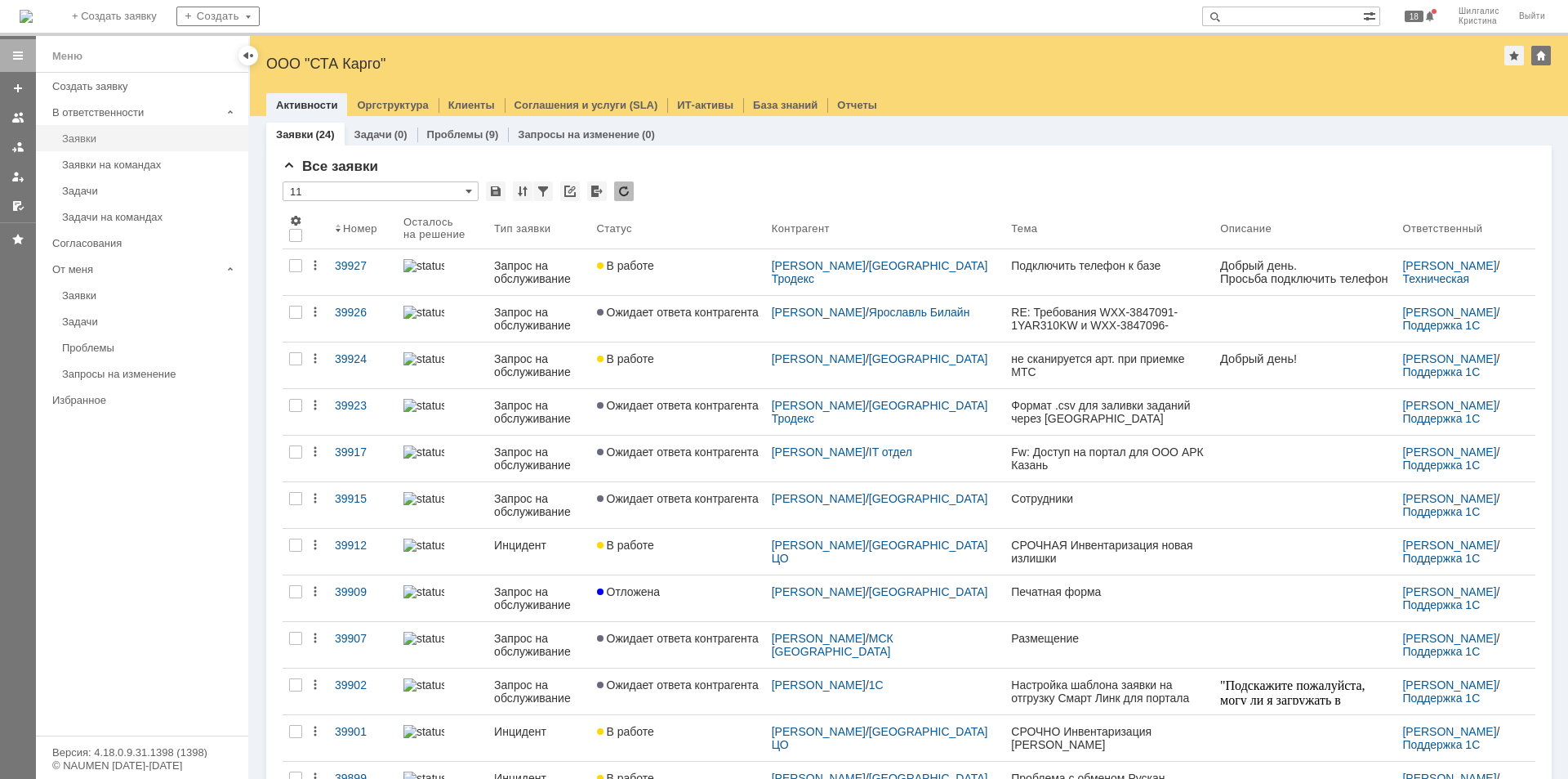
click at [96, 139] on div "Заявки" at bounding box center [150, 138] width 176 height 12
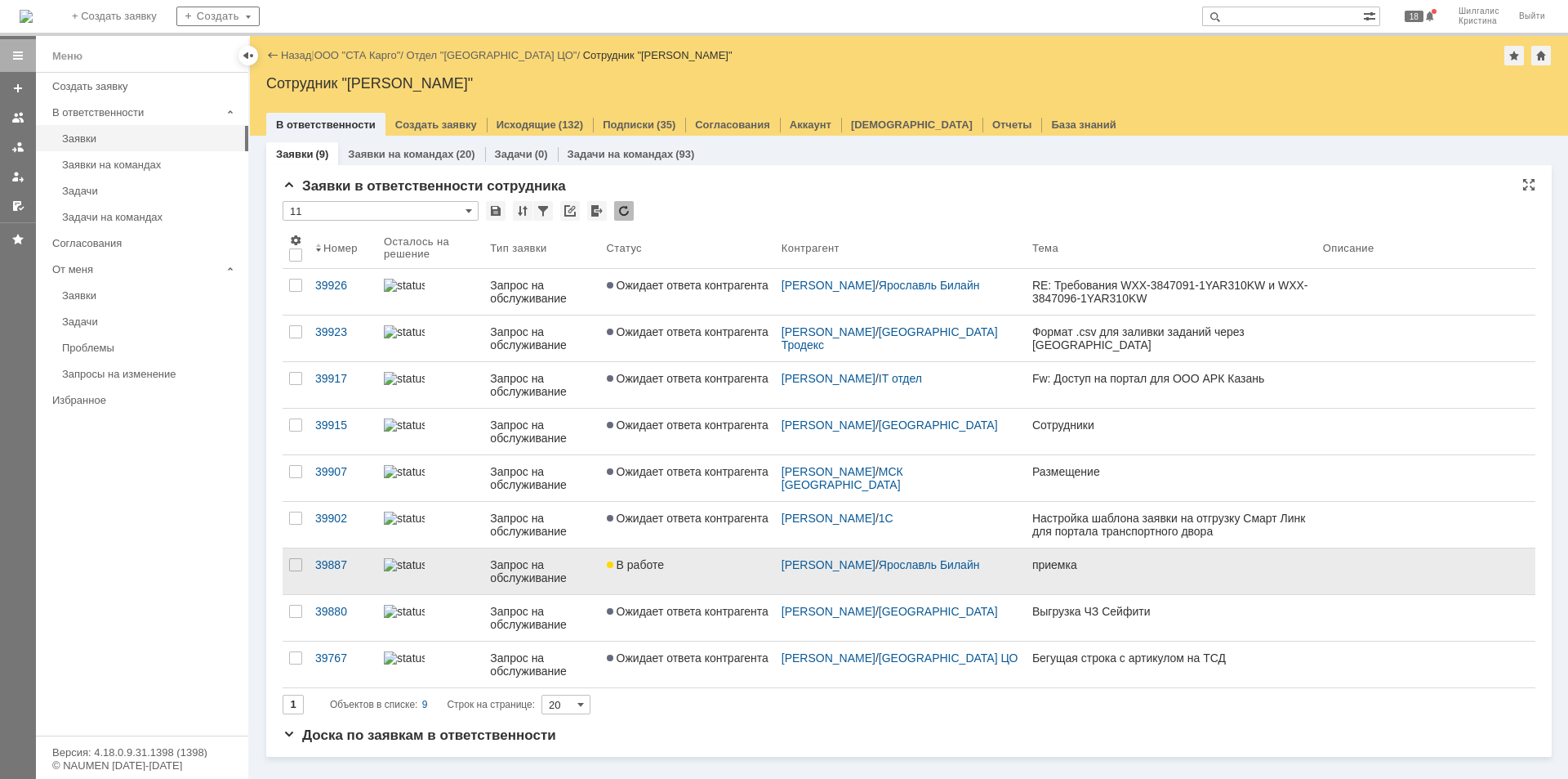
click at [695, 572] on link "В работе" at bounding box center [688, 571] width 175 height 46
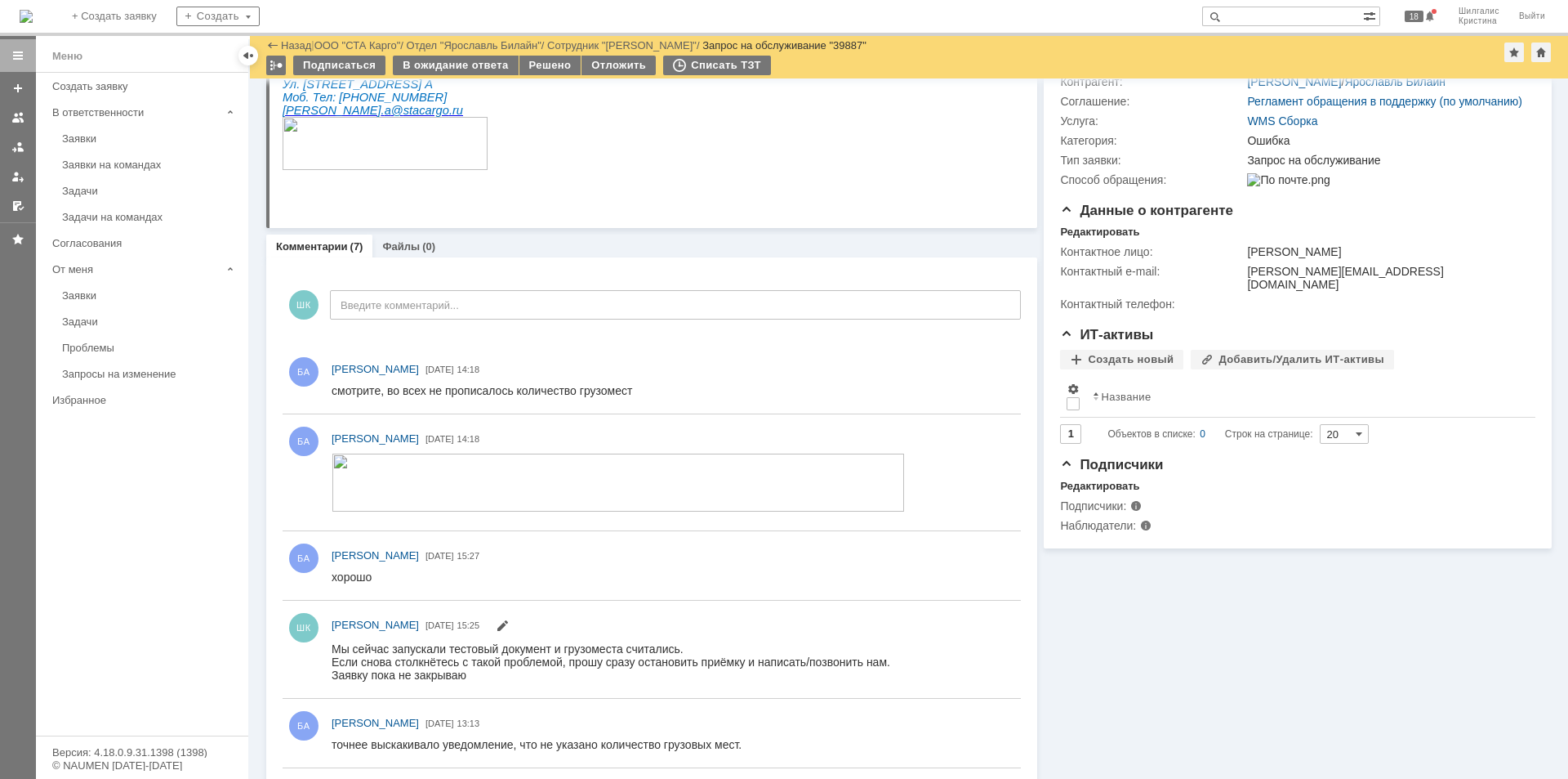
click at [550, 462] on img at bounding box center [618, 482] width 573 height 58
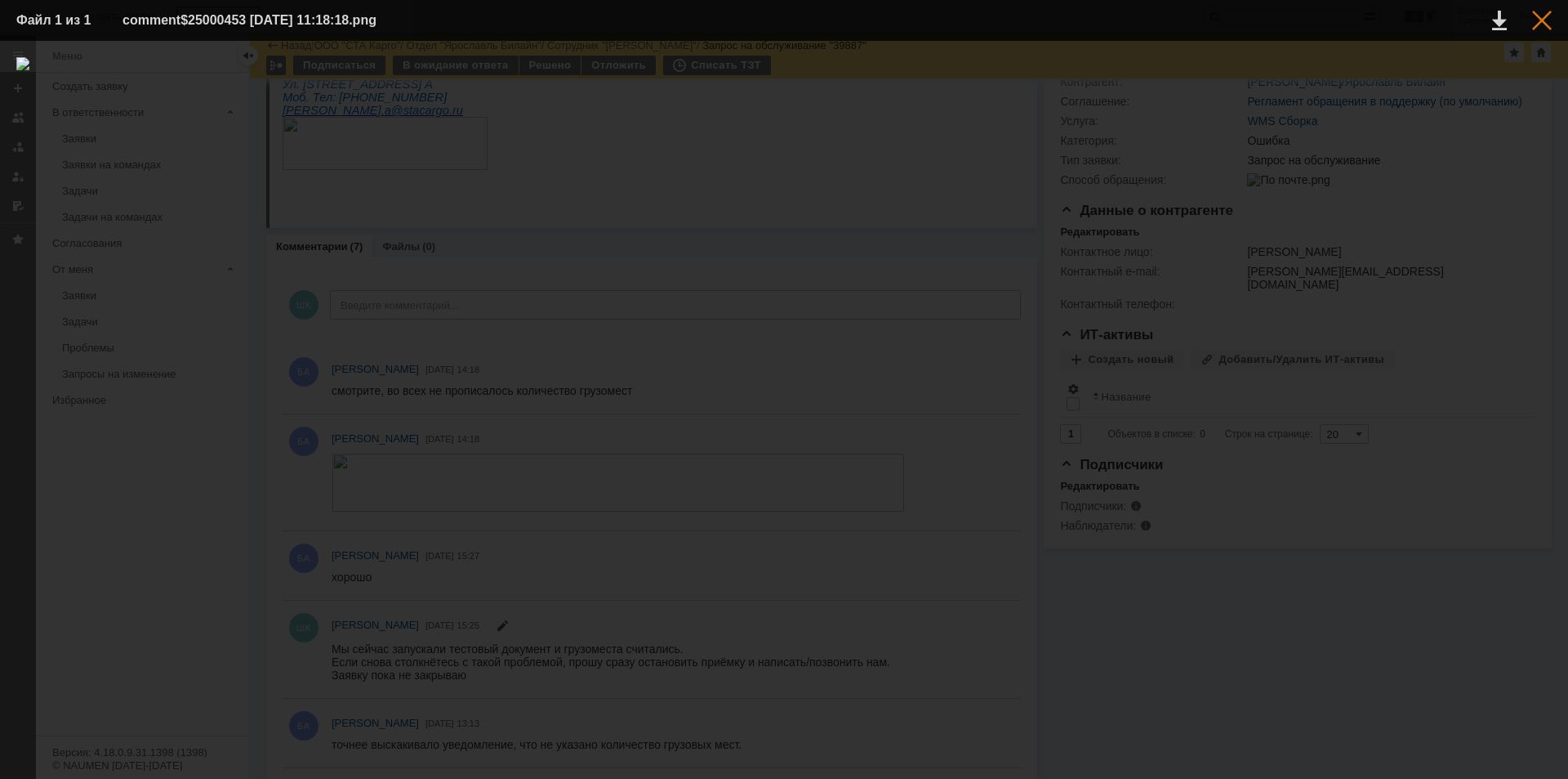
click at [1542, 20] on div at bounding box center [1542, 21] width 20 height 20
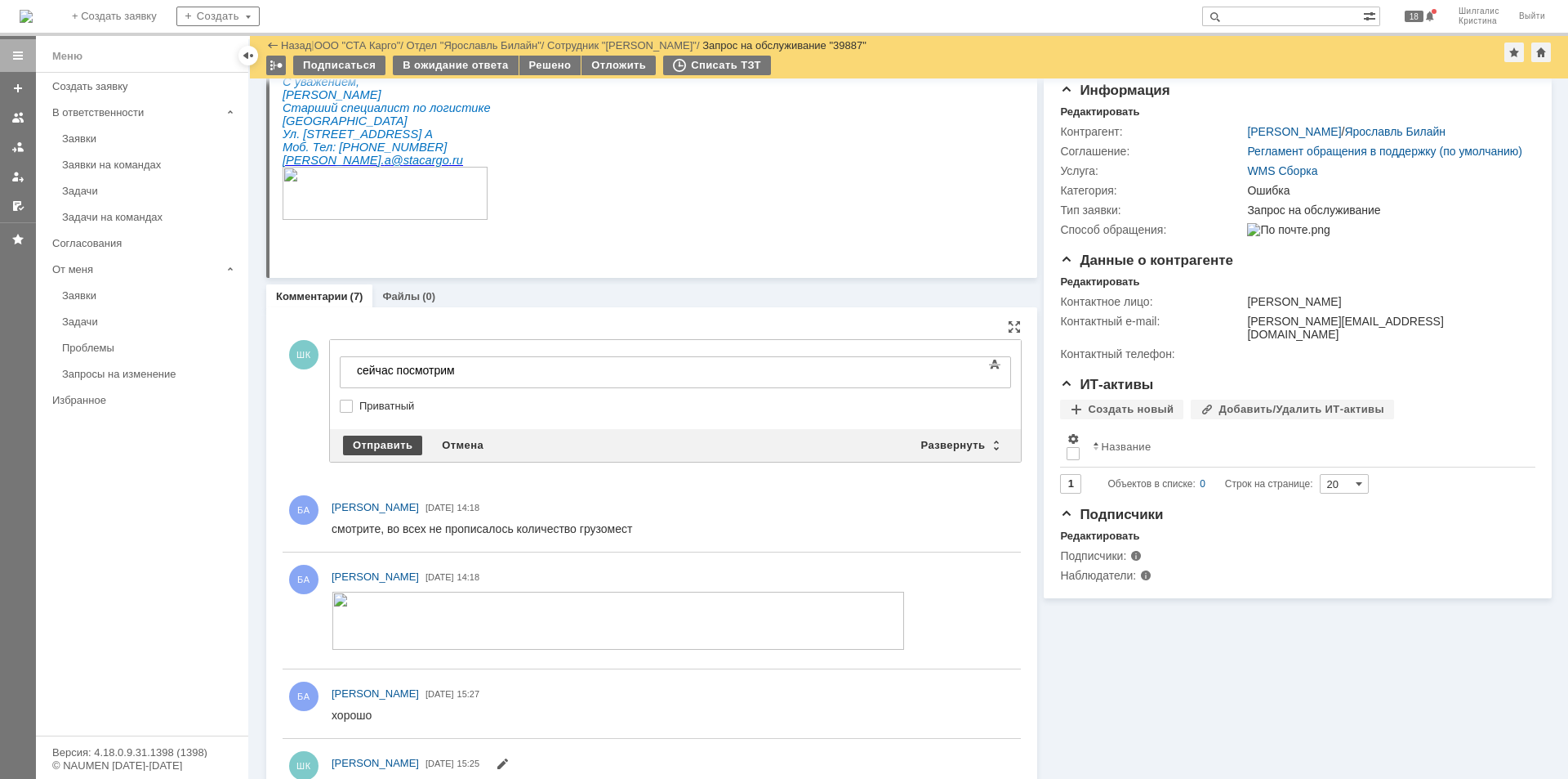
click at [379, 438] on div "Отправить" at bounding box center [382, 445] width 79 height 20
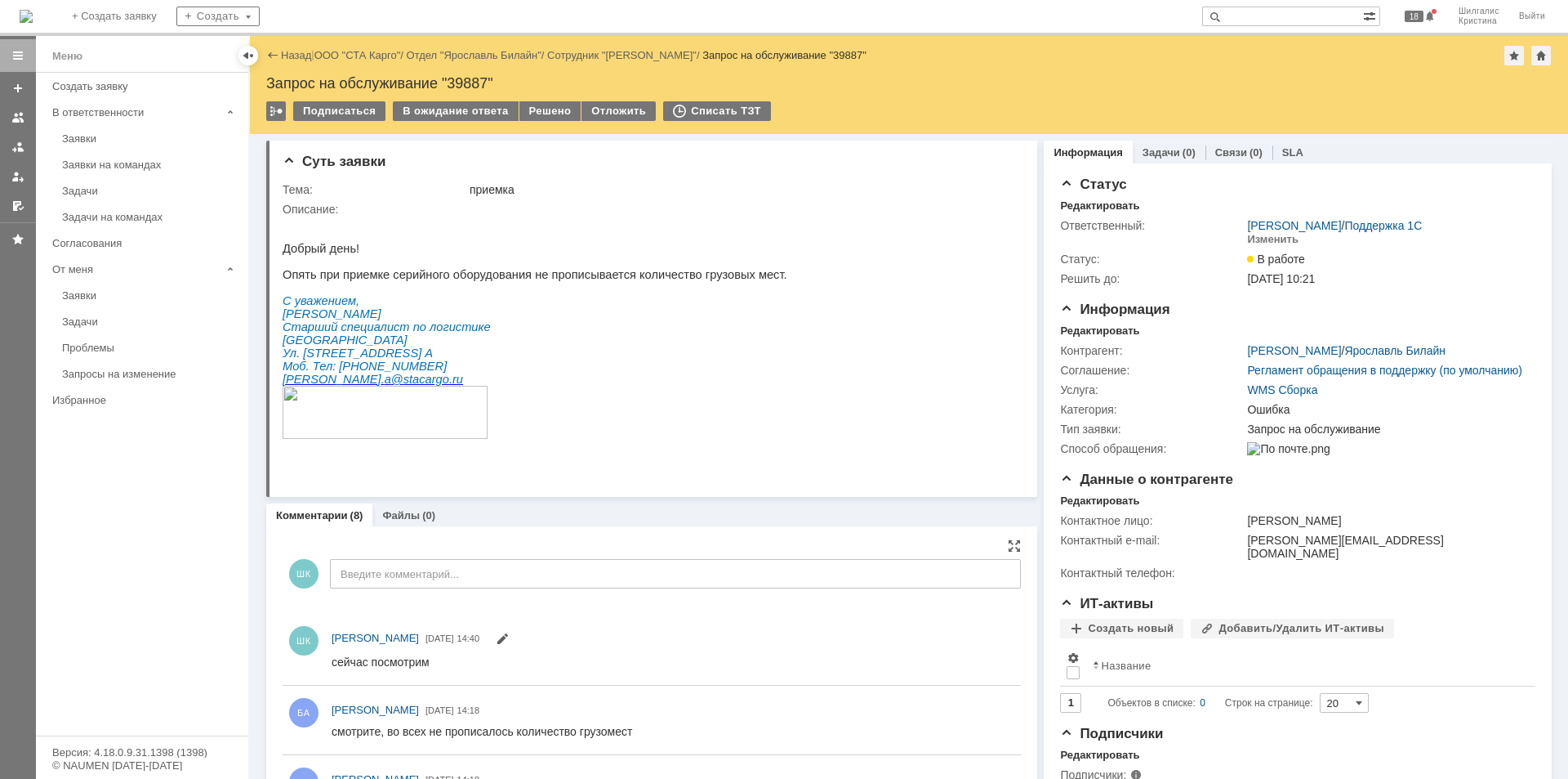
click at [1262, 17] on input "text" at bounding box center [1282, 16] width 161 height 20
paste input "36070"
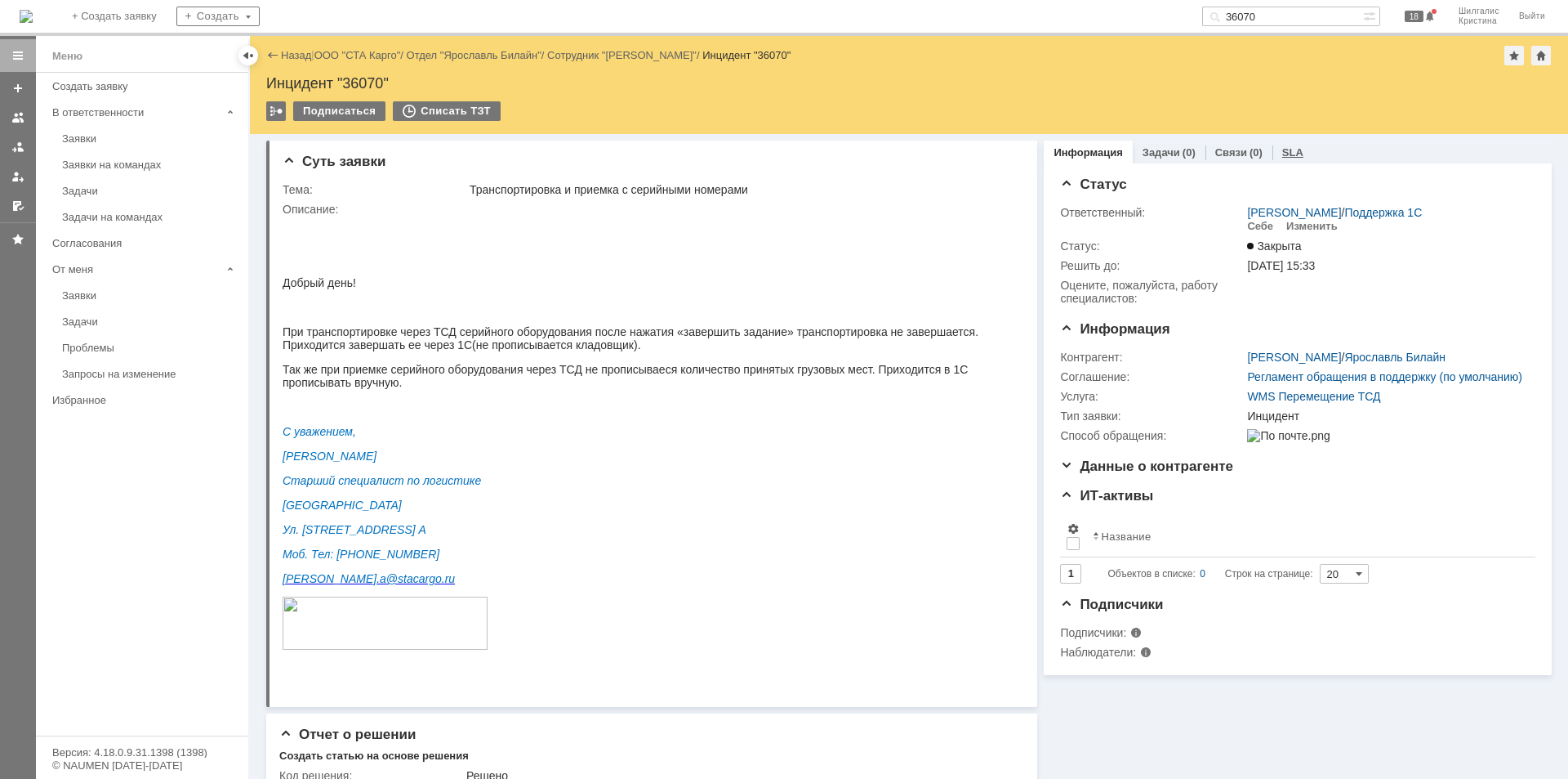
click at [1282, 153] on link "SLA" at bounding box center [1293, 152] width 21 height 12
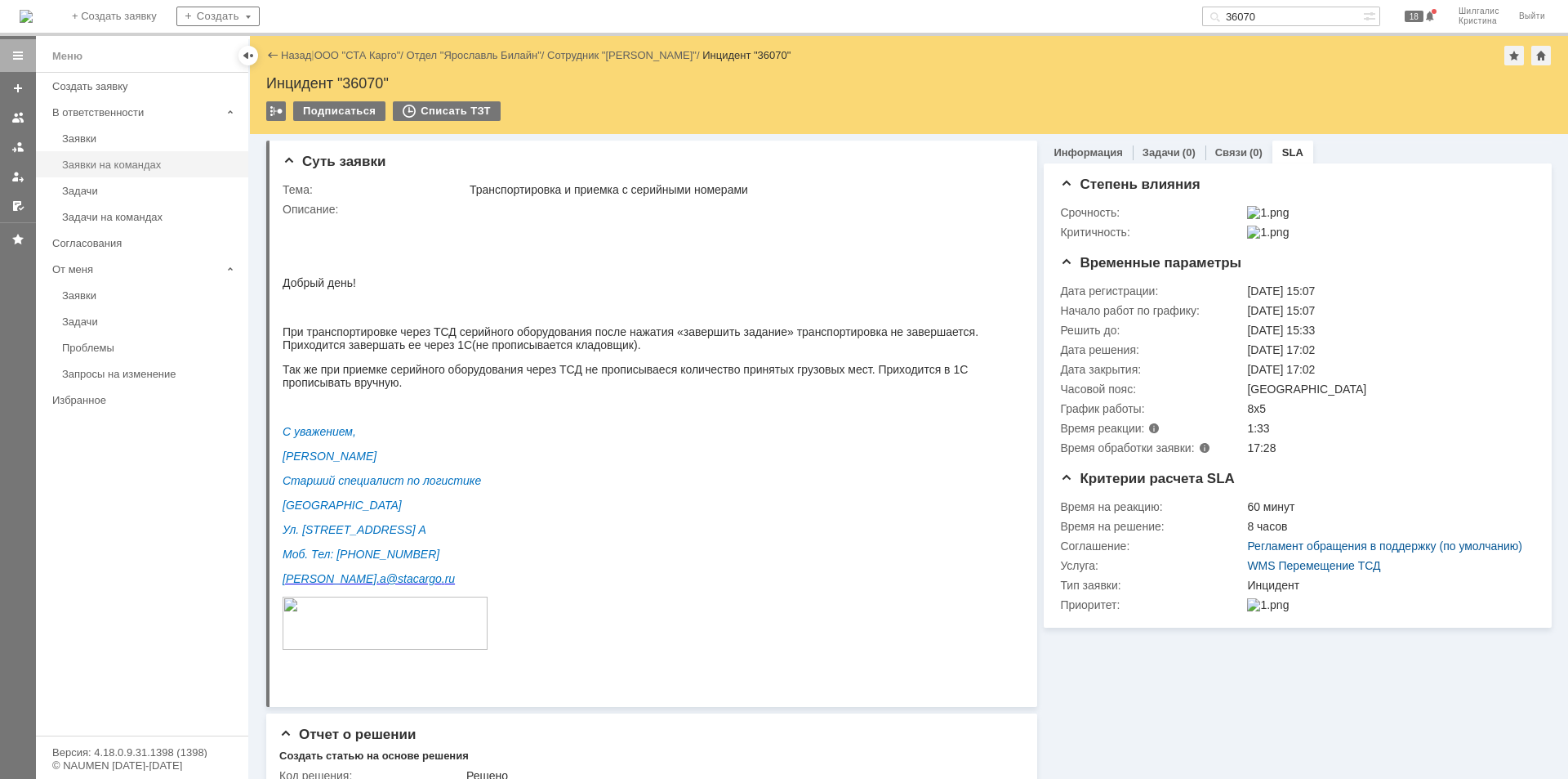
click at [124, 162] on div "Заявки на командах" at bounding box center [150, 164] width 176 height 12
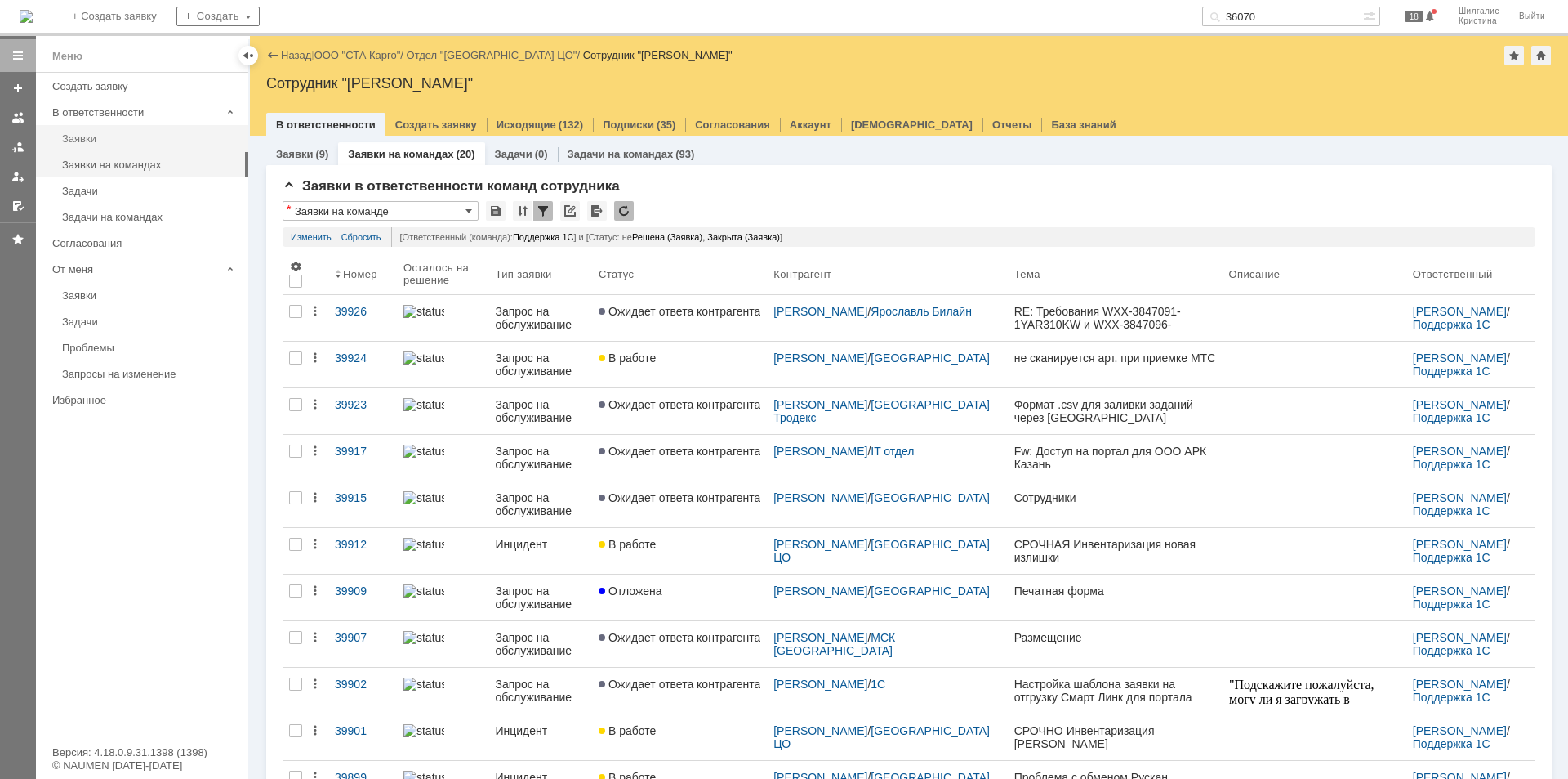
click at [101, 136] on div "Заявки" at bounding box center [150, 138] width 176 height 12
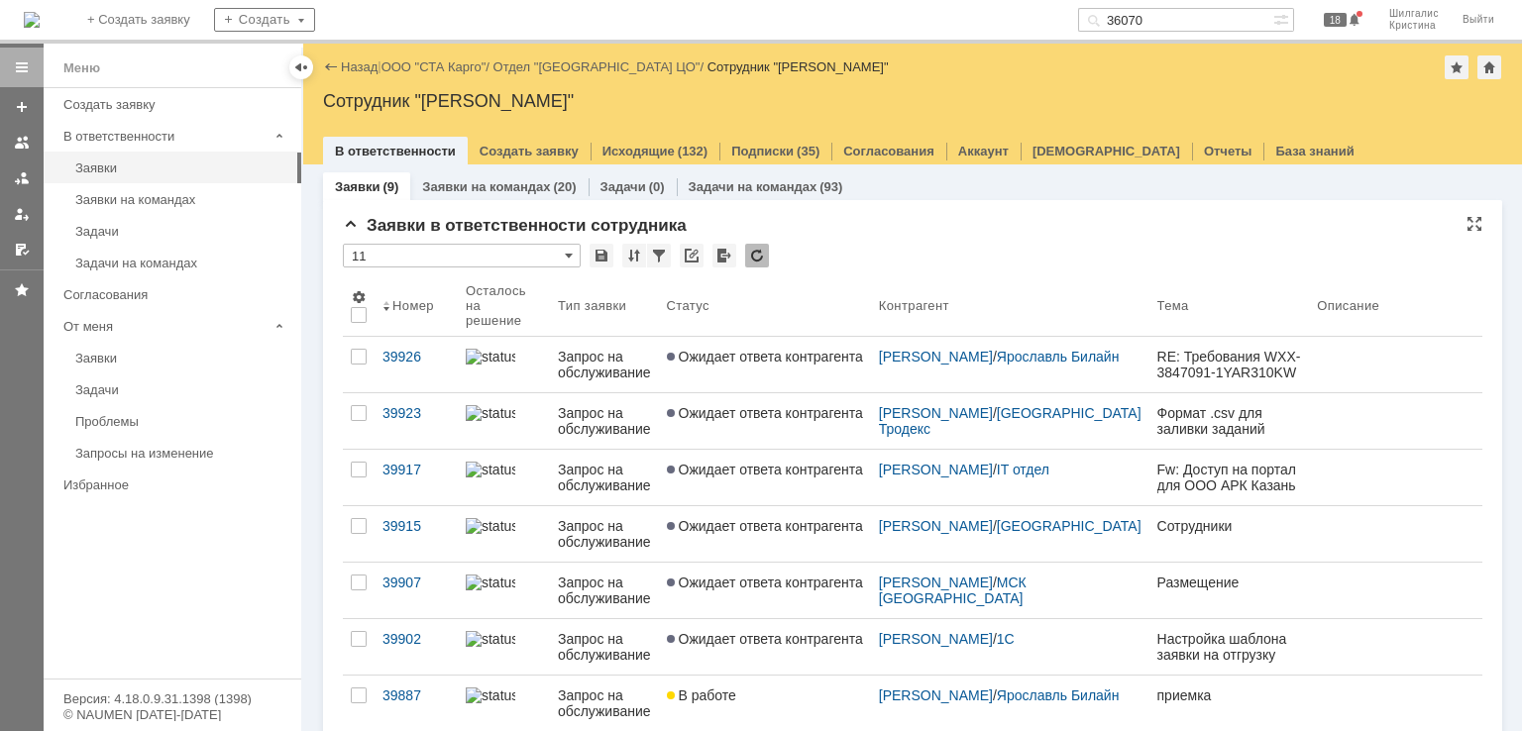
click at [1185, 16] on input "36070" at bounding box center [1175, 20] width 195 height 24
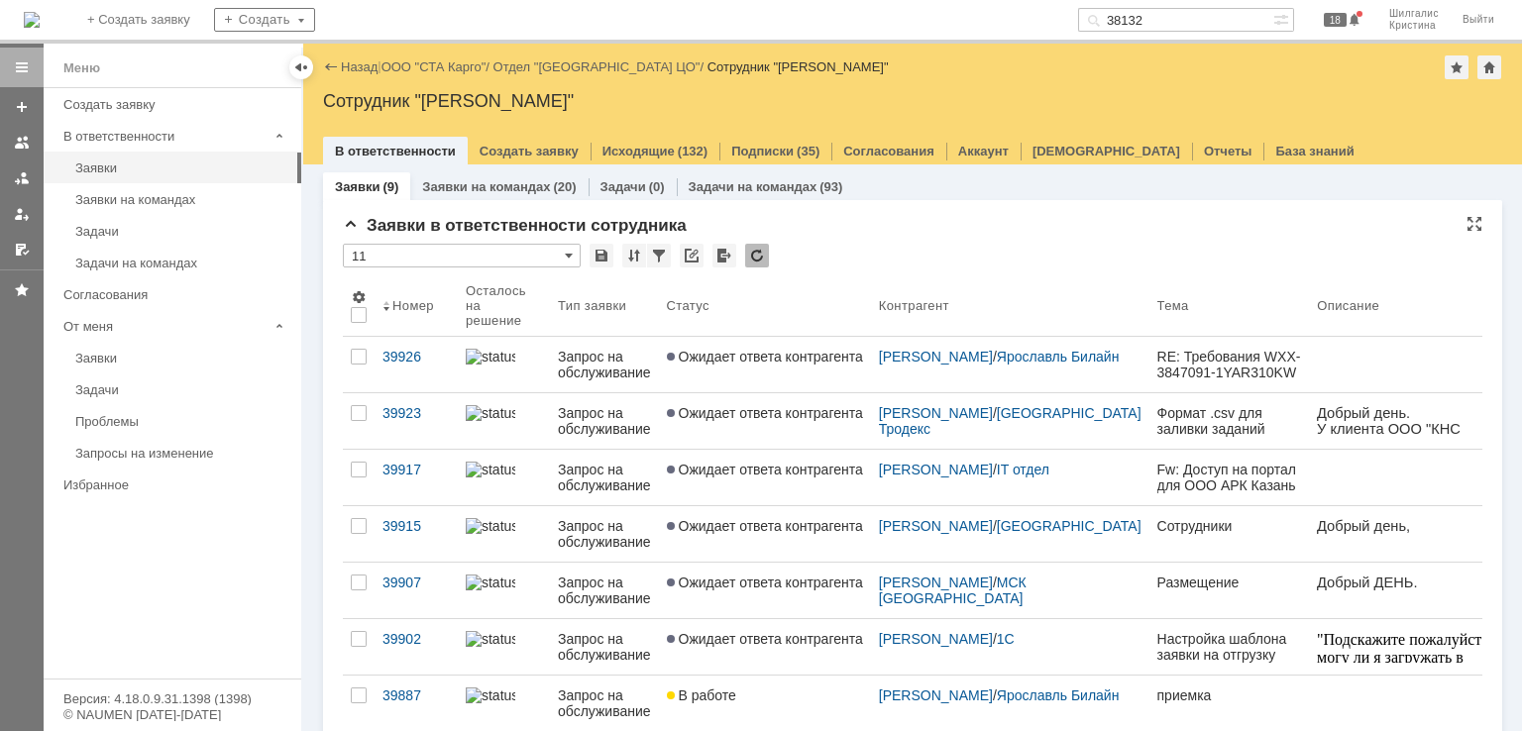
type input "38132"
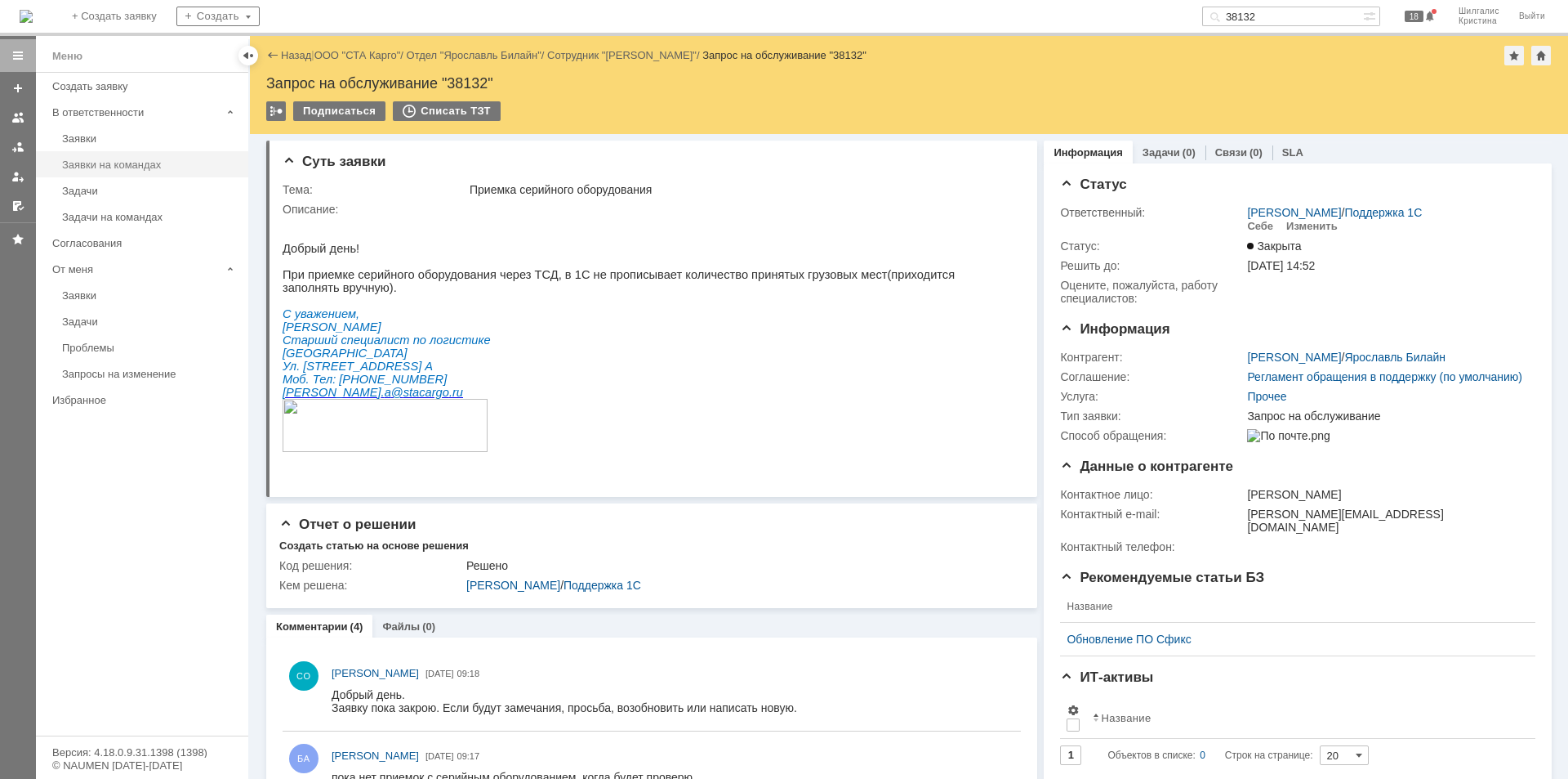
click at [129, 169] on div "Заявки на командах" at bounding box center [150, 164] width 176 height 12
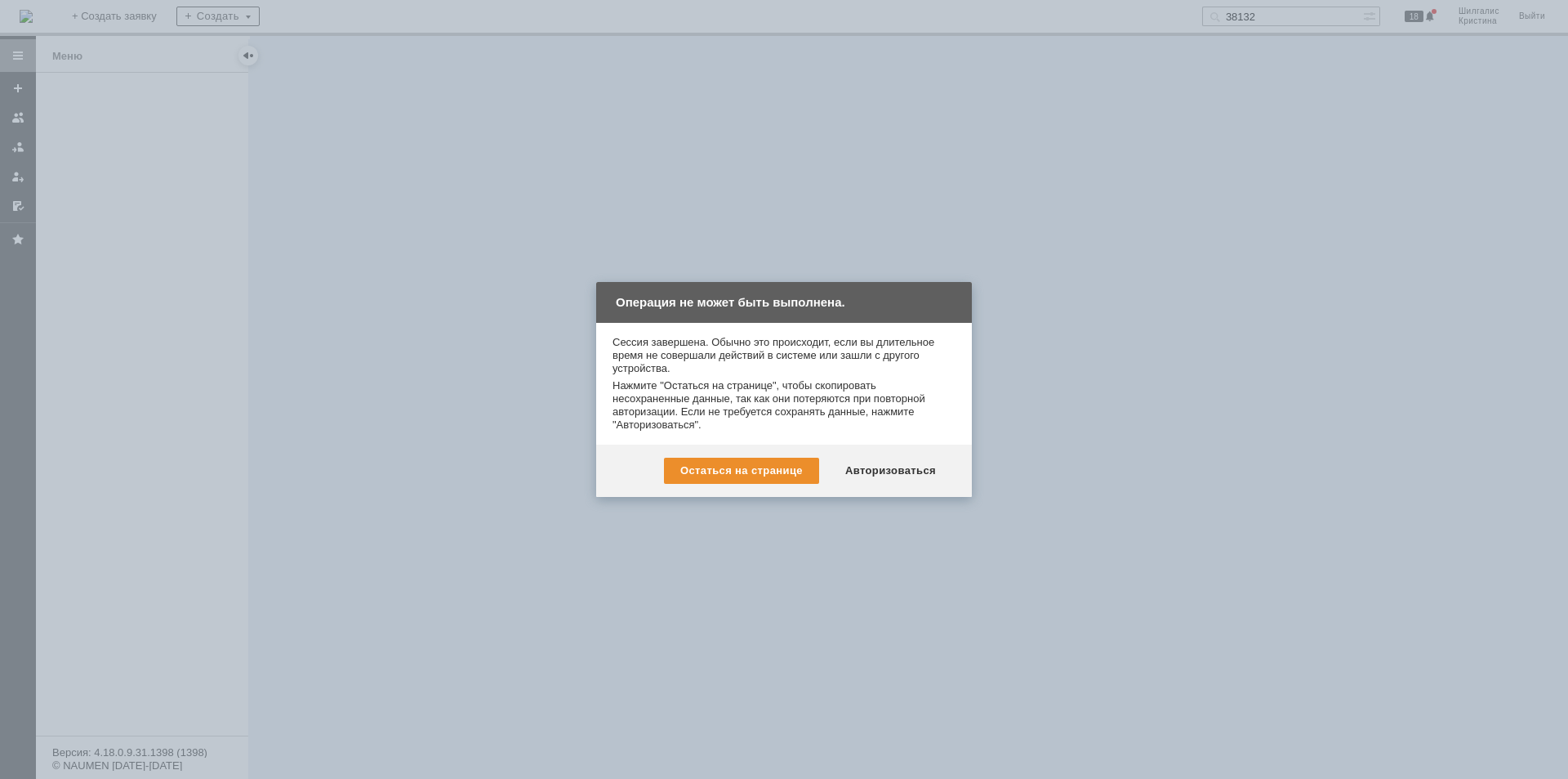
click at [892, 474] on div "Авторизоваться" at bounding box center [891, 471] width 124 height 26
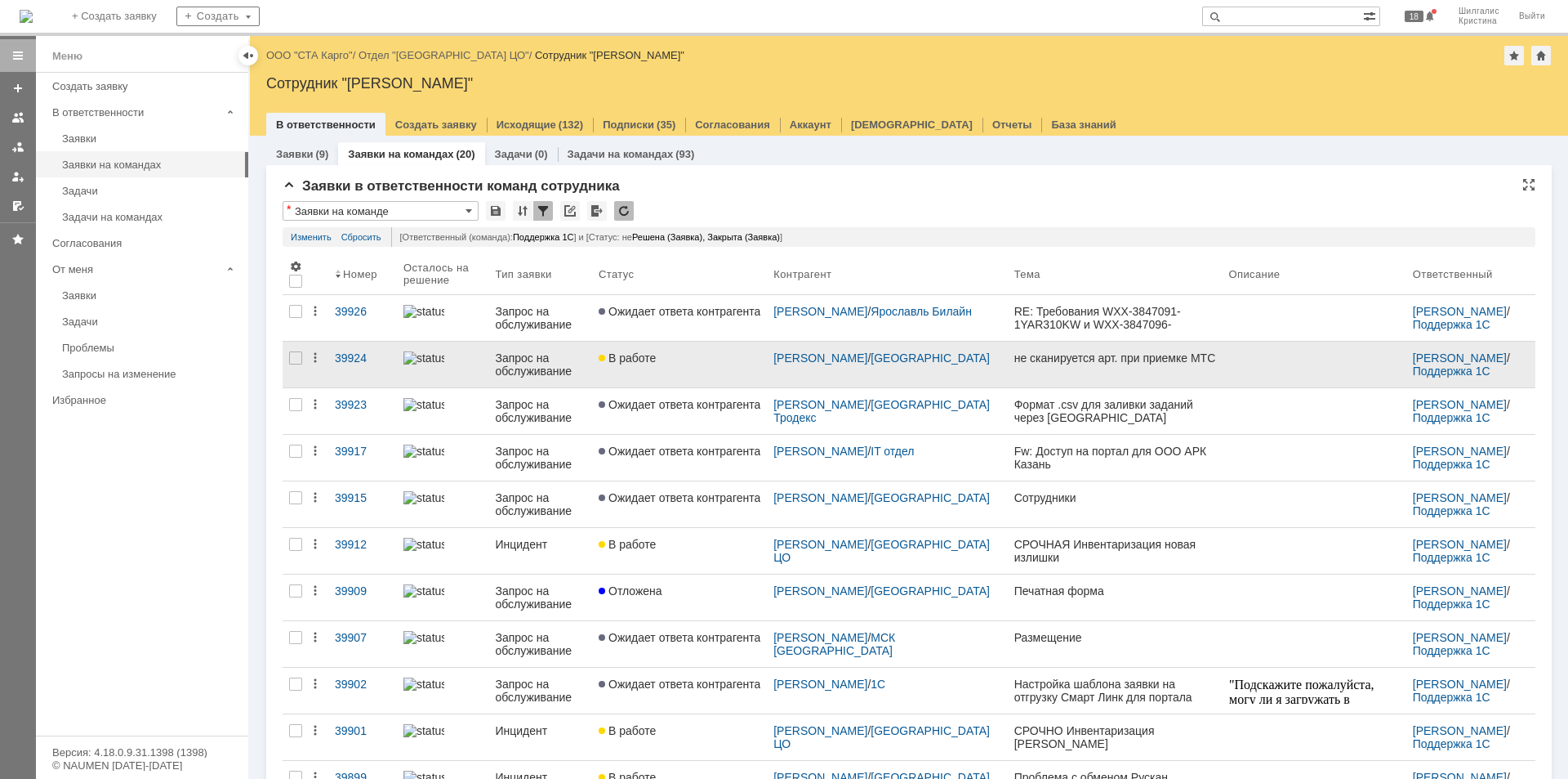
click at [699, 356] on div "В работе" at bounding box center [680, 358] width 161 height 13
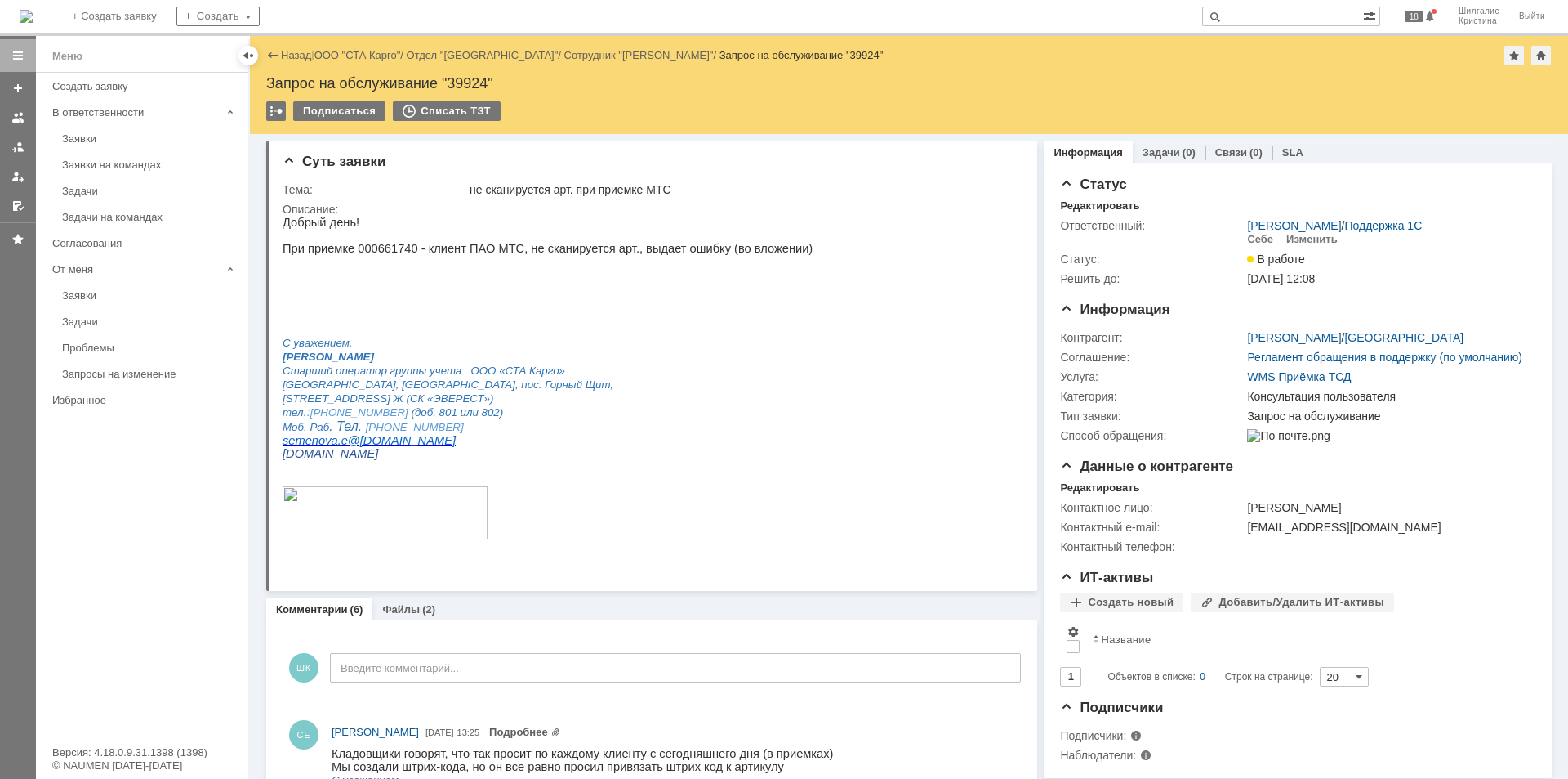
click at [108, 133] on link "Заявки" at bounding box center [150, 138] width 190 height 26
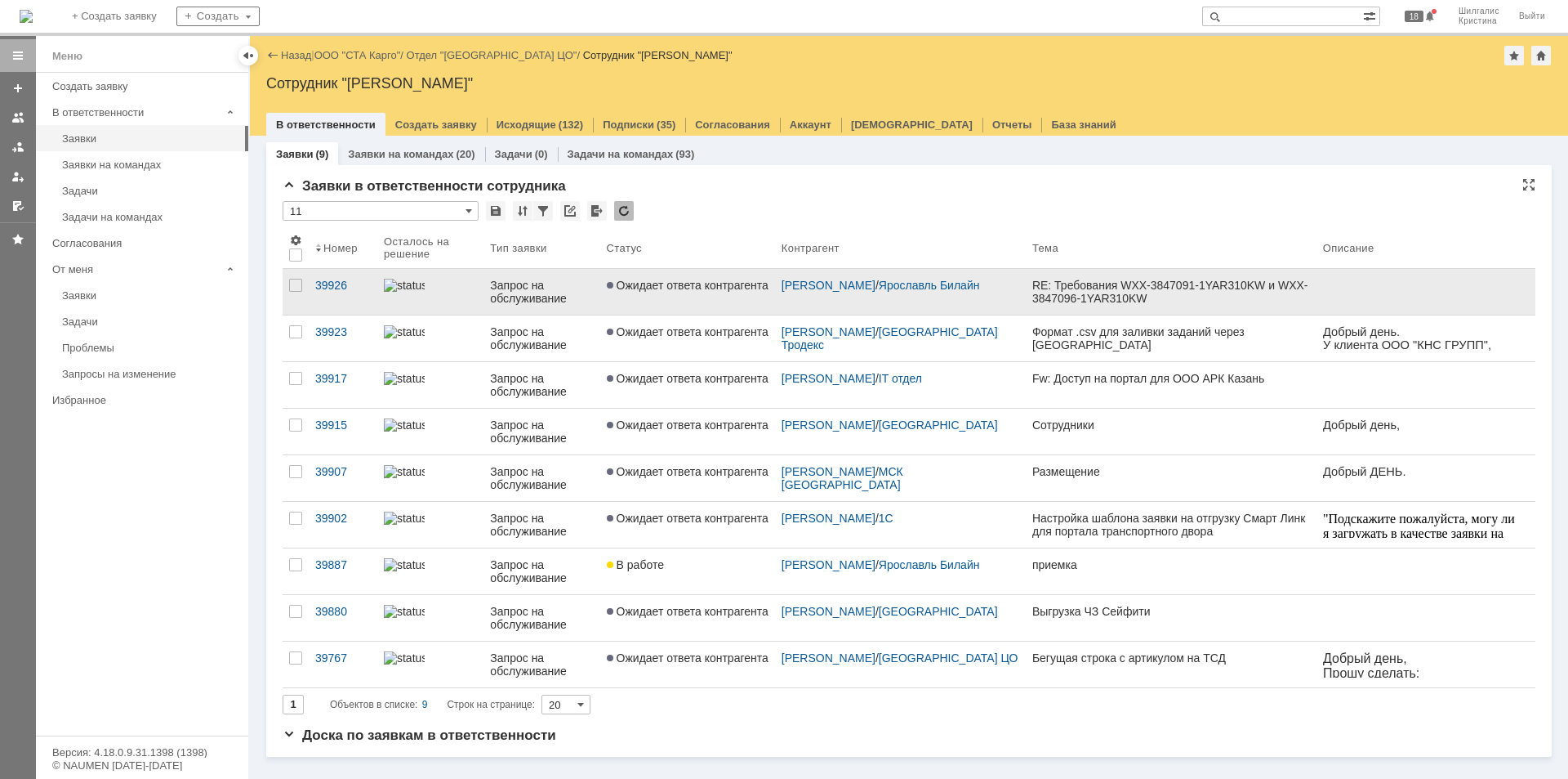
click at [652, 301] on link "Ожидает ответа контрагента" at bounding box center [688, 292] width 175 height 46
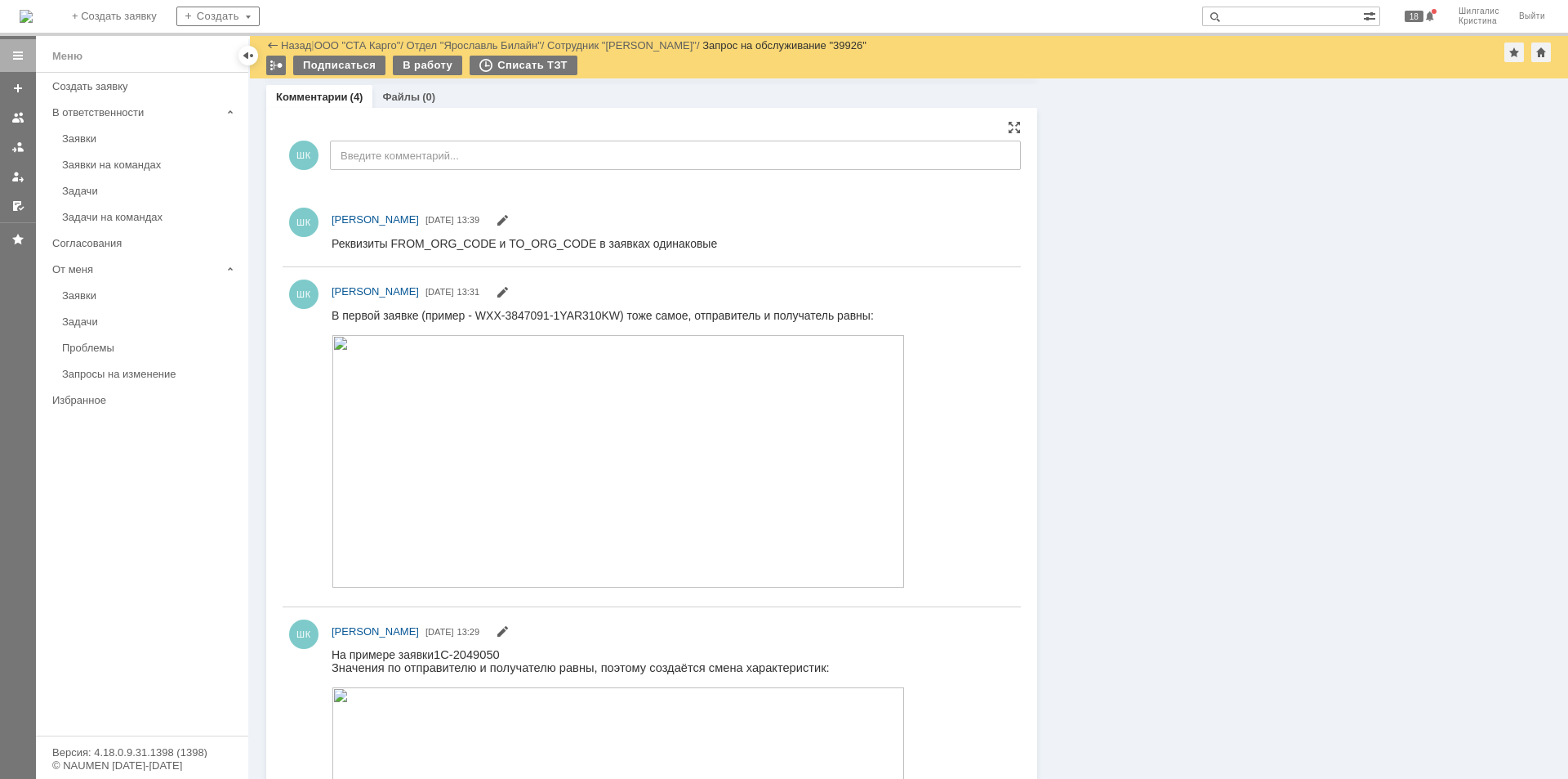
scroll to position [1552, 0]
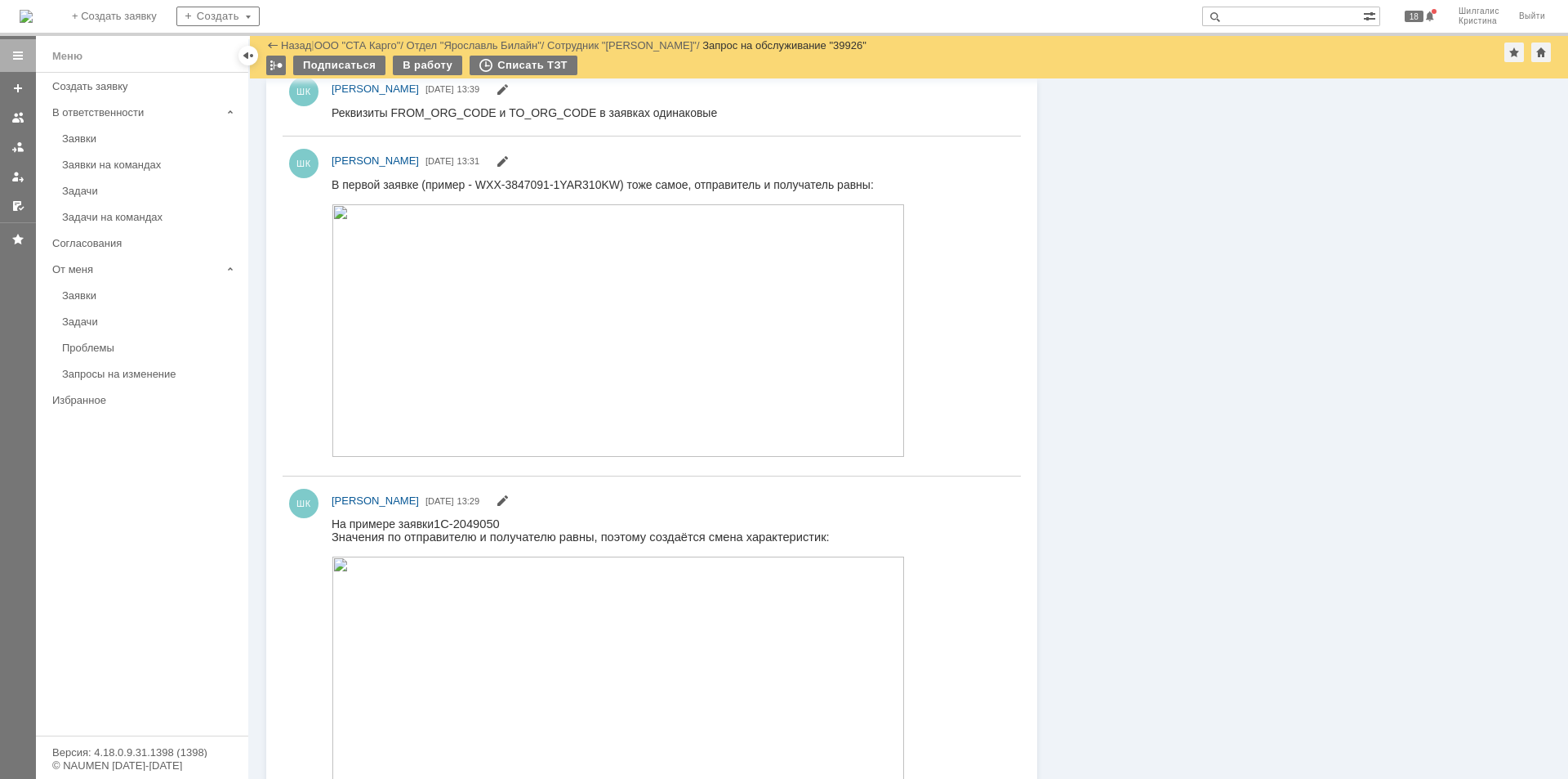
click at [481, 294] on img at bounding box center [618, 330] width 573 height 252
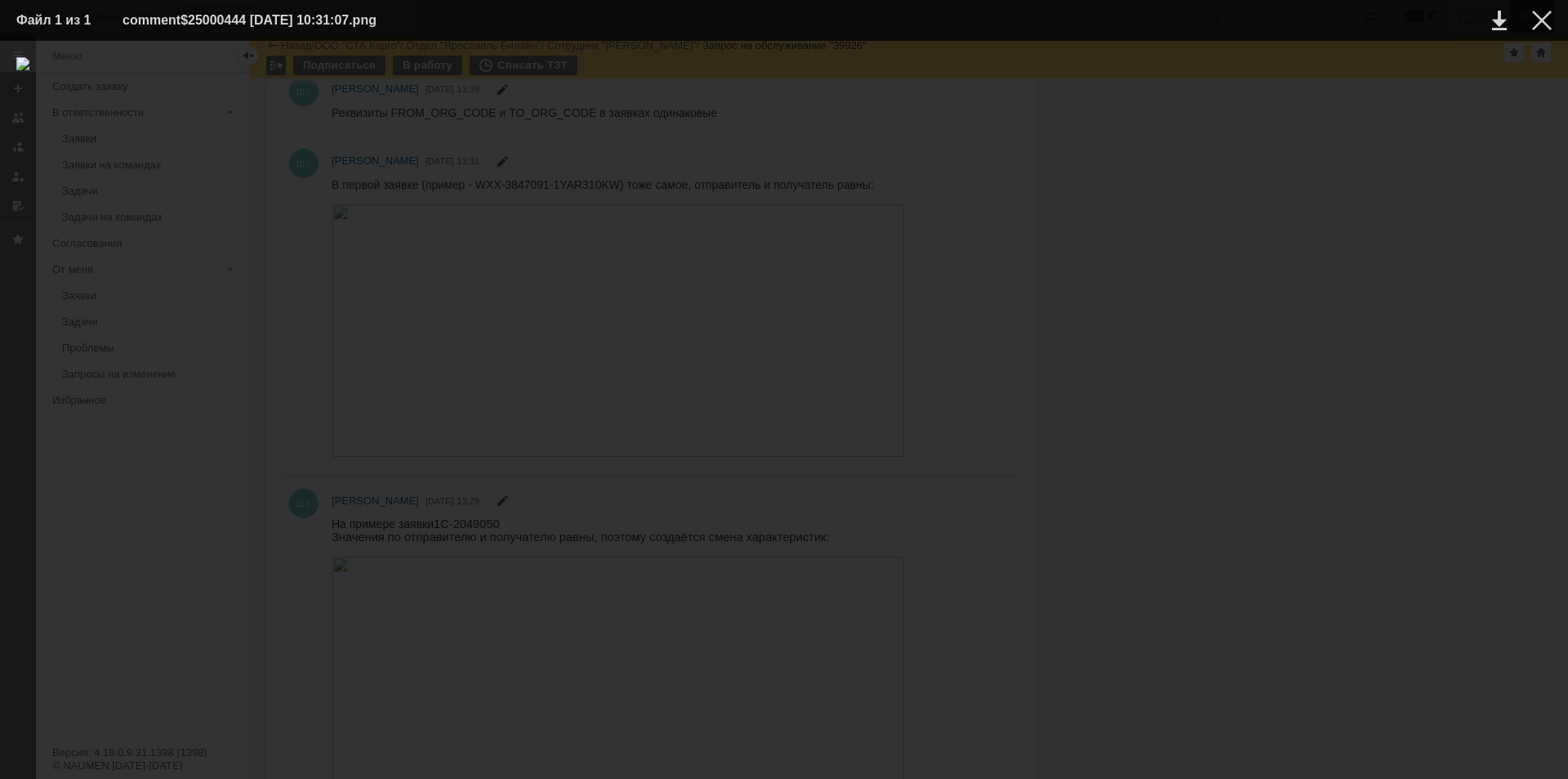
click at [1543, 22] on div at bounding box center [1542, 21] width 20 height 20
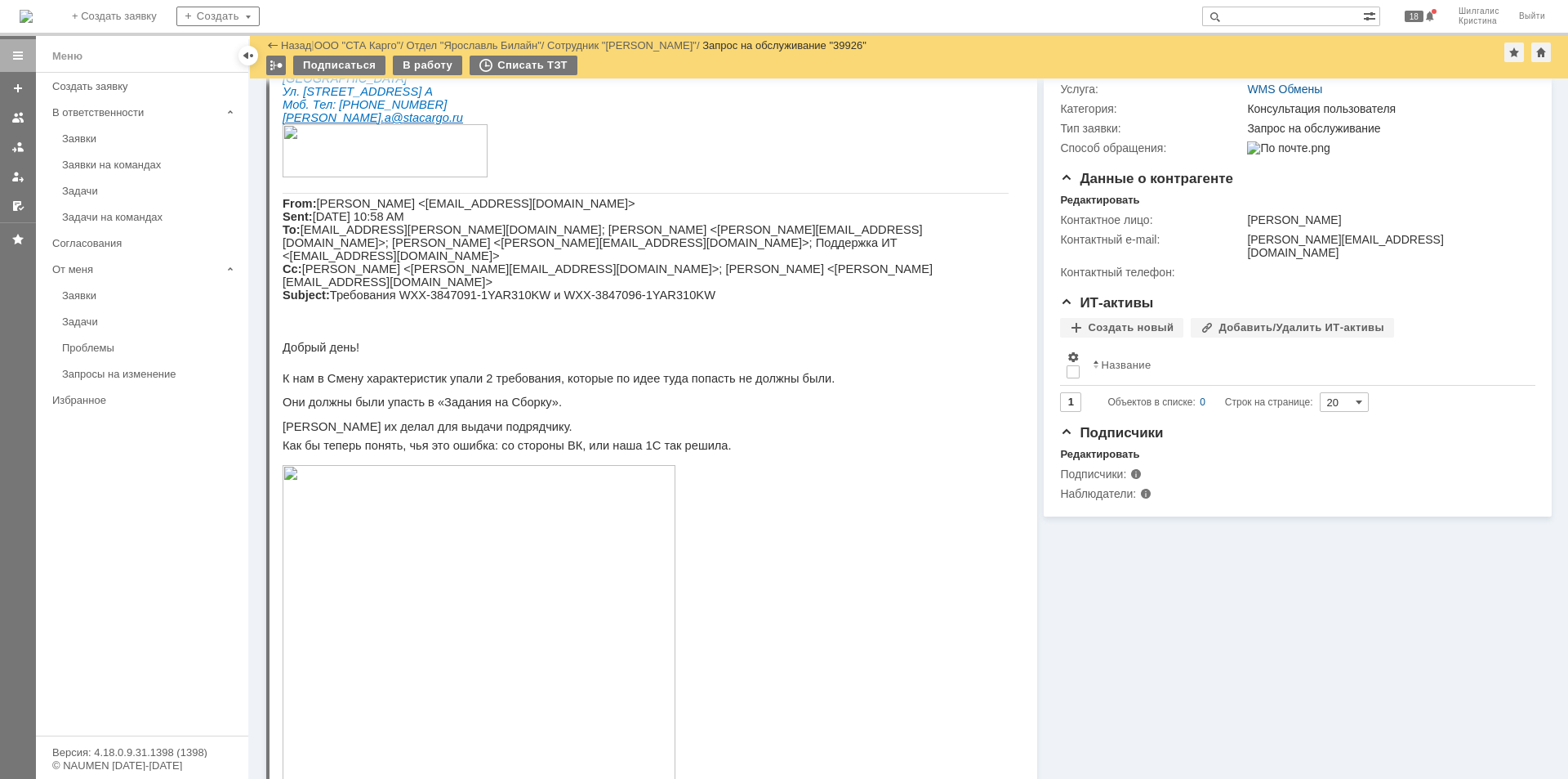
scroll to position [0, 0]
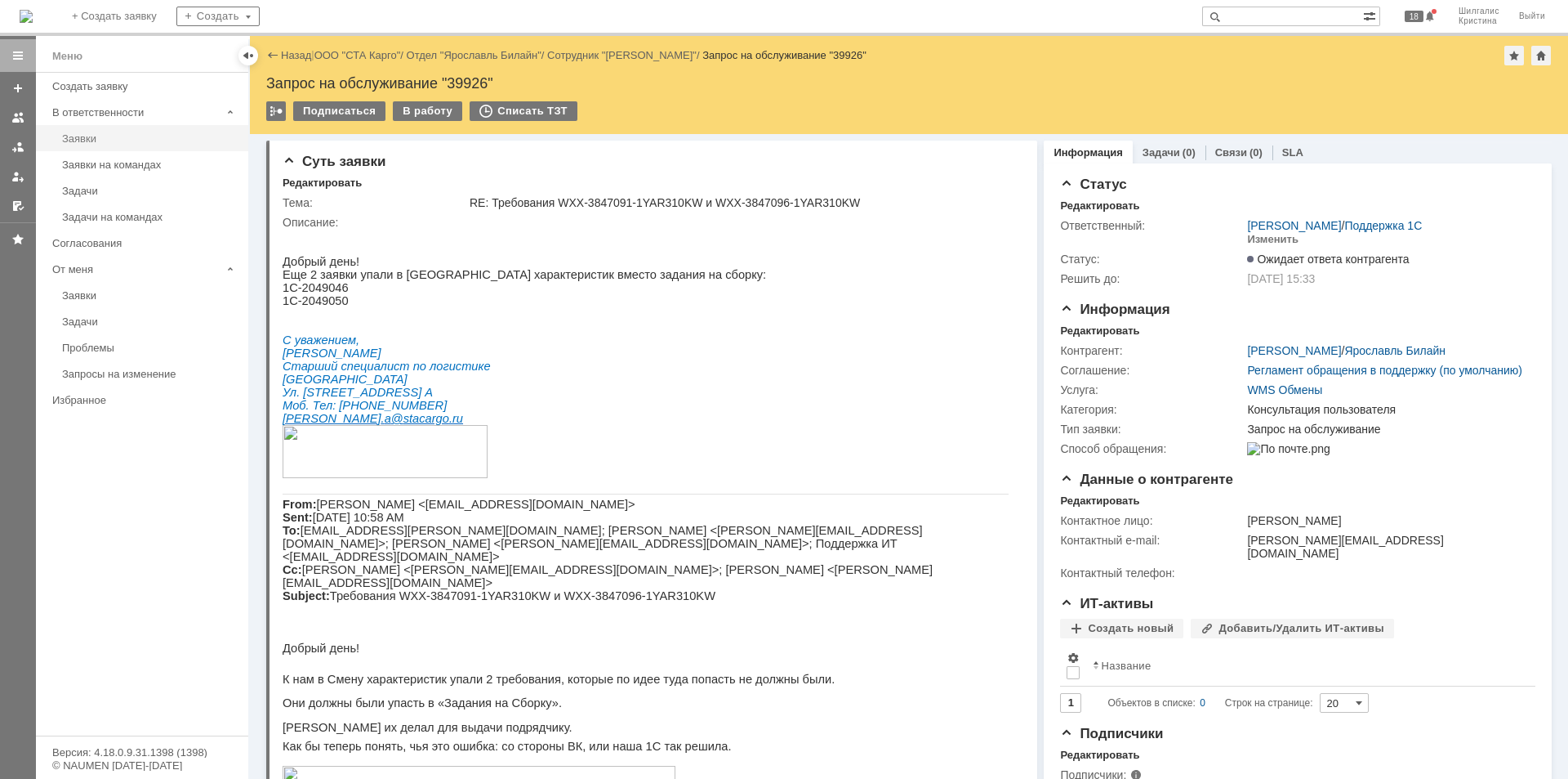
click at [101, 138] on div "Заявки" at bounding box center [150, 138] width 176 height 12
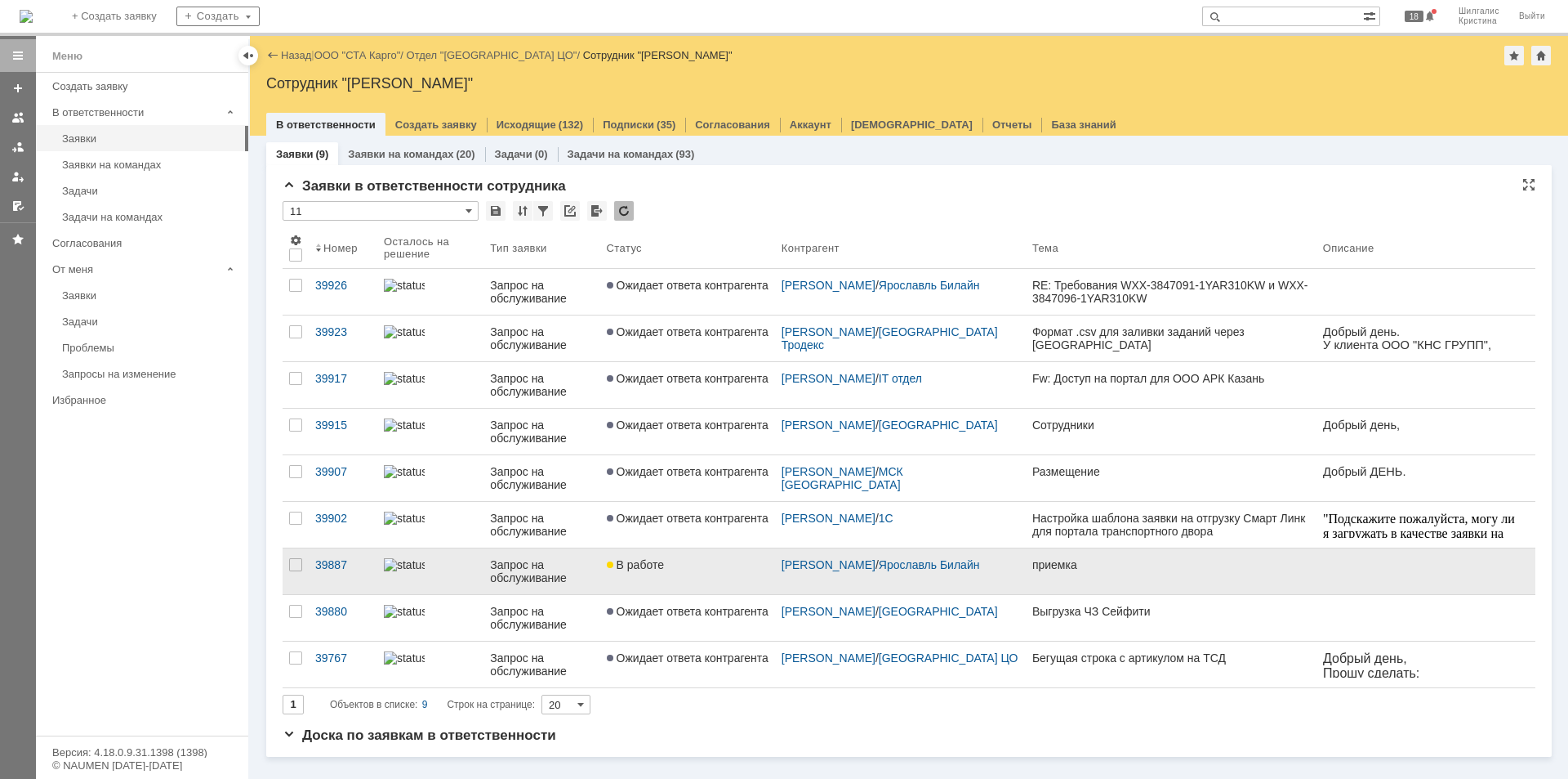
click at [676, 561] on div "В работе" at bounding box center [687, 565] width 161 height 13
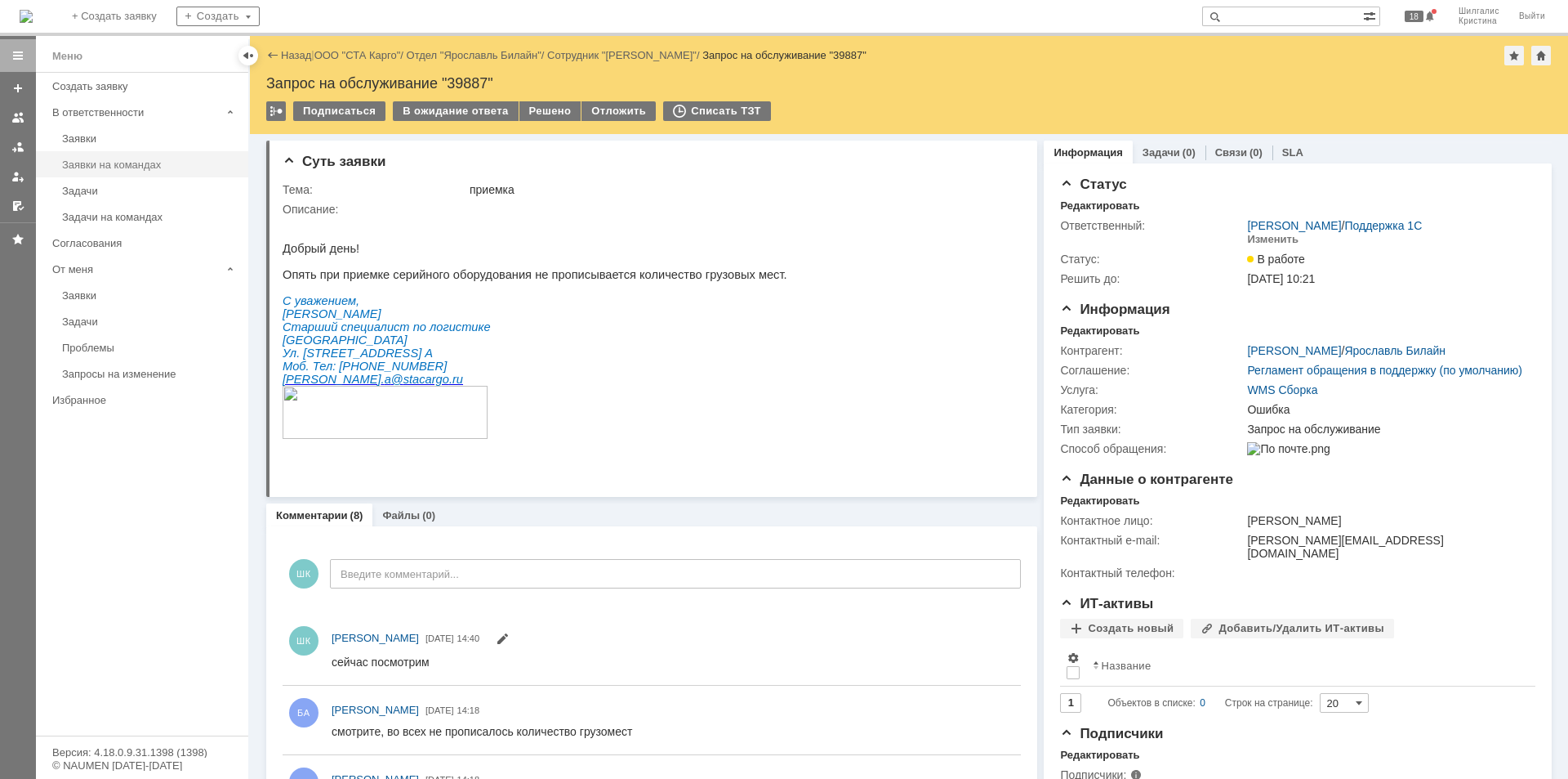
click at [141, 167] on div "Заявки на командах" at bounding box center [150, 164] width 176 height 12
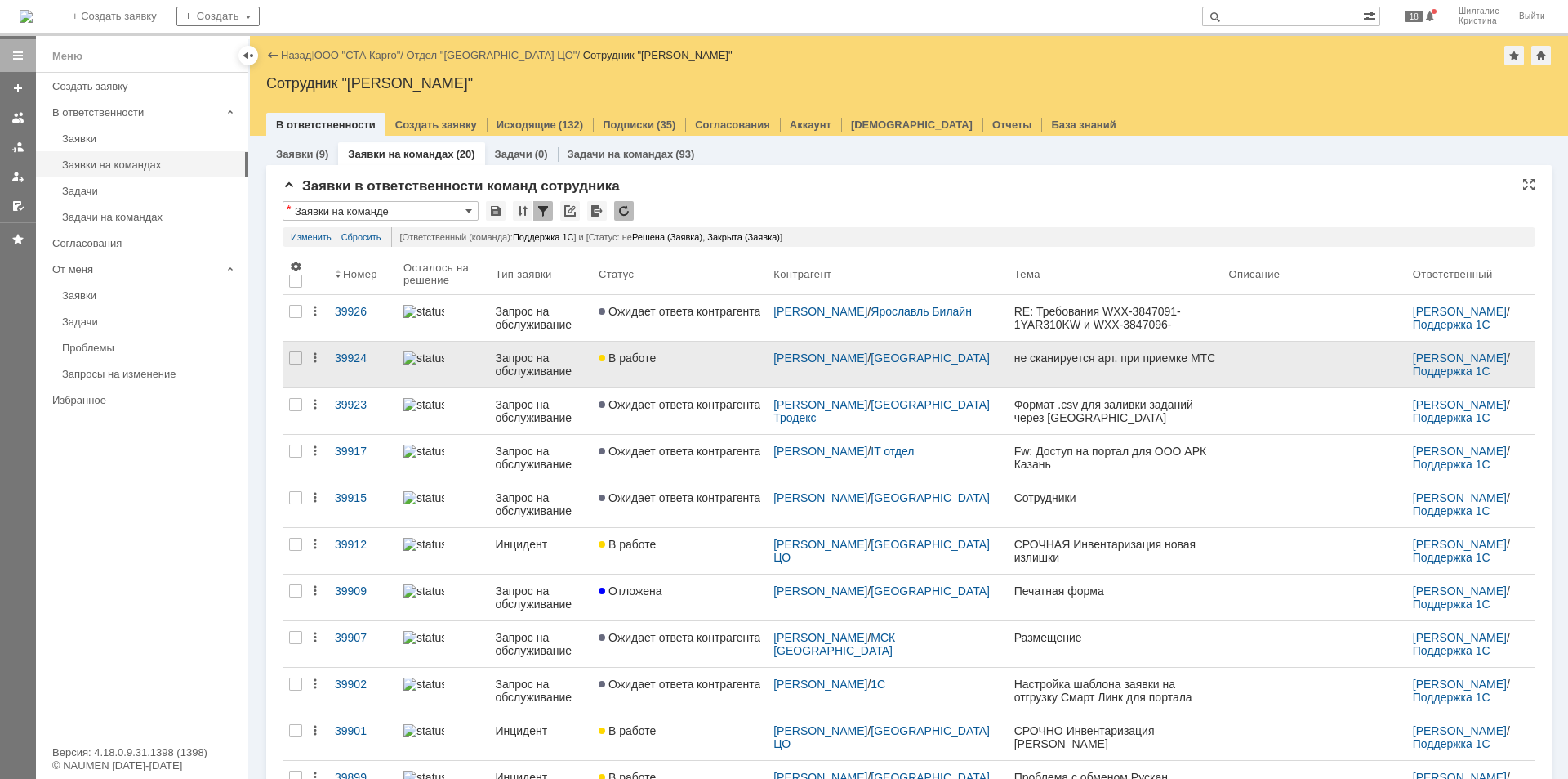
click at [700, 368] on link "В работе" at bounding box center [680, 364] width 175 height 46
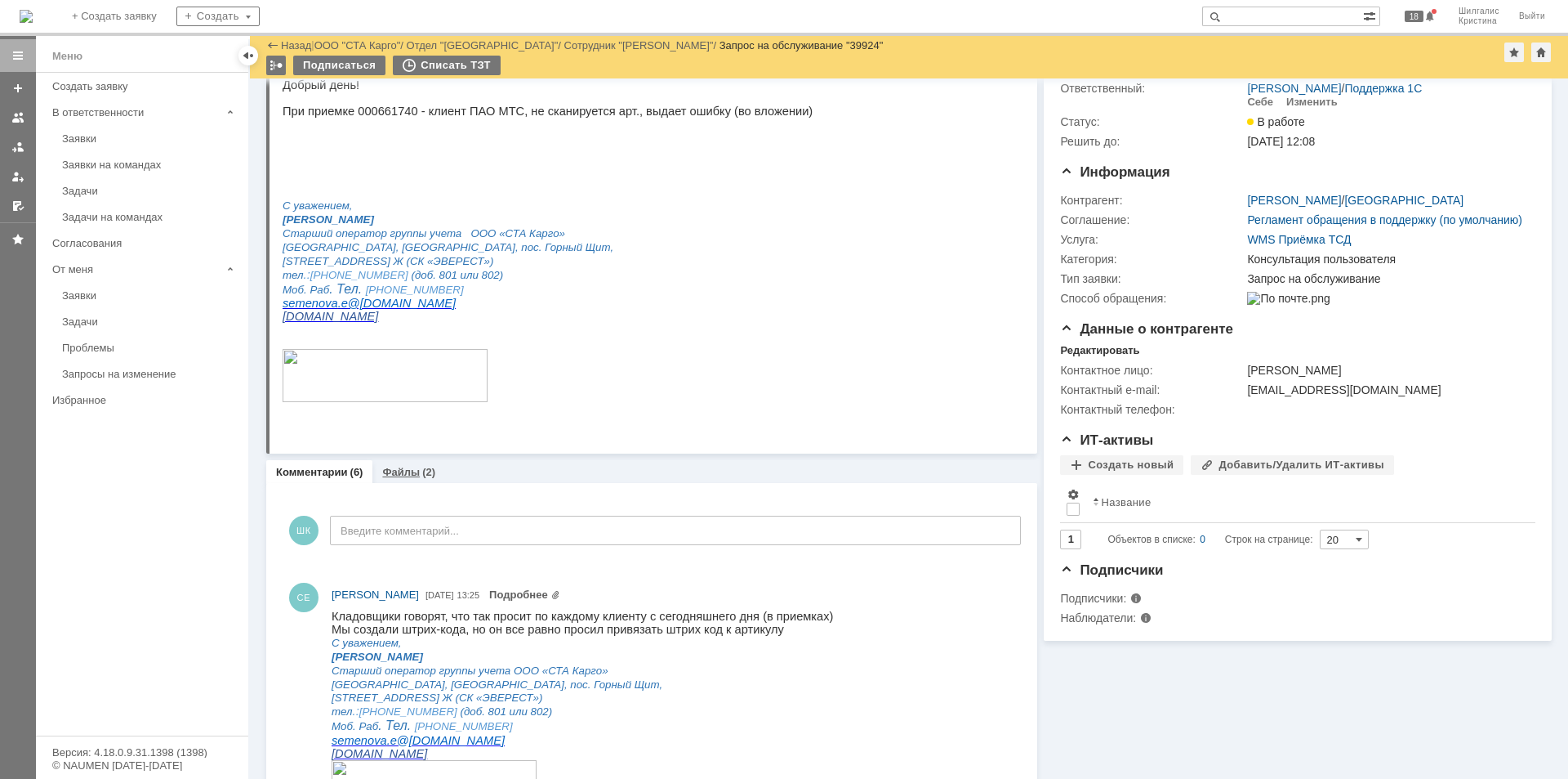
click at [417, 476] on div "Файлы (2)" at bounding box center [409, 472] width 53 height 11
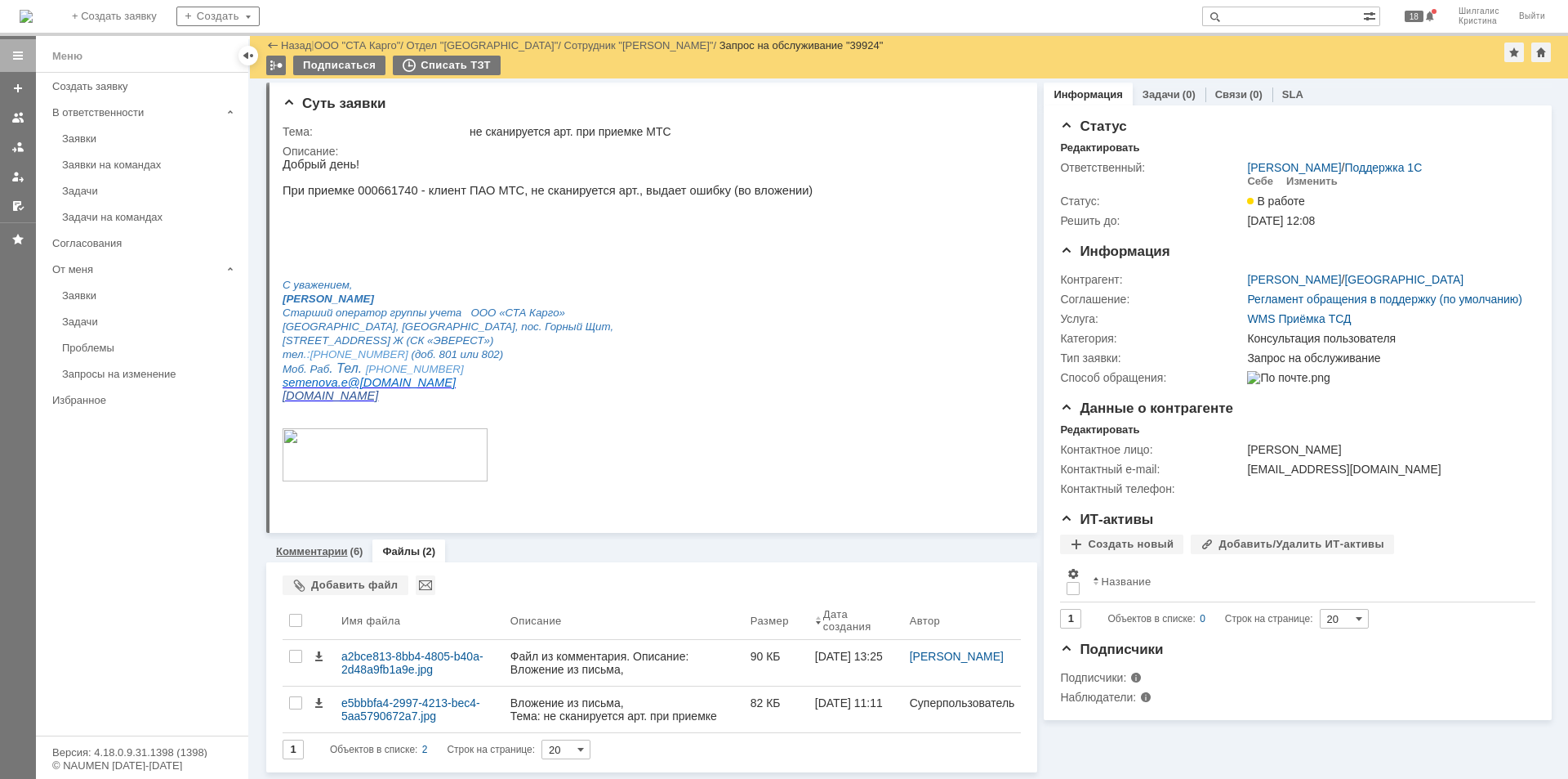
click at [325, 550] on link "Комментарии" at bounding box center [311, 551] width 72 height 12
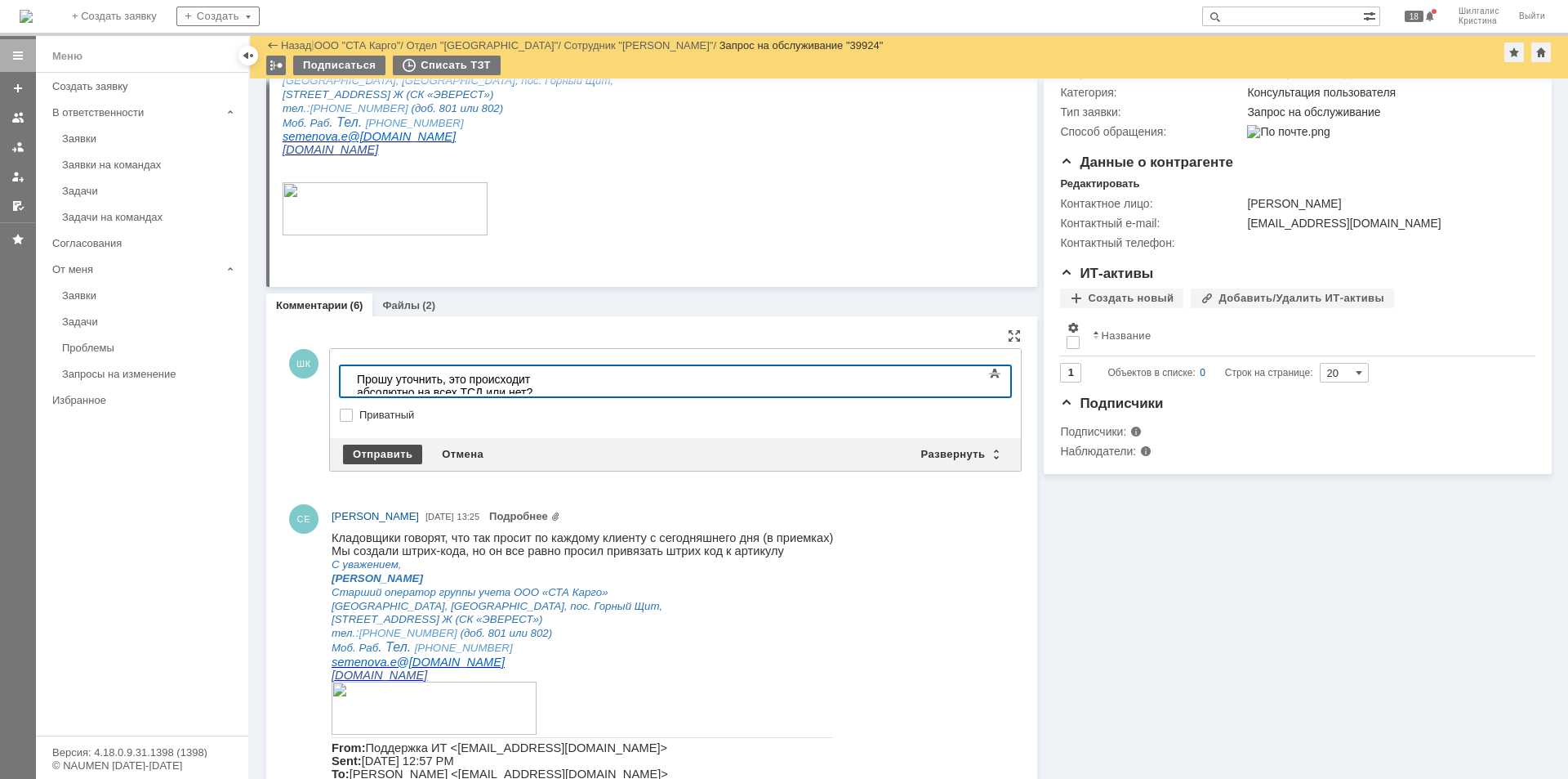
click at [364, 445] on div "Отправить" at bounding box center [382, 454] width 79 height 20
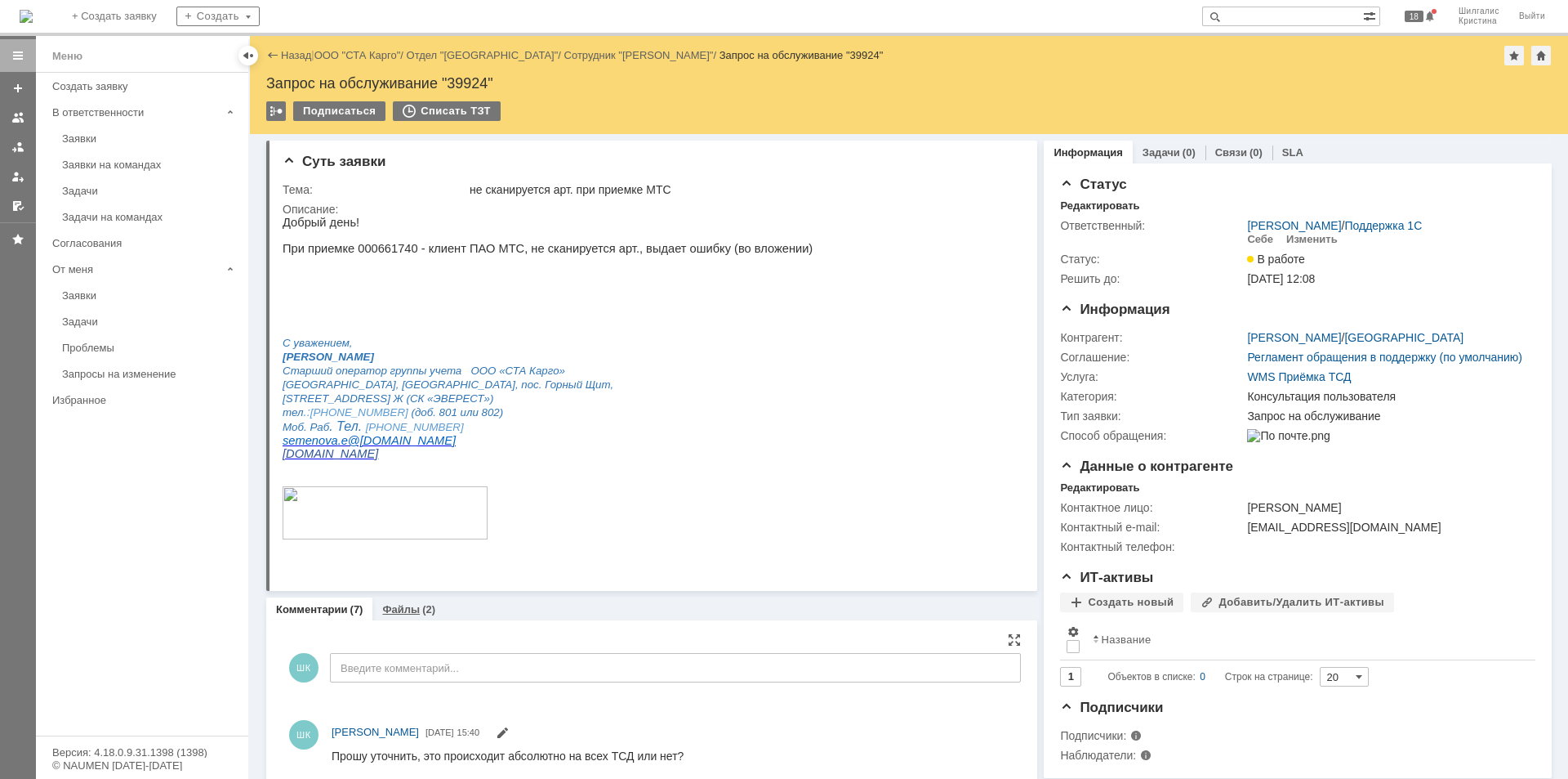
click at [405, 608] on link "Файлы" at bounding box center [401, 608] width 38 height 12
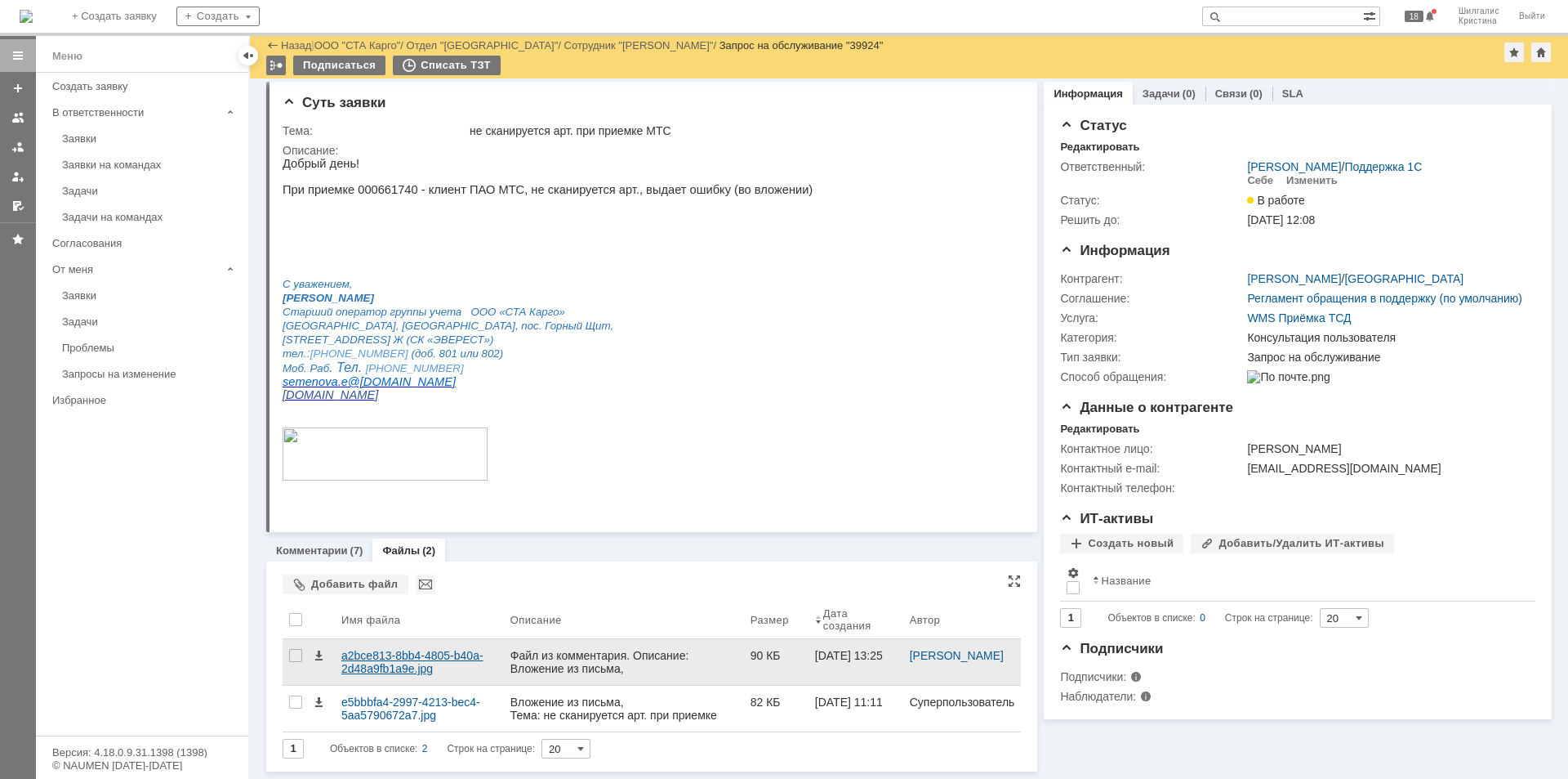
click at [417, 659] on div "a2bce813-8bb4-4805-b40a-2d48a9fb1a9e.jpg" at bounding box center [419, 662] width 156 height 26
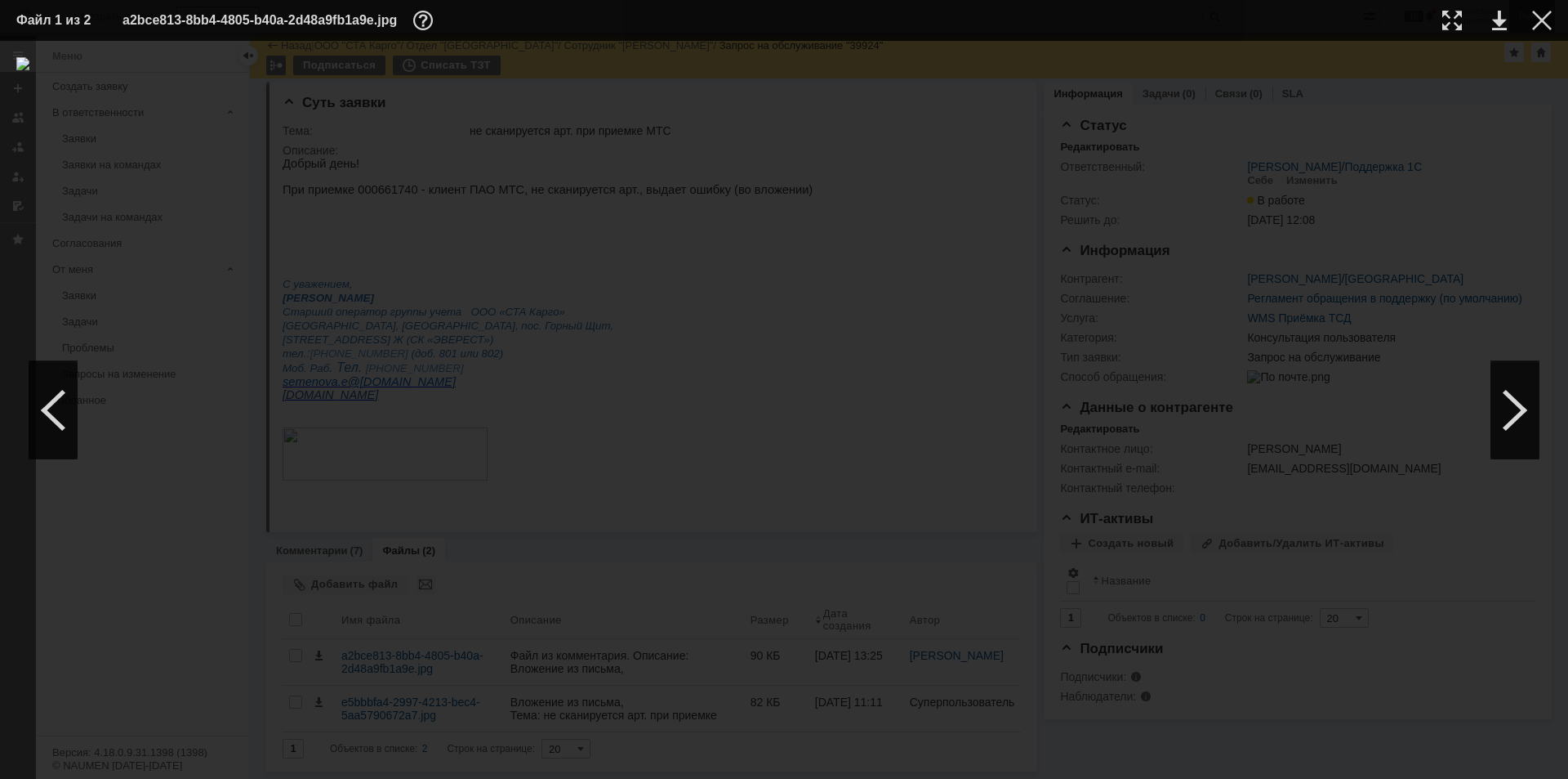
click at [1535, 26] on div at bounding box center [1542, 21] width 20 height 20
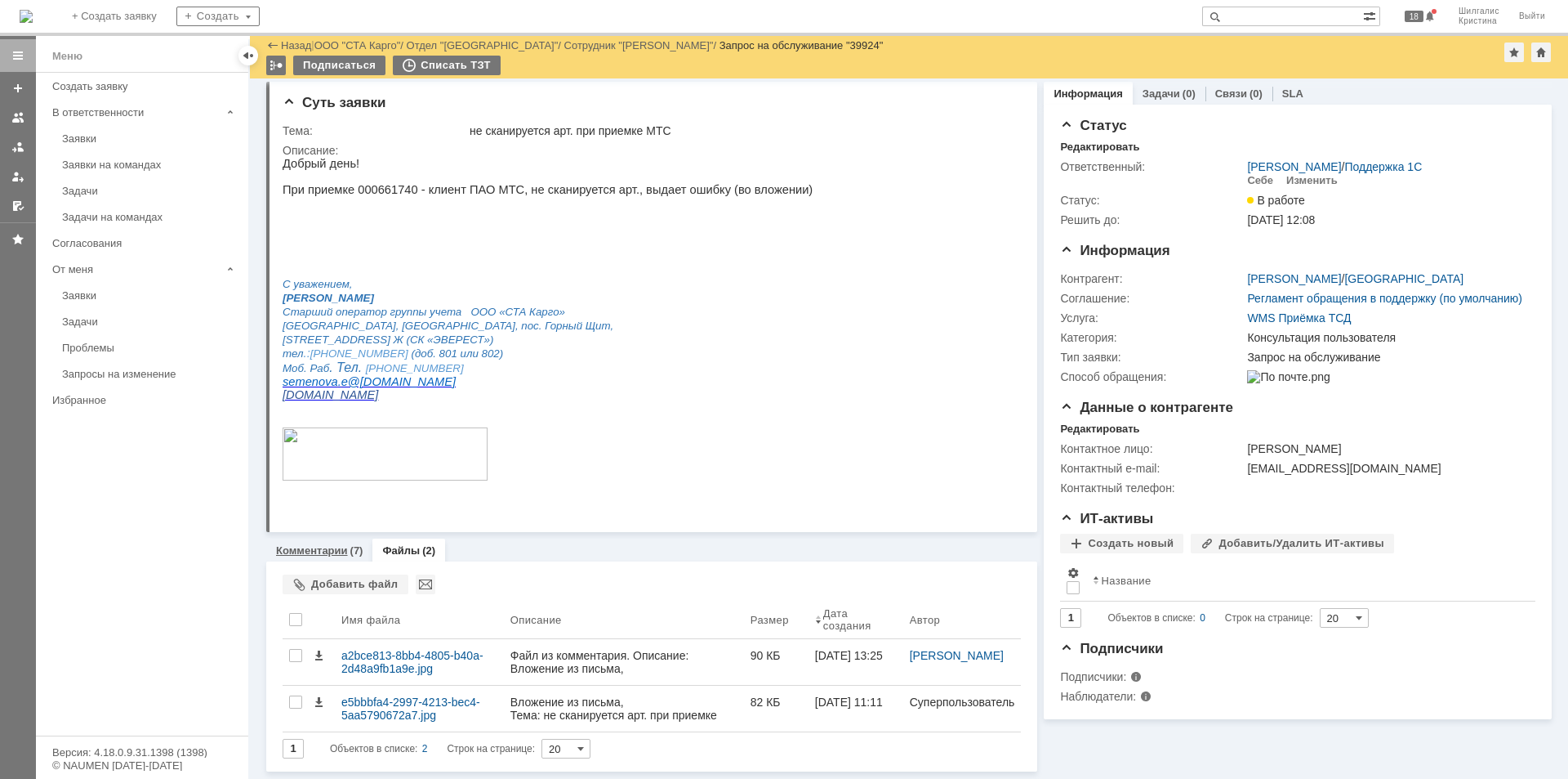
click at [339, 558] on div "Комментарии (7)" at bounding box center [319, 550] width 106 height 24
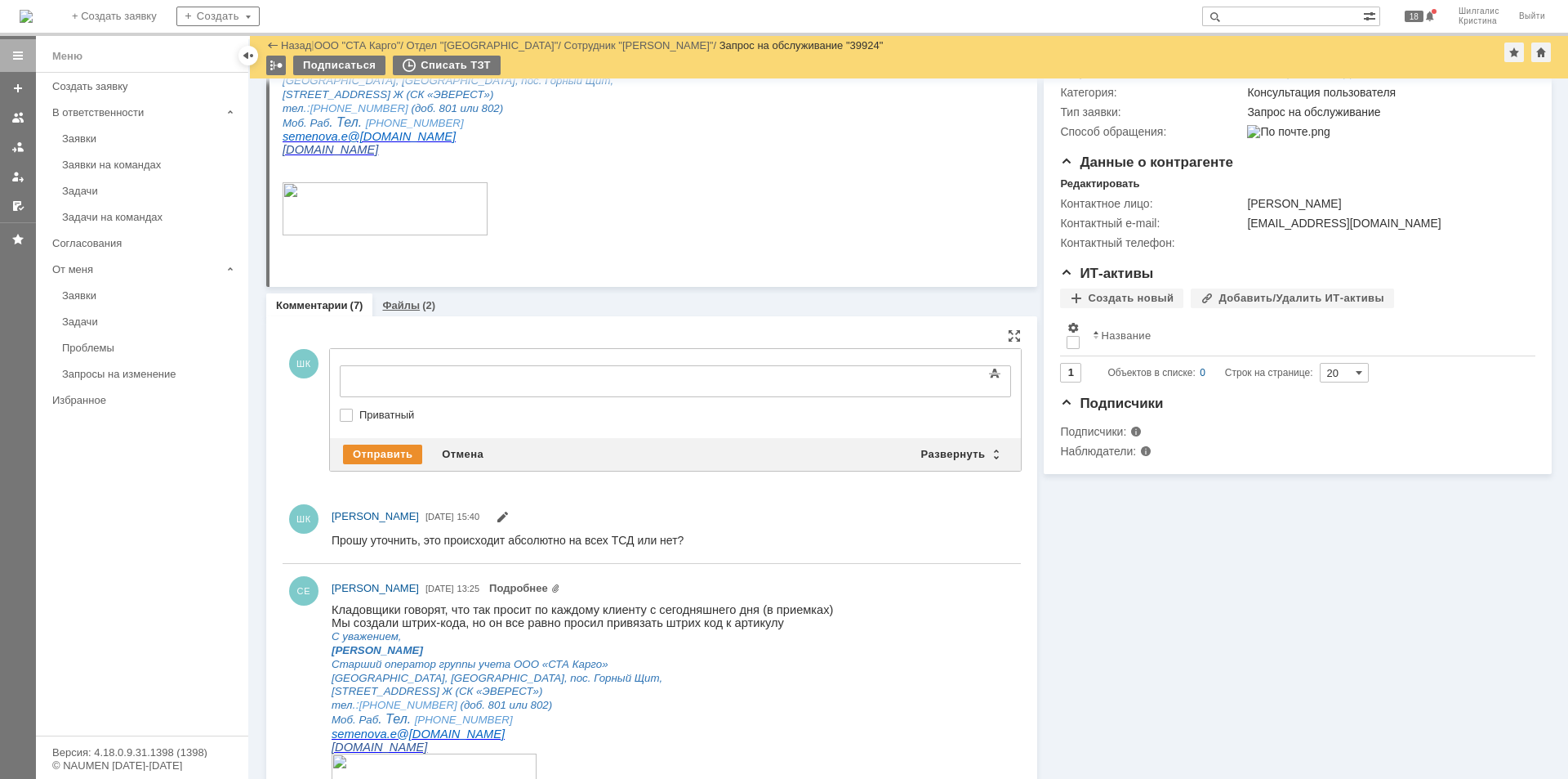
click at [405, 315] on div "Файлы (2)" at bounding box center [409, 305] width 73 height 24
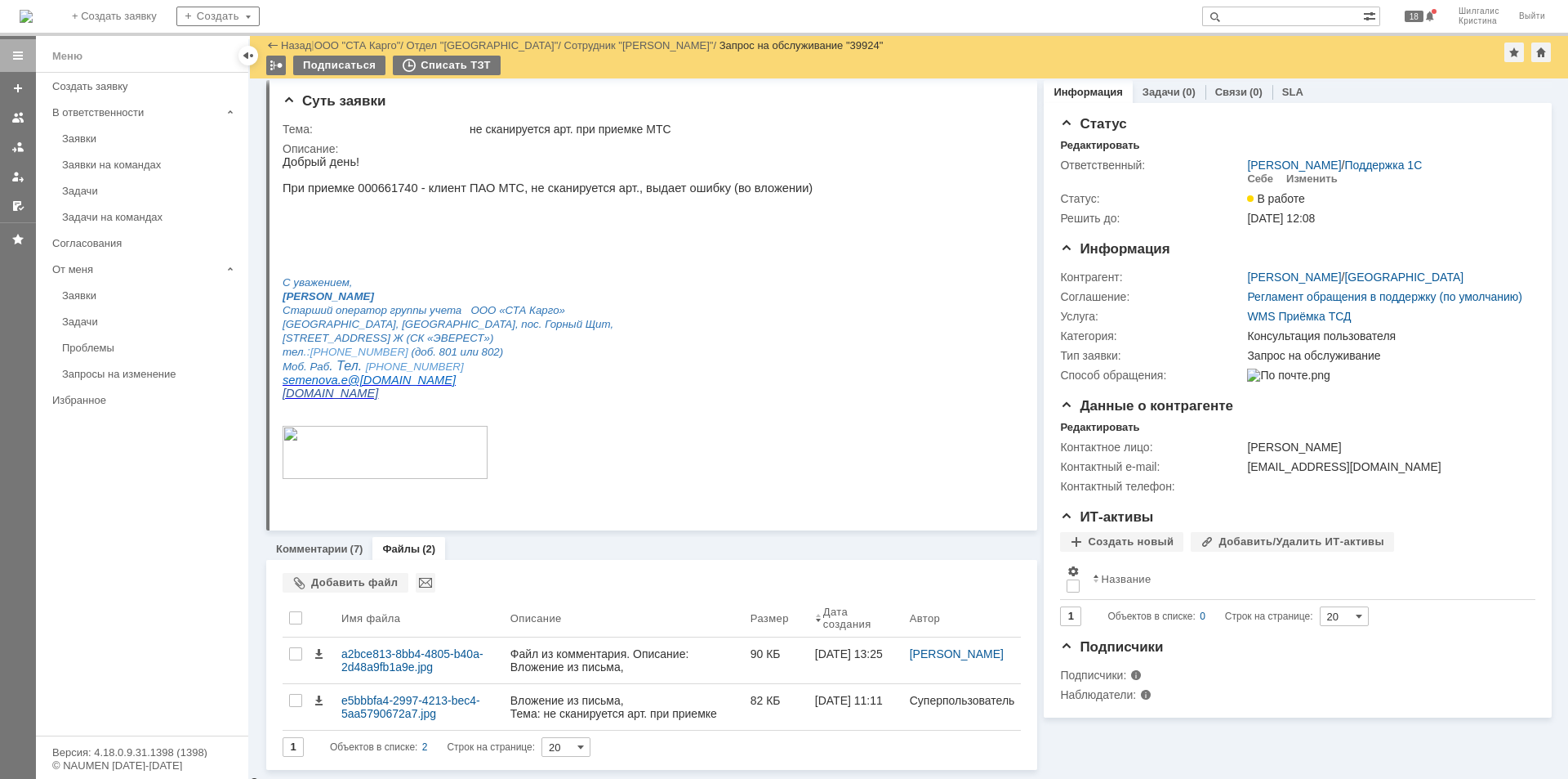
scroll to position [3, 0]
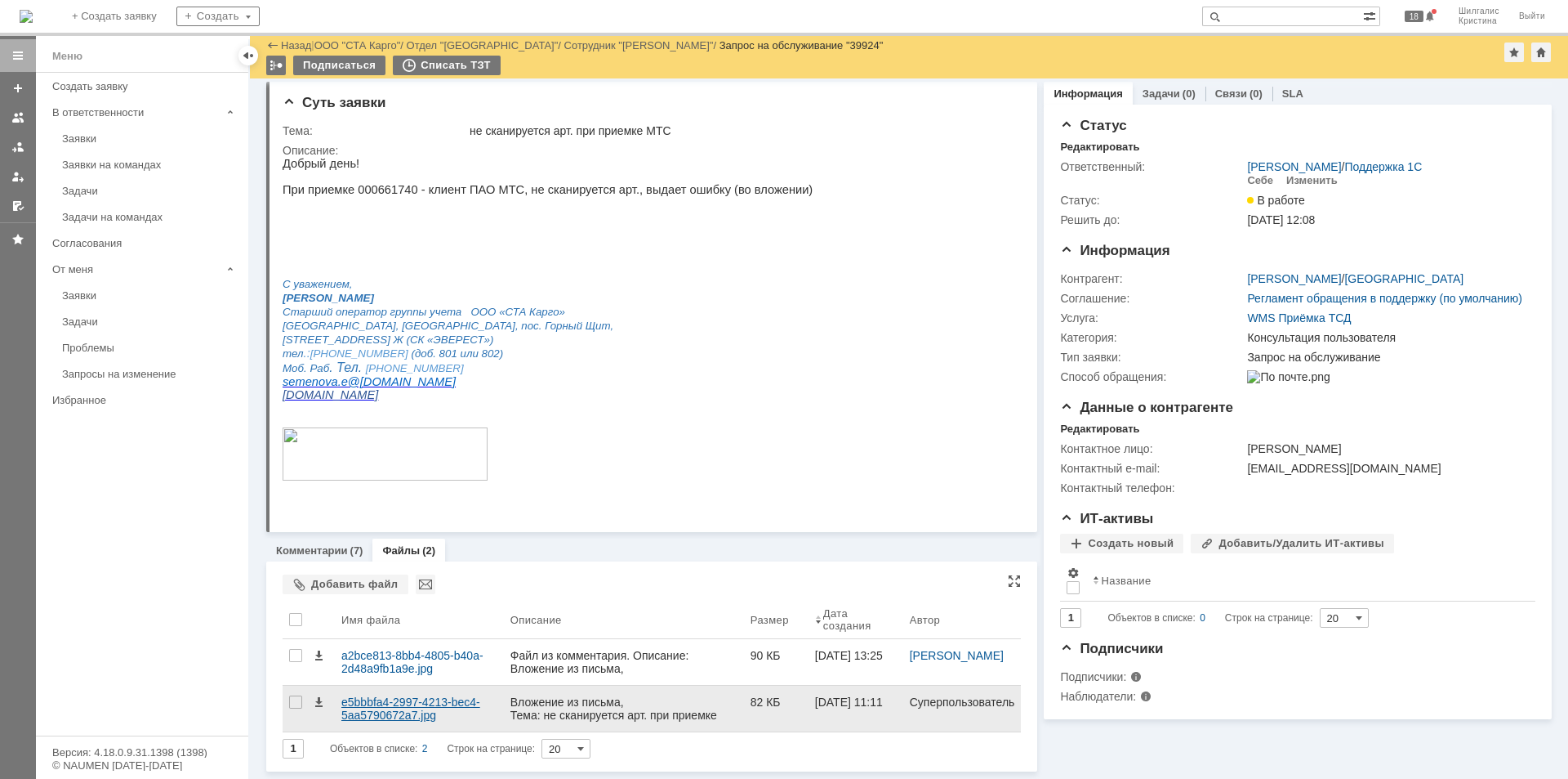
click at [392, 705] on div "e5bbbfa4-2997-4213-bec4-5aa5790672a7.jpg" at bounding box center [419, 708] width 156 height 26
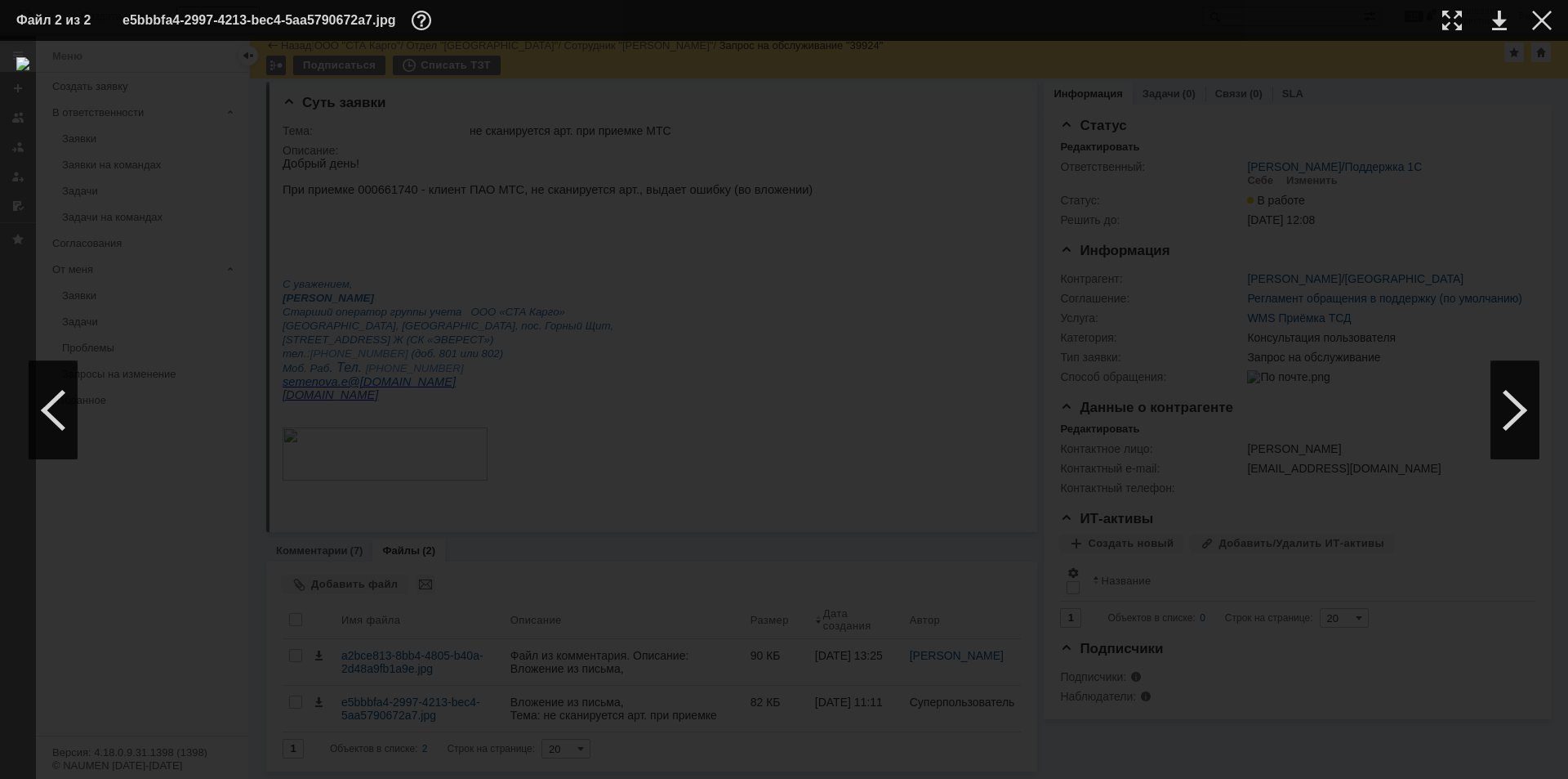
drag, startPoint x: 1541, startPoint y: 21, endPoint x: 1522, endPoint y: 36, distance: 24.2
click at [1542, 21] on div at bounding box center [1542, 21] width 20 height 20
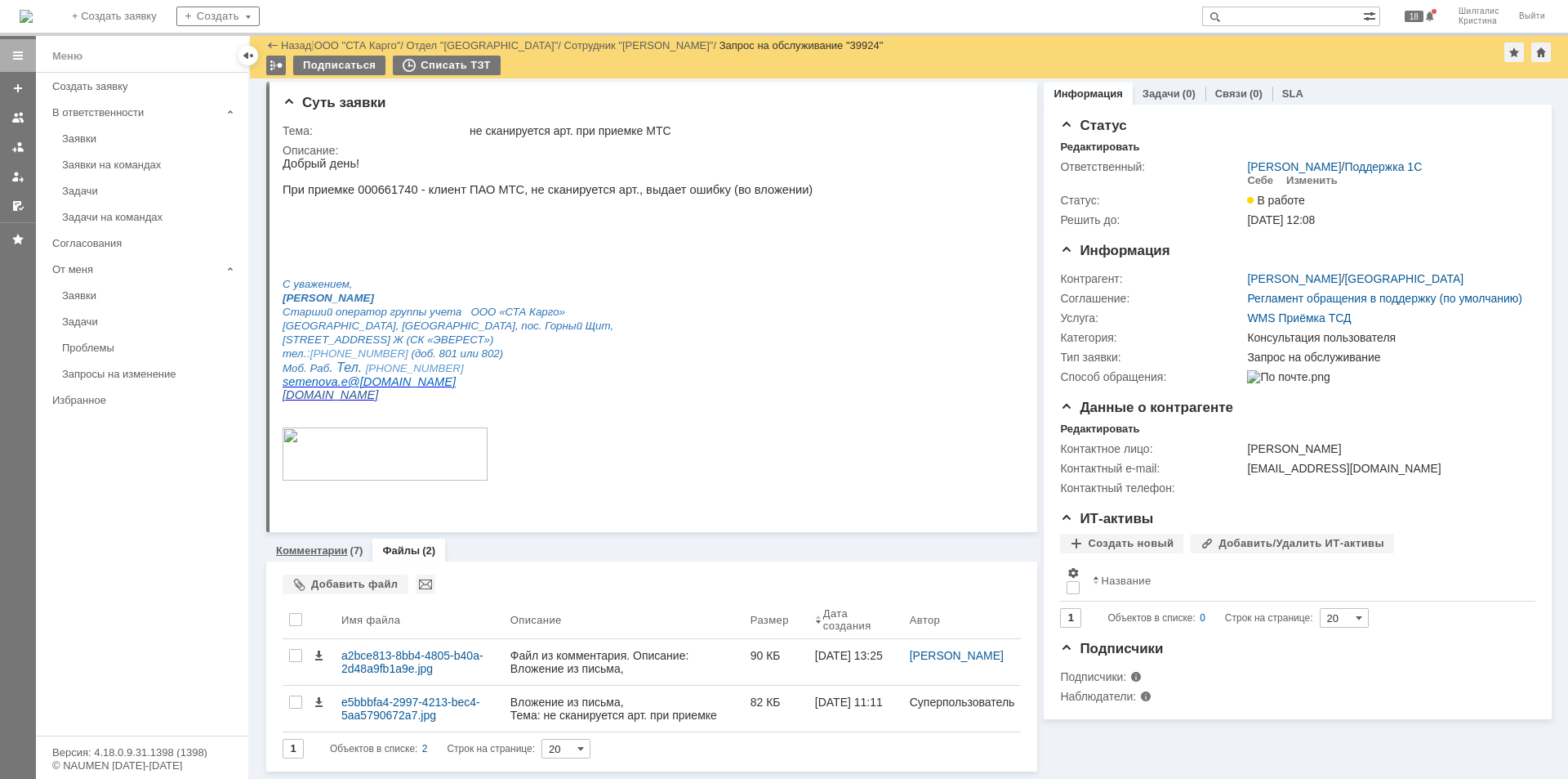
click at [297, 550] on link "Комментарии" at bounding box center [311, 550] width 72 height 12
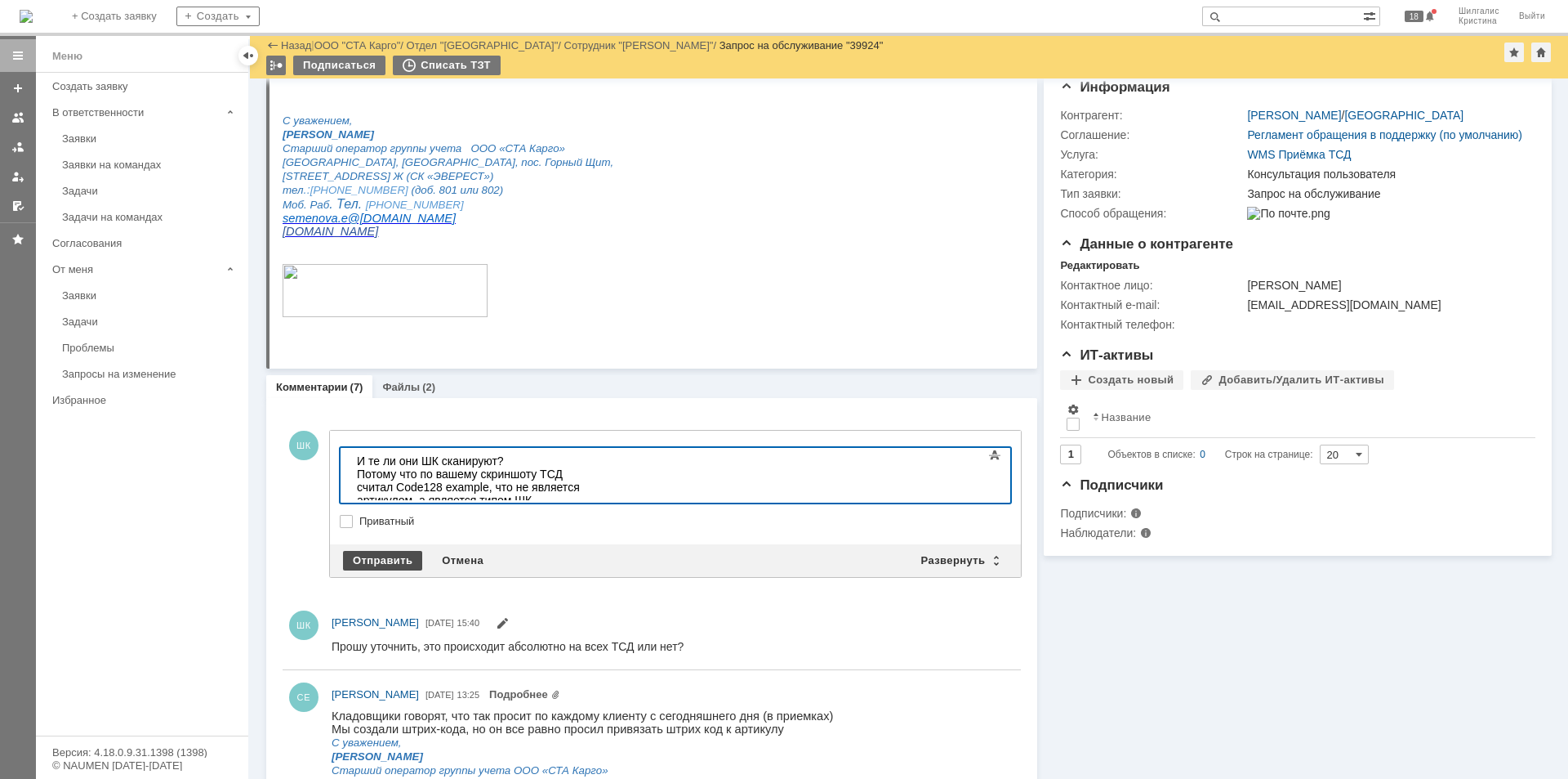
click at [384, 556] on div "Отправить" at bounding box center [382, 561] width 79 height 20
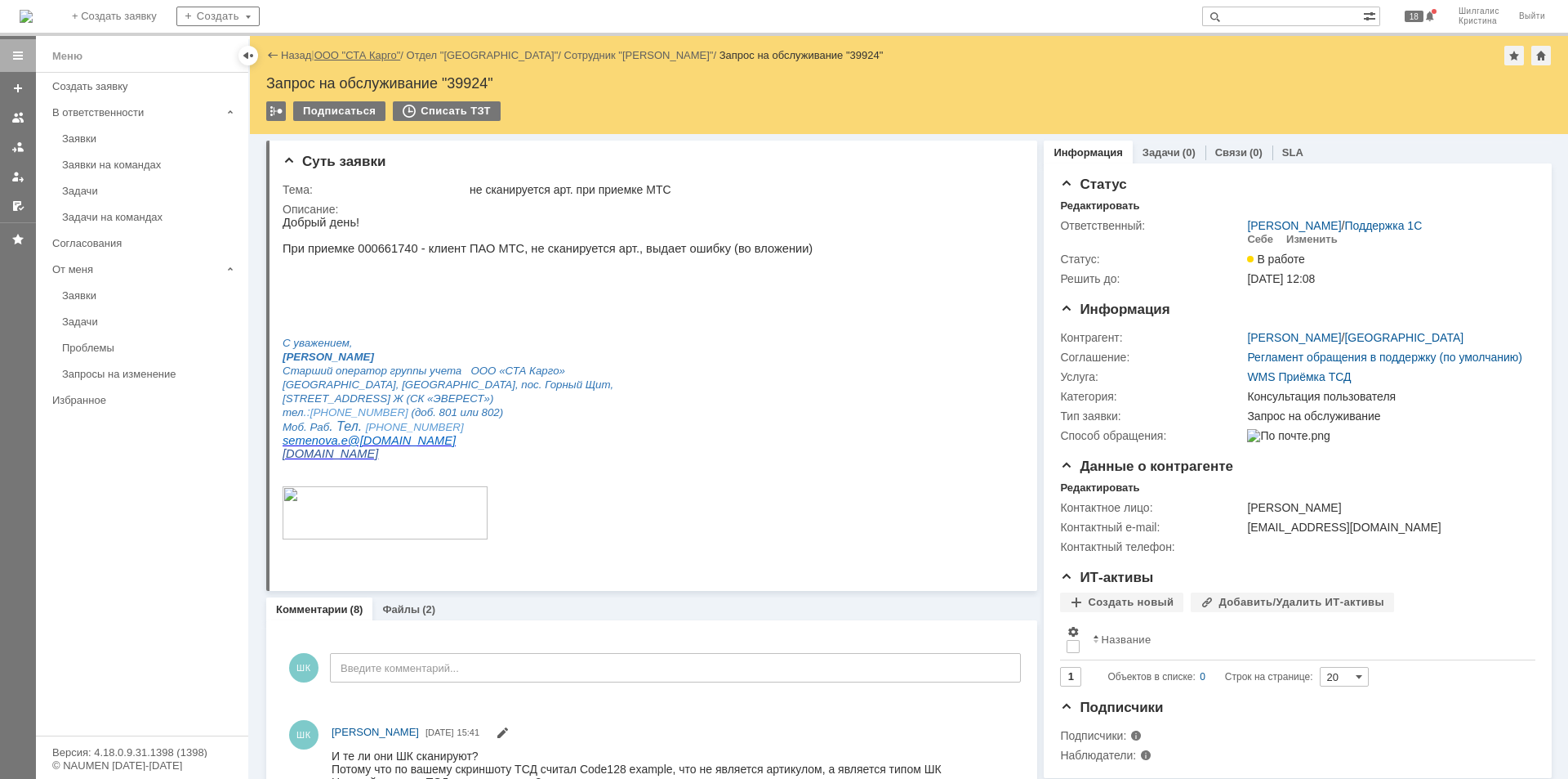
click at [358, 57] on link "ООО "СТА Карго"" at bounding box center [358, 54] width 87 height 12
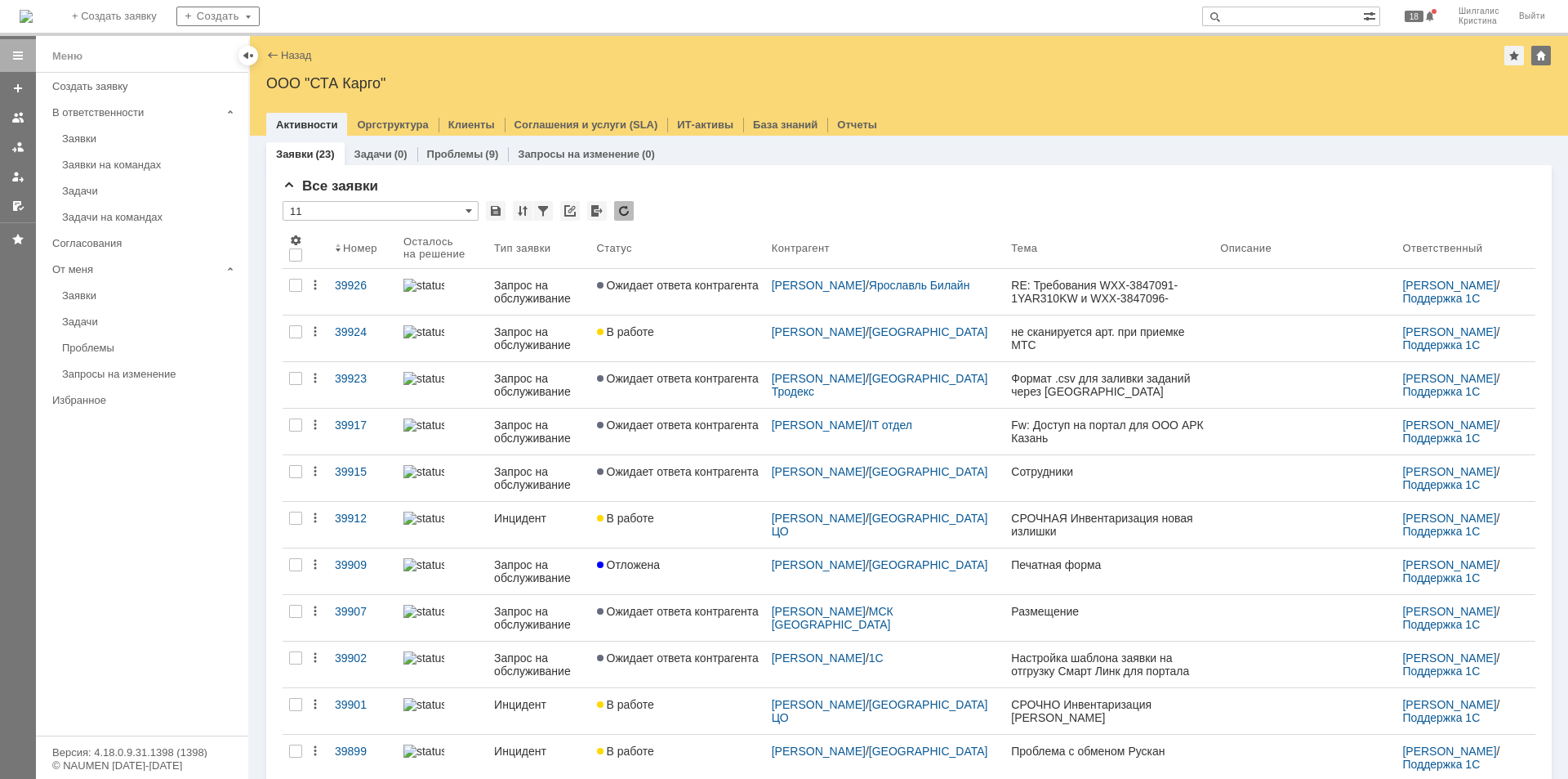
click at [109, 163] on div "Заявки на командах" at bounding box center [150, 164] width 176 height 12
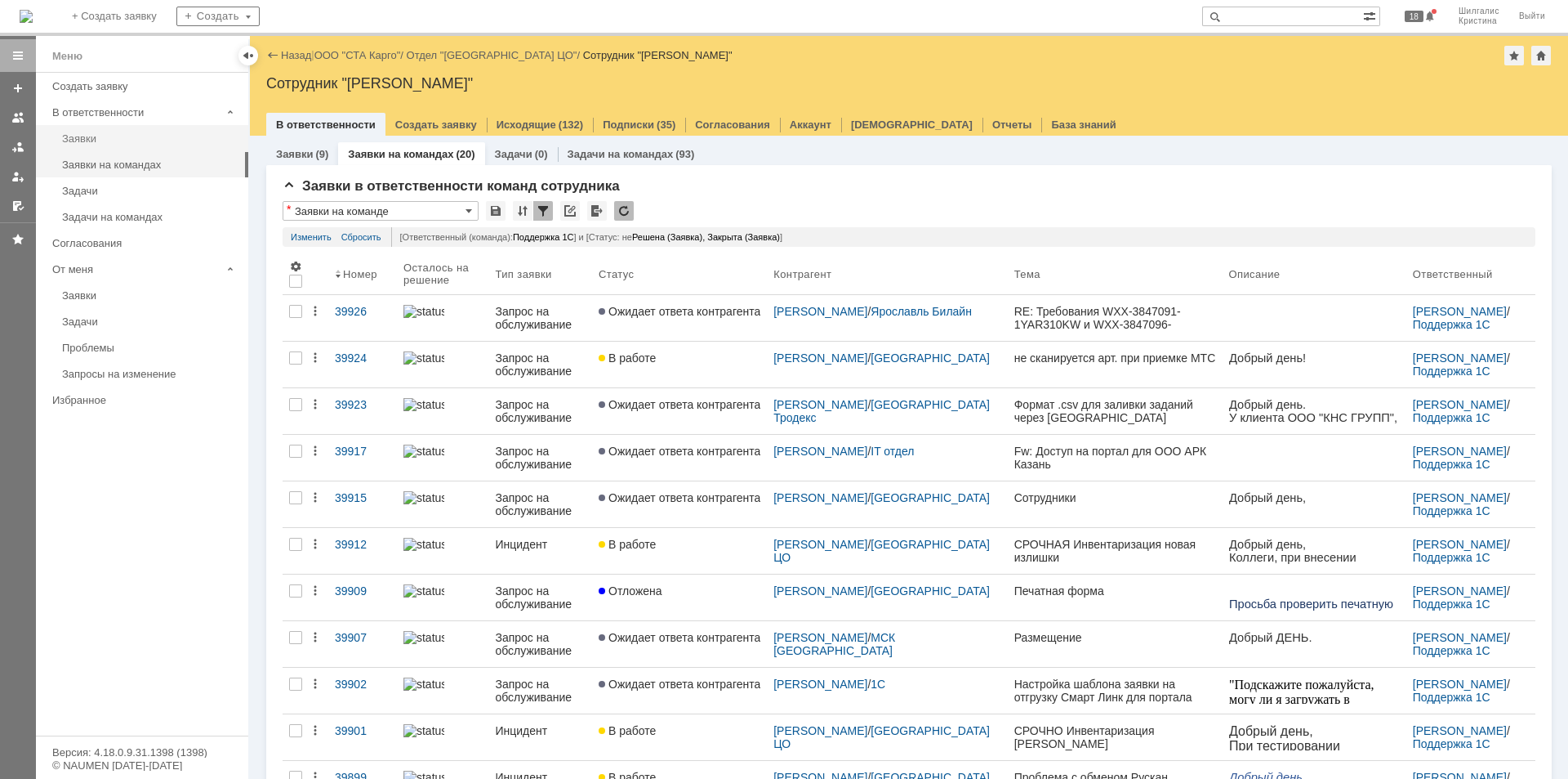
click at [104, 137] on div "Заявки" at bounding box center [150, 138] width 176 height 12
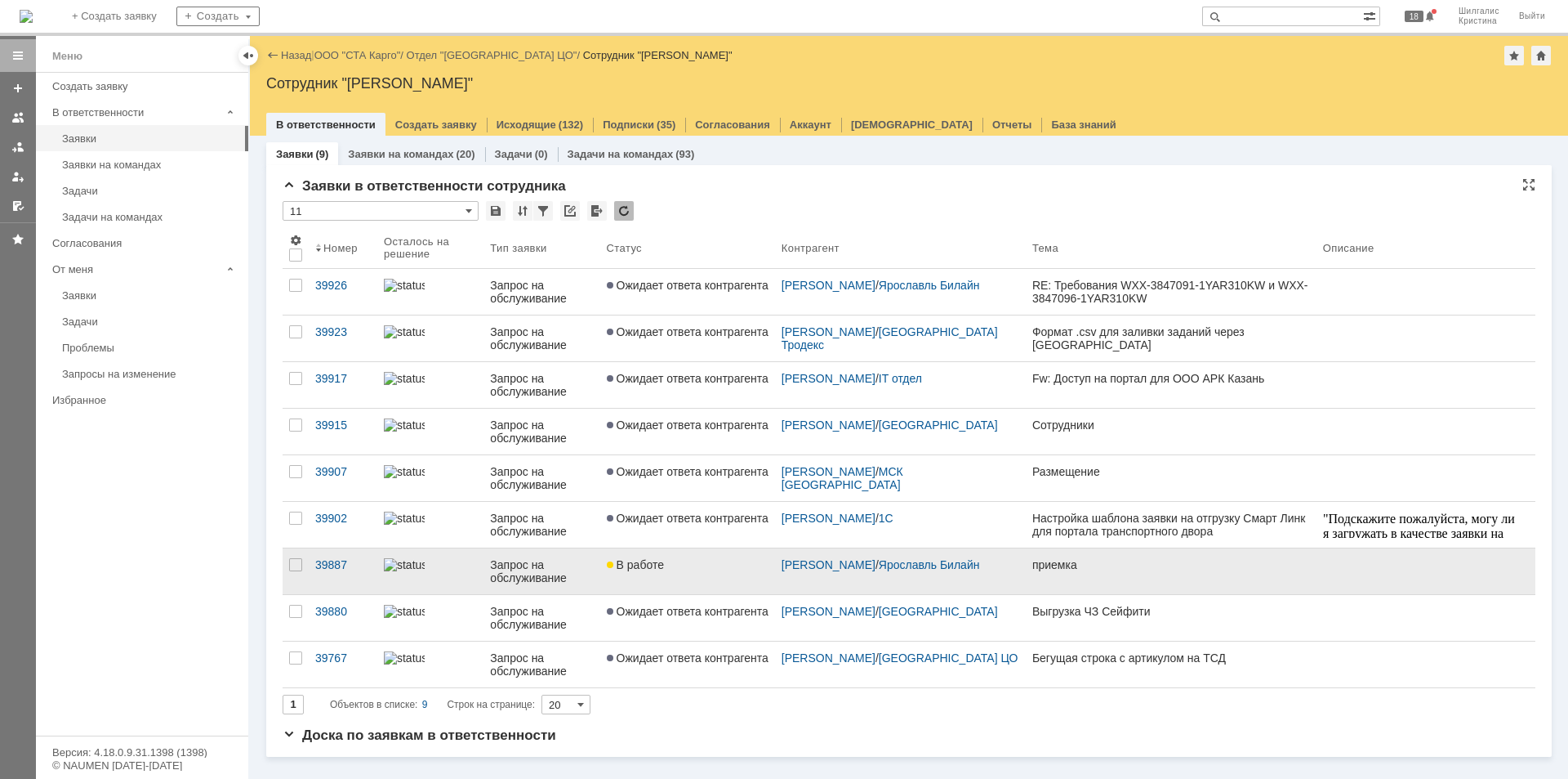
click at [742, 572] on link "В работе" at bounding box center [688, 571] width 175 height 46
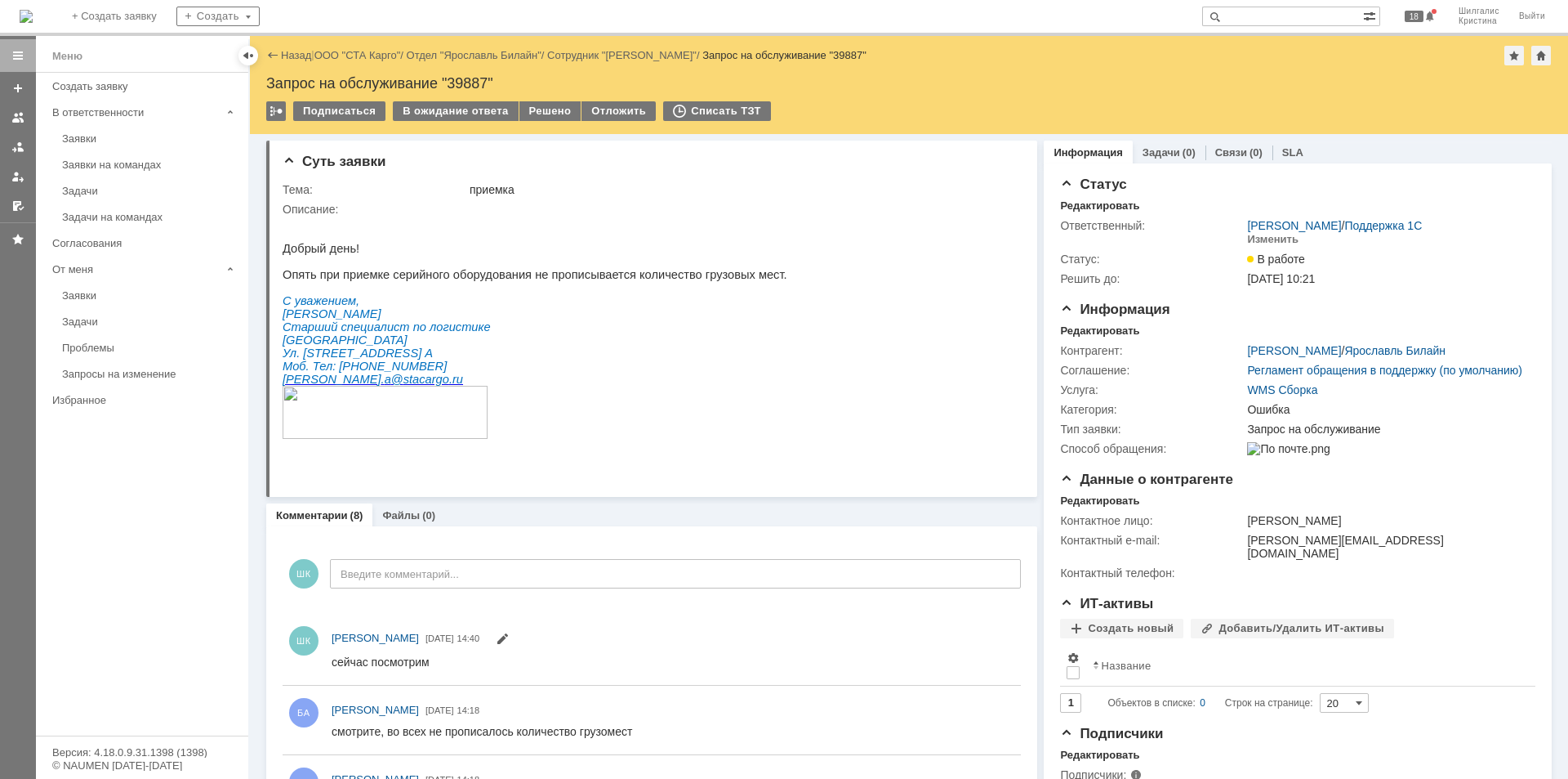
click at [463, 87] on div "Запрос на обслуживание "39887"" at bounding box center [909, 83] width 1285 height 16
copy div "39887"
click at [465, 113] on div "В ожидание ответа" at bounding box center [456, 111] width 125 height 20
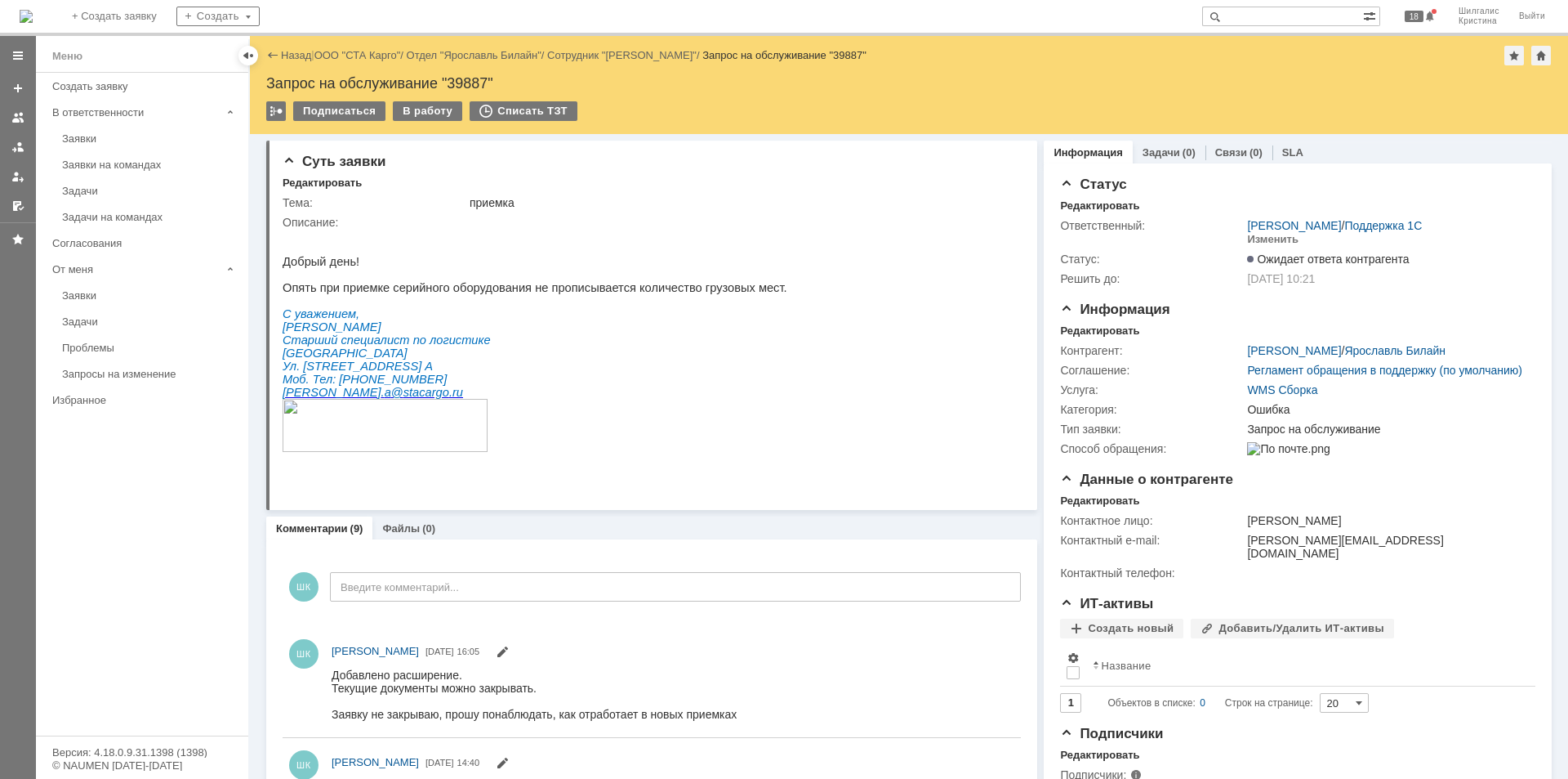
click at [361, 53] on link "ООО "СТА Карго"" at bounding box center [358, 54] width 87 height 12
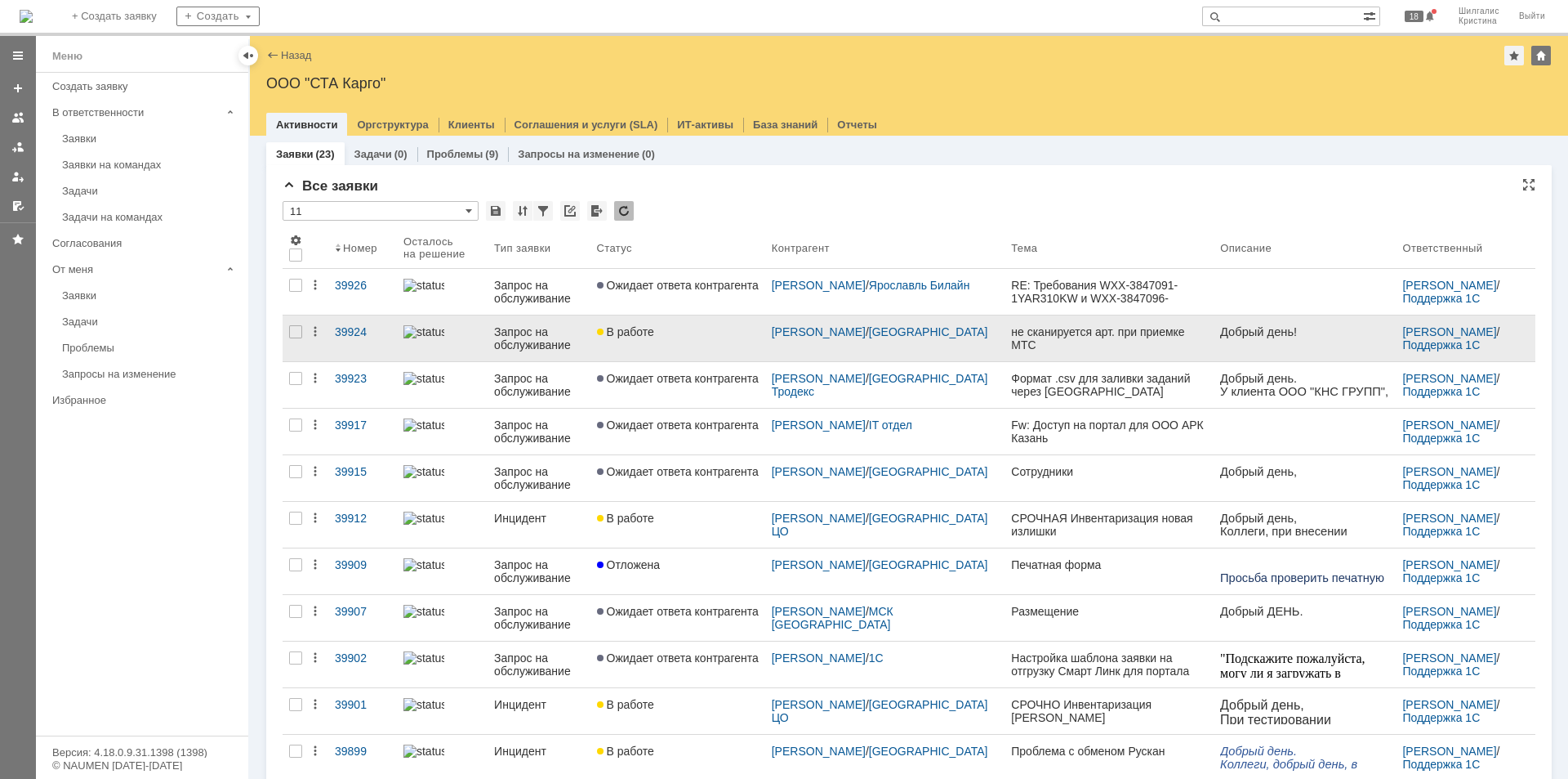
click at [731, 333] on div "В работе" at bounding box center [678, 331] width 161 height 13
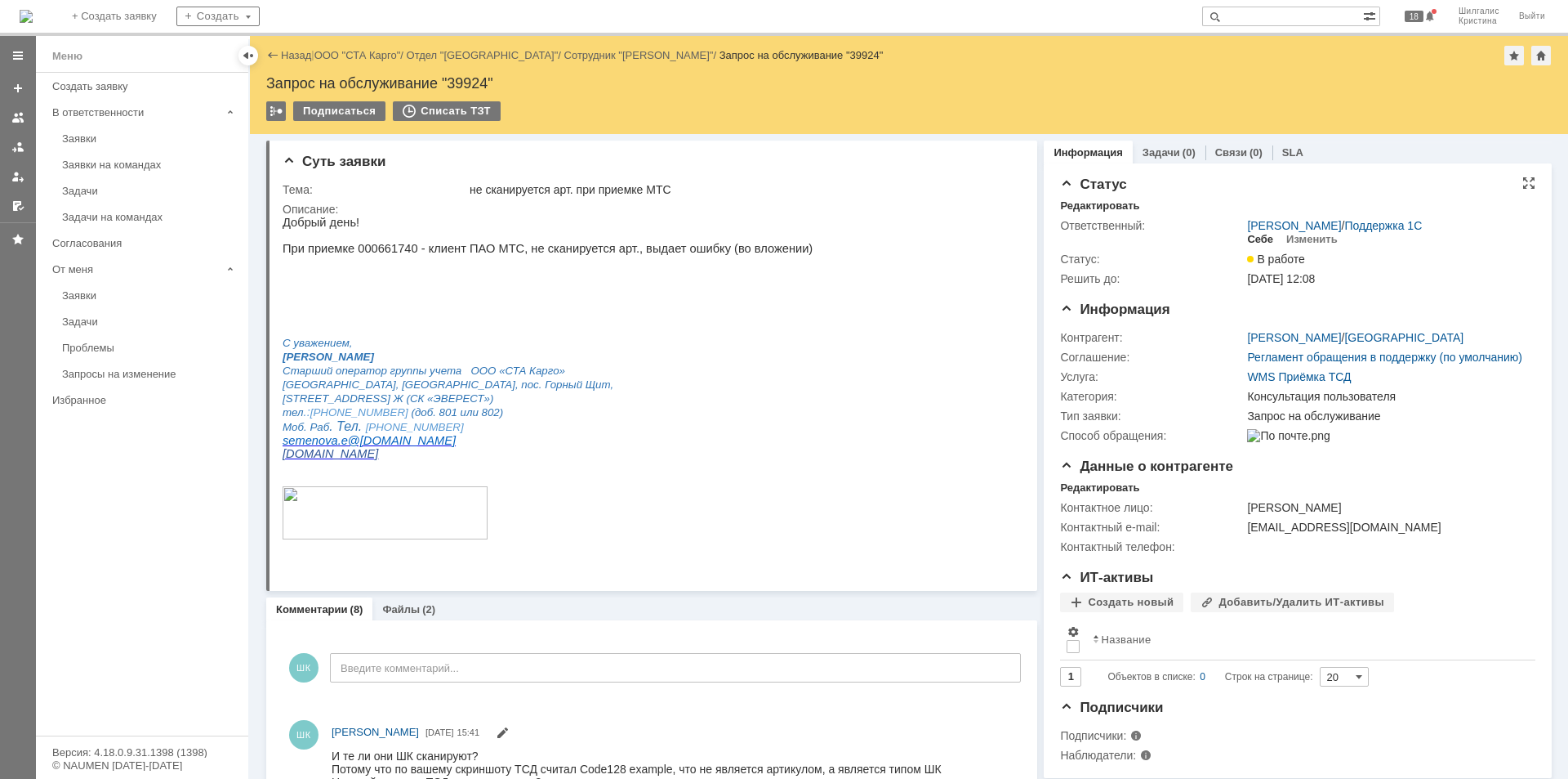
click at [1256, 241] on div "Себе" at bounding box center [1261, 239] width 26 height 13
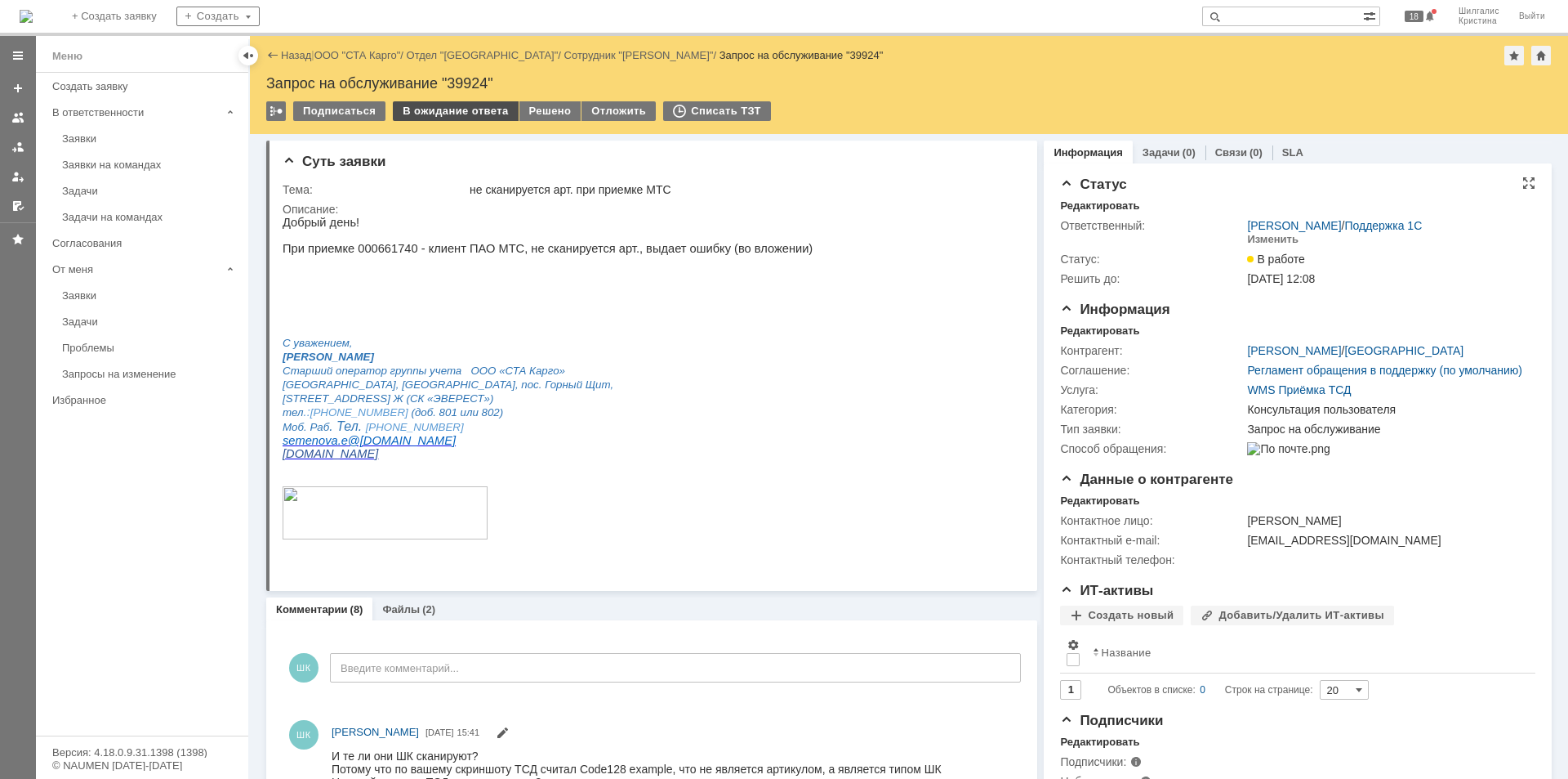
click at [437, 110] on div "В ожидание ответа" at bounding box center [456, 111] width 125 height 20
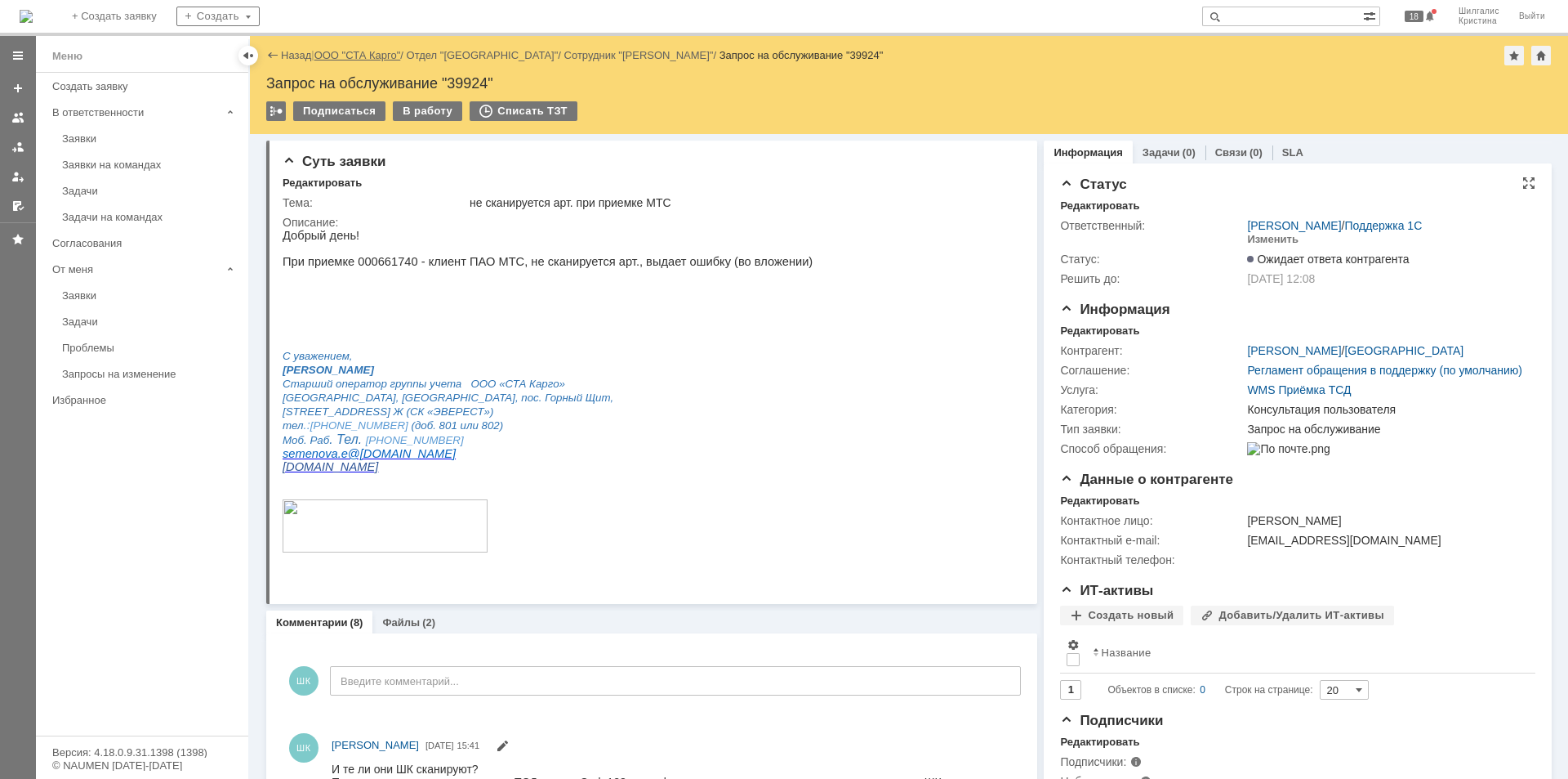
click at [362, 49] on link "ООО "СТА Карго"" at bounding box center [358, 54] width 87 height 12
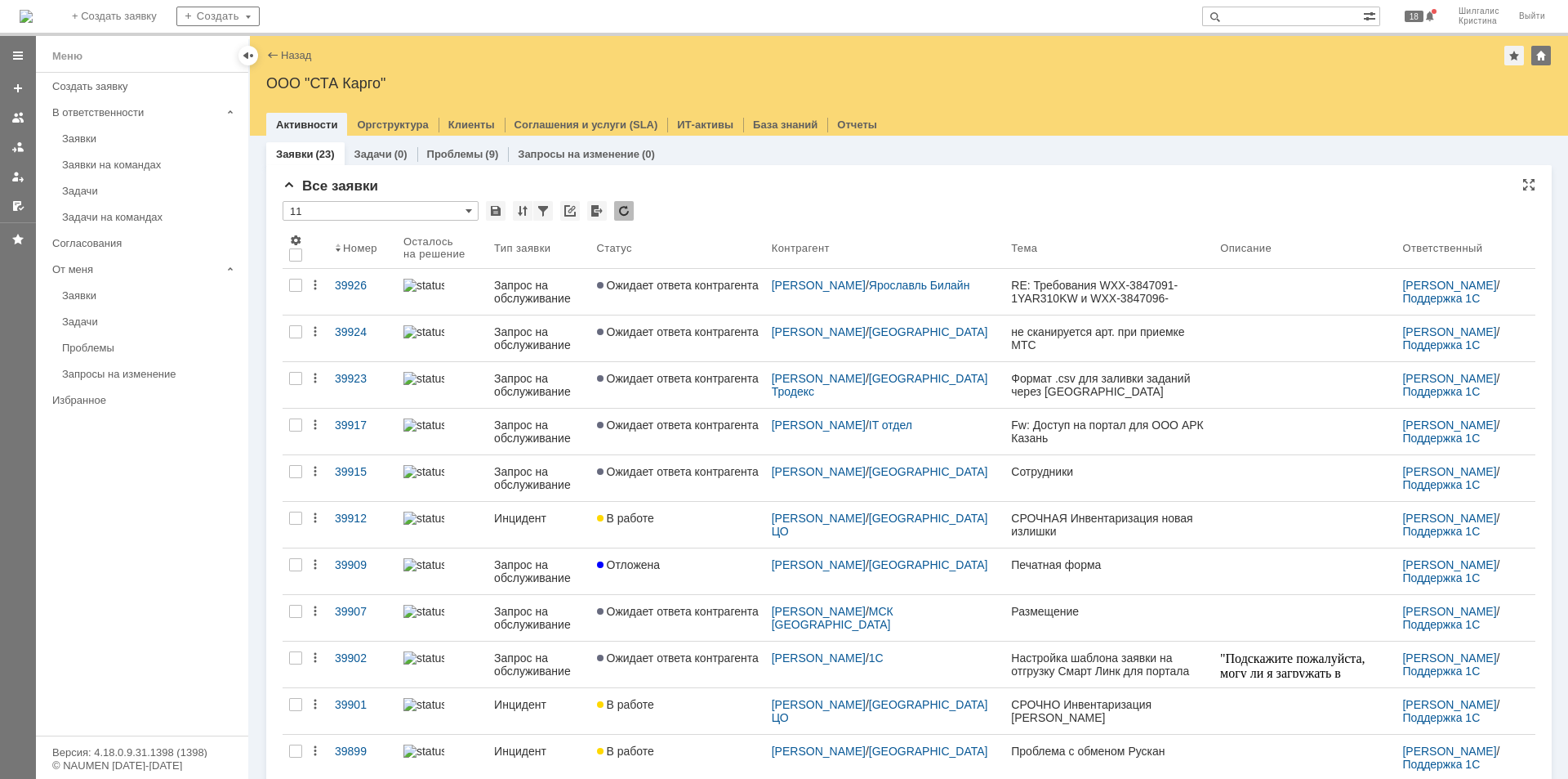
click at [721, 190] on div "Все заявки" at bounding box center [909, 186] width 1252 height 16
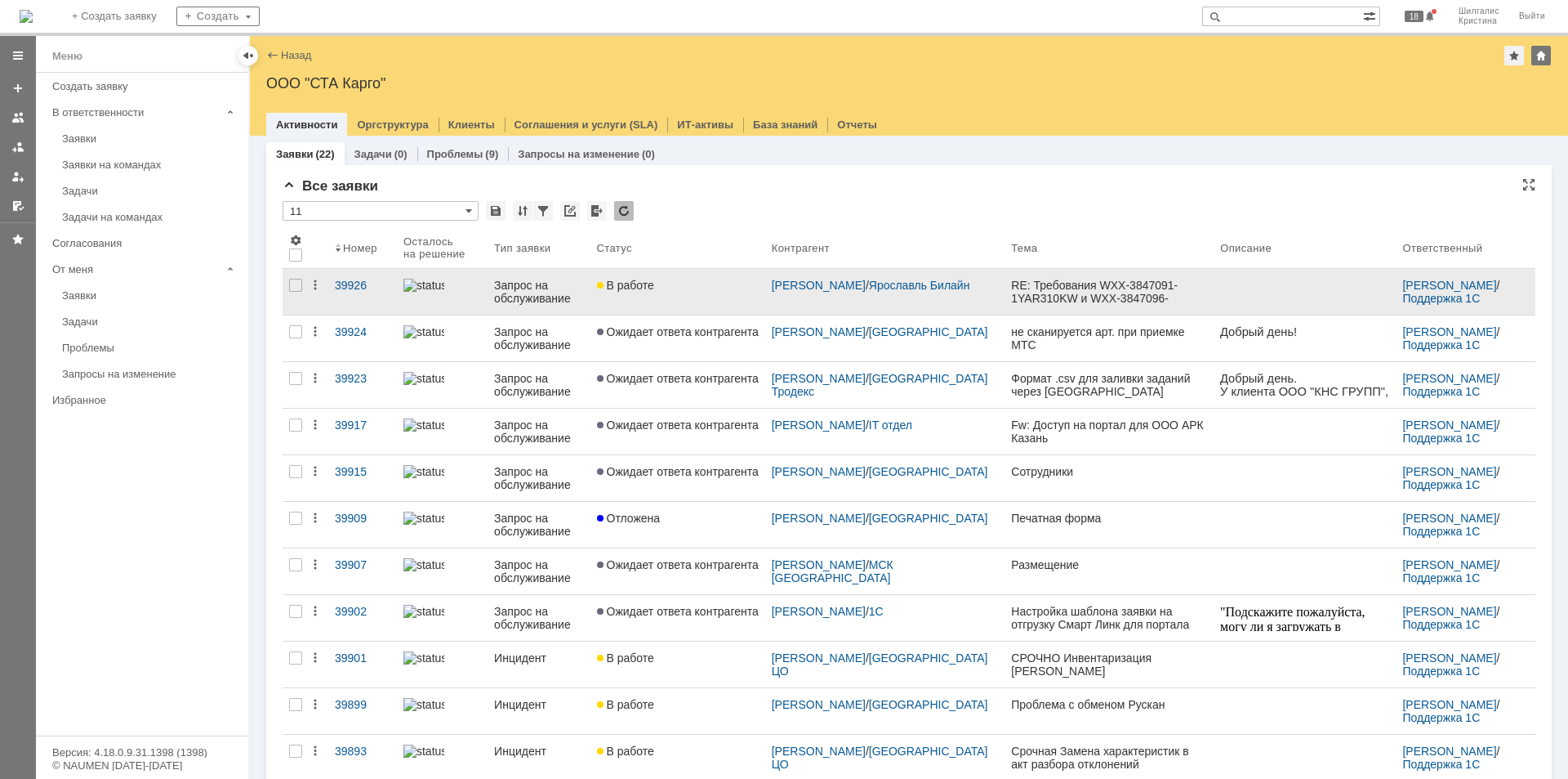
click at [695, 281] on div "В работе" at bounding box center [678, 285] width 161 height 13
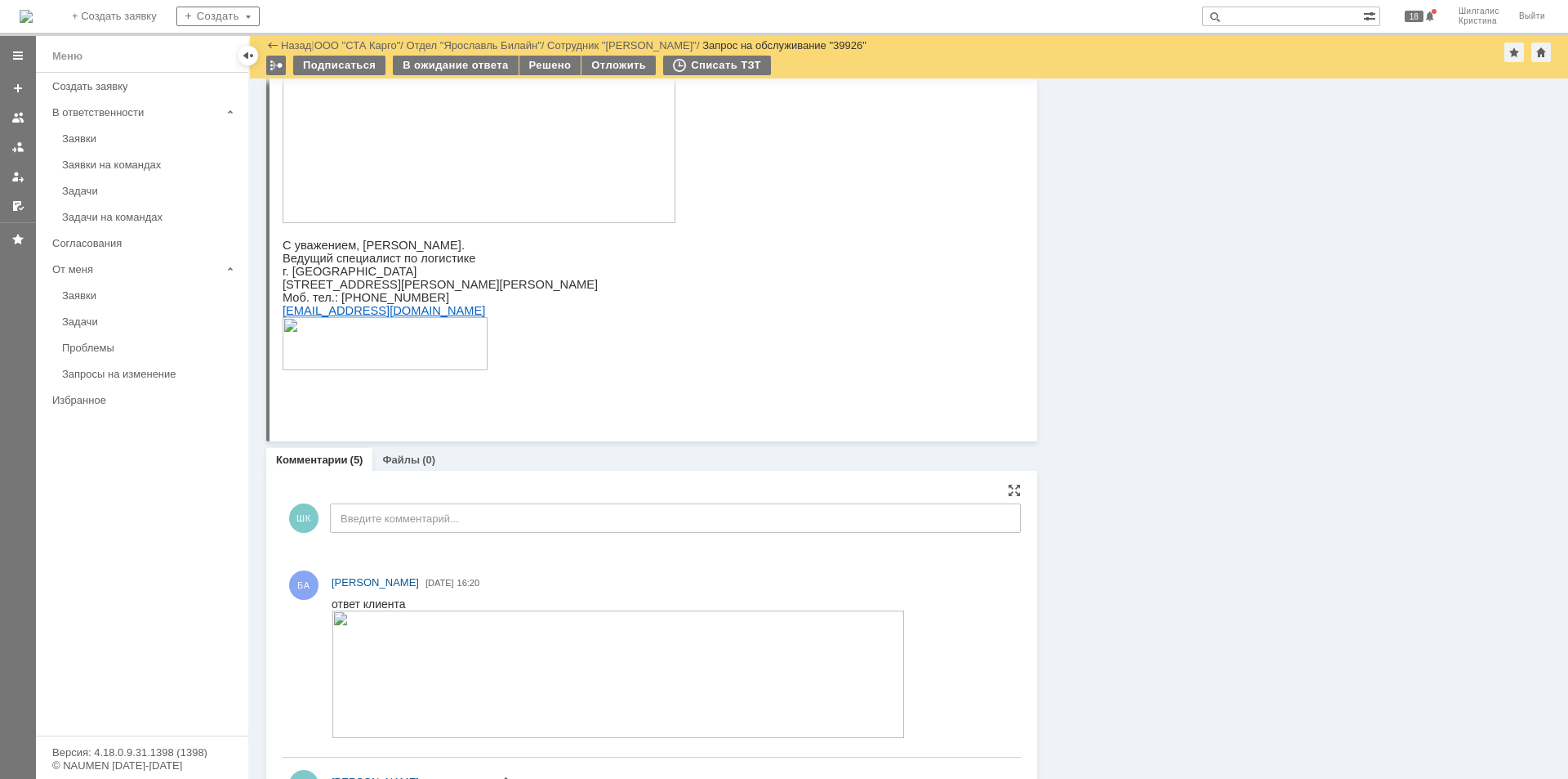
scroll to position [1389, 0]
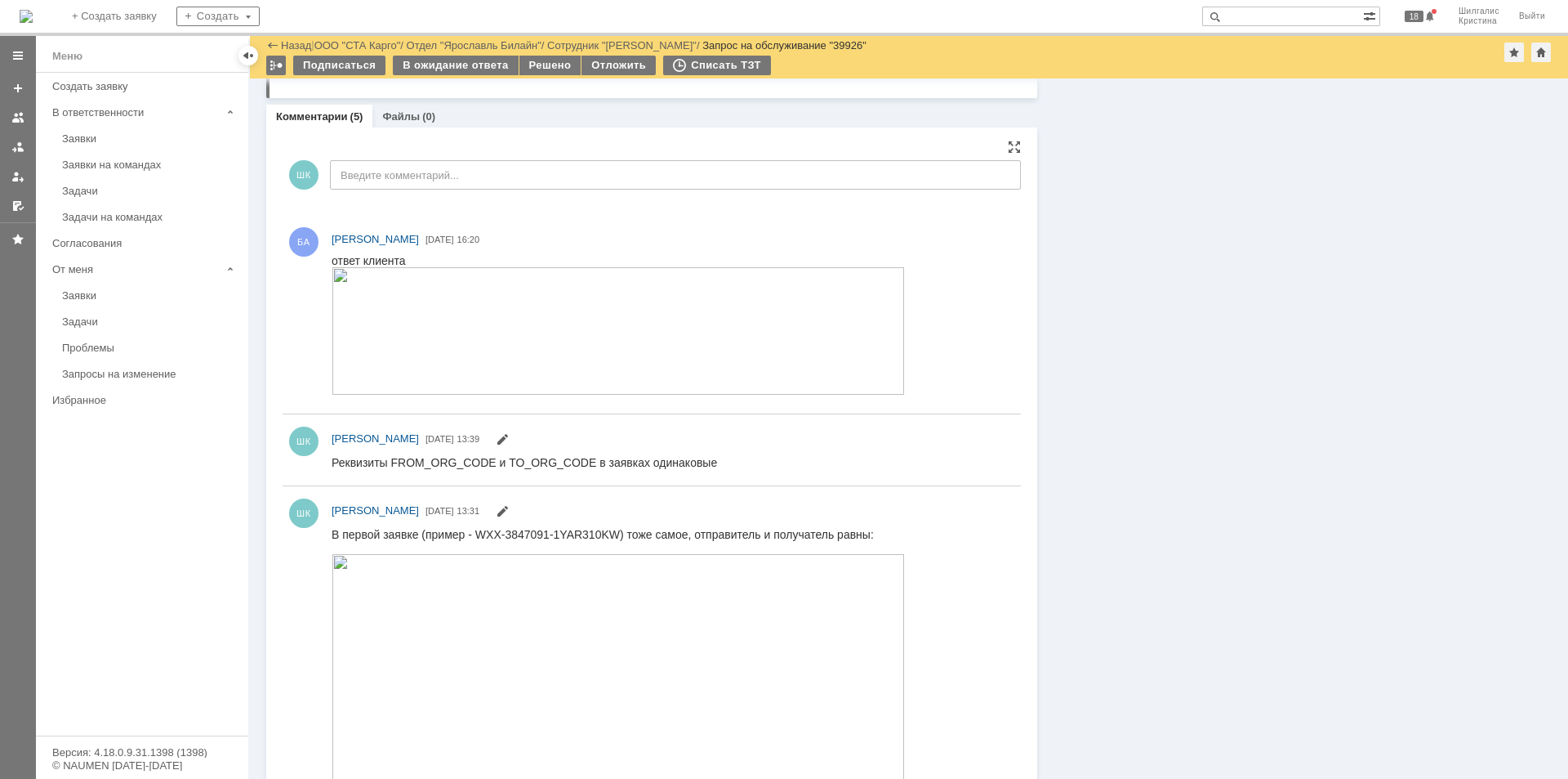
click at [406, 299] on img at bounding box center [618, 331] width 573 height 128
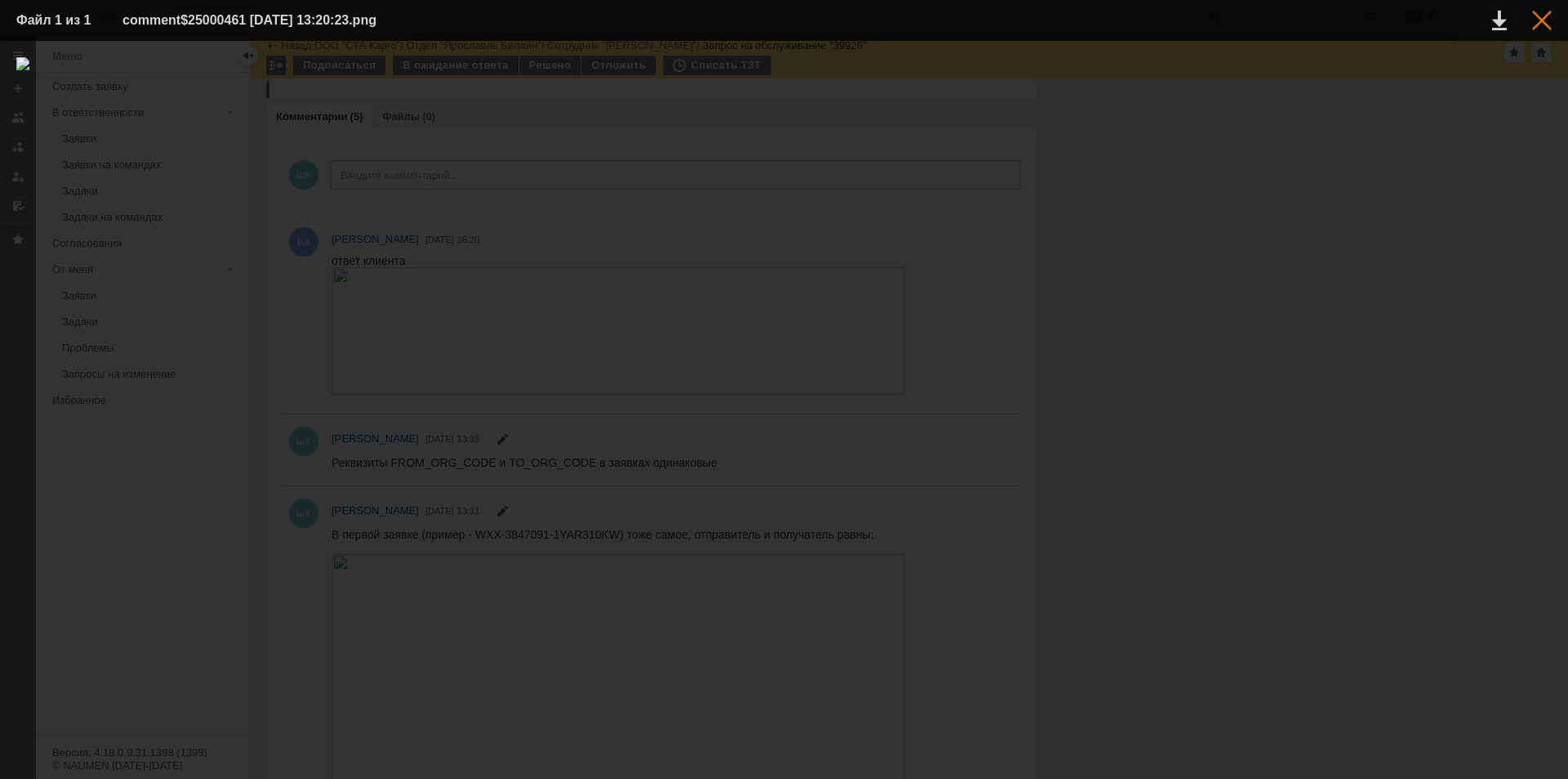
click at [1544, 22] on div at bounding box center [1542, 21] width 20 height 20
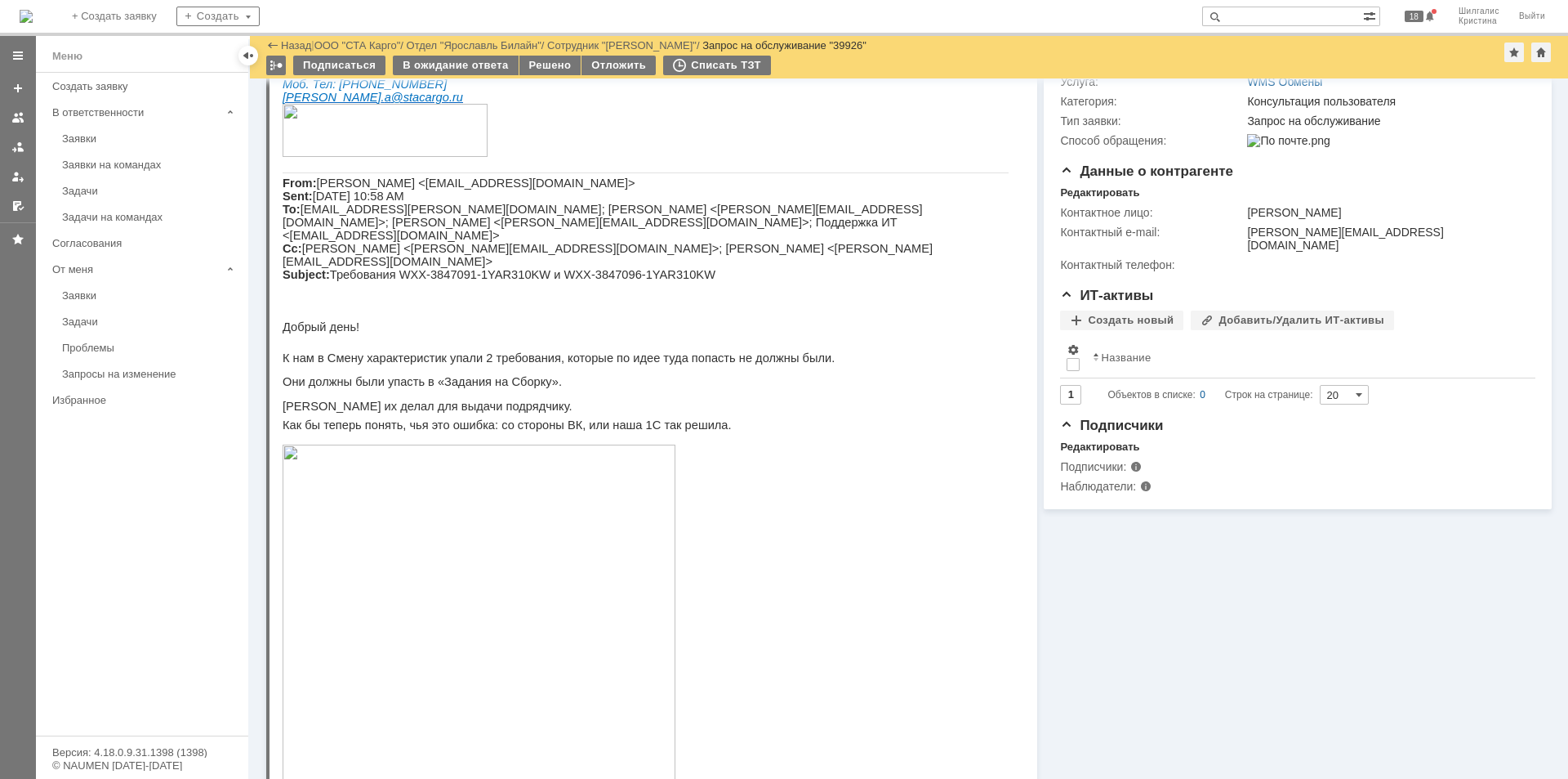
scroll to position [0, 0]
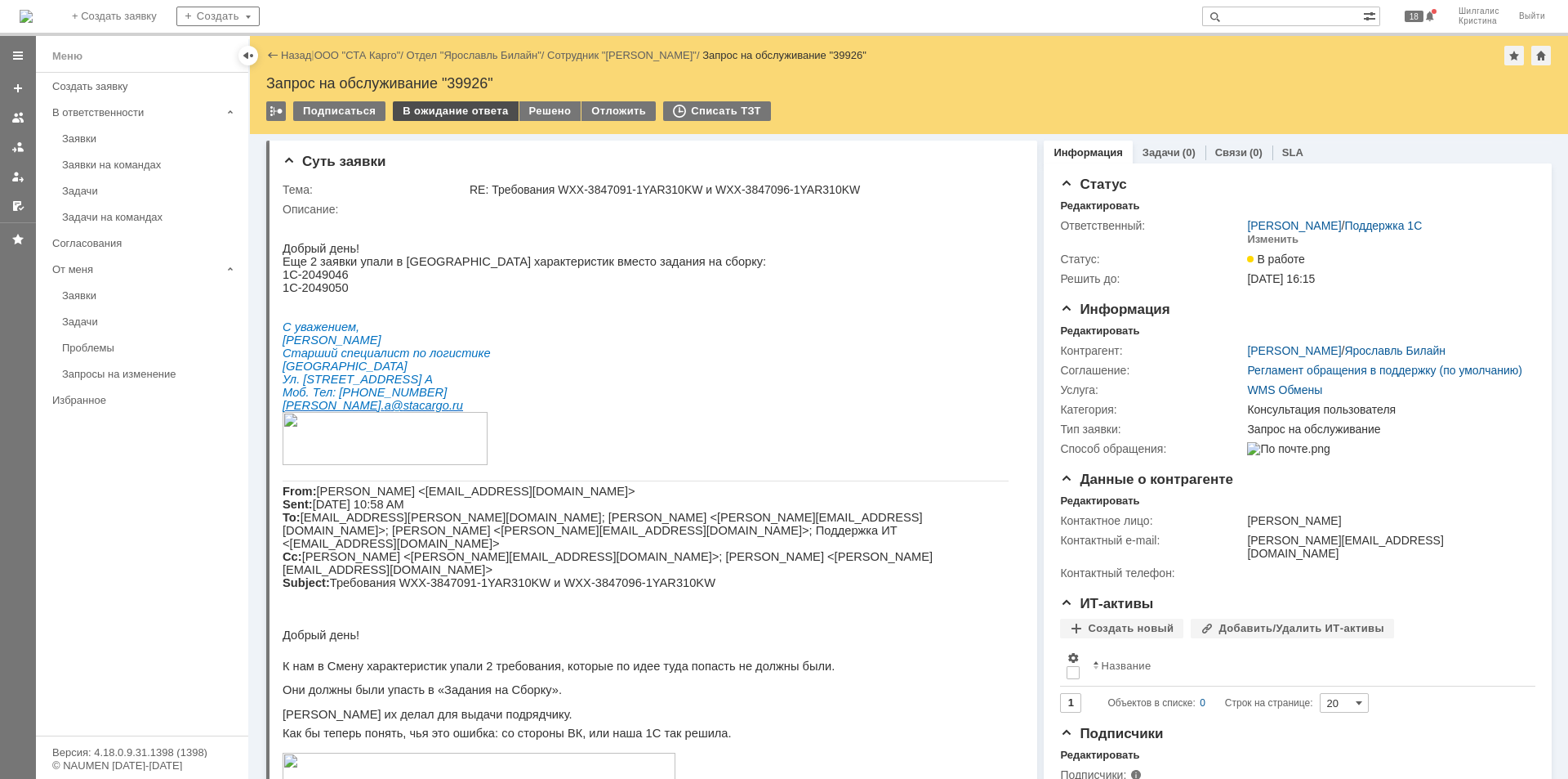
click at [448, 112] on div "В ожидание ответа" at bounding box center [456, 111] width 125 height 20
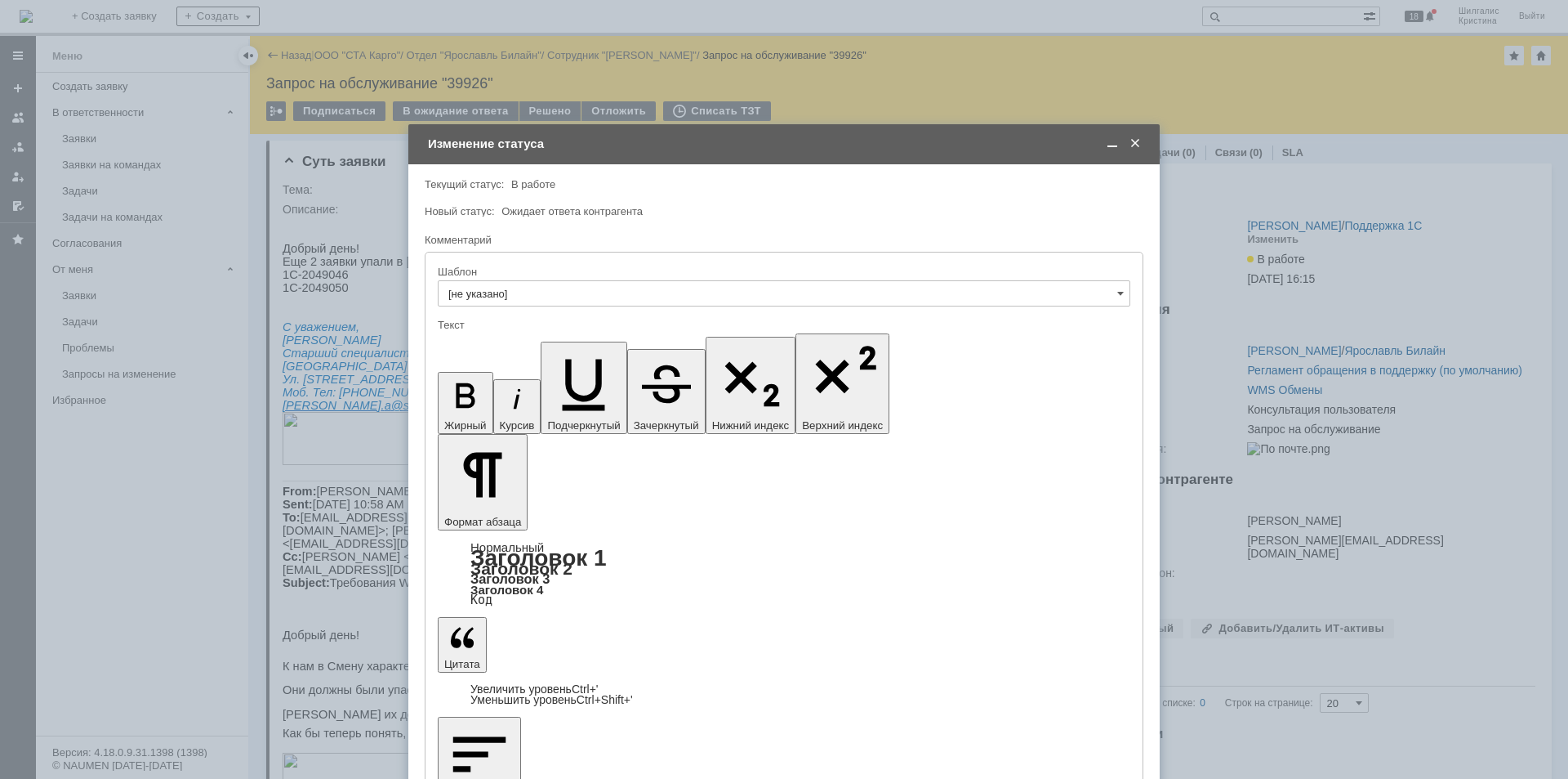
click at [1106, 148] on span at bounding box center [1112, 144] width 16 height 15
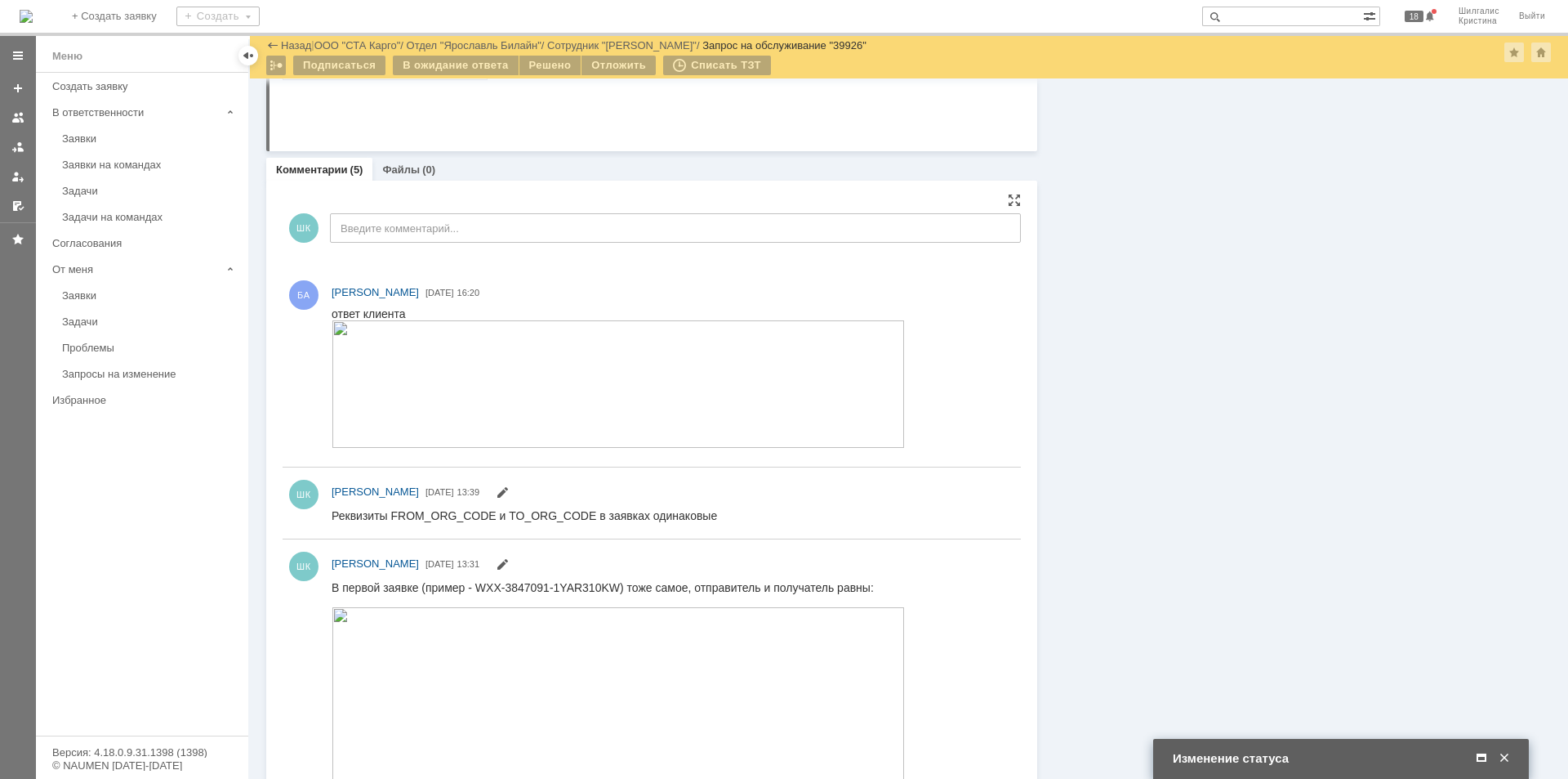
scroll to position [1307, 0]
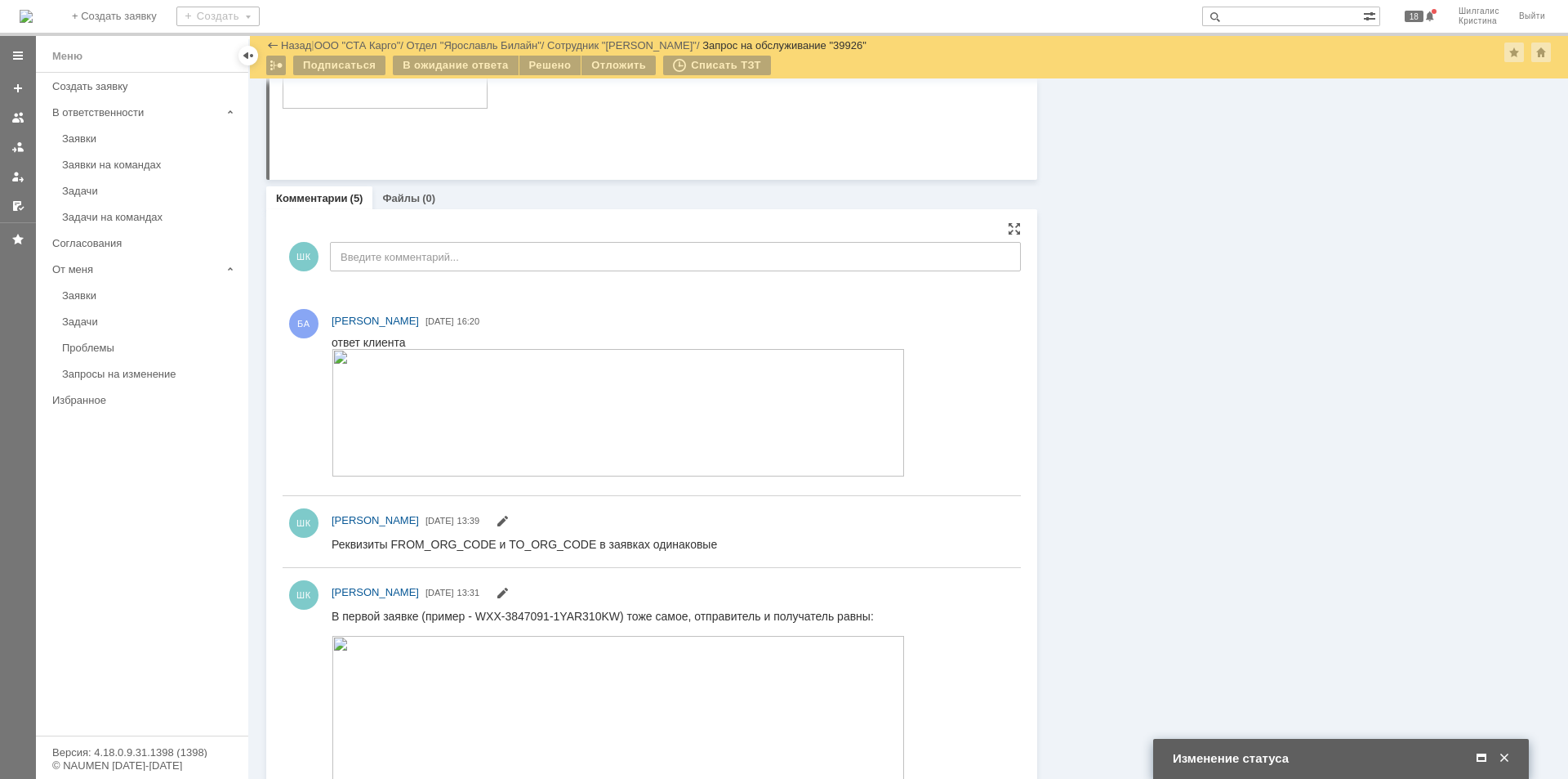
click at [470, 399] on img at bounding box center [618, 412] width 573 height 128
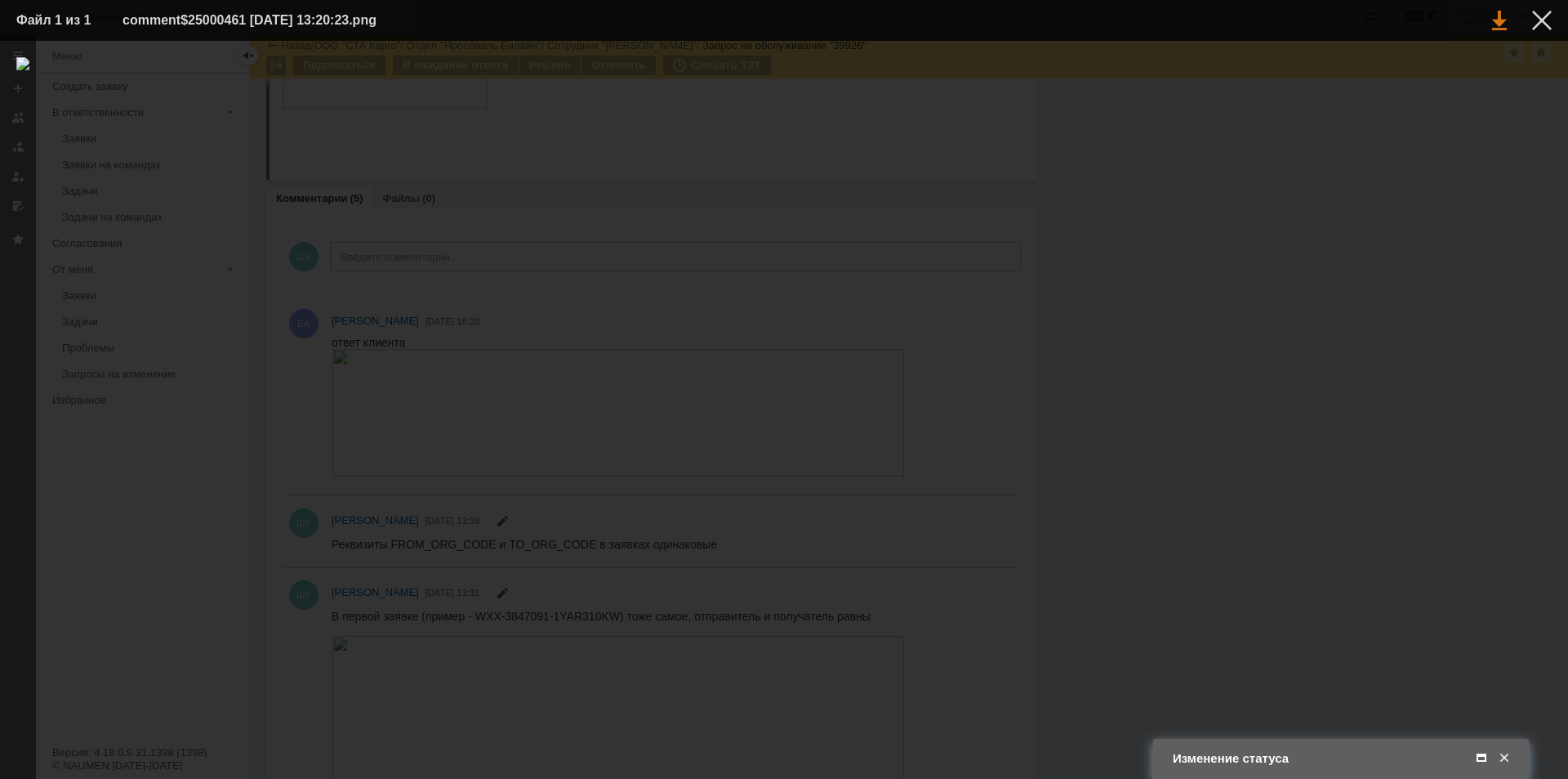
click at [1500, 23] on link at bounding box center [1500, 21] width 15 height 20
drag, startPoint x: 1417, startPoint y: 307, endPoint x: 1402, endPoint y: 302, distance: 15.8
click at [1416, 306] on div at bounding box center [784, 409] width 1535 height 705
click at [1540, 25] on div at bounding box center [1542, 21] width 20 height 20
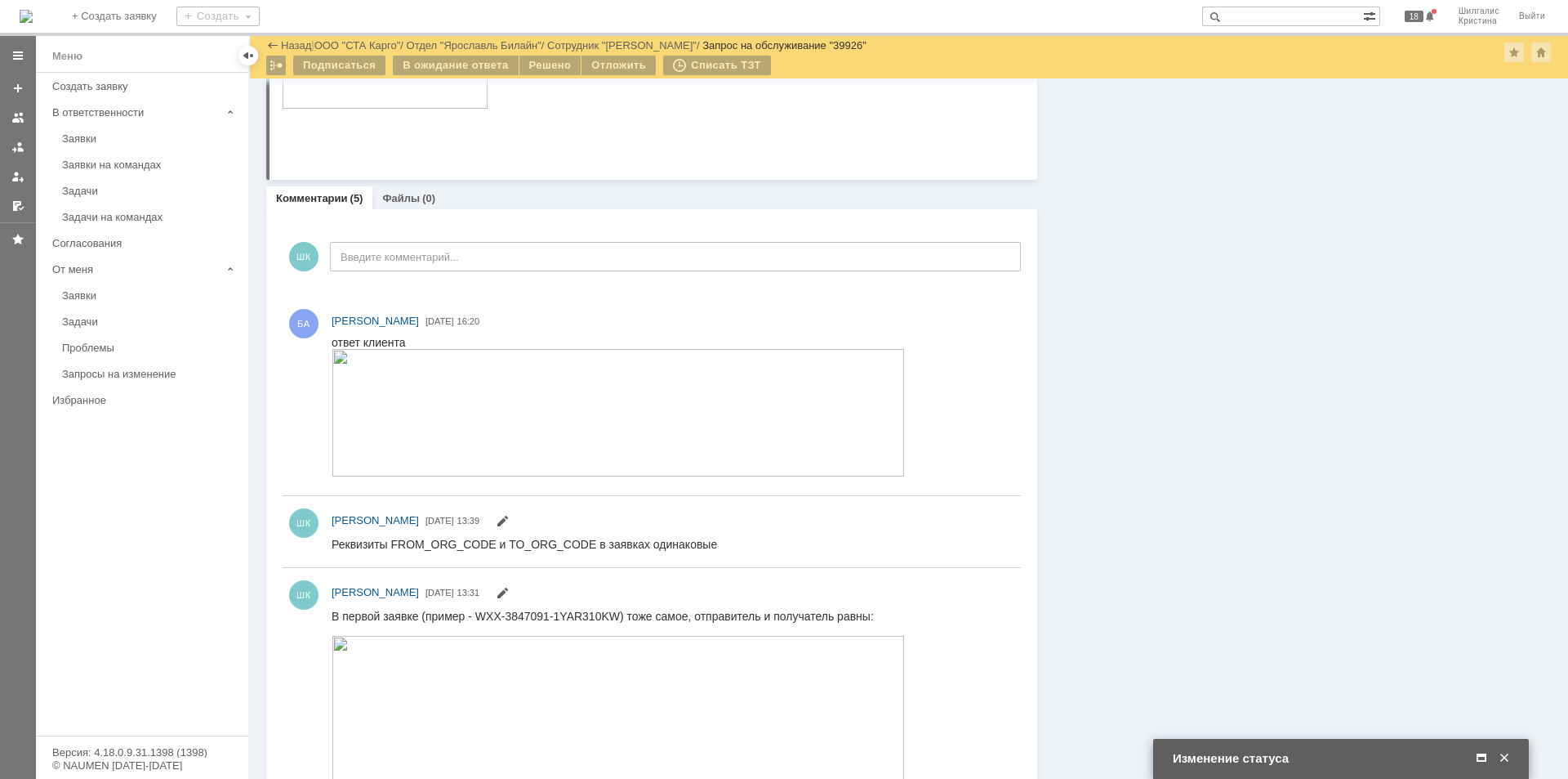
click at [1481, 751] on span at bounding box center [1481, 758] width 16 height 15
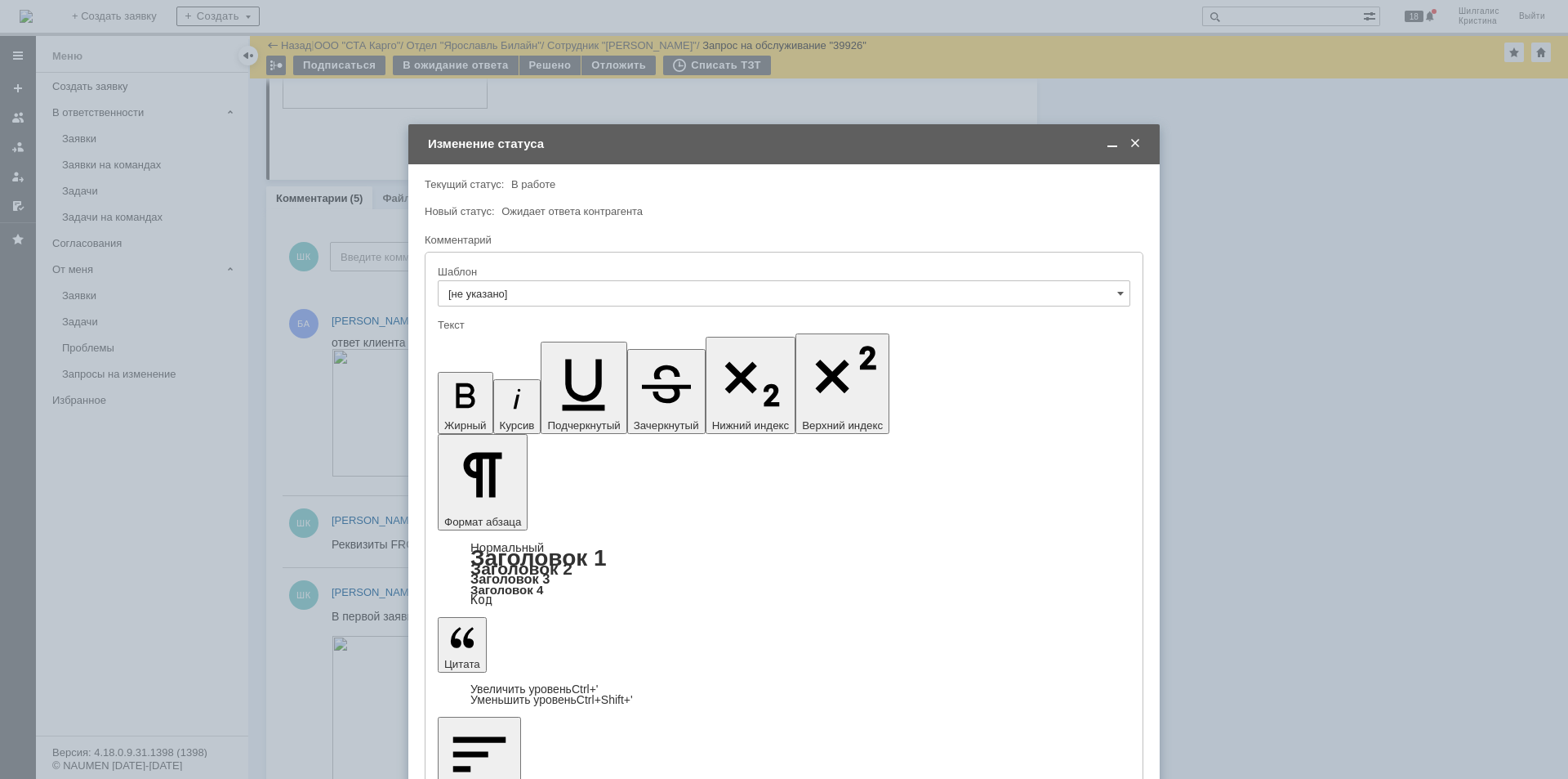
drag, startPoint x: 482, startPoint y: 4639, endPoint x: 376, endPoint y: 4501, distance: 174.0
click at [1109, 145] on span at bounding box center [1112, 144] width 16 height 15
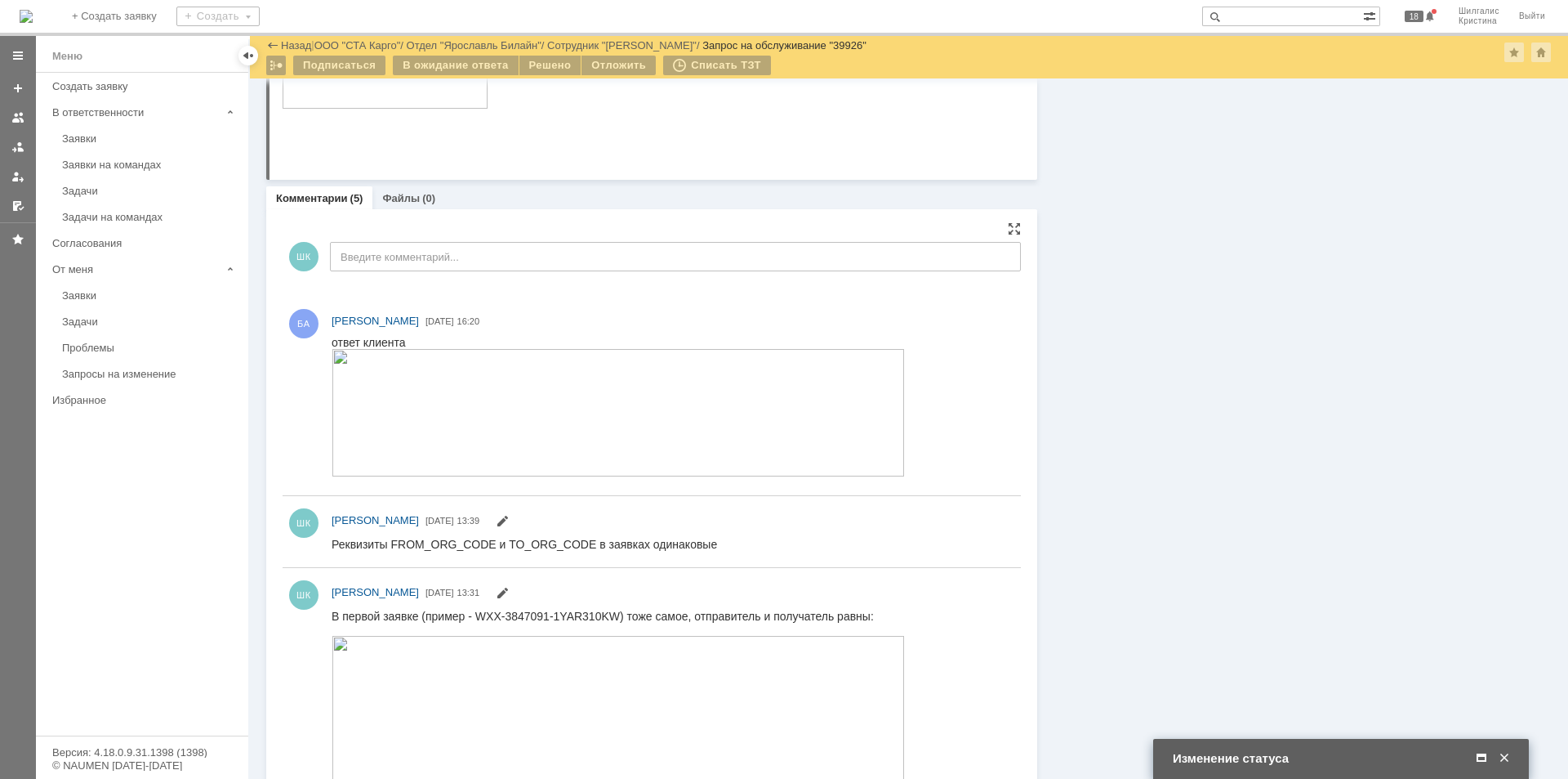
scroll to position [1389, 0]
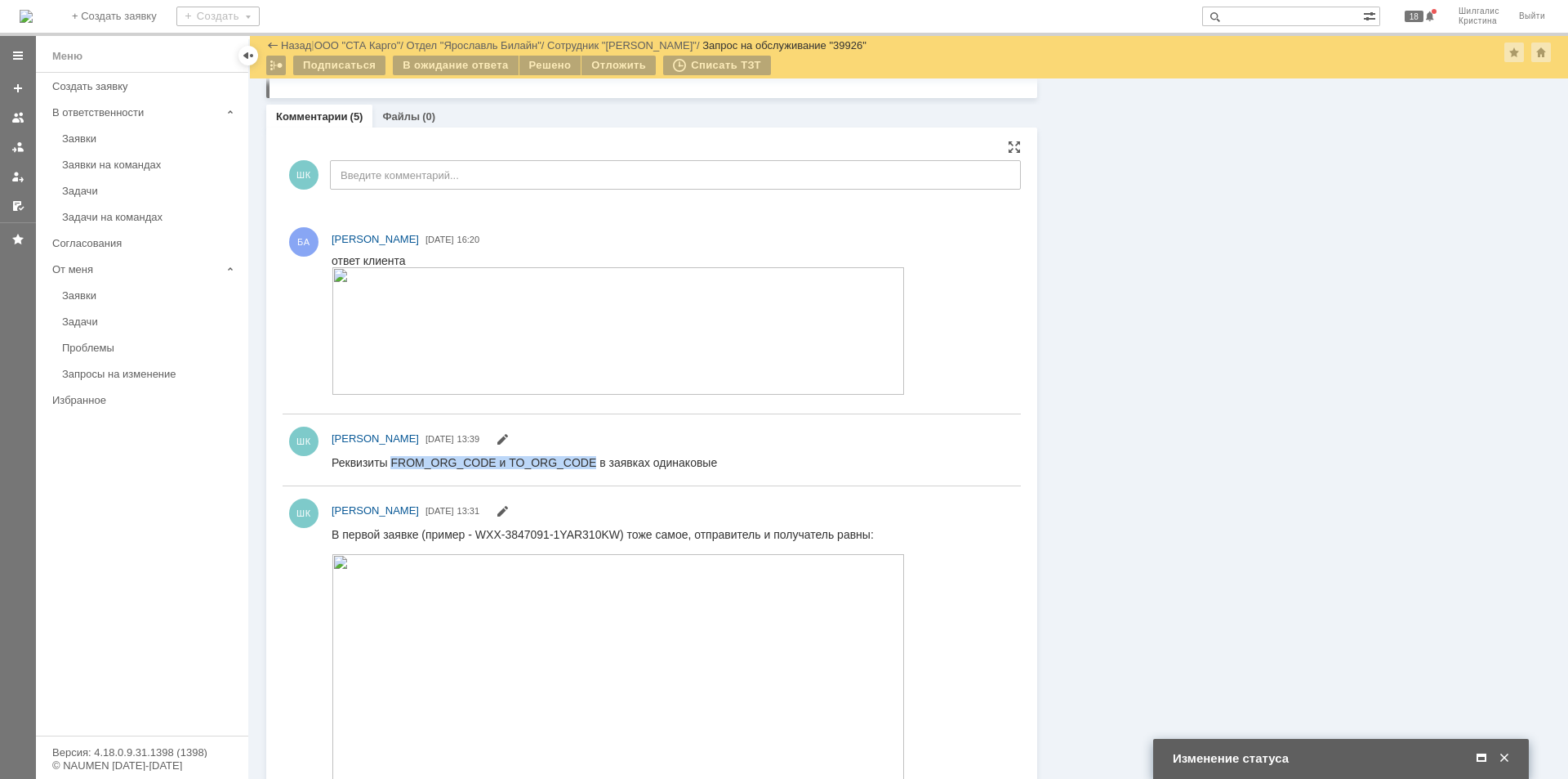
drag, startPoint x: 597, startPoint y: 458, endPoint x: 391, endPoint y: 461, distance: 206.0
click at [391, 461] on div "Реквизиты FROM_ORG_CODE и TO_ORG_CODE в заявках одинаковые" at bounding box center [524, 462] width 386 height 13
copy div "FROM_ORG_CODE и TO_ORG_CODE"
click at [1482, 755] on span at bounding box center [1481, 758] width 16 height 15
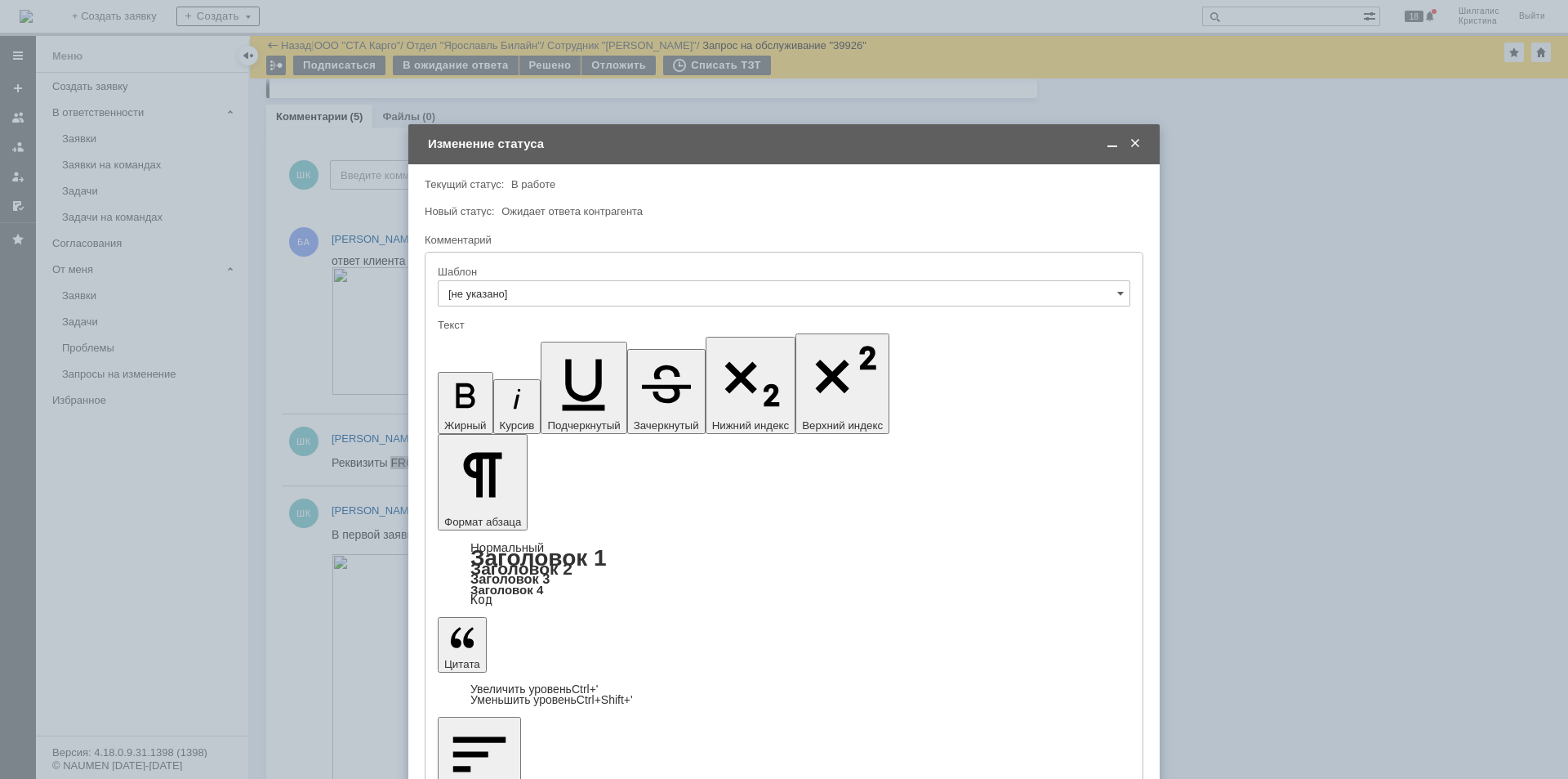
drag, startPoint x: 709, startPoint y: 4629, endPoint x: 611, endPoint y: 4635, distance: 98.2
drag, startPoint x: 599, startPoint y: 4631, endPoint x: 486, endPoint y: 4634, distance: 113.0
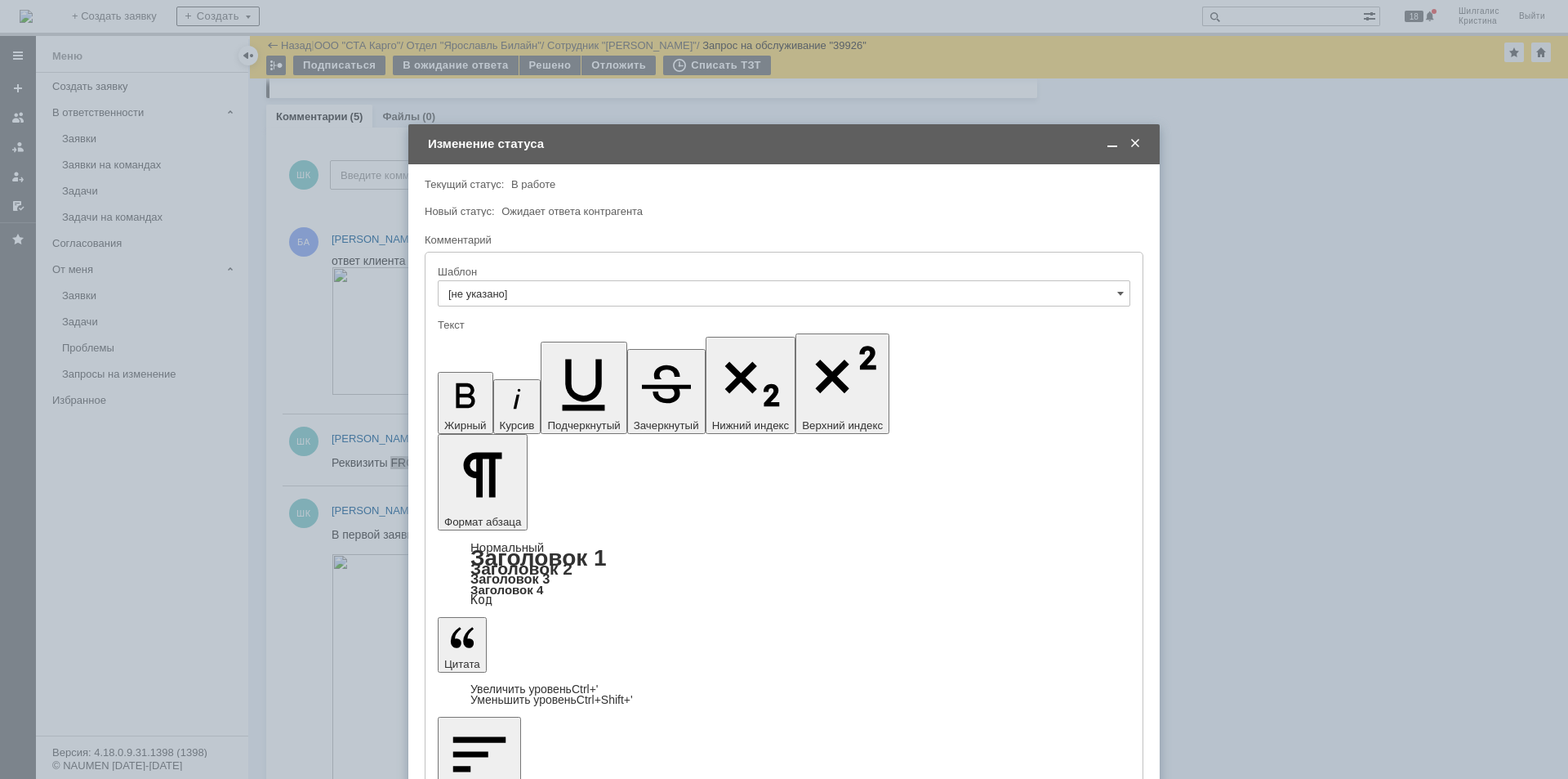
click at [456, 383] on icon "button" at bounding box center [465, 396] width 19 height 25
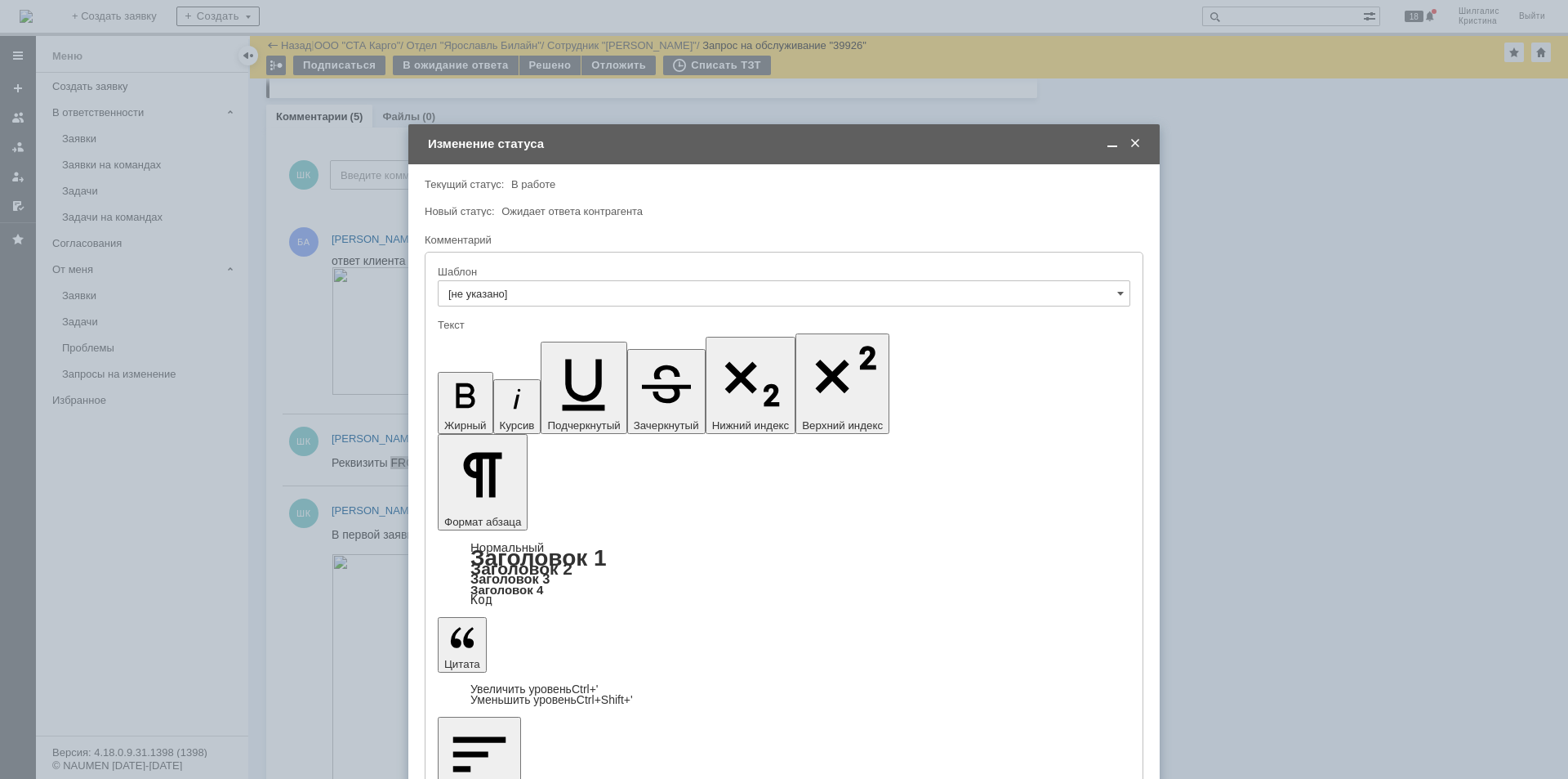
drag, startPoint x: 695, startPoint y: 4630, endPoint x: 599, endPoint y: 4634, distance: 96.1
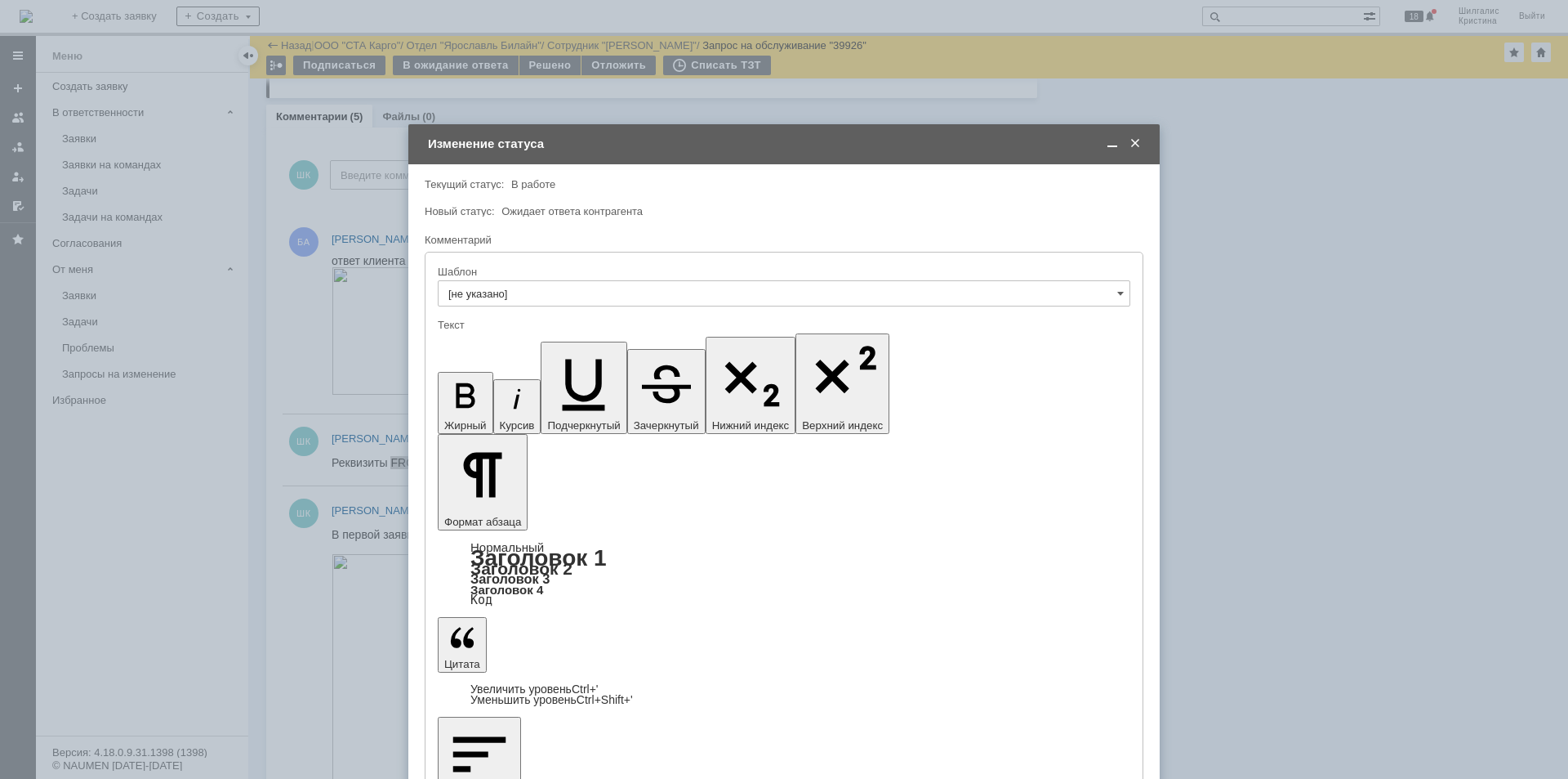
click at [456, 383] on icon "button" at bounding box center [465, 396] width 19 height 25
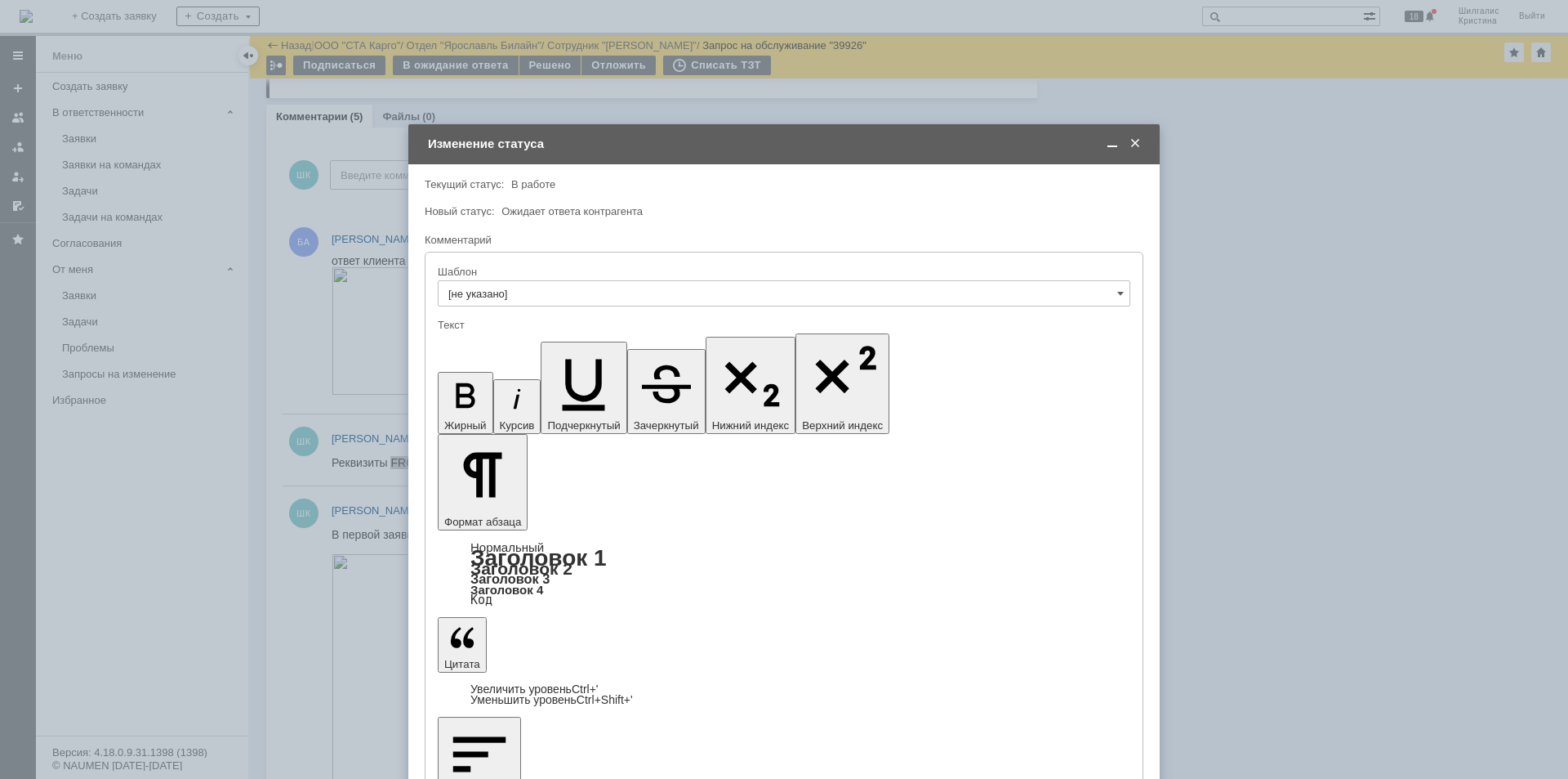
click at [444, 374] on icon "button" at bounding box center [466, 396] width 43 height 43
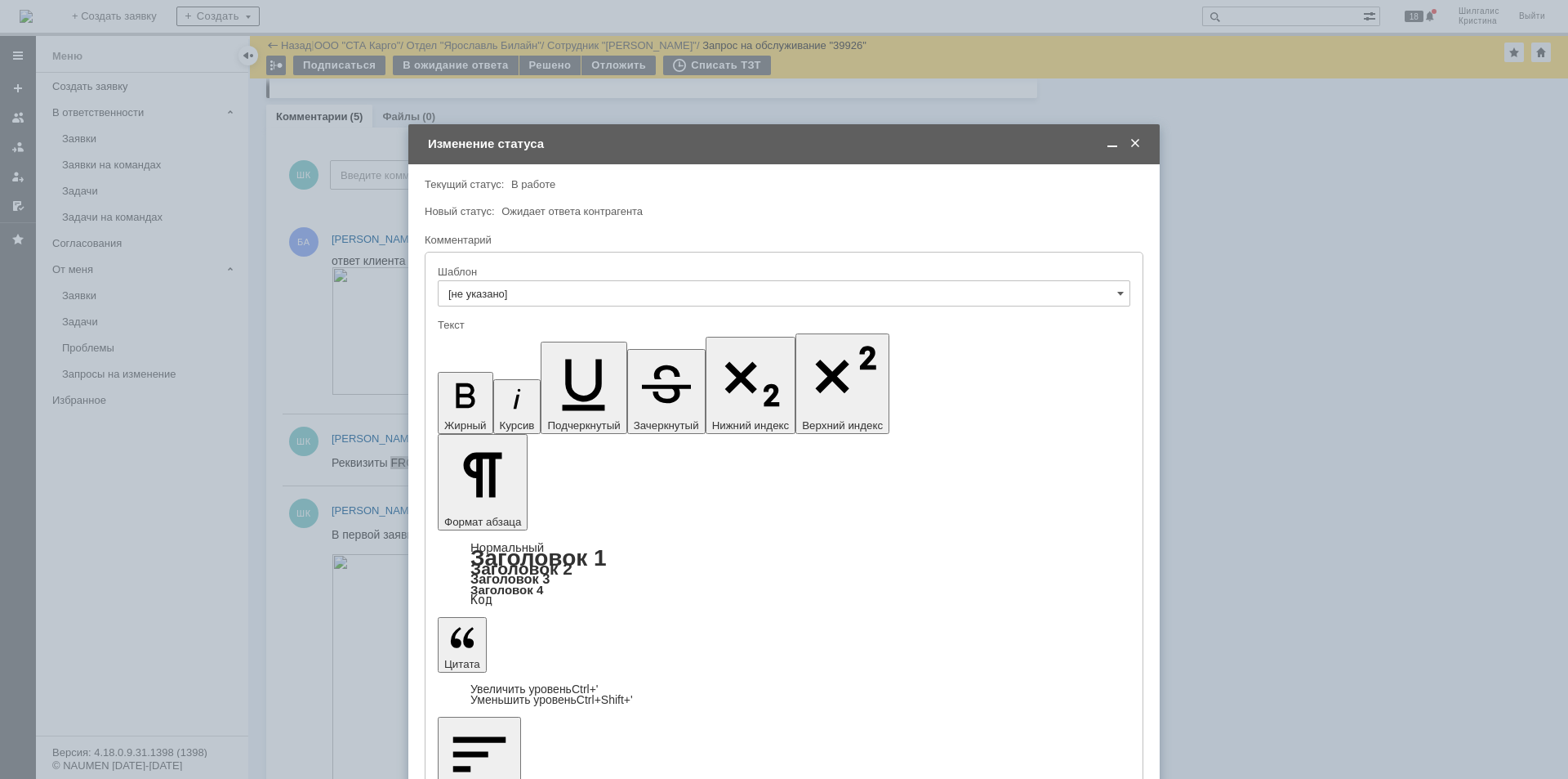
drag, startPoint x: 498, startPoint y: 4629, endPoint x: 405, endPoint y: 4512, distance: 149.5
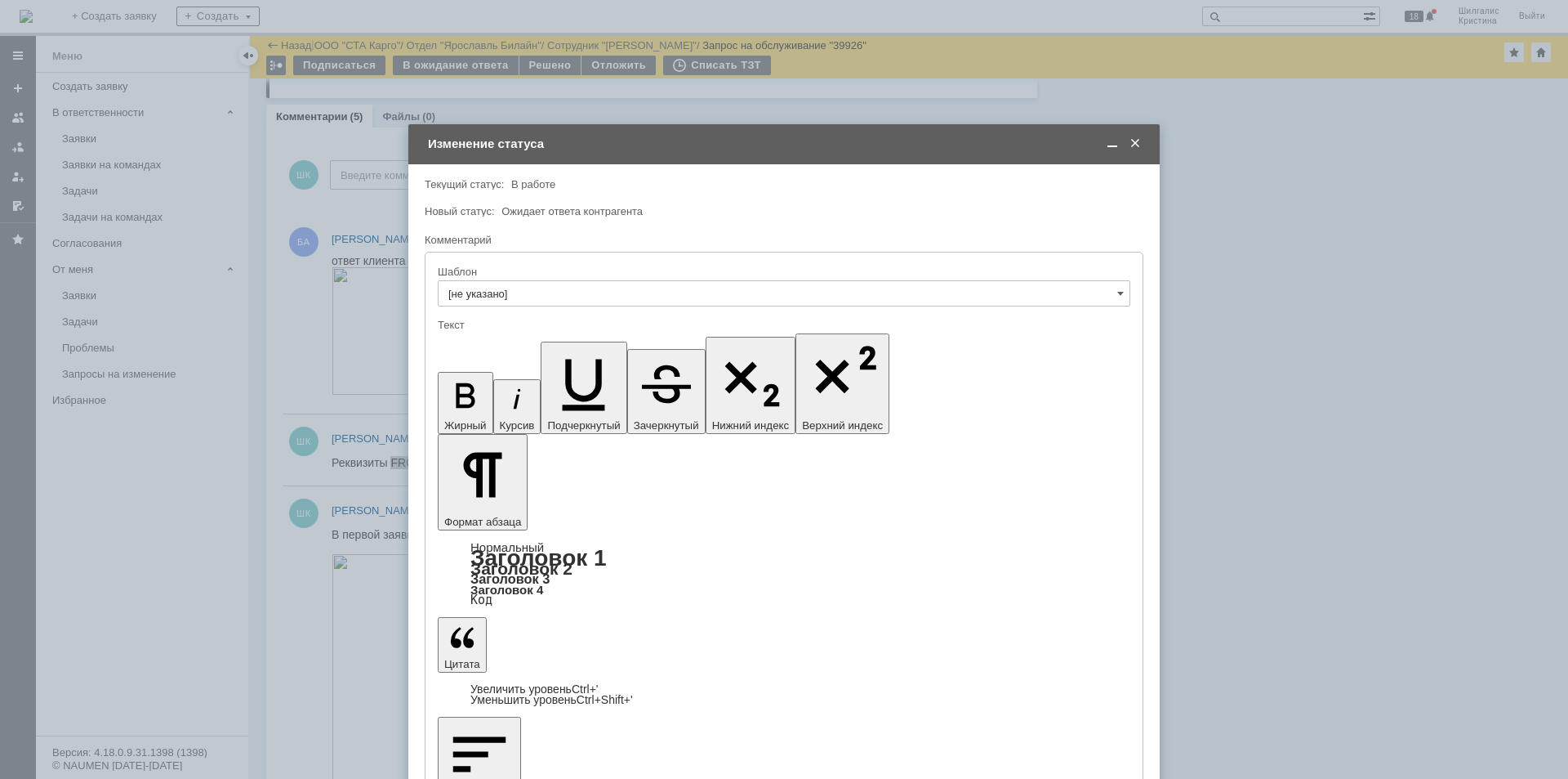
drag, startPoint x: 1140, startPoint y: 143, endPoint x: 1130, endPoint y: 140, distance: 10.4
click at [1139, 143] on span at bounding box center [1135, 144] width 16 height 15
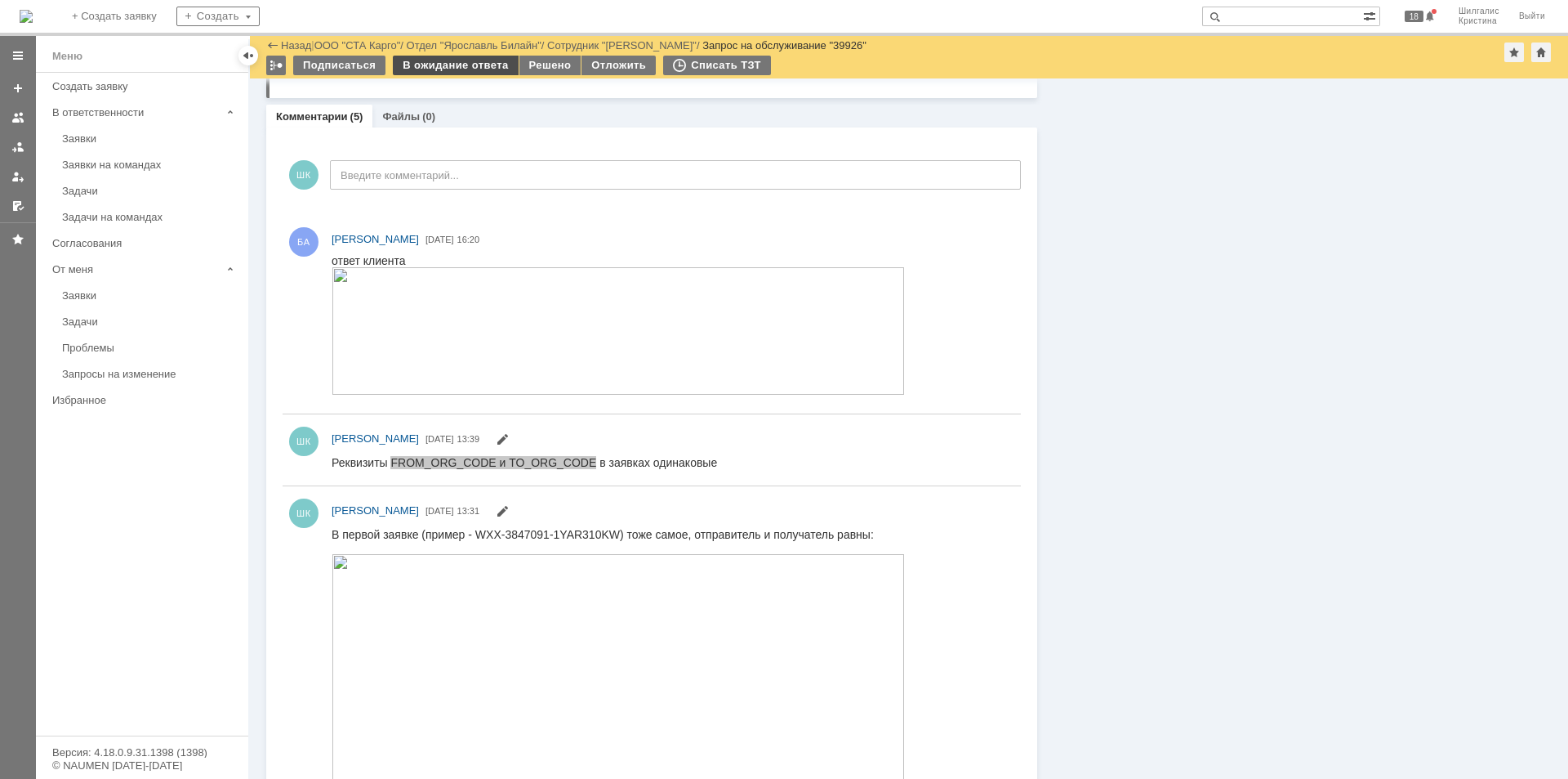
click at [454, 70] on div "В ожидание ответа" at bounding box center [456, 65] width 125 height 20
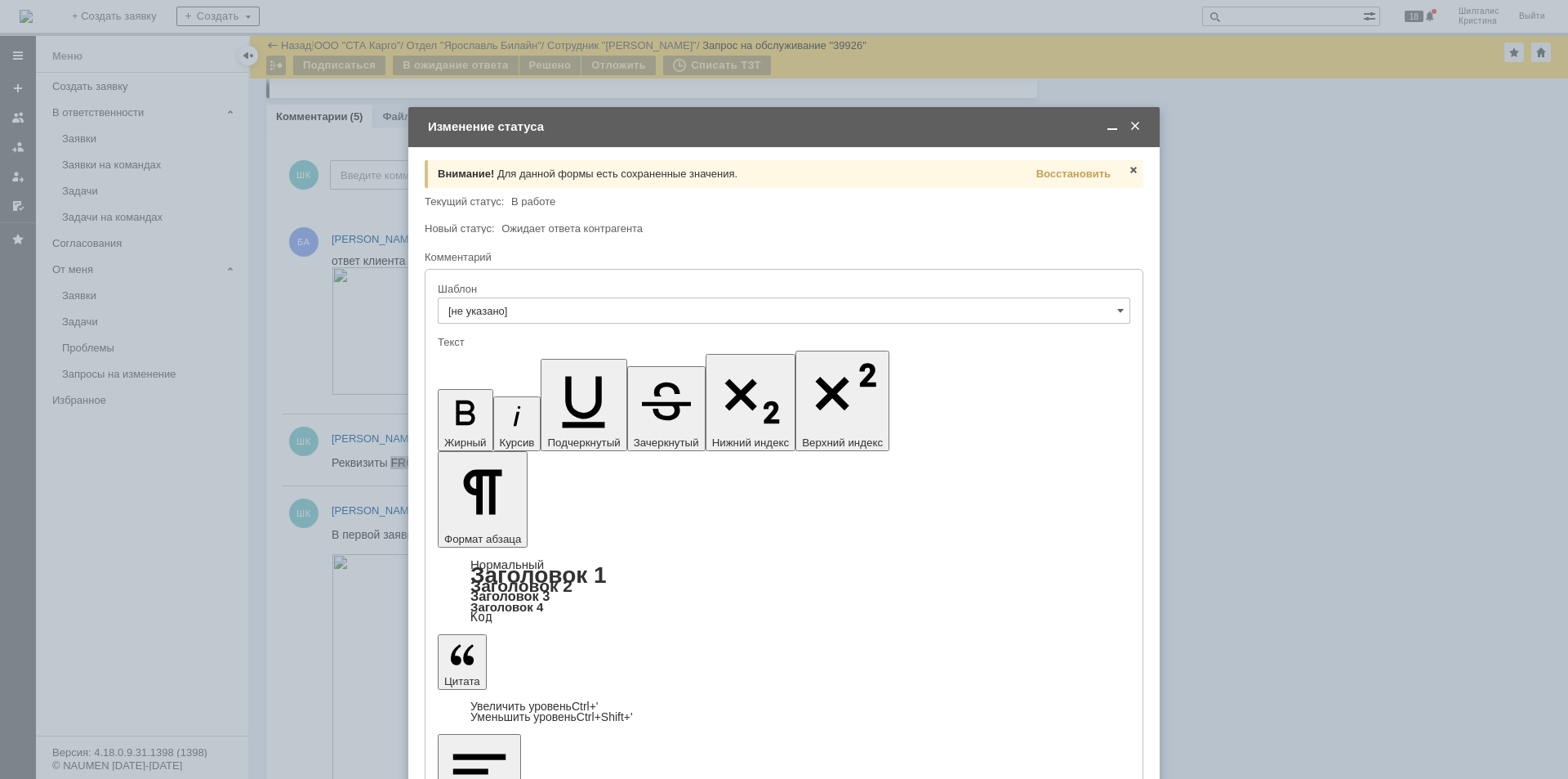
scroll to position [0, 0]
click at [1132, 168] on span at bounding box center [1134, 170] width 13 height 13
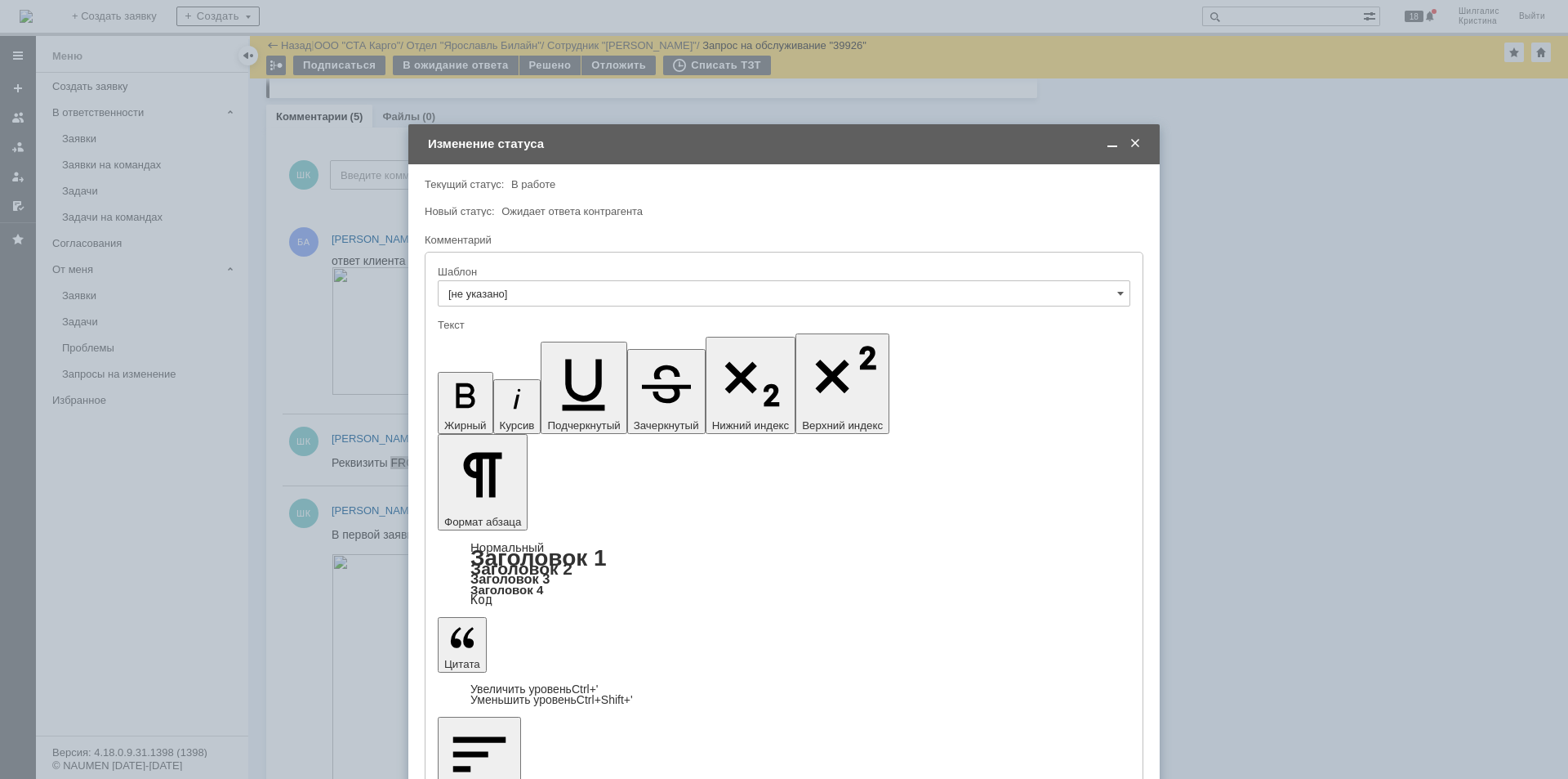
click at [1113, 142] on span at bounding box center [1112, 144] width 16 height 15
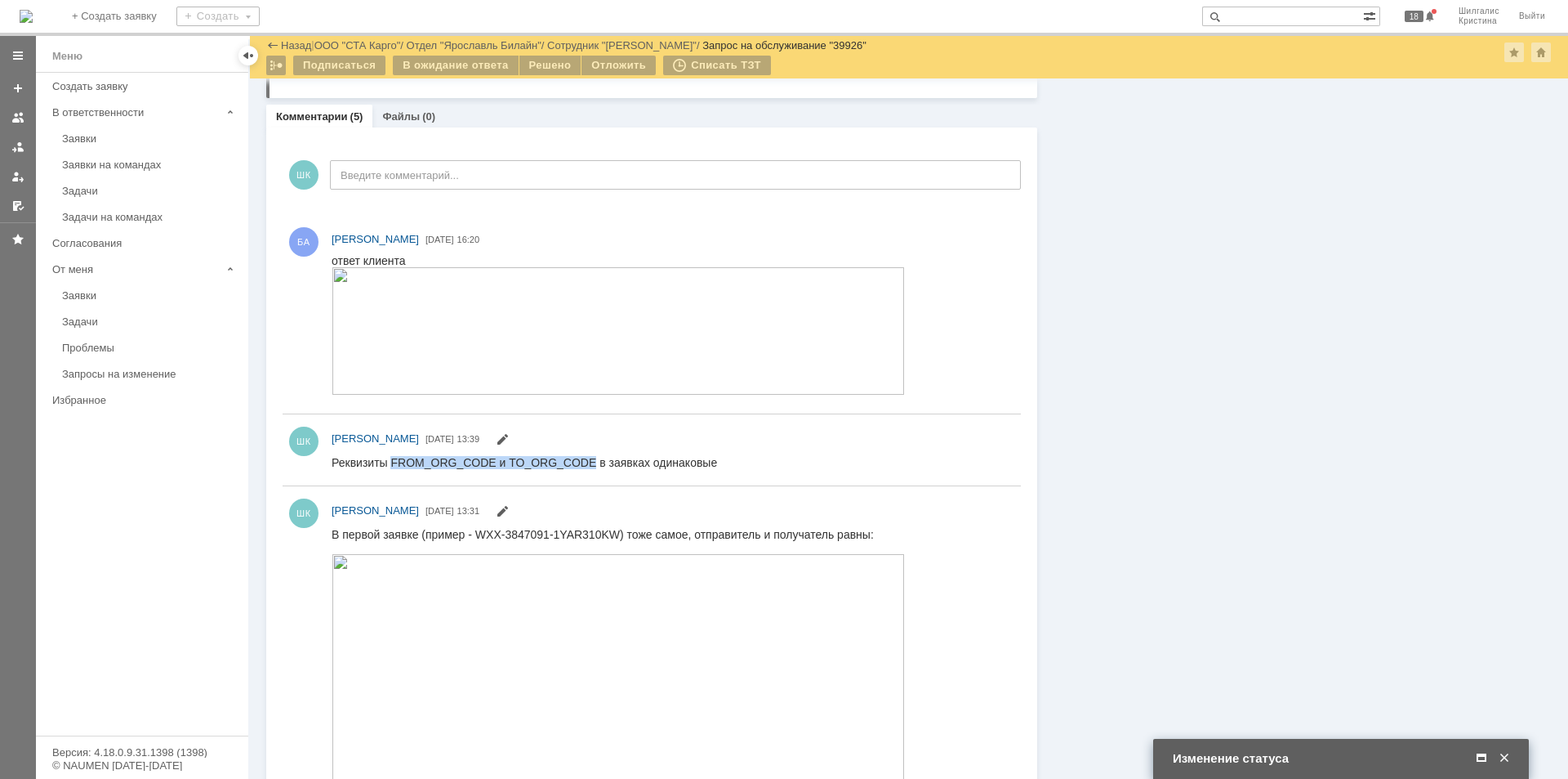
click at [1474, 753] on span at bounding box center [1481, 758] width 16 height 15
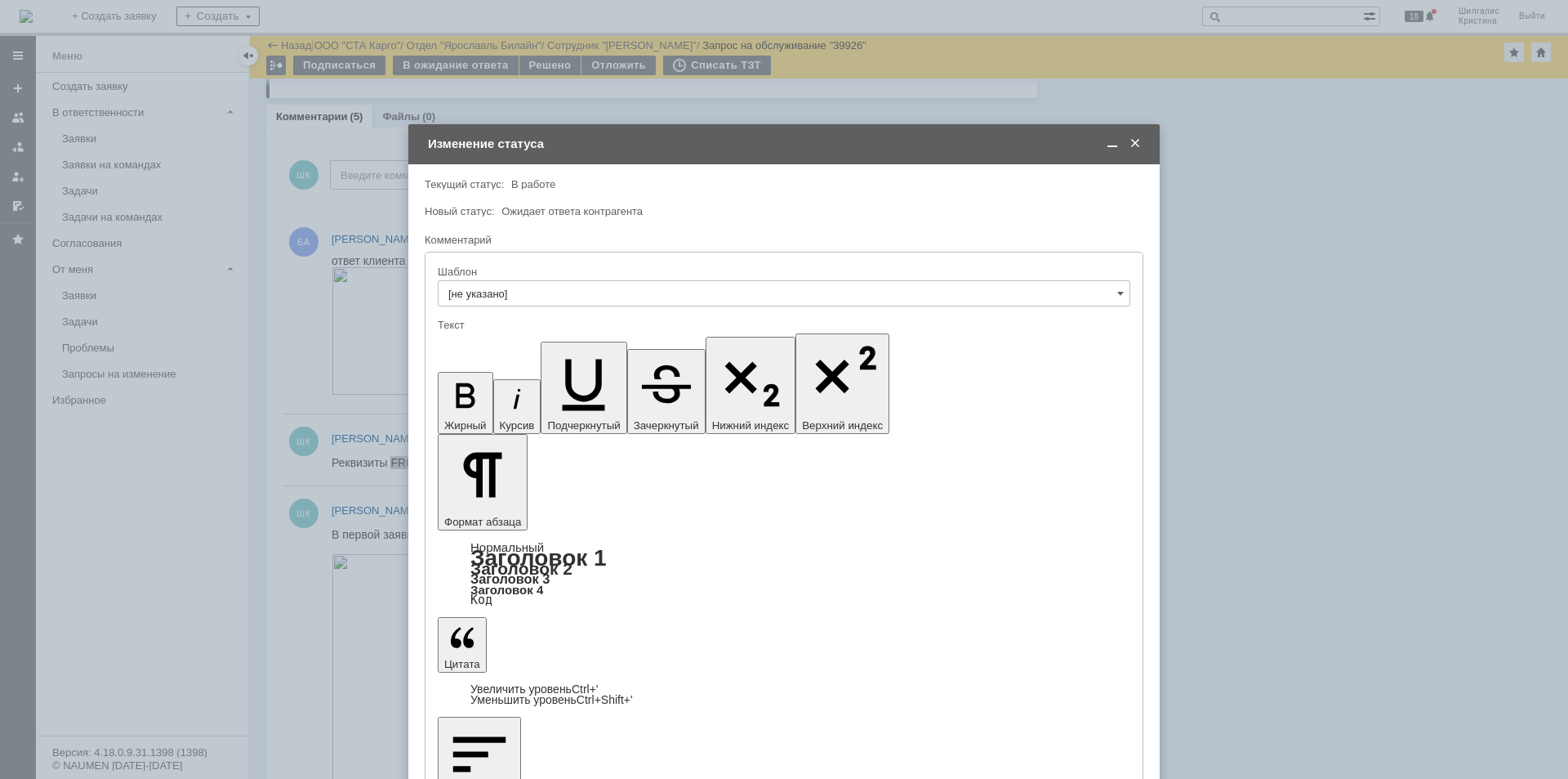
drag, startPoint x: 700, startPoint y: 4633, endPoint x: 618, endPoint y: 4634, distance: 82.0
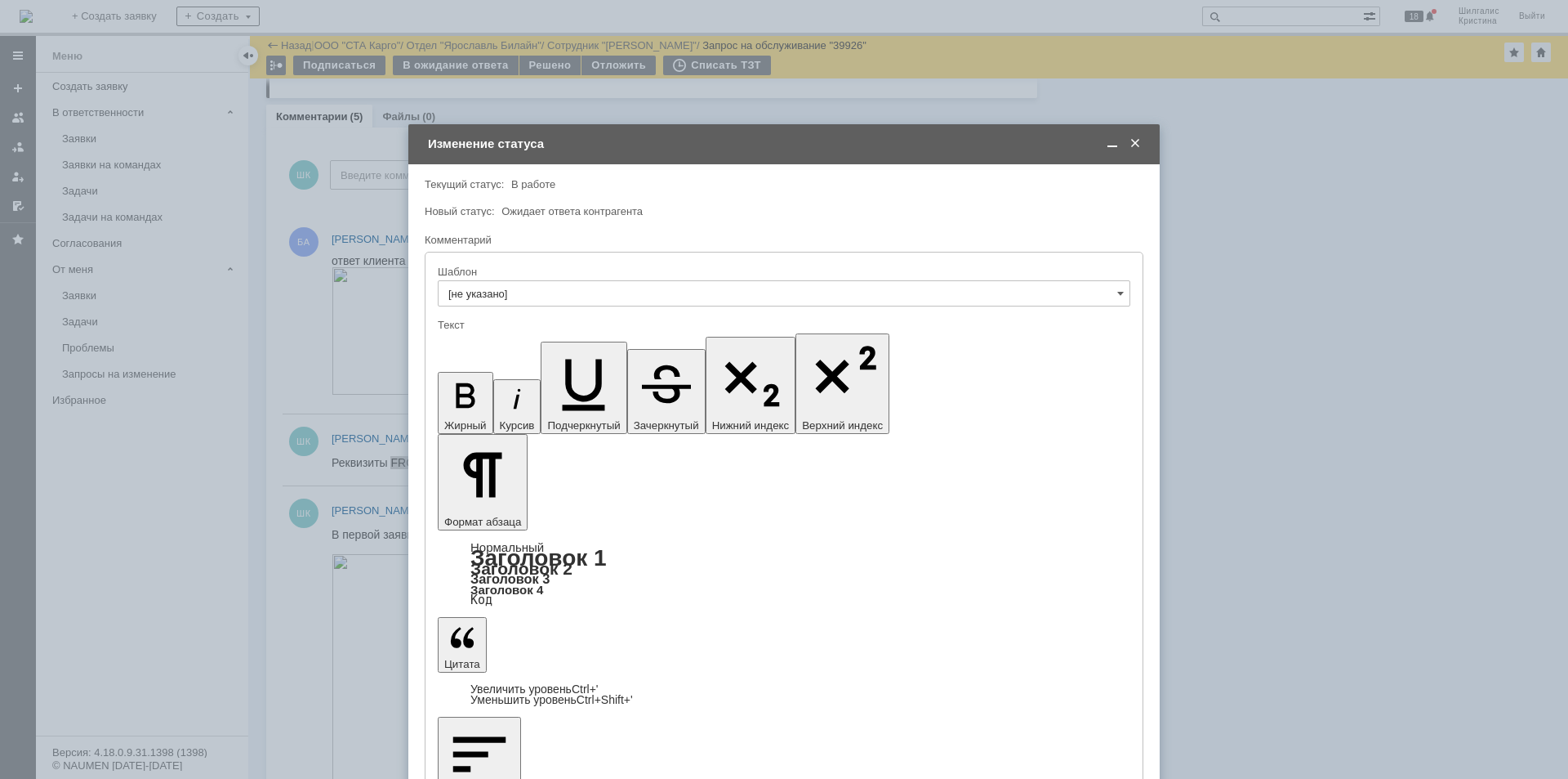
click at [456, 383] on icon "button" at bounding box center [465, 396] width 19 height 25
drag, startPoint x: 595, startPoint y: 4630, endPoint x: 490, endPoint y: 4629, distance: 105.0
click at [456, 383] on icon "button" at bounding box center [465, 396] width 19 height 25
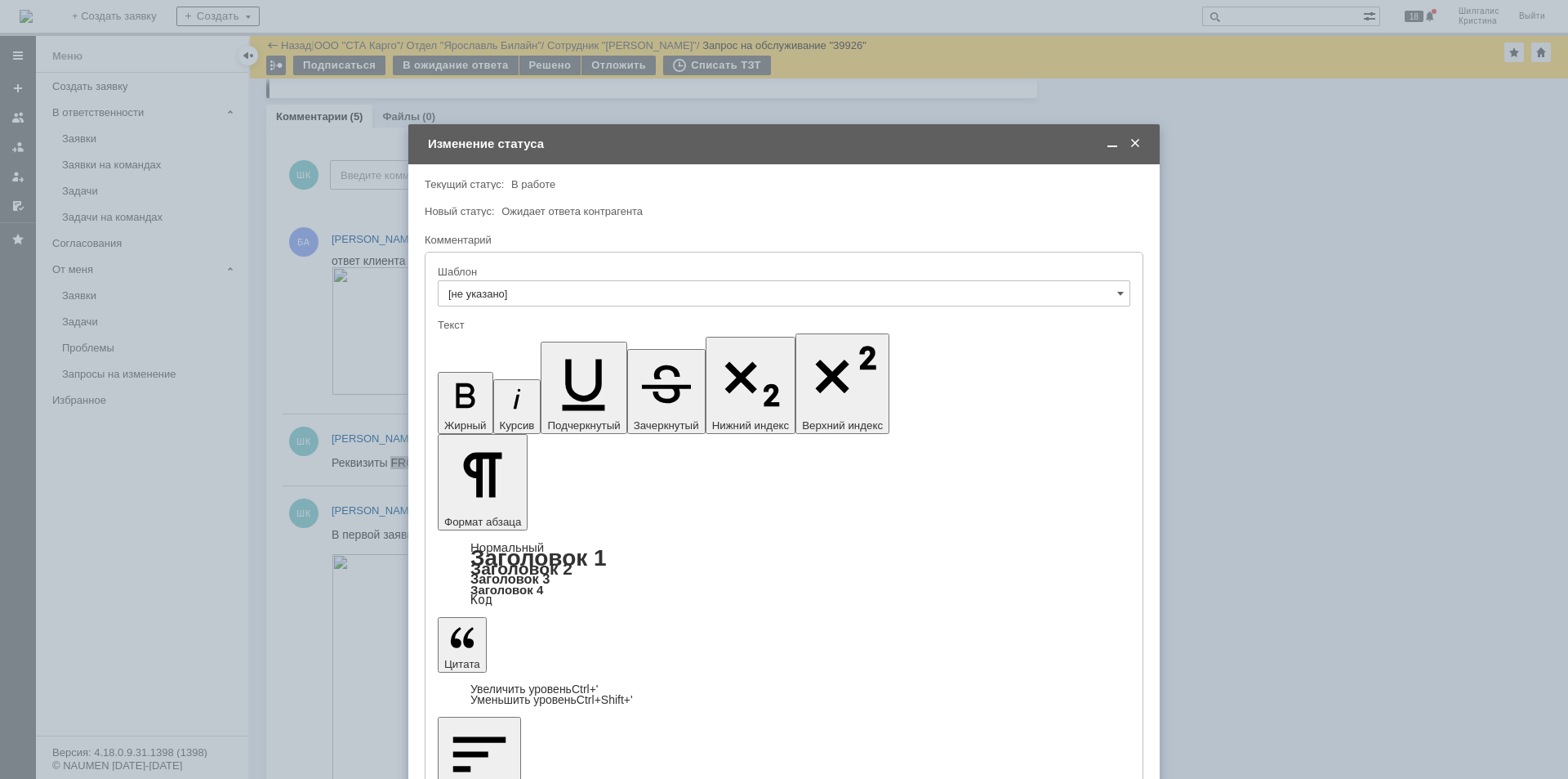
click at [453, 374] on icon "button" at bounding box center [466, 396] width 43 height 43
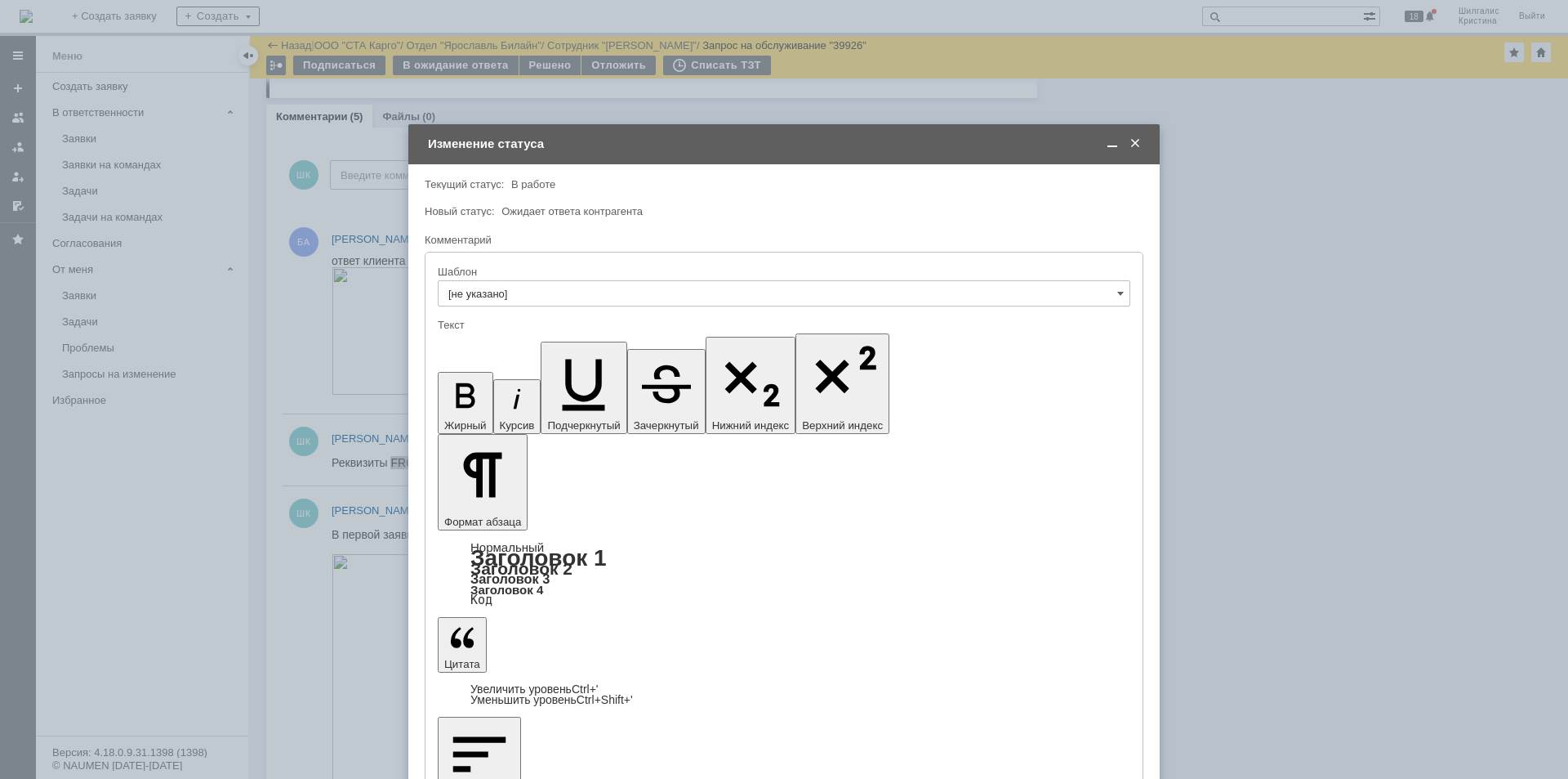
scroll to position [84, 0]
drag, startPoint x: 490, startPoint y: 4669, endPoint x: 591, endPoint y: 4672, distance: 101.0
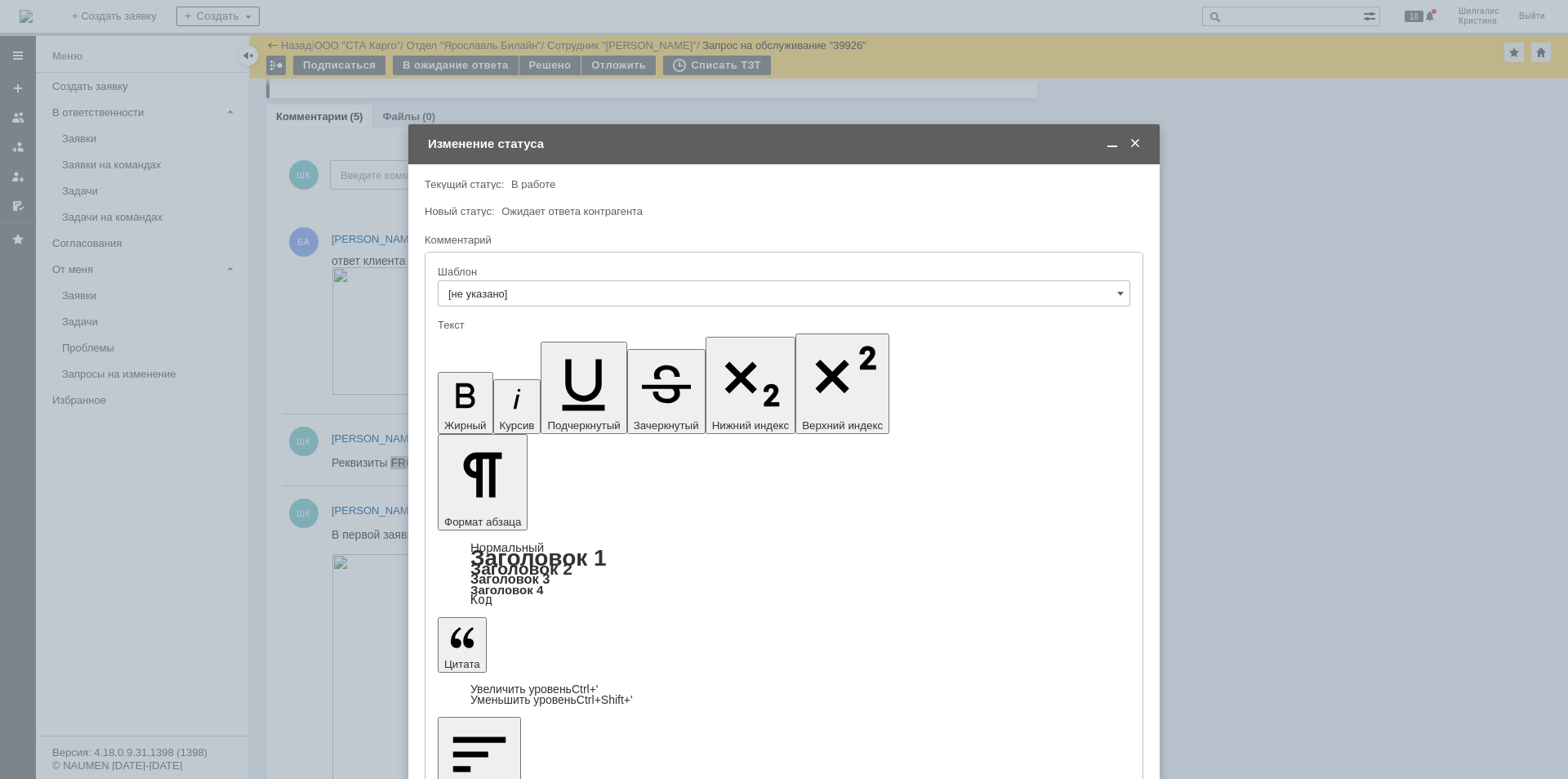
click at [456, 383] on icon "button" at bounding box center [465, 396] width 19 height 25
drag, startPoint x: 700, startPoint y: 4671, endPoint x: 615, endPoint y: 4673, distance: 85.0
click at [447, 374] on icon "button" at bounding box center [466, 396] width 43 height 43
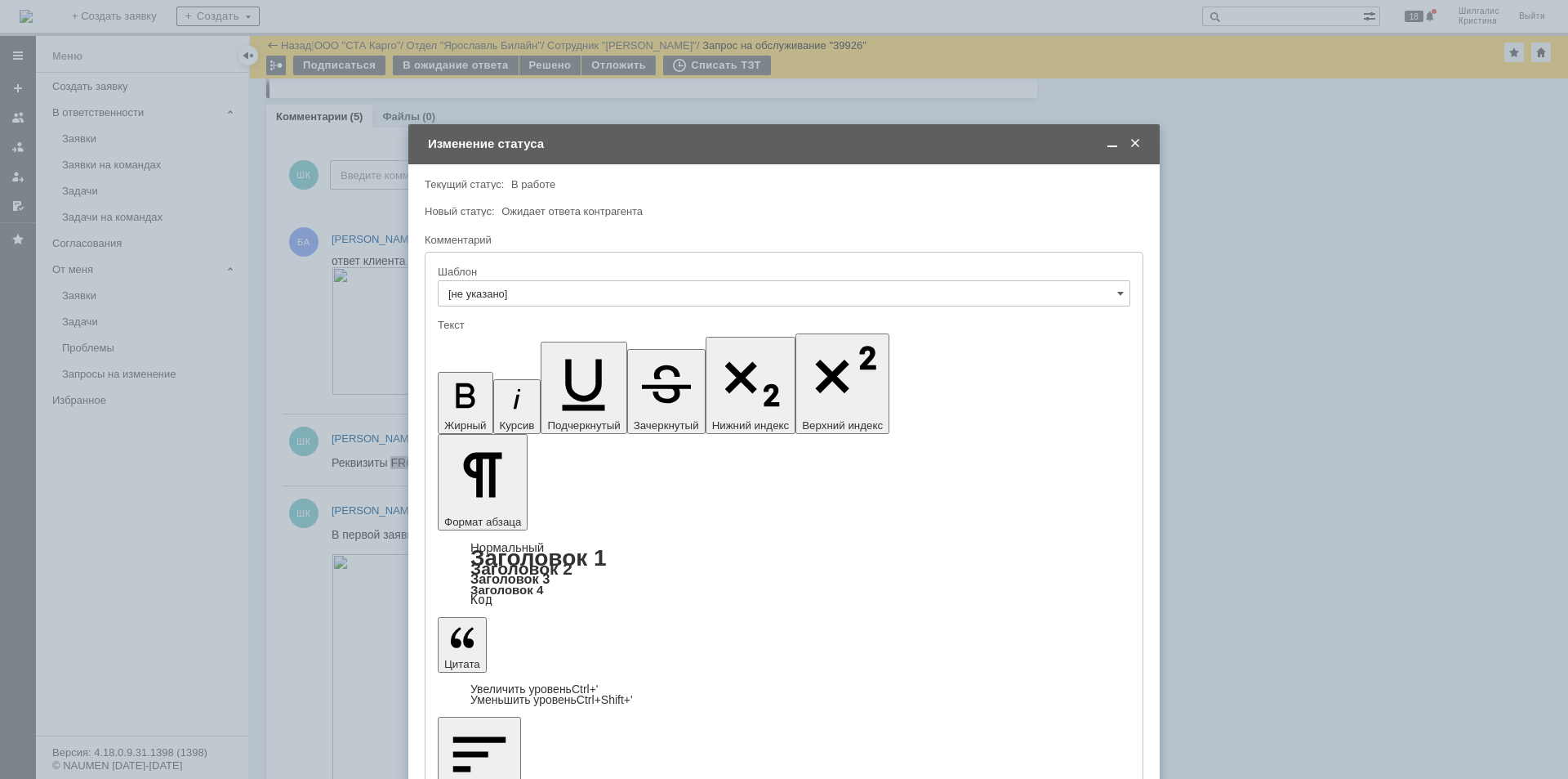
click at [456, 383] on icon "button" at bounding box center [465, 396] width 19 height 25
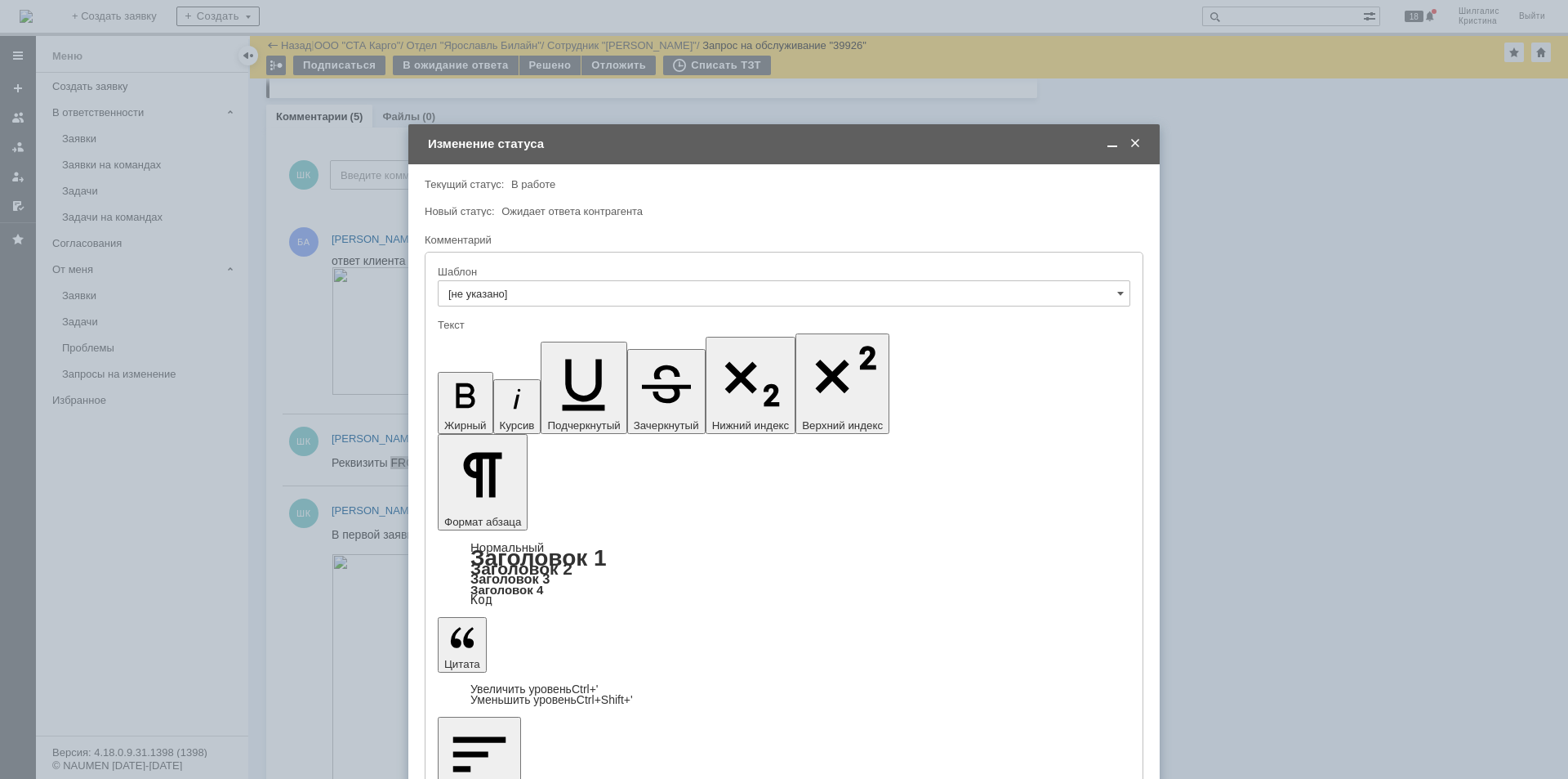
drag, startPoint x: 499, startPoint y: 4645, endPoint x: 395, endPoint y: 4515, distance: 166.5
copy div "В рамках ТЗ по обмену было реализовано следующее: Если " FROM_ORG_CODE " = " TO…"
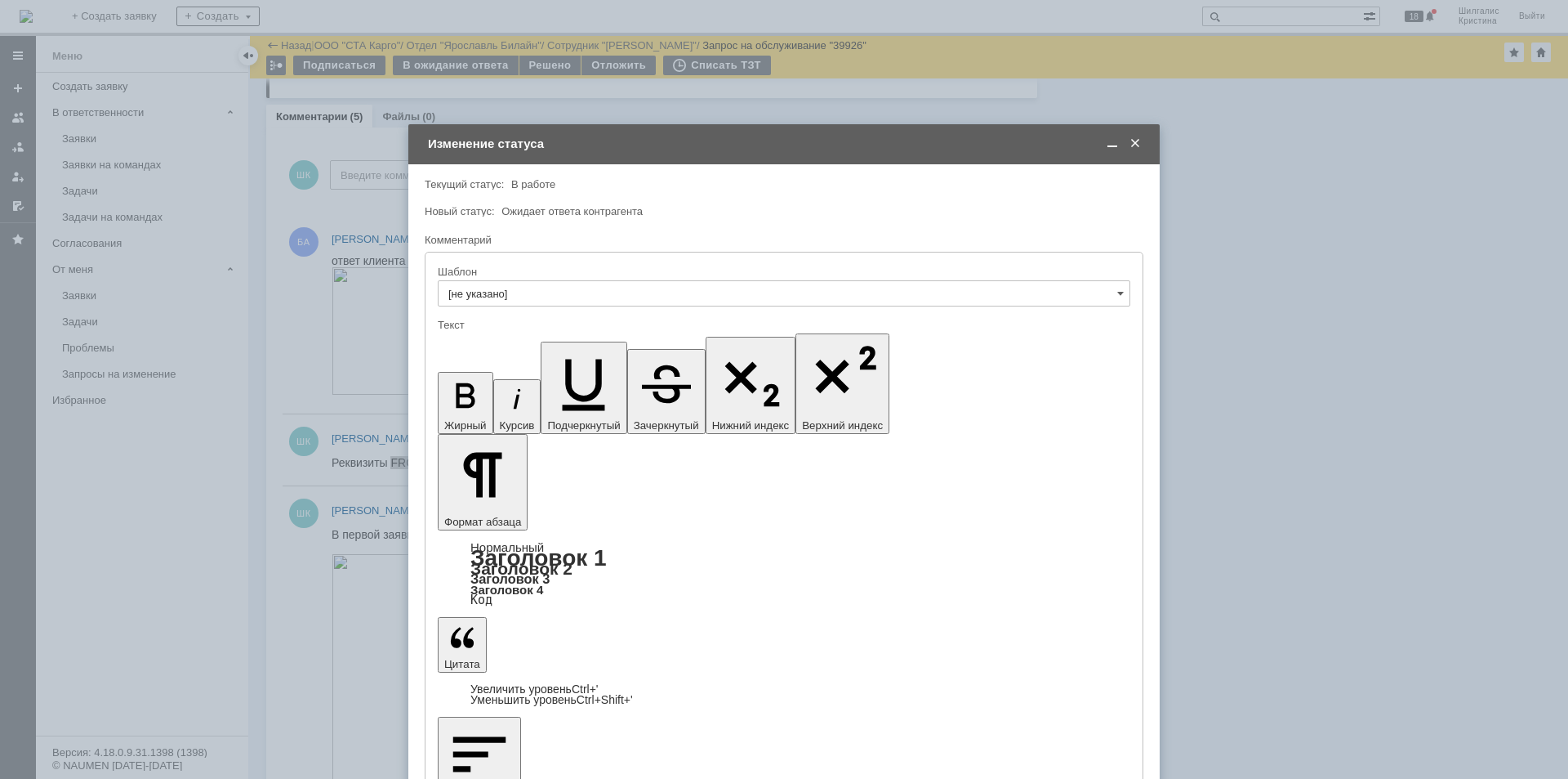
drag, startPoint x: 754, startPoint y: 4604, endPoint x: 401, endPoint y: 4582, distance: 353.7
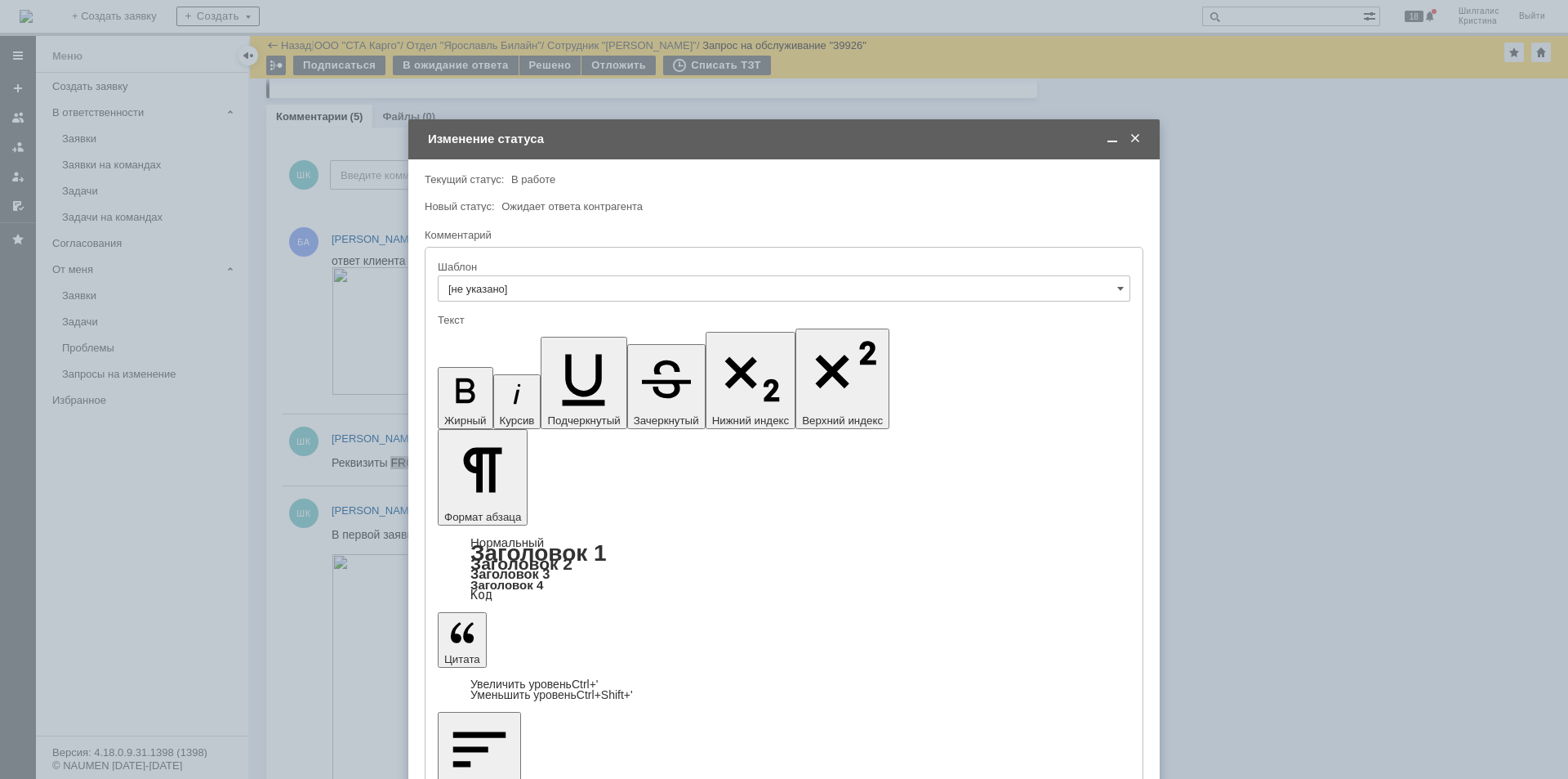
scroll to position [328, 7]
drag, startPoint x: 700, startPoint y: 4619, endPoint x: 613, endPoint y: 4620, distance: 87.0
click at [456, 378] on icon "button" at bounding box center [465, 391] width 19 height 25
drag, startPoint x: 598, startPoint y: 4622, endPoint x: 492, endPoint y: 4622, distance: 106.0
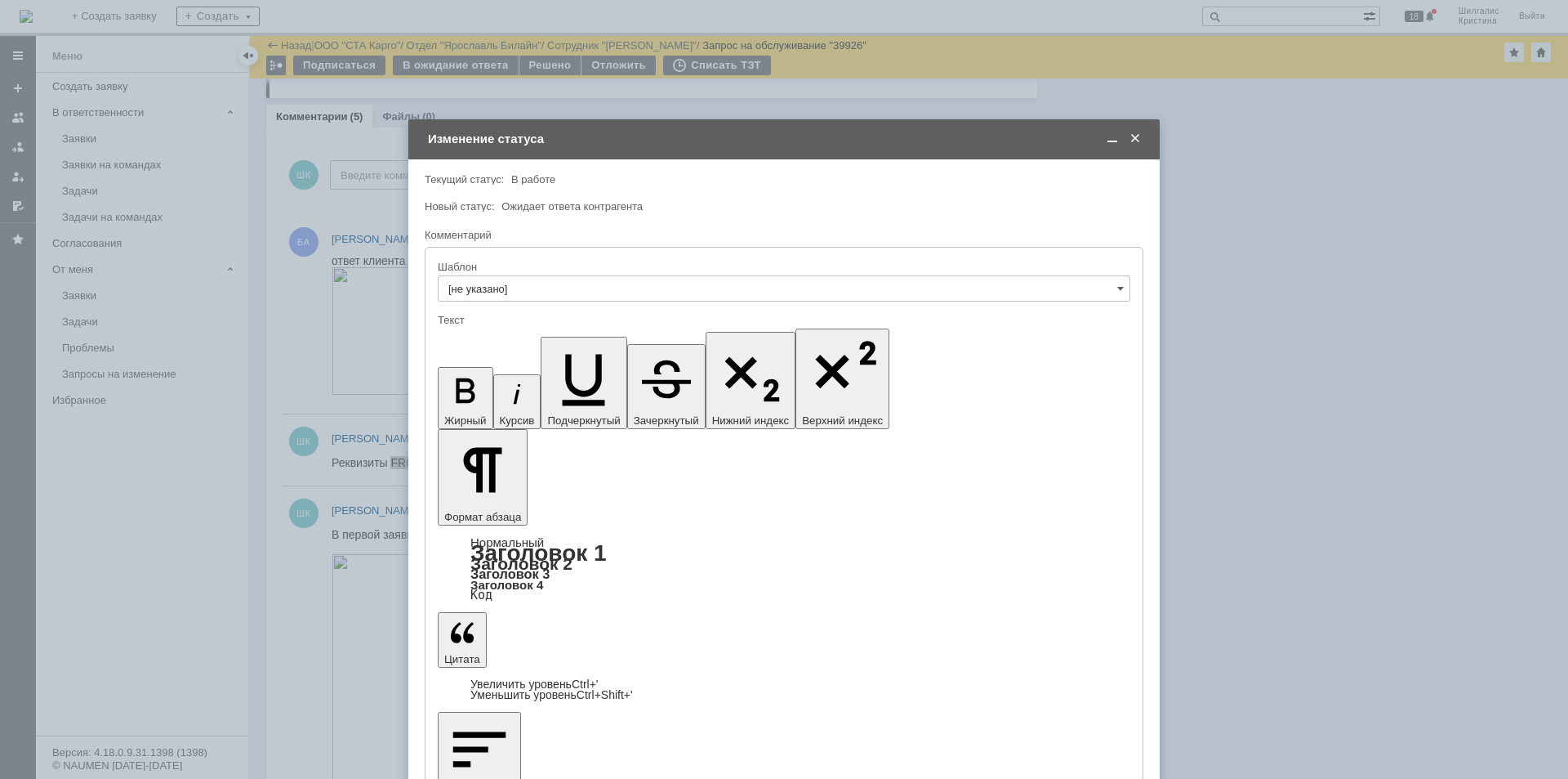
click at [456, 378] on icon "button" at bounding box center [465, 391] width 19 height 25
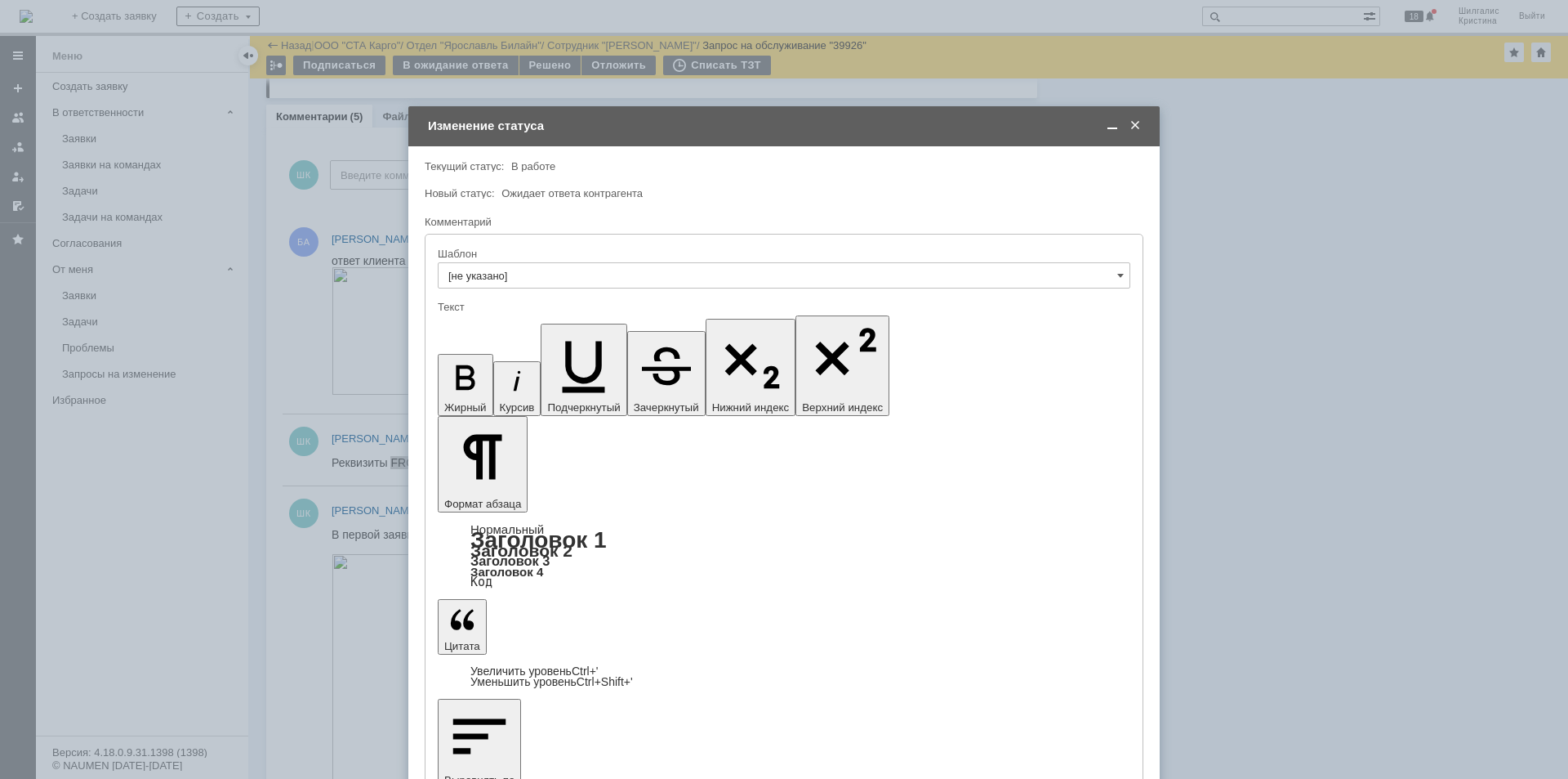
scroll to position [281, 7]
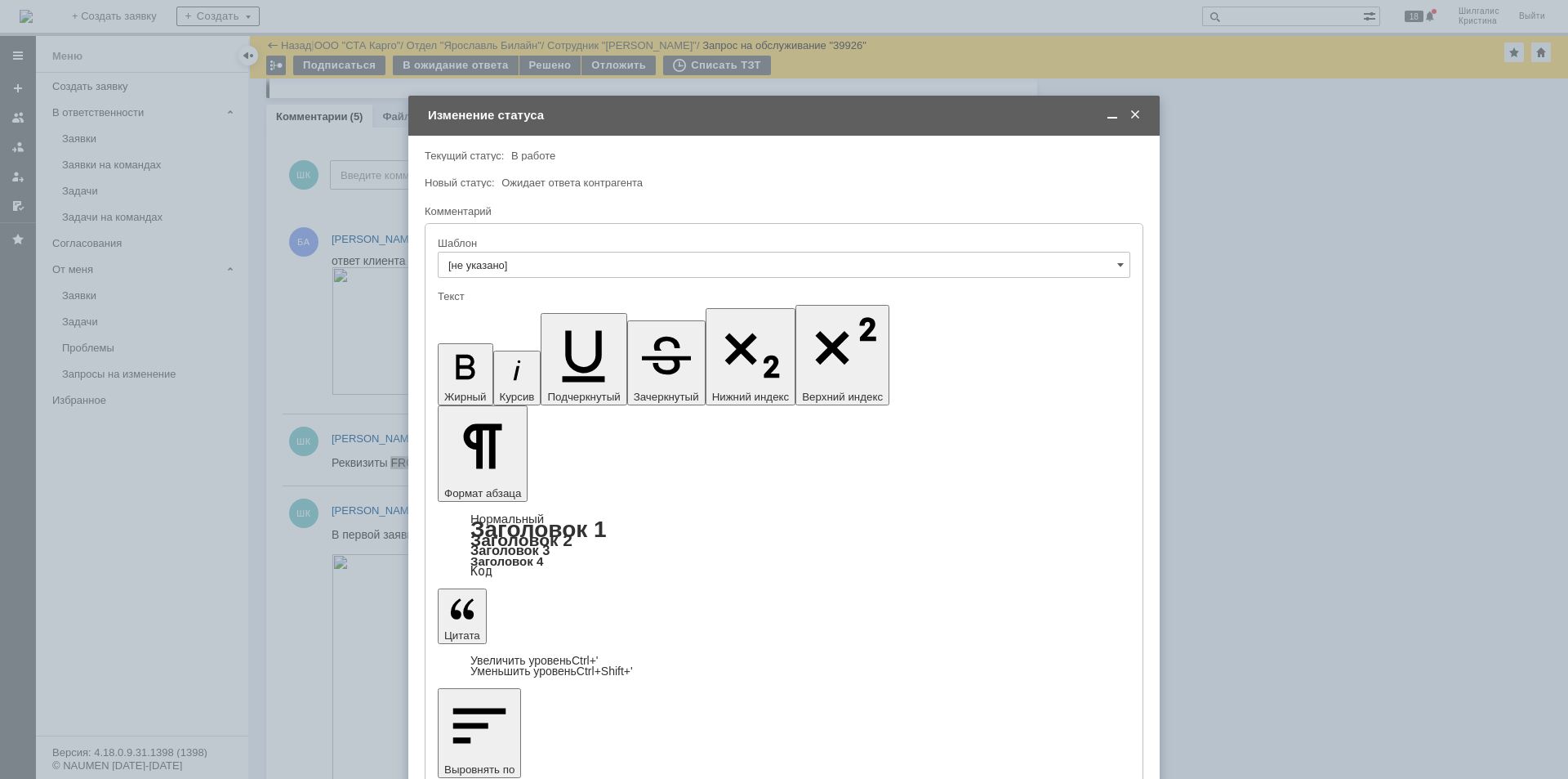
drag, startPoint x: 581, startPoint y: 4726, endPoint x: 435, endPoint y: 4578, distance: 207.9
copy body "В рамках реализации изначального ТЗ было решено использовать сравнение тэгов FR…"
drag, startPoint x: 578, startPoint y: 4729, endPoint x: 401, endPoint y: 4527, distance: 268.6
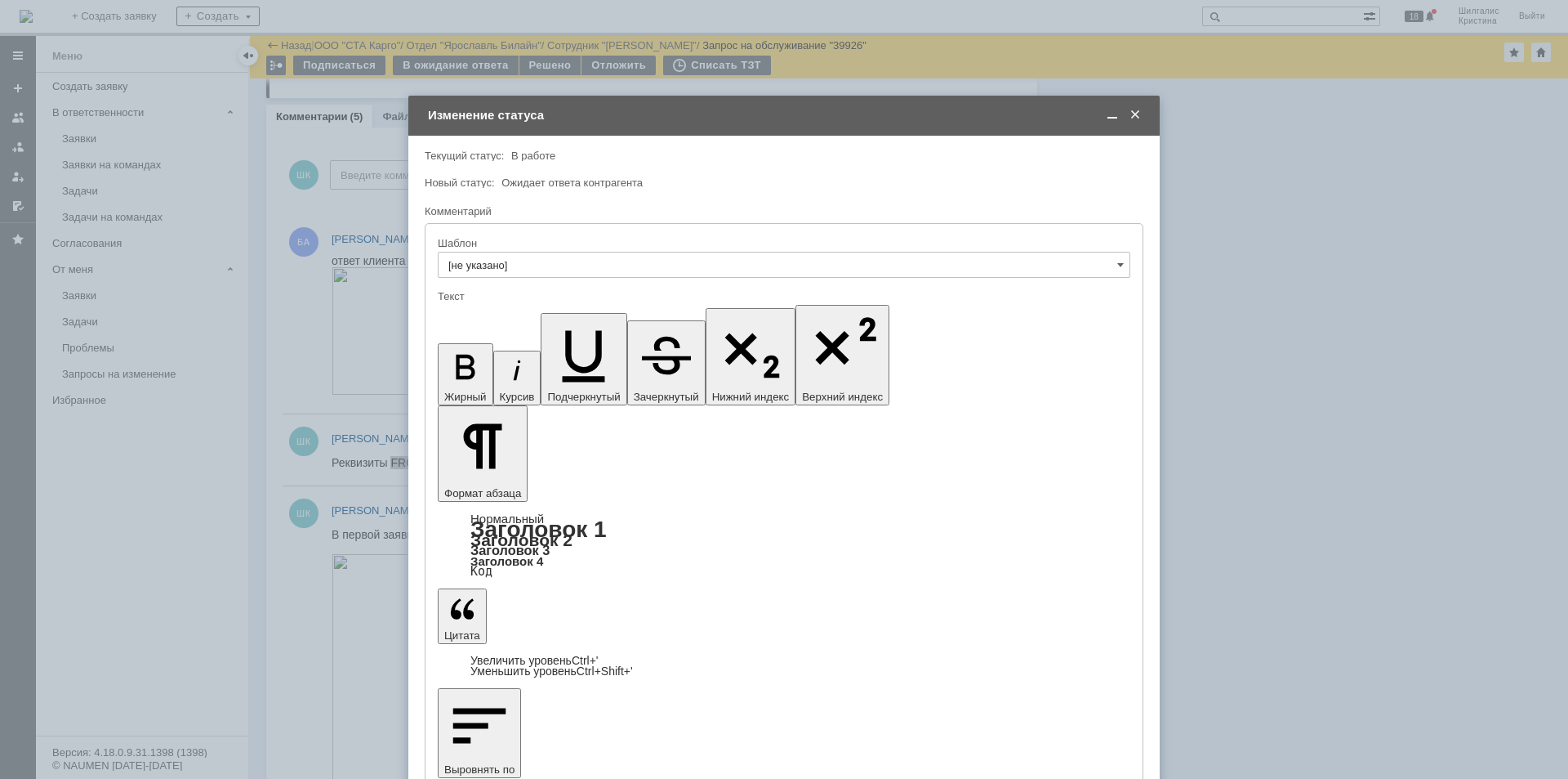
drag, startPoint x: 571, startPoint y: 4727, endPoint x: 400, endPoint y: 4513, distance: 273.9
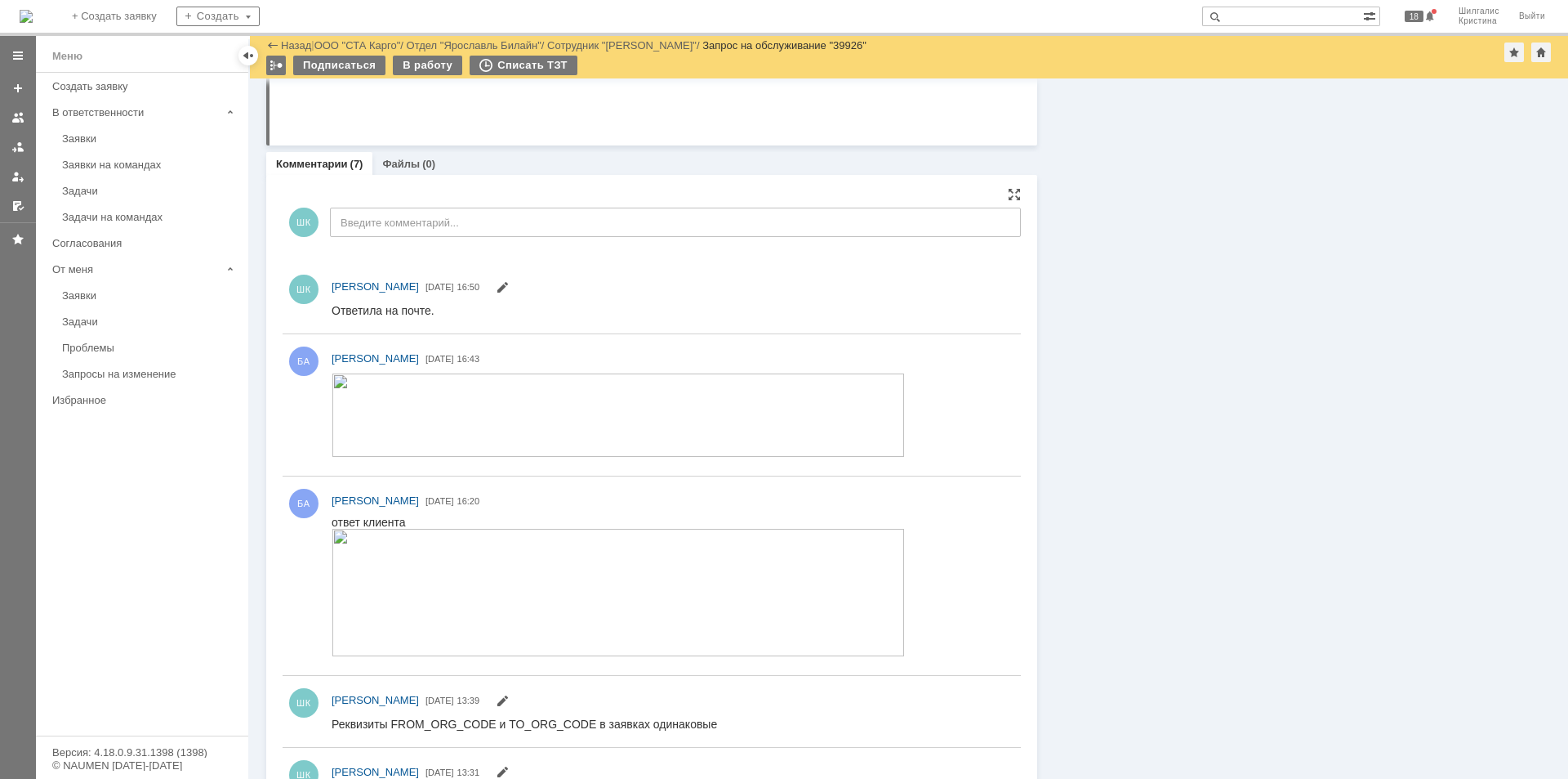
scroll to position [1305, 0]
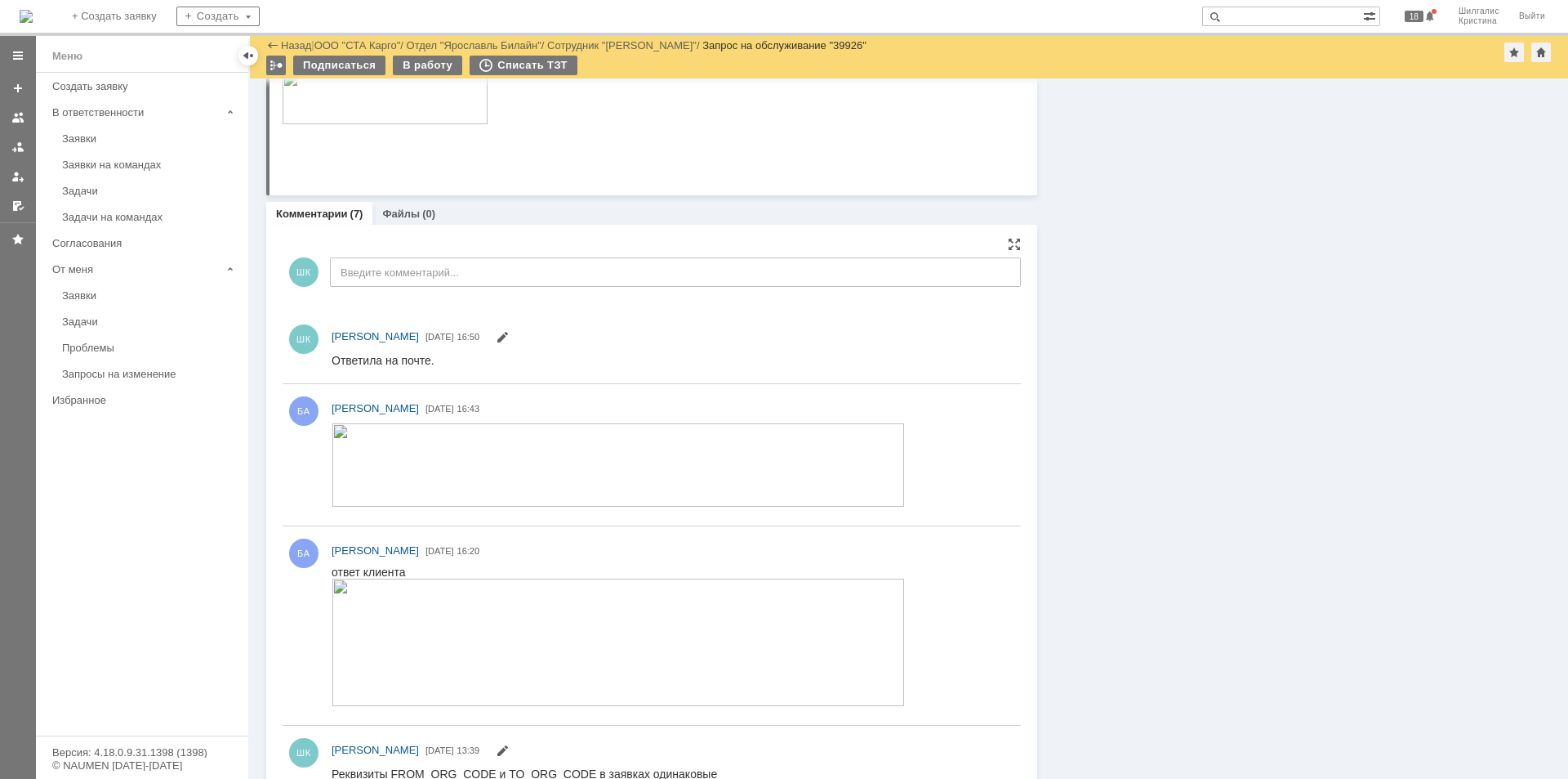
click at [365, 442] on img at bounding box center [618, 463] width 573 height 83
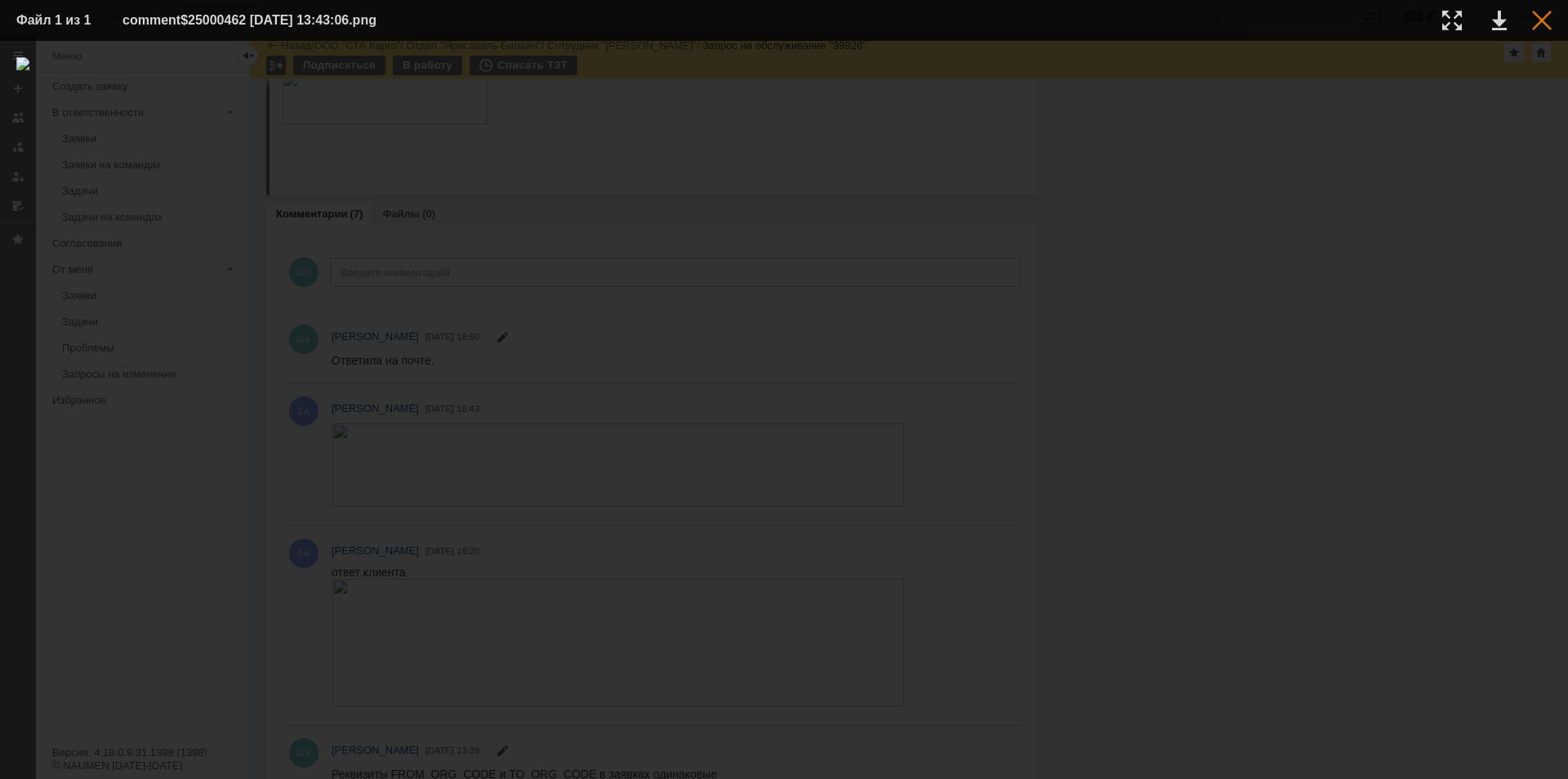
click at [1541, 18] on div at bounding box center [1542, 21] width 20 height 20
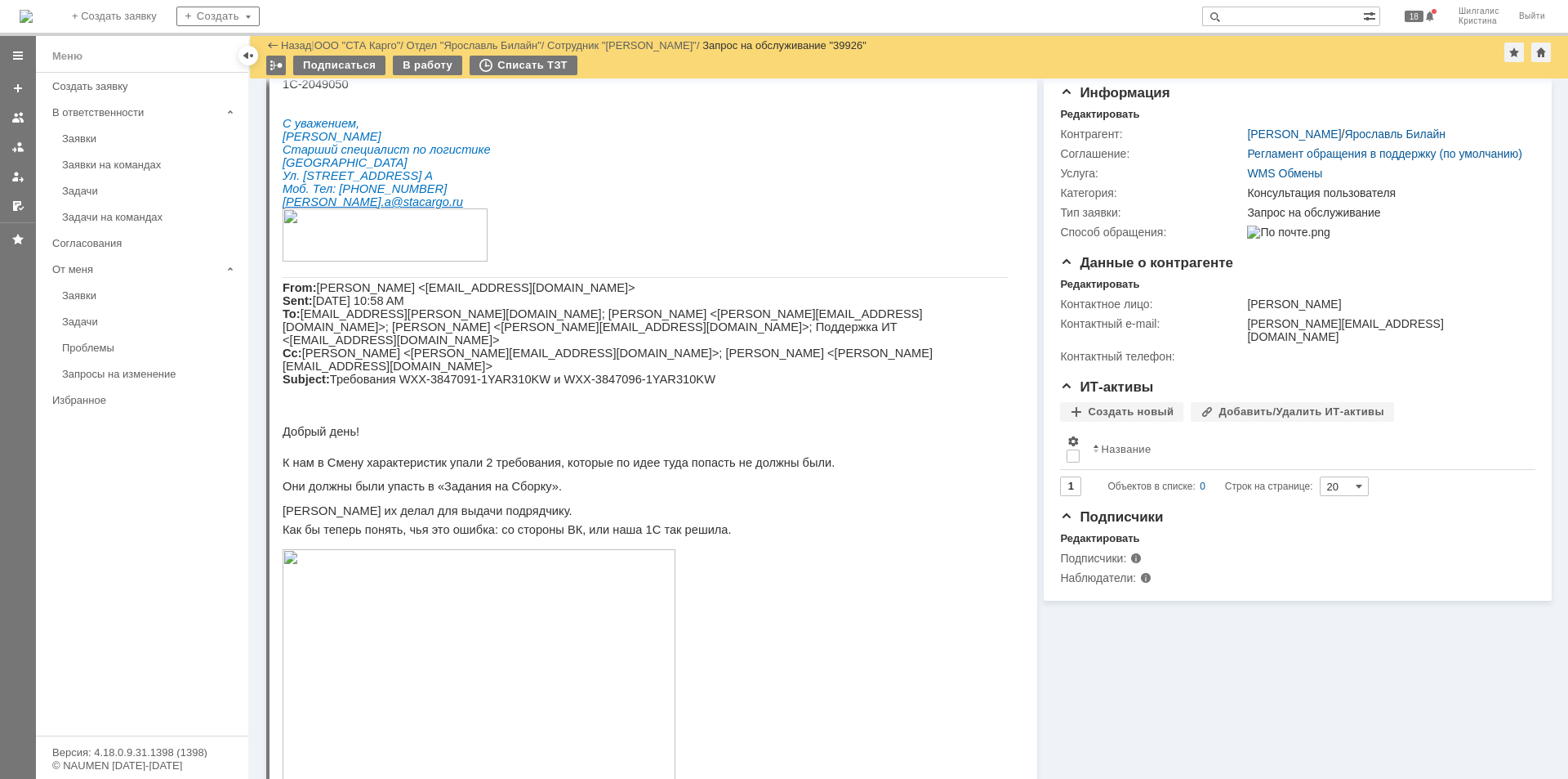
scroll to position [0, 0]
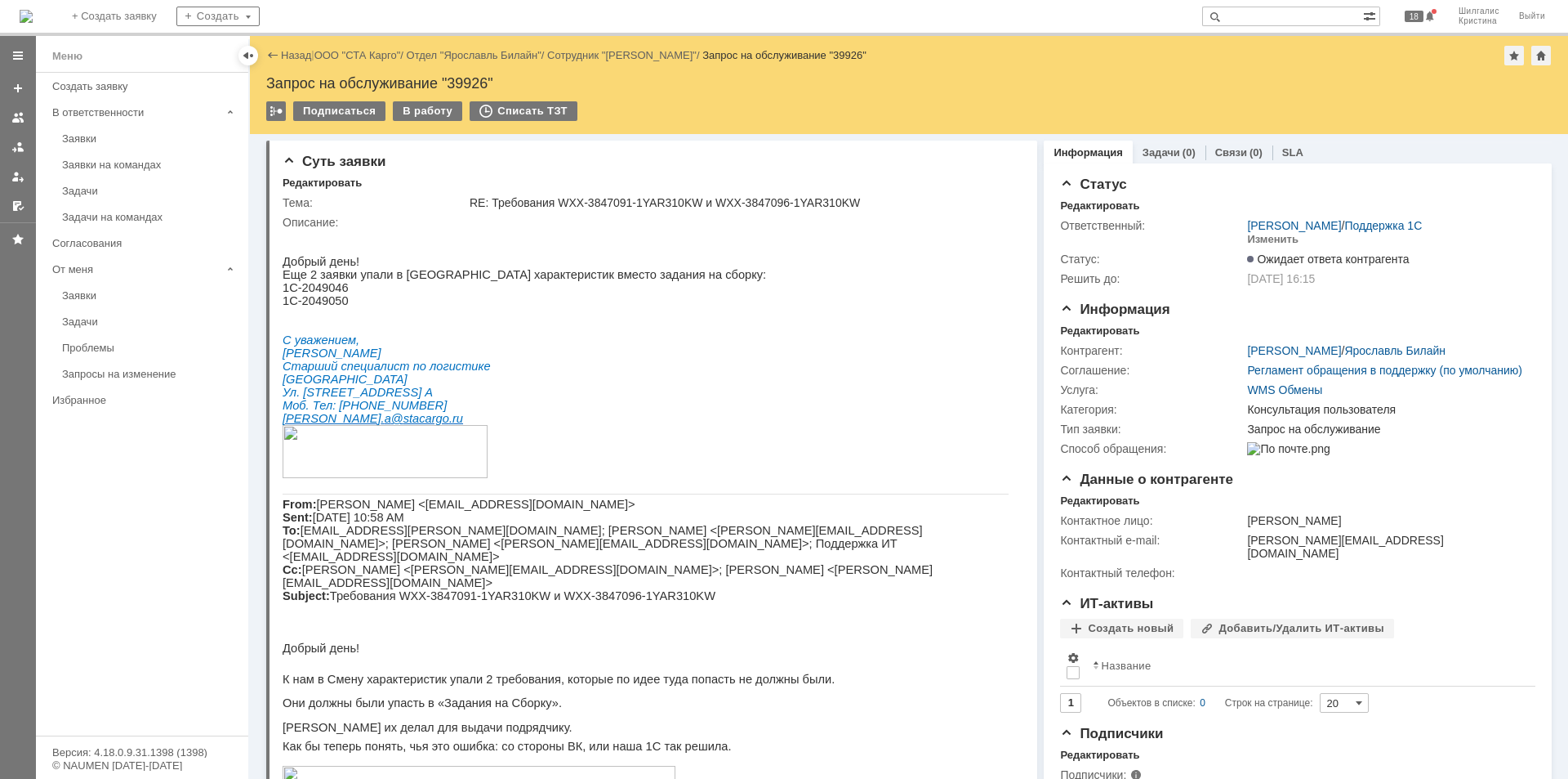
click at [371, 59] on link "ООО "СТА Карго"" at bounding box center [358, 54] width 87 height 12
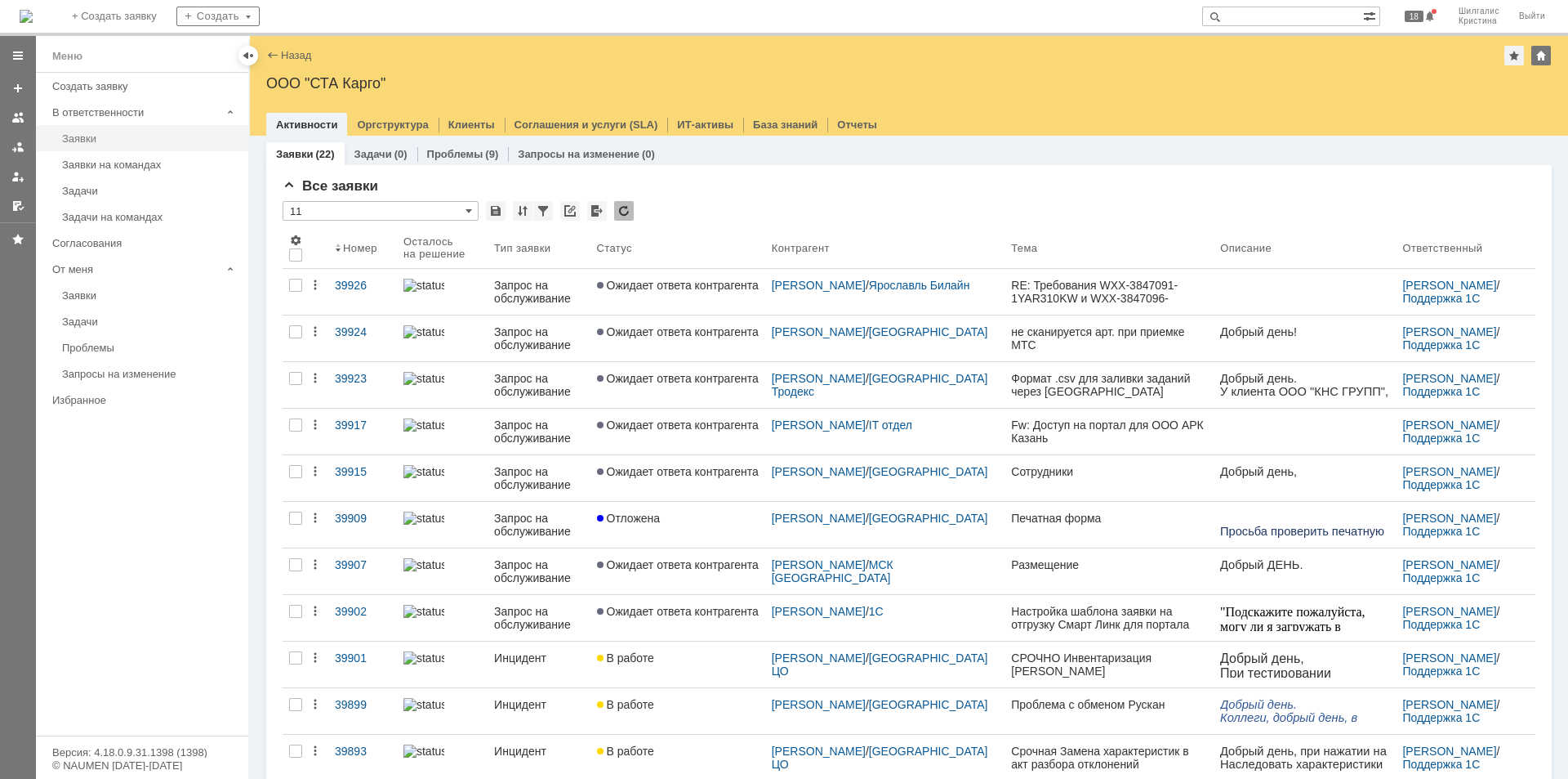
click at [129, 136] on div "Заявки" at bounding box center [150, 138] width 176 height 12
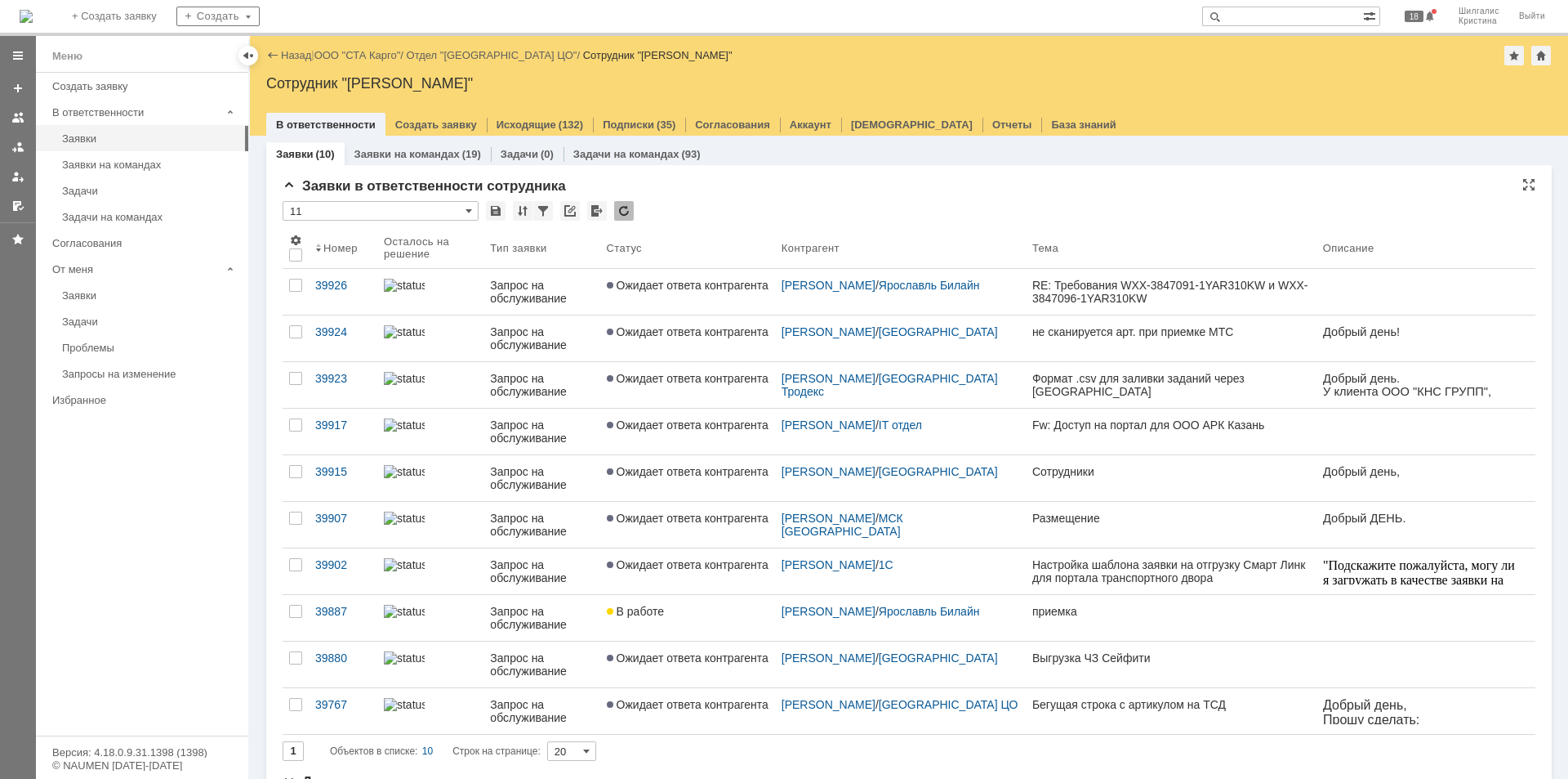
click at [718, 207] on div "* 11" at bounding box center [909, 212] width 1252 height 21
click at [733, 200] on div "Заявки в ответственности сотрудника * 11 Результаты поиска: 1 Объектов в списке…" at bounding box center [909, 476] width 1252 height 596
click at [352, 53] on link "ООО "СТА Карго"" at bounding box center [358, 54] width 87 height 12
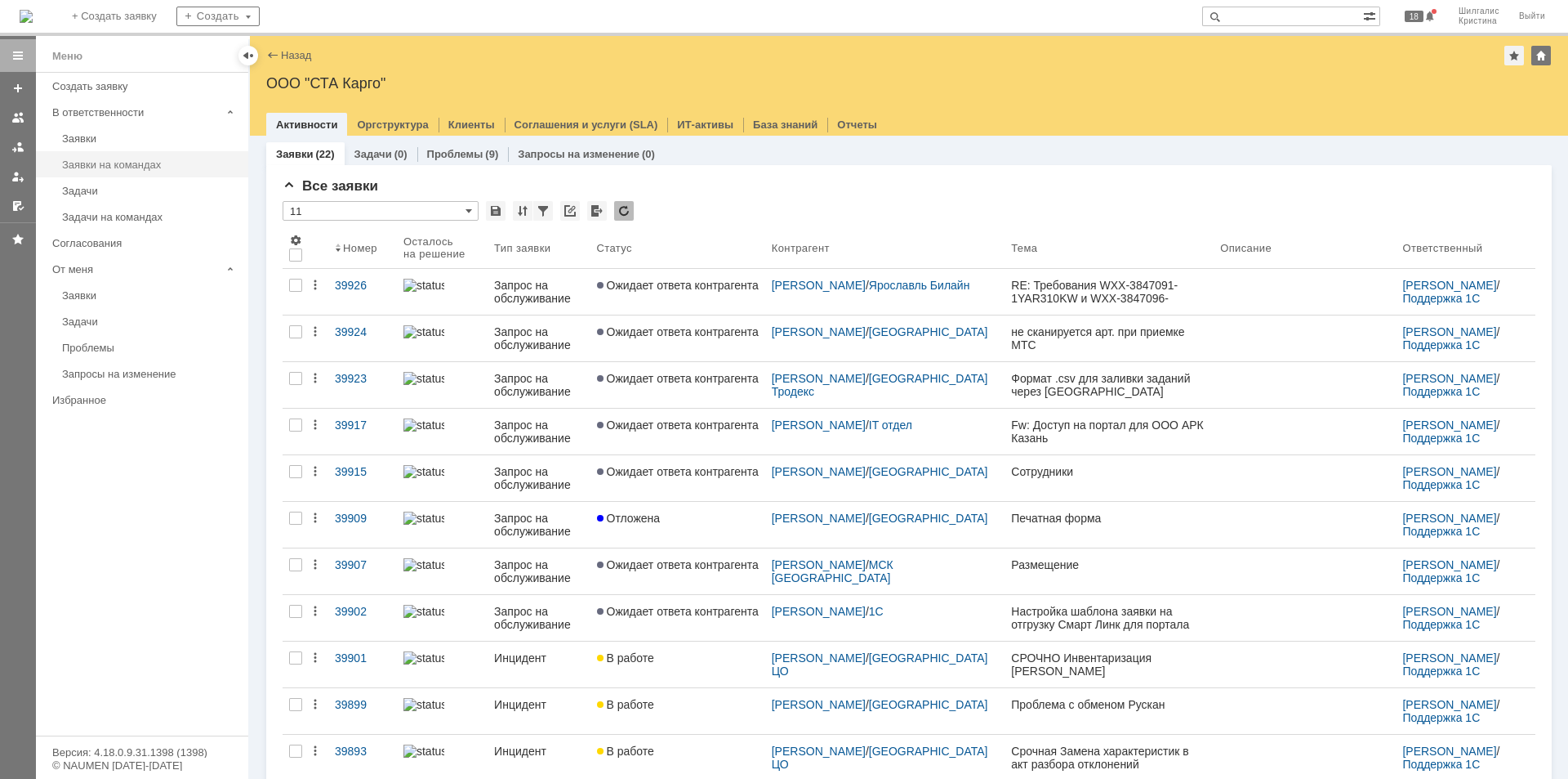
click at [130, 167] on div "Заявки на командах" at bounding box center [150, 164] width 176 height 12
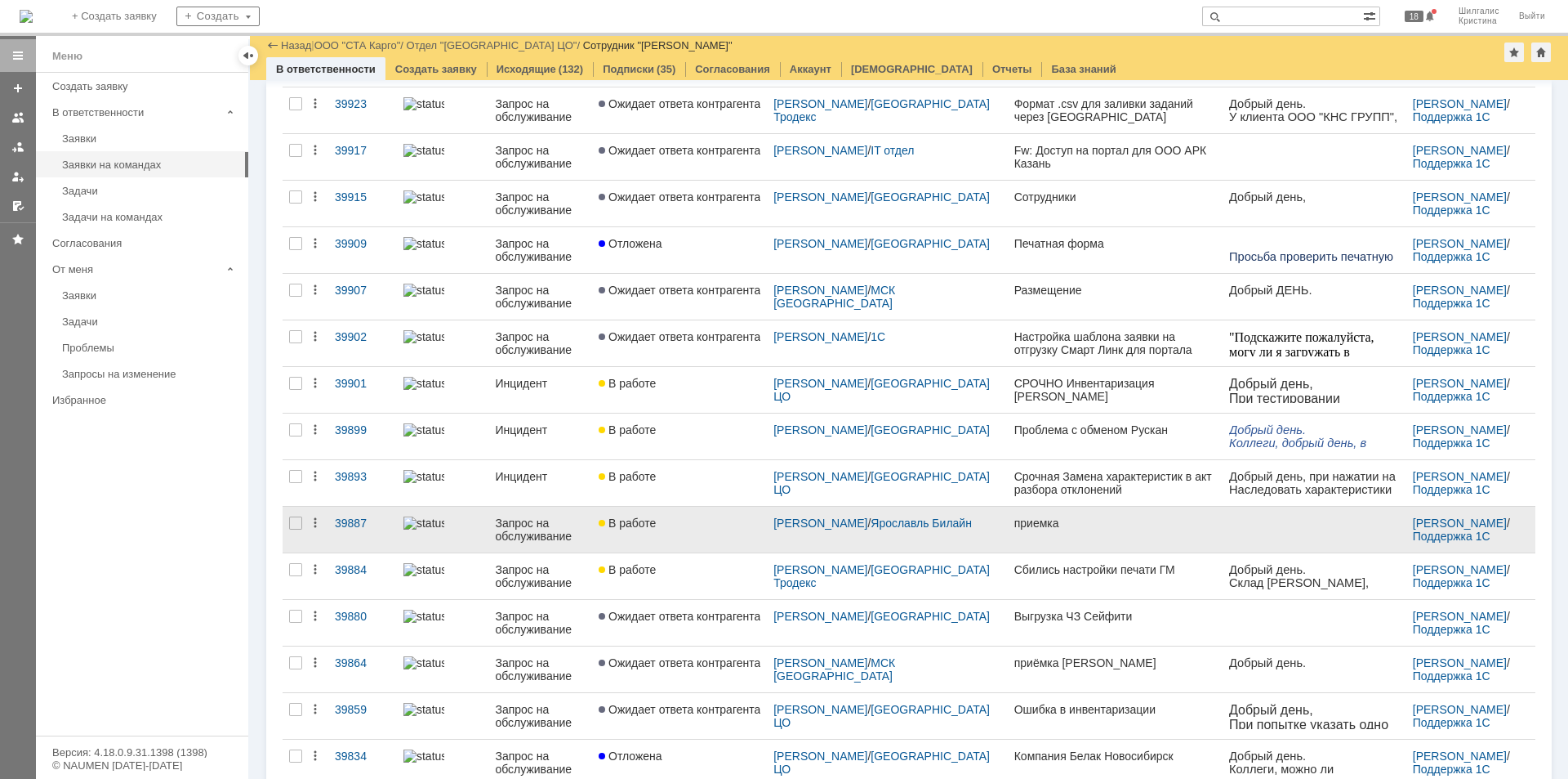
click at [703, 522] on div "В работе" at bounding box center [680, 523] width 161 height 13
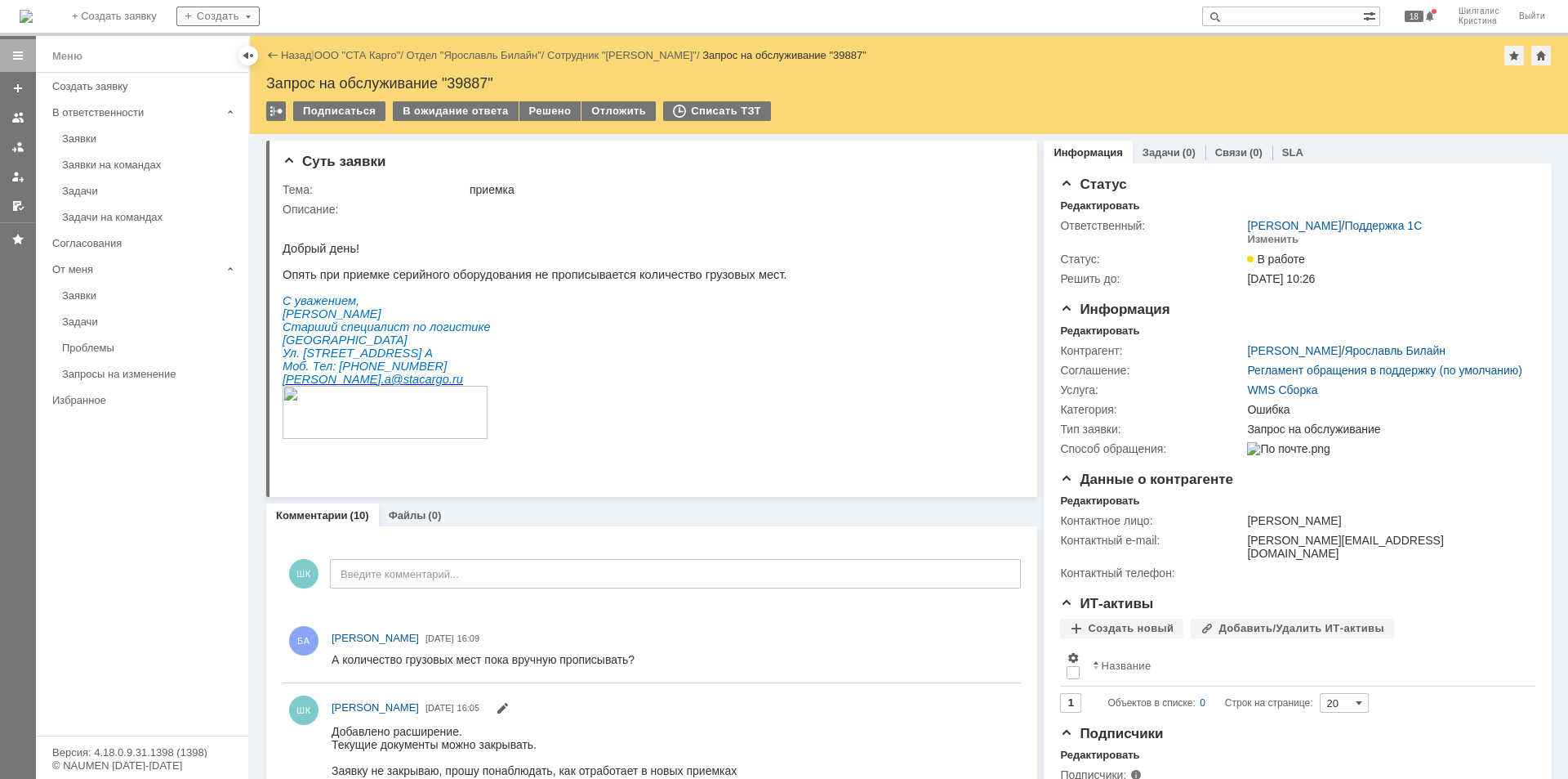
click at [467, 99] on div "Назад | ООО "СТА Карго" / Отдел "Ярославль Билайн" / Сотрудник "[PERSON_NAME]" …" at bounding box center [909, 85] width 1318 height 98
click at [465, 112] on div "В ожидание ответа" at bounding box center [456, 111] width 125 height 20
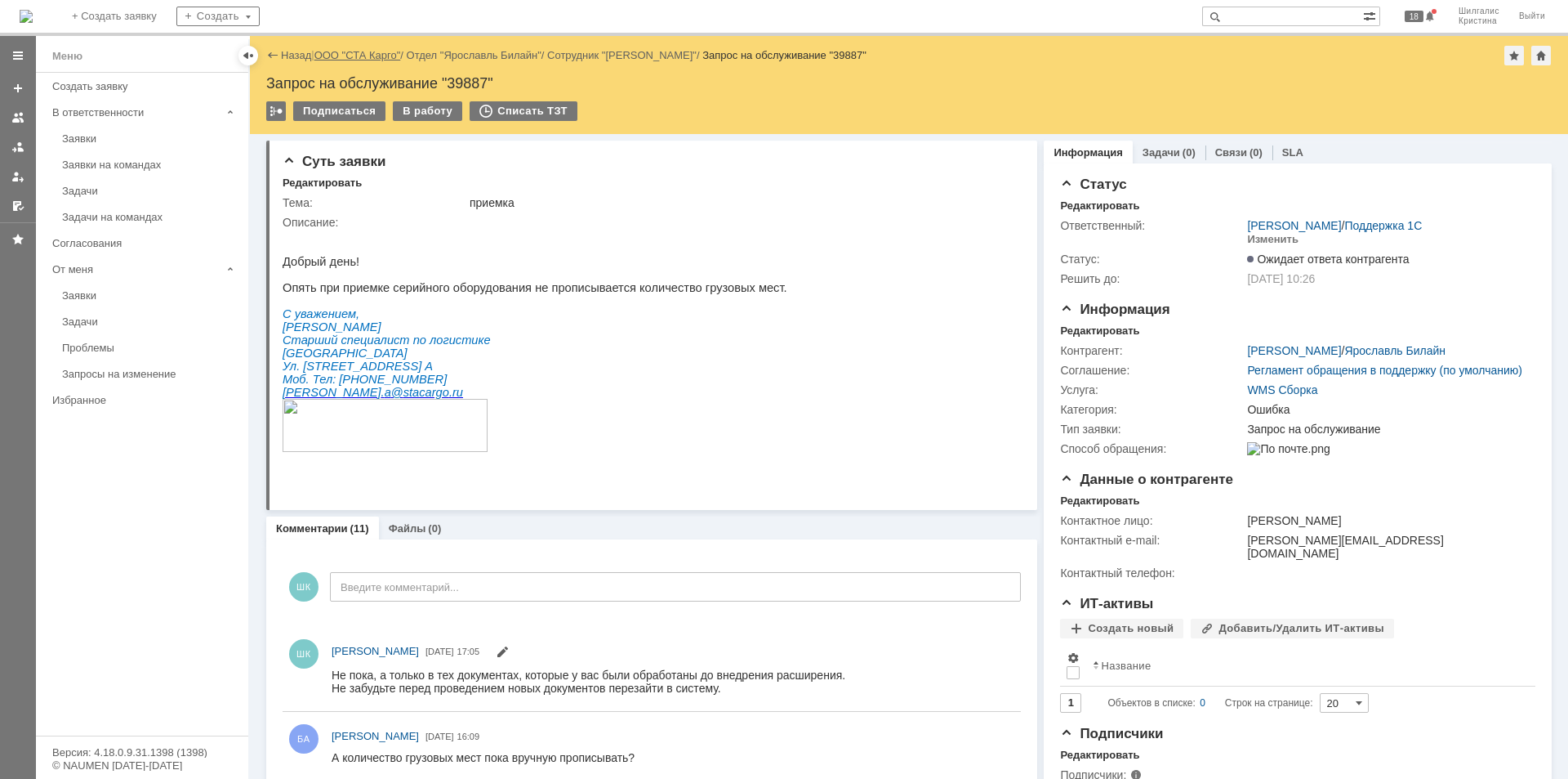
click at [361, 57] on link "ООО "СТА Карго"" at bounding box center [358, 54] width 87 height 12
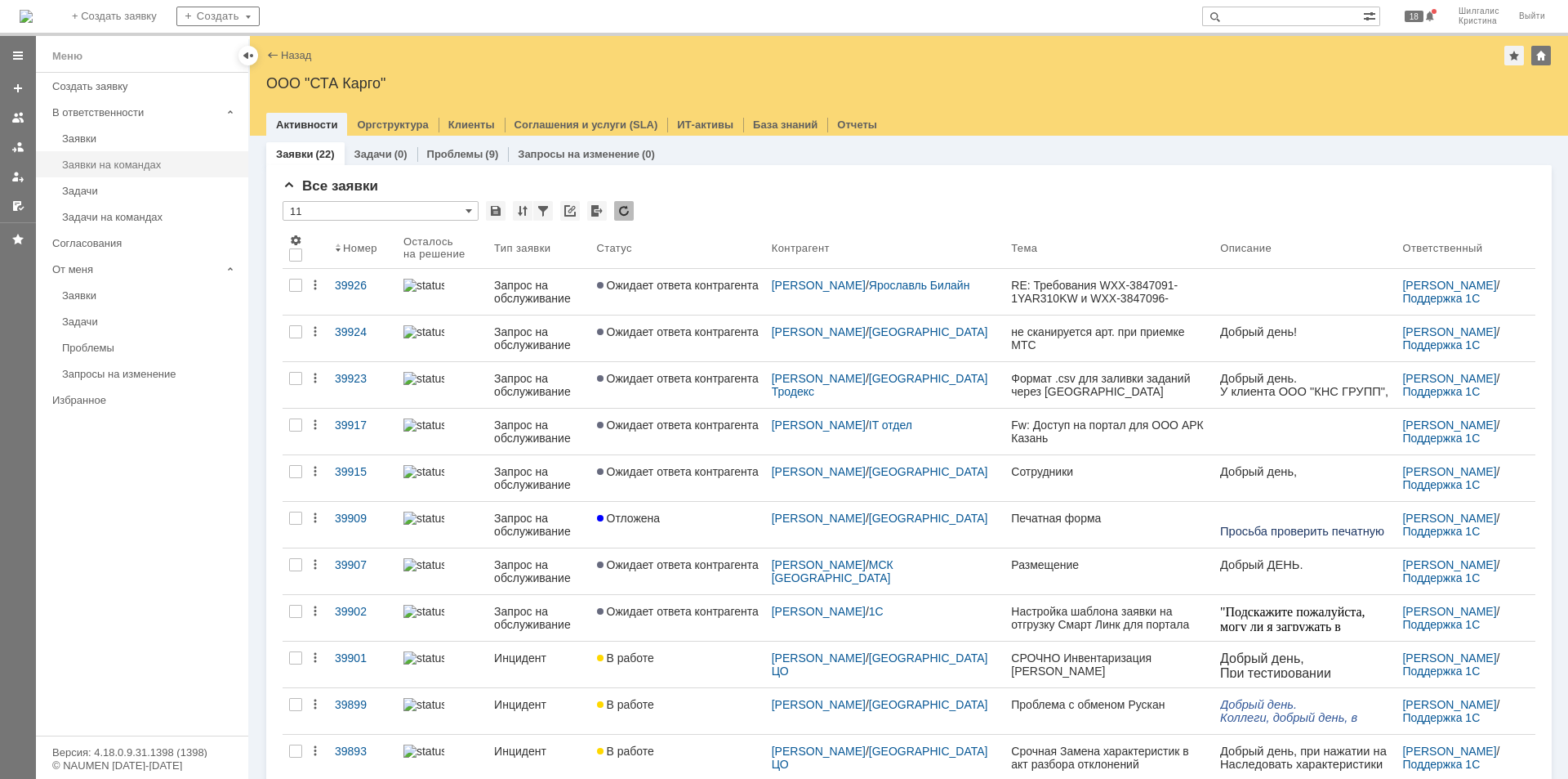
click at [133, 170] on div "Заявки на командах" at bounding box center [150, 164] width 176 height 12
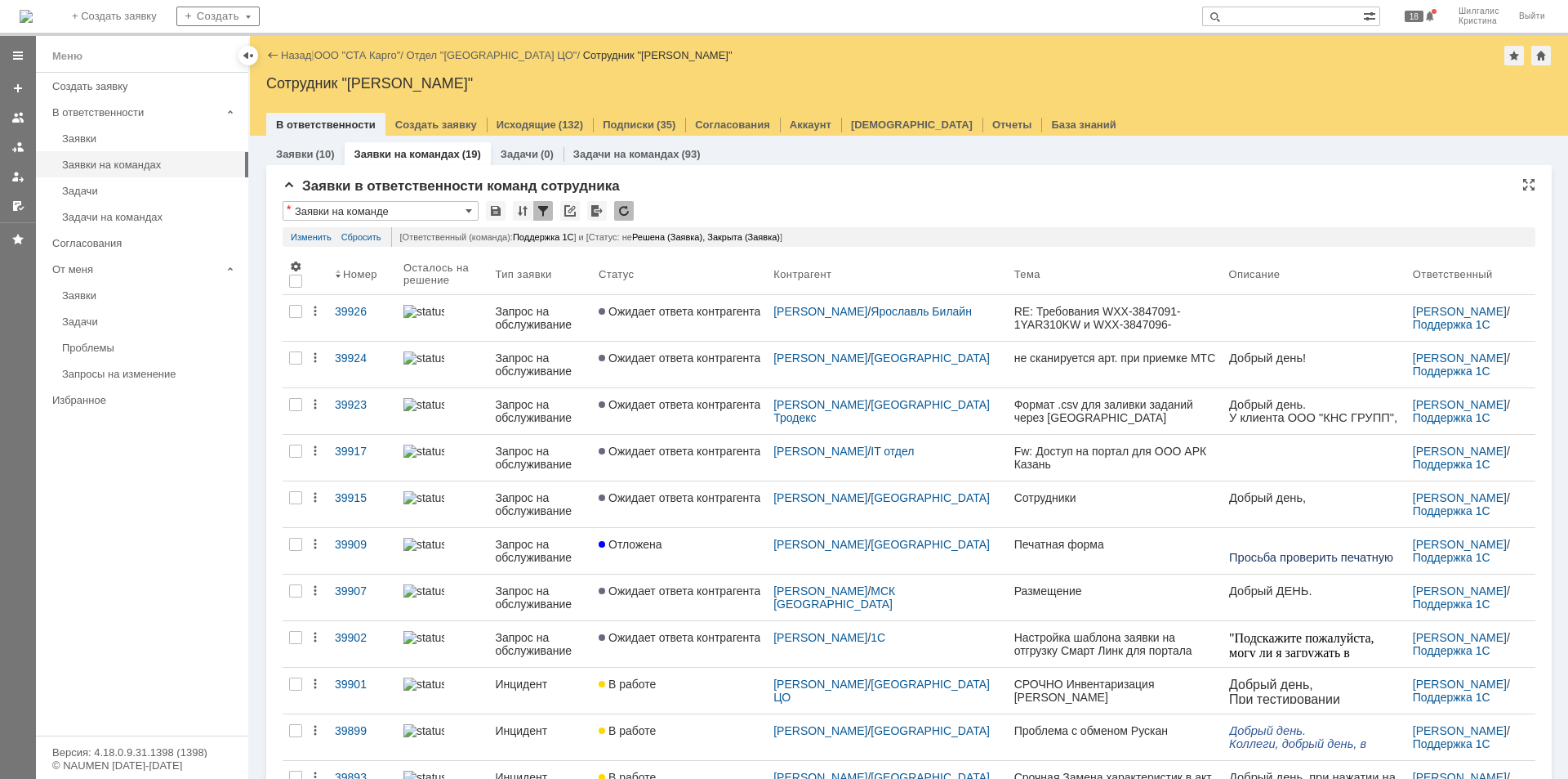
click at [771, 206] on div "* Заявки на команде" at bounding box center [909, 212] width 1252 height 21
click at [75, 133] on div "Заявки" at bounding box center [150, 138] width 176 height 12
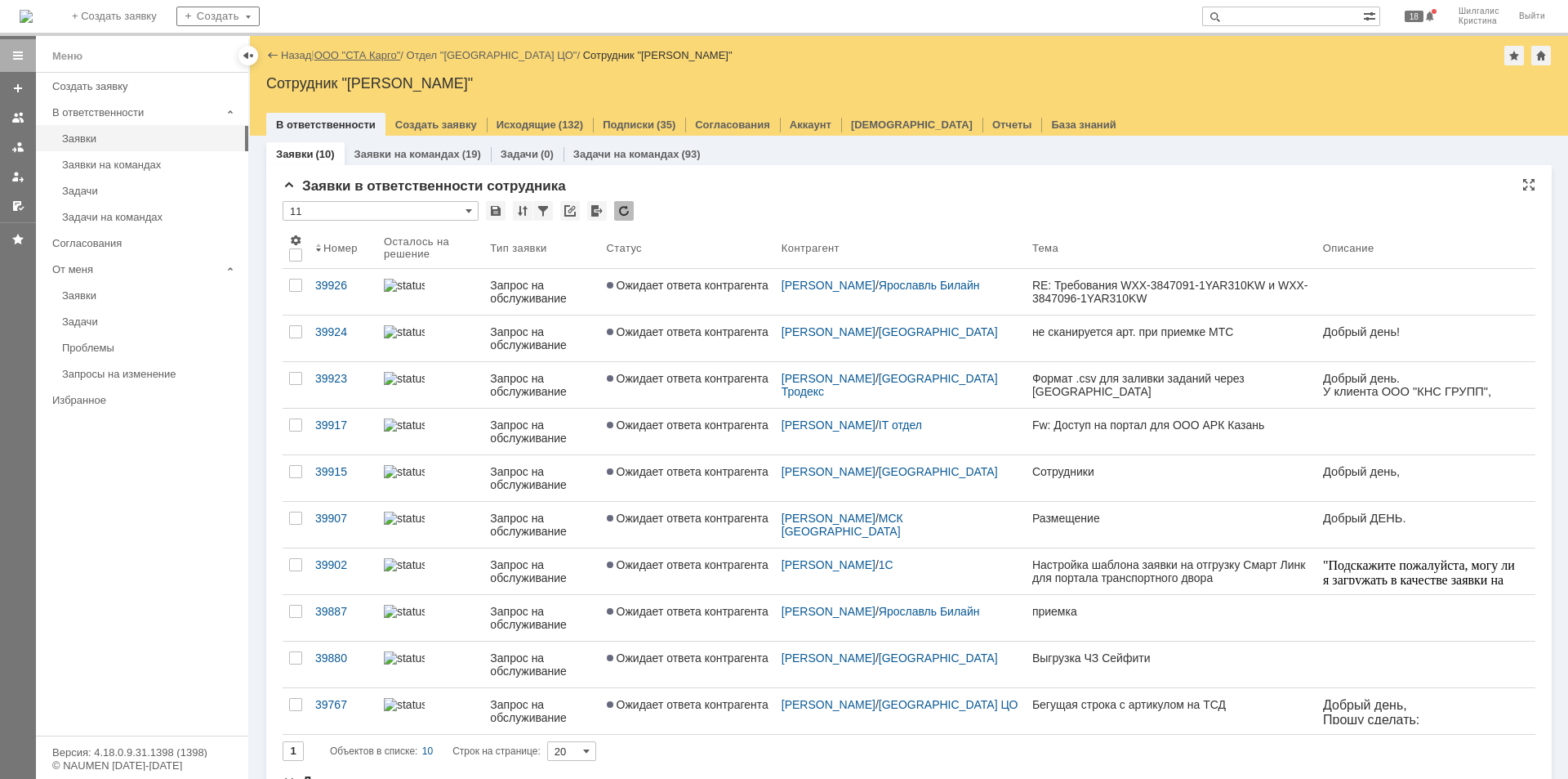
click at [344, 52] on link "ООО "СТА Карго"" at bounding box center [358, 54] width 87 height 12
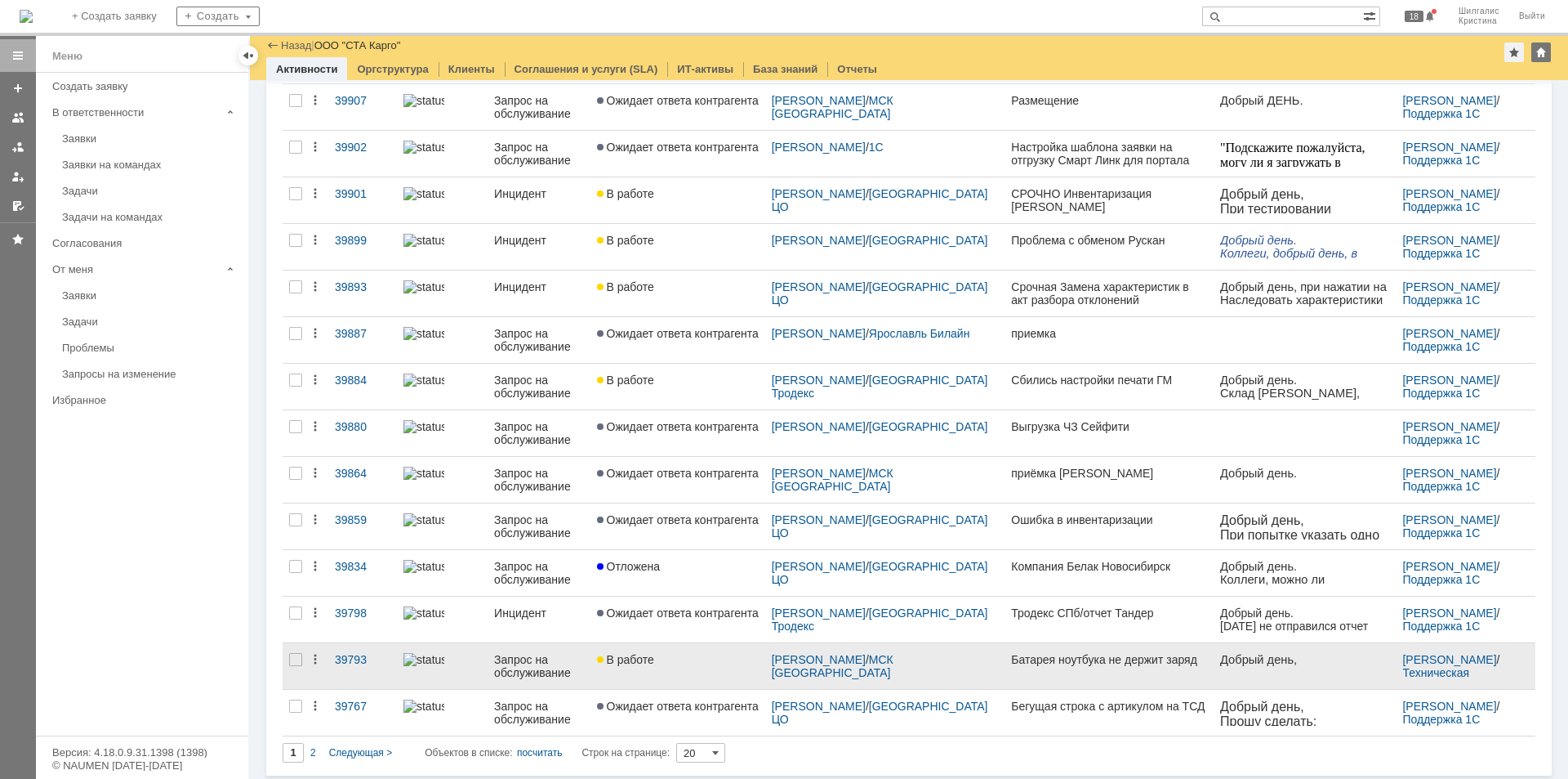
click at [669, 650] on link "В работе" at bounding box center [678, 666] width 175 height 46
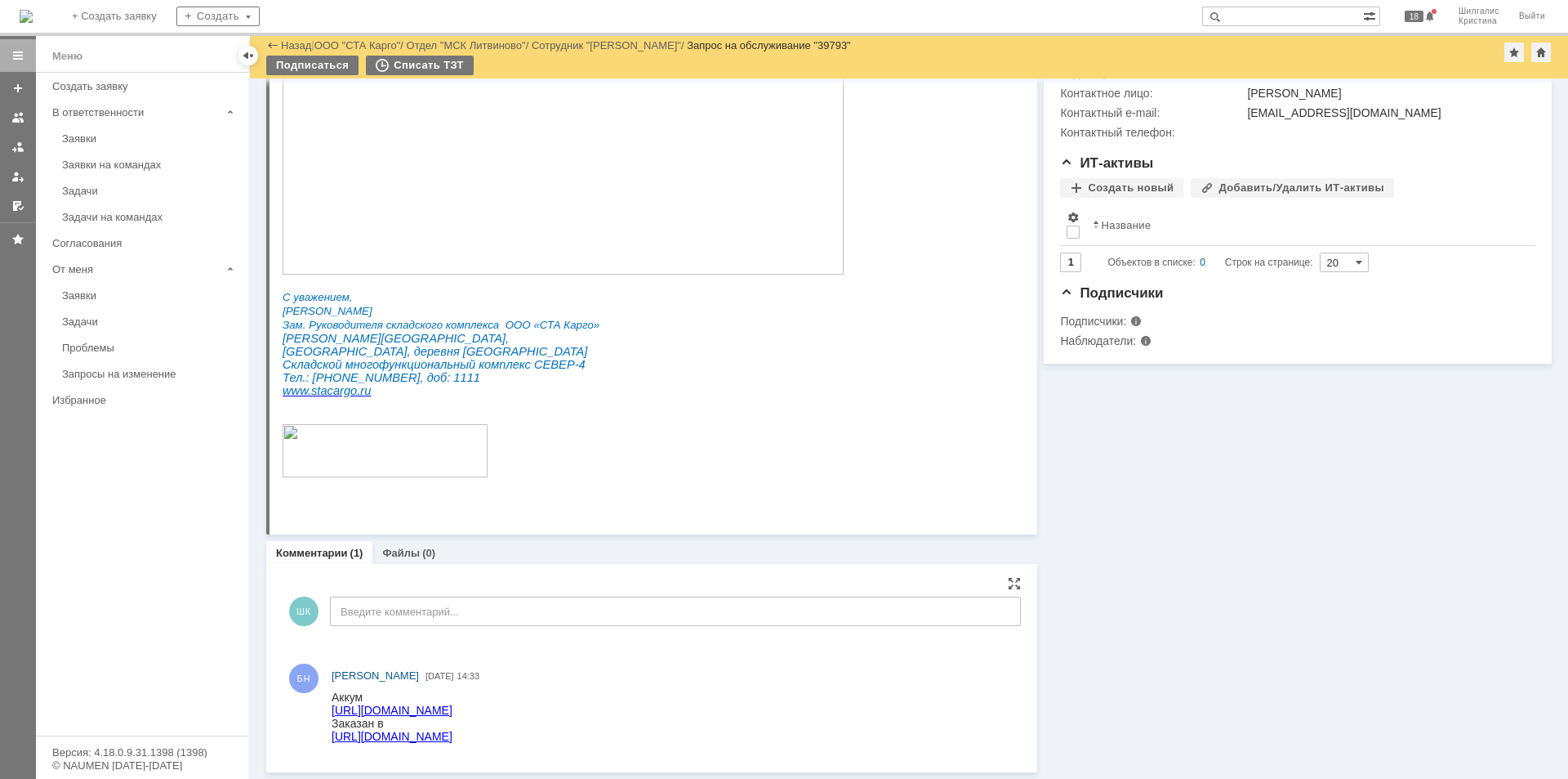
click at [442, 739] on link "[URL][DOMAIN_NAME]" at bounding box center [391, 736] width 121 height 13
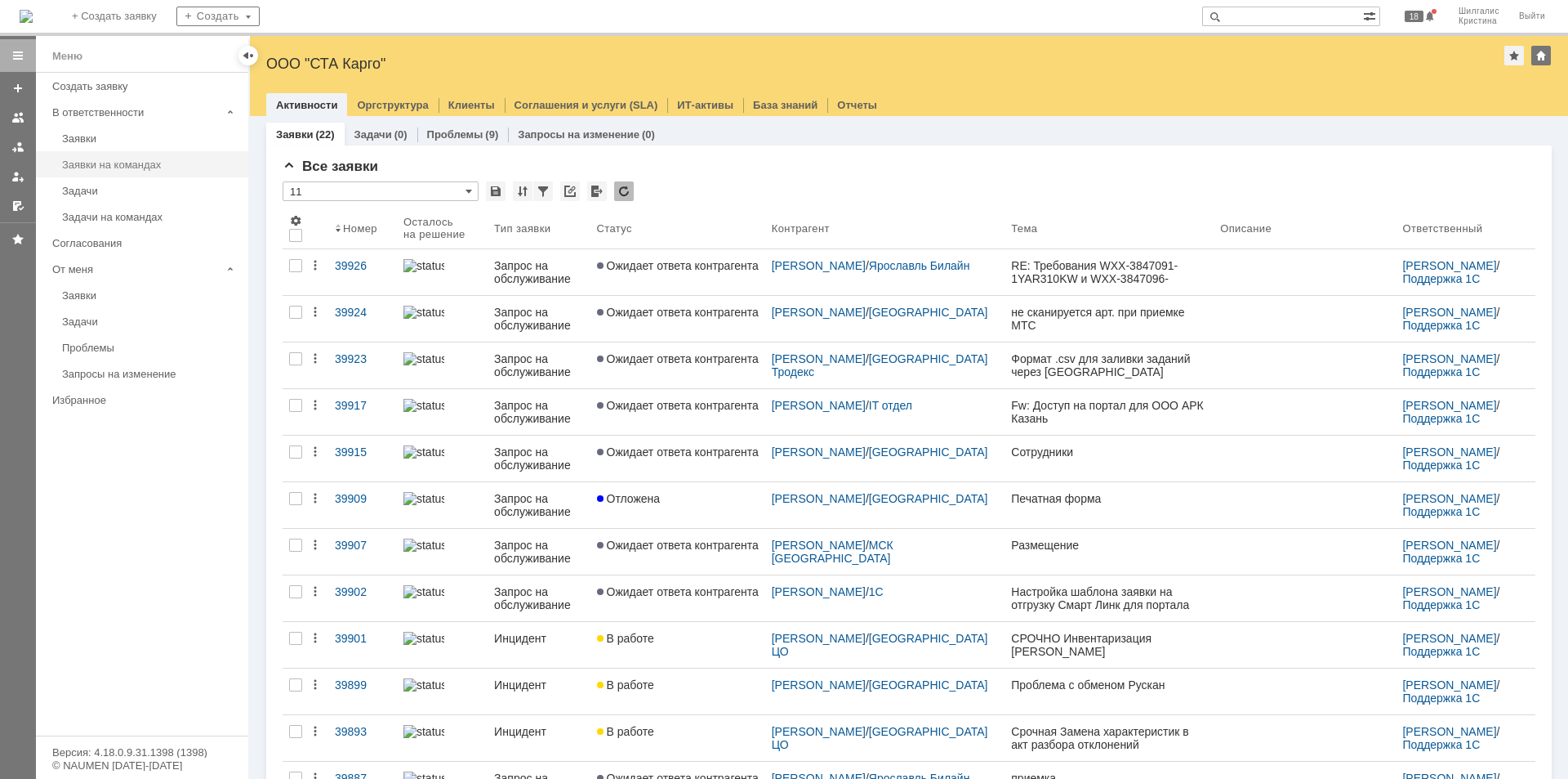
click at [100, 162] on div "Заявки на командах" at bounding box center [150, 164] width 176 height 12
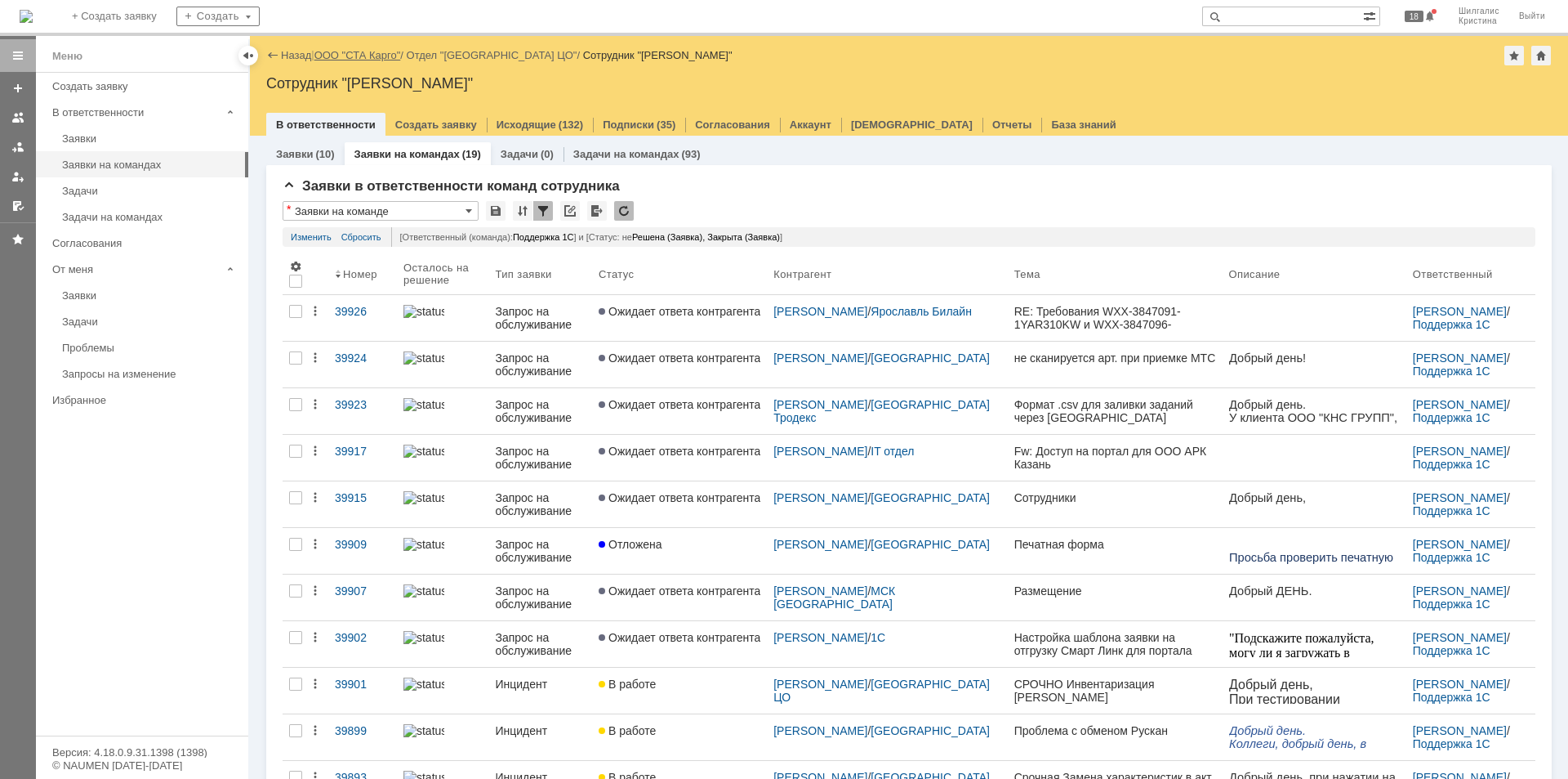
click at [367, 54] on link "ООО "СТА Карго"" at bounding box center [358, 54] width 87 height 12
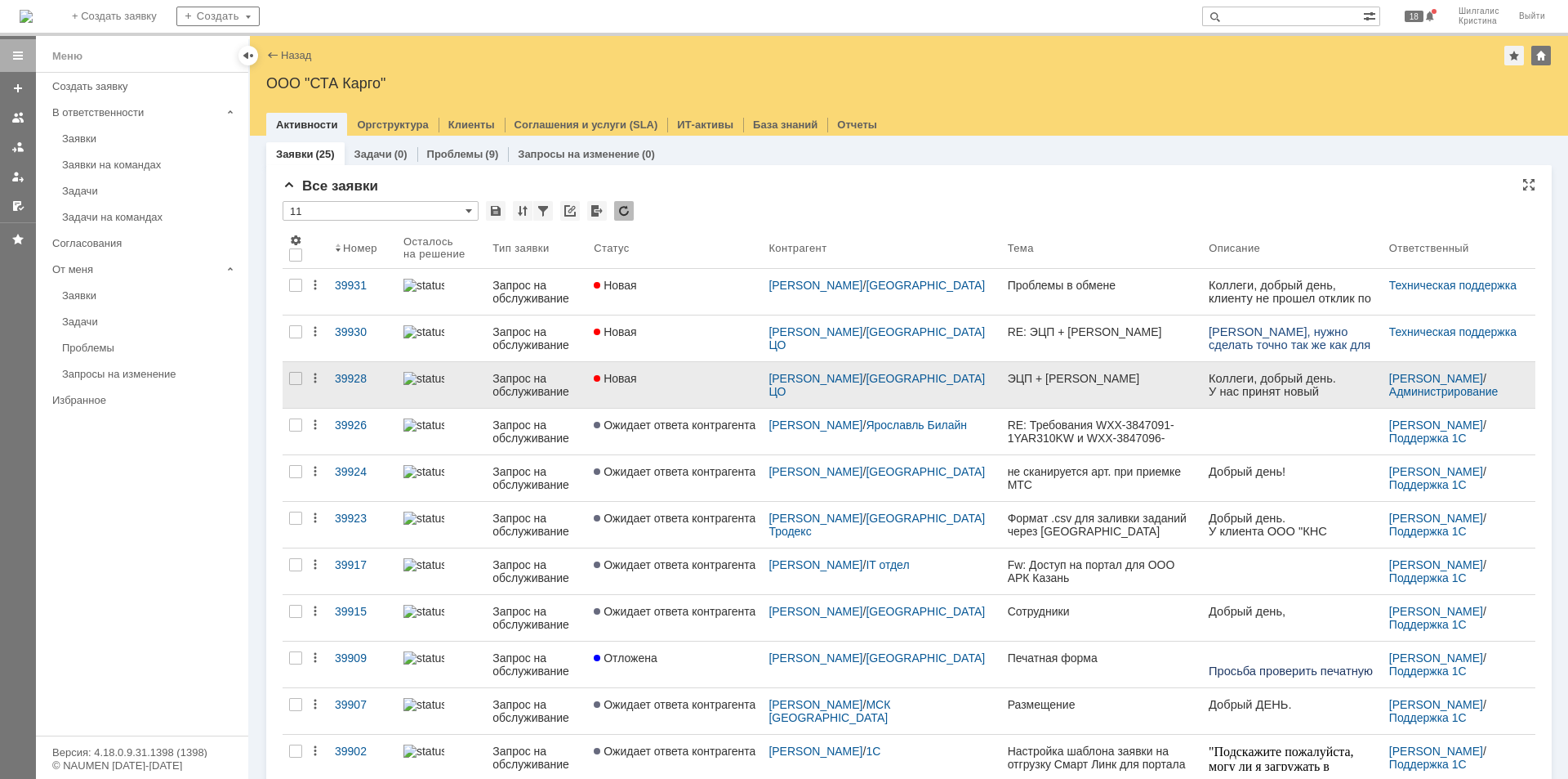
click at [686, 385] on link "Новая" at bounding box center [675, 385] width 175 height 46
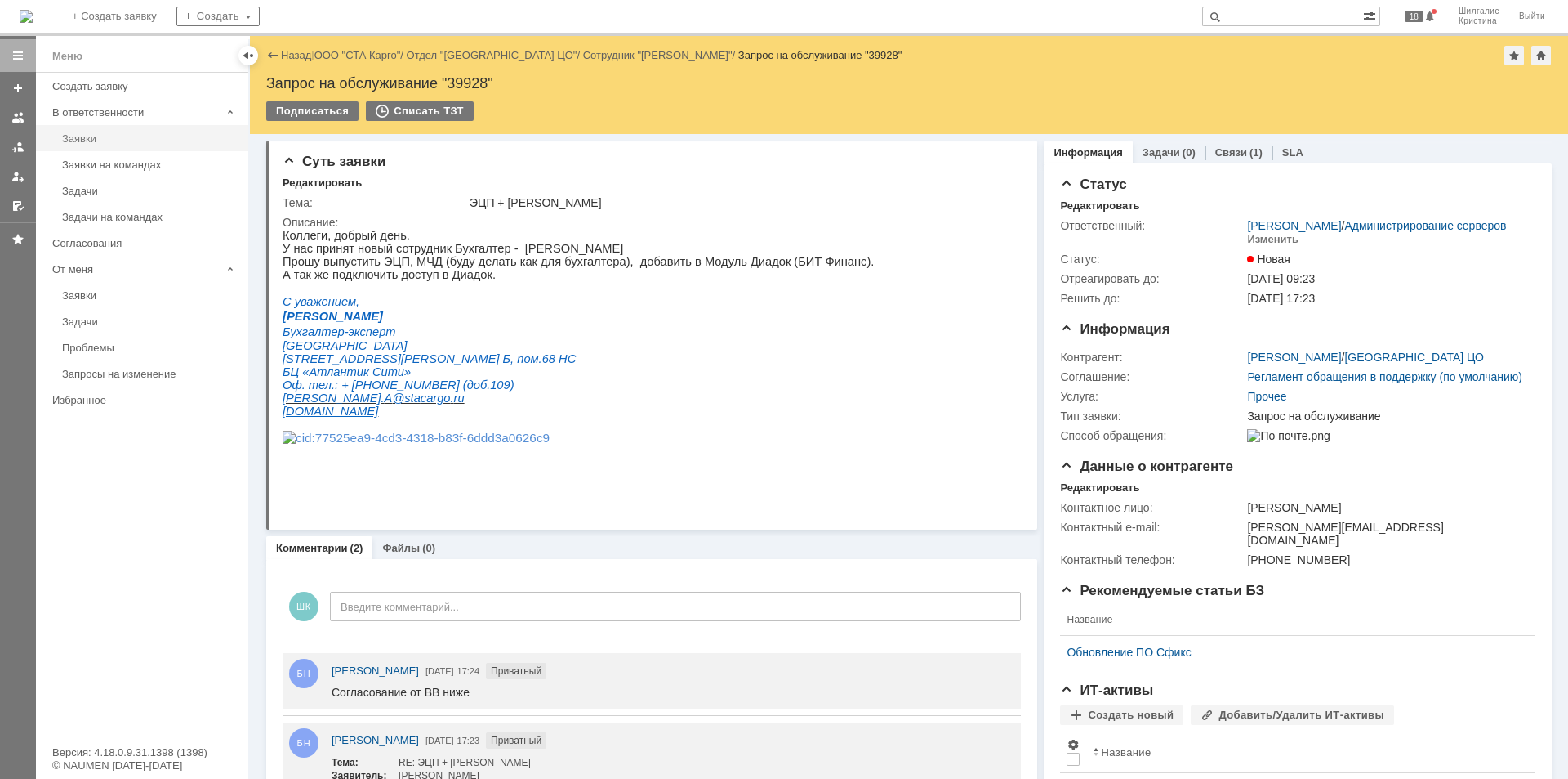
click at [93, 137] on div "Заявки" at bounding box center [150, 138] width 176 height 12
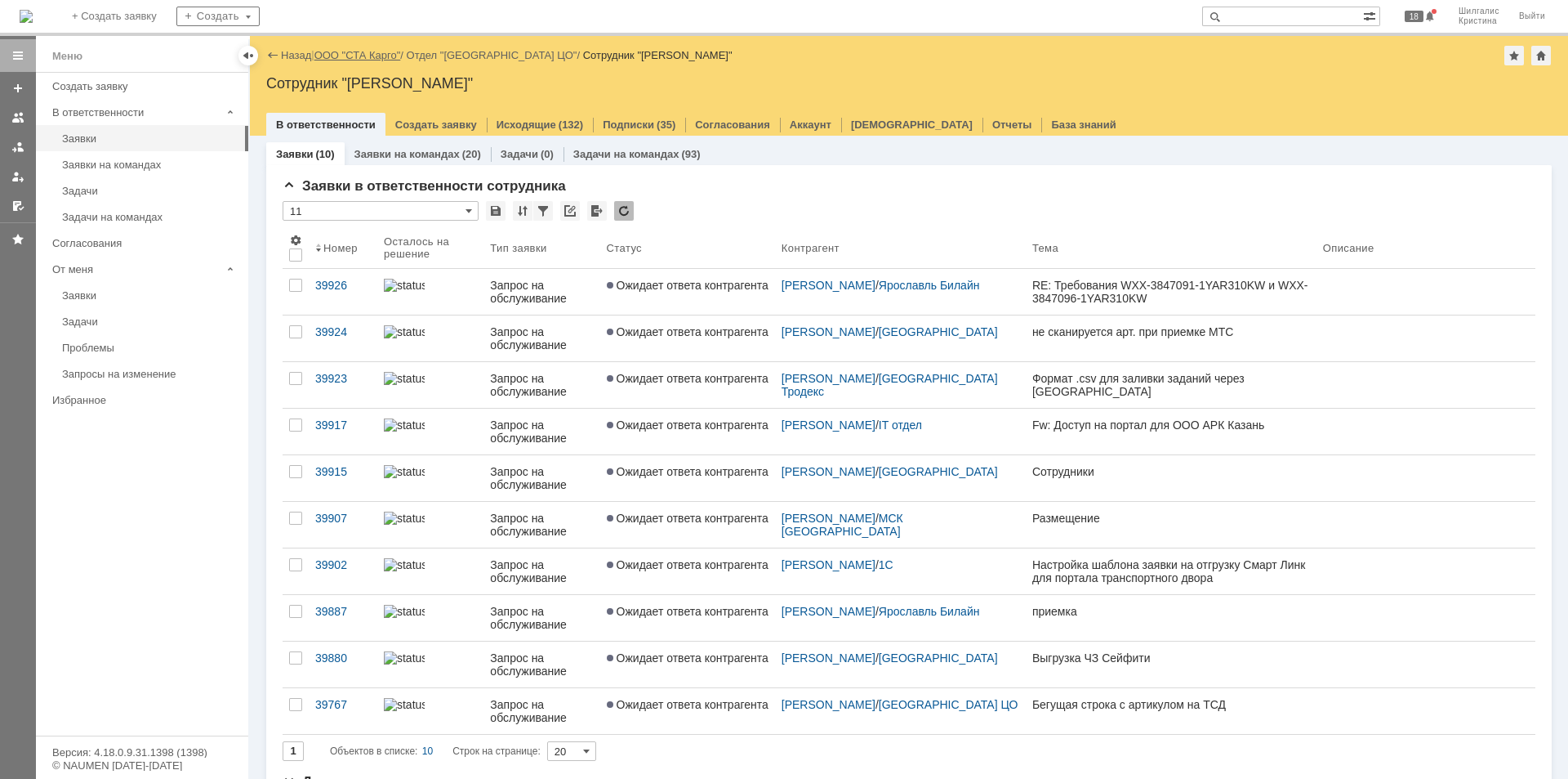
click at [347, 57] on link "ООО "СТА Карго"" at bounding box center [358, 54] width 87 height 12
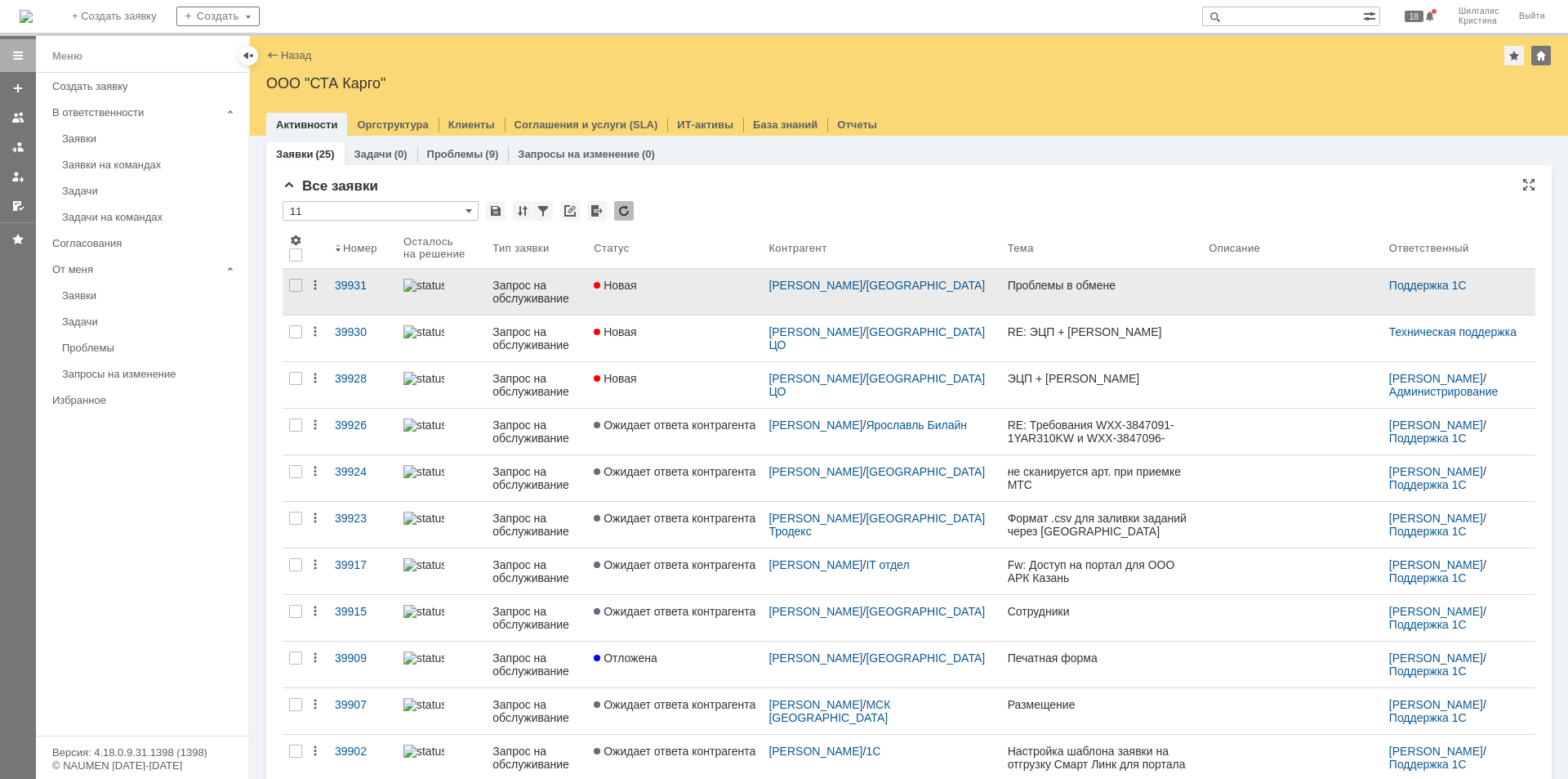
click at [653, 287] on div "Новая" at bounding box center [675, 285] width 161 height 13
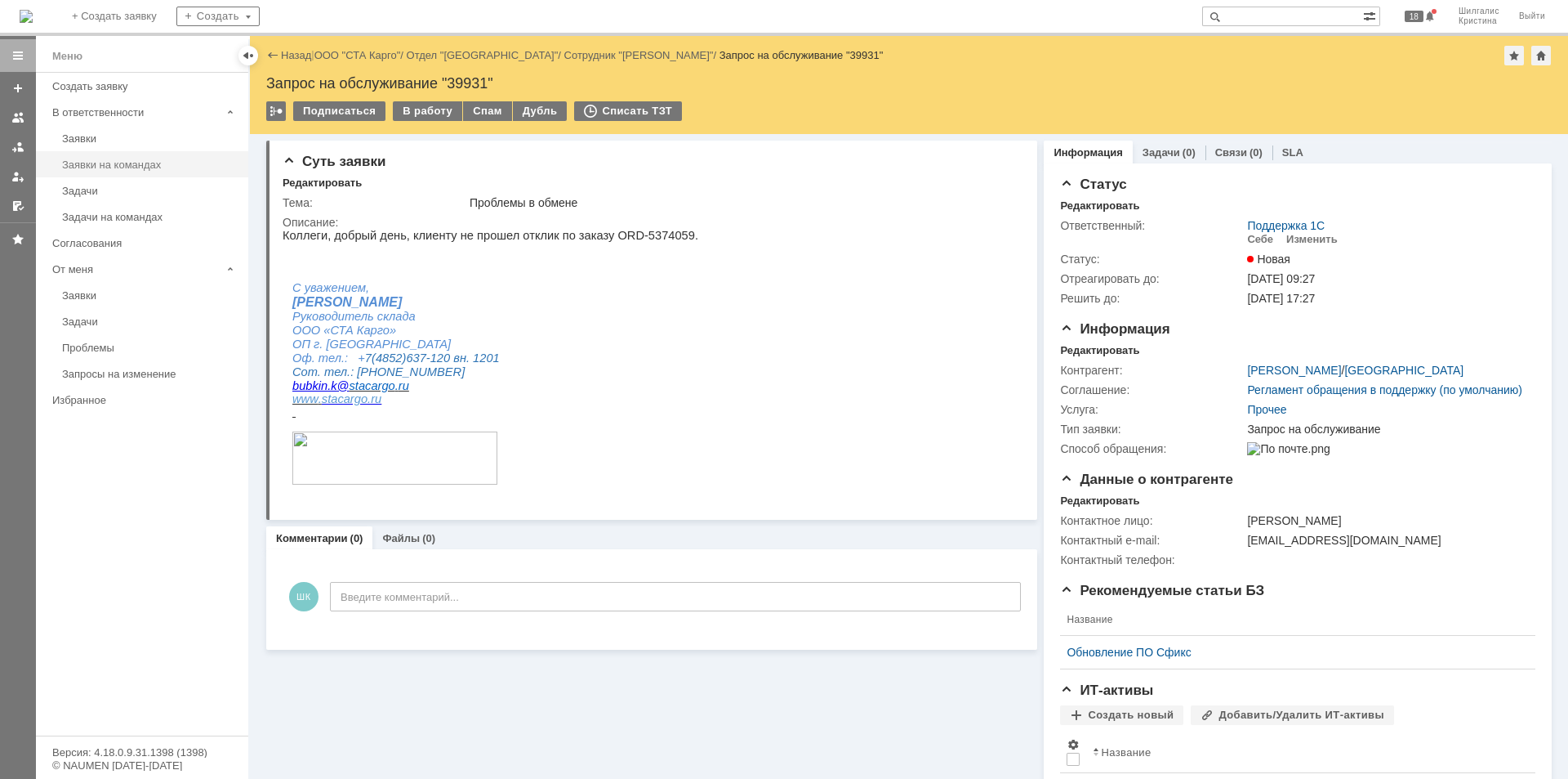
click at [105, 159] on div "Заявки на командах" at bounding box center [150, 164] width 176 height 12
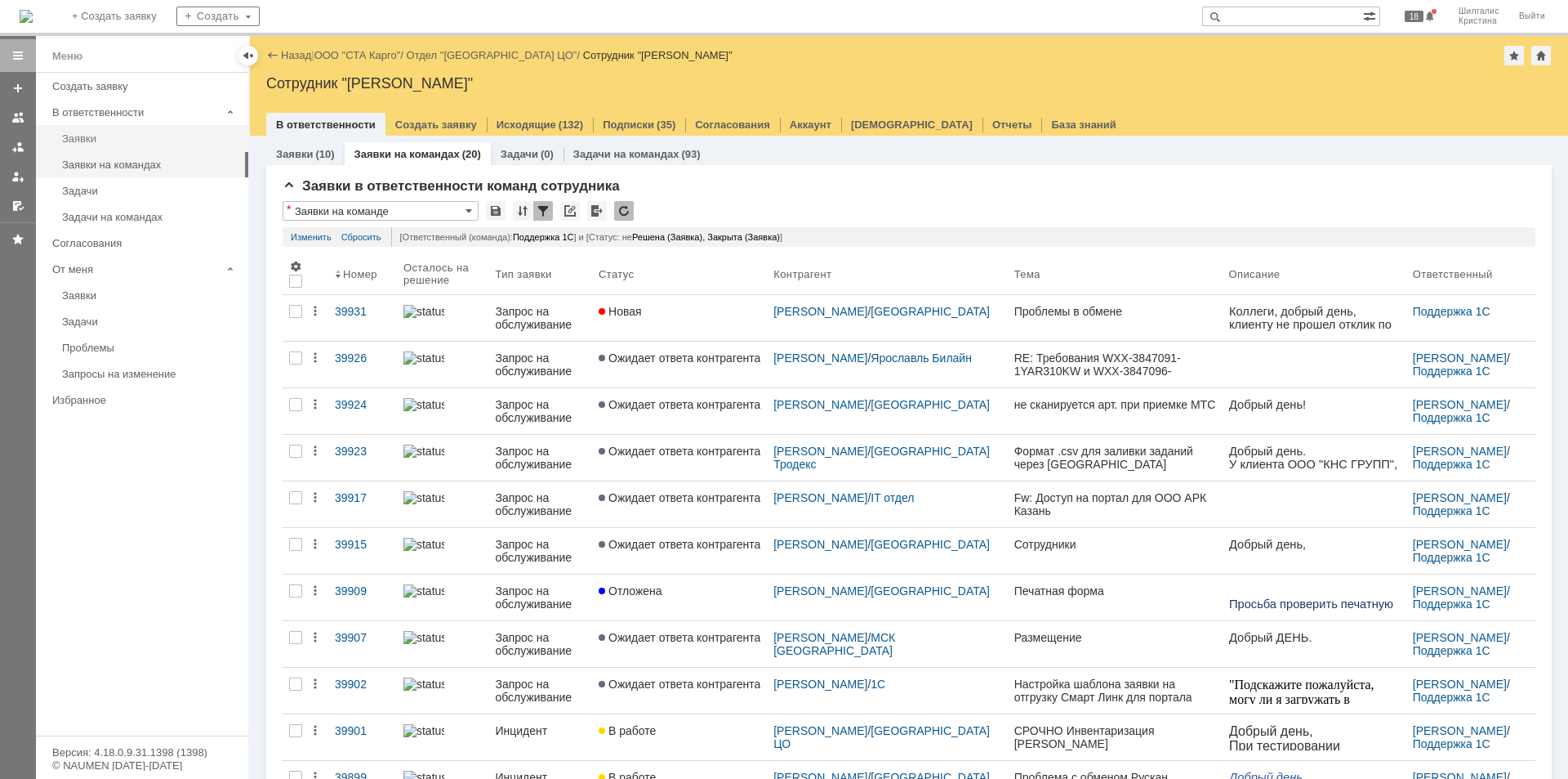
drag, startPoint x: 103, startPoint y: 139, endPoint x: 87, endPoint y: 141, distance: 16.1
click at [102, 139] on div "Заявки" at bounding box center [150, 138] width 176 height 12
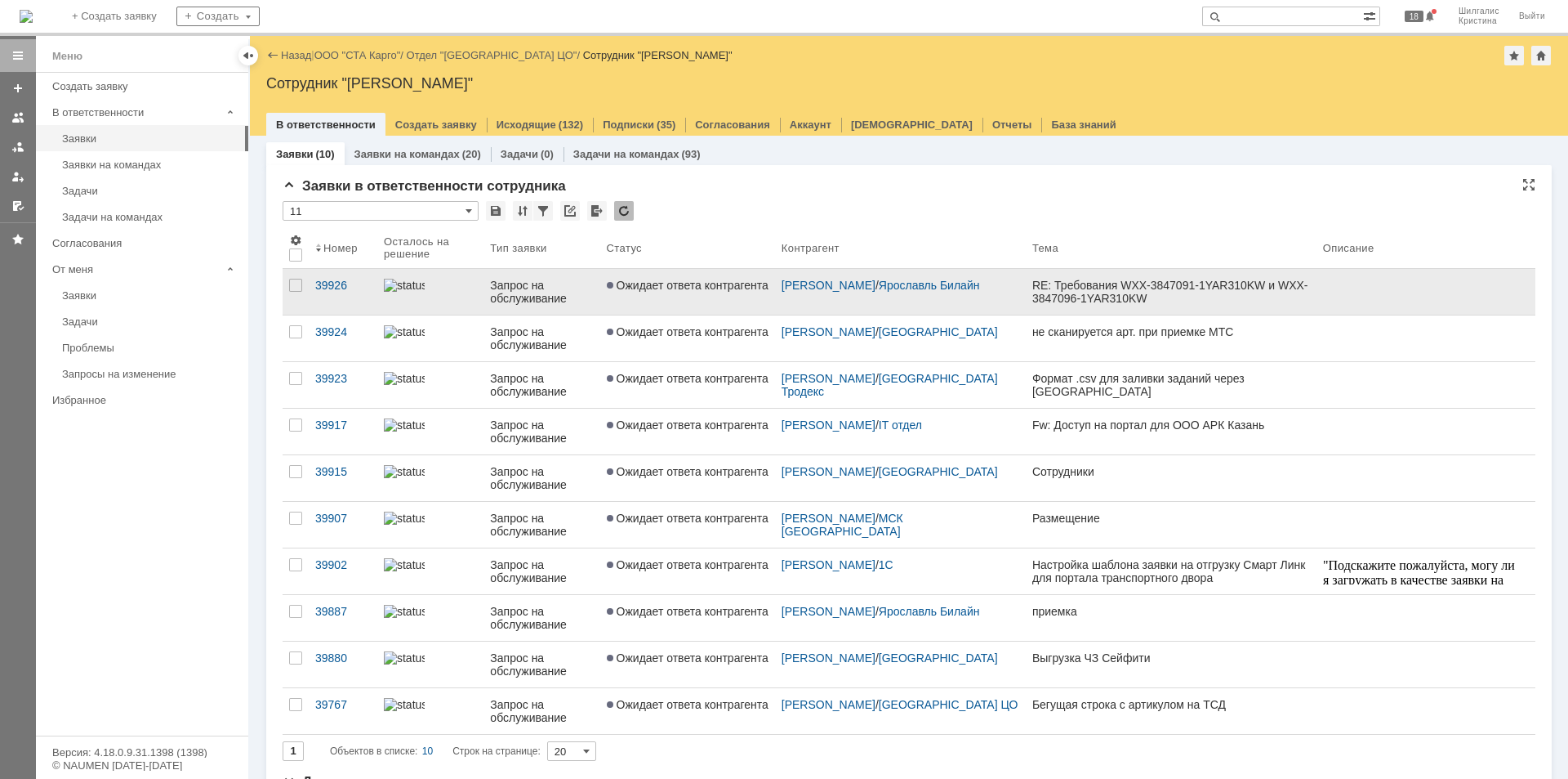
click at [690, 292] on link "Ожидает ответа контрагента" at bounding box center [688, 292] width 175 height 46
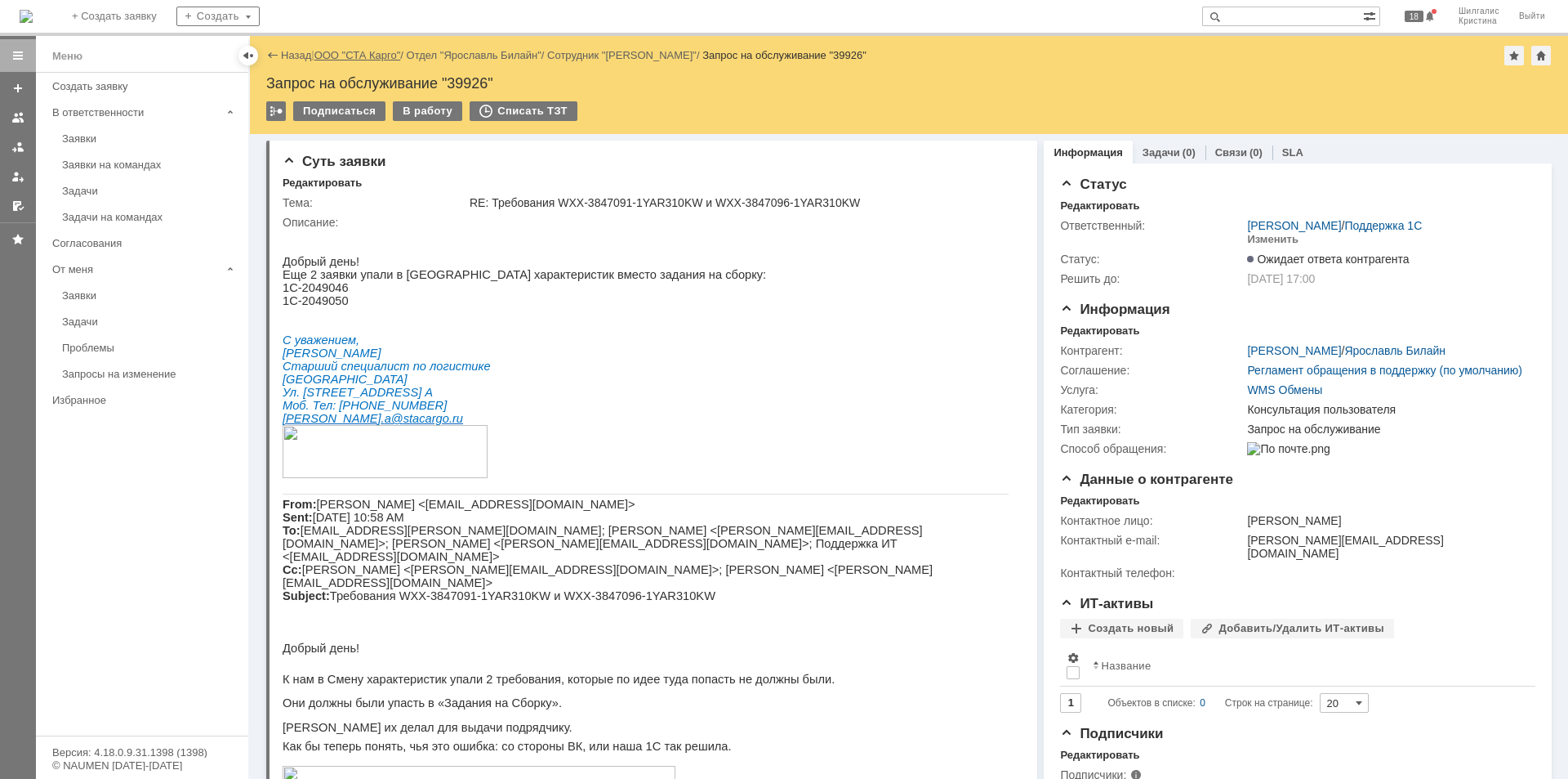
click at [356, 56] on link "ООО "СТА Карго"" at bounding box center [358, 54] width 87 height 12
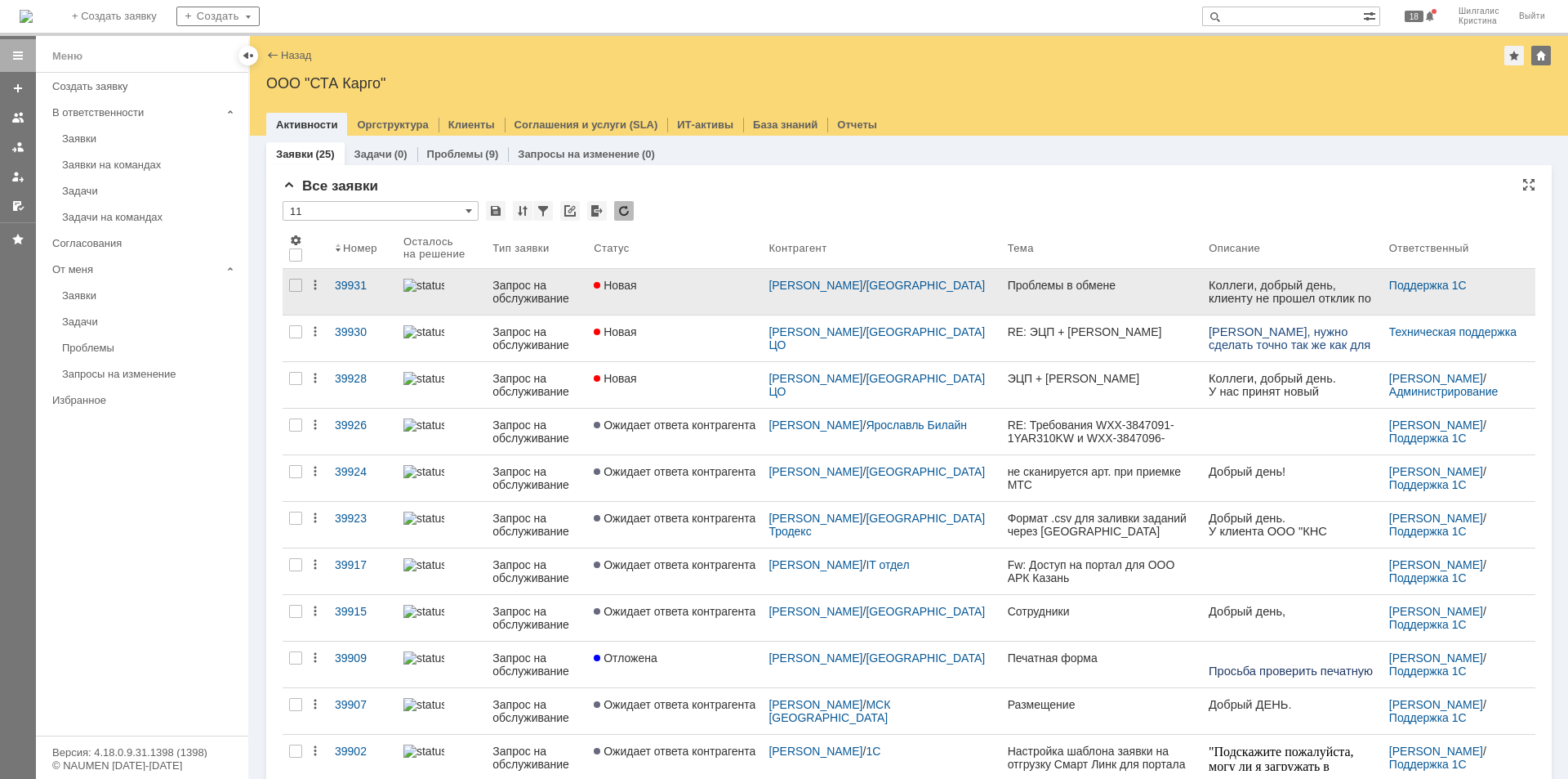
click at [686, 293] on link "Новая" at bounding box center [675, 292] width 175 height 46
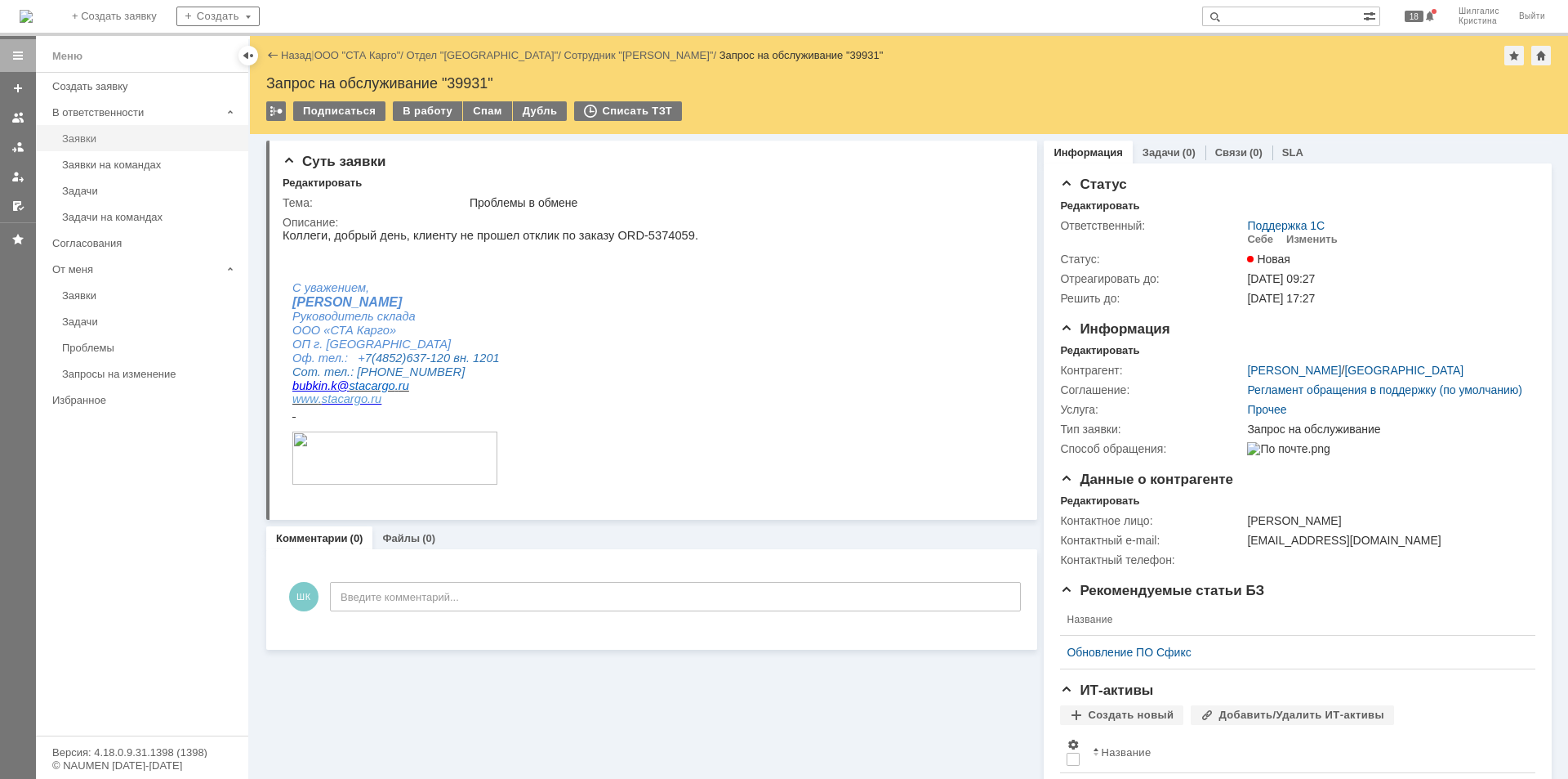
click at [95, 134] on div "Заявки" at bounding box center [150, 138] width 176 height 12
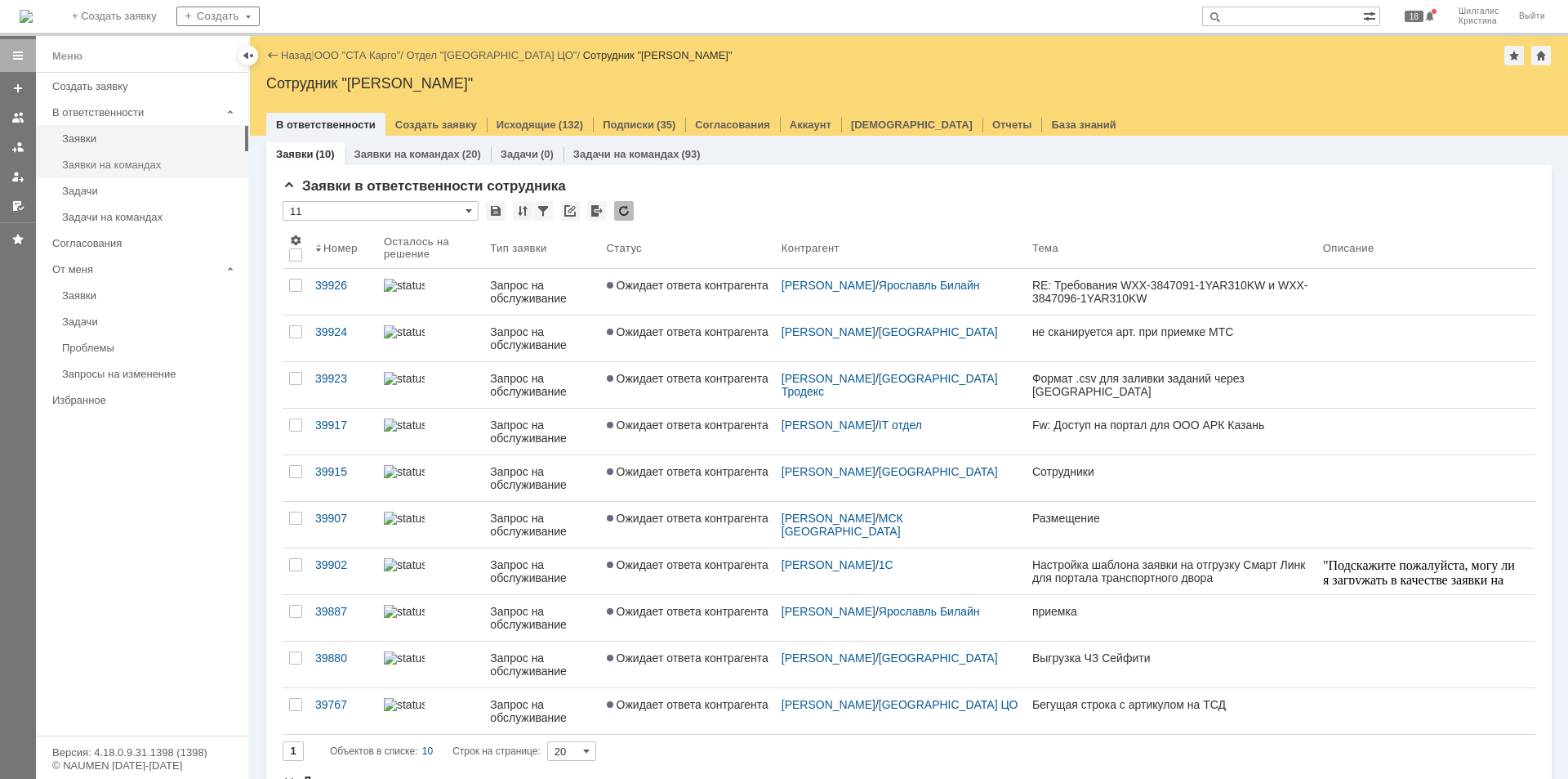
click at [147, 162] on div "Заявки на командах" at bounding box center [150, 164] width 176 height 12
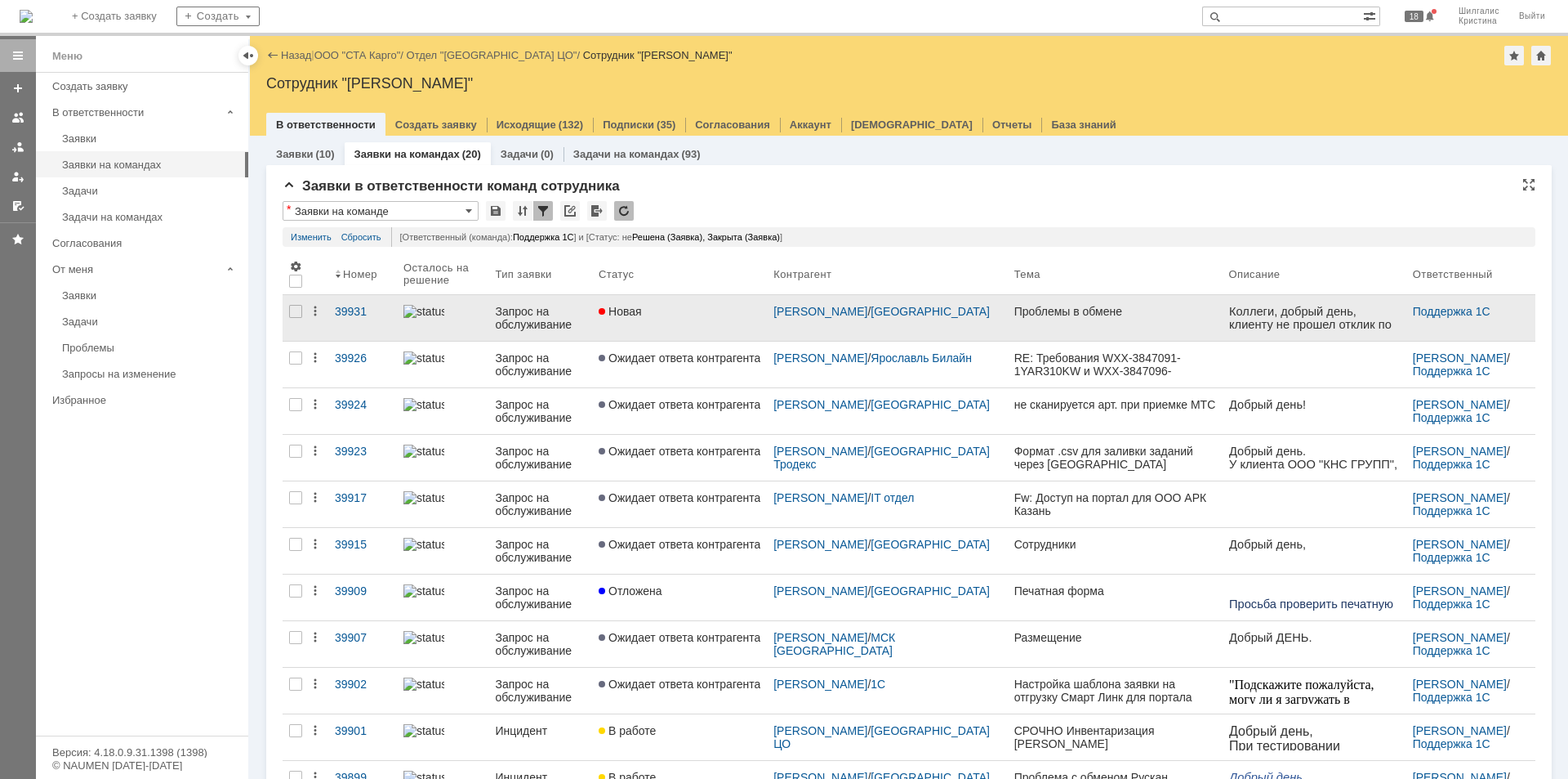
click at [696, 312] on div "Новая" at bounding box center [680, 312] width 161 height 13
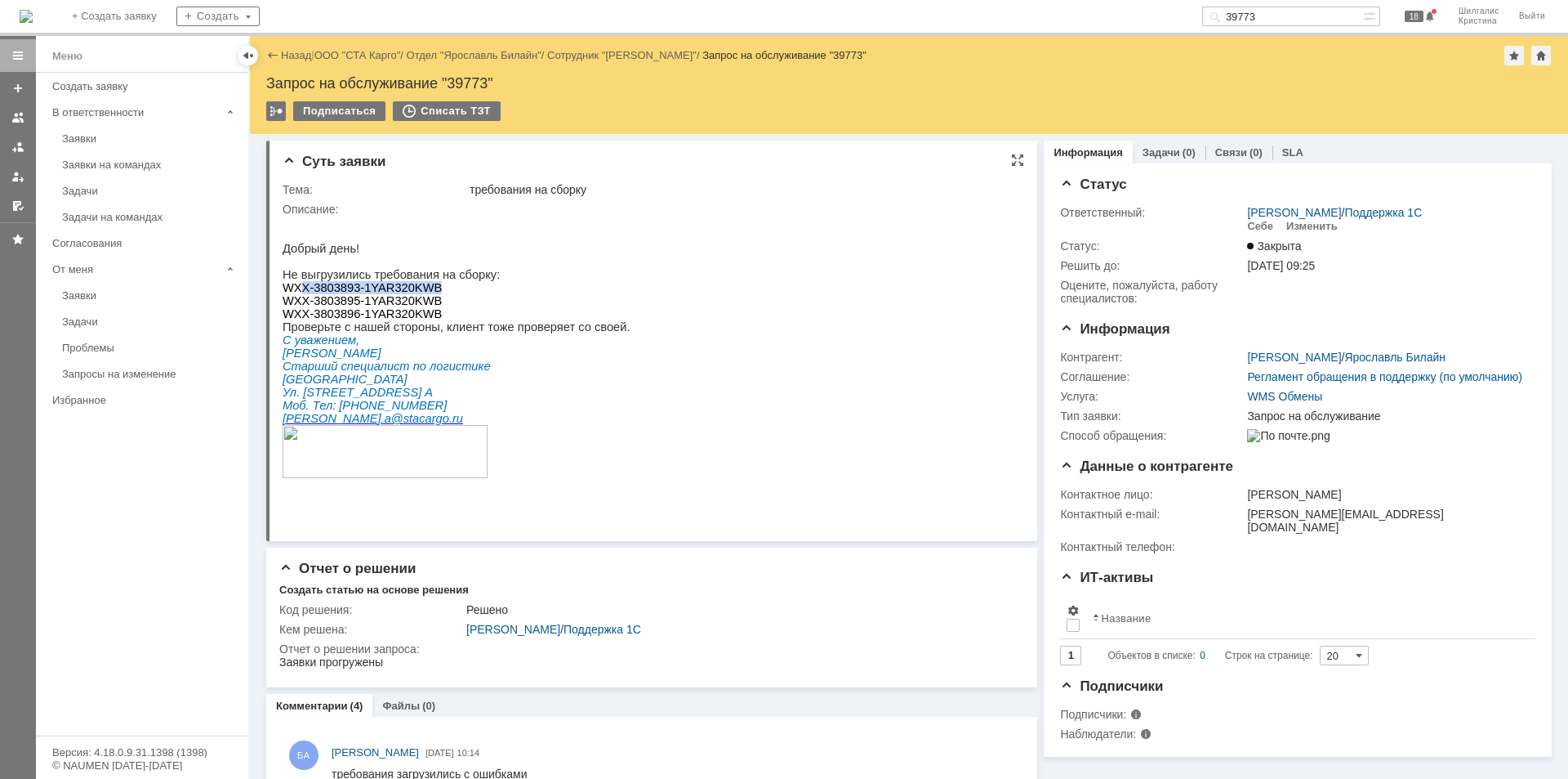
drag, startPoint x: 426, startPoint y: 295, endPoint x: 311, endPoint y: 298, distance: 115.0
click at [300, 294] on p "WXX-3803893-1YAR320KWB" at bounding box center [456, 288] width 347 height 13
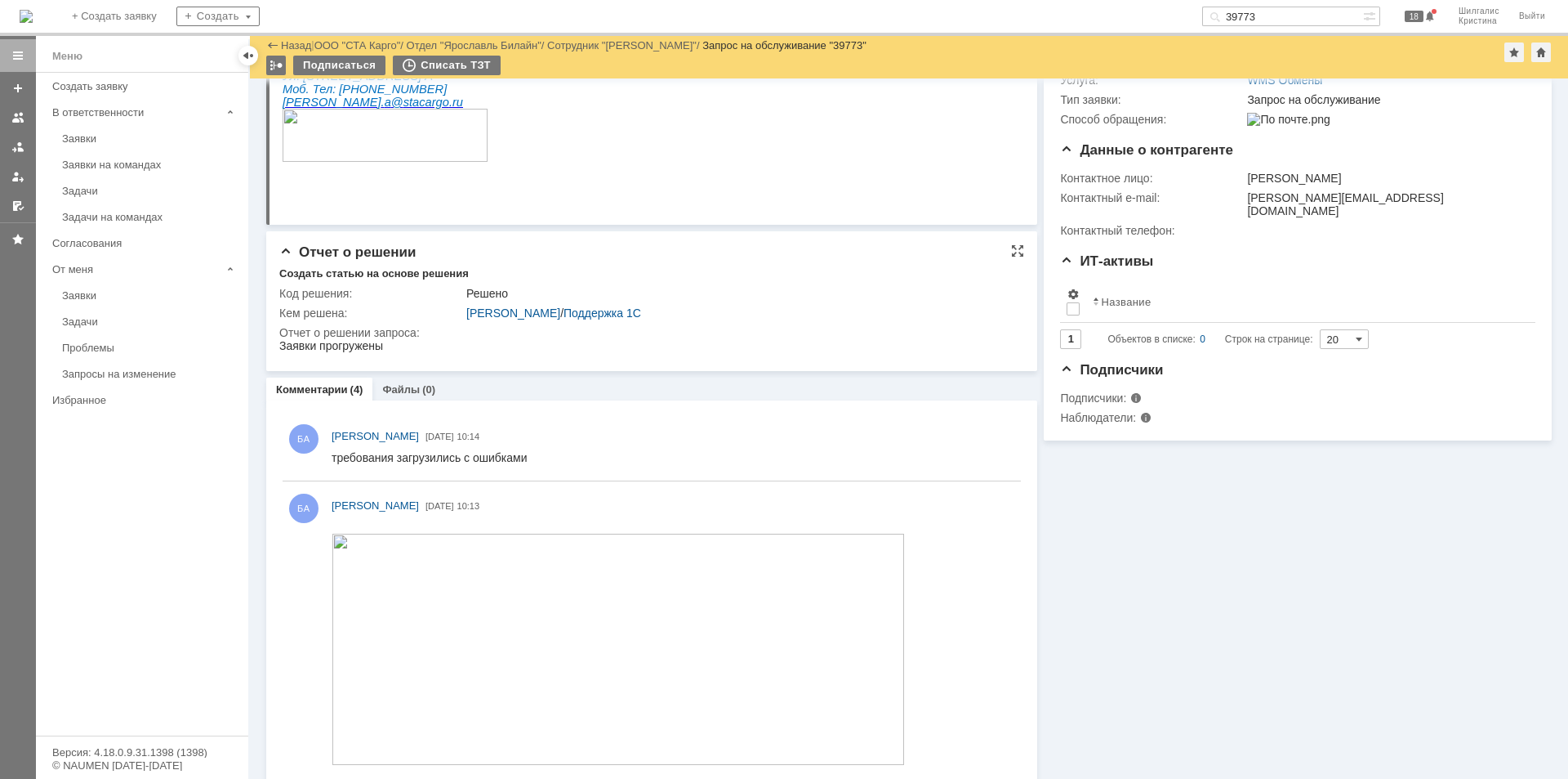
scroll to position [326, 0]
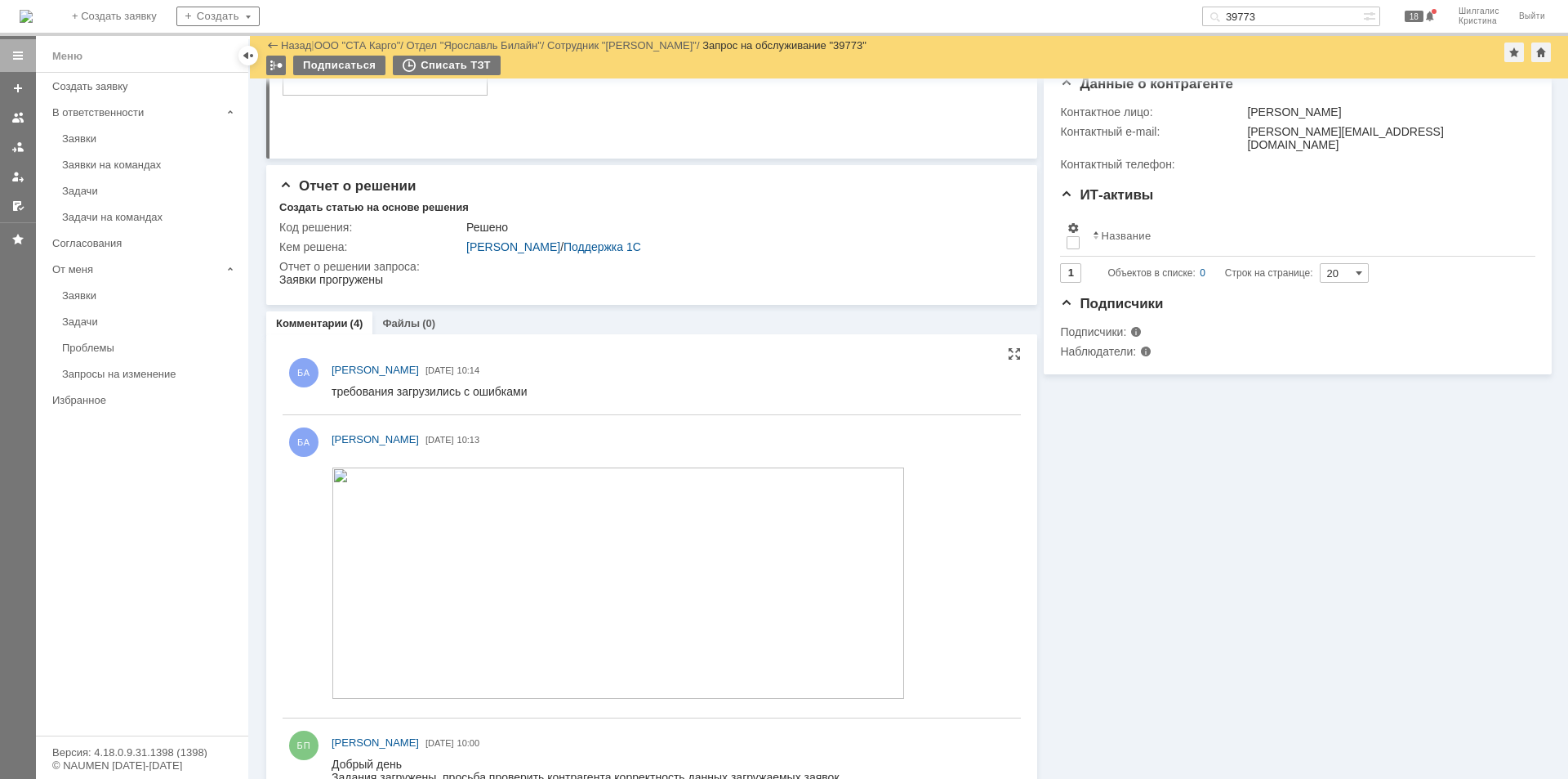
click at [602, 497] on img at bounding box center [618, 583] width 573 height 232
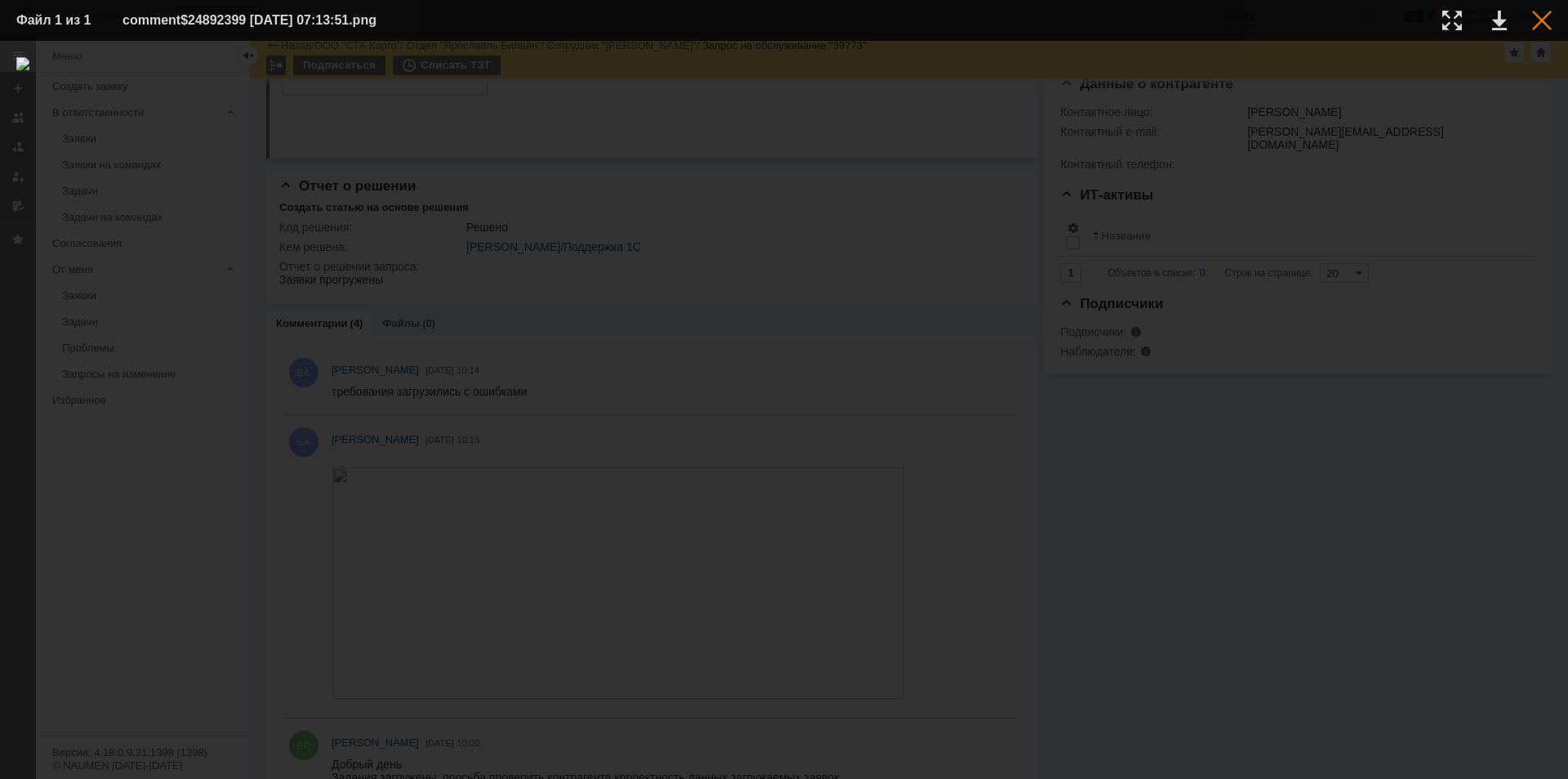
click at [1542, 21] on div at bounding box center [1542, 21] width 20 height 20
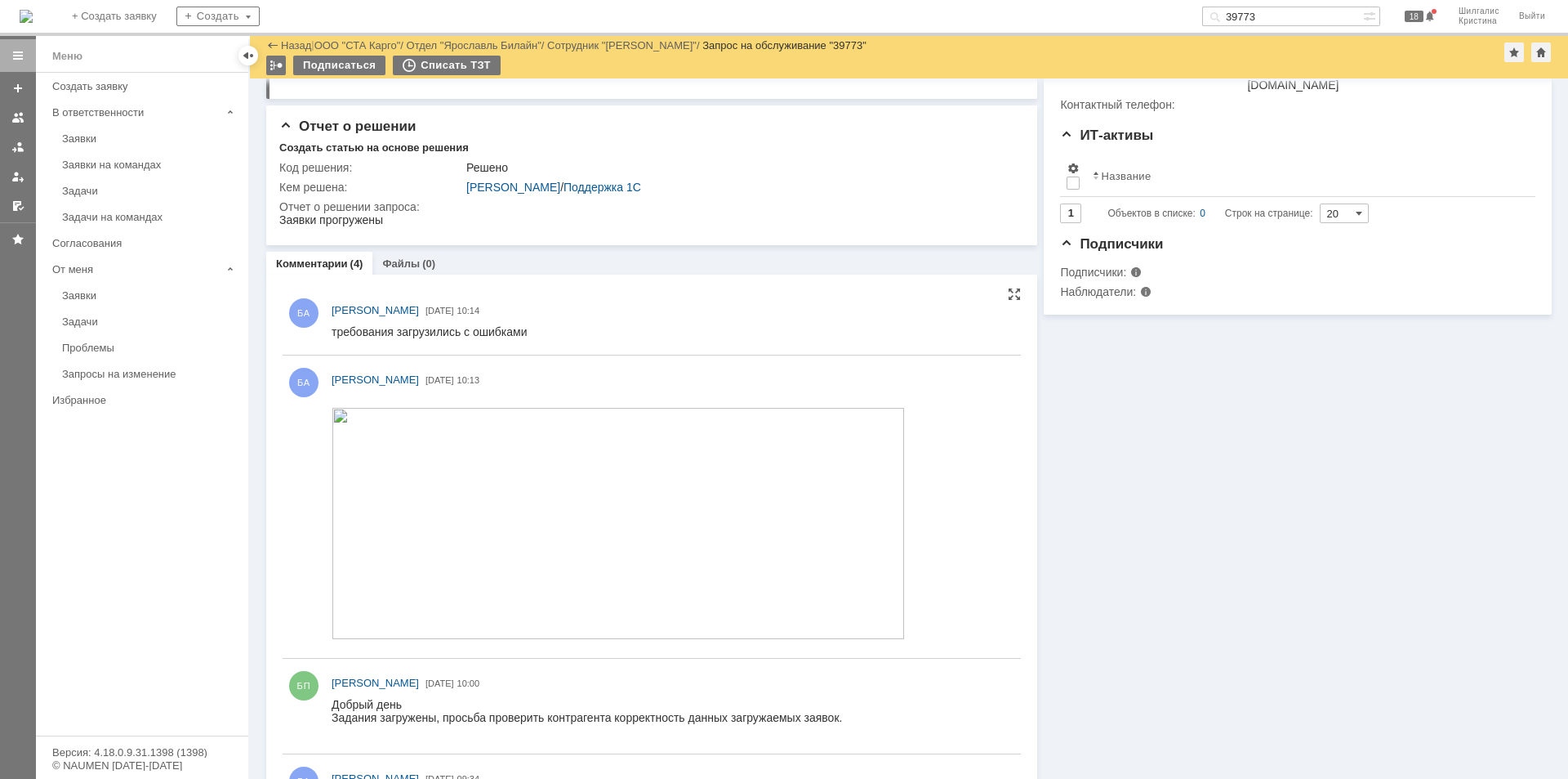
scroll to position [631, 0]
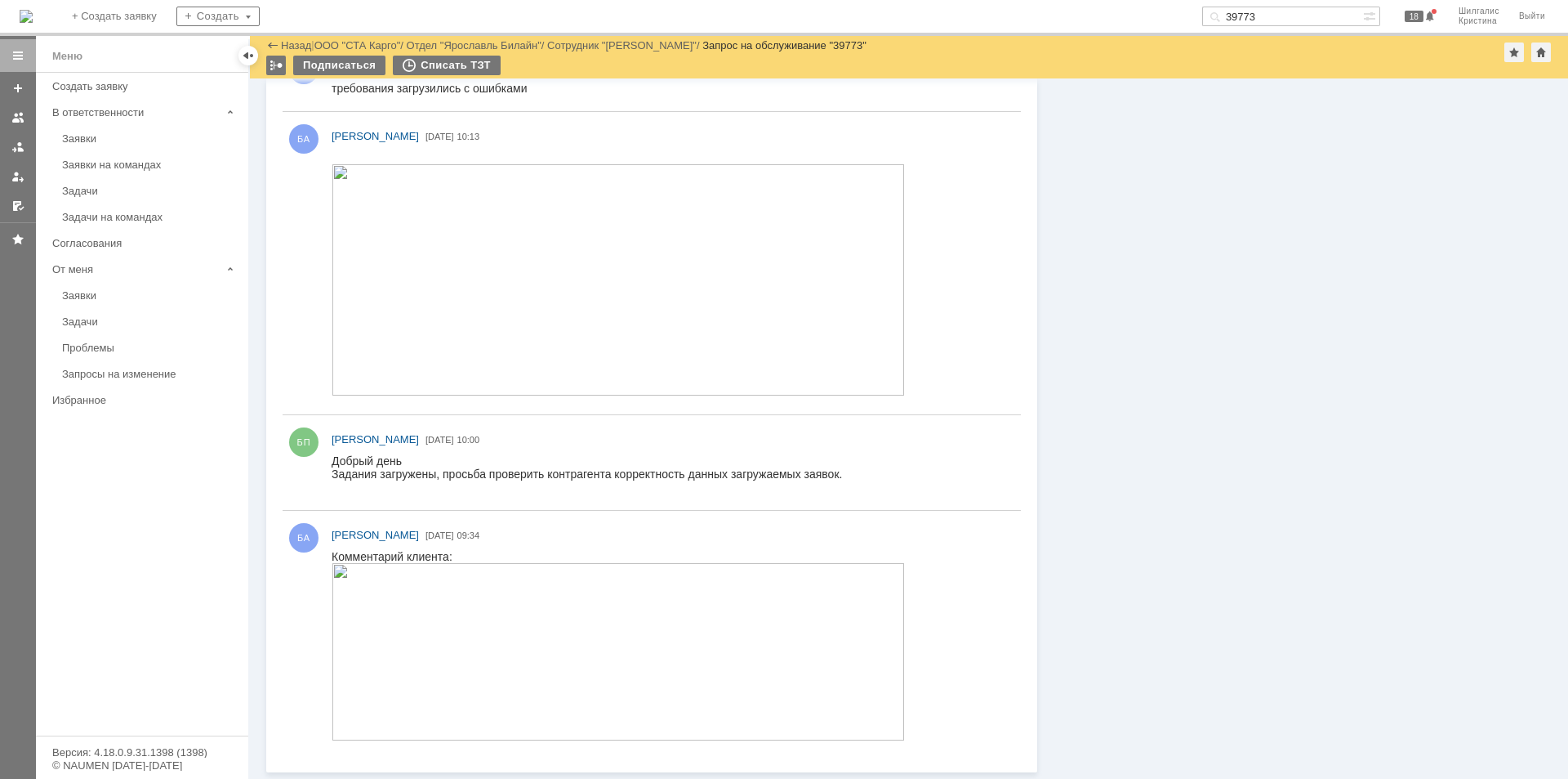
click at [332, 622] on img at bounding box center [618, 651] width 573 height 177
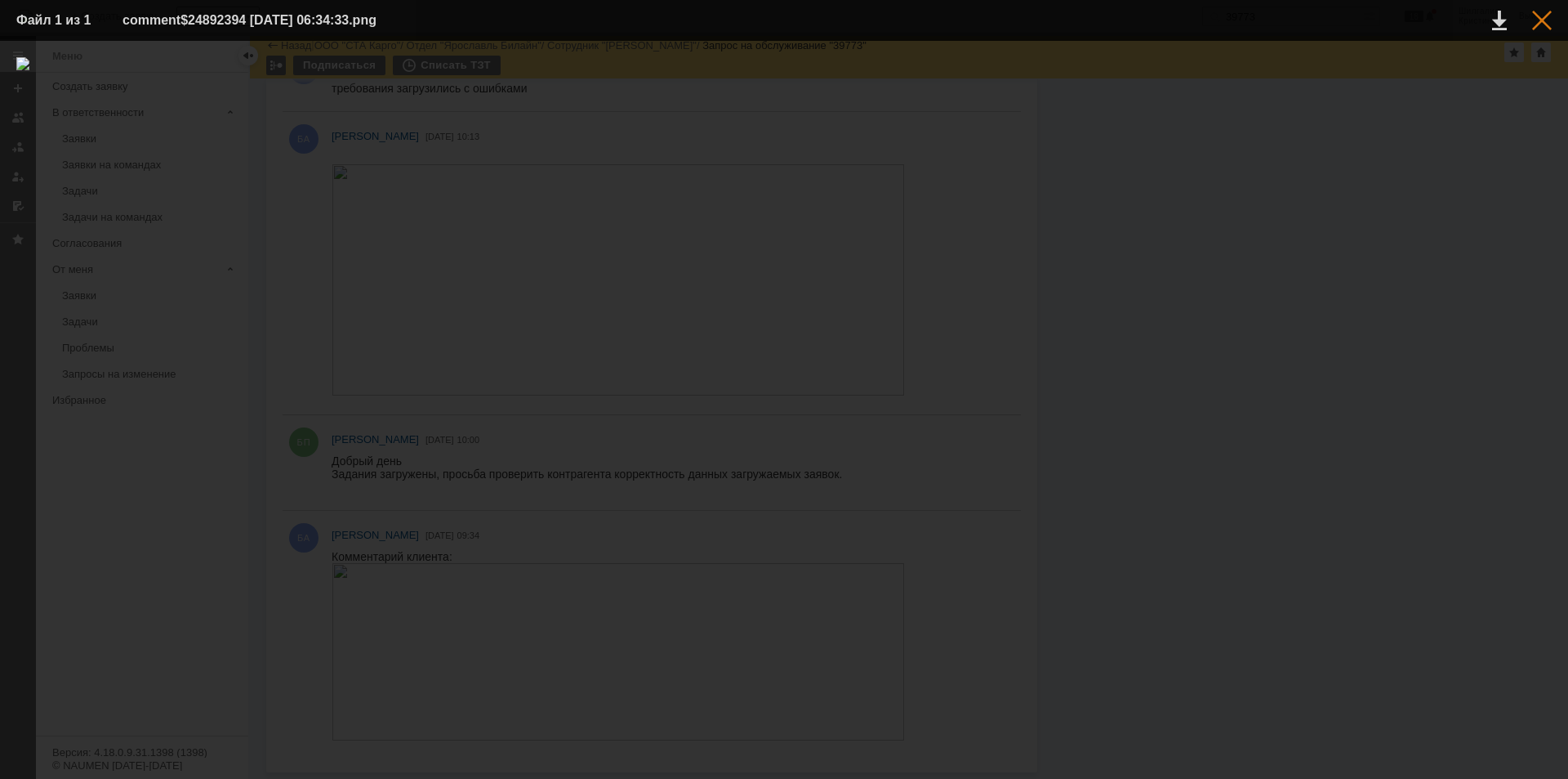
click at [1540, 17] on div at bounding box center [1542, 21] width 20 height 20
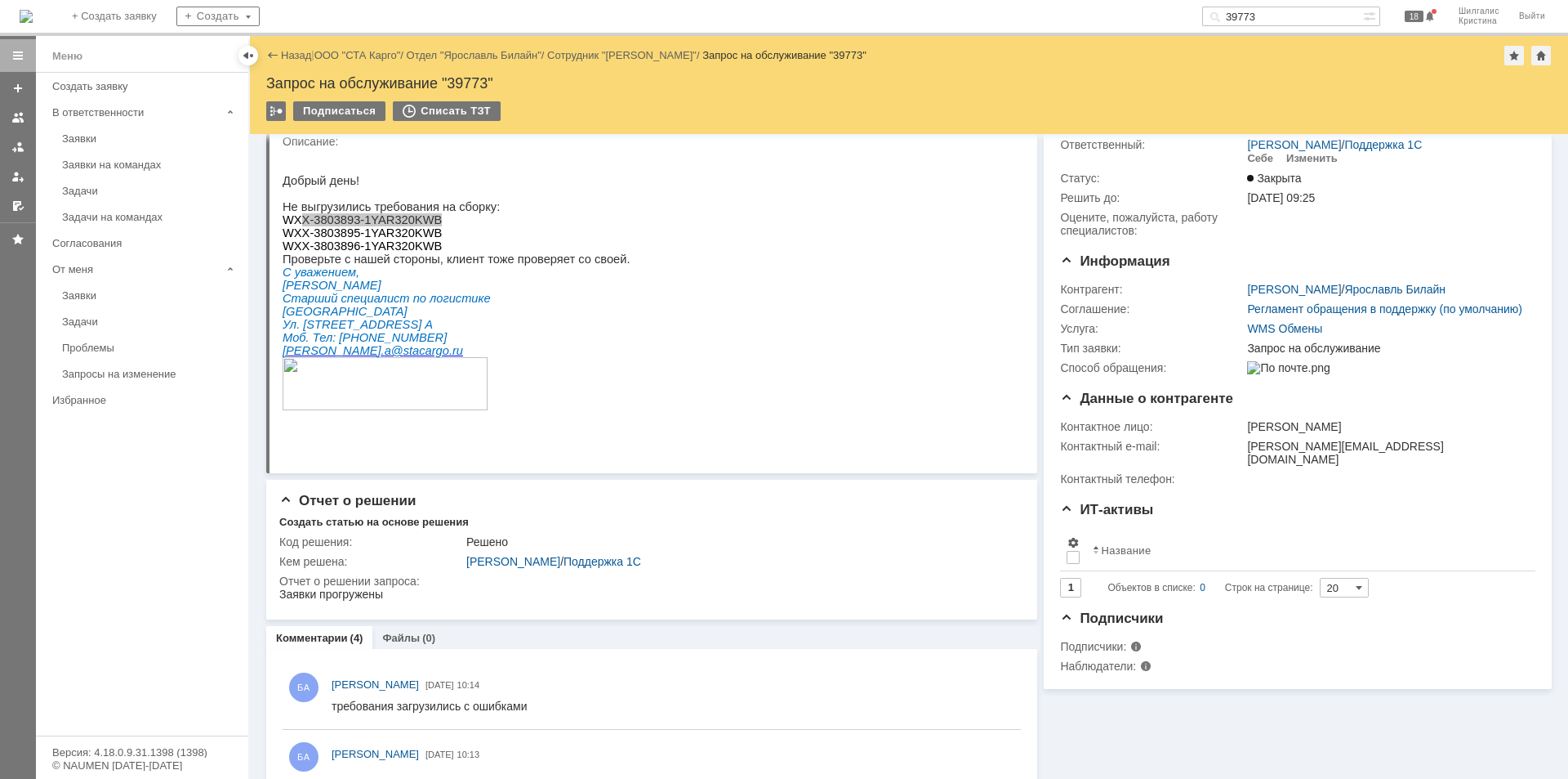
scroll to position [0, 0]
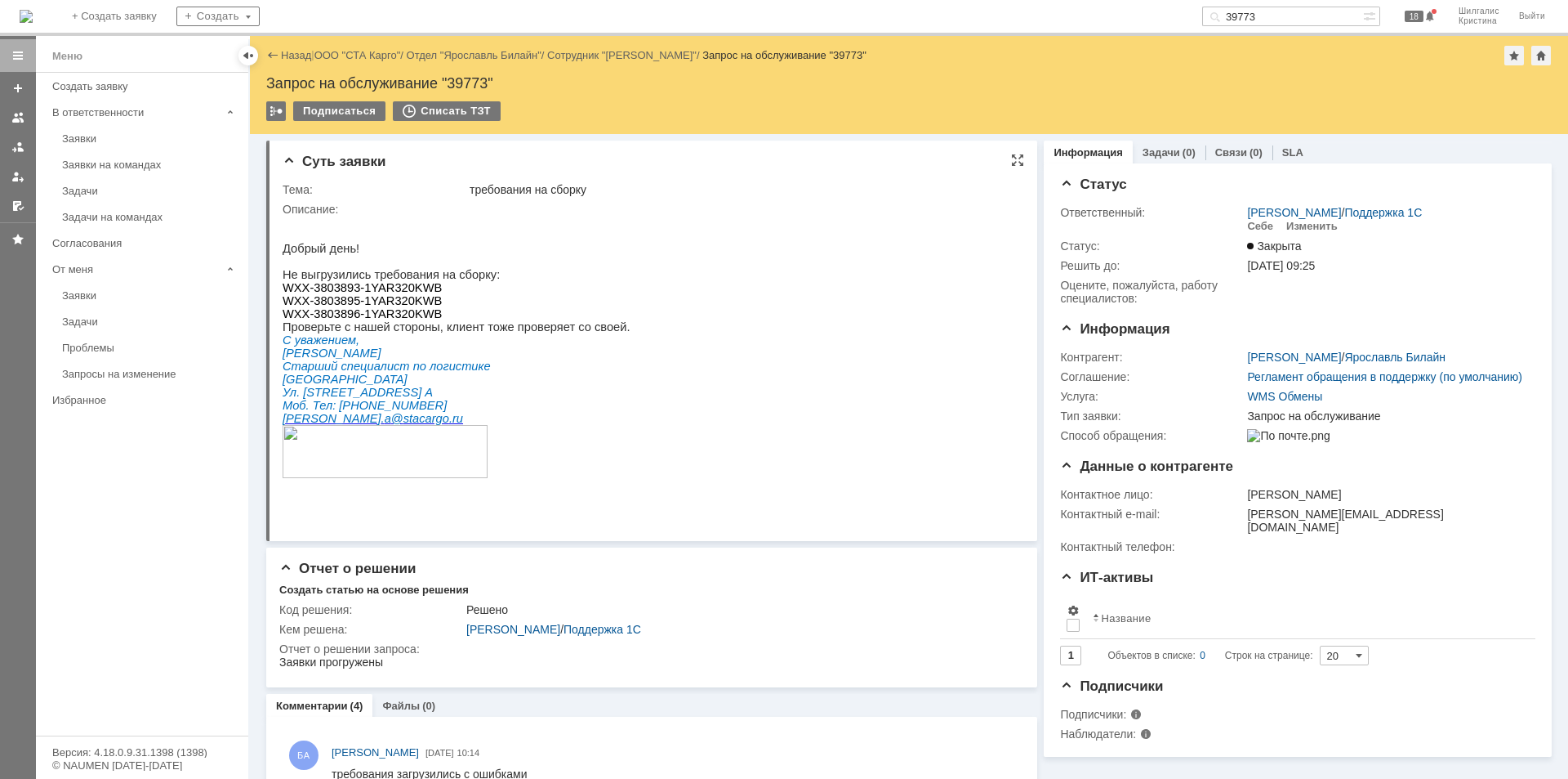
click at [449, 304] on p "WXX-3803895-1YAR320KWB" at bounding box center [456, 301] width 347 height 13
drag, startPoint x: 425, startPoint y: 295, endPoint x: 287, endPoint y: 299, distance: 138.1
click at [287, 294] on p "WXX-3803893-1YAR320KWB" at bounding box center [456, 288] width 347 height 13
copy span "WXX-3803893-1YAR320KWB"
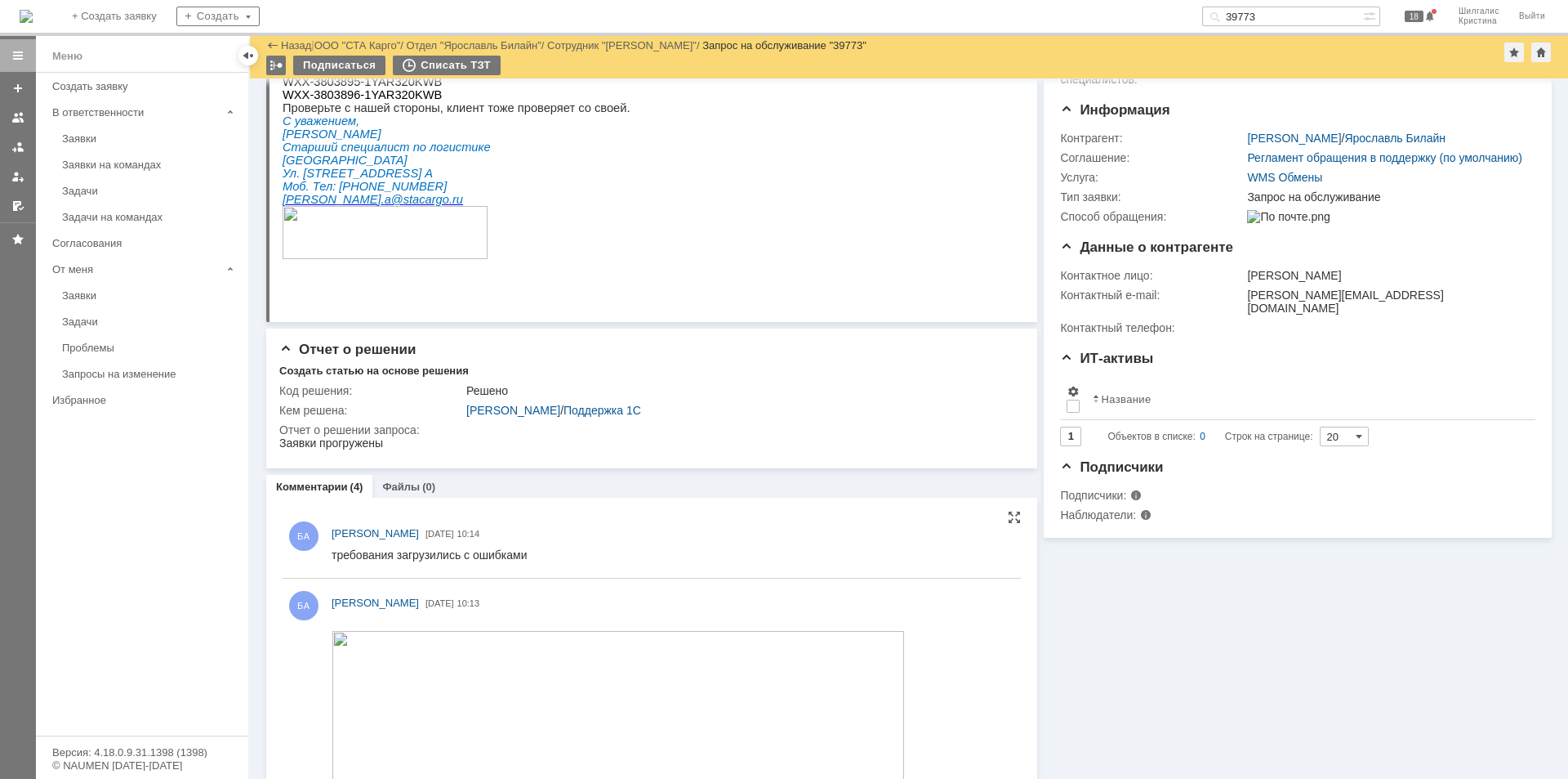
scroll to position [572, 0]
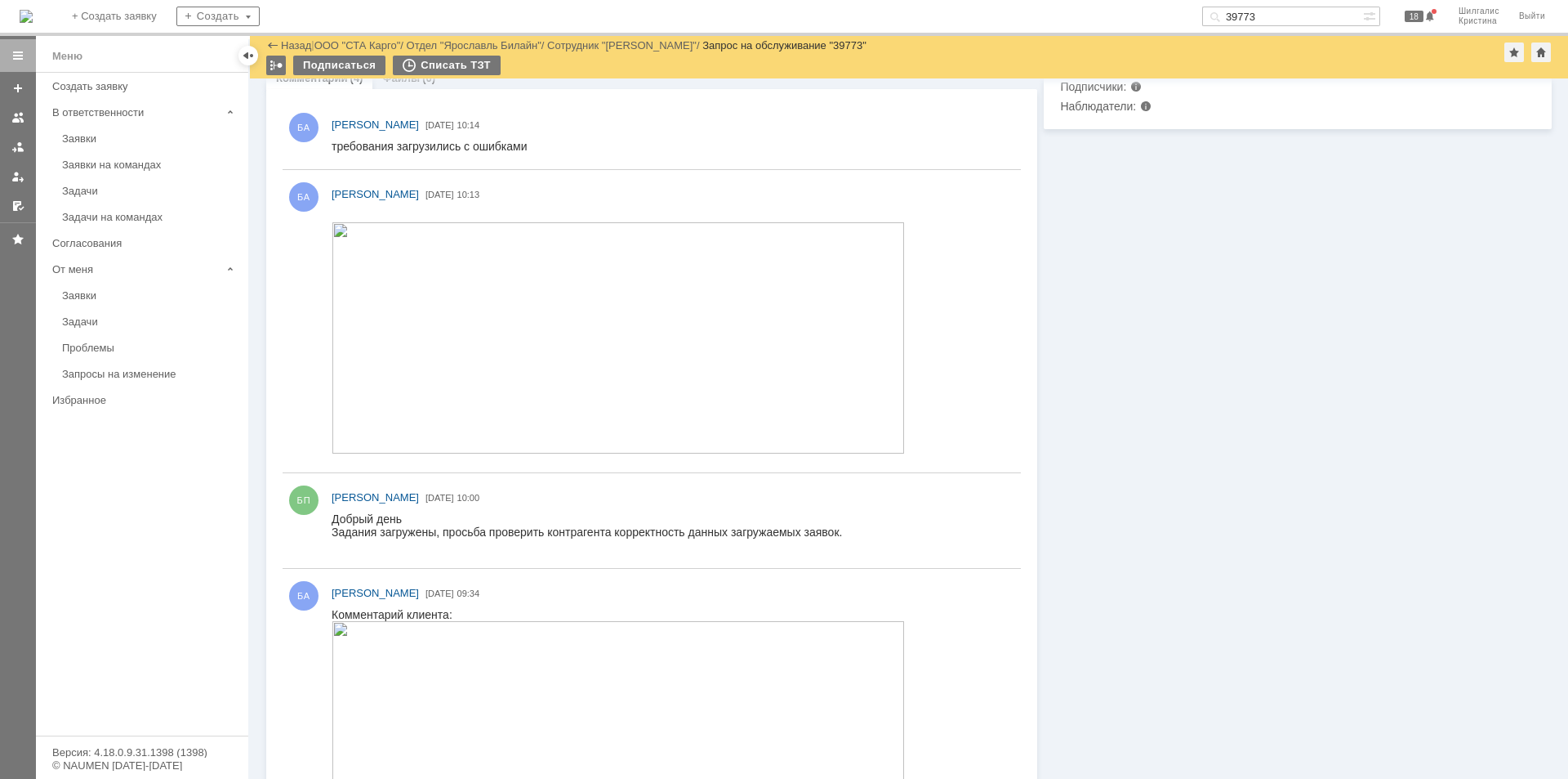
drag, startPoint x: 1278, startPoint y: 21, endPoint x: 1122, endPoint y: 13, distance: 156.2
click at [1140, 16] on div "На домашнюю + Создать заявку Создать 39773 18 Шилгалис [PERSON_NAME]" at bounding box center [784, 18] width 1568 height 36
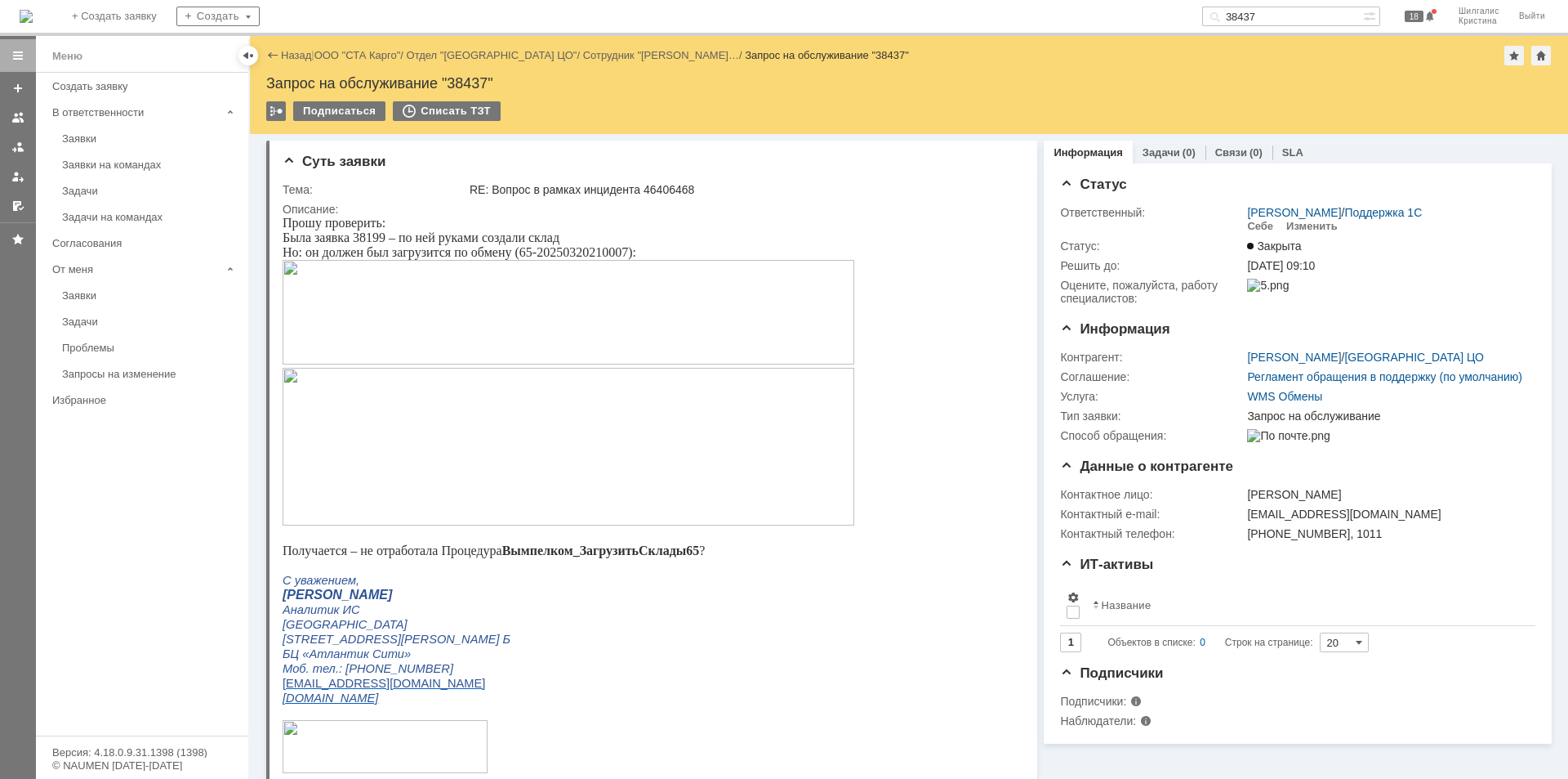
click at [1299, 19] on input "38437" at bounding box center [1282, 16] width 161 height 20
type input "36010"
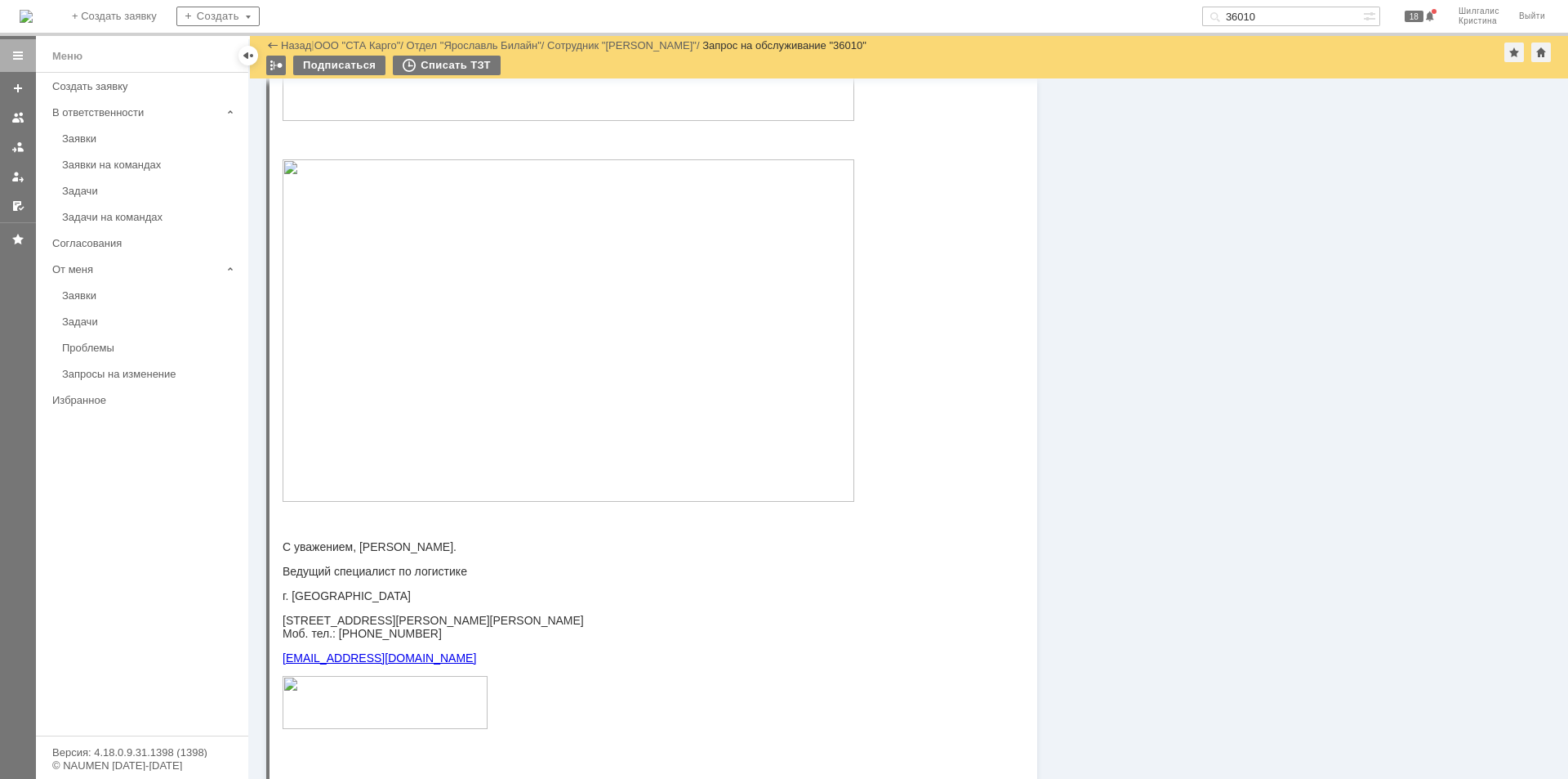
scroll to position [654, 0]
click at [486, 275] on img at bounding box center [569, 321] width 572 height 342
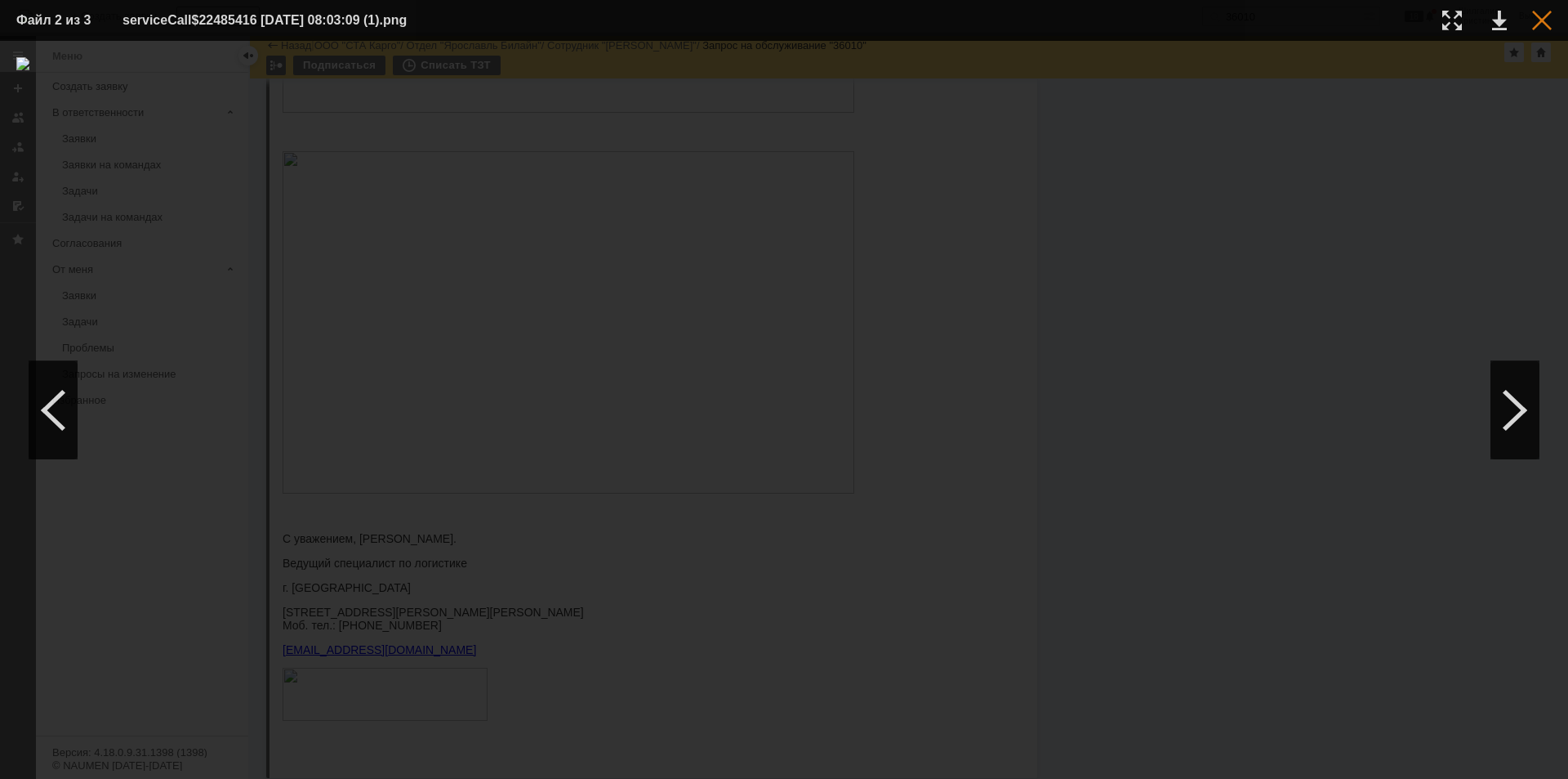
click at [1541, 20] on div at bounding box center [1542, 21] width 20 height 20
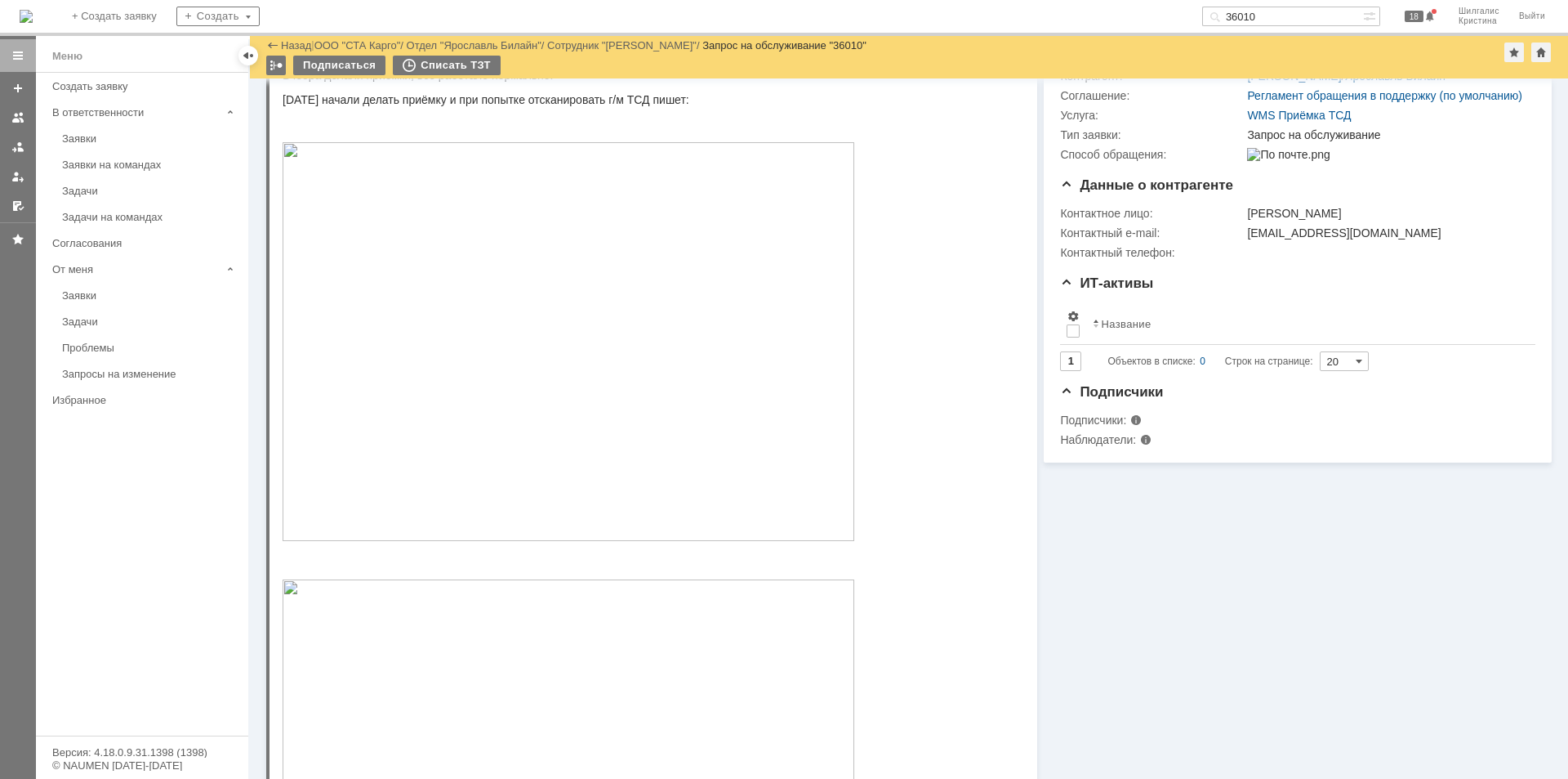
scroll to position [0, 0]
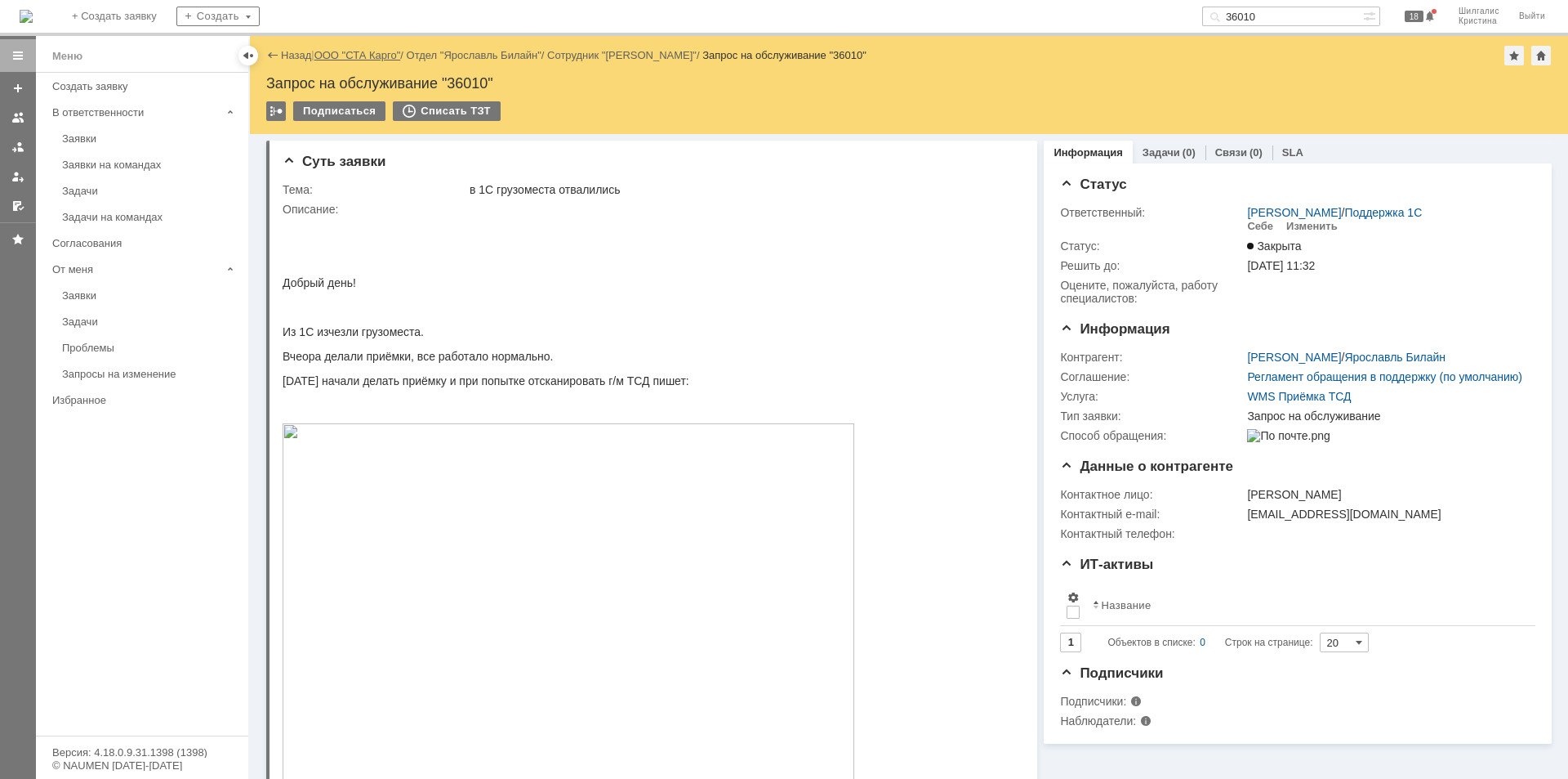
click at [351, 56] on link "ООО "СТА Карго"" at bounding box center [358, 54] width 87 height 12
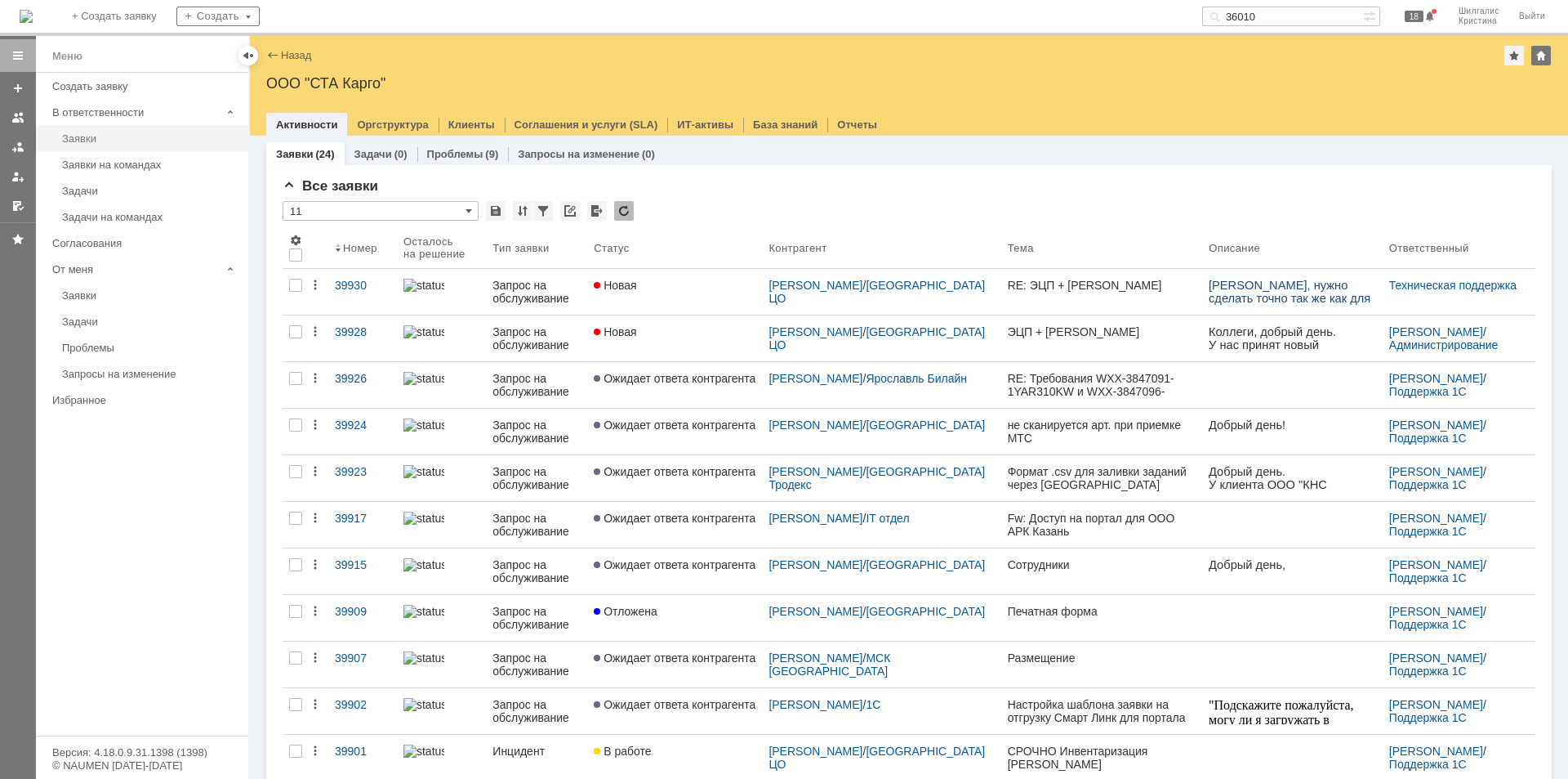
click at [106, 141] on div "Заявки" at bounding box center [150, 138] width 176 height 12
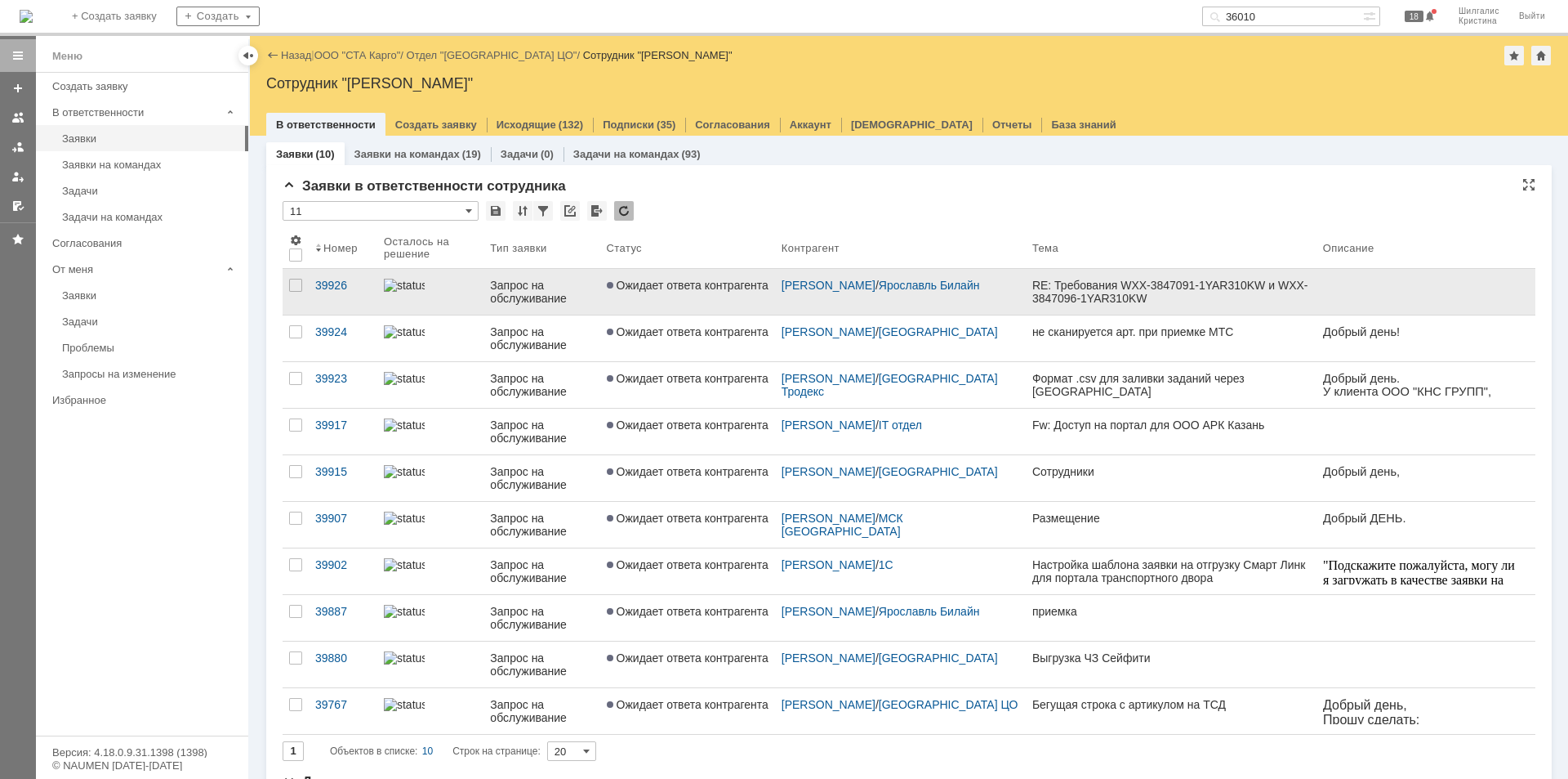
click at [683, 289] on span "Ожидает ответа контрагента" at bounding box center [687, 285] width 161 height 13
